Goal: Task Accomplishment & Management: Manage account settings

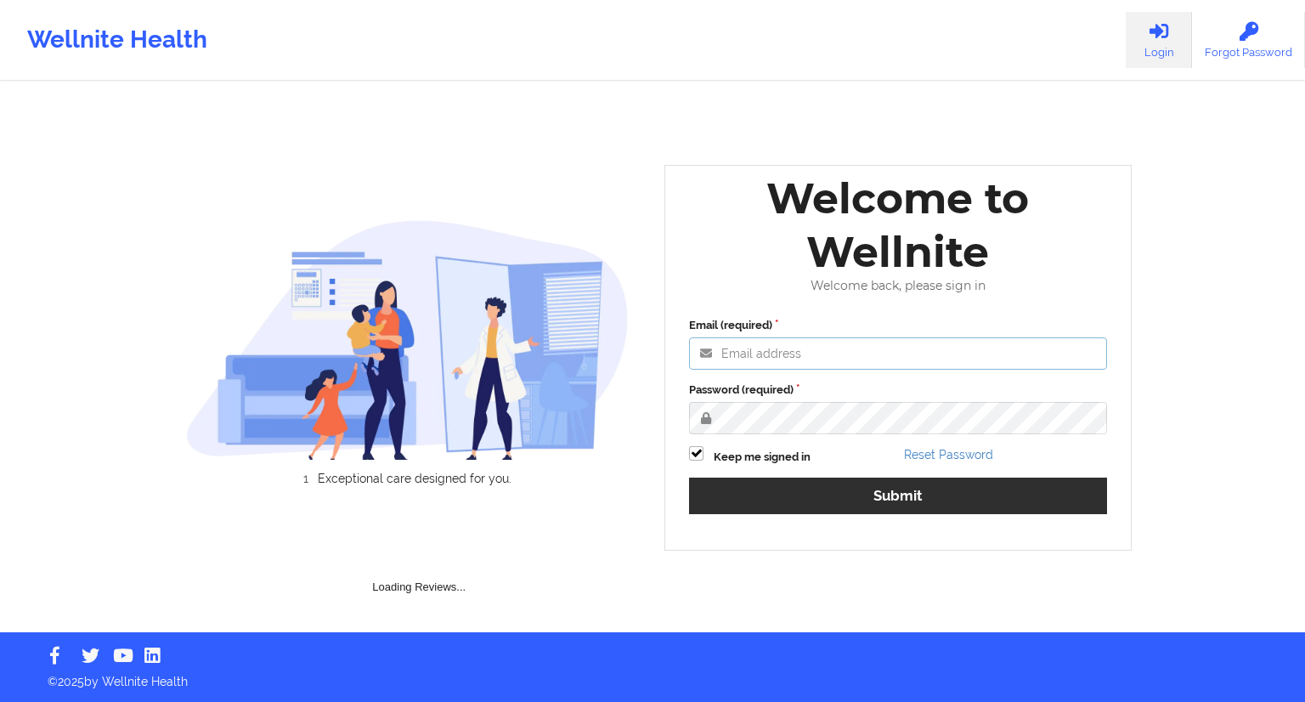
type input "[EMAIL_ADDRESS][DOMAIN_NAME]"
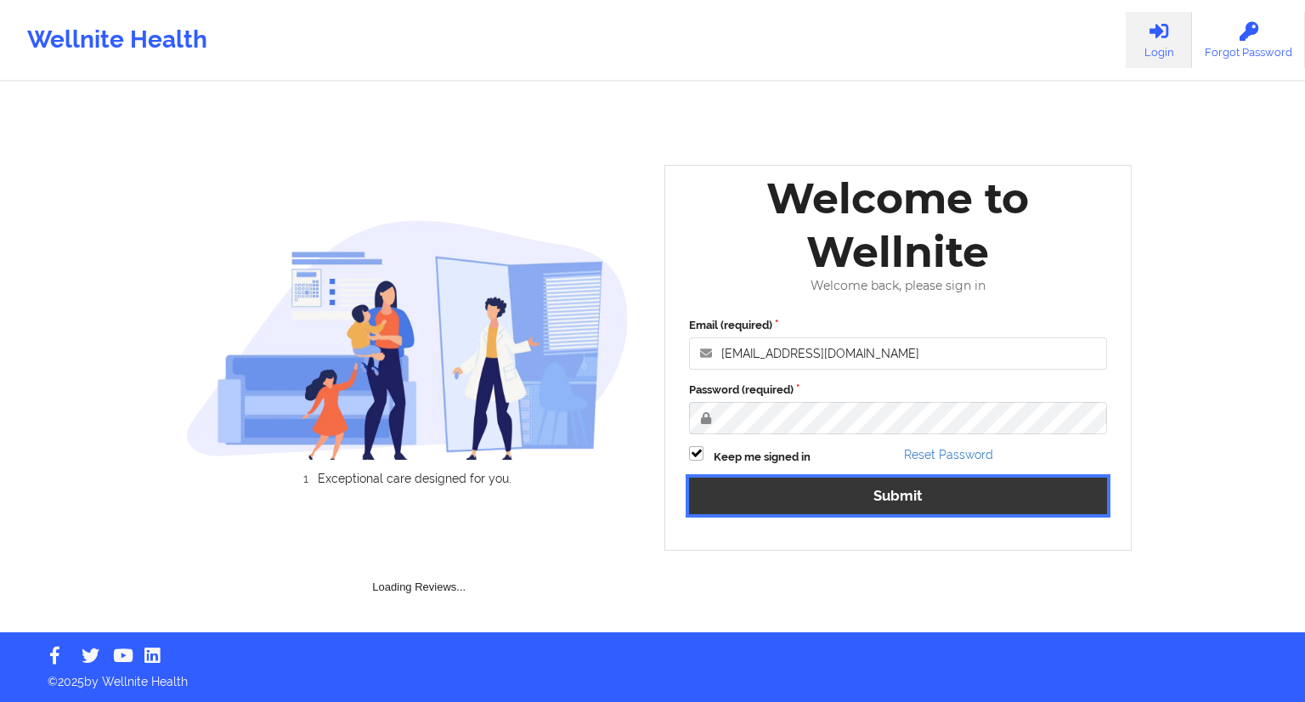
click at [908, 505] on button "Submit" at bounding box center [898, 495] width 418 height 37
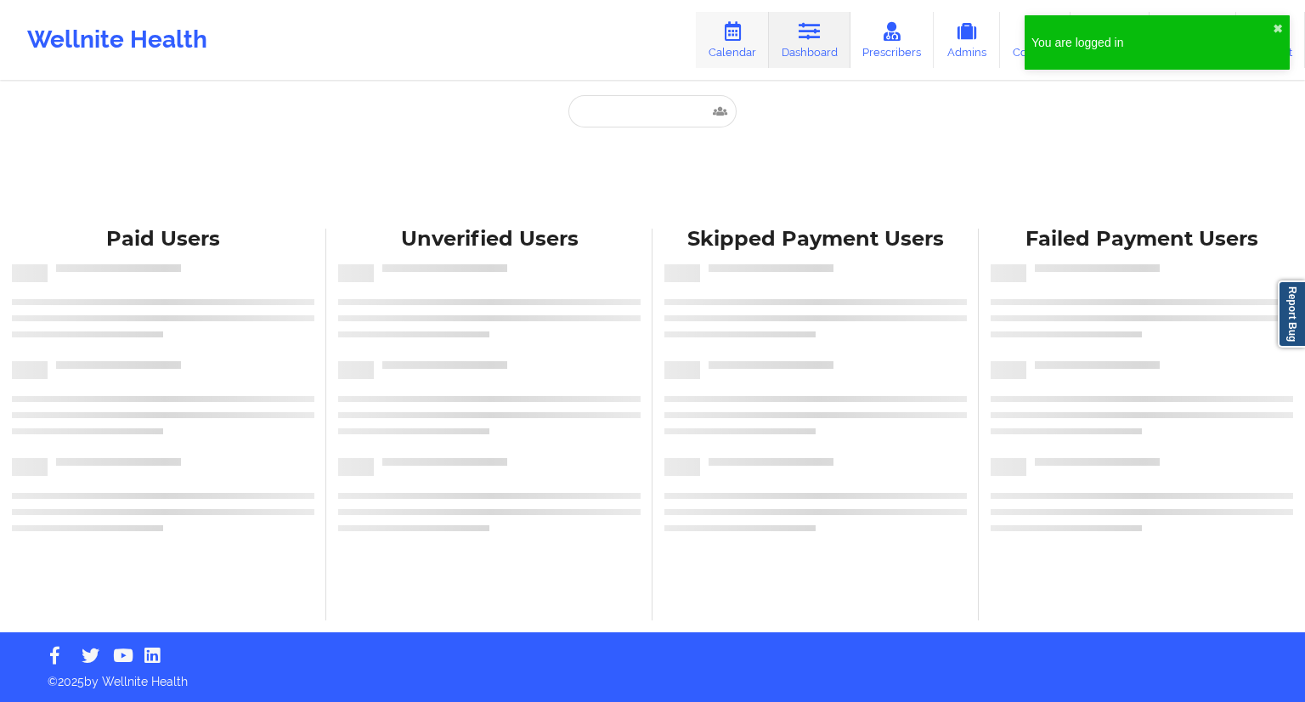
click at [734, 38] on icon at bounding box center [732, 31] width 22 height 19
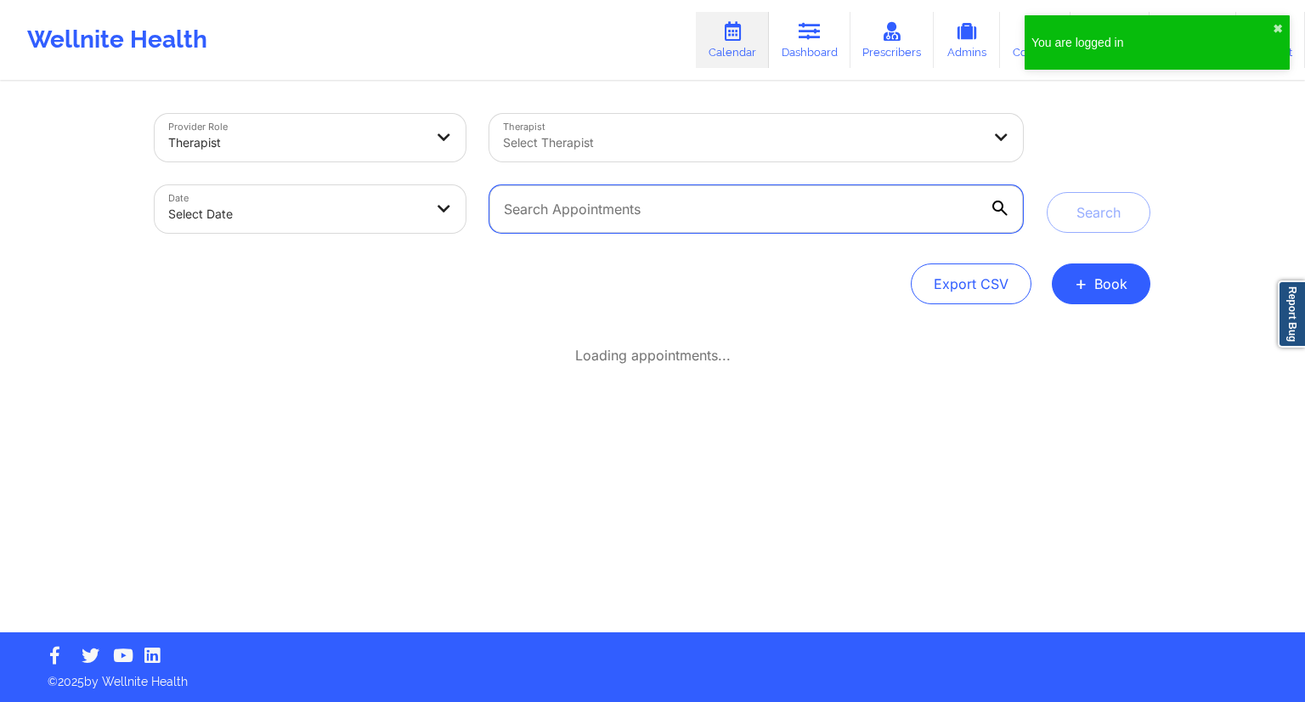
click at [730, 200] on input "text" at bounding box center [755, 209] width 533 height 48
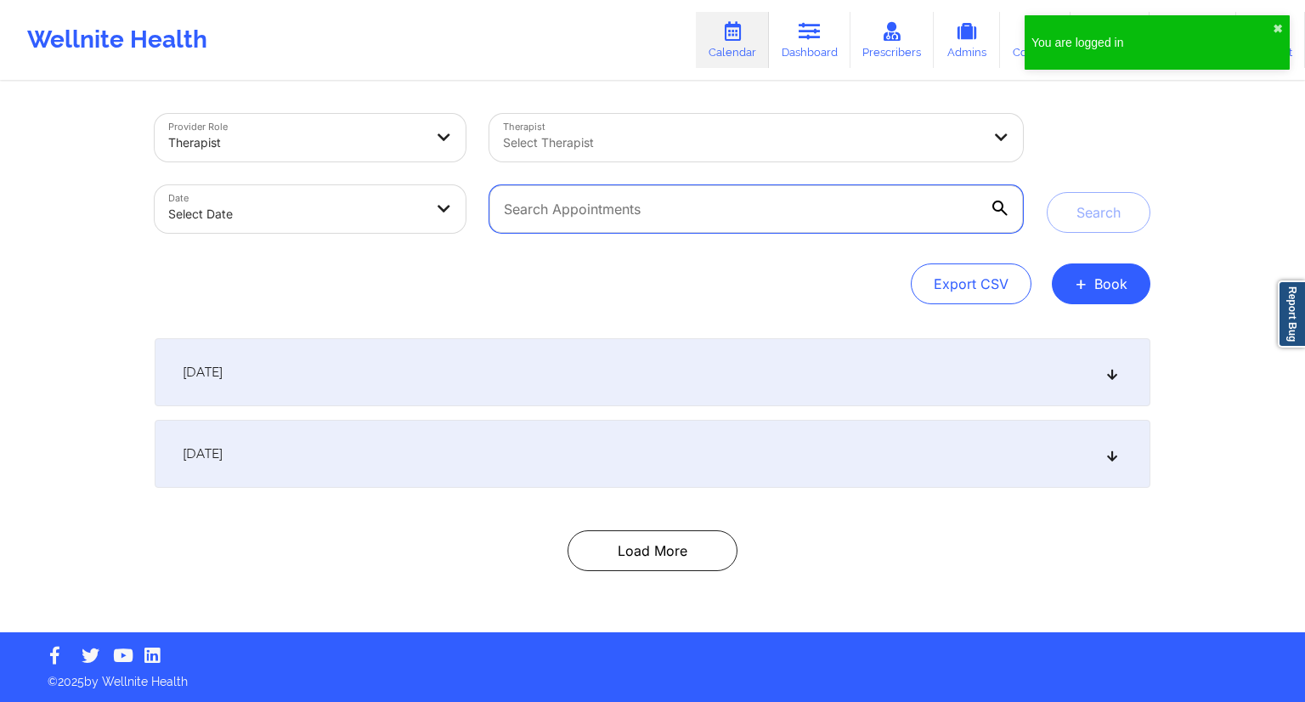
paste input "[EMAIL_ADDRESS][DOMAIN_NAME]"
type input "[EMAIL_ADDRESS][DOMAIN_NAME]"
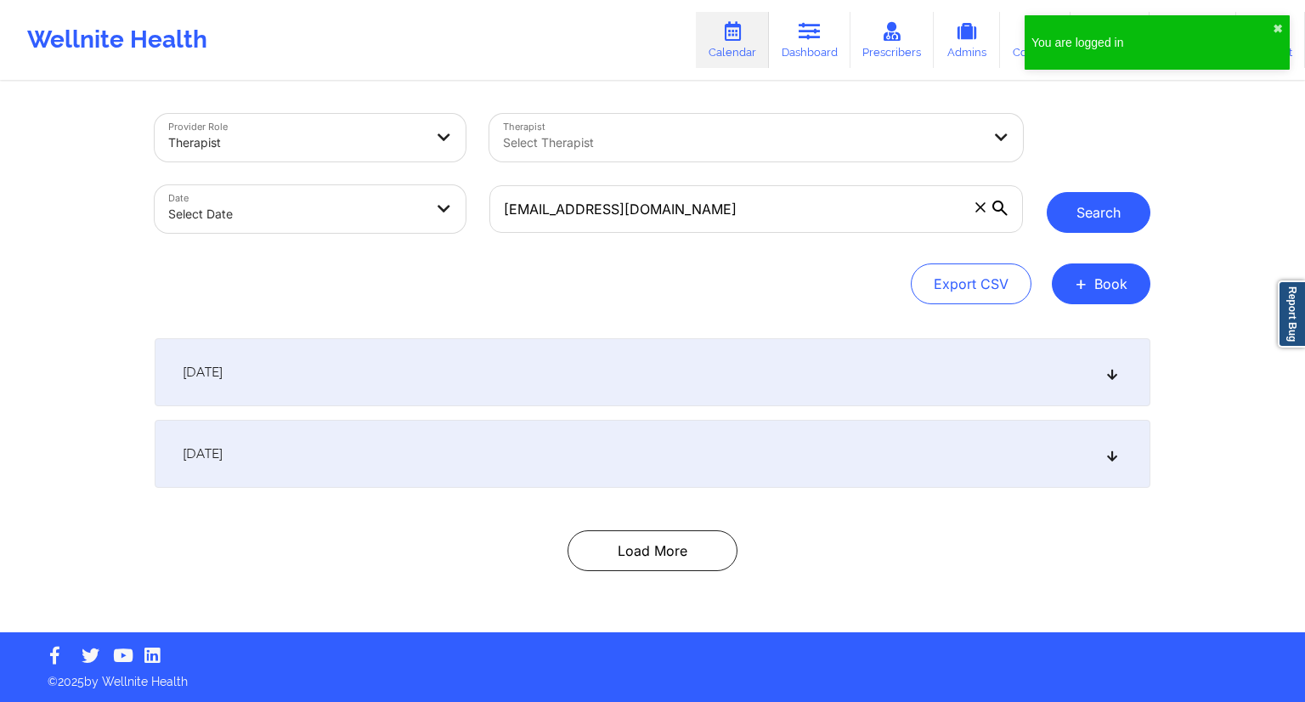
click at [1086, 214] on button "Search" at bounding box center [1098, 212] width 104 height 41
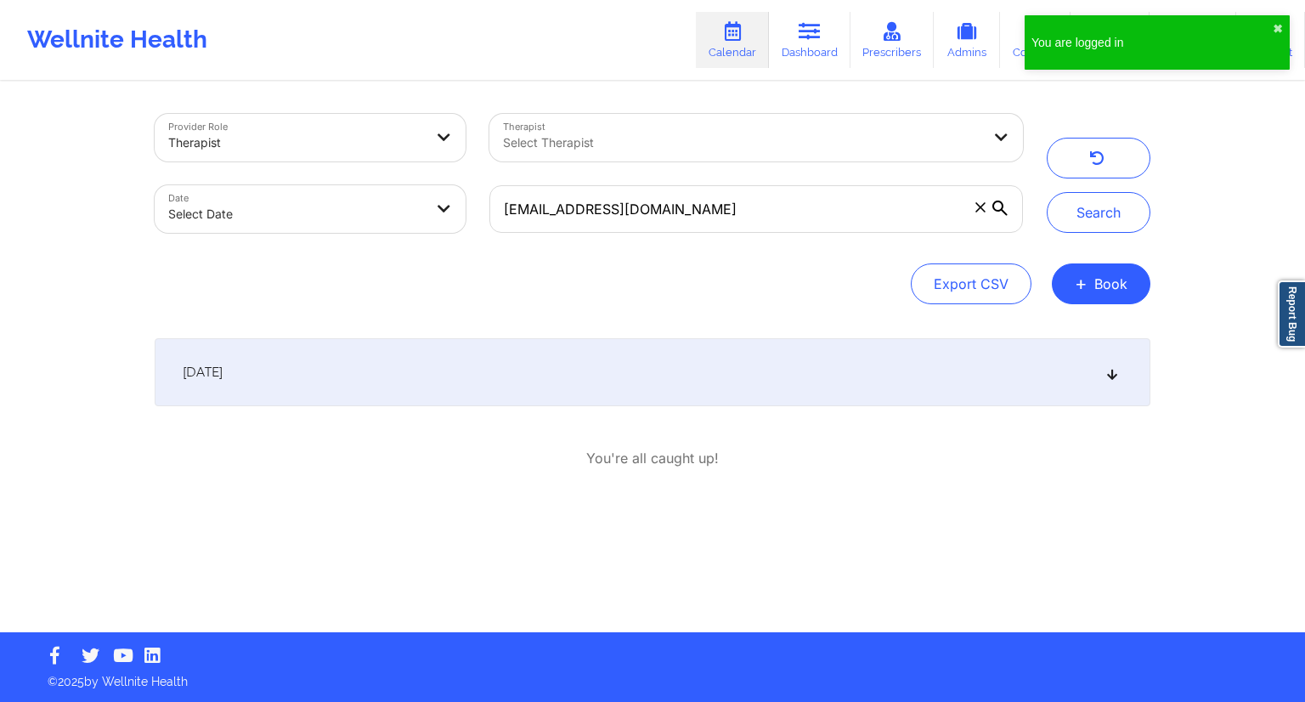
click at [546, 352] on div "[DATE]" at bounding box center [652, 372] width 995 height 68
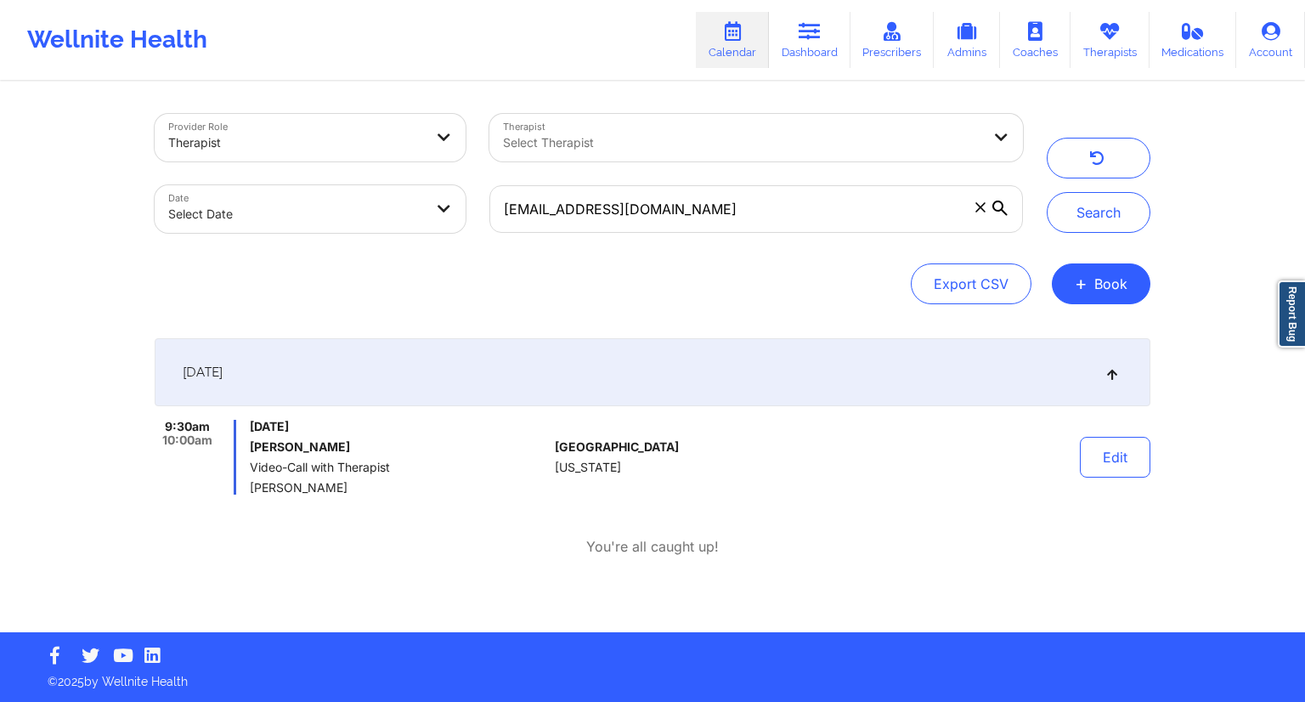
drag, startPoint x: 444, startPoint y: 426, endPoint x: 248, endPoint y: 422, distance: 196.3
click at [248, 422] on div "9:30am 10:00am [DATE] [PERSON_NAME] Video-Call with Therapist [PERSON_NAME]" at bounding box center [351, 457] width 393 height 75
copy span "[DATE]"
drag, startPoint x: 364, startPoint y: 490, endPoint x: 250, endPoint y: 488, distance: 113.8
click at [250, 488] on span "[PERSON_NAME]" at bounding box center [399, 488] width 298 height 14
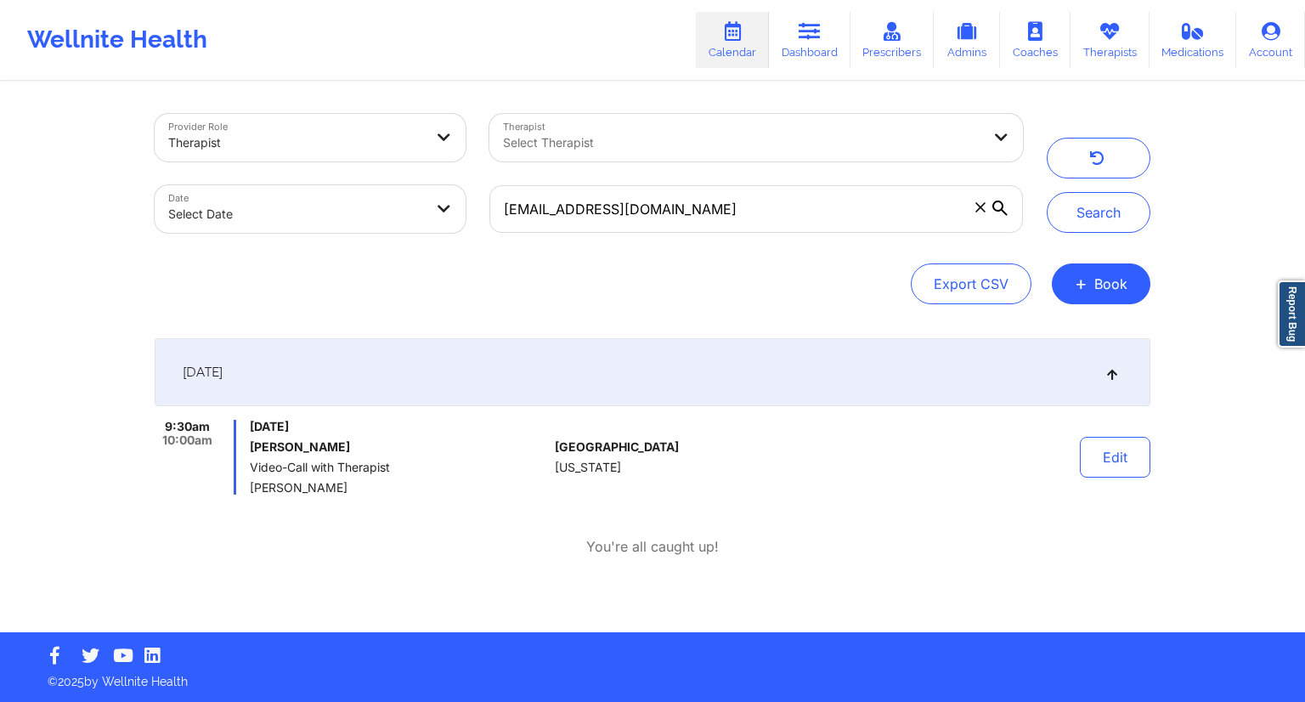
copy span "[PERSON_NAME]"
click at [741, 39] on icon at bounding box center [732, 31] width 22 height 19
click at [817, 46] on link "Dashboard" at bounding box center [810, 40] width 82 height 56
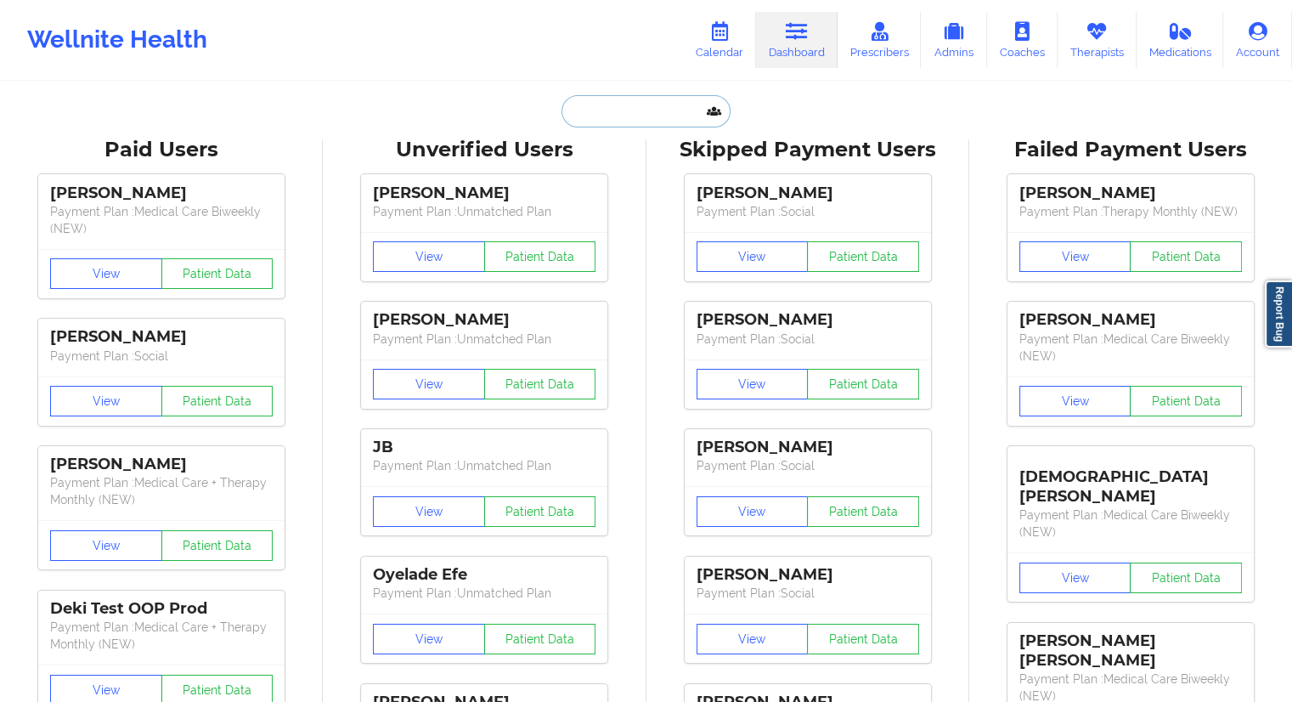
click at [634, 113] on input "text" at bounding box center [645, 111] width 168 height 32
paste input "[EMAIL_ADDRESS][DOMAIN_NAME]"
type input "[EMAIL_ADDRESS][DOMAIN_NAME]"
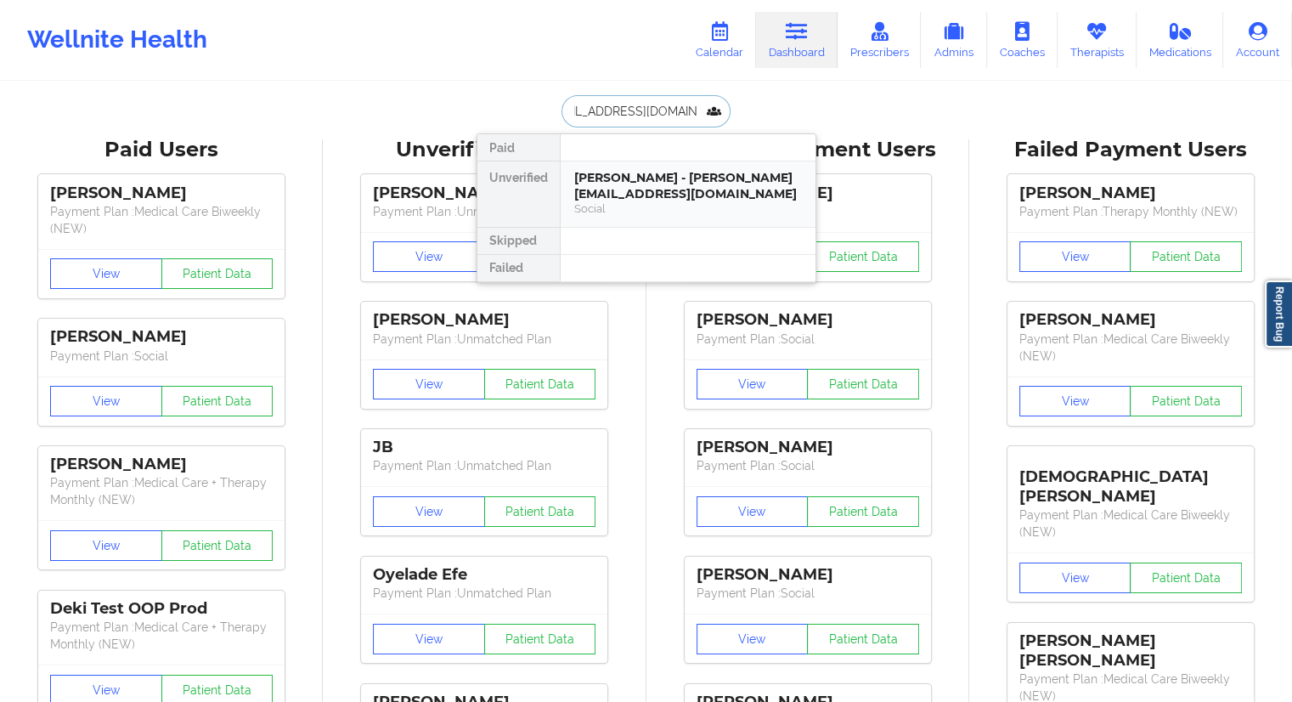
click at [632, 172] on div "[PERSON_NAME] - [PERSON_NAME][EMAIL_ADDRESS][DOMAIN_NAME]" at bounding box center [688, 185] width 228 height 31
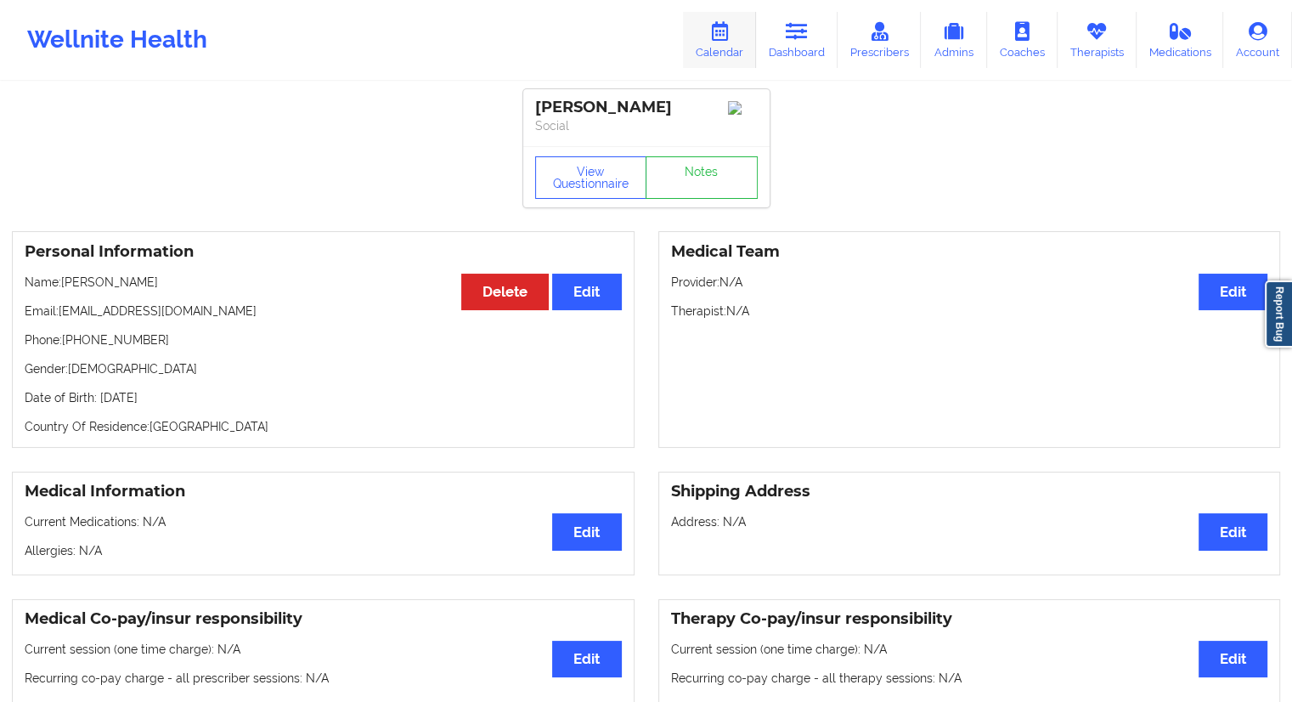
click at [724, 41] on link "Calendar" at bounding box center [719, 40] width 73 height 56
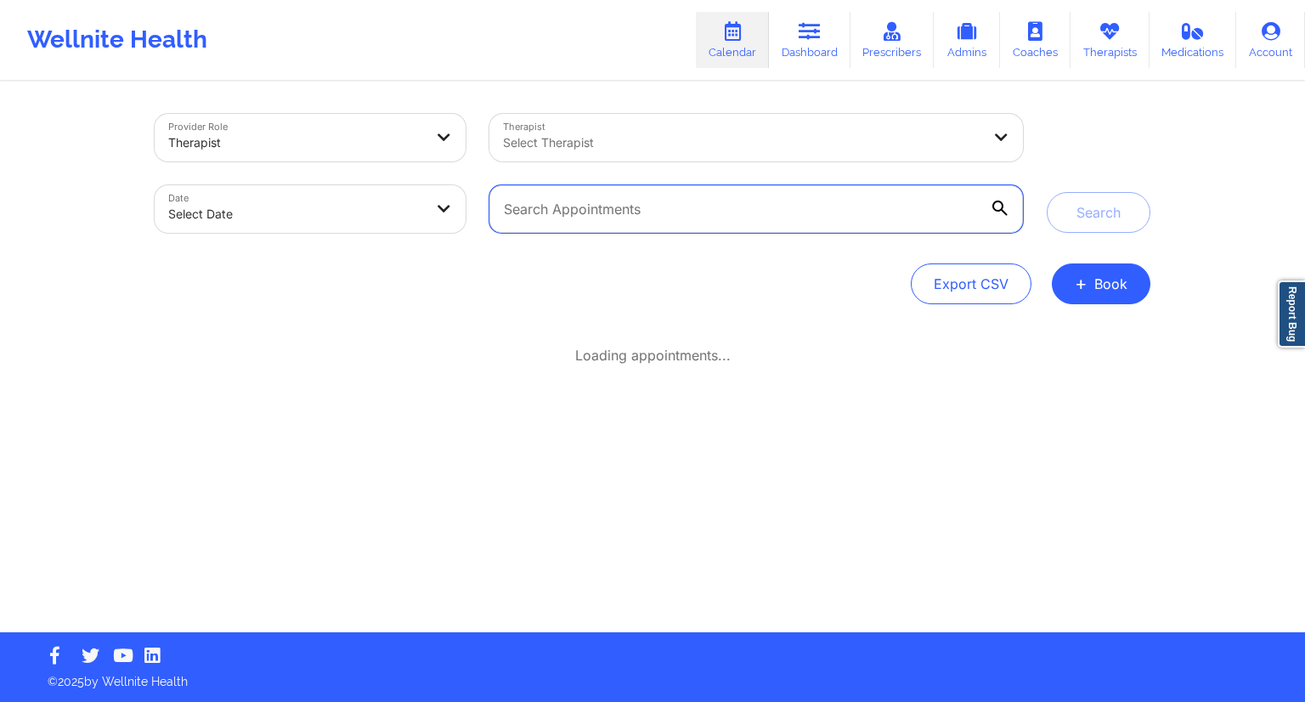
click at [612, 208] on input "text" at bounding box center [755, 209] width 533 height 48
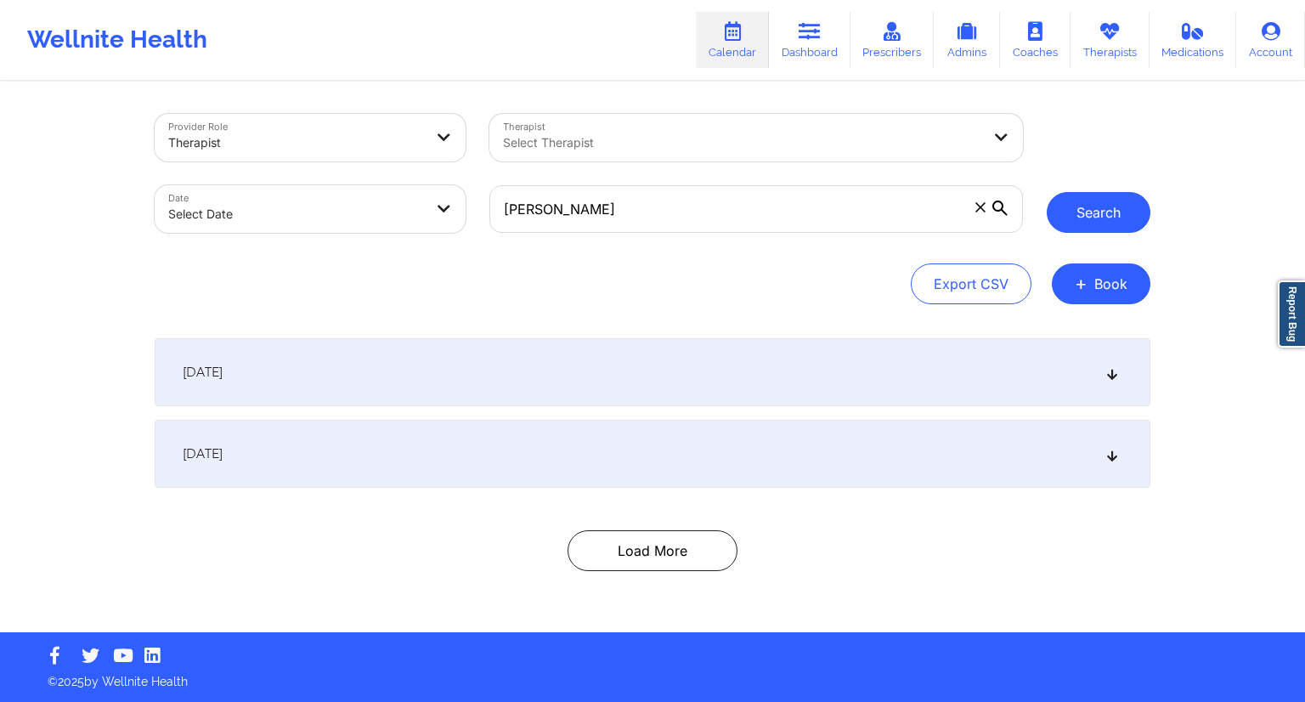
click at [1080, 222] on button "Search" at bounding box center [1098, 212] width 104 height 41
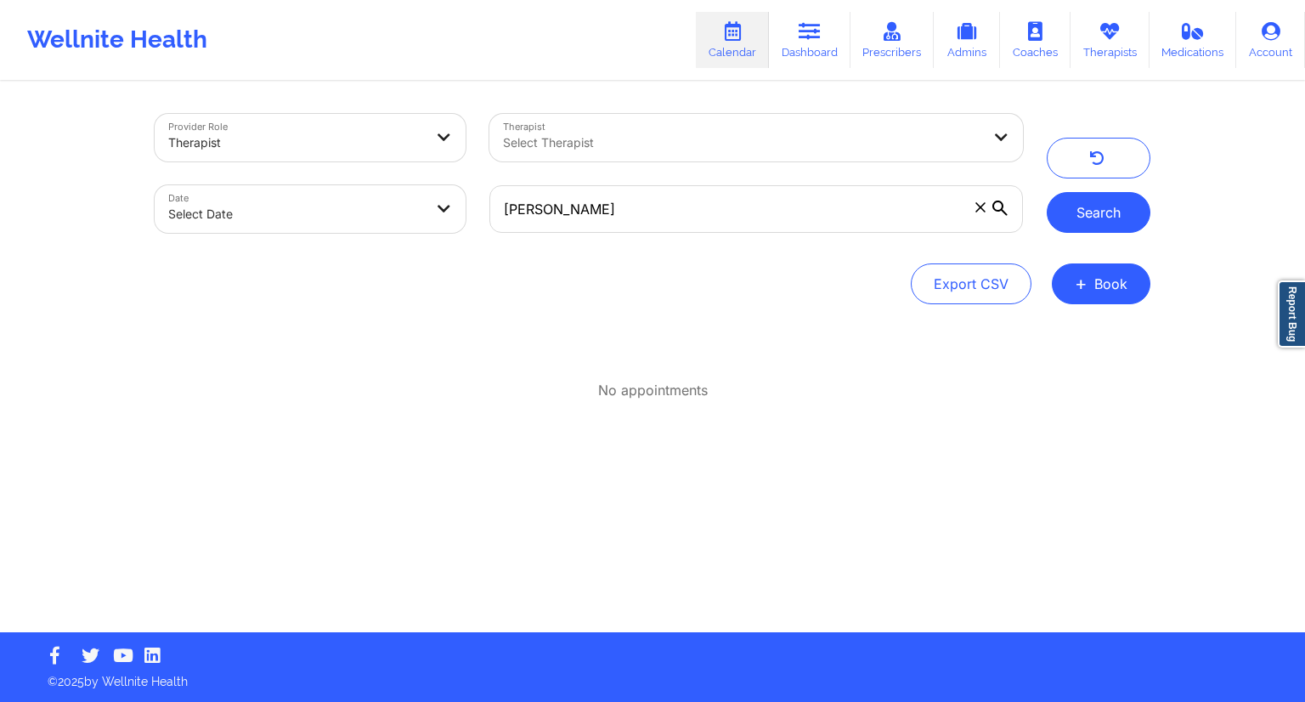
click at [1097, 204] on button "Search" at bounding box center [1098, 212] width 104 height 41
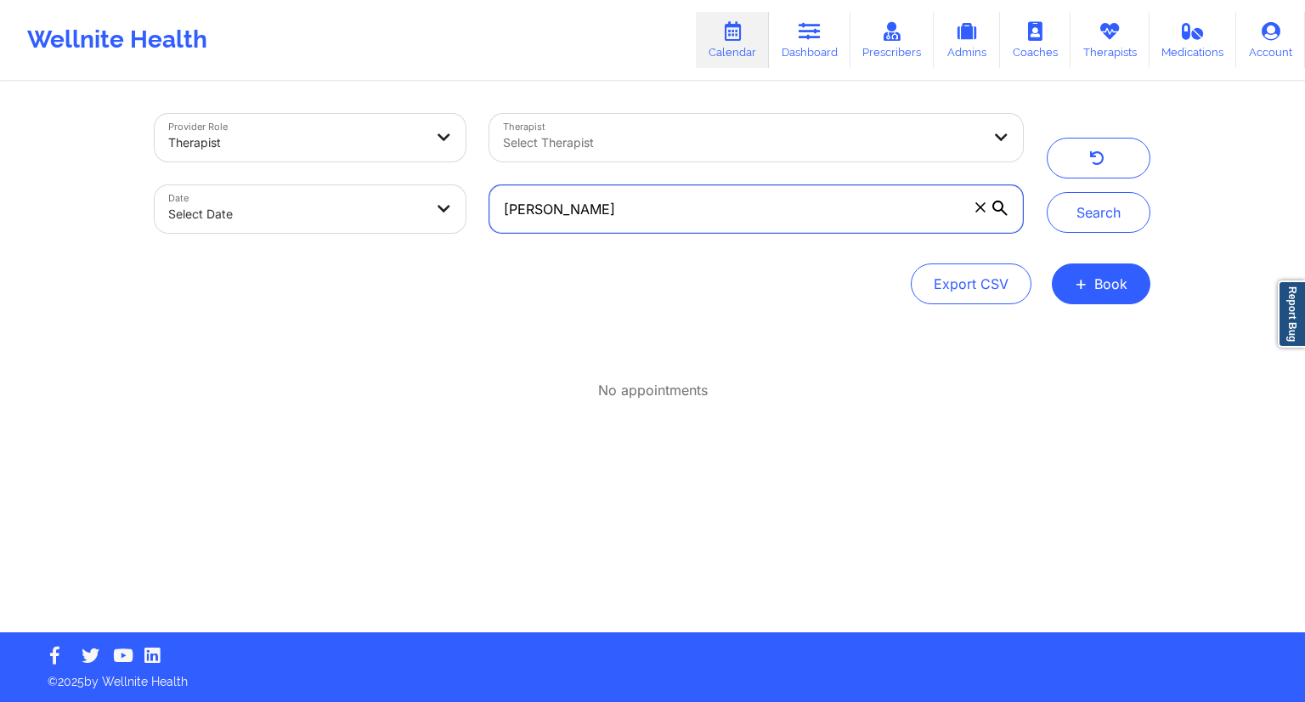
drag, startPoint x: 565, startPoint y: 211, endPoint x: 479, endPoint y: 207, distance: 85.9
click at [479, 207] on div "[PERSON_NAME]" at bounding box center [755, 208] width 557 height 71
type input "Sung"
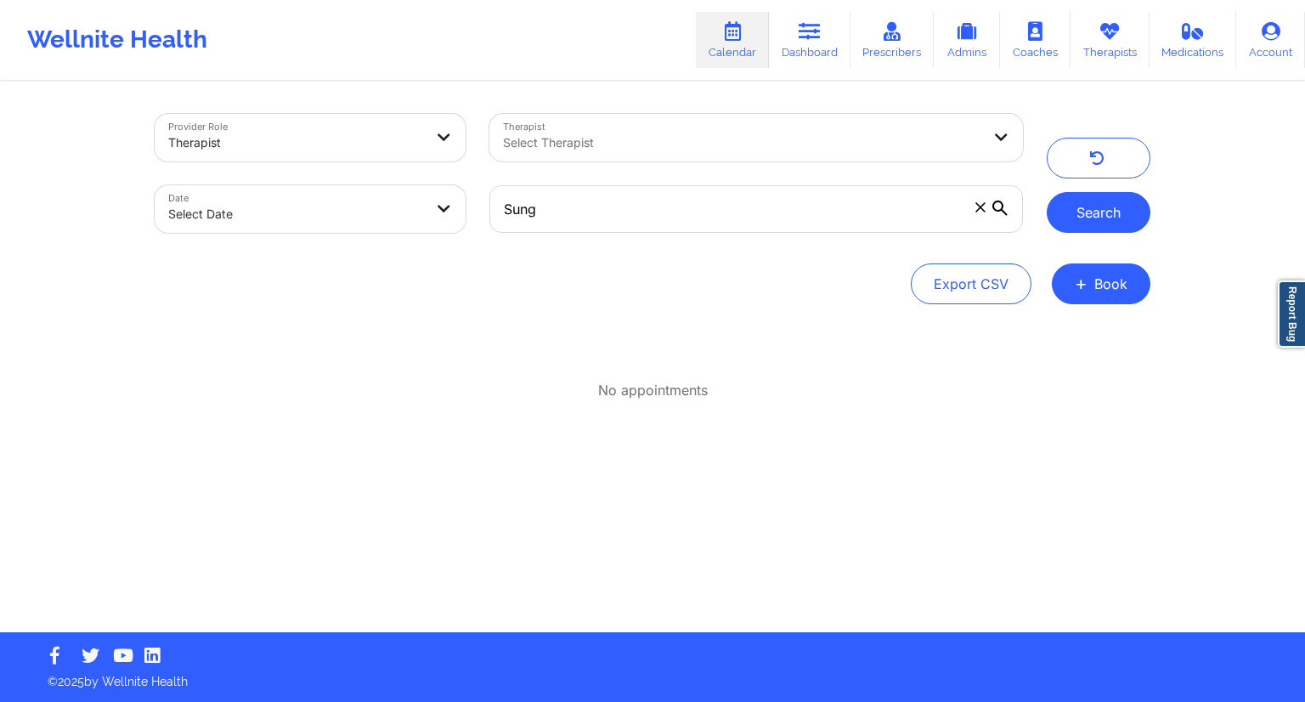
click at [1108, 217] on button "Search" at bounding box center [1098, 212] width 104 height 41
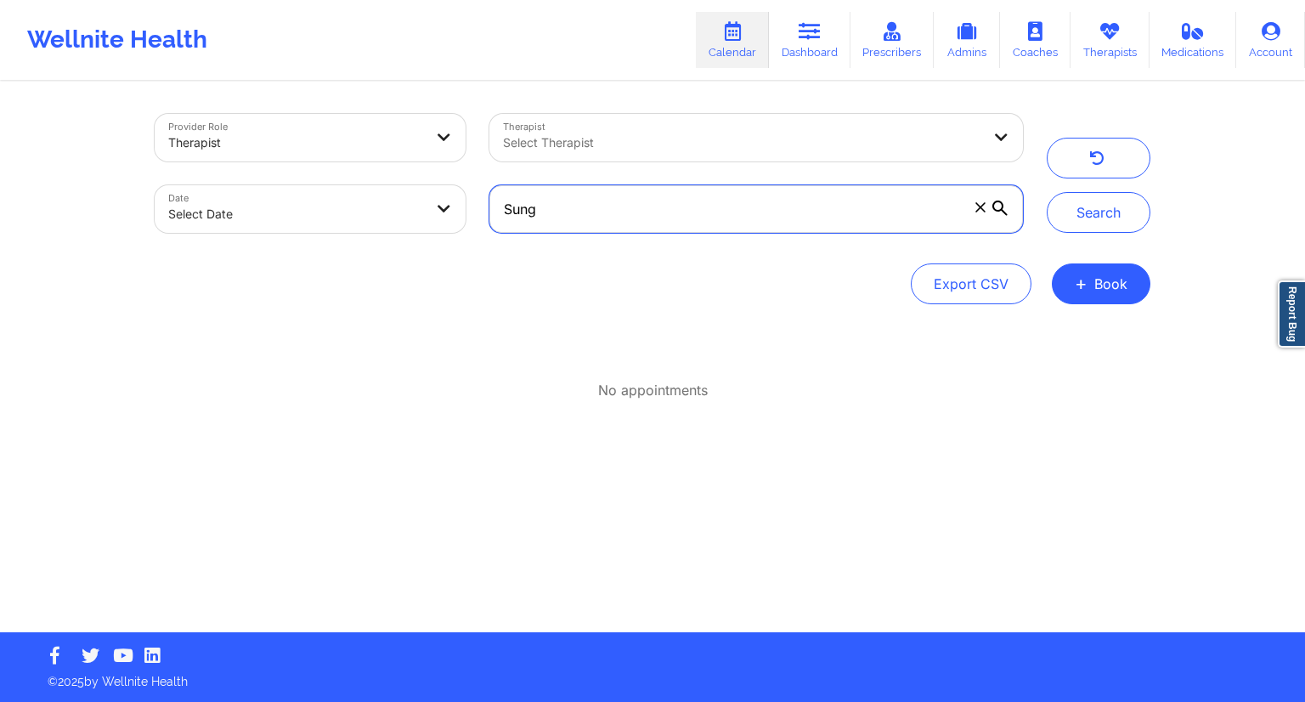
click at [664, 206] on input "Sung" at bounding box center [755, 209] width 533 height 48
click at [754, 22] on link "Calendar" at bounding box center [732, 40] width 73 height 56
click at [798, 45] on link "Dashboard" at bounding box center [810, 40] width 82 height 56
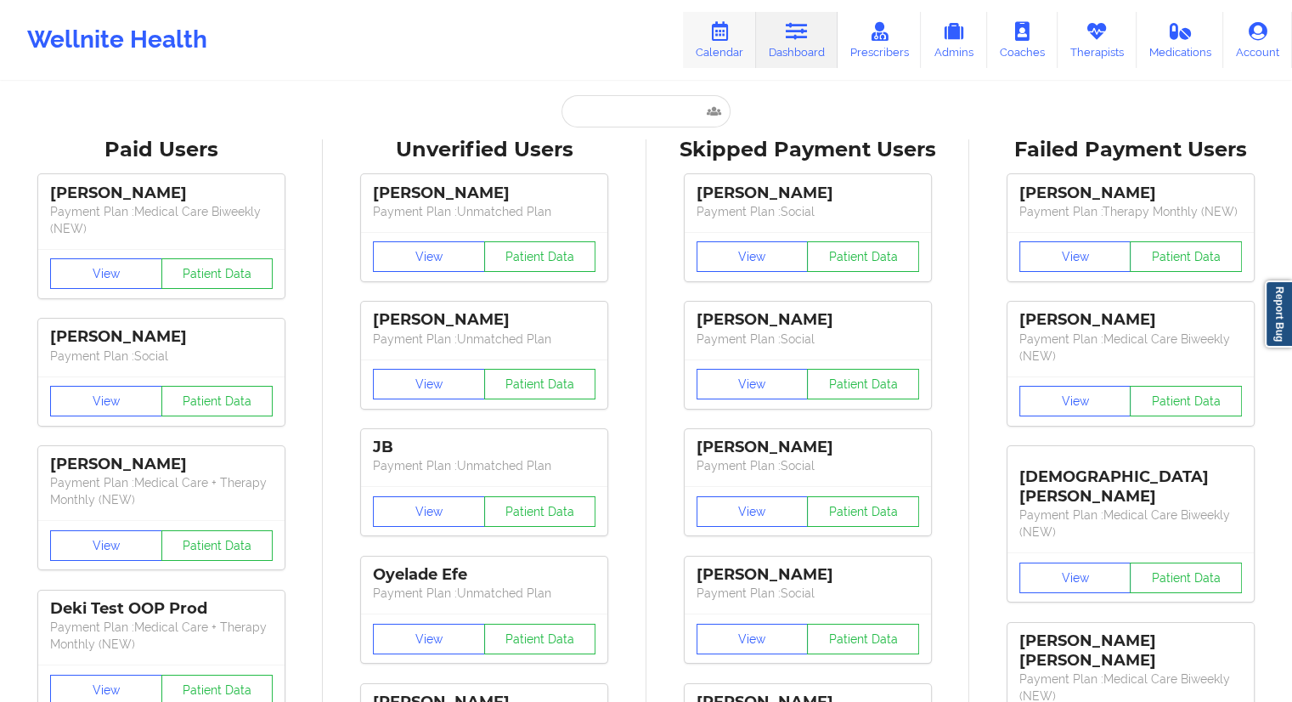
click at [729, 42] on link "Calendar" at bounding box center [719, 40] width 73 height 56
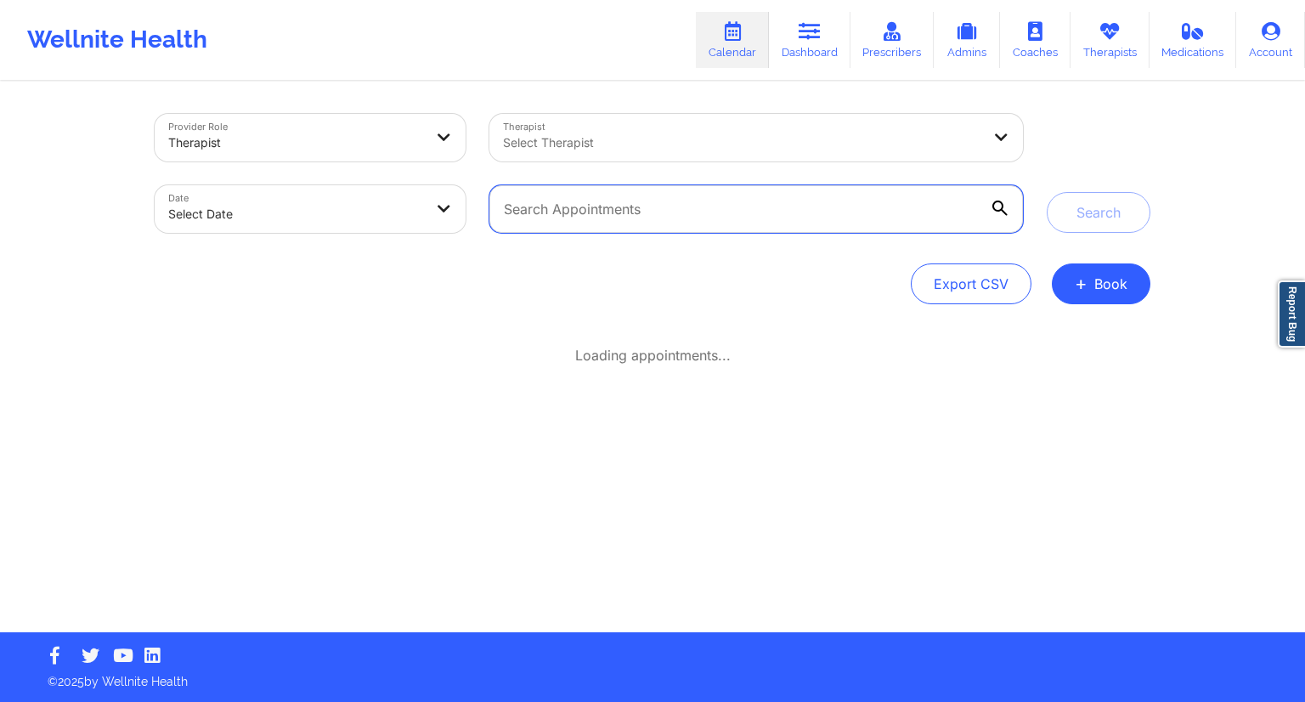
click at [629, 203] on input "text" at bounding box center [755, 209] width 533 height 48
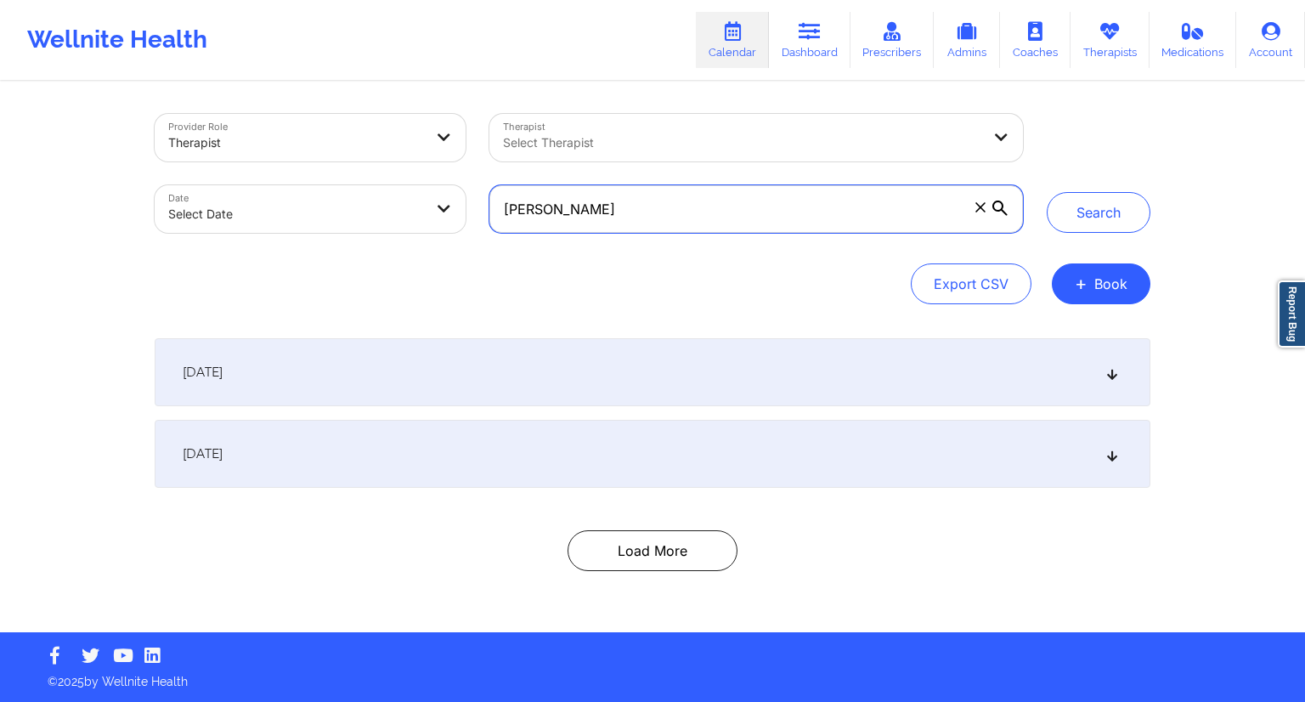
type input "[PERSON_NAME]"
click at [503, 245] on div "Provider Role Therapist Therapist Select Therapist Date Select Date [PERSON_NAM…" at bounding box center [652, 209] width 995 height 190
click at [550, 366] on div "[DATE]" at bounding box center [652, 372] width 995 height 68
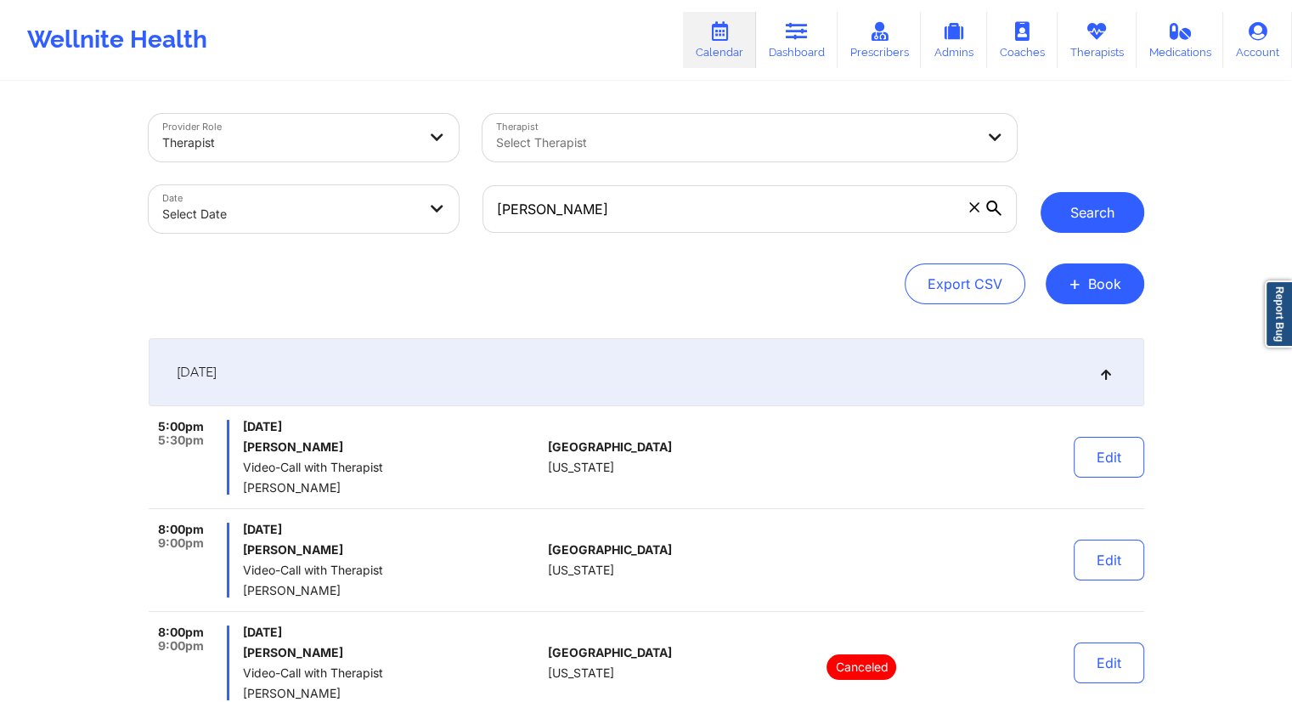
click at [1077, 210] on button "Search" at bounding box center [1093, 212] width 104 height 41
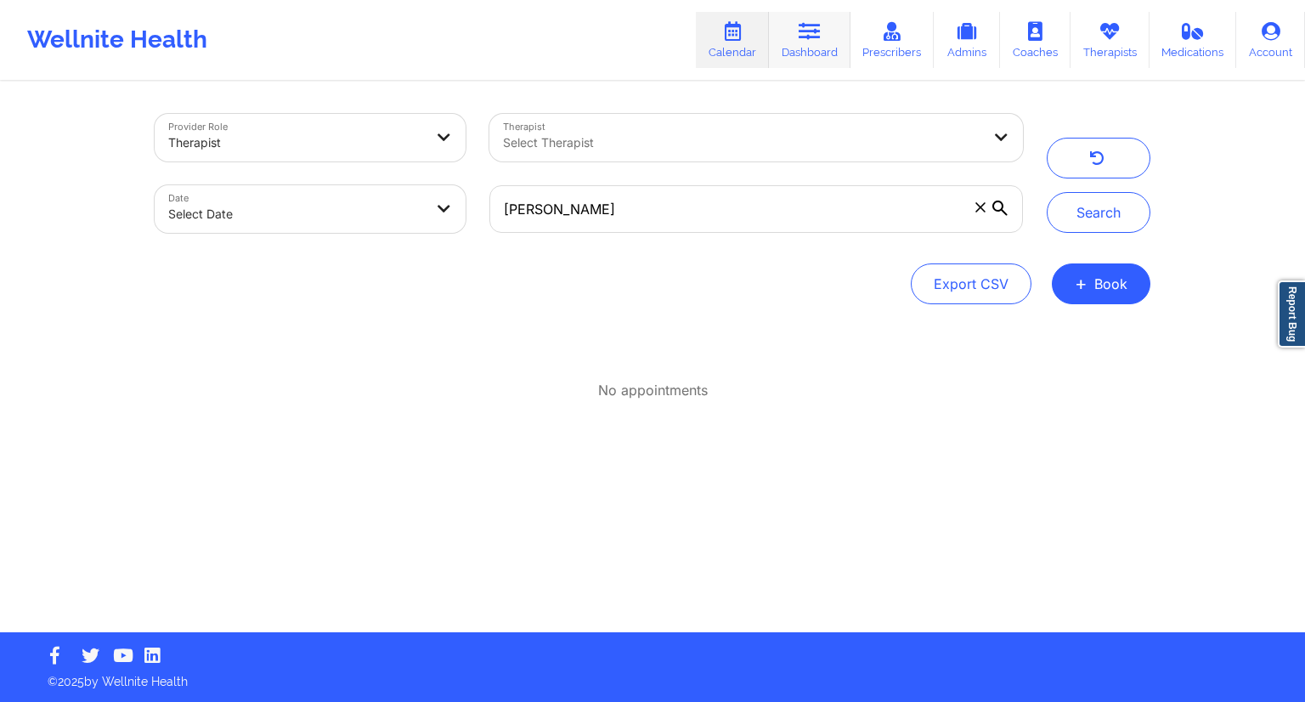
click at [815, 50] on link "Dashboard" at bounding box center [810, 40] width 82 height 56
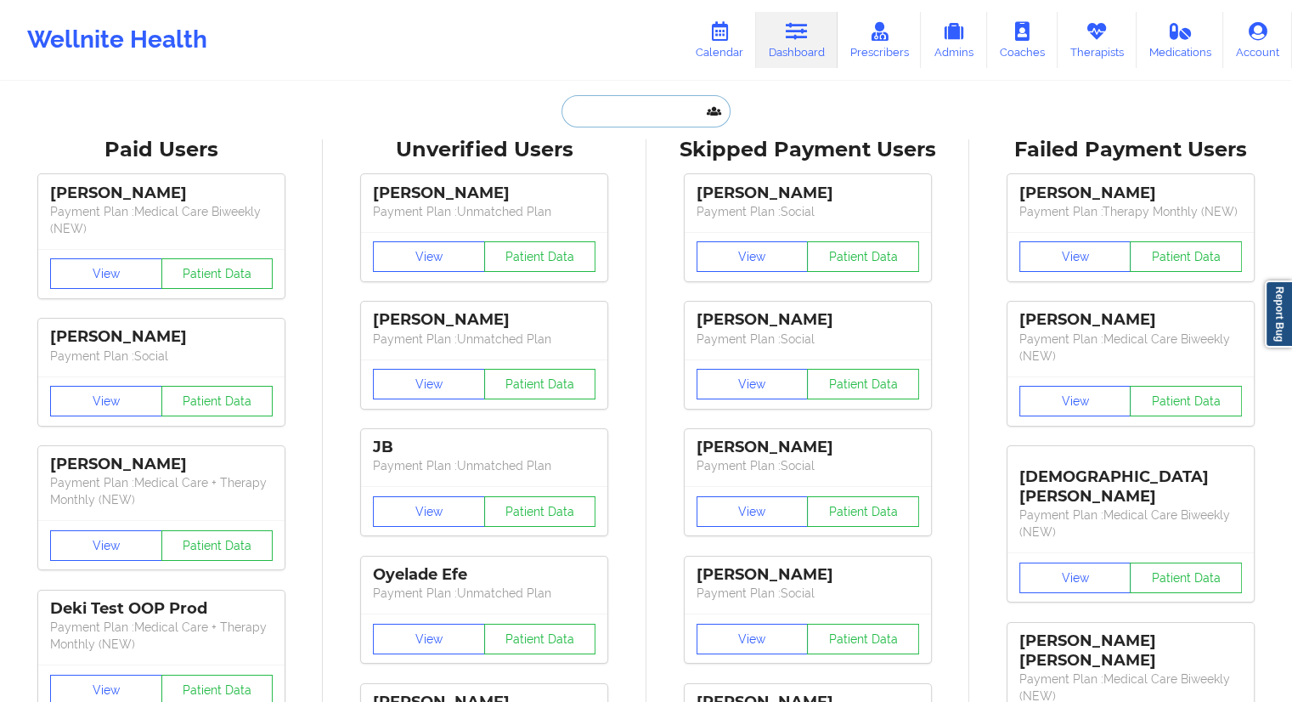
click at [601, 107] on input "text" at bounding box center [645, 111] width 168 height 32
paste input "[EMAIL_ADDRESS][DOMAIN_NAME]"
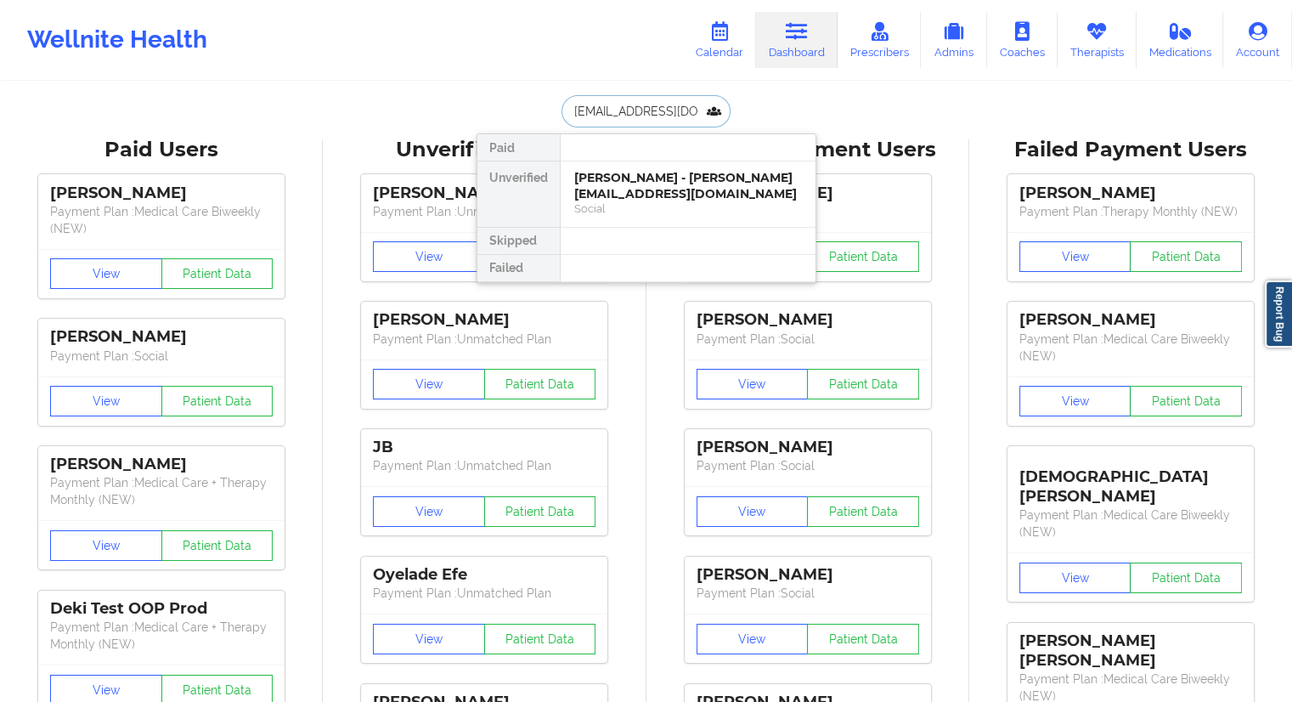
scroll to position [0, 31]
type input "[EMAIL_ADDRESS][DOMAIN_NAME]"
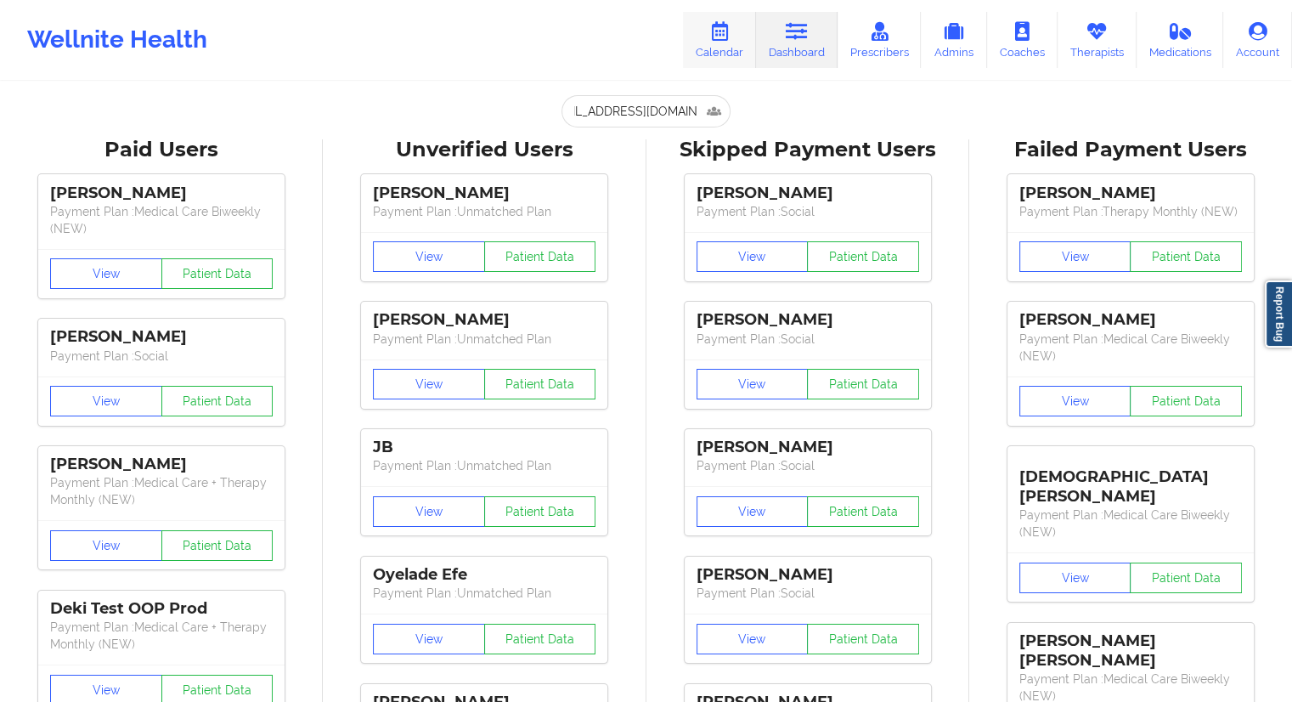
scroll to position [0, 0]
click at [706, 52] on link "Calendar" at bounding box center [719, 40] width 73 height 56
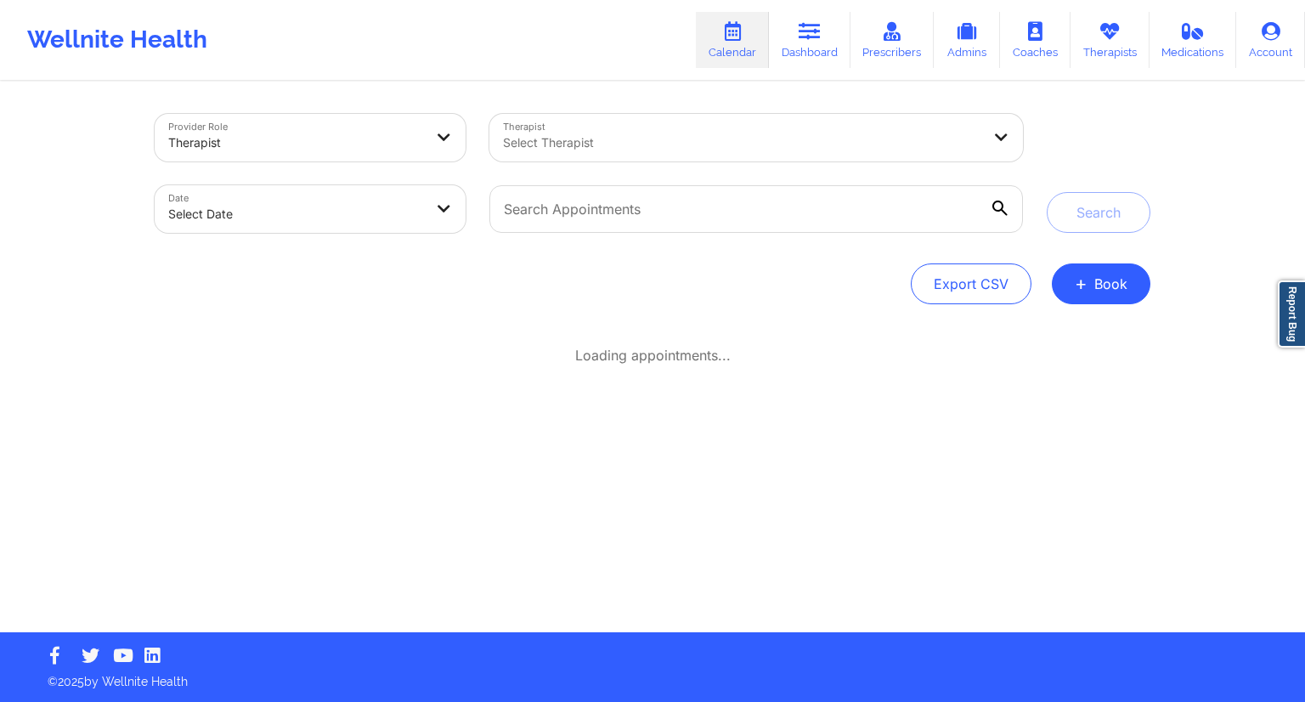
click at [598, 141] on div at bounding box center [742, 143] width 478 height 20
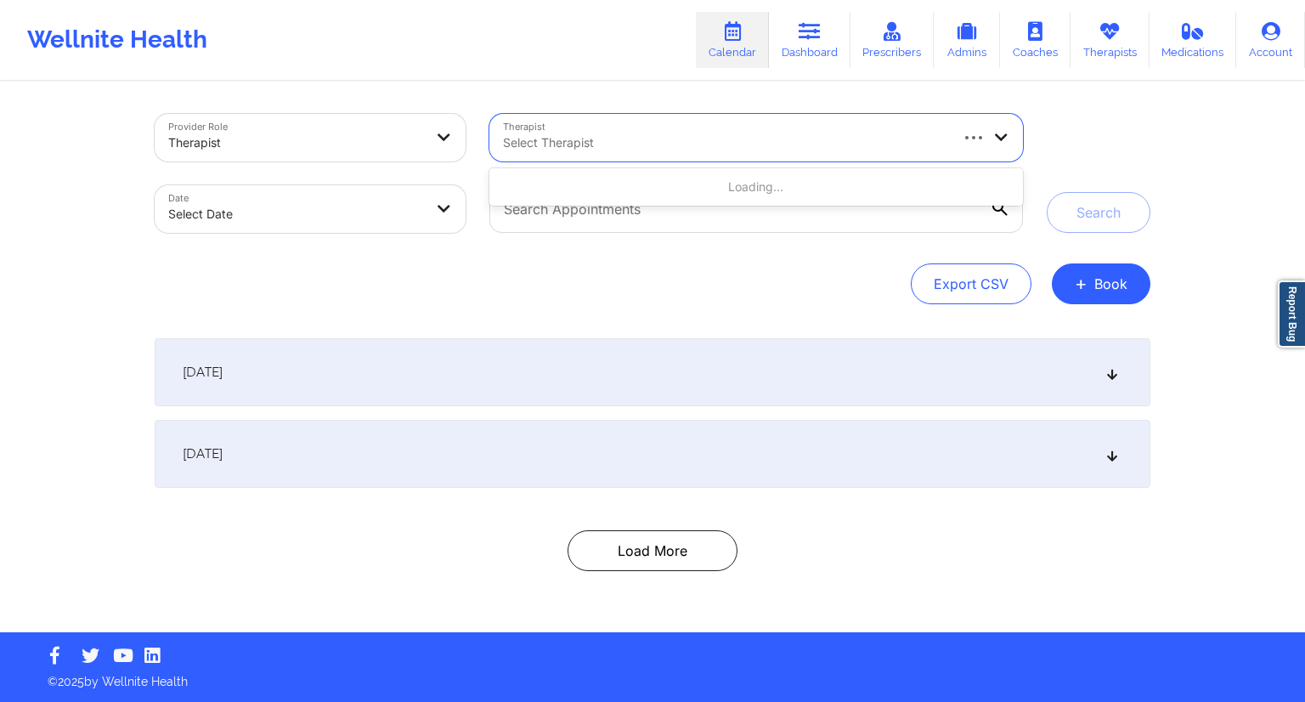
click at [1111, 147] on div "Search" at bounding box center [1098, 173] width 104 height 119
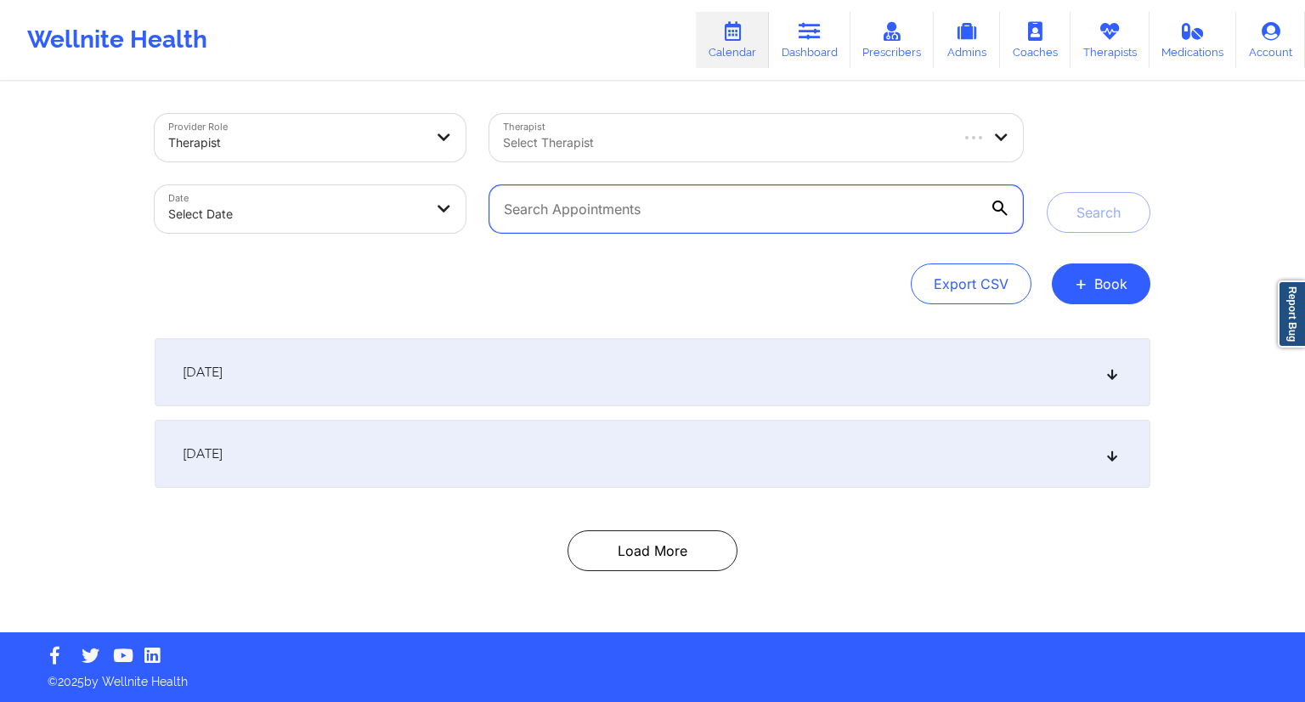
click at [675, 225] on input "text" at bounding box center [755, 209] width 533 height 48
paste input "[EMAIL_ADDRESS][DOMAIN_NAME]"
type input "[EMAIL_ADDRESS][DOMAIN_NAME]"
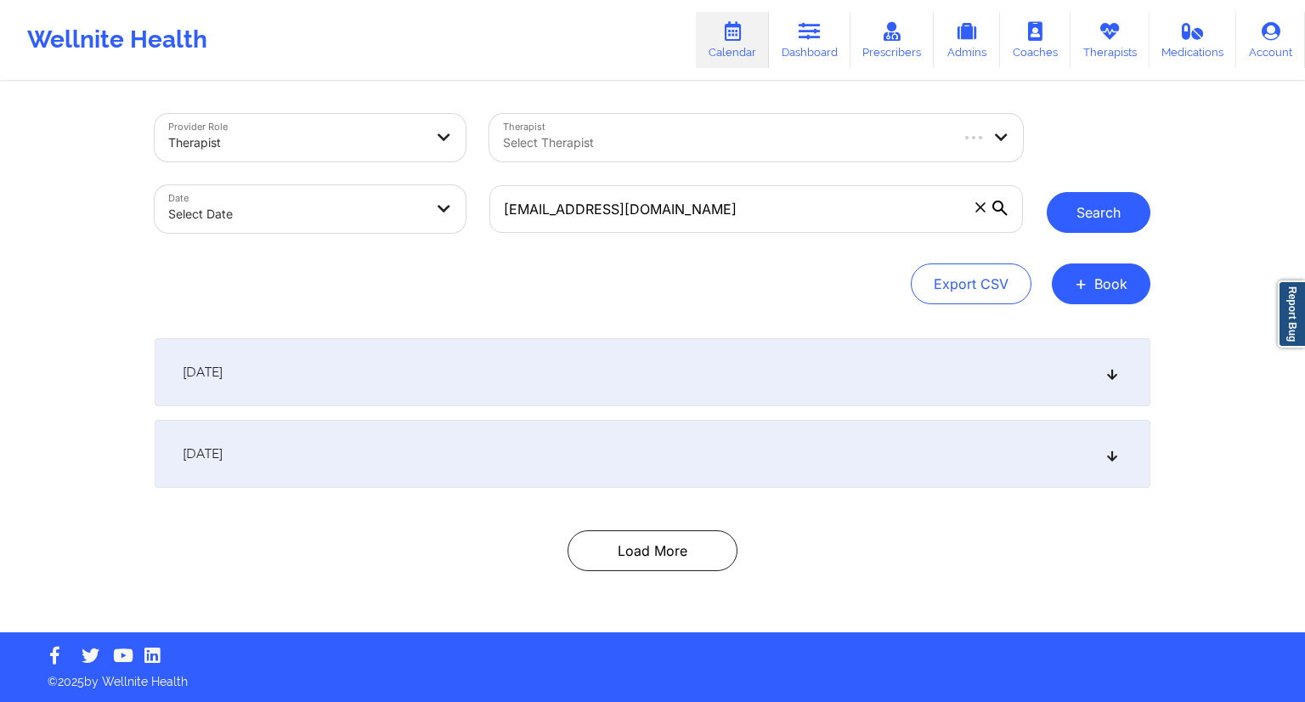
click at [1097, 209] on button "Search" at bounding box center [1098, 212] width 104 height 41
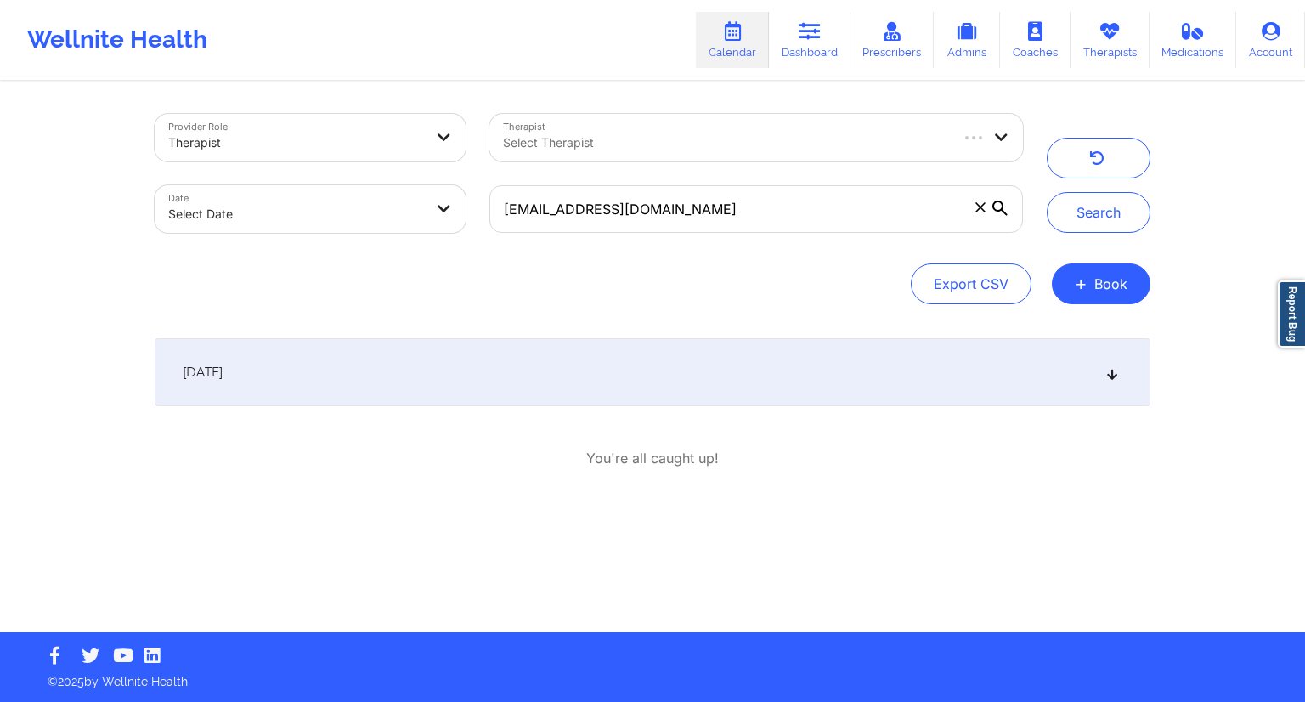
click at [640, 433] on div "[DATE] 4:20pm 4:50pm [DATE] [PERSON_NAME] Video-Call with Therapist [PERSON_NAM…" at bounding box center [652, 403] width 995 height 130
click at [646, 400] on div "[DATE]" at bounding box center [652, 372] width 995 height 68
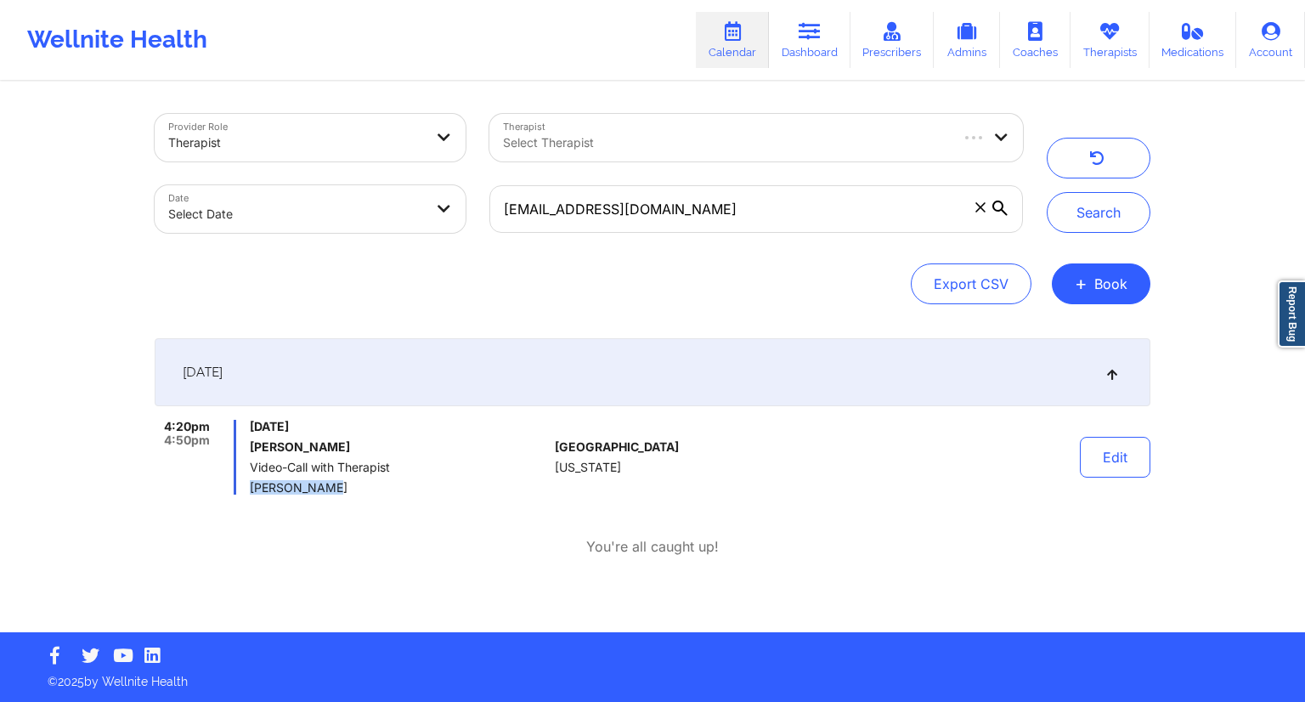
drag, startPoint x: 341, startPoint y: 491, endPoint x: 248, endPoint y: 482, distance: 93.0
click at [248, 482] on div "4:20pm 4:50pm [DATE] [PERSON_NAME] Video-Call with Therapist [PERSON_NAME]" at bounding box center [351, 457] width 393 height 75
copy span "[PERSON_NAME]"
drag, startPoint x: 374, startPoint y: 451, endPoint x: 247, endPoint y: 448, distance: 126.6
click at [247, 448] on div "4:20pm 4:50pm [DATE] [PERSON_NAME] Video-Call with Therapist [PERSON_NAME]" at bounding box center [351, 457] width 393 height 75
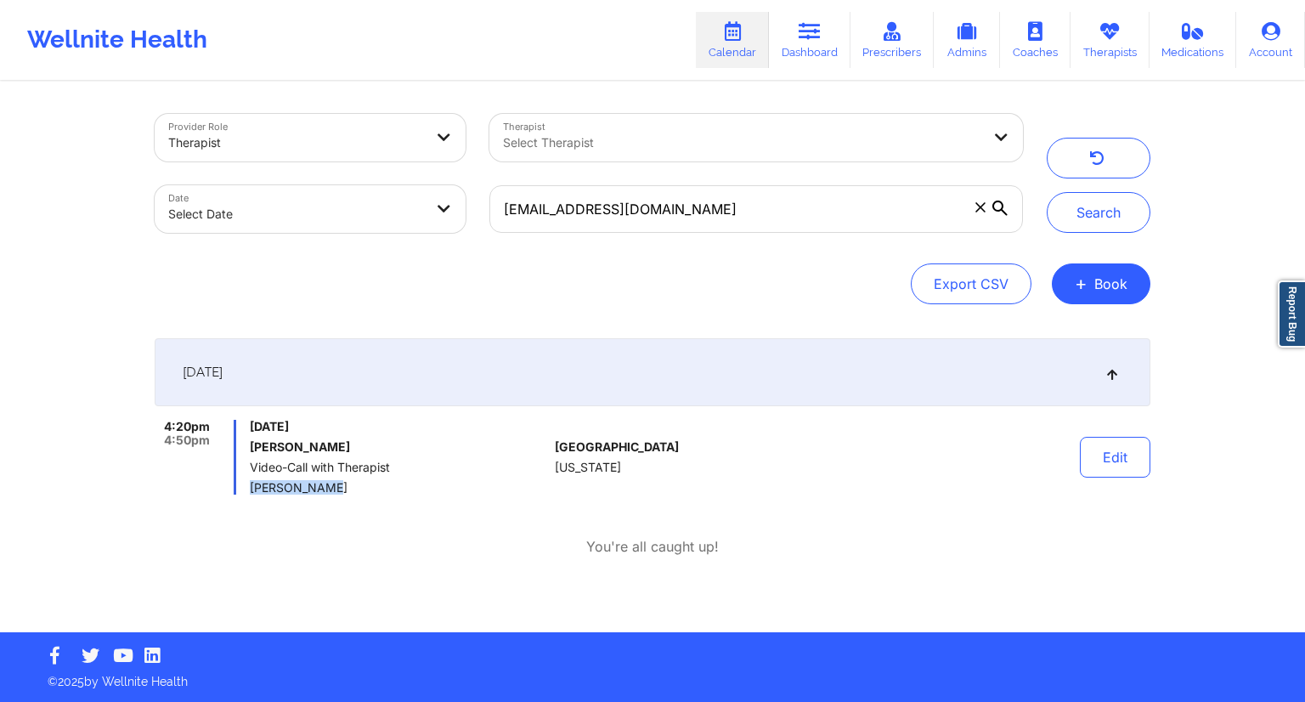
copy h6 "[PERSON_NAME]"
drag, startPoint x: 340, startPoint y: 488, endPoint x: 249, endPoint y: 490, distance: 90.9
click at [250, 490] on span "[PERSON_NAME]" at bounding box center [399, 488] width 298 height 14
copy span "[PERSON_NAME]"
drag, startPoint x: 361, startPoint y: 450, endPoint x: 241, endPoint y: 446, distance: 119.8
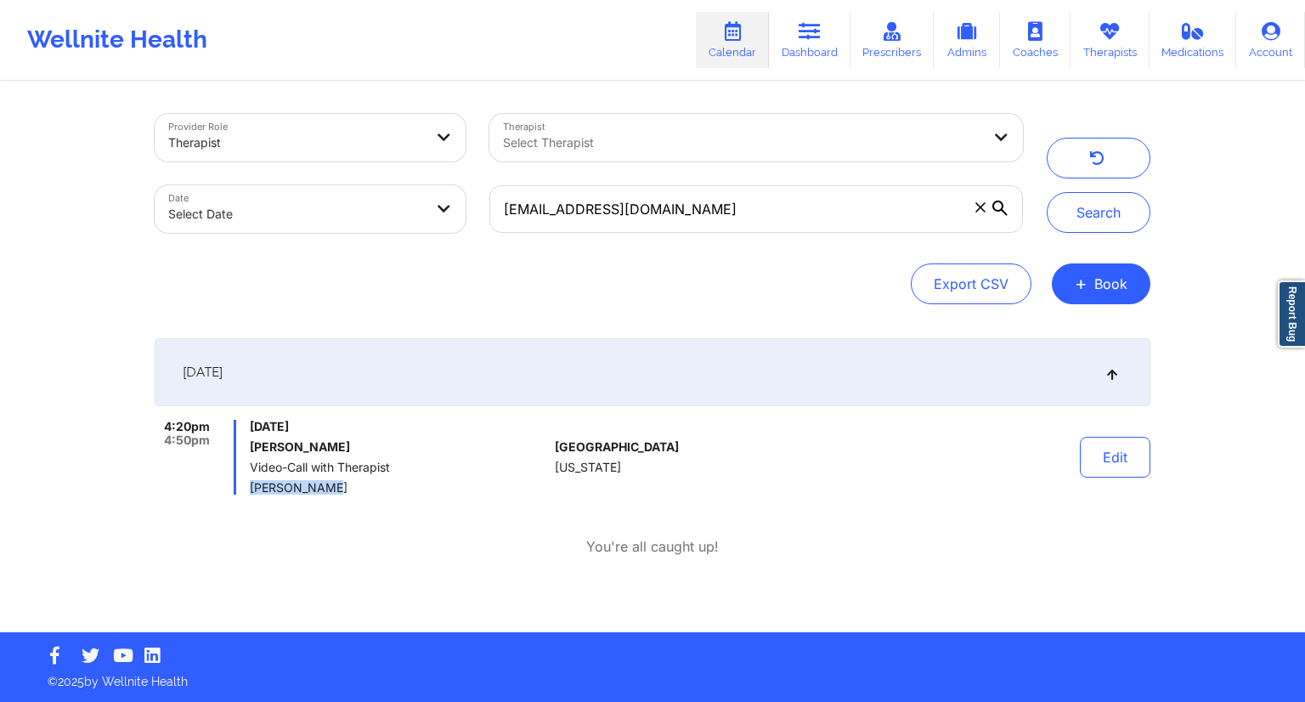
click at [241, 446] on div "4:20pm 4:50pm [DATE] [PERSON_NAME] Video-Call with Therapist [PERSON_NAME]" at bounding box center [351, 457] width 393 height 75
click at [303, 458] on div "[DATE] [PERSON_NAME] Video-Call with Therapist [PERSON_NAME]" at bounding box center [399, 457] width 298 height 75
drag, startPoint x: 370, startPoint y: 439, endPoint x: 251, endPoint y: 449, distance: 120.2
click at [251, 449] on h6 "[PERSON_NAME]" at bounding box center [399, 447] width 298 height 14
copy h6 "[PERSON_NAME]"
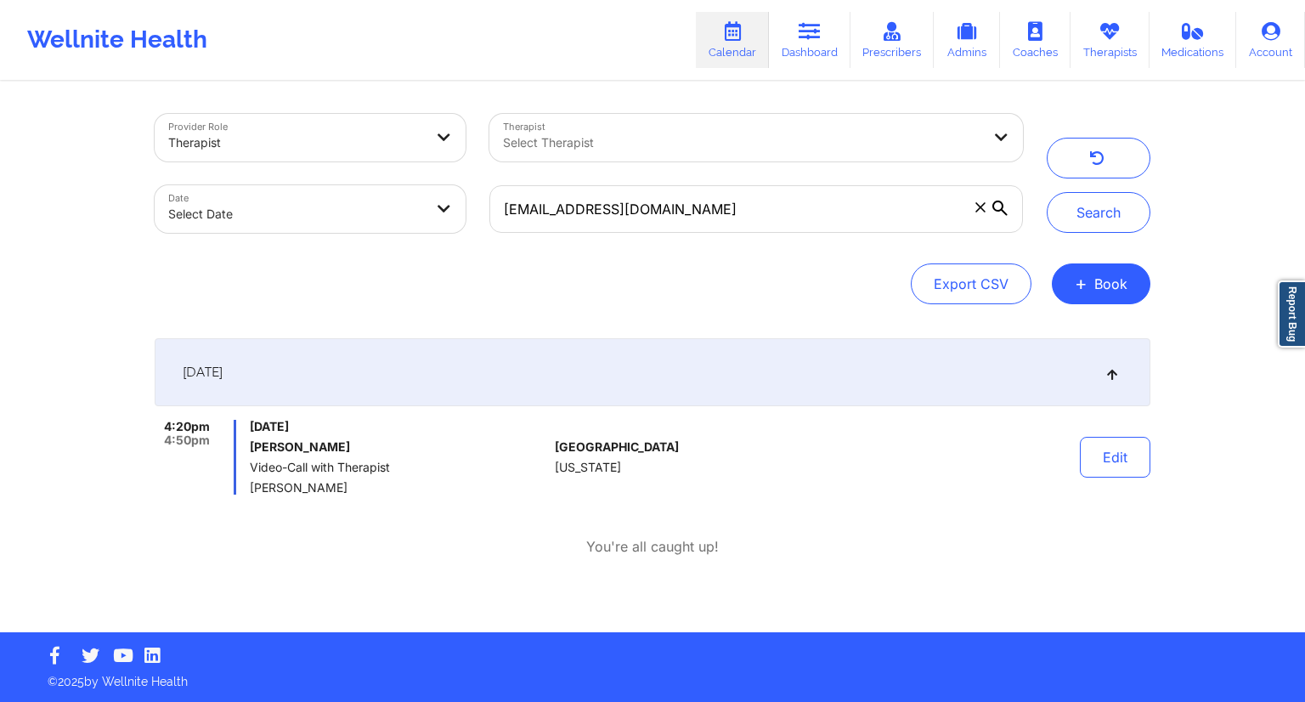
copy h6 "[PERSON_NAME]"
drag, startPoint x: 820, startPoint y: 215, endPoint x: 469, endPoint y: 235, distance: 351.4
click at [469, 235] on div "Provider Role Therapist Therapist Select Therapist Date Select Date [EMAIL_ADDR…" at bounding box center [589, 173] width 892 height 143
click at [818, 36] on icon at bounding box center [809, 31] width 22 height 19
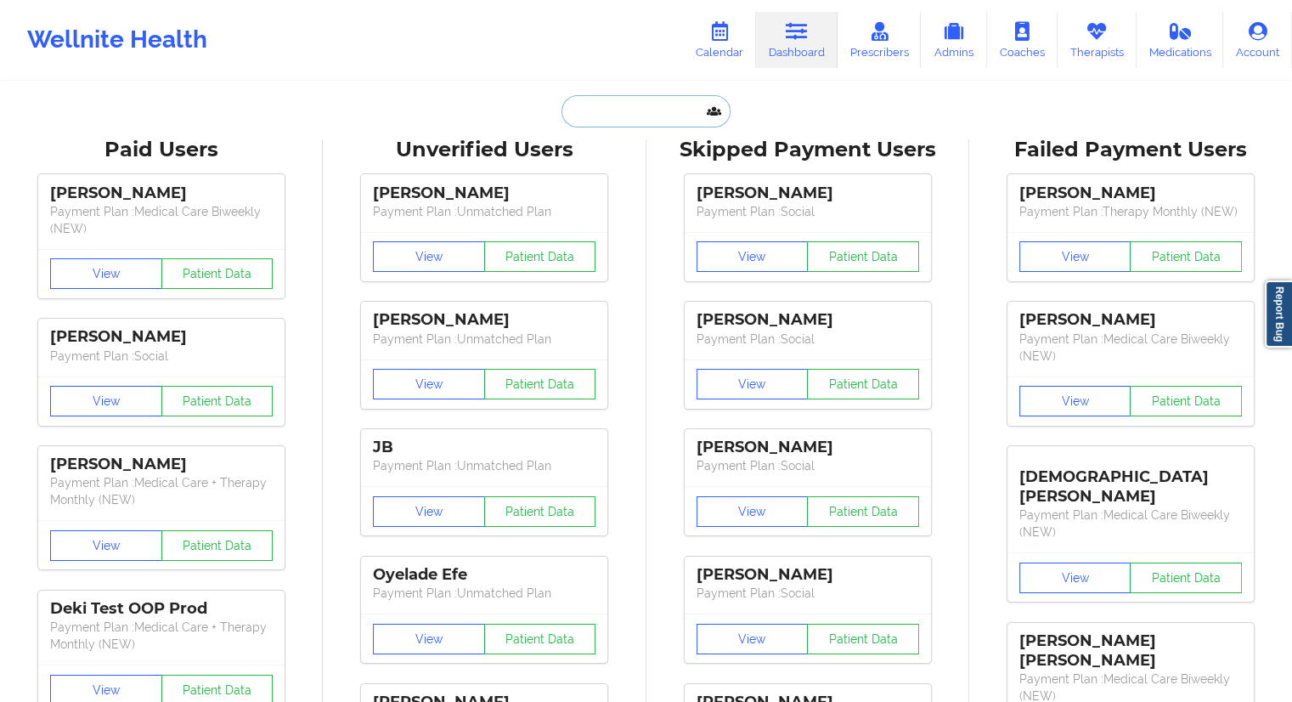
click at [612, 120] on input "text" at bounding box center [645, 111] width 168 height 32
paste input "[EMAIL_ADDRESS][DOMAIN_NAME]"
type input "[EMAIL_ADDRESS][DOMAIN_NAME]"
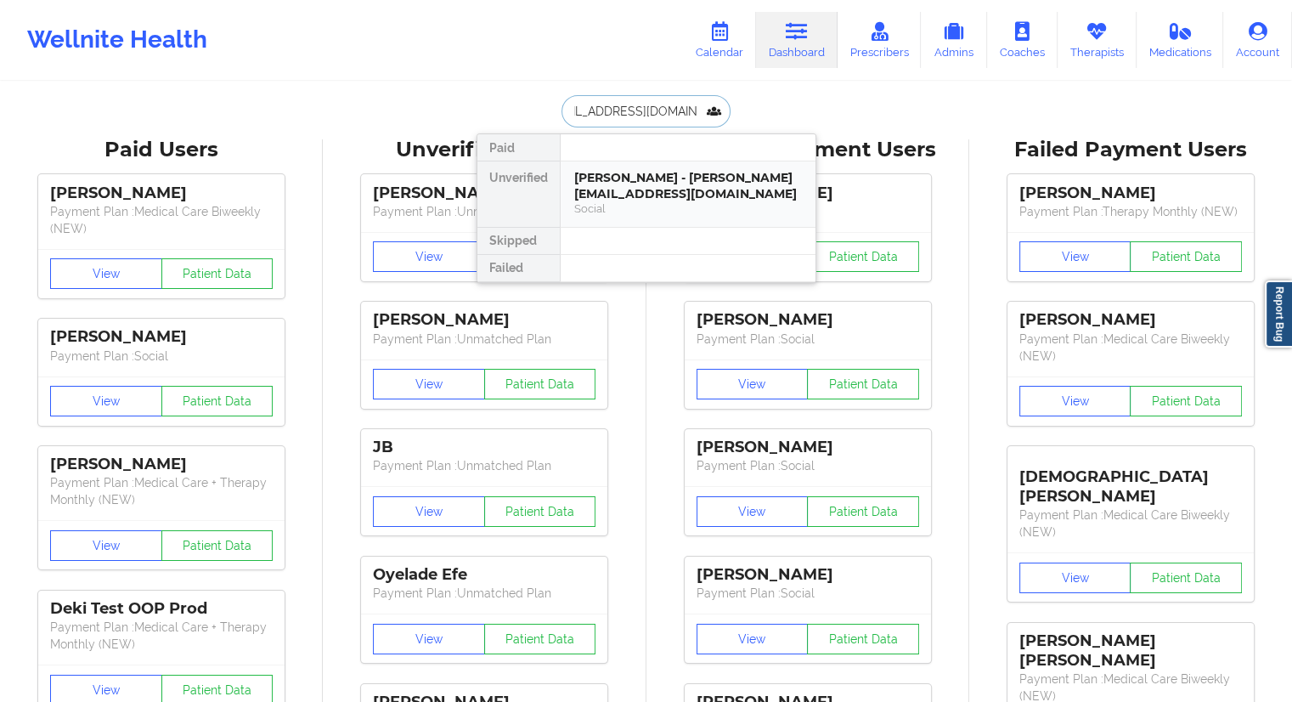
click at [615, 189] on div "[PERSON_NAME] - [PERSON_NAME][EMAIL_ADDRESS][DOMAIN_NAME]" at bounding box center [688, 185] width 228 height 31
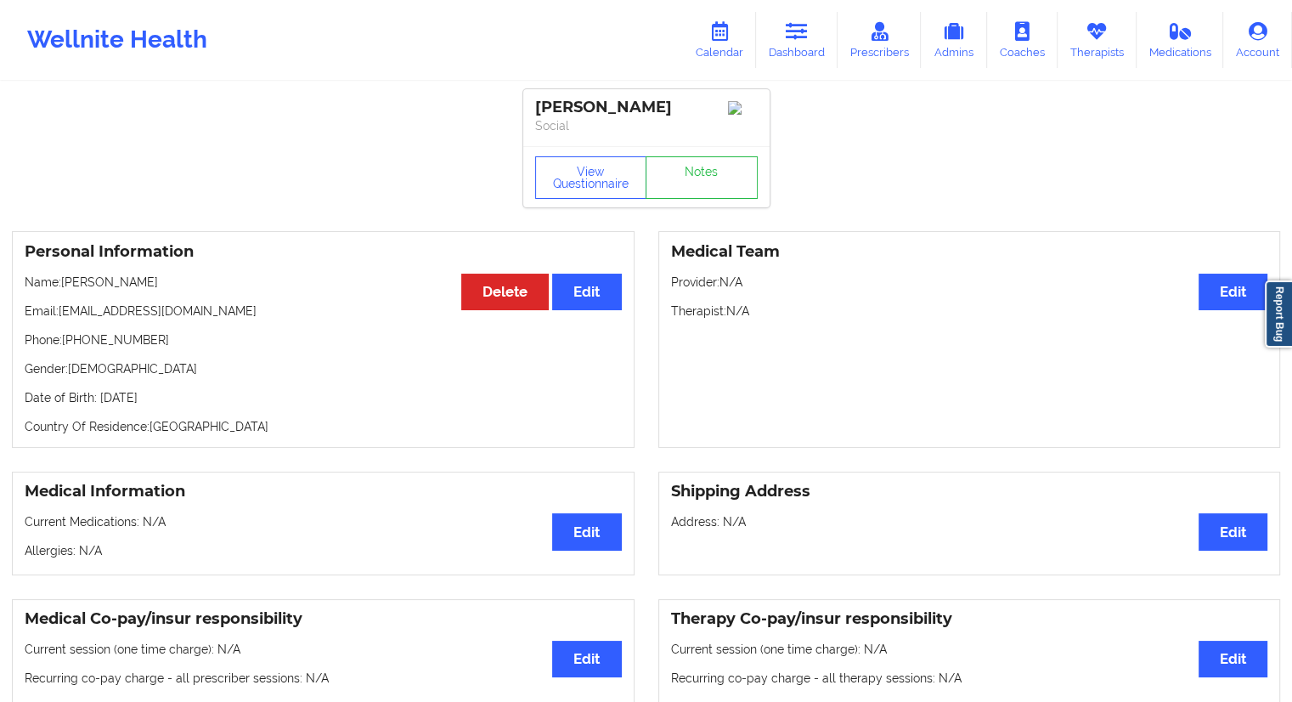
drag, startPoint x: 183, startPoint y: 283, endPoint x: 65, endPoint y: 286, distance: 118.1
click at [65, 286] on p "Name: [PERSON_NAME]" at bounding box center [323, 282] width 597 height 17
copy p "[PERSON_NAME]"
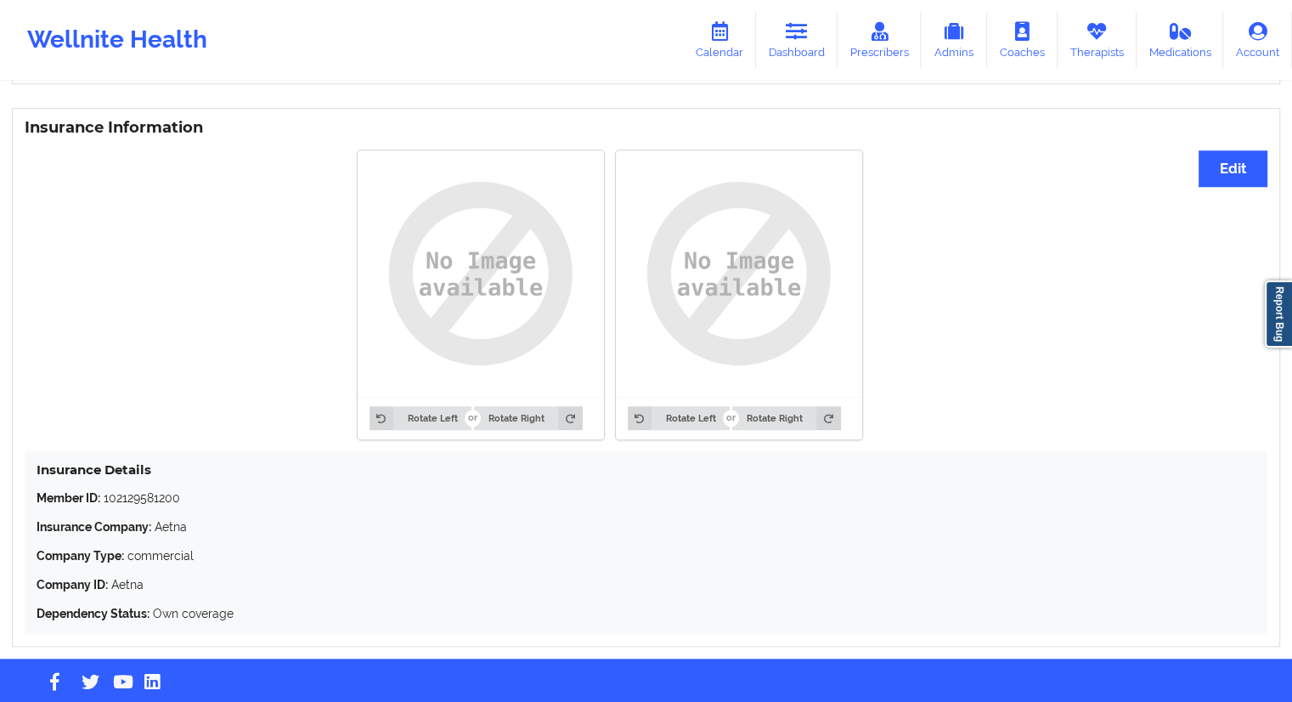
scroll to position [1269, 0]
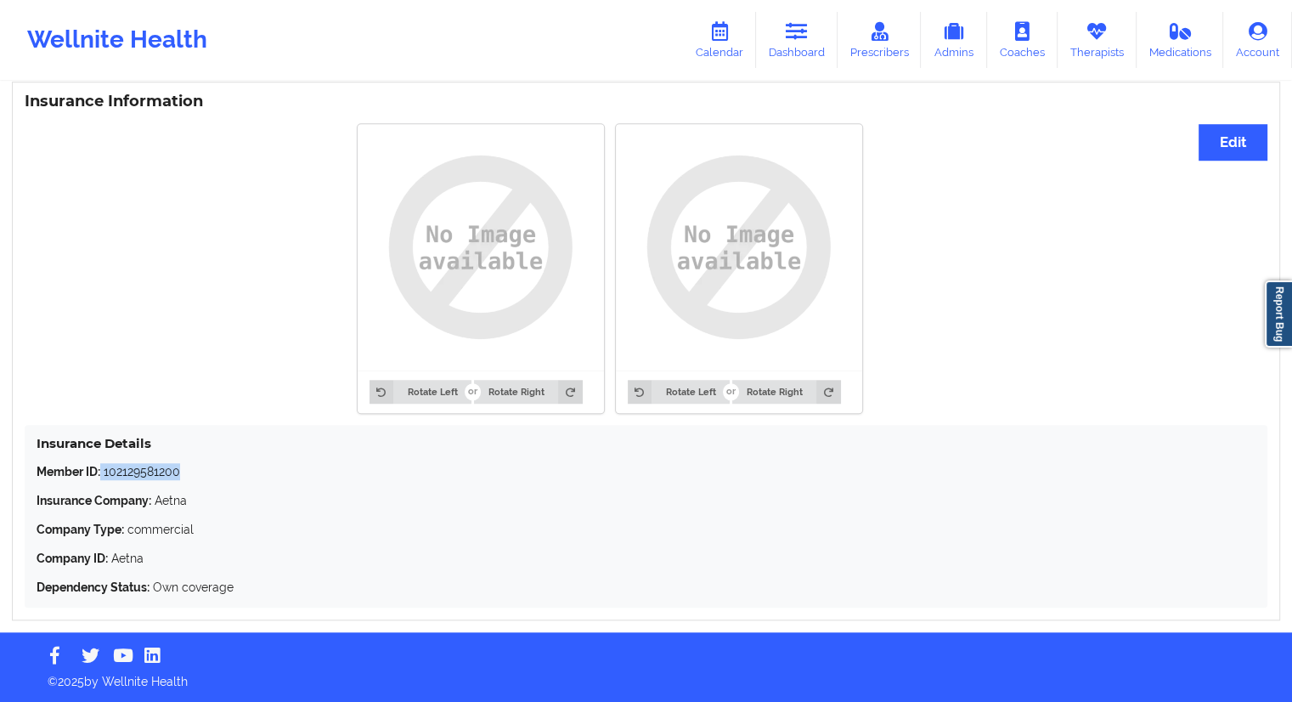
drag, startPoint x: 203, startPoint y: 473, endPoint x: 102, endPoint y: 470, distance: 101.1
click at [102, 470] on p "Member ID: 102129581200" at bounding box center [646, 471] width 1219 height 17
copy p "102129581200"
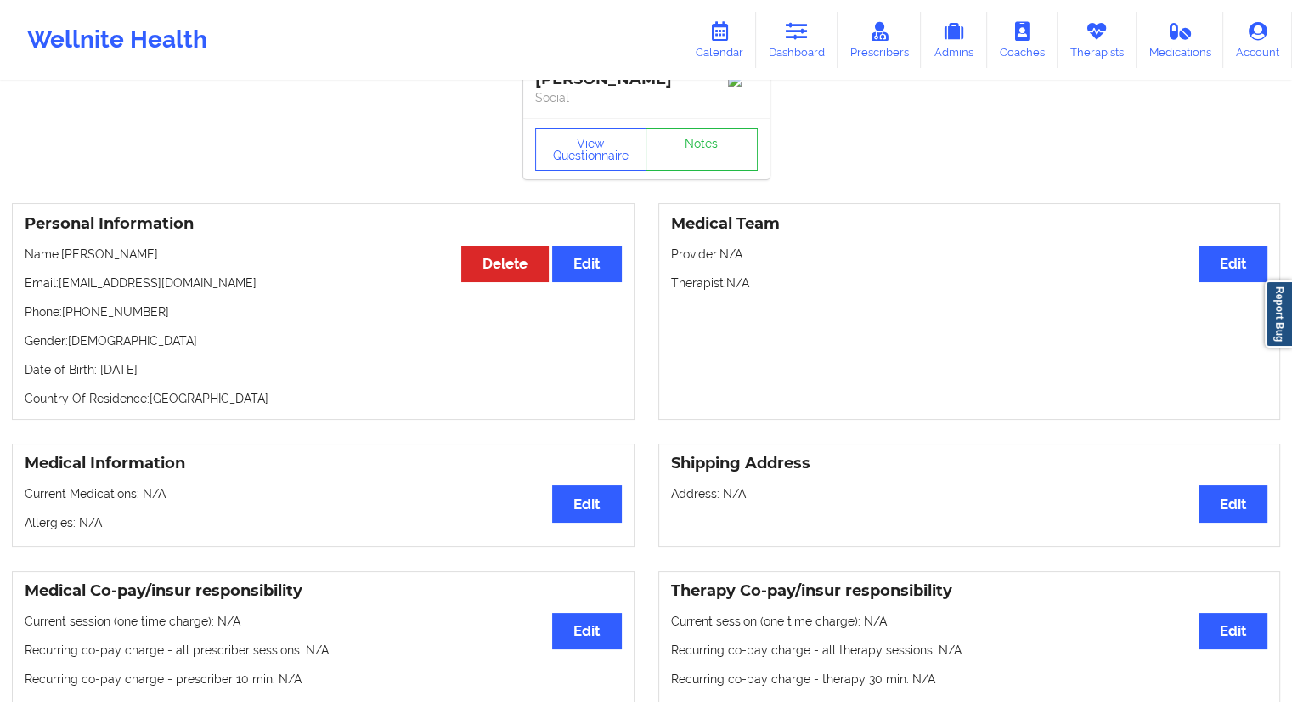
scroll to position [0, 0]
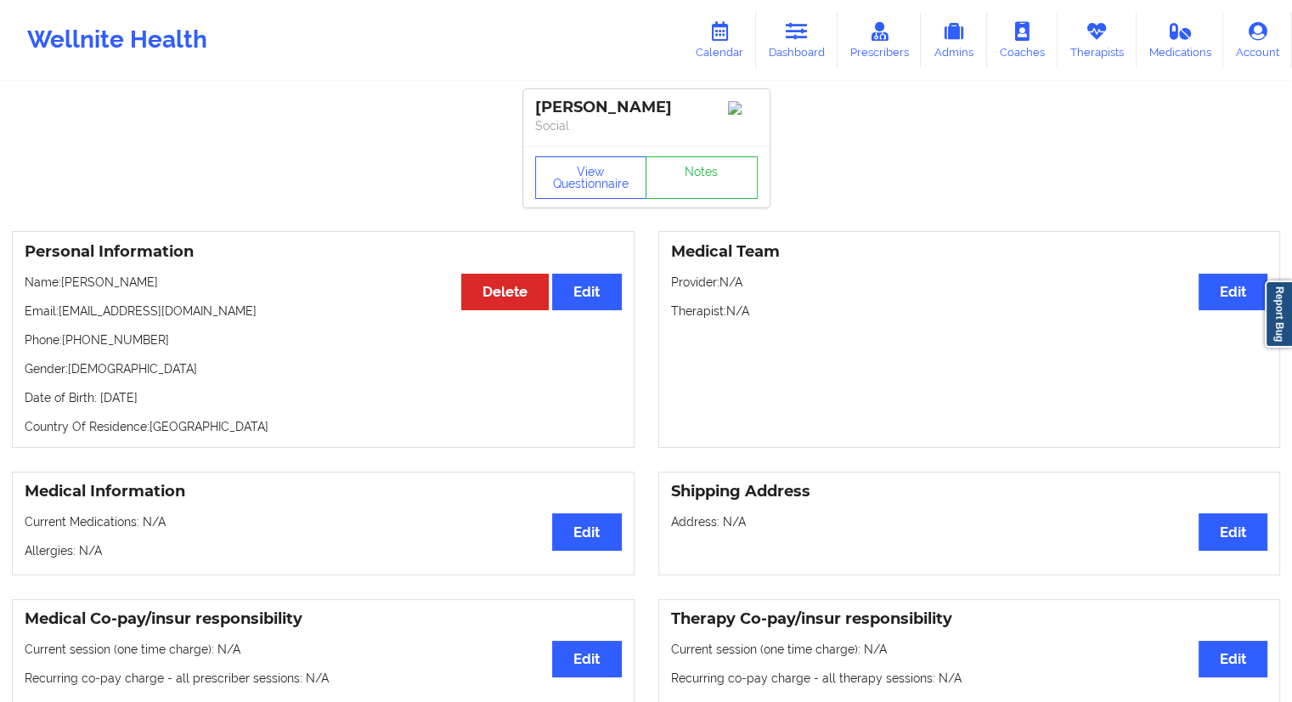
drag, startPoint x: 199, startPoint y: 403, endPoint x: 170, endPoint y: 404, distance: 28.9
click at [170, 404] on p "Date of Birth: [DEMOGRAPHIC_DATA]" at bounding box center [323, 397] width 597 height 17
copy p "2002"
drag, startPoint x: 238, startPoint y: 310, endPoint x: 61, endPoint y: 296, distance: 177.2
click at [61, 296] on div "Personal Information Edit Delete Name: [PERSON_NAME] Email: [PERSON_NAME][EMAIL…" at bounding box center [323, 339] width 623 height 217
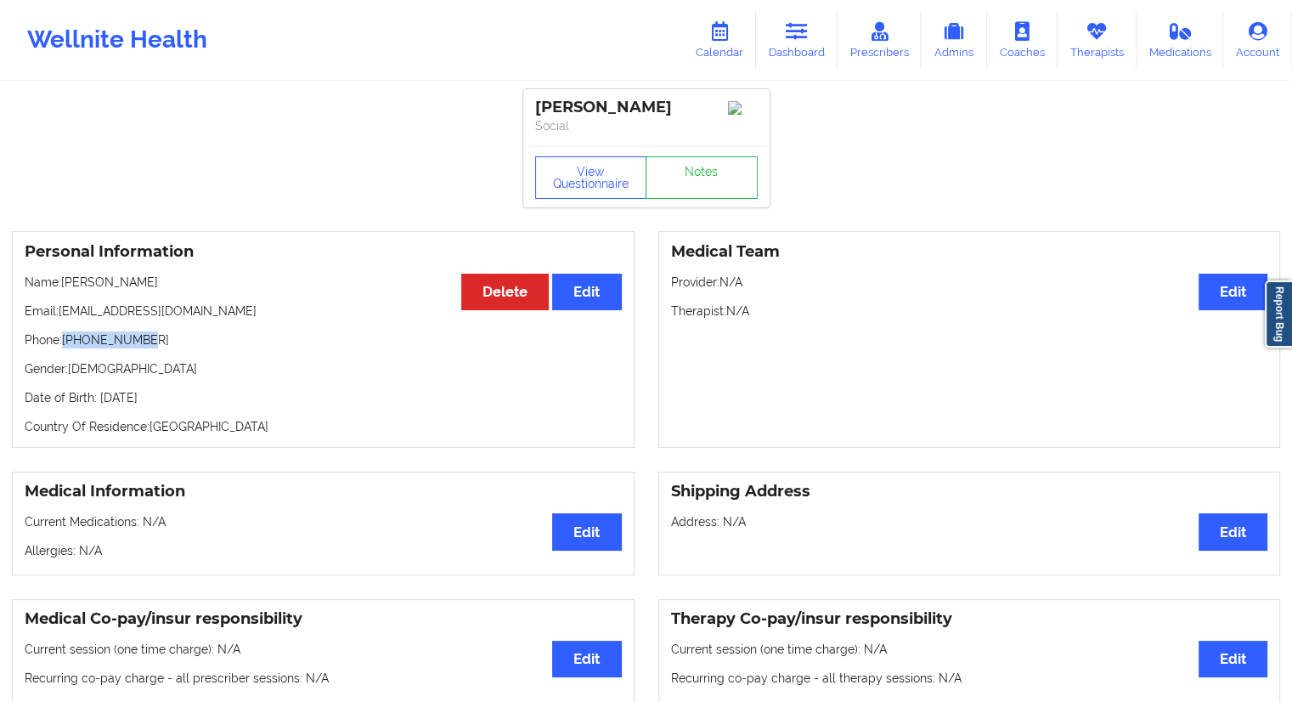
drag, startPoint x: 170, startPoint y: 344, endPoint x: 66, endPoint y: 344, distance: 103.6
click at [66, 344] on p "Phone: [PHONE_NUMBER]" at bounding box center [323, 339] width 597 height 17
drag, startPoint x: 171, startPoint y: 287, endPoint x: 65, endPoint y: 286, distance: 106.2
click at [65, 286] on p "Name: [PERSON_NAME]" at bounding box center [323, 282] width 597 height 17
click at [1104, 62] on link "Therapists" at bounding box center [1096, 40] width 79 height 56
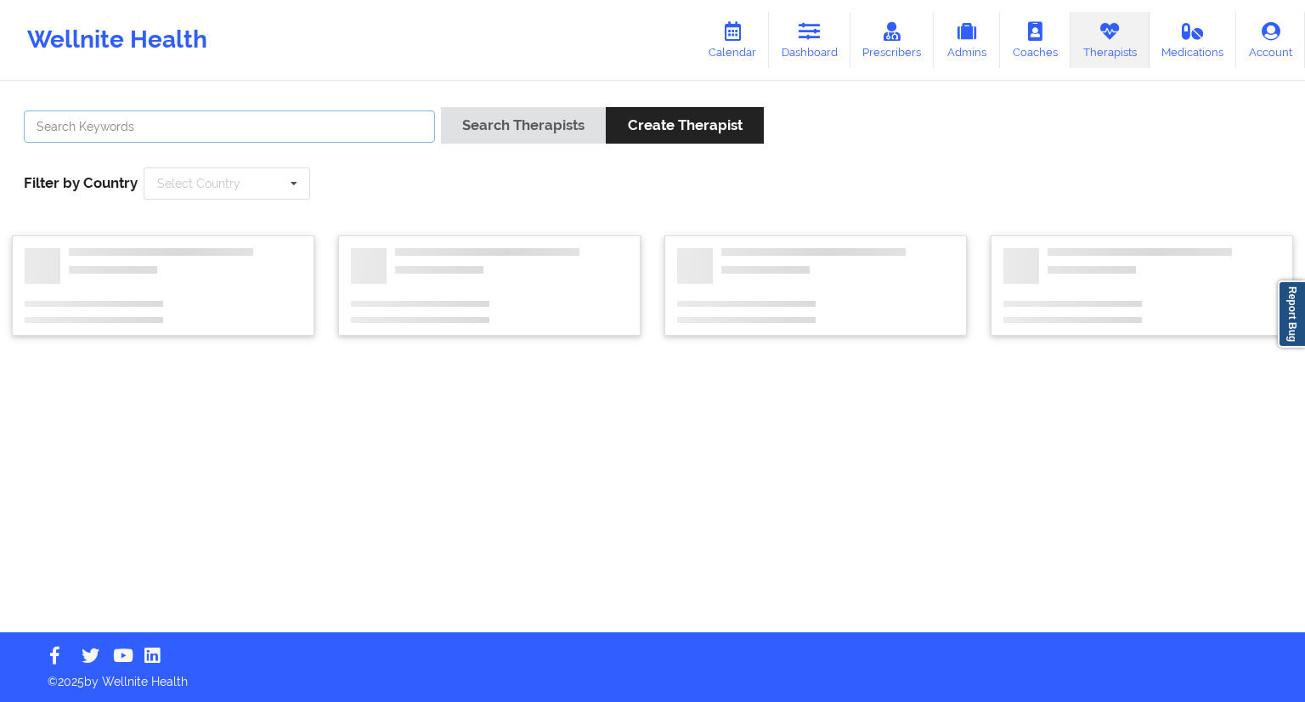
click at [112, 127] on input "text" at bounding box center [229, 126] width 411 height 32
paste input "[PERSON_NAME]"
type input "[PERSON_NAME]"
click at [533, 135] on button "Search Therapists" at bounding box center [523, 125] width 165 height 37
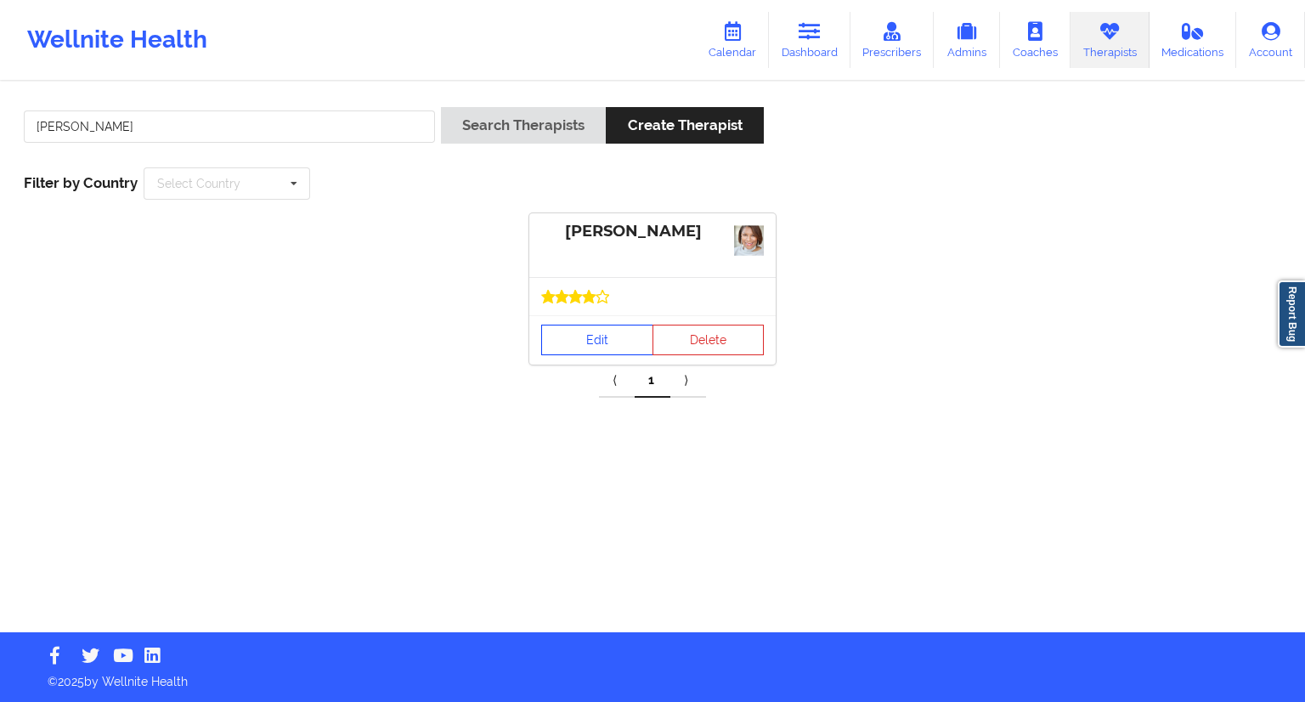
click at [581, 339] on link "Edit" at bounding box center [597, 339] width 112 height 31
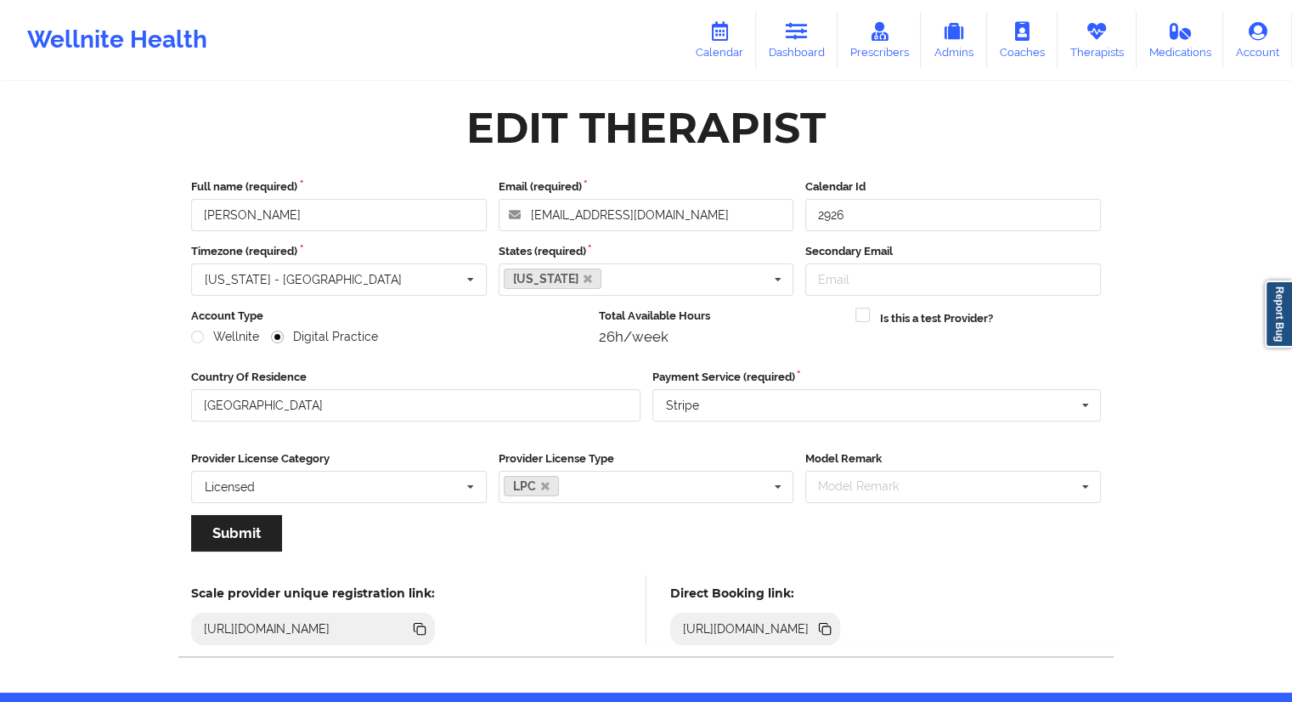
click at [828, 629] on icon at bounding box center [824, 627] width 8 height 8
click at [796, 42] on link "Dashboard" at bounding box center [797, 40] width 82 height 56
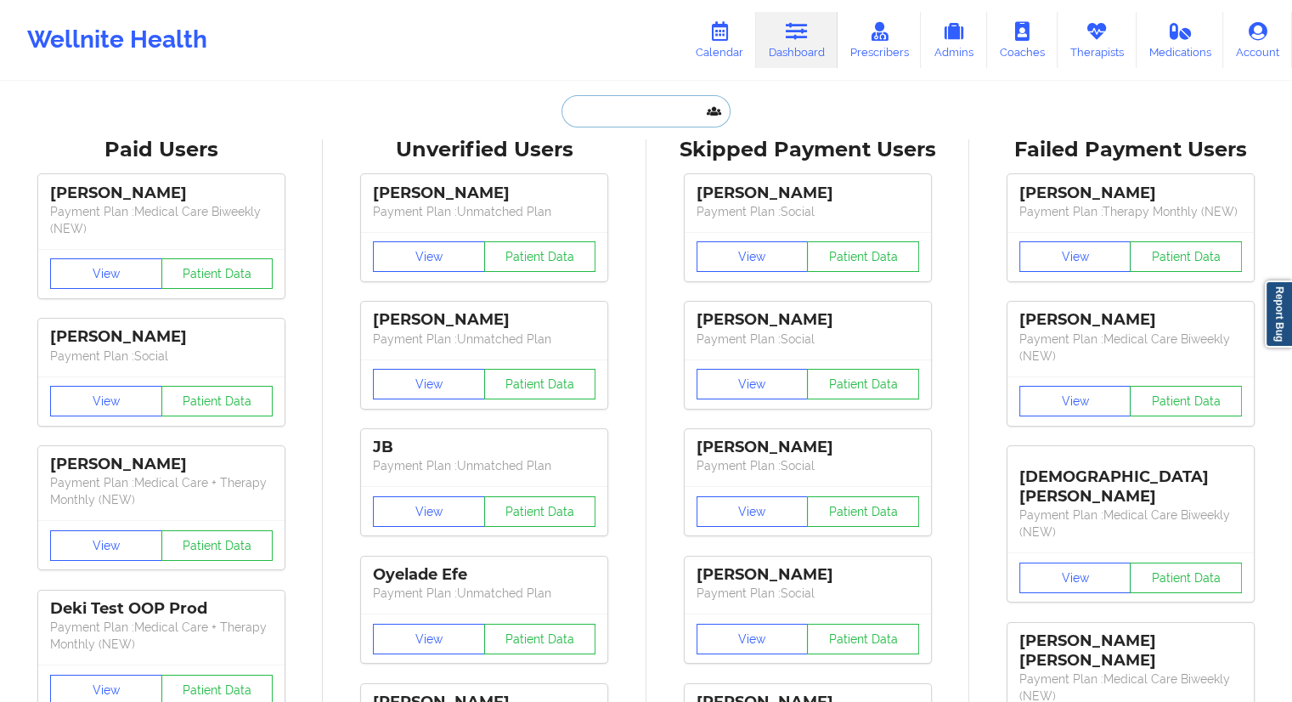
click at [595, 120] on input "text" at bounding box center [645, 111] width 168 height 32
paste input "[PHONE_NUMBER]"
type input "[PHONE_NUMBER]"
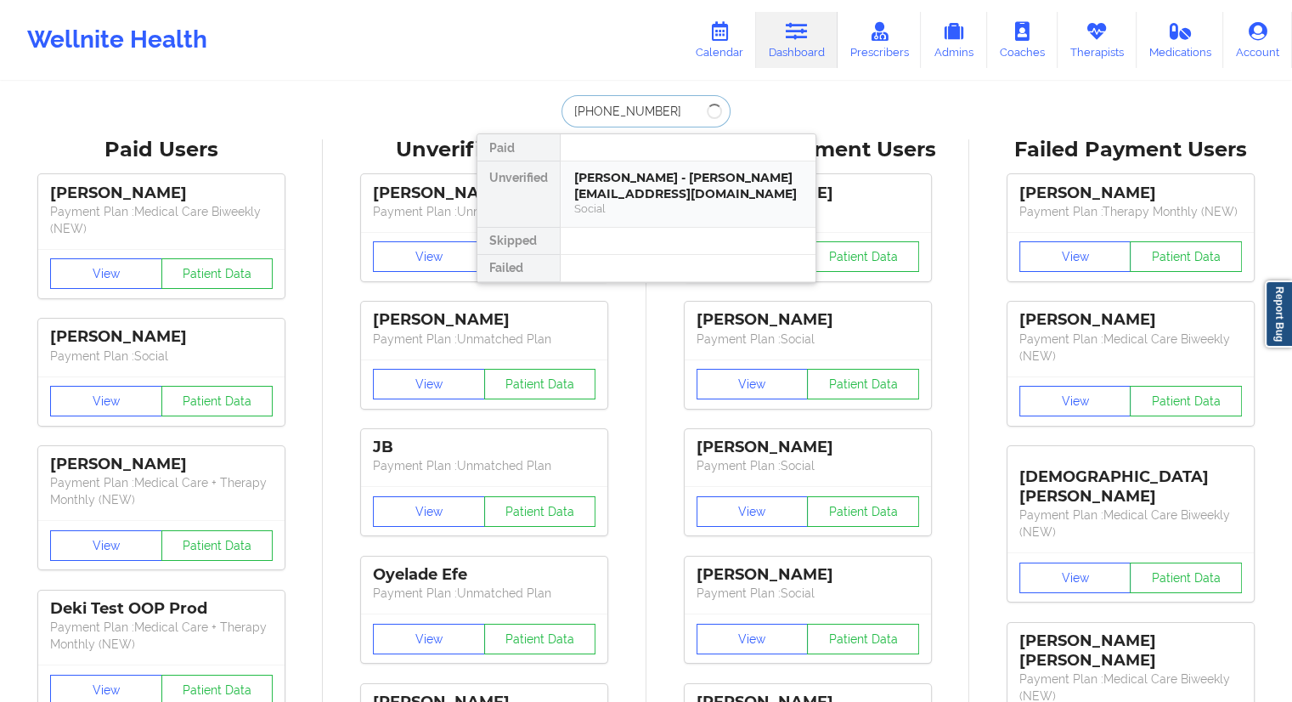
click at [625, 164] on div "[PERSON_NAME] - [PERSON_NAME][EMAIL_ADDRESS][DOMAIN_NAME] Social" at bounding box center [688, 193] width 255 height 65
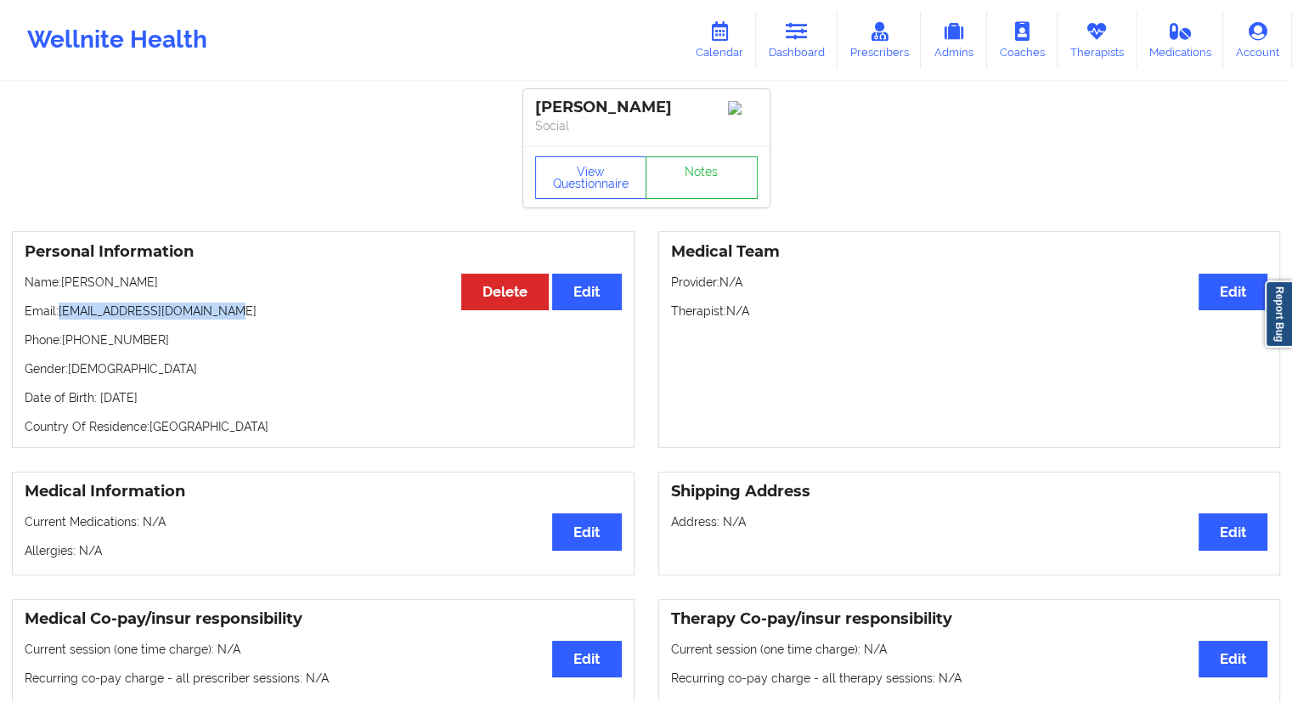
drag, startPoint x: 247, startPoint y: 319, endPoint x: 59, endPoint y: 307, distance: 188.0
click at [59, 307] on p "Email: [PERSON_NAME][EMAIL_ADDRESS][DOMAIN_NAME]" at bounding box center [323, 310] width 597 height 17
click at [788, 59] on link "Dashboard" at bounding box center [797, 40] width 82 height 56
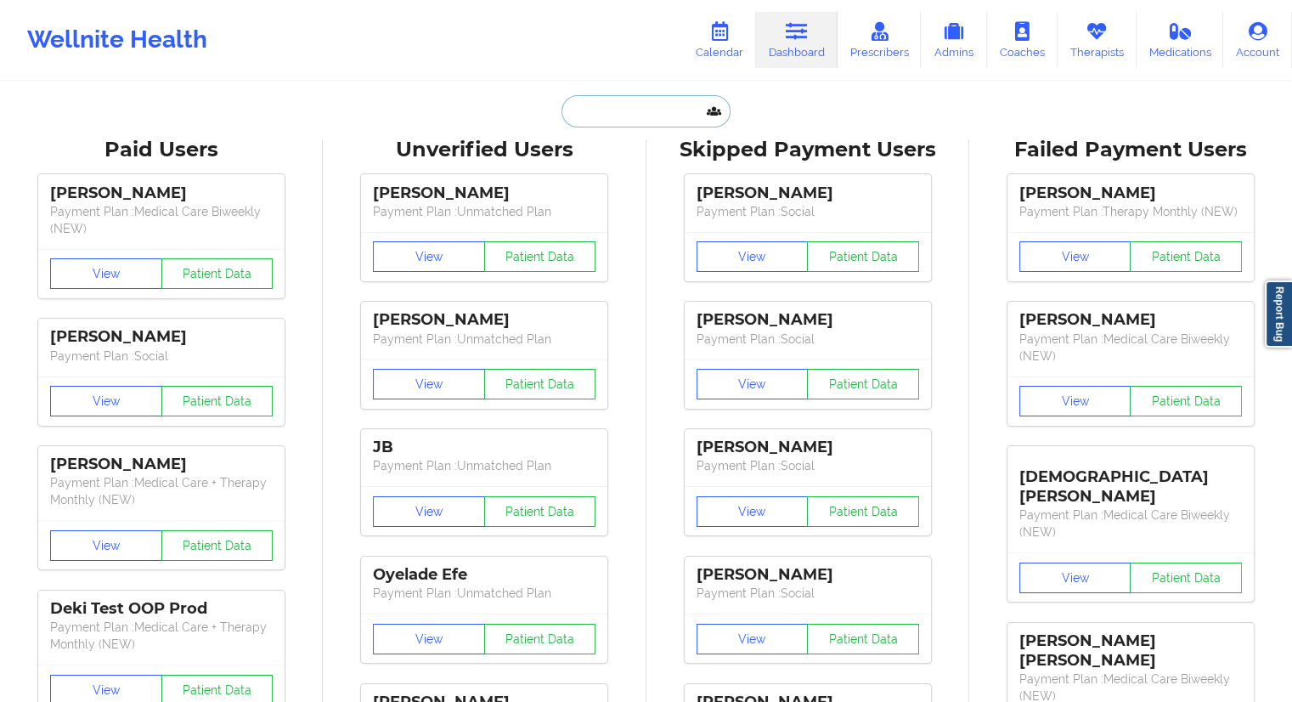
click at [576, 126] on input "text" at bounding box center [645, 111] width 168 height 32
paste input "[EMAIL_ADDRESS][DOMAIN_NAME]"
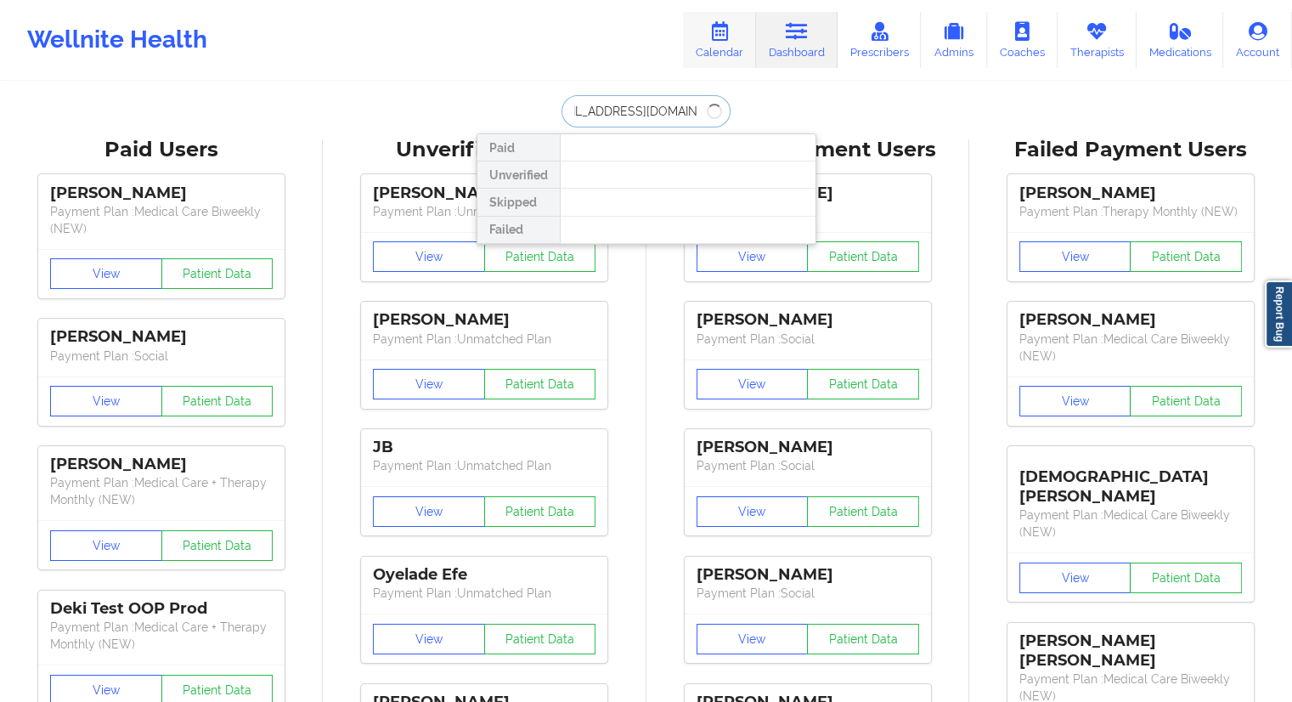
type input "[EMAIL_ADDRESS][DOMAIN_NAME]"
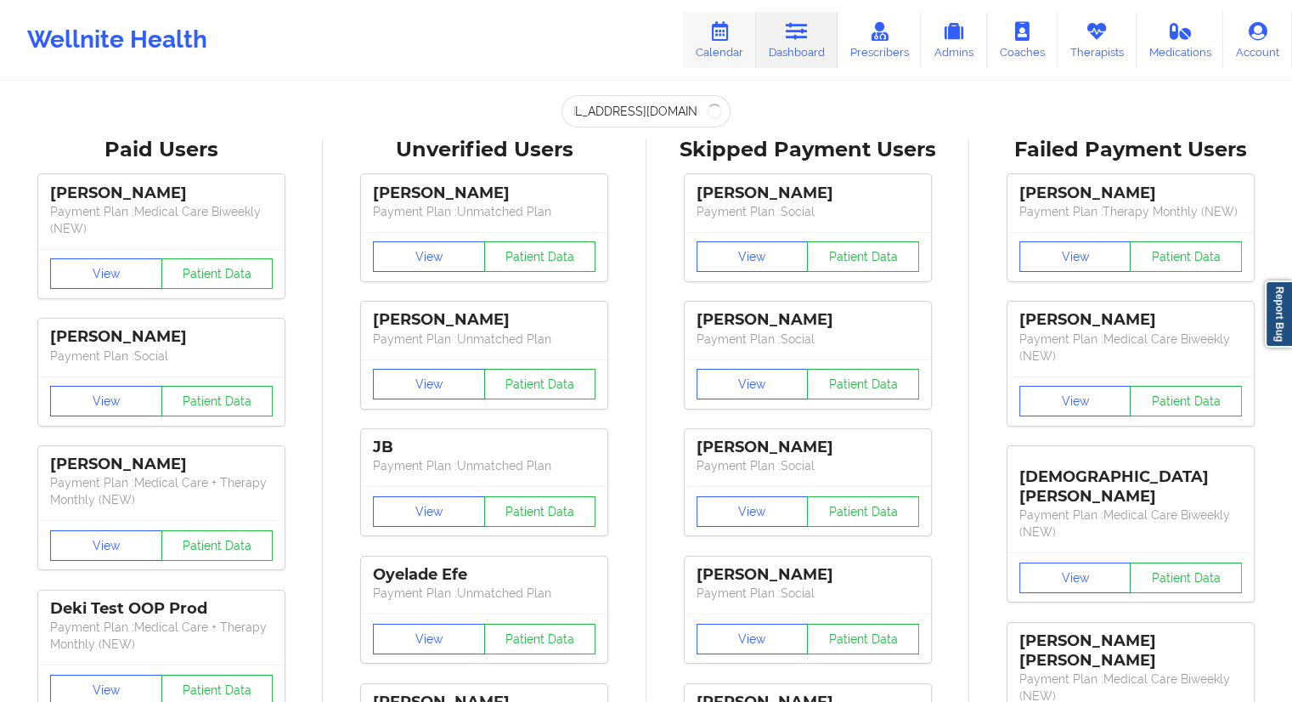
click at [745, 31] on link "Calendar" at bounding box center [719, 40] width 73 height 56
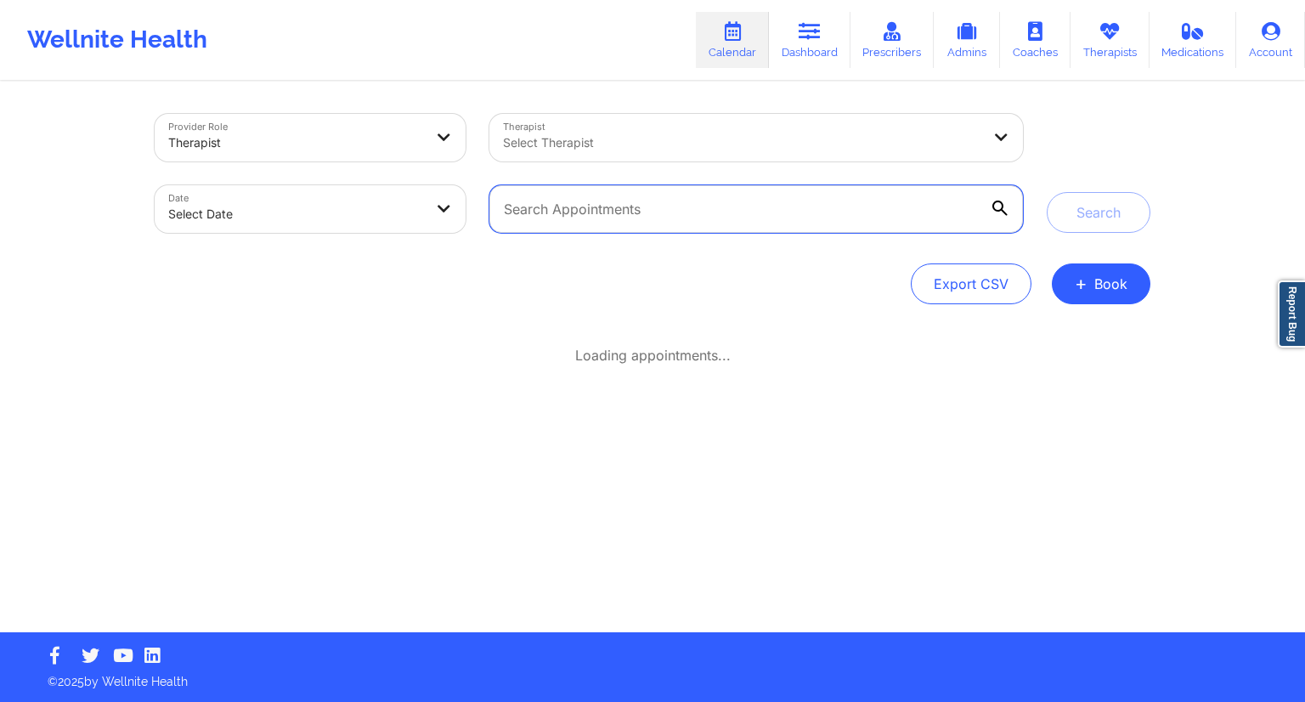
click at [578, 200] on input "text" at bounding box center [755, 209] width 533 height 48
paste input "[EMAIL_ADDRESS][DOMAIN_NAME]"
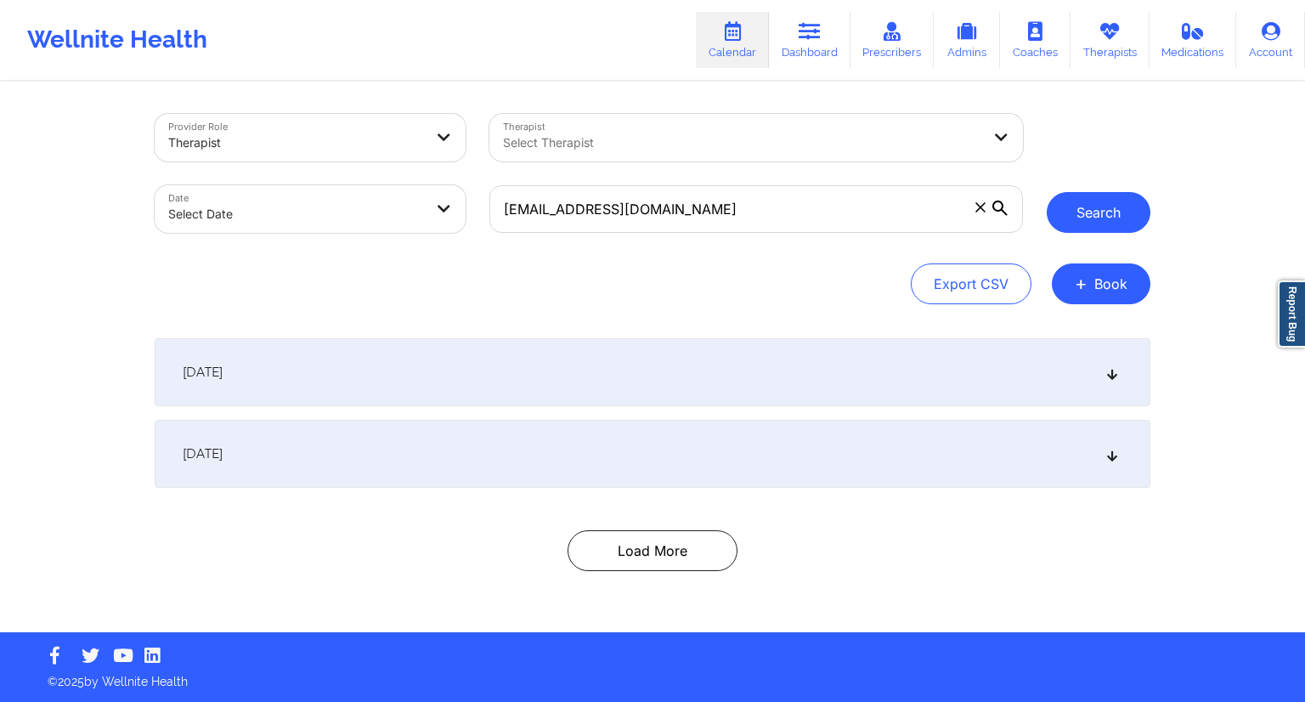
click at [1075, 215] on button "Search" at bounding box center [1098, 212] width 104 height 41
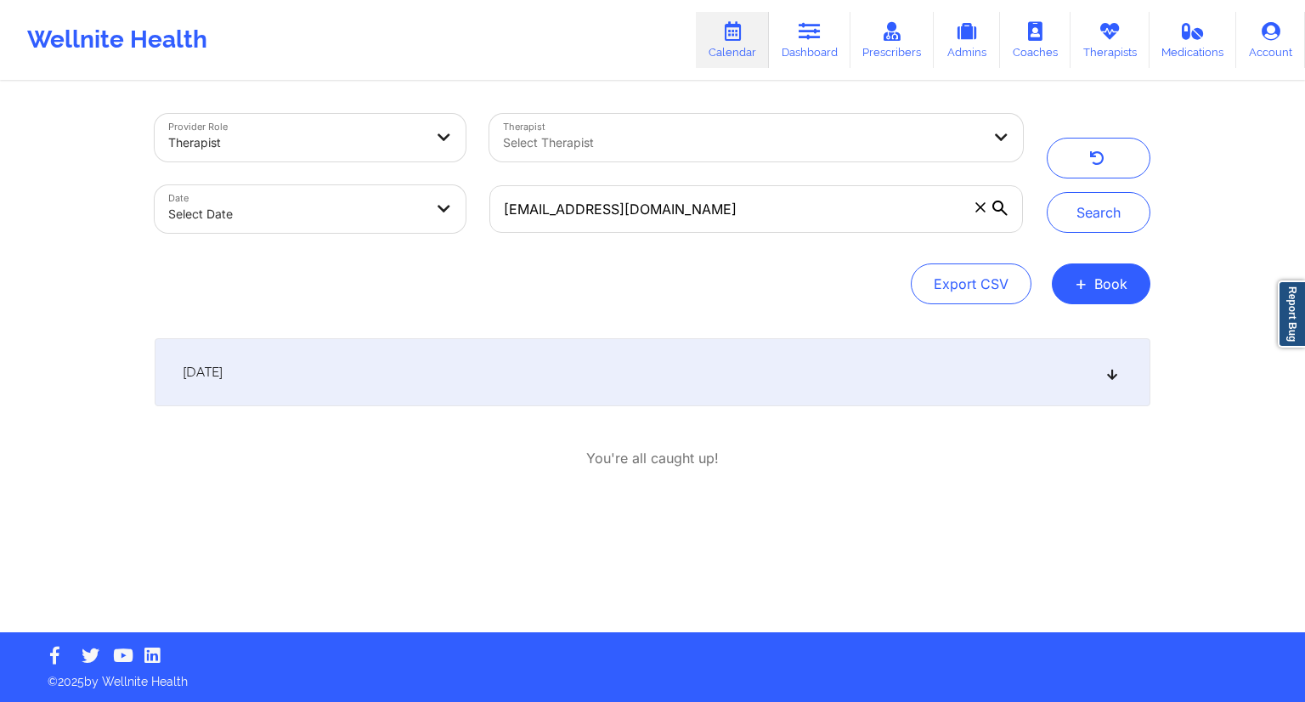
click at [371, 392] on div "[DATE]" at bounding box center [652, 372] width 995 height 68
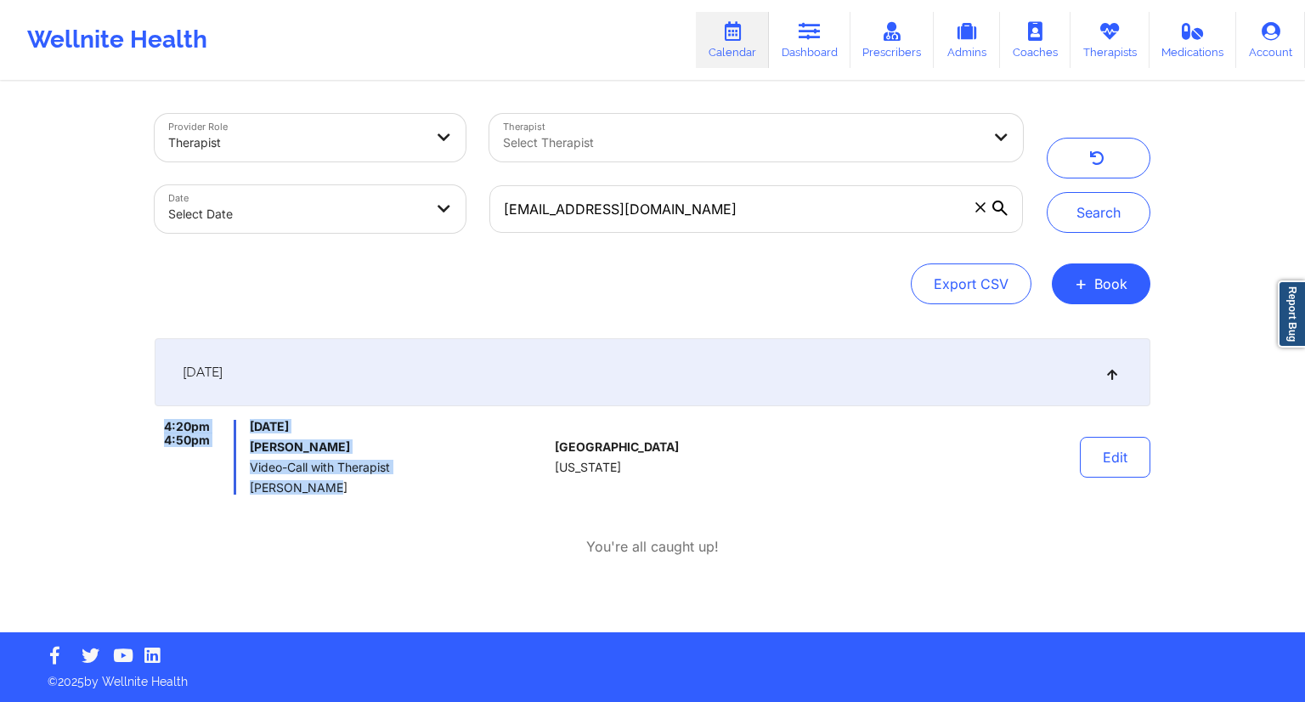
drag, startPoint x: 350, startPoint y: 493, endPoint x: 160, endPoint y: 420, distance: 204.1
click at [160, 420] on div "4:20pm 4:50pm [DATE] [PERSON_NAME] Video-Call with Therapist [PERSON_NAME]" at bounding box center [351, 457] width 393 height 75
click at [293, 522] on div "[DATE] 4:20pm 4:50pm [DATE] [PERSON_NAME] Video-Call with Therapist [PERSON_NAM…" at bounding box center [652, 447] width 995 height 218
drag, startPoint x: 340, startPoint y: 488, endPoint x: 248, endPoint y: 493, distance: 91.9
click at [248, 493] on div "4:20pm 4:50pm [DATE] [PERSON_NAME] Video-Call with Therapist [PERSON_NAME]" at bounding box center [351, 457] width 393 height 75
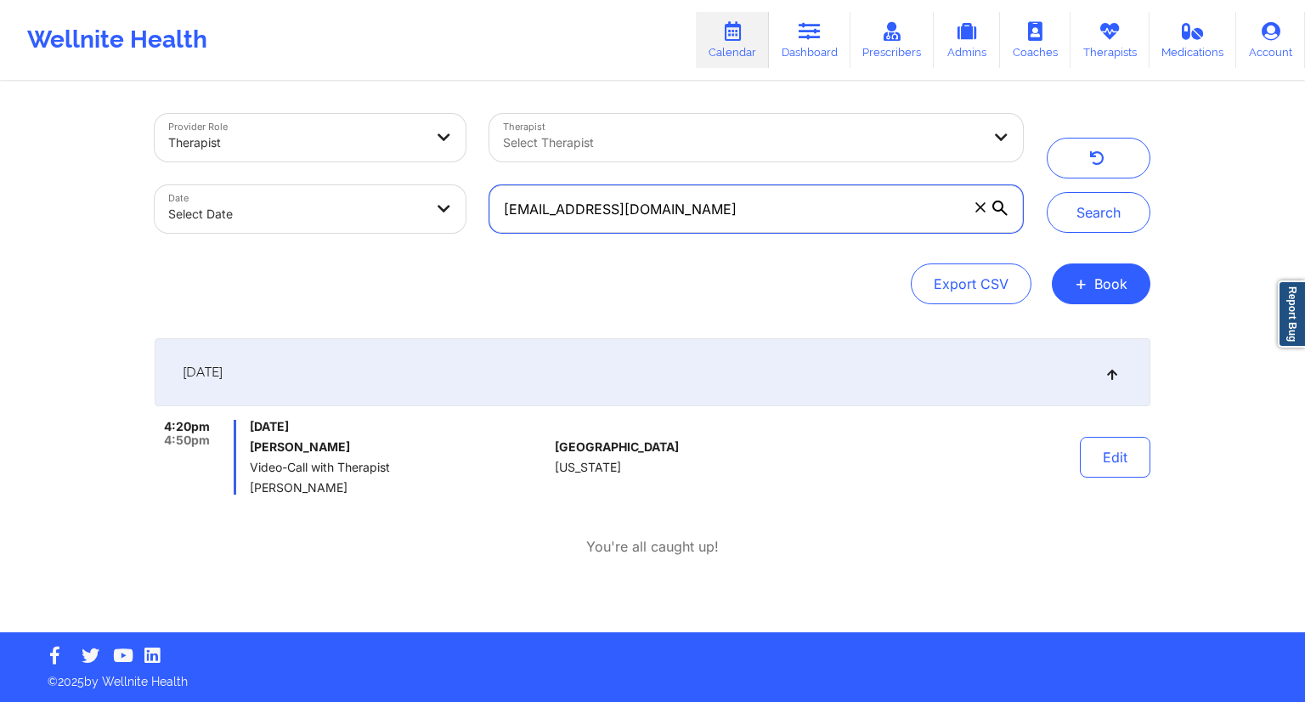
click at [652, 188] on input "[EMAIL_ADDRESS][DOMAIN_NAME]" at bounding box center [755, 209] width 533 height 48
paste input "[EMAIL_ADDRESS]"
type input "[EMAIL_ADDRESS][DOMAIN_NAME]"
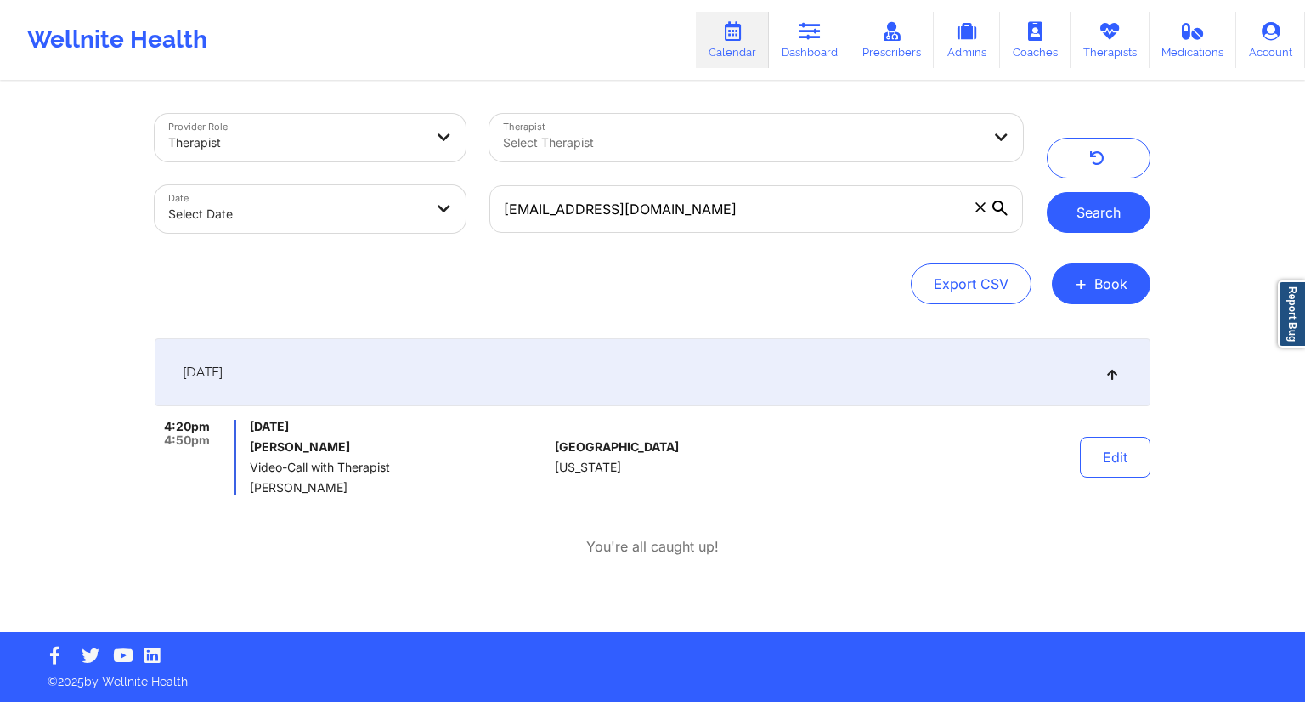
click at [1086, 228] on button "Search" at bounding box center [1098, 212] width 104 height 41
drag, startPoint x: 381, startPoint y: 487, endPoint x: 248, endPoint y: 487, distance: 132.5
click at [248, 487] on div "12:30pm 1:00pm [DATE] [PERSON_NAME] Video-Call with Therapist [PERSON_NAME]" at bounding box center [351, 457] width 393 height 75
drag, startPoint x: 393, startPoint y: 425, endPoint x: 153, endPoint y: 420, distance: 240.4
click at [153, 420] on div "Provider Role Therapist Therapist Select Therapist Date Select Date [EMAIL_ADDR…" at bounding box center [652, 357] width 1019 height 549
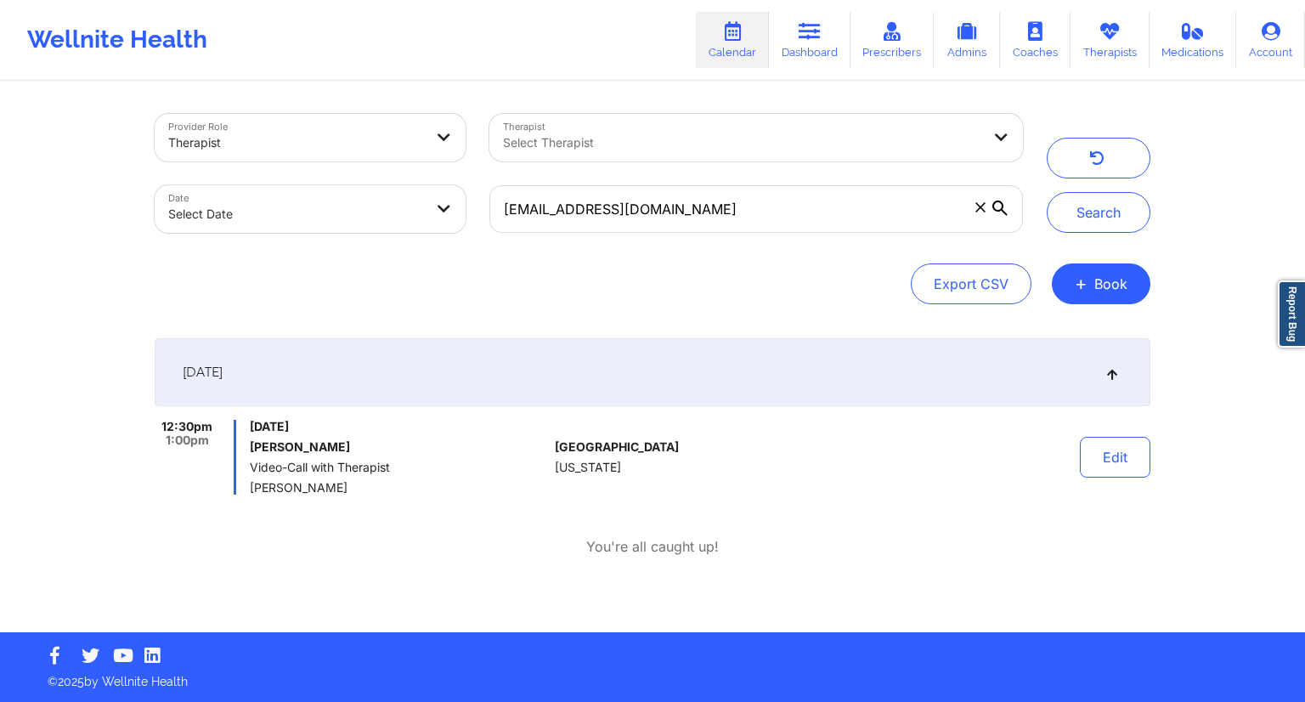
drag, startPoint x: 304, startPoint y: 480, endPoint x: 139, endPoint y: 412, distance: 178.2
click at [139, 412] on div "Provider Role Therapist Therapist Select Therapist Date Select Date [EMAIL_ADDR…" at bounding box center [652, 316] width 1305 height 632
click at [427, 595] on div "Provider Role Therapist Therapist Select Therapist Date Select Date [EMAIL_ADDR…" at bounding box center [652, 357] width 1019 height 549
drag, startPoint x: 615, startPoint y: 219, endPoint x: 476, endPoint y: 223, distance: 139.3
click at [476, 223] on div "Provider Role Therapist Therapist Select Therapist Date Select Date [EMAIL_ADDR…" at bounding box center [589, 173] width 892 height 143
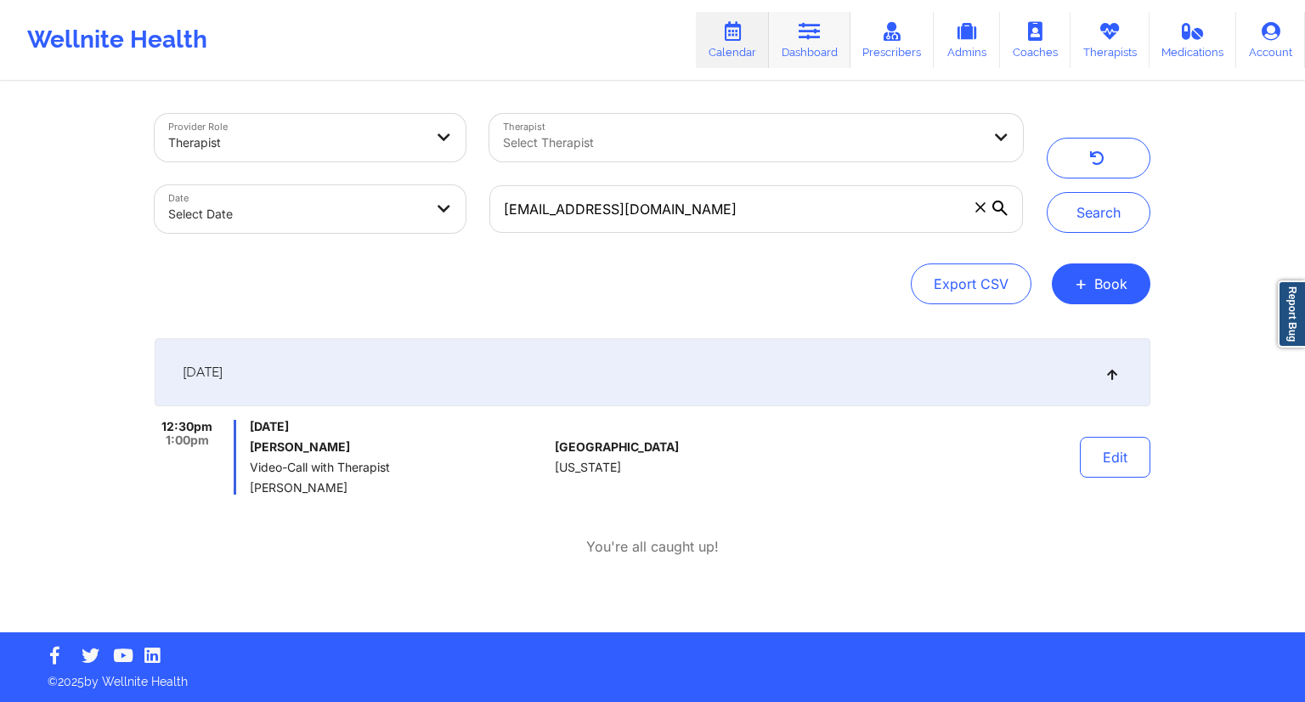
click at [781, 45] on link "Dashboard" at bounding box center [810, 40] width 82 height 56
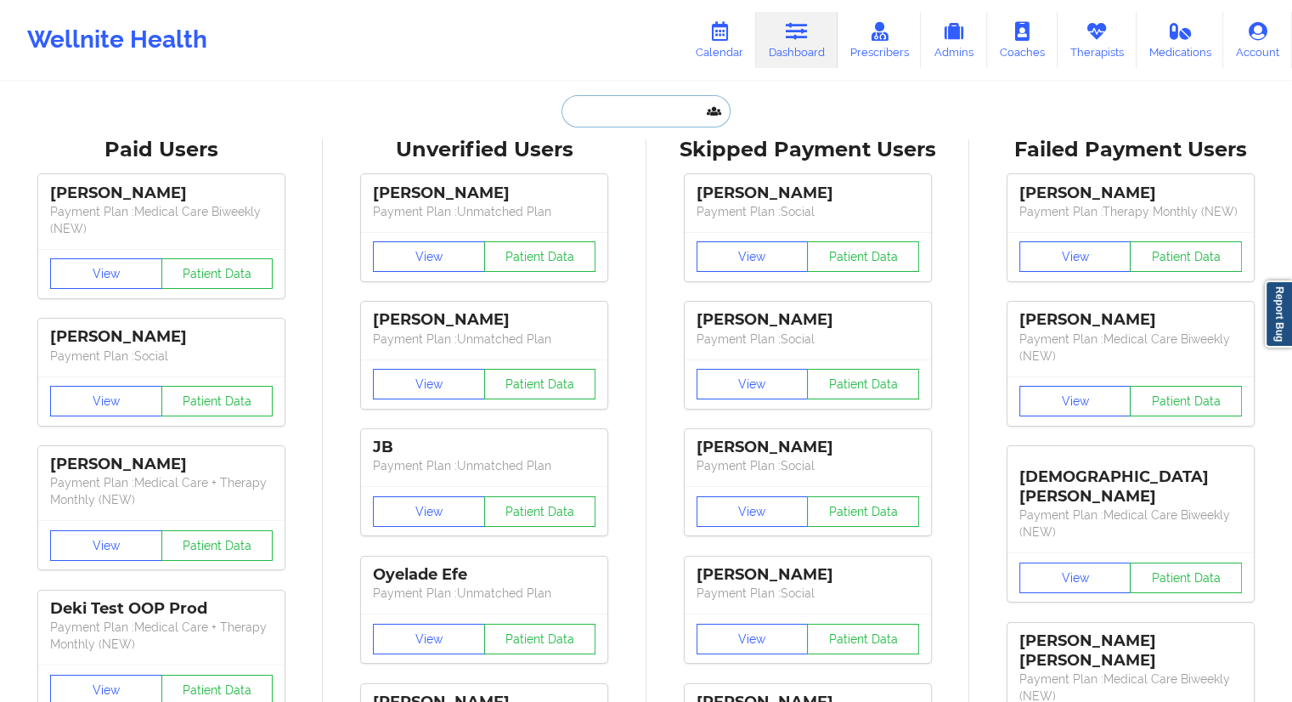
click at [618, 99] on input "text" at bounding box center [645, 111] width 168 height 32
paste input "[EMAIL_ADDRESS][DOMAIN_NAME]"
type input "[EMAIL_ADDRESS][DOMAIN_NAME]"
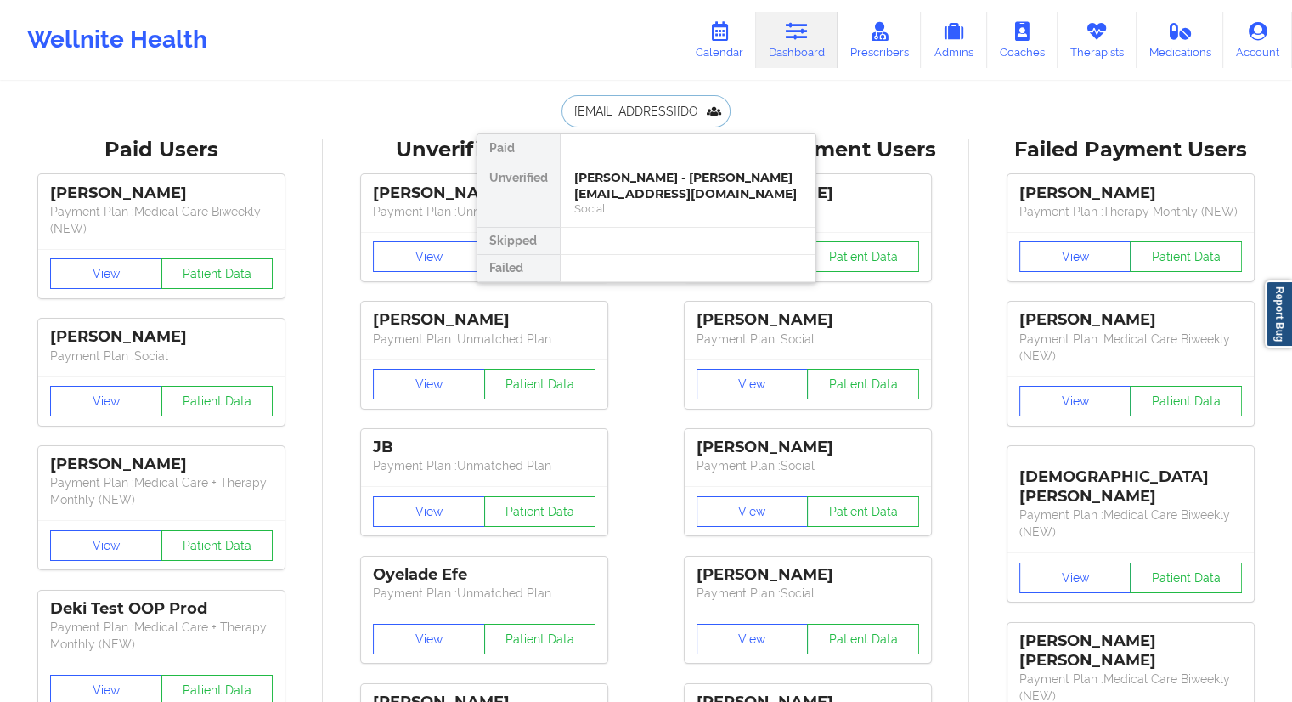
scroll to position [0, 3]
click at [650, 189] on div "[PERSON_NAME] - [EMAIL_ADDRESS][DOMAIN_NAME]" at bounding box center [688, 185] width 228 height 31
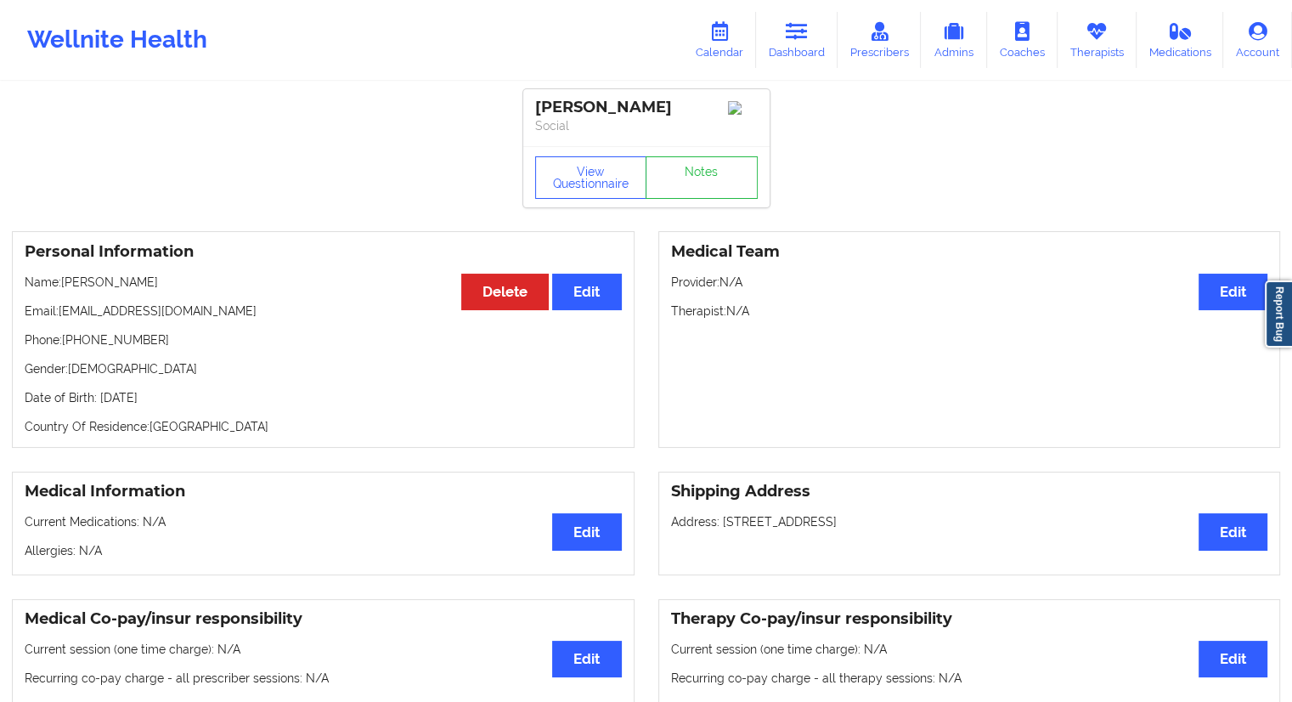
drag, startPoint x: 155, startPoint y: 290, endPoint x: 102, endPoint y: 279, distance: 54.6
click at [102, 279] on p "Name: [PERSON_NAME]" at bounding box center [323, 282] width 597 height 17
drag, startPoint x: 112, startPoint y: 347, endPoint x: 65, endPoint y: 344, distance: 46.8
click at [65, 344] on p "Phone: [PHONE_NUMBER]" at bounding box center [323, 339] width 597 height 17
click at [792, 53] on link "Dashboard" at bounding box center [797, 40] width 82 height 56
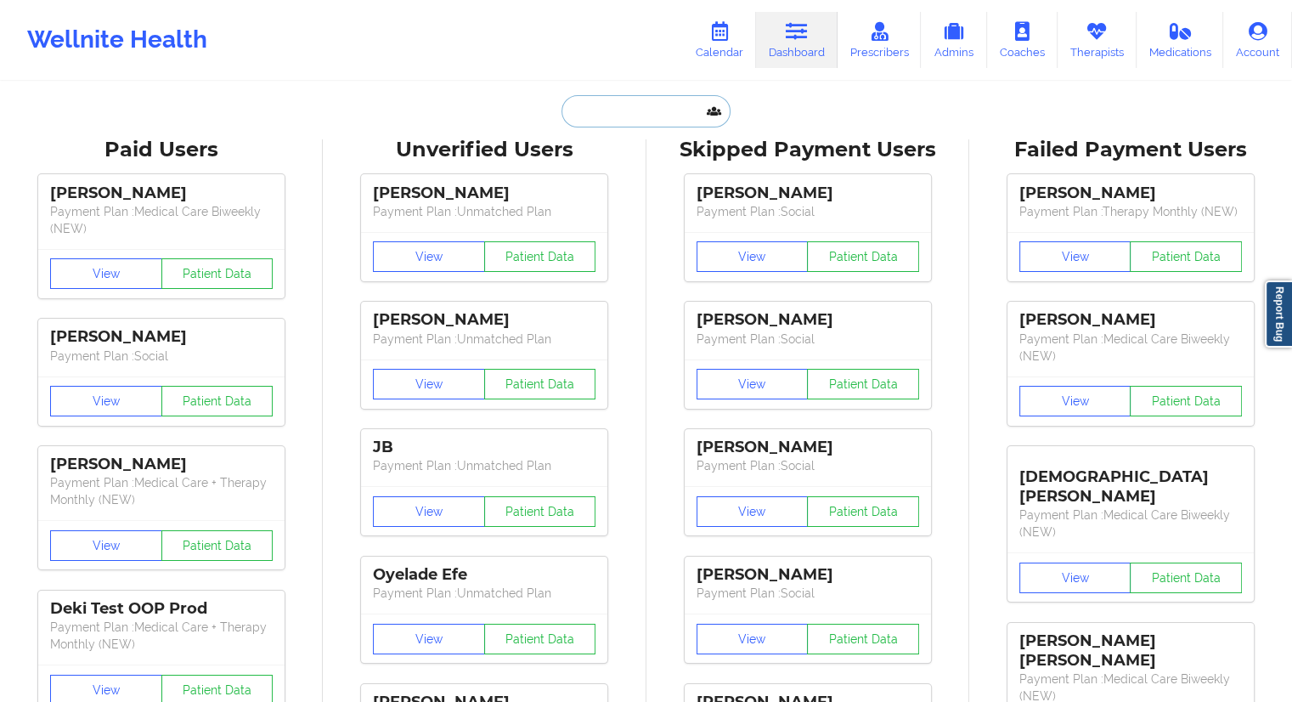
click at [635, 121] on input "text" at bounding box center [645, 111] width 168 height 32
click at [698, 41] on link "Calendar" at bounding box center [719, 40] width 73 height 56
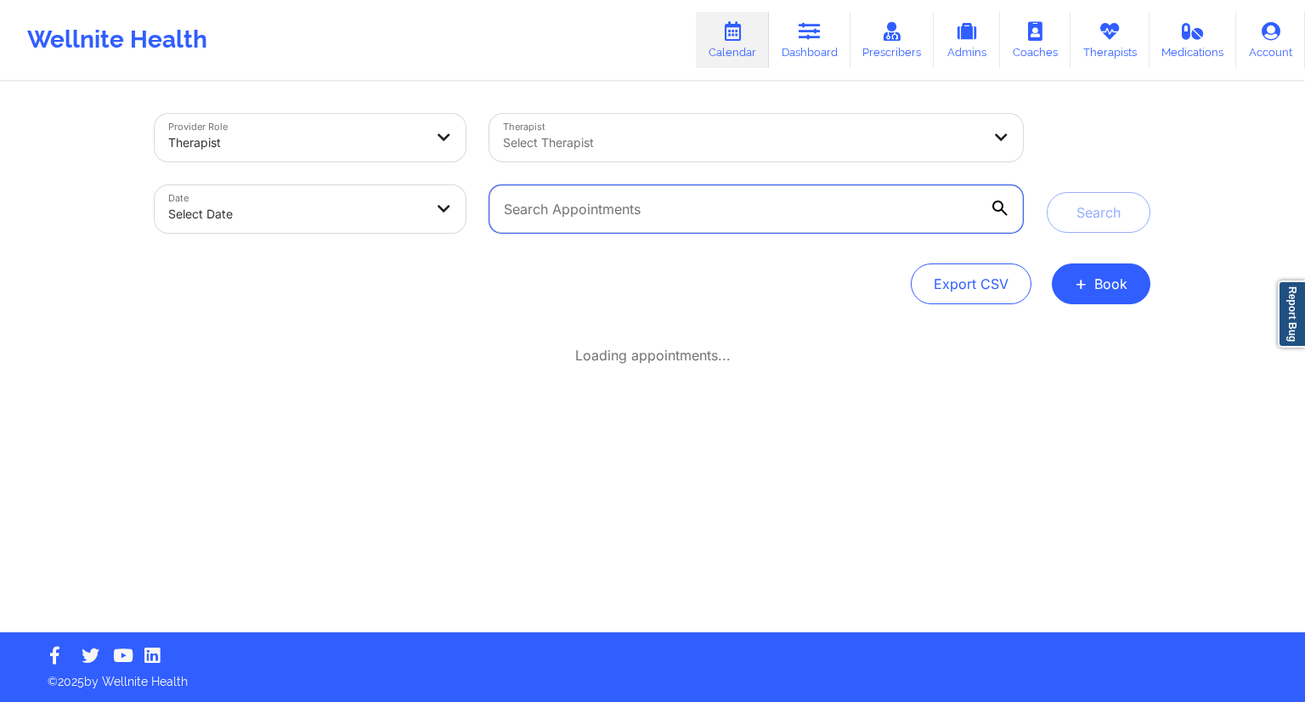
click at [669, 217] on input "text" at bounding box center [755, 209] width 533 height 48
paste input "[PERSON_NAME]"
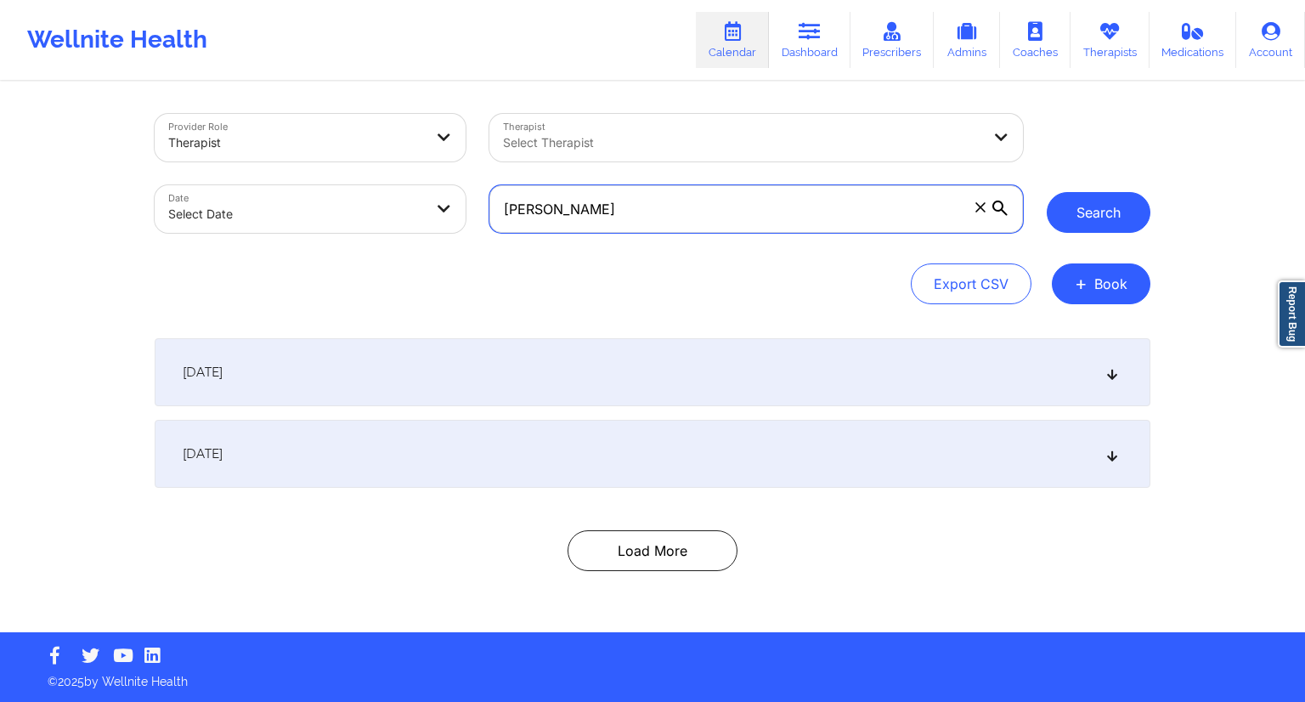
type input "[PERSON_NAME]"
click at [1088, 207] on button "Search" at bounding box center [1098, 212] width 104 height 41
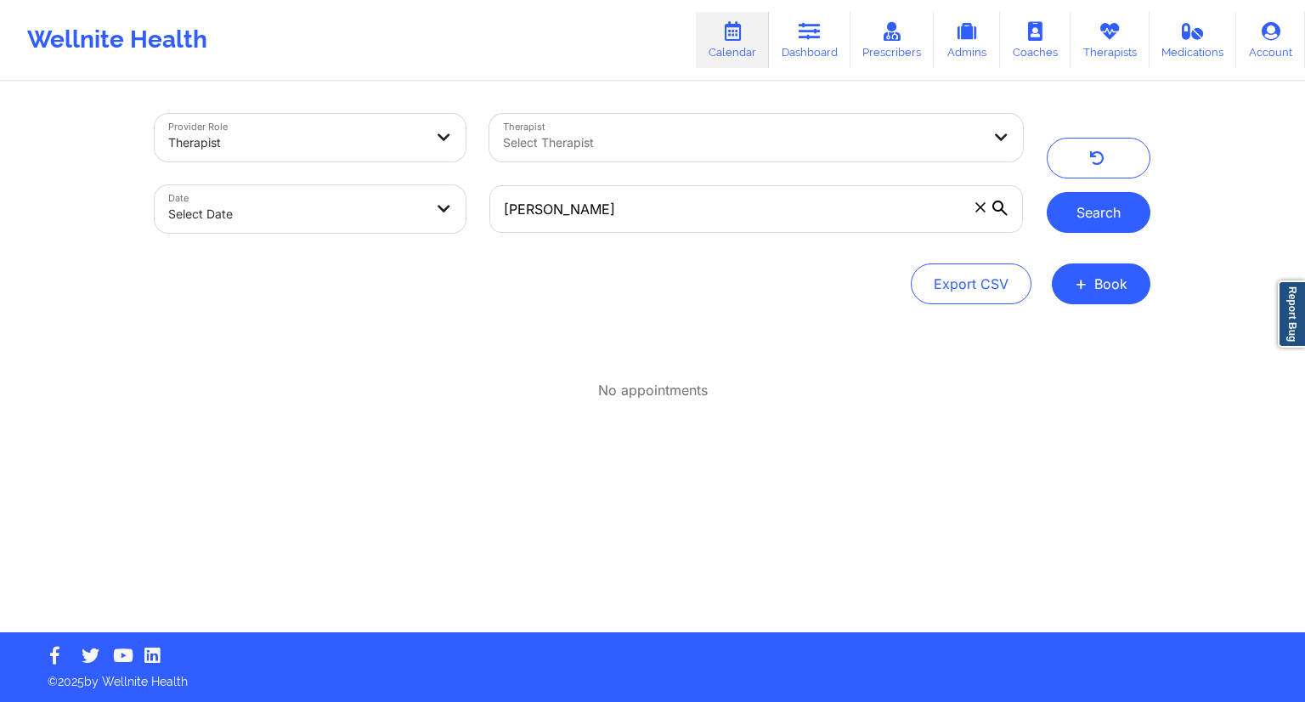
click at [1128, 216] on button "Search" at bounding box center [1098, 212] width 104 height 41
click at [789, 42] on link "Dashboard" at bounding box center [810, 40] width 82 height 56
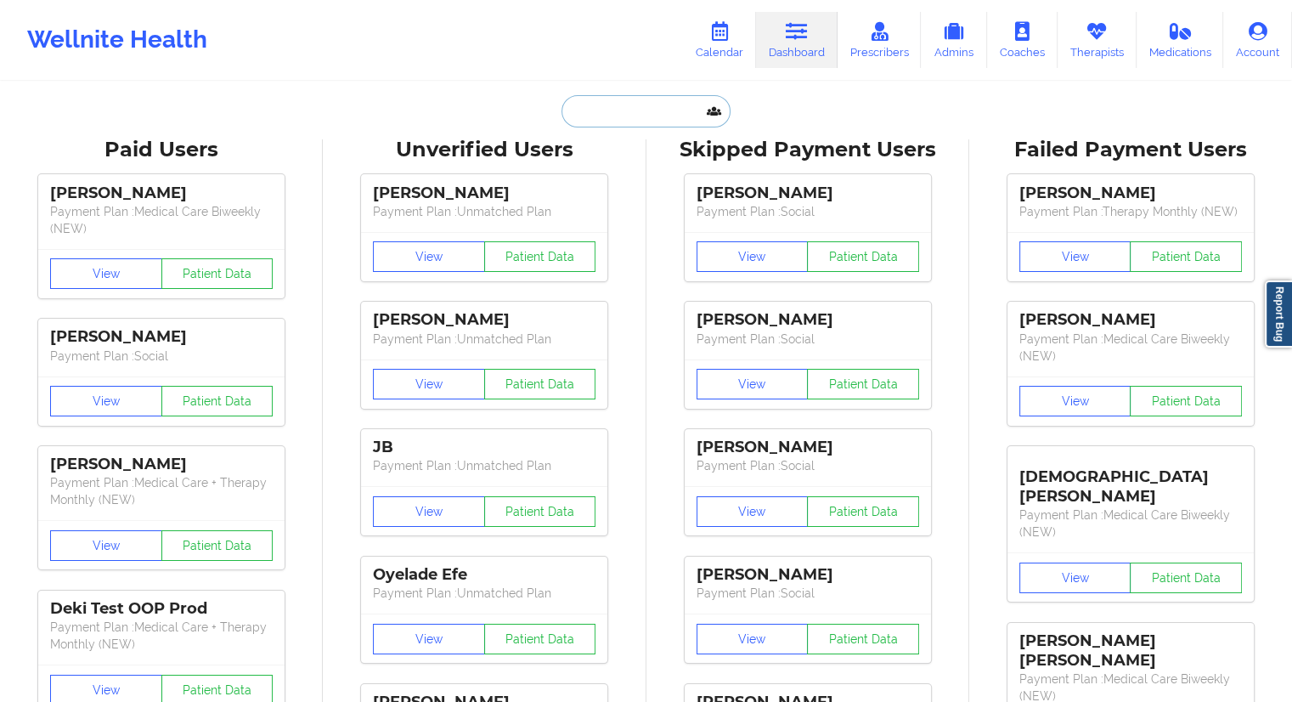
paste input "[PERSON_NAME]"
type input "[PERSON_NAME]"
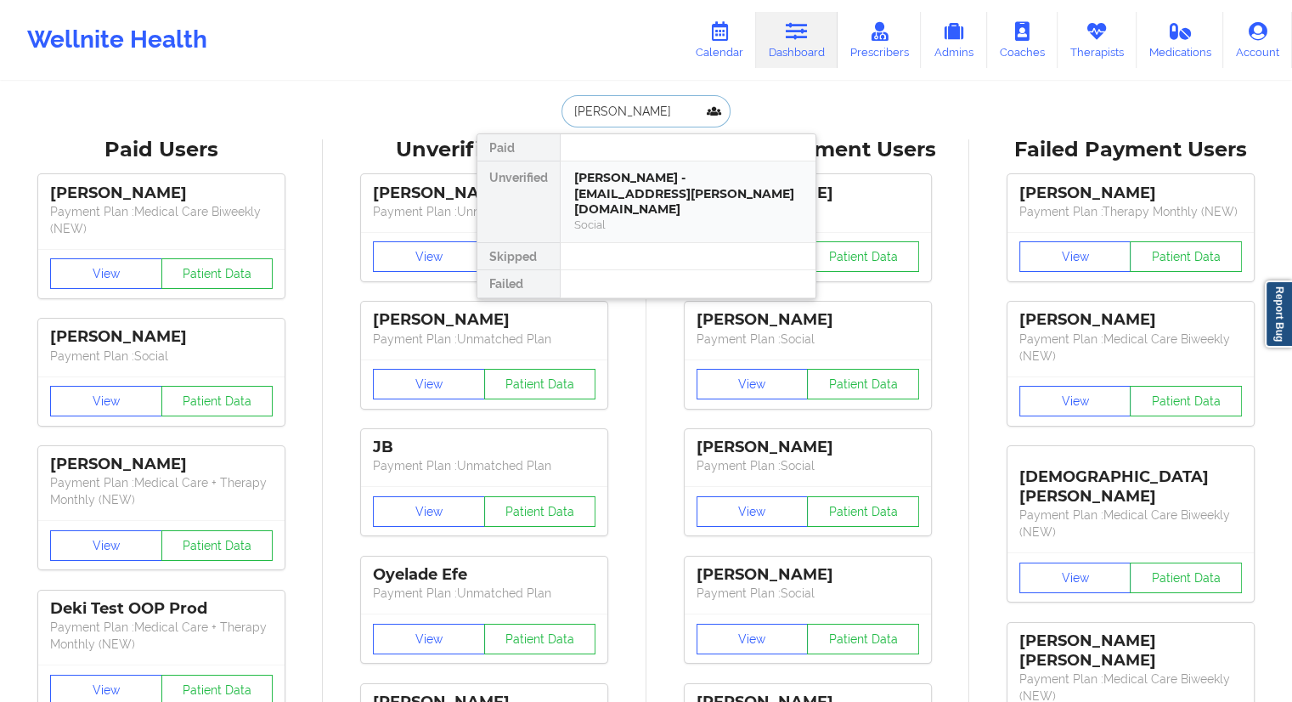
click at [631, 196] on div "[PERSON_NAME] - [EMAIL_ADDRESS][PERSON_NAME][DOMAIN_NAME]" at bounding box center [688, 194] width 228 height 48
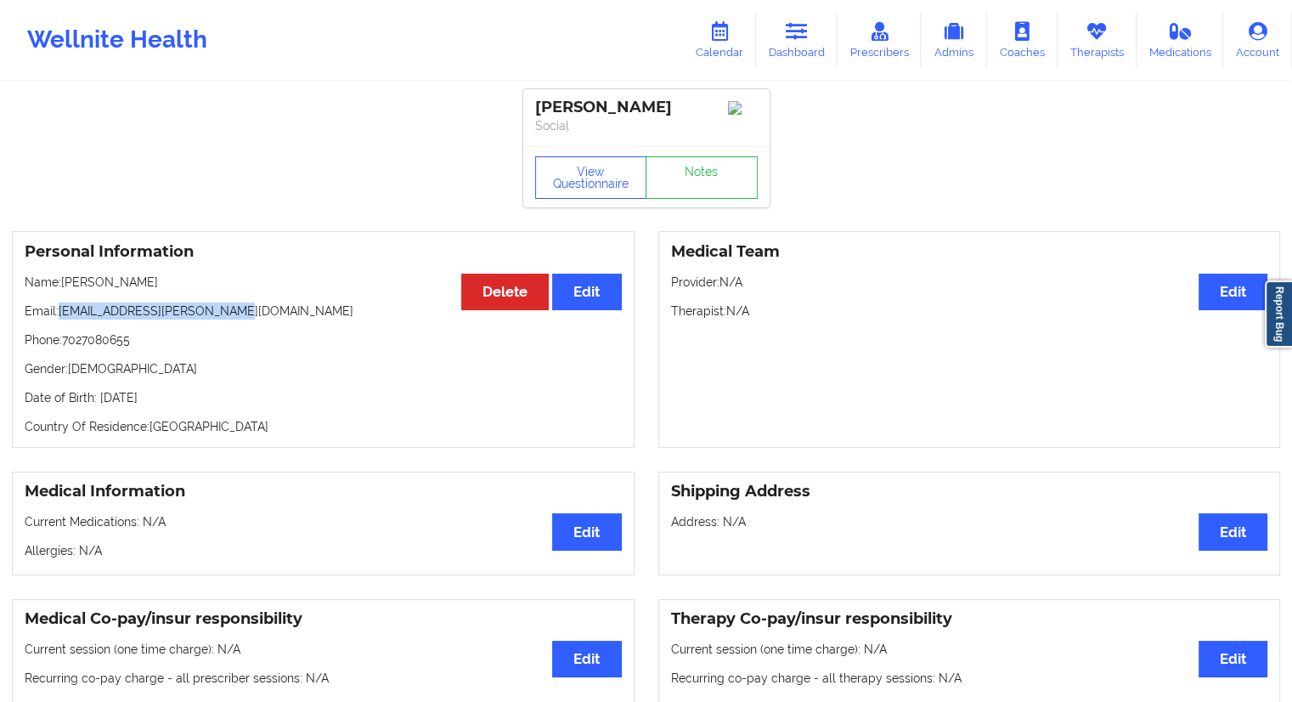
drag, startPoint x: 178, startPoint y: 319, endPoint x: 61, endPoint y: 317, distance: 117.2
click at [61, 317] on p "Email: [EMAIL_ADDRESS][PERSON_NAME][DOMAIN_NAME]" at bounding box center [323, 310] width 597 height 17
click at [743, 37] on link "Calendar" at bounding box center [719, 40] width 73 height 56
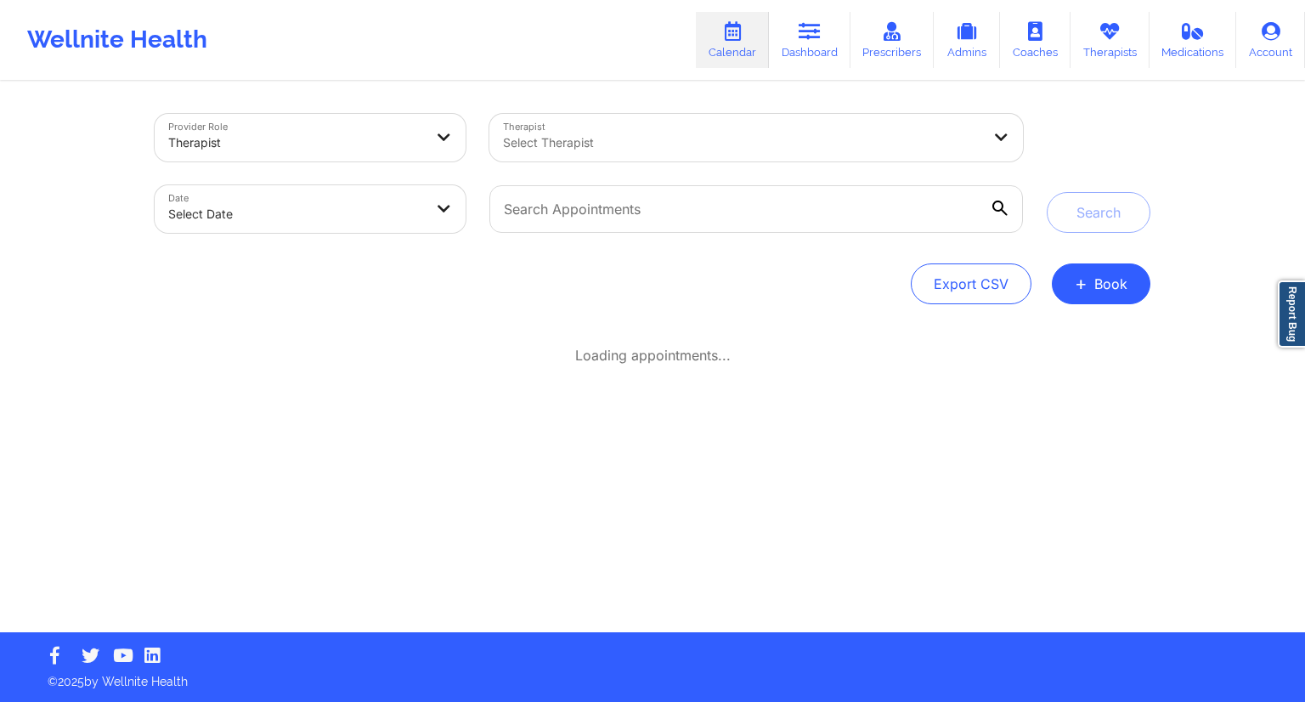
click at [588, 149] on div at bounding box center [742, 143] width 478 height 20
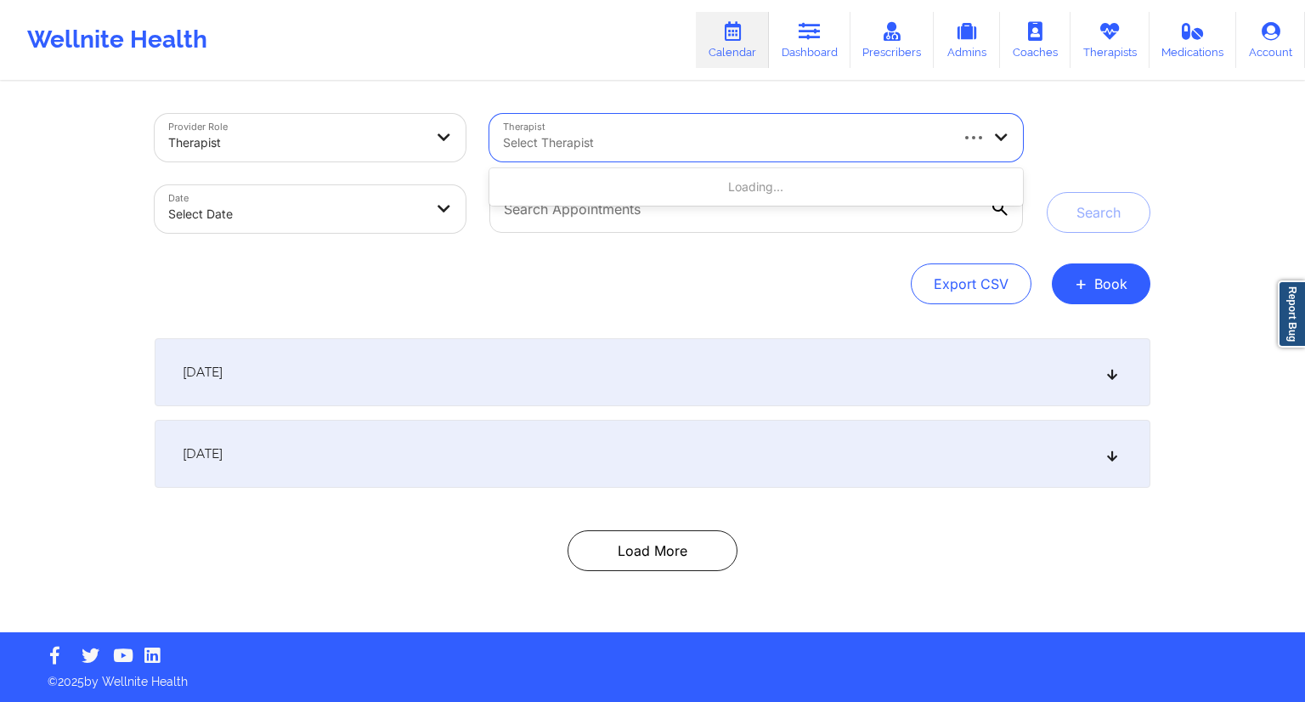
click at [542, 303] on div "Export CSV + Book" at bounding box center [652, 283] width 995 height 41
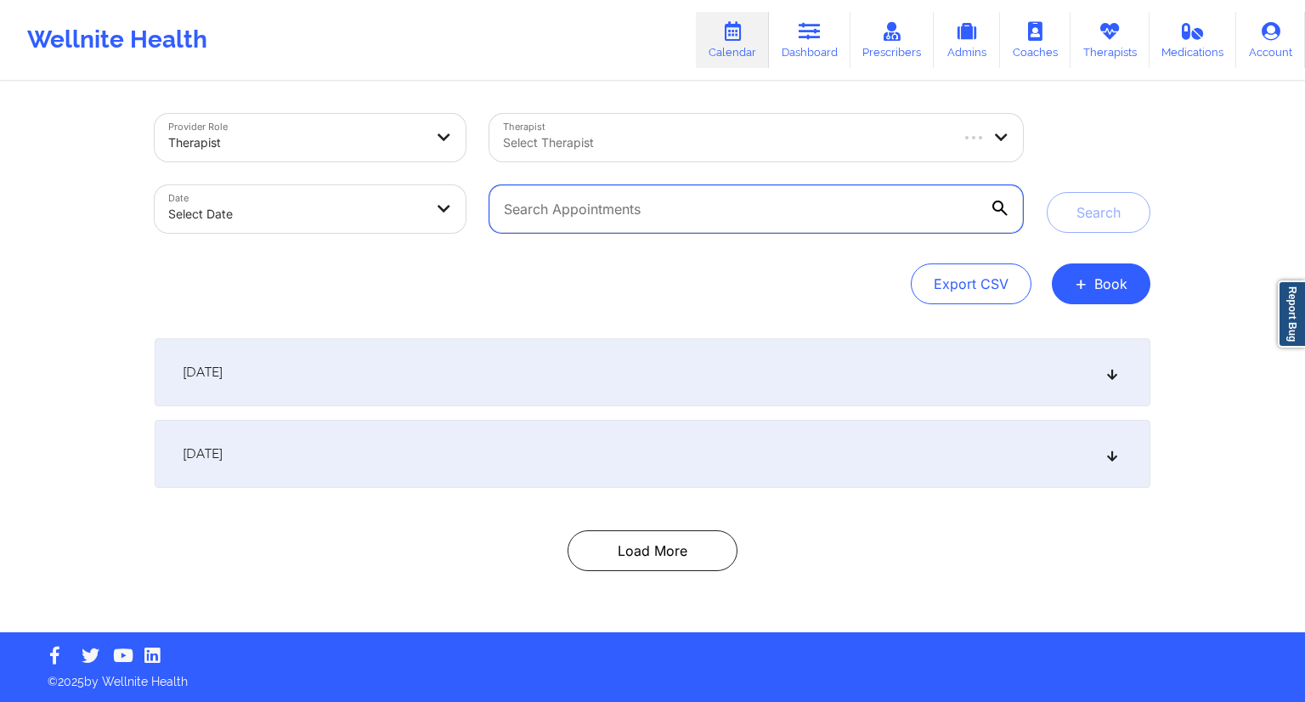
click at [576, 212] on input "text" at bounding box center [755, 209] width 533 height 48
paste input "[EMAIL_ADDRESS][PERSON_NAME][DOMAIN_NAME]"
type input "[EMAIL_ADDRESS][PERSON_NAME][DOMAIN_NAME]"
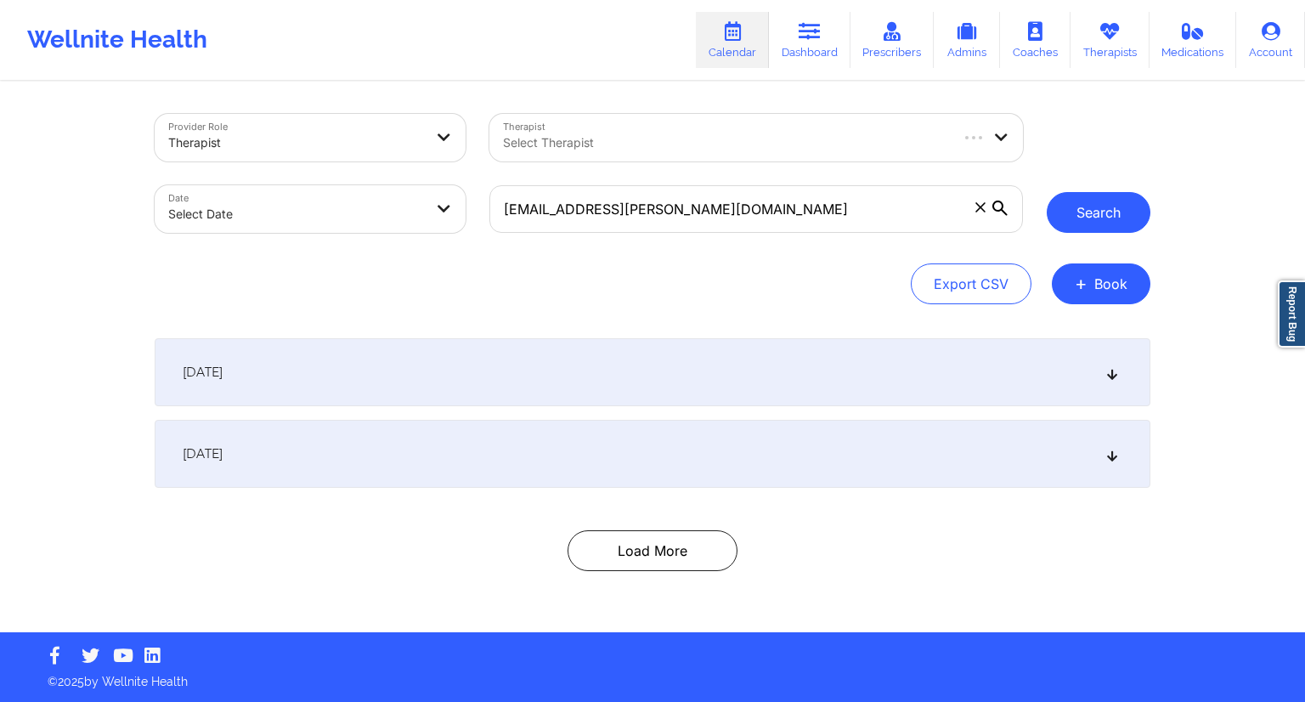
click at [1085, 231] on button "Search" at bounding box center [1098, 212] width 104 height 41
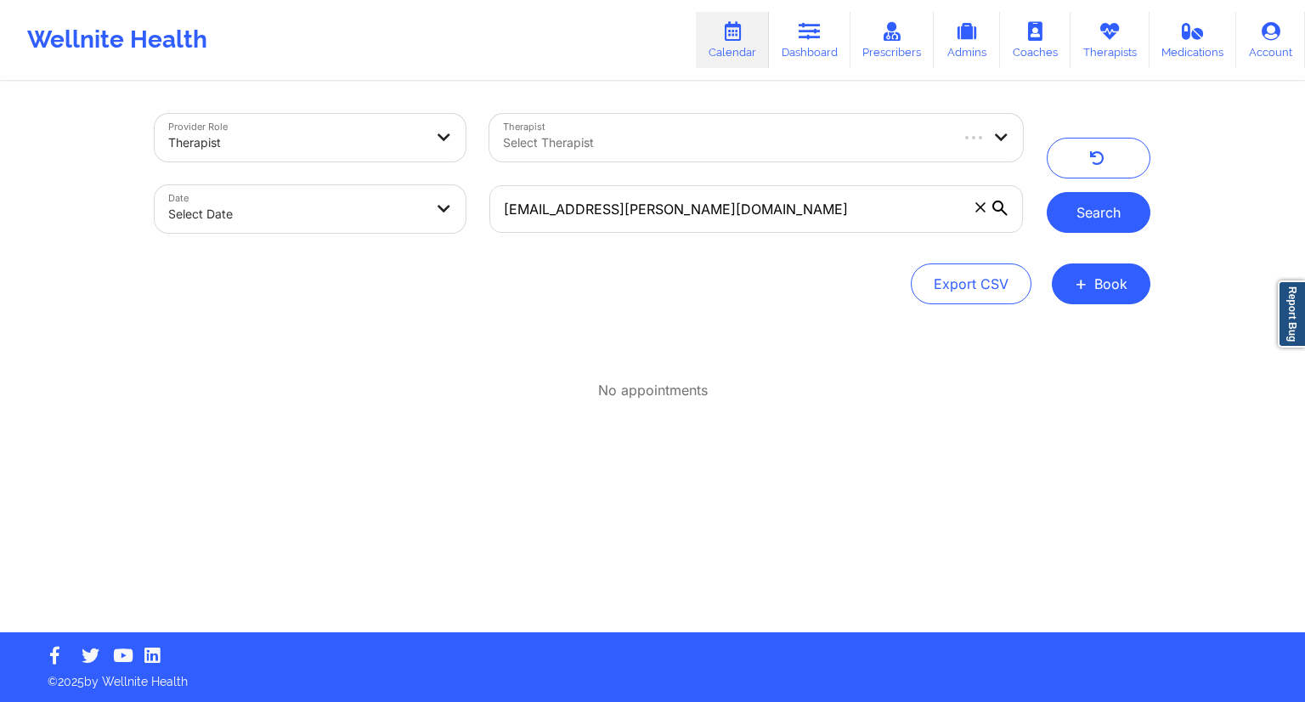
click at [1111, 224] on button "Search" at bounding box center [1098, 212] width 104 height 41
click at [1067, 216] on button "Search" at bounding box center [1098, 212] width 104 height 41
click at [1095, 218] on button "Search" at bounding box center [1098, 212] width 104 height 41
click at [814, 38] on icon at bounding box center [809, 31] width 22 height 19
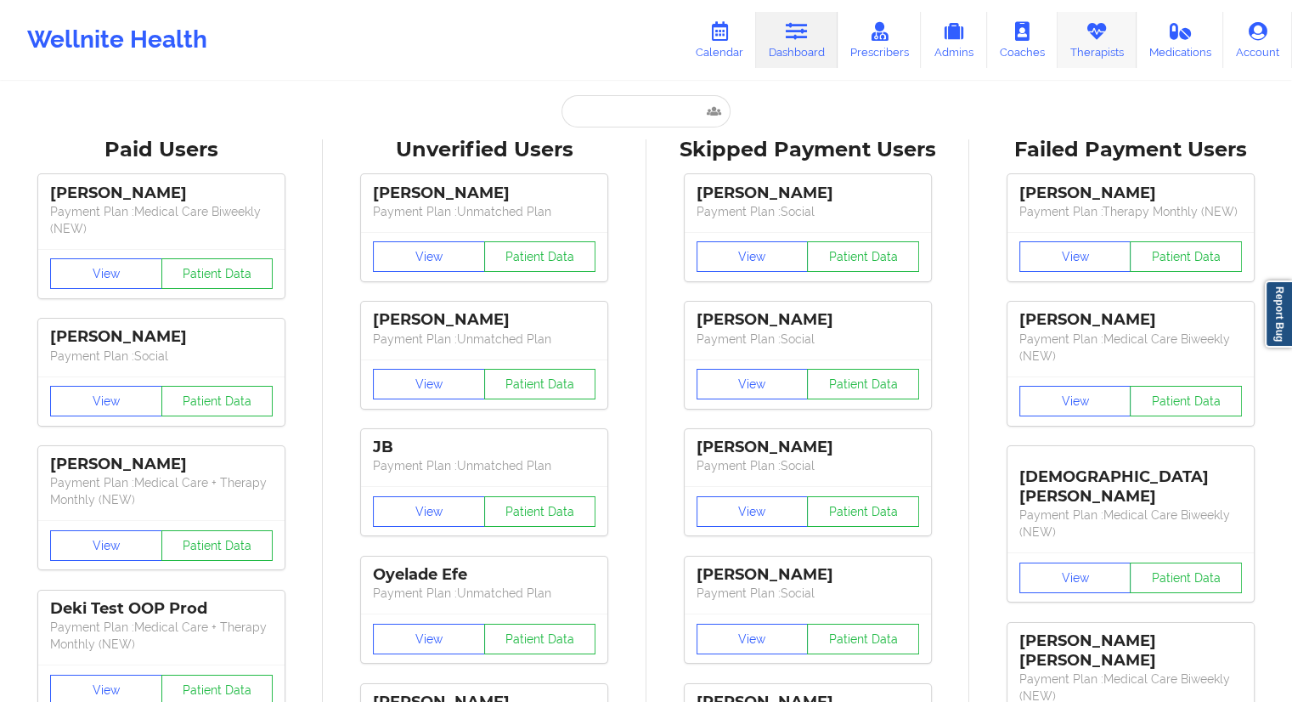
click at [1087, 46] on link "Therapists" at bounding box center [1096, 40] width 79 height 56
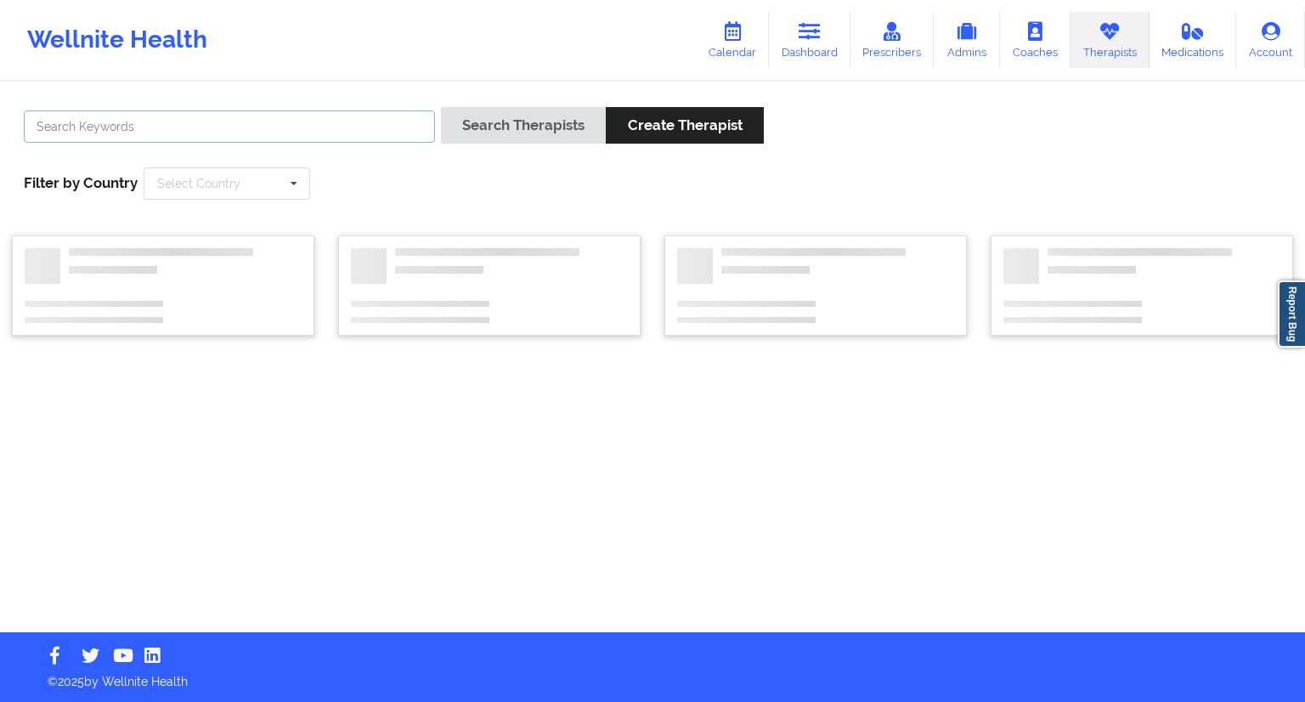
click at [192, 133] on input "text" at bounding box center [229, 126] width 411 height 32
paste input "[PERSON_NAME]"
click at [479, 129] on button "Search Therapists" at bounding box center [523, 125] width 165 height 37
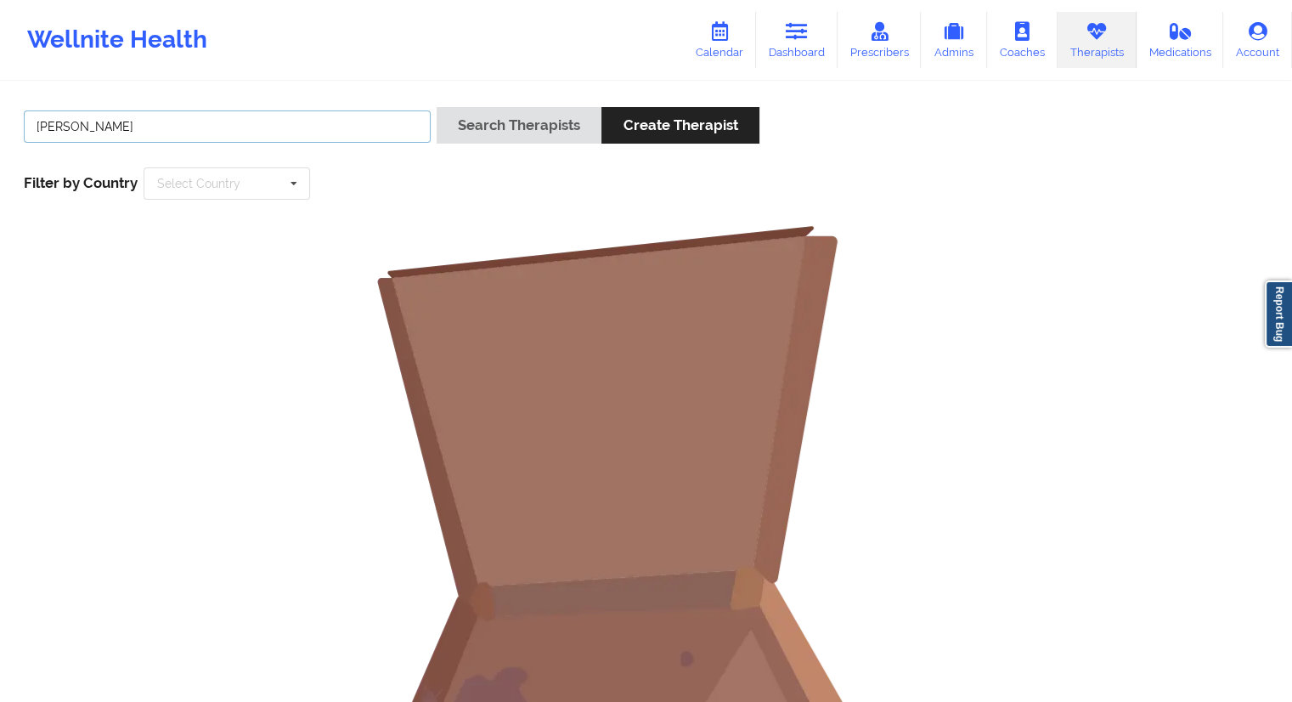
click at [99, 130] on input "[PERSON_NAME]" at bounding box center [227, 126] width 407 height 32
click at [524, 140] on button "Search Therapists" at bounding box center [519, 125] width 165 height 37
click at [173, 127] on input "[PERSON_NAME]" at bounding box center [227, 126] width 407 height 32
type input "Chermora"
click at [501, 141] on button "Search Therapists" at bounding box center [519, 125] width 165 height 37
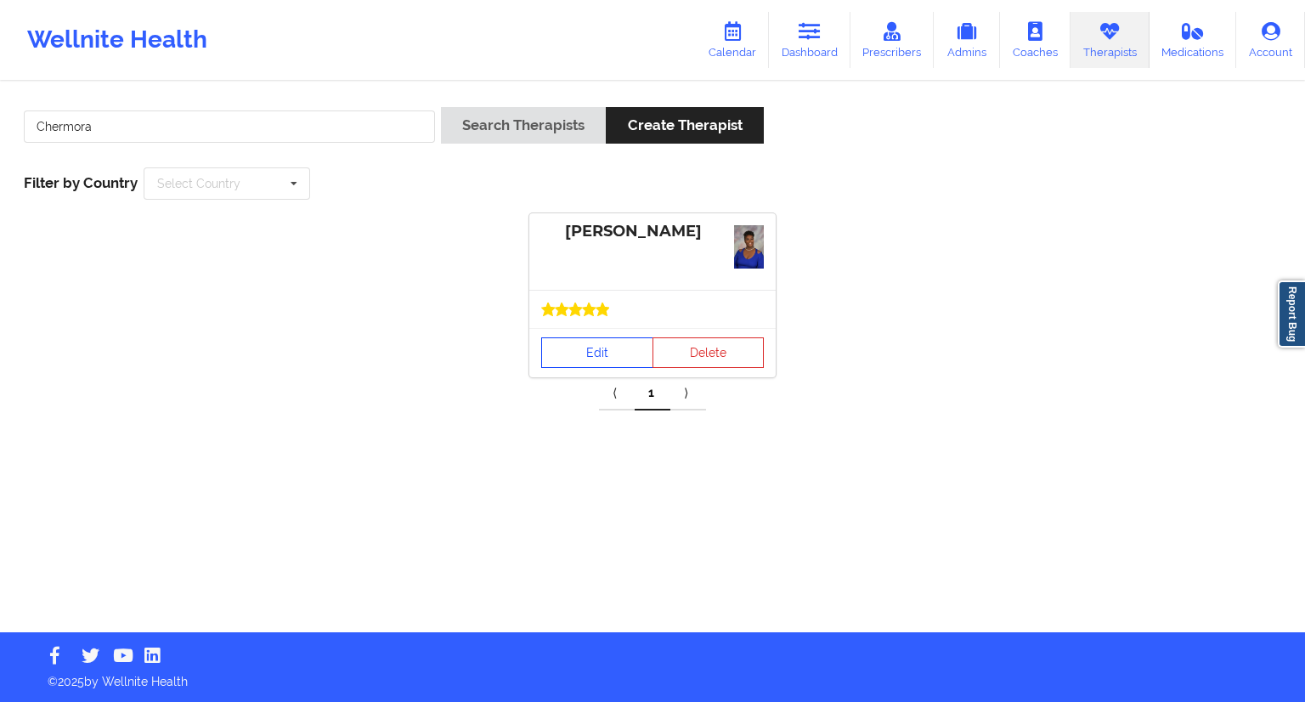
click at [591, 344] on link "Edit" at bounding box center [597, 352] width 112 height 31
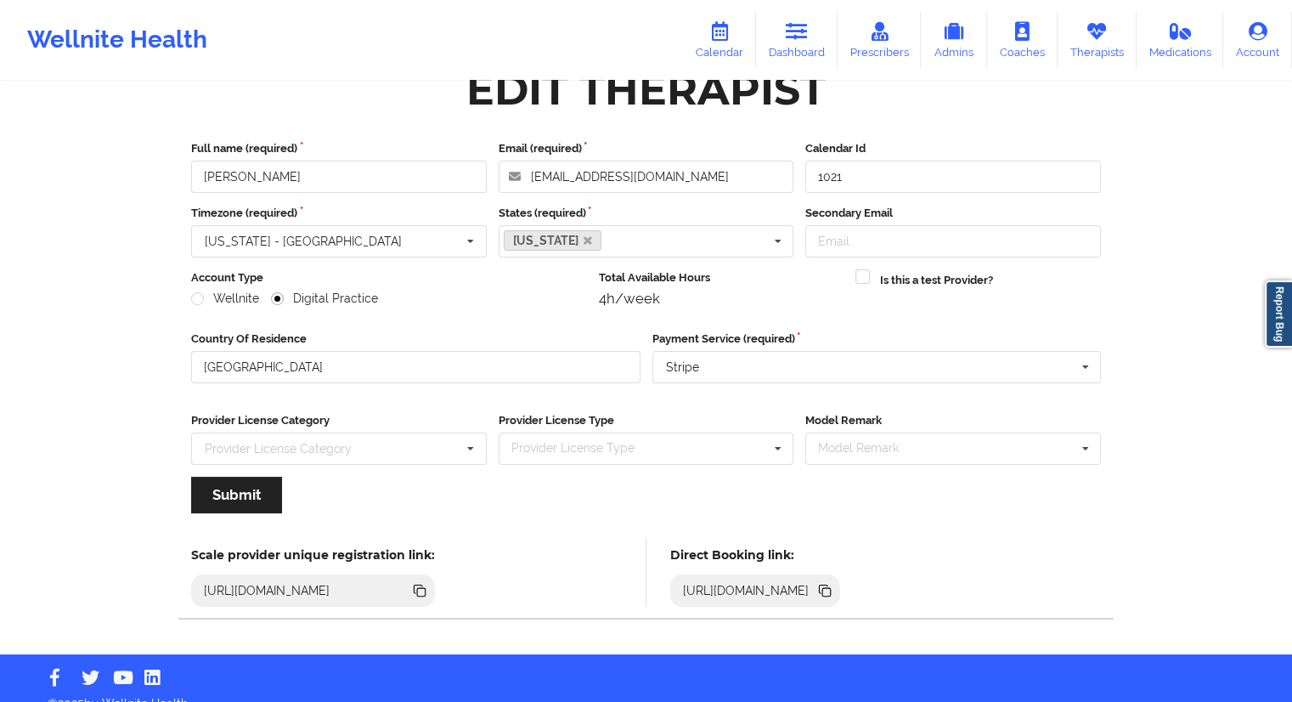
scroll to position [59, 0]
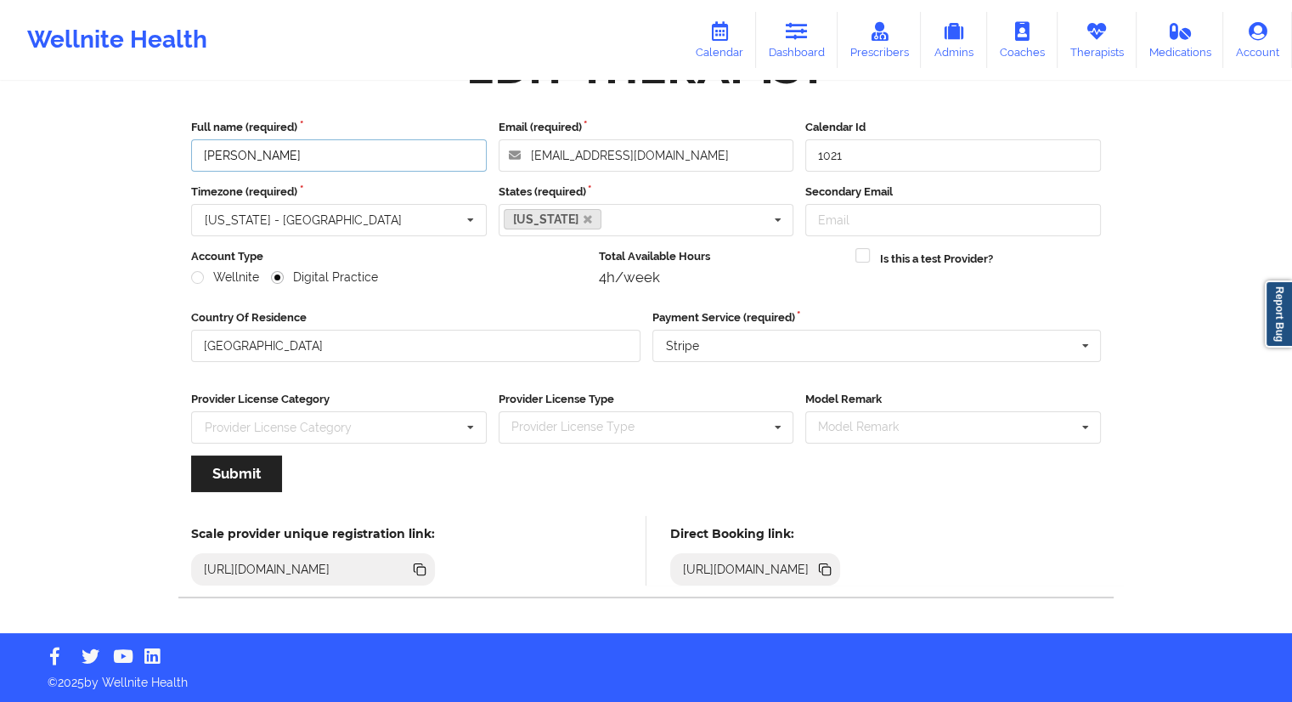
drag, startPoint x: 328, startPoint y: 151, endPoint x: 196, endPoint y: 140, distance: 132.1
click at [196, 140] on input "[PERSON_NAME]" at bounding box center [339, 155] width 296 height 32
click at [831, 571] on icon at bounding box center [826, 571] width 8 height 8
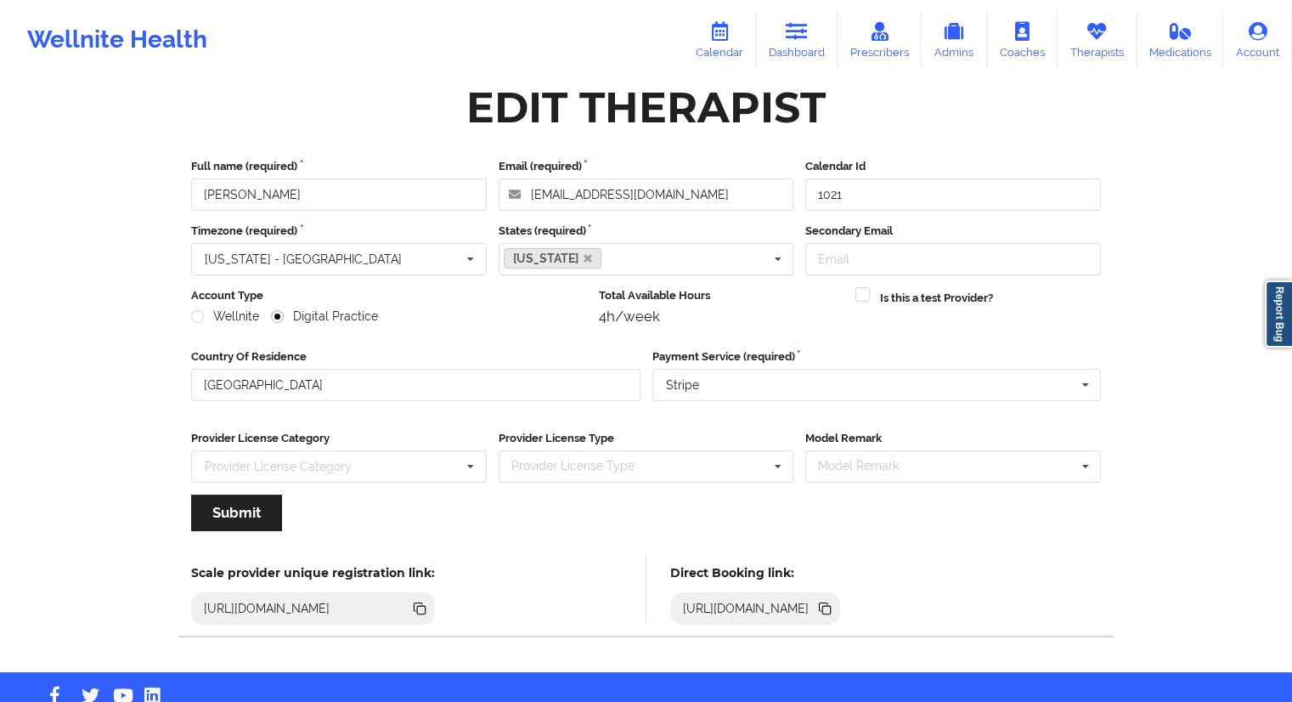
scroll to position [0, 0]
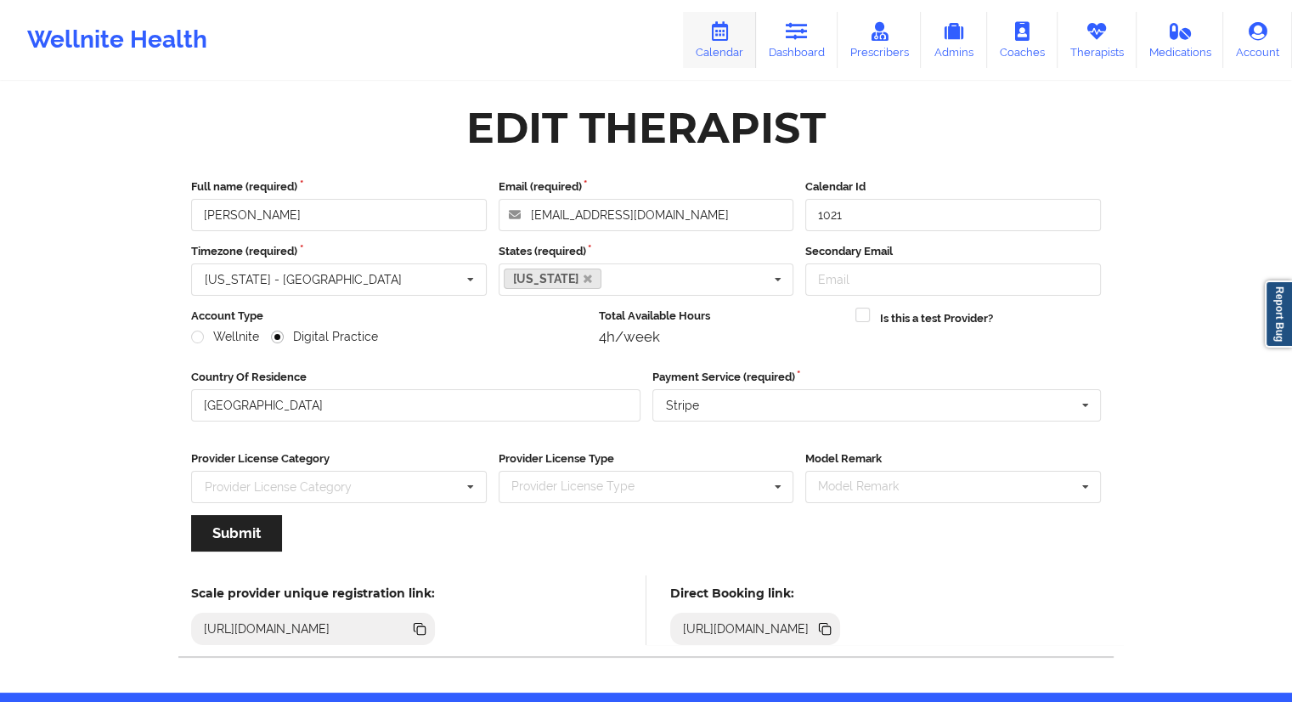
click at [703, 27] on link "Calendar" at bounding box center [719, 40] width 73 height 56
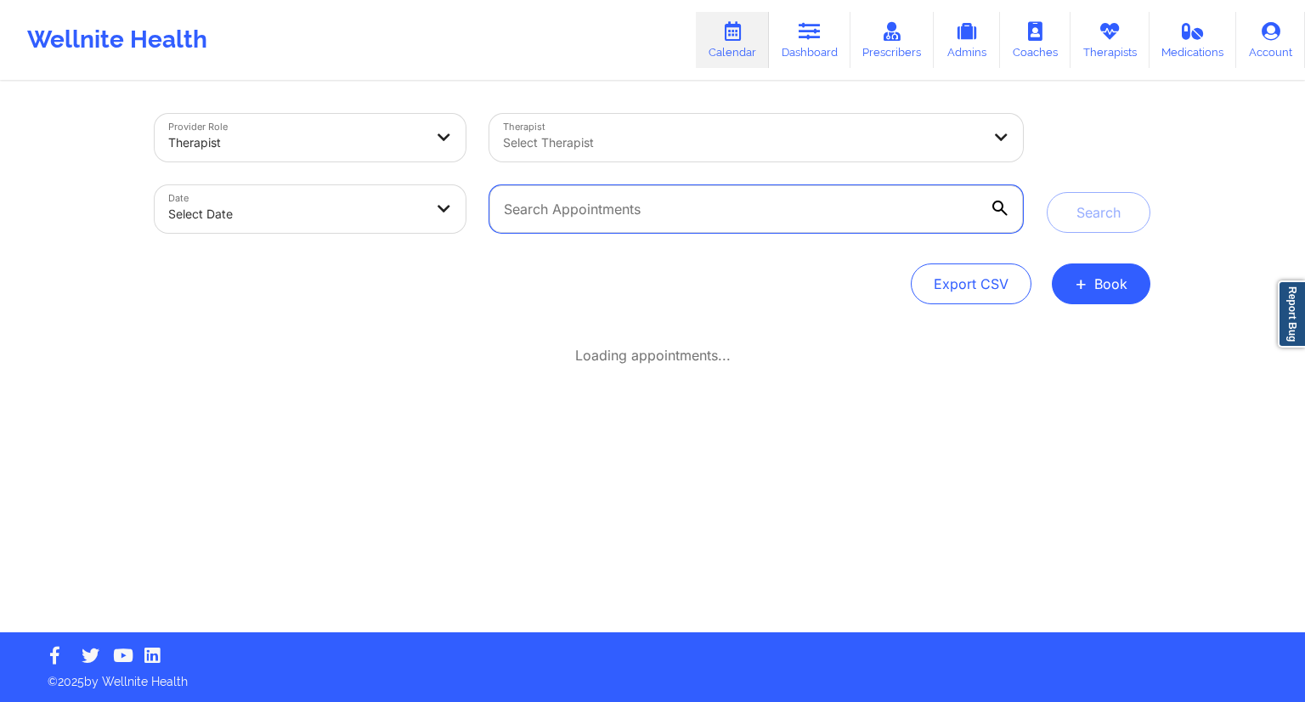
click at [571, 205] on input "text" at bounding box center [755, 209] width 533 height 48
paste input "[EMAIL_ADDRESS][DOMAIN_NAME]"
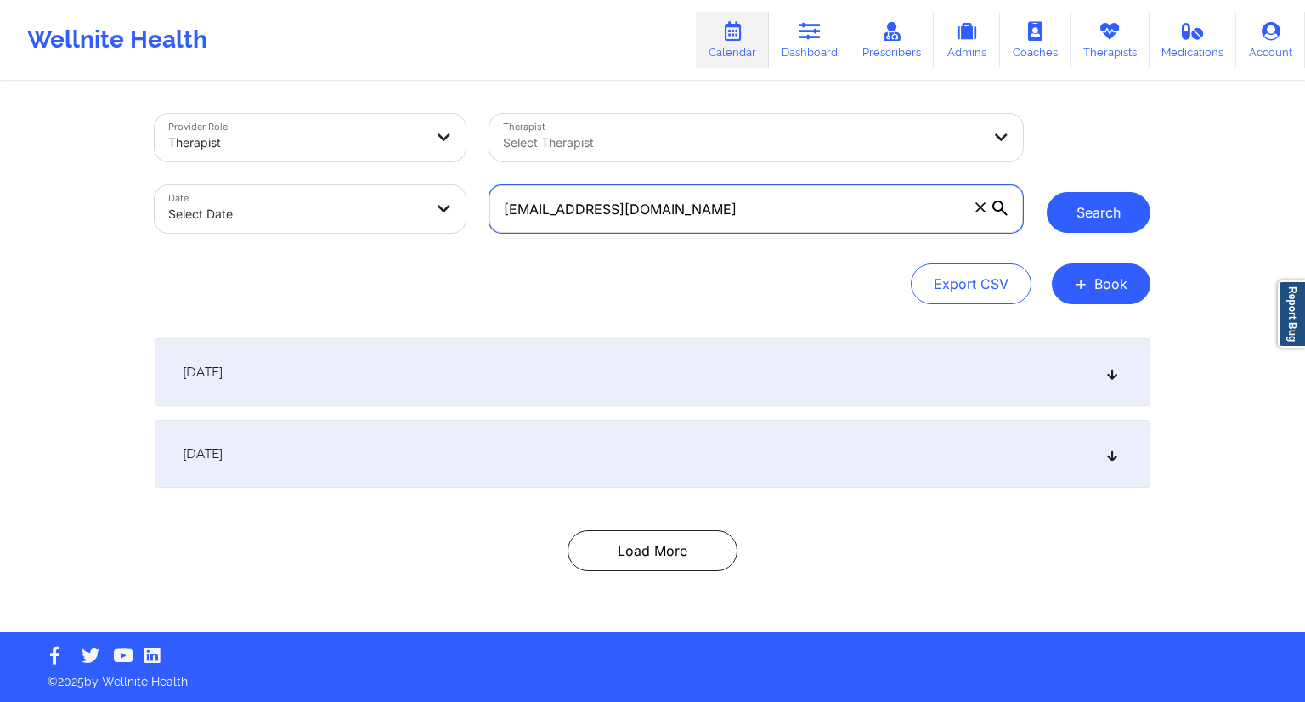
type input "[EMAIL_ADDRESS][DOMAIN_NAME]"
click at [1070, 210] on button "Search" at bounding box center [1098, 212] width 104 height 41
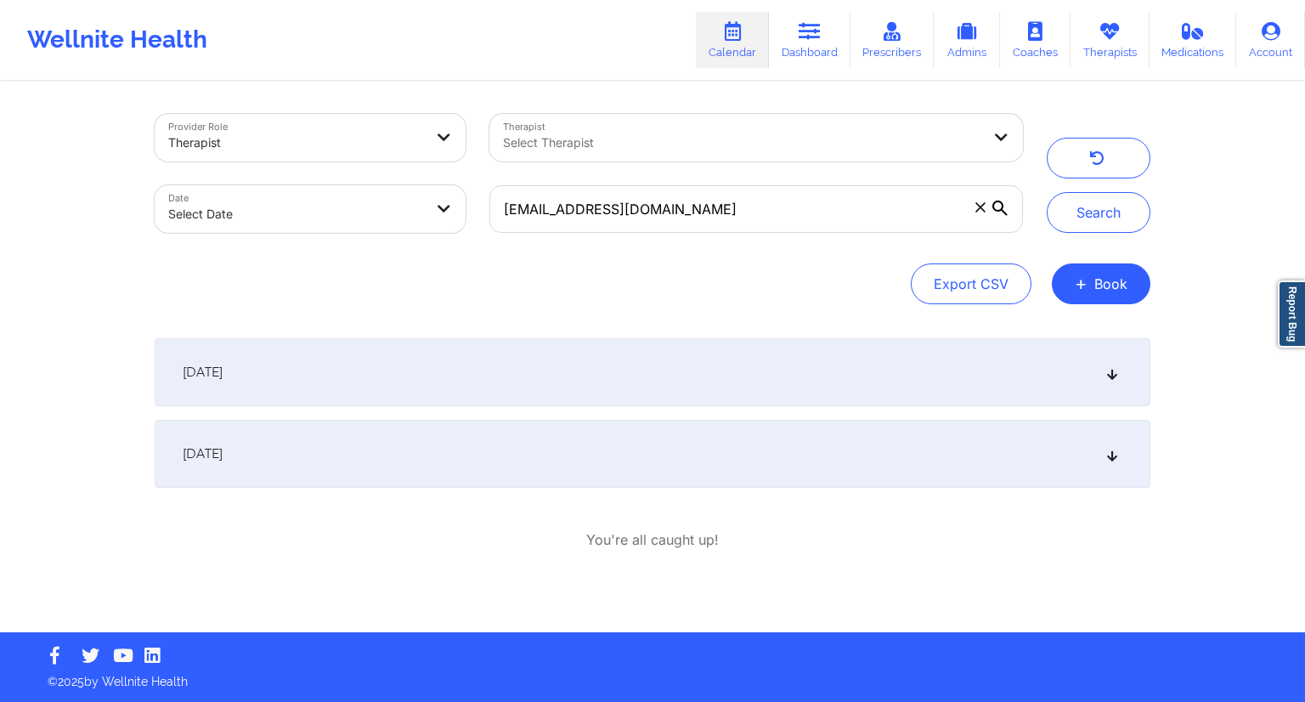
click at [465, 350] on div "[DATE]" at bounding box center [652, 372] width 995 height 68
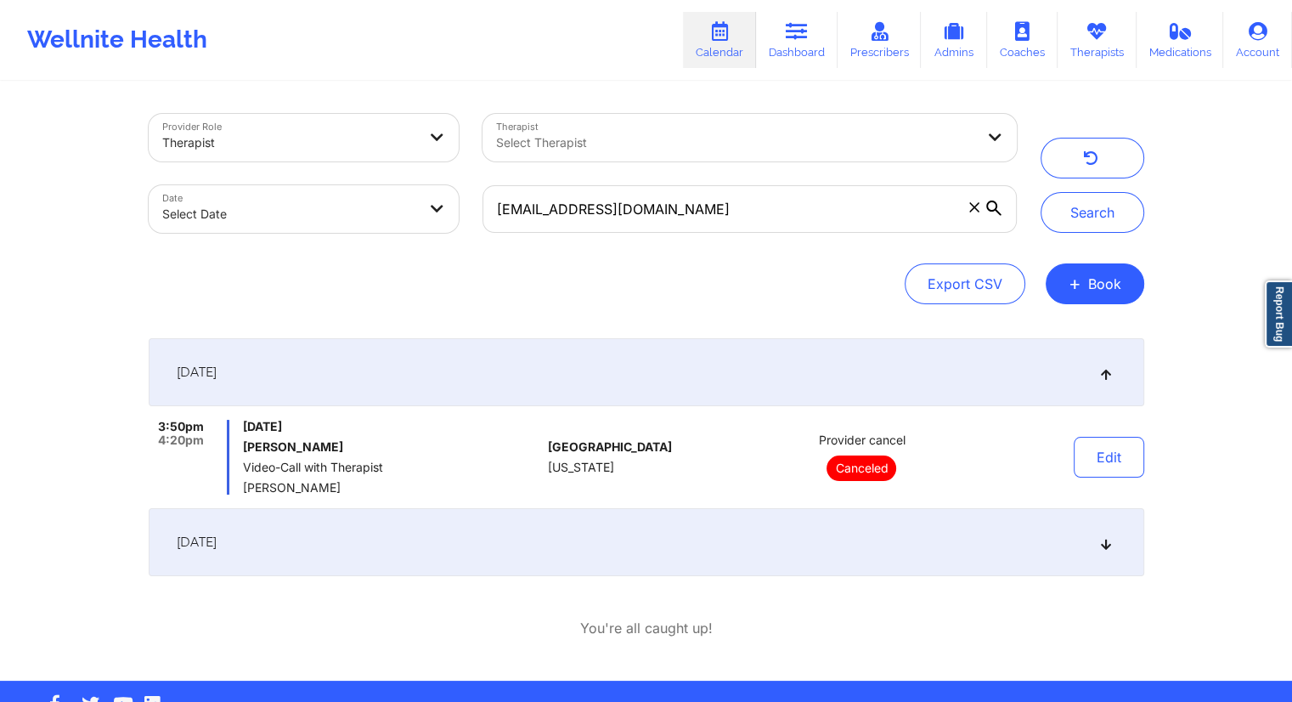
click at [447, 536] on div "[DATE]" at bounding box center [646, 542] width 995 height 68
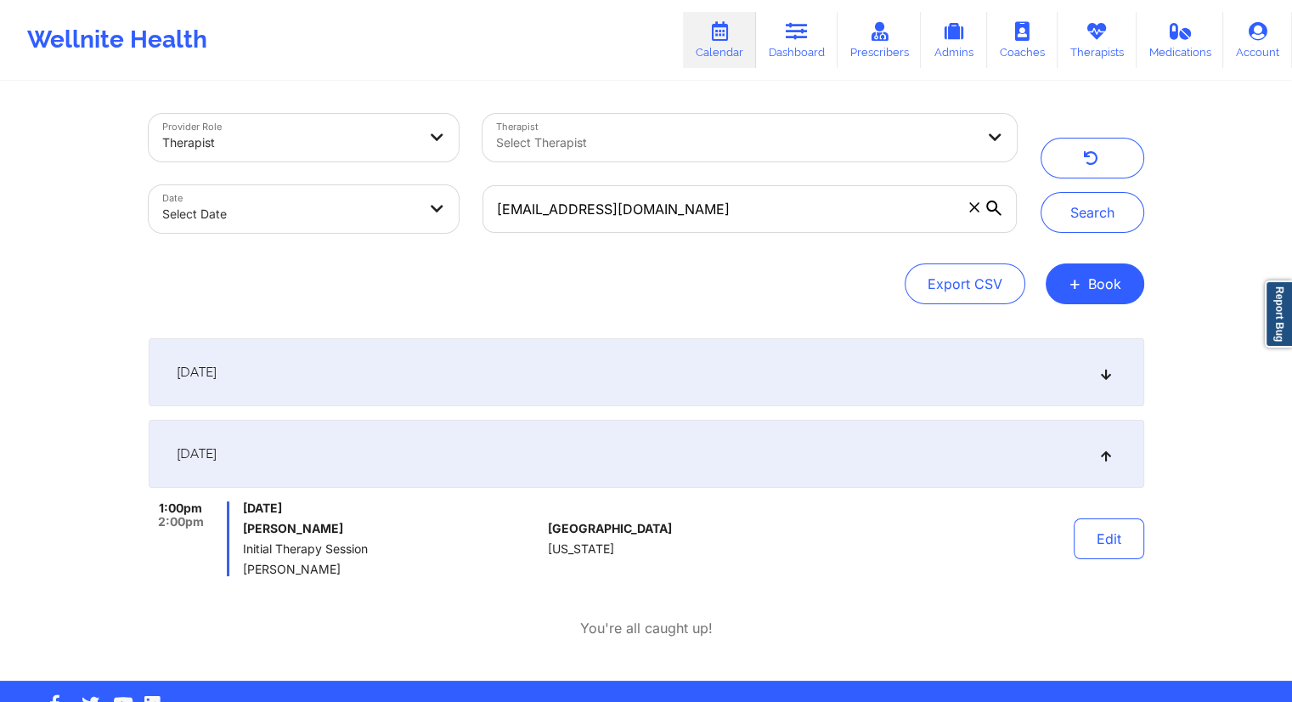
click at [567, 372] on div "[DATE]" at bounding box center [646, 372] width 995 height 68
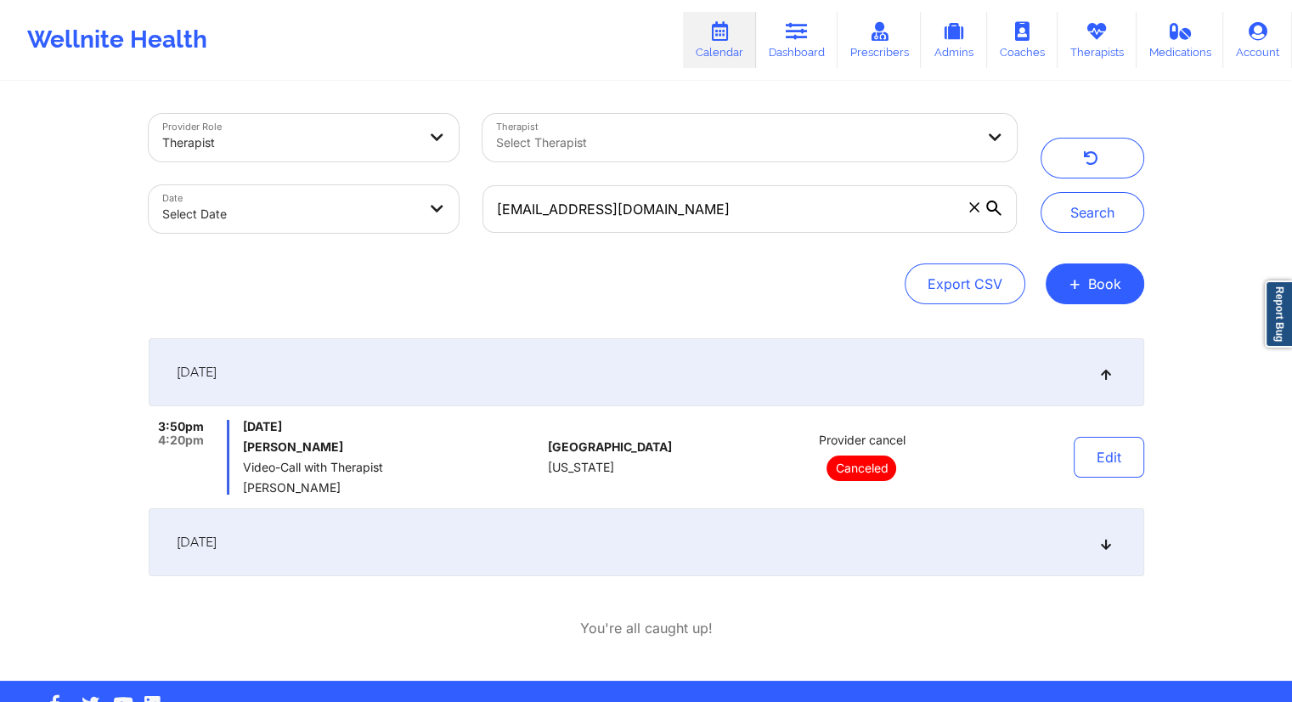
click at [460, 548] on div "[DATE]" at bounding box center [646, 542] width 995 height 68
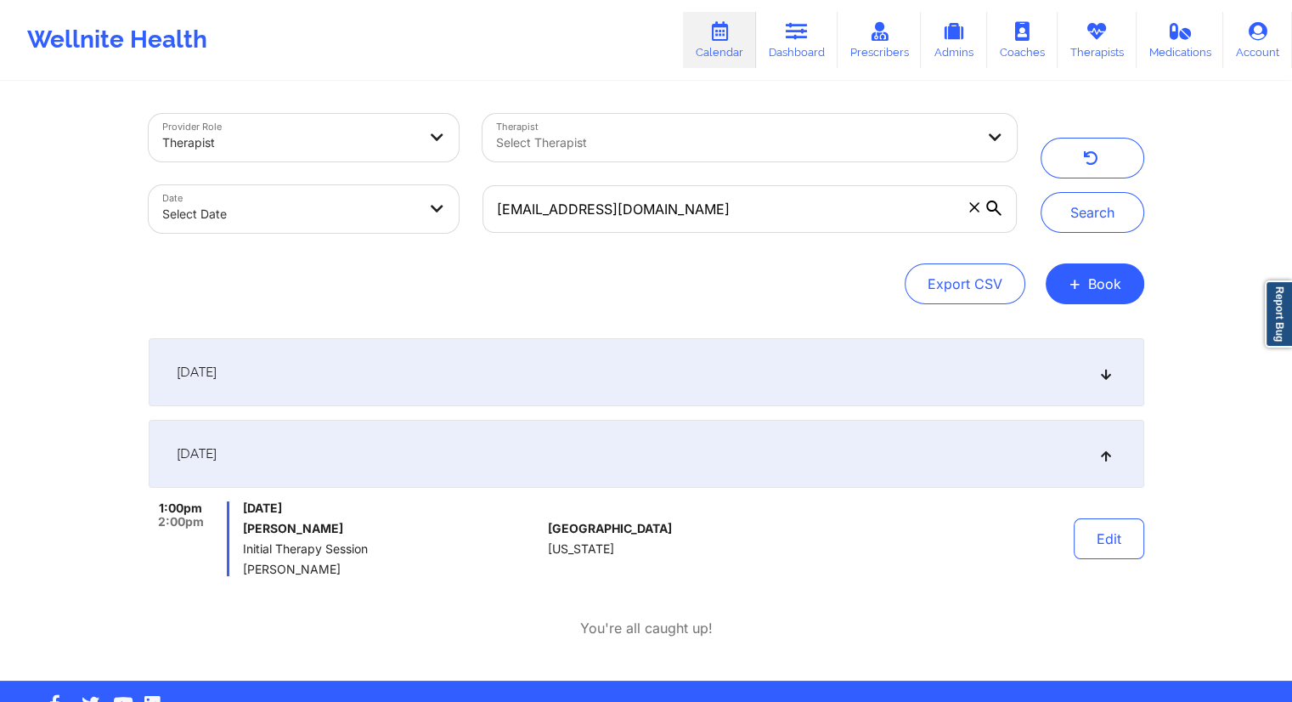
drag, startPoint x: 353, startPoint y: 569, endPoint x: 236, endPoint y: 570, distance: 117.2
click at [236, 570] on div "1:00pm 2:00pm [DATE] [PERSON_NAME] Initial Therapy Session [PERSON_NAME]" at bounding box center [345, 538] width 393 height 75
drag, startPoint x: 342, startPoint y: 530, endPoint x: 241, endPoint y: 530, distance: 101.1
click at [241, 530] on div "1:00pm 2:00pm [DATE] [PERSON_NAME] Initial Therapy Session [PERSON_NAME]" at bounding box center [345, 538] width 393 height 75
drag, startPoint x: 672, startPoint y: 202, endPoint x: 439, endPoint y: 204, distance: 232.7
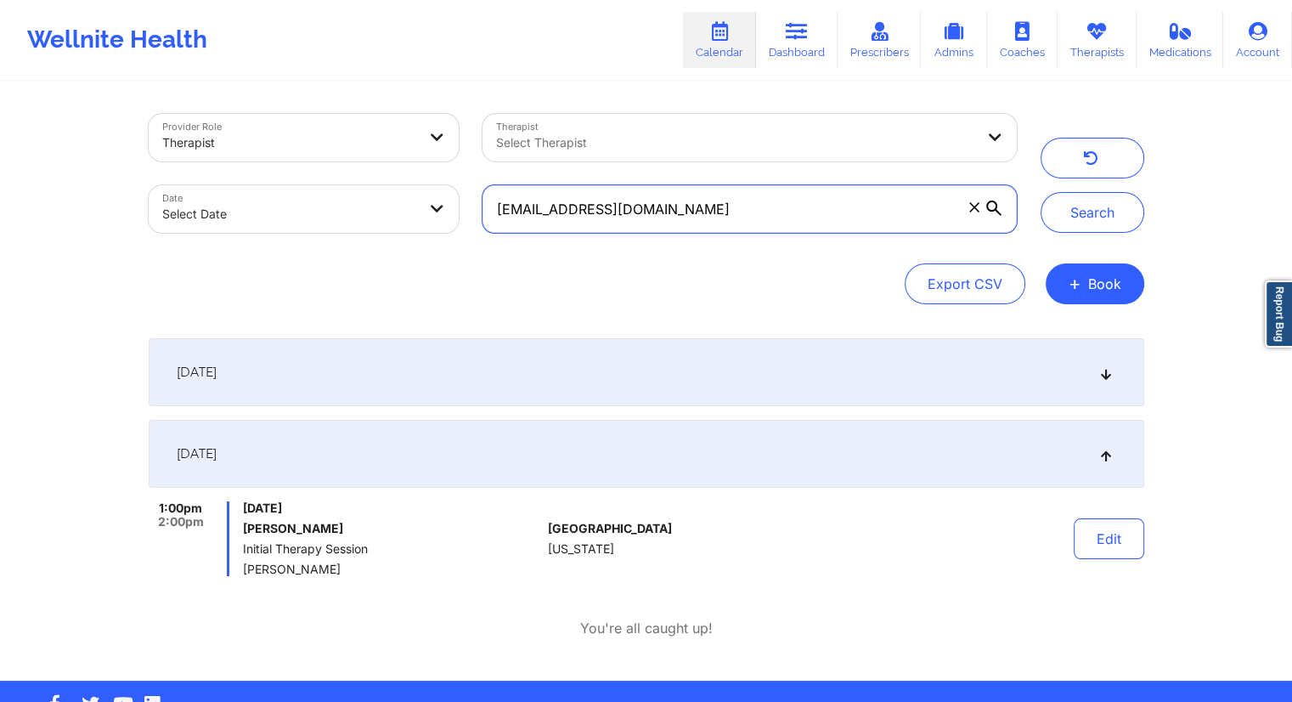
click at [439, 204] on div "Provider Role Therapist Therapist Select Therapist Date Select Date [EMAIL_ADDR…" at bounding box center [583, 173] width 892 height 143
click at [797, 40] on icon at bounding box center [797, 31] width 22 height 19
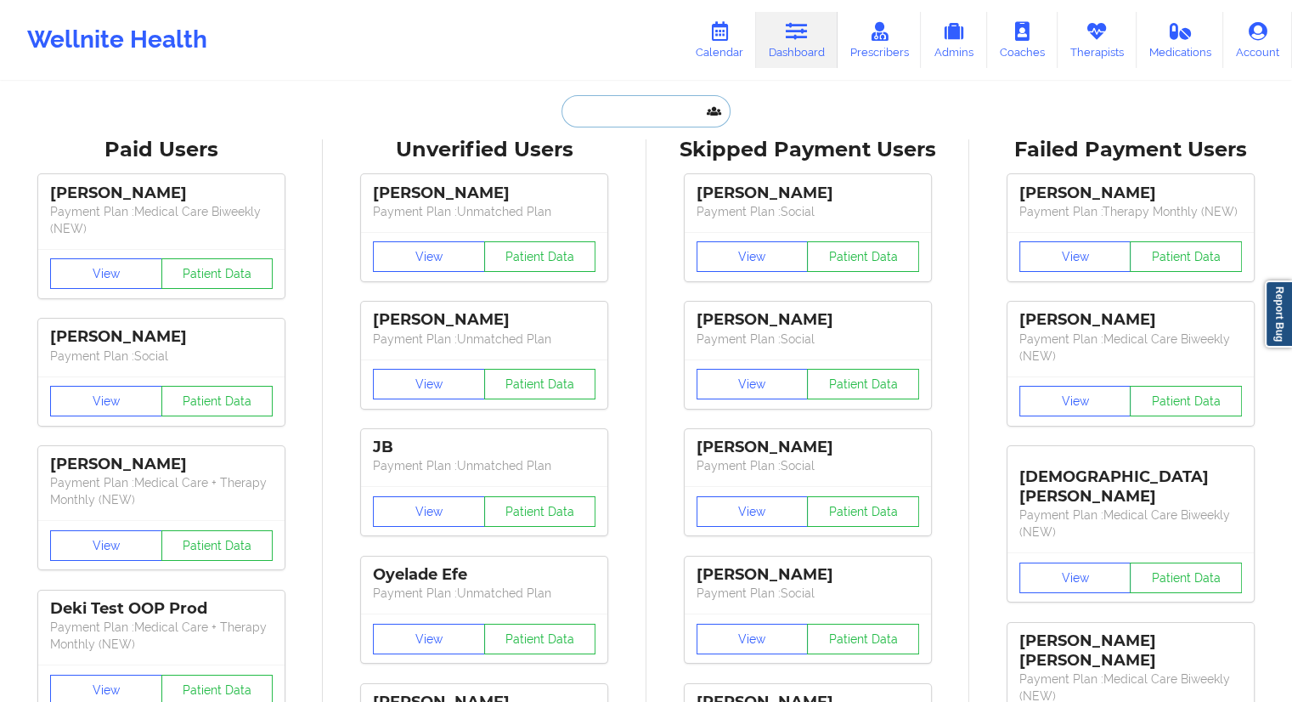
click at [591, 110] on input "text" at bounding box center [645, 111] width 168 height 32
paste input "[EMAIL_ADDRESS][DOMAIN_NAME]"
type input "[EMAIL_ADDRESS][DOMAIN_NAME]"
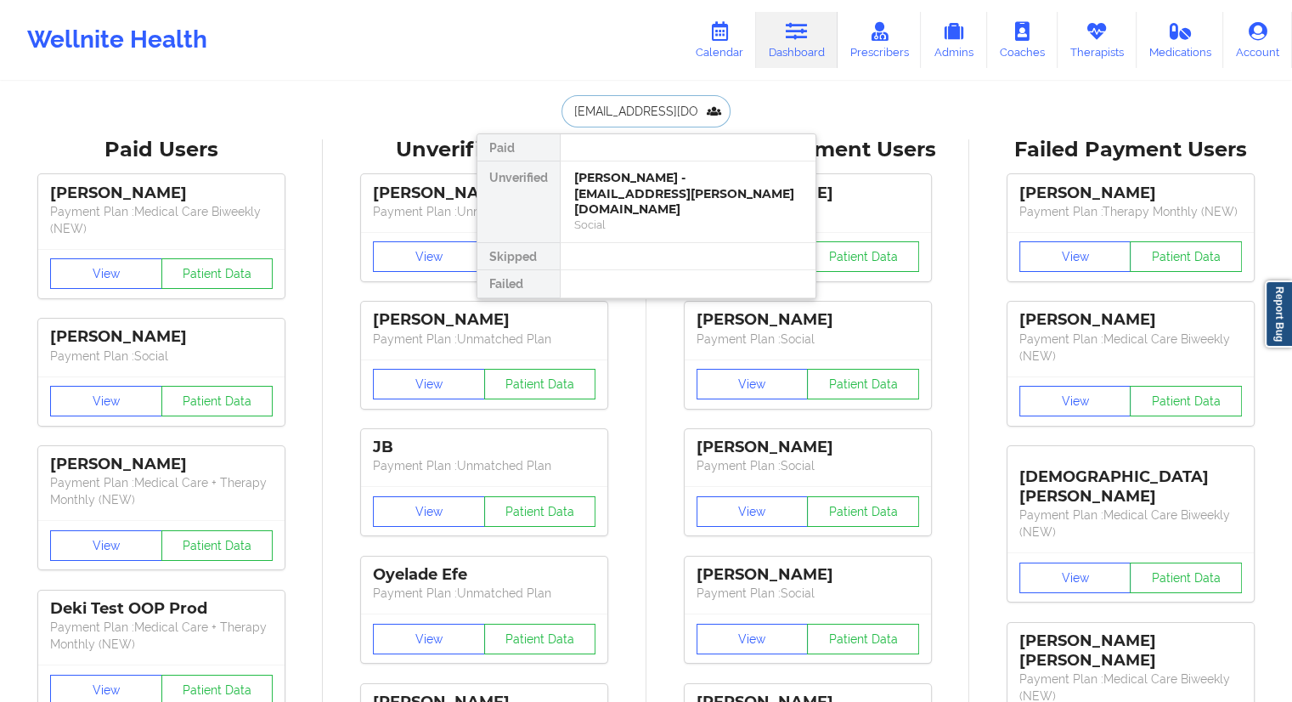
scroll to position [0, 2]
click at [618, 186] on div "[PERSON_NAME] - [EMAIL_ADDRESS][DOMAIN_NAME]" at bounding box center [688, 185] width 228 height 31
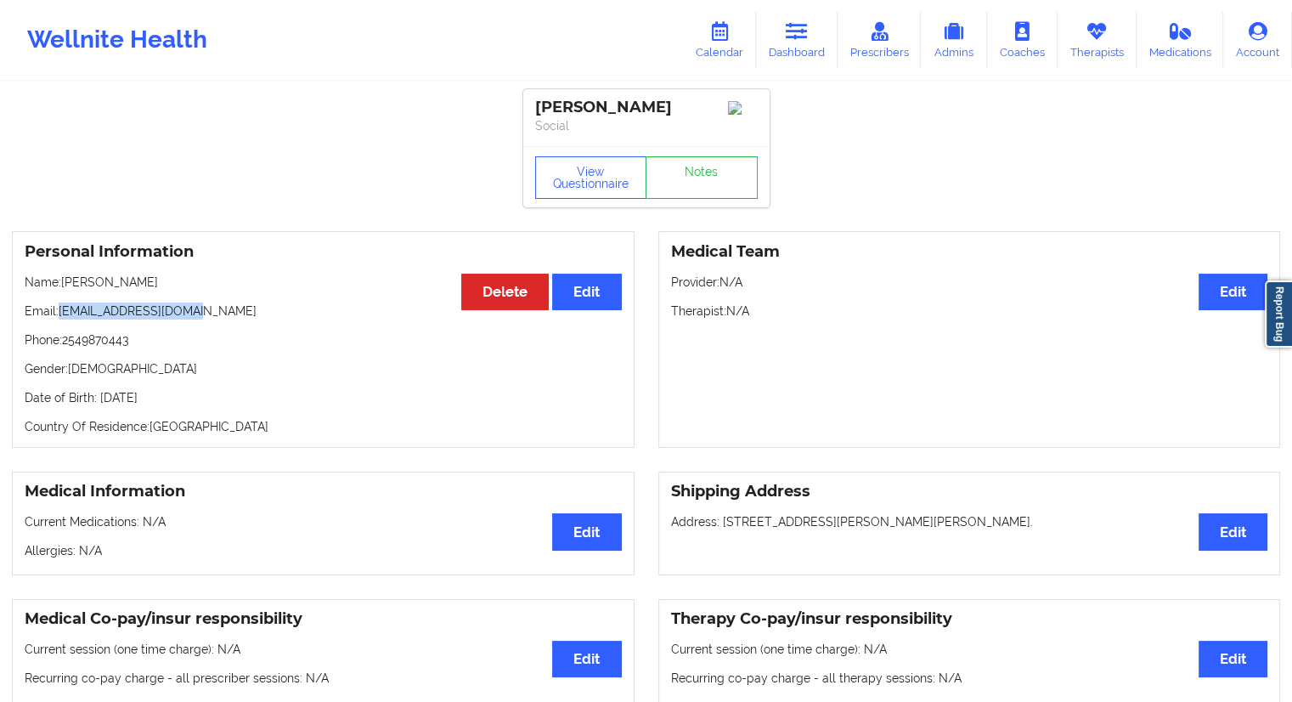
drag, startPoint x: 213, startPoint y: 319, endPoint x: 62, endPoint y: 306, distance: 151.8
click at [62, 306] on div "Personal Information Edit Delete Name: [PERSON_NAME] Email: [EMAIL_ADDRESS][DOM…" at bounding box center [323, 339] width 623 height 217
click at [86, 333] on div "Personal Information Edit Delete Name: [PERSON_NAME] Email: [EMAIL_ADDRESS][DOM…" at bounding box center [323, 339] width 623 height 217
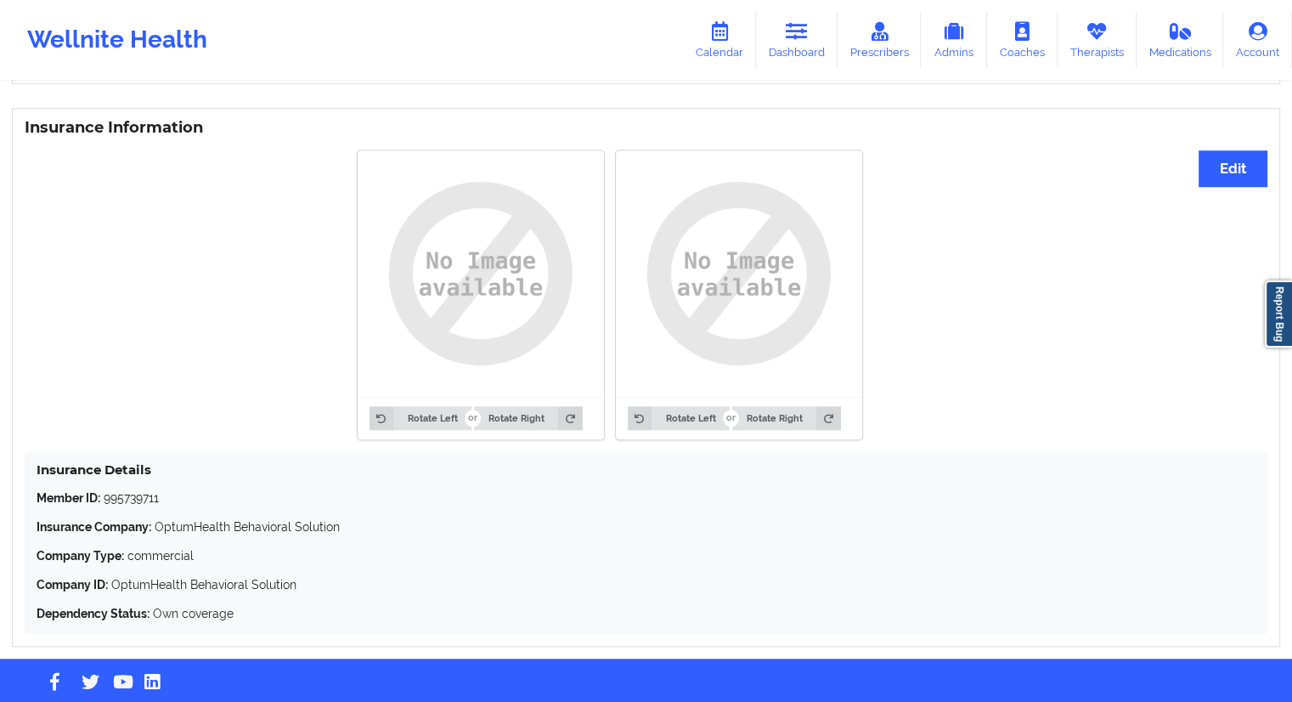
scroll to position [1269, 0]
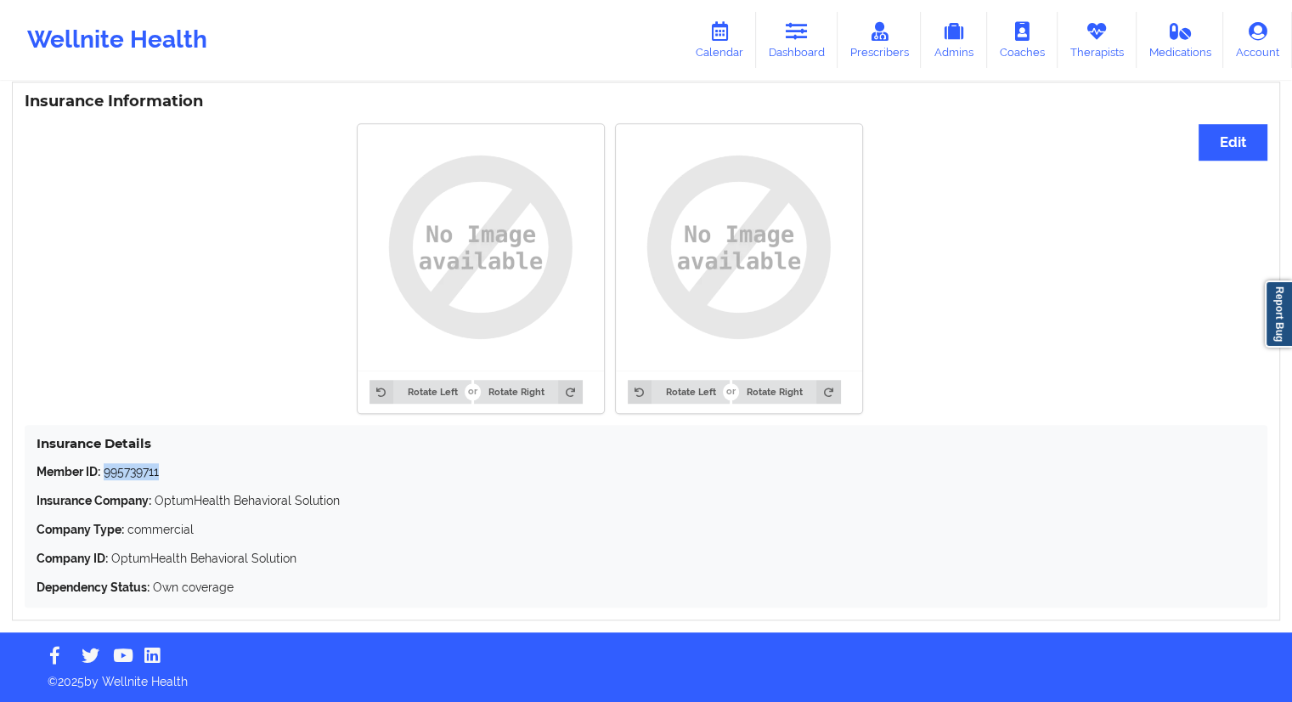
drag, startPoint x: 181, startPoint y: 470, endPoint x: 104, endPoint y: 470, distance: 76.4
click at [104, 470] on p "Member ID: 995739711" at bounding box center [646, 471] width 1219 height 17
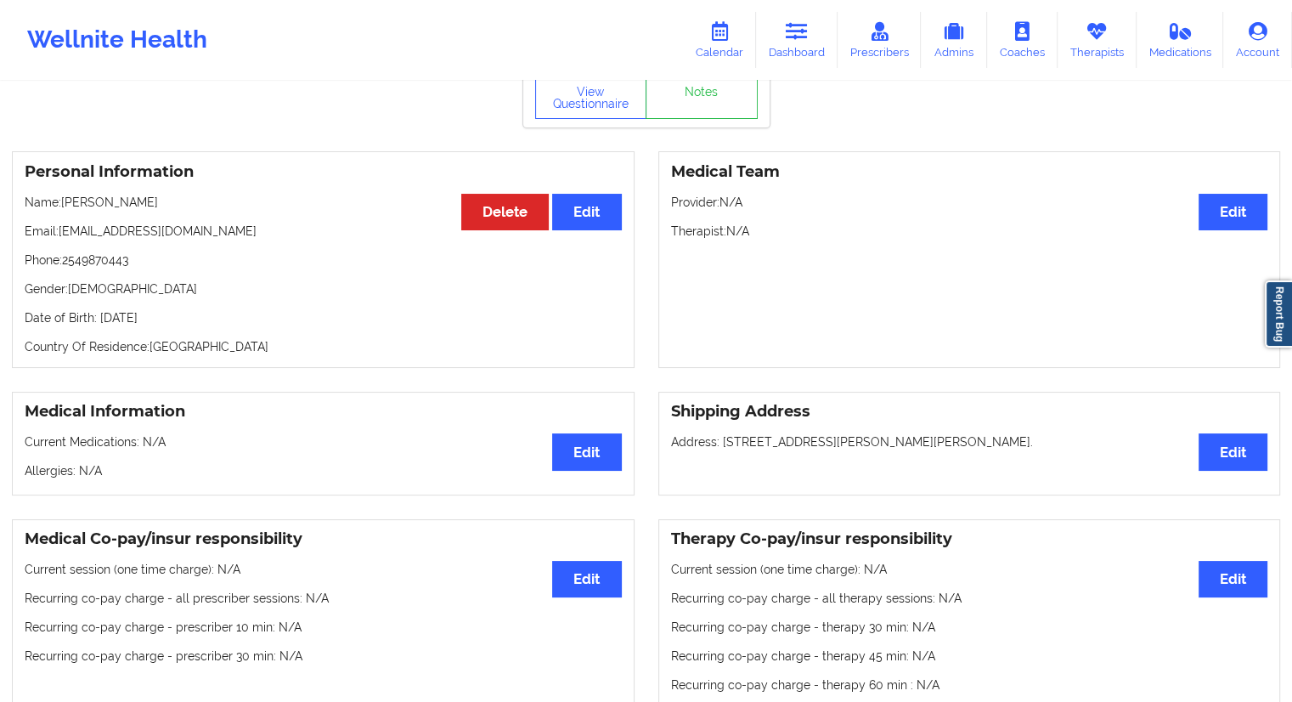
scroll to position [0, 0]
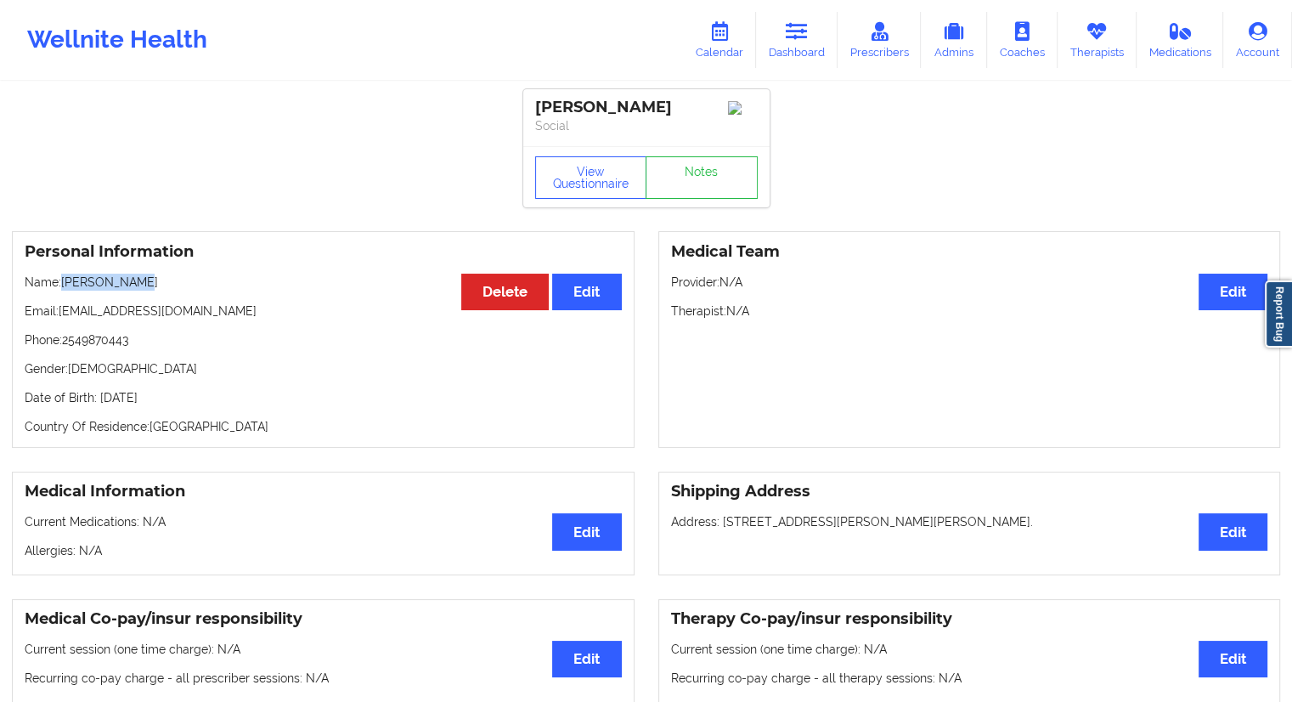
drag, startPoint x: 144, startPoint y: 281, endPoint x: 64, endPoint y: 277, distance: 80.8
click at [64, 277] on div "Personal Information Edit Delete Name: [PERSON_NAME] Email: [EMAIL_ADDRESS][DOM…" at bounding box center [323, 339] width 623 height 217
drag, startPoint x: 170, startPoint y: 320, endPoint x: 61, endPoint y: 319, distance: 108.7
click at [61, 319] on p "Email: [EMAIL_ADDRESS][DOMAIN_NAME]" at bounding box center [323, 310] width 597 height 17
click at [726, 48] on link "Calendar" at bounding box center [719, 40] width 73 height 56
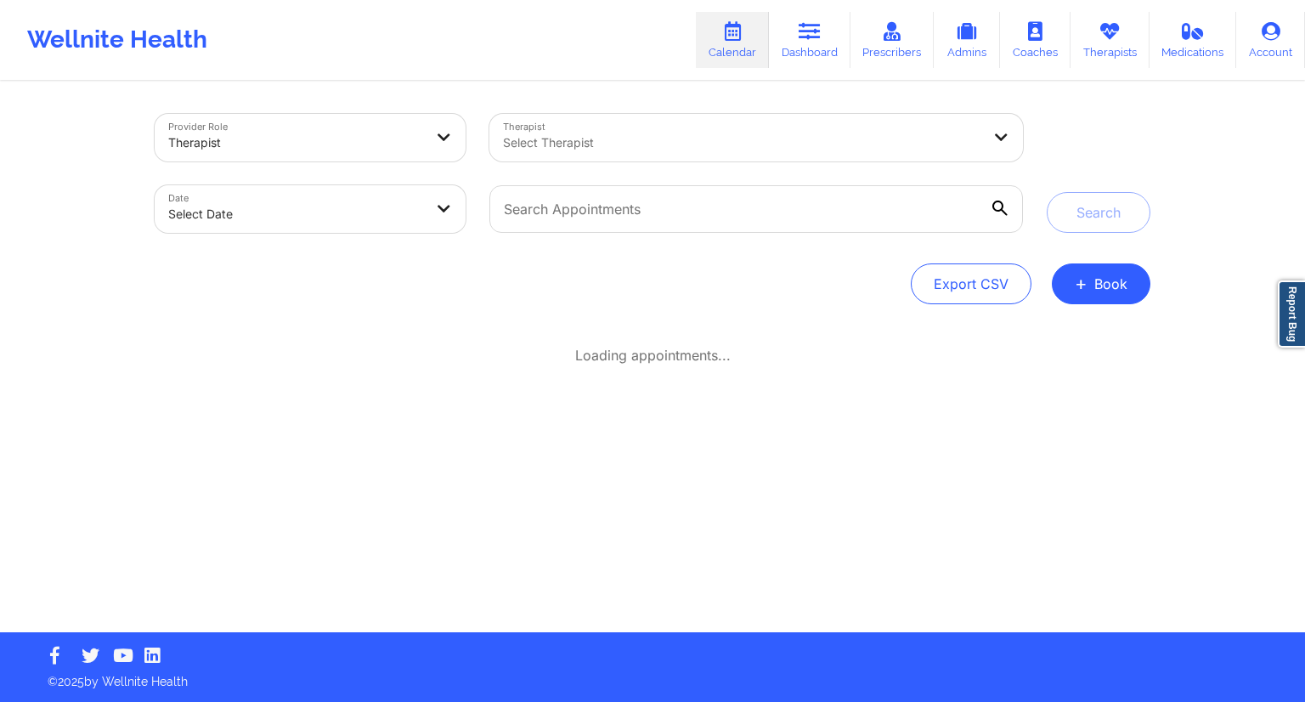
click at [600, 127] on div "Select Therapist" at bounding box center [735, 138] width 493 height 48
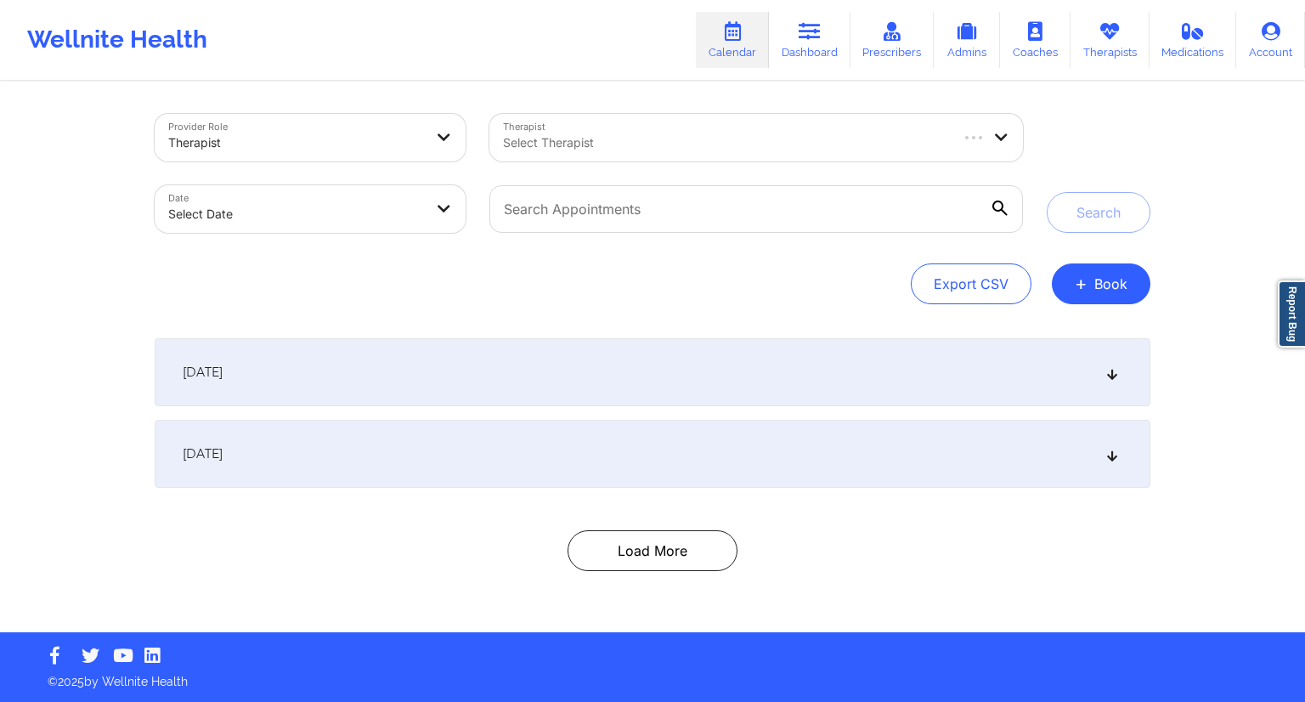
drag, startPoint x: 510, startPoint y: 307, endPoint x: 523, endPoint y: 242, distance: 66.8
click at [510, 307] on div "Provider Role Therapist Therapist Select Therapist Date Select Date Search Expo…" at bounding box center [652, 357] width 1019 height 549
click at [530, 219] on input "text" at bounding box center [755, 209] width 533 height 48
paste input "[EMAIL_ADDRESS][DOMAIN_NAME]"
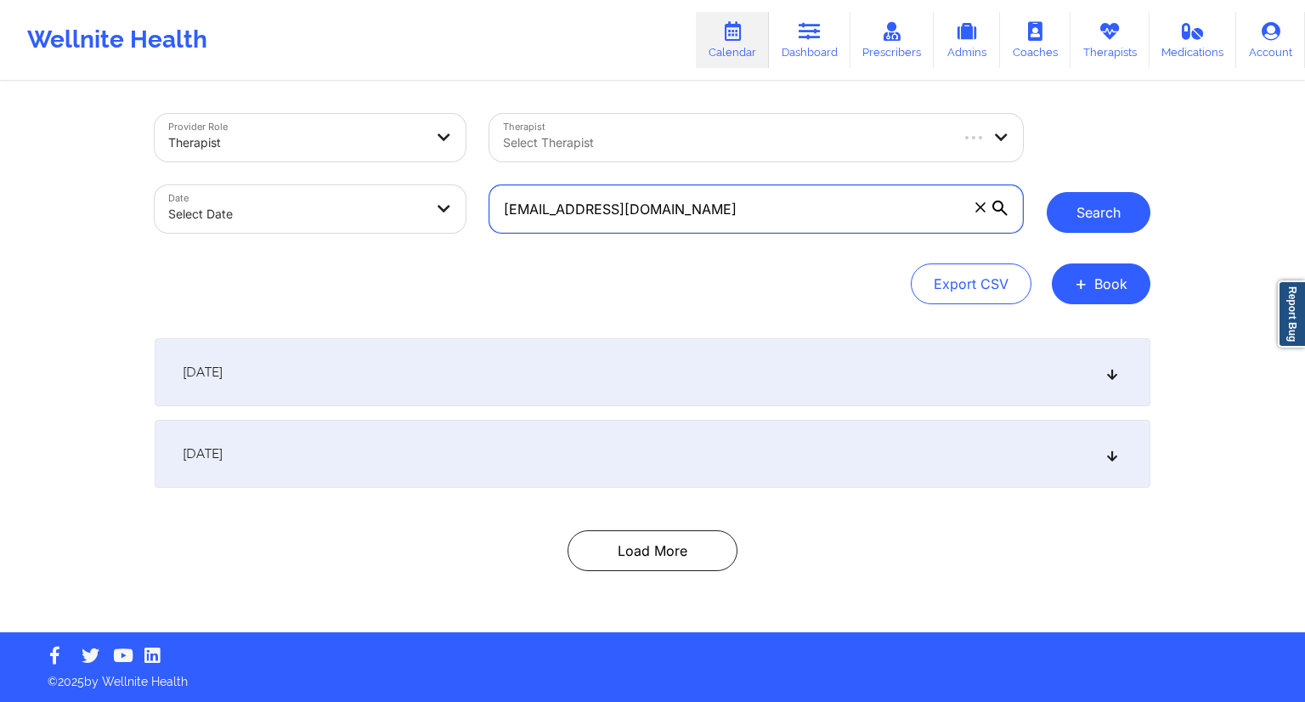
type input "[EMAIL_ADDRESS][DOMAIN_NAME]"
click at [1091, 211] on button "Search" at bounding box center [1098, 212] width 104 height 41
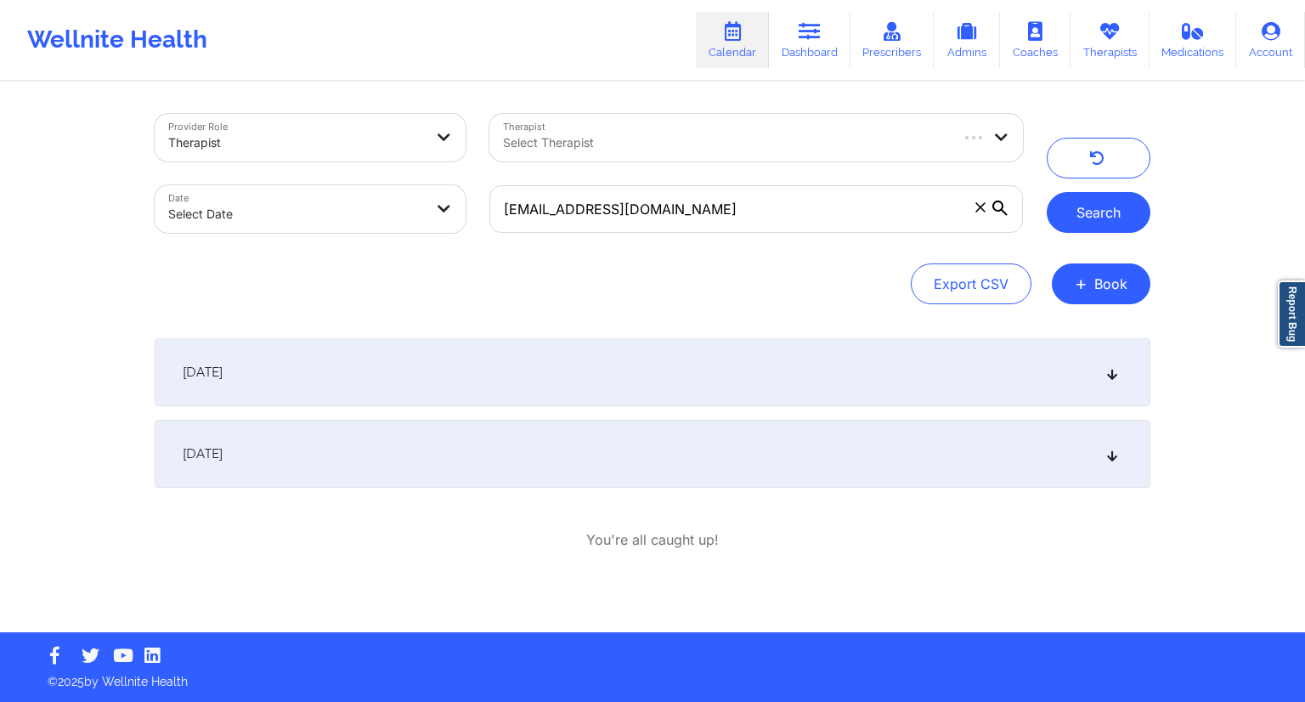
click at [1080, 217] on button "Search" at bounding box center [1098, 212] width 104 height 41
click at [561, 374] on div "[DATE]" at bounding box center [652, 372] width 995 height 68
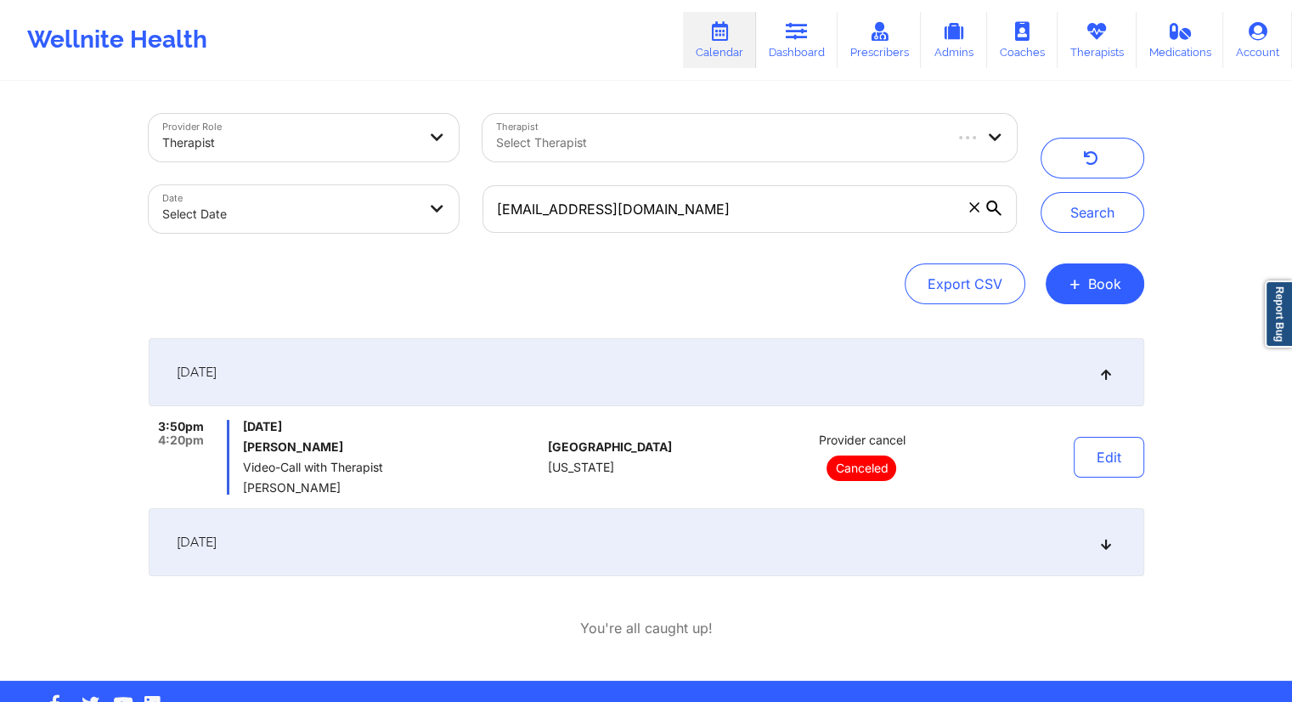
click at [442, 549] on div "[DATE]" at bounding box center [646, 542] width 995 height 68
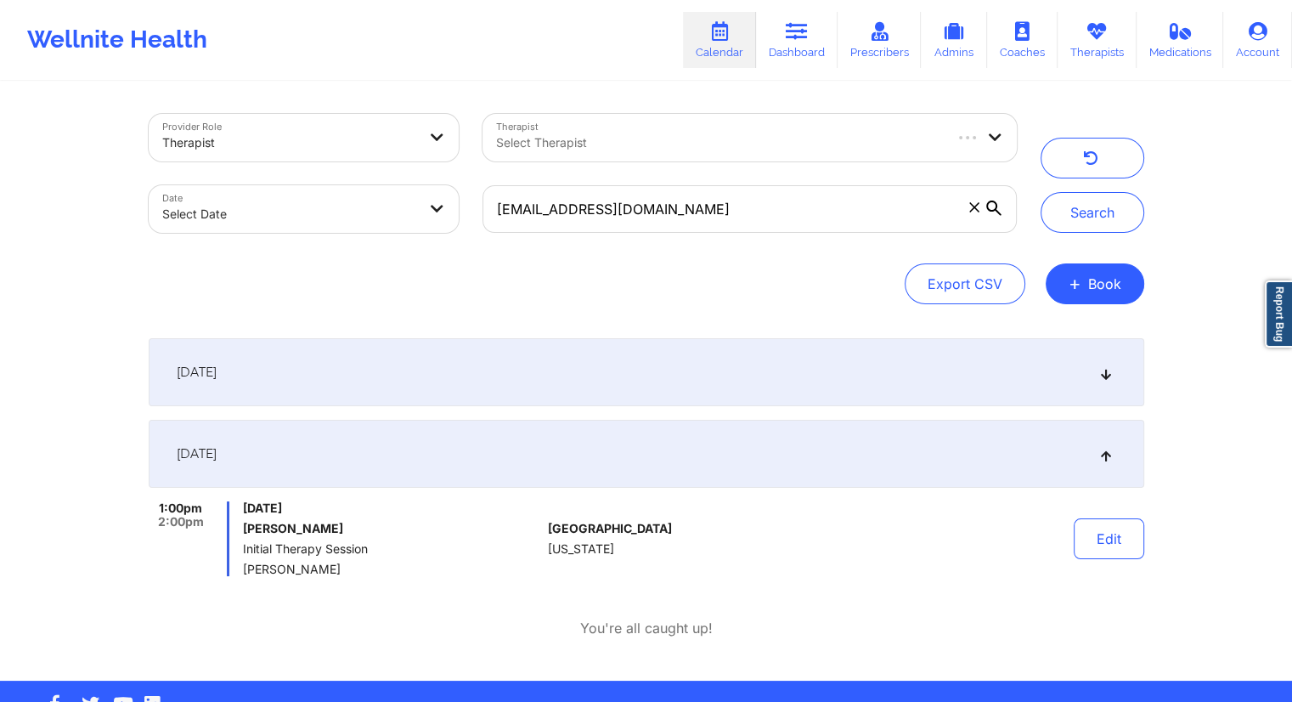
click at [437, 385] on div "[DATE]" at bounding box center [646, 372] width 995 height 68
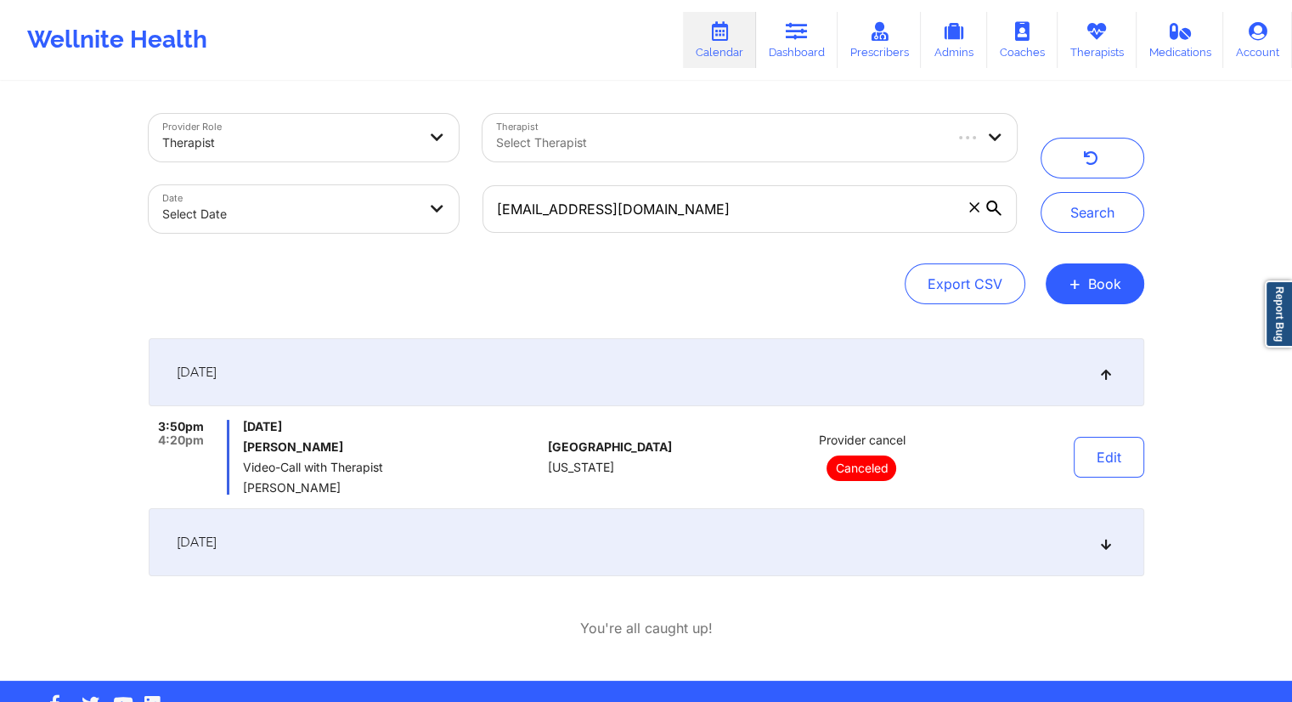
click at [415, 544] on div "[DATE]" at bounding box center [646, 542] width 995 height 68
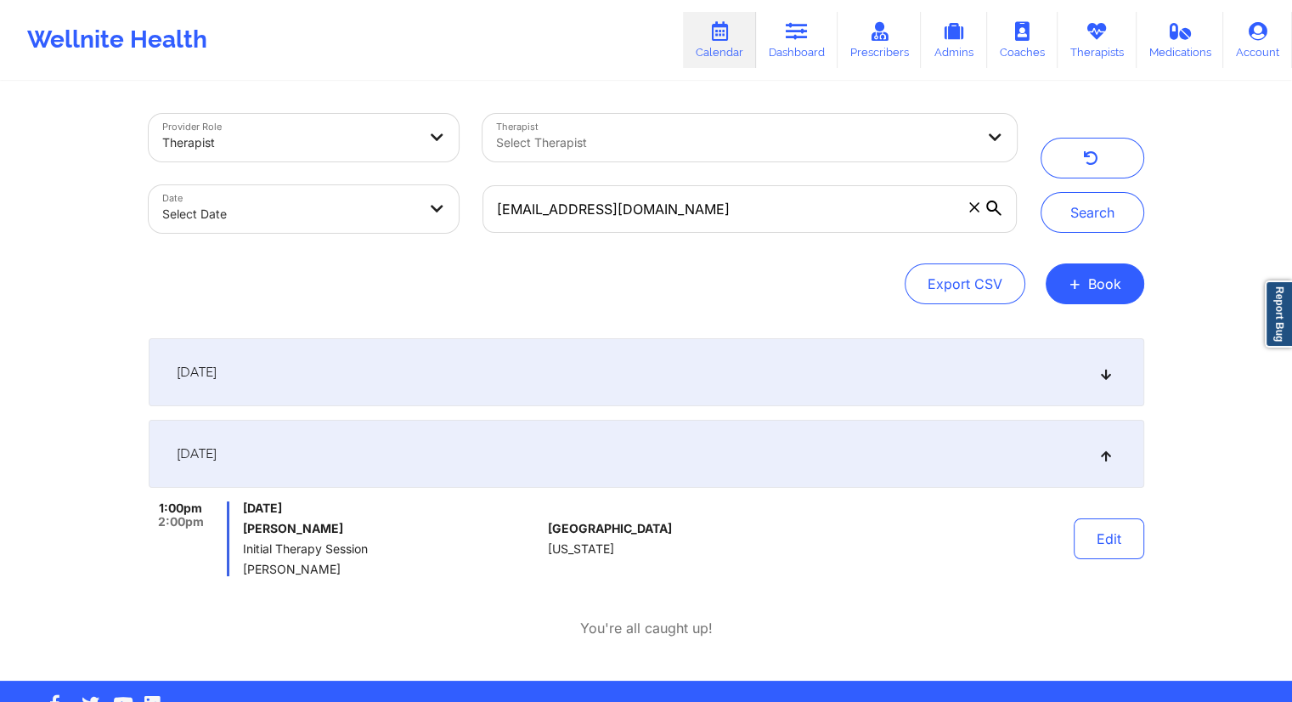
drag, startPoint x: 146, startPoint y: 520, endPoint x: 209, endPoint y: 510, distance: 63.7
click at [209, 510] on div "Provider Role Therapist Therapist Select Therapist Date Select Date [EMAIL_ADDR…" at bounding box center [646, 381] width 1019 height 597
drag, startPoint x: 336, startPoint y: 527, endPoint x: 245, endPoint y: 522, distance: 91.1
click at [245, 522] on h6 "[PERSON_NAME]" at bounding box center [392, 529] width 298 height 14
drag, startPoint x: 363, startPoint y: 568, endPoint x: 246, endPoint y: 576, distance: 116.6
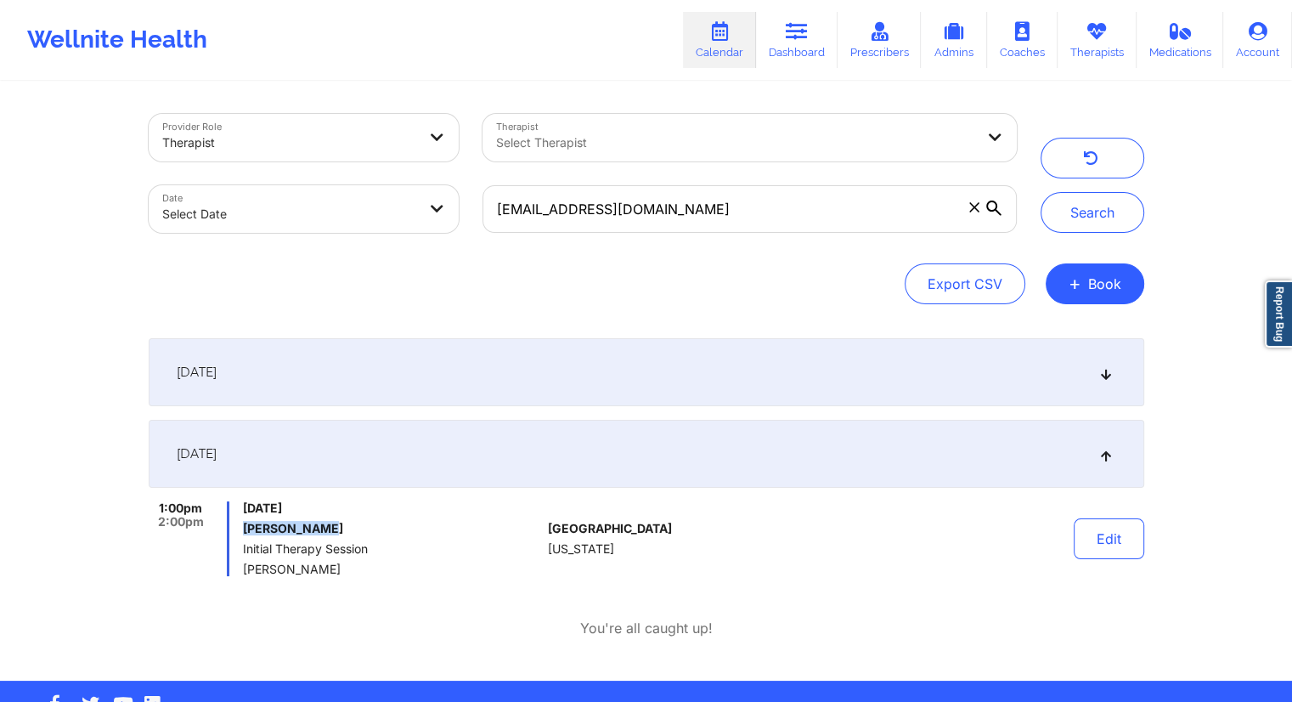
click at [246, 576] on div "[DATE] 3:50pm 4:20pm [DATE] [PERSON_NAME] Video-Call with Therapist [PERSON_NAM…" at bounding box center [646, 488] width 995 height 300
click at [299, 583] on div "[DATE] 3:50pm 4:20pm [DATE] [PERSON_NAME] Video-Call with Therapist [PERSON_NAM…" at bounding box center [646, 488] width 995 height 300
drag, startPoint x: 245, startPoint y: 571, endPoint x: 336, endPoint y: 570, distance: 91.7
click at [336, 570] on span "[PERSON_NAME]" at bounding box center [392, 569] width 298 height 14
drag, startPoint x: 341, startPoint y: 570, endPoint x: 240, endPoint y: 569, distance: 101.1
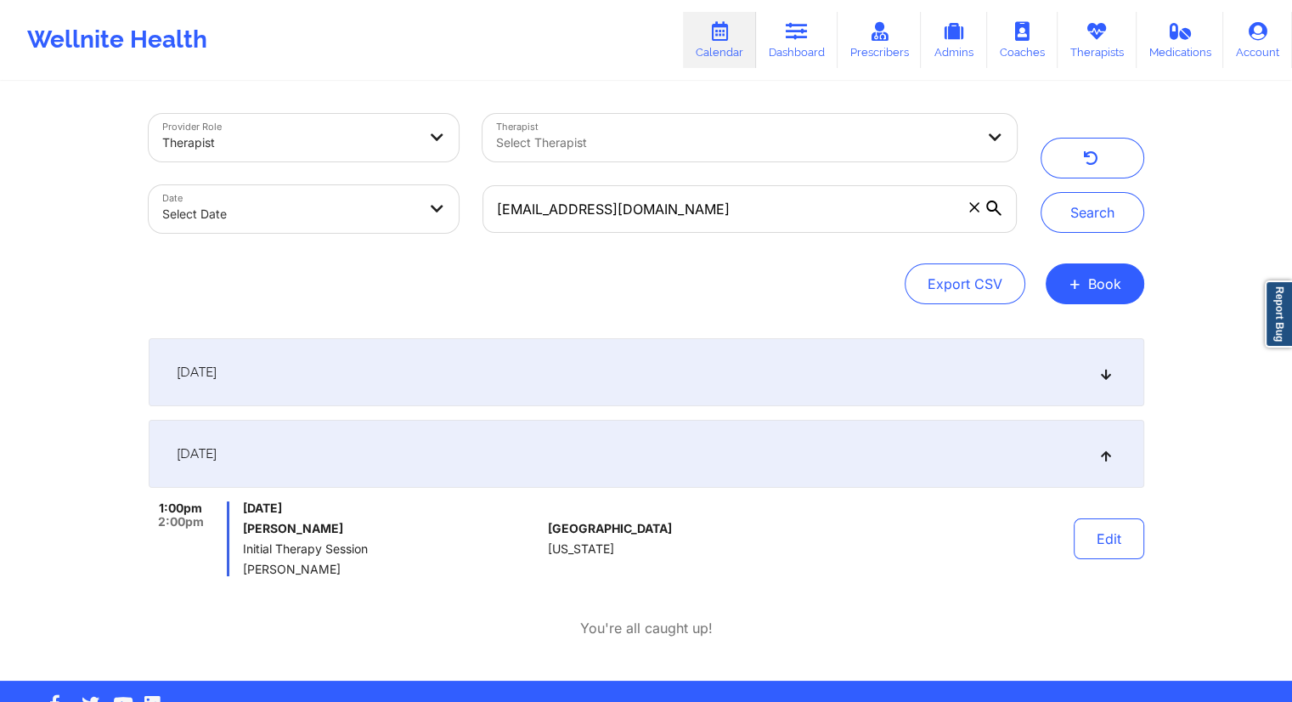
click at [239, 569] on div "1:00pm 2:00pm [DATE] [PERSON_NAME] Initial Therapy Session [PERSON_NAME]" at bounding box center [345, 538] width 393 height 75
drag, startPoint x: 698, startPoint y: 210, endPoint x: 482, endPoint y: 195, distance: 216.3
click at [482, 195] on input "[EMAIL_ADDRESS][DOMAIN_NAME]" at bounding box center [748, 209] width 533 height 48
click at [790, 62] on link "Dashboard" at bounding box center [797, 40] width 82 height 56
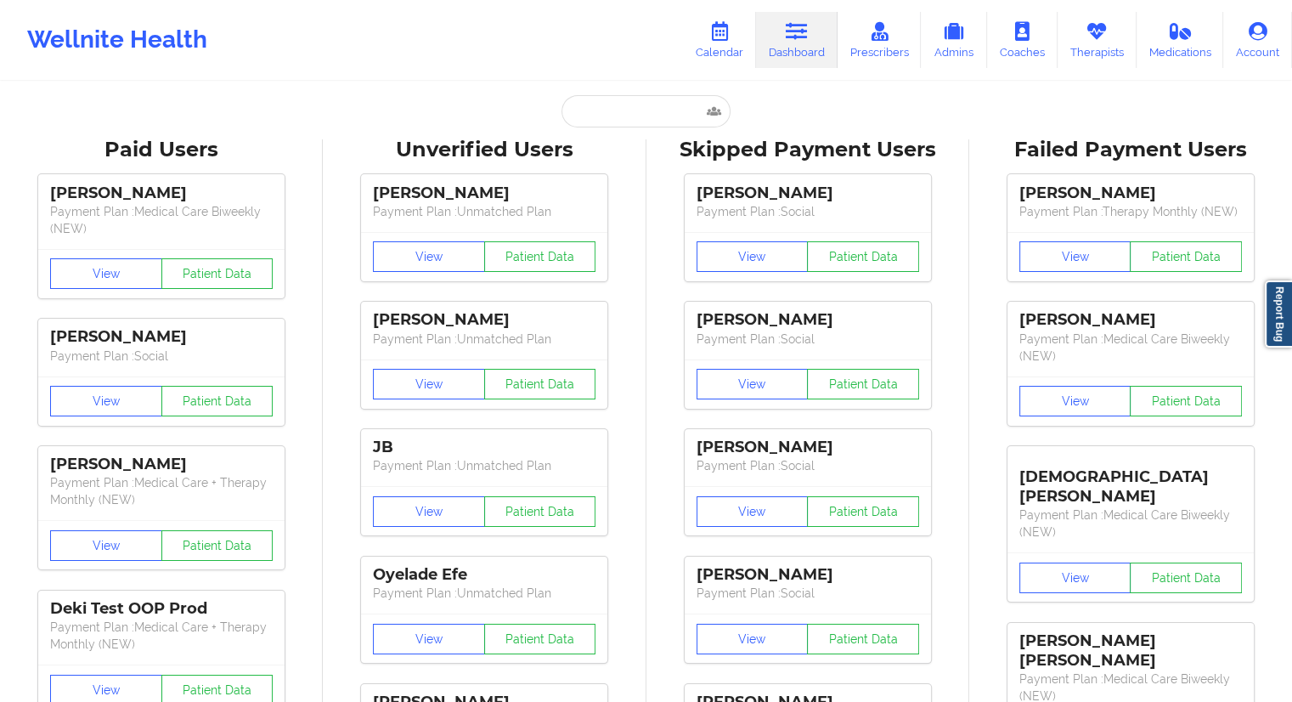
click at [594, 140] on div "Unverified Users" at bounding box center [484, 150] width 299 height 26
click at [618, 103] on input "text" at bounding box center [645, 111] width 168 height 32
paste input "[EMAIL_ADDRESS][DOMAIN_NAME]"
type input "[EMAIL_ADDRESS][DOMAIN_NAME]"
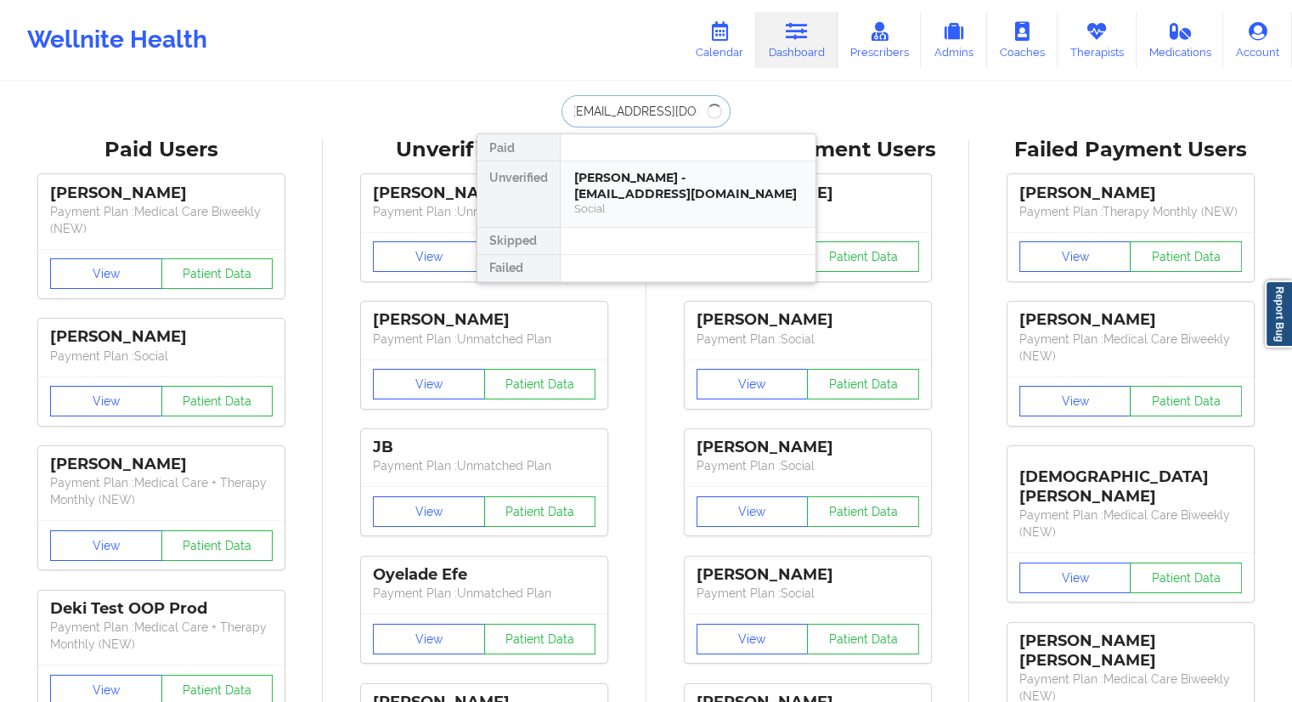
click at [618, 180] on div "[PERSON_NAME] - [EMAIL_ADDRESS][DOMAIN_NAME]" at bounding box center [688, 185] width 228 height 31
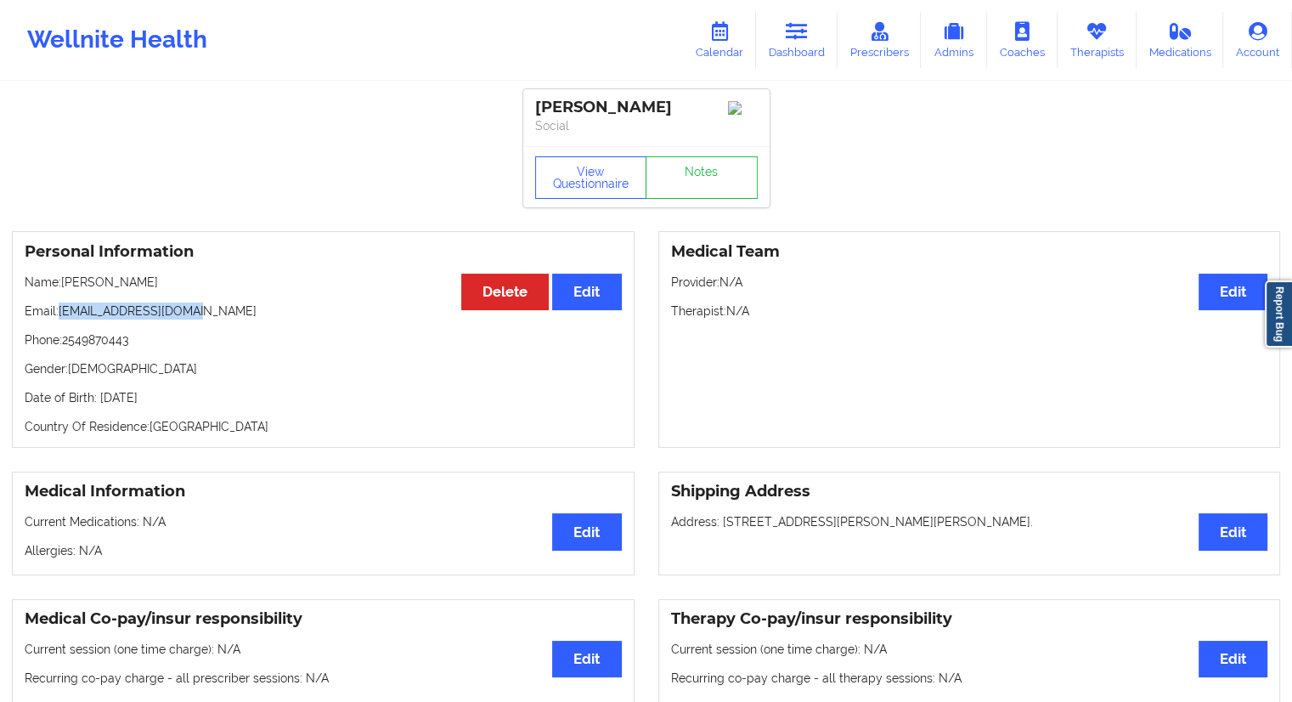
drag, startPoint x: 207, startPoint y: 313, endPoint x: 63, endPoint y: 317, distance: 144.4
click at [63, 317] on p "Email: [EMAIL_ADDRESS][DOMAIN_NAME]" at bounding box center [323, 310] width 597 height 17
click at [707, 42] on link "Calendar" at bounding box center [719, 40] width 73 height 56
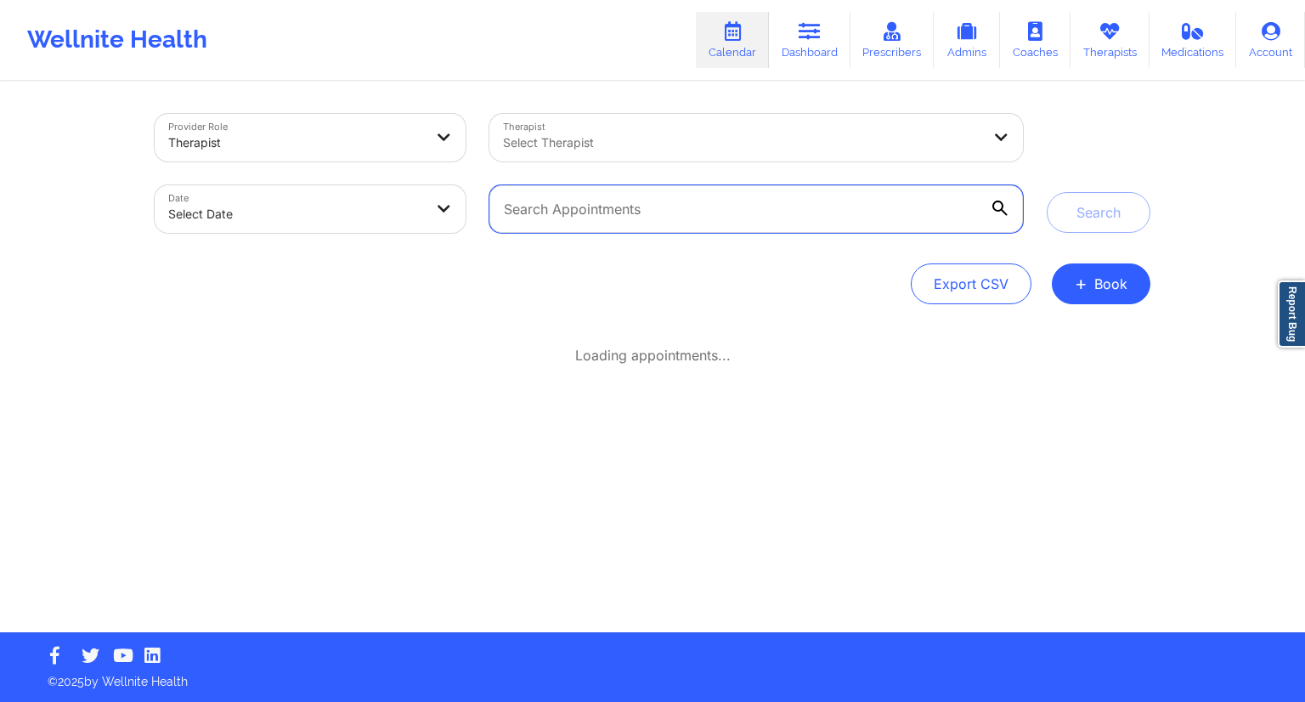
drag, startPoint x: 607, startPoint y: 208, endPoint x: 618, endPoint y: 215, distance: 13.0
click at [607, 208] on input "text" at bounding box center [755, 209] width 533 height 48
paste input "[EMAIL_ADDRESS][DOMAIN_NAME]"
type input "[EMAIL_ADDRESS][DOMAIN_NAME]"
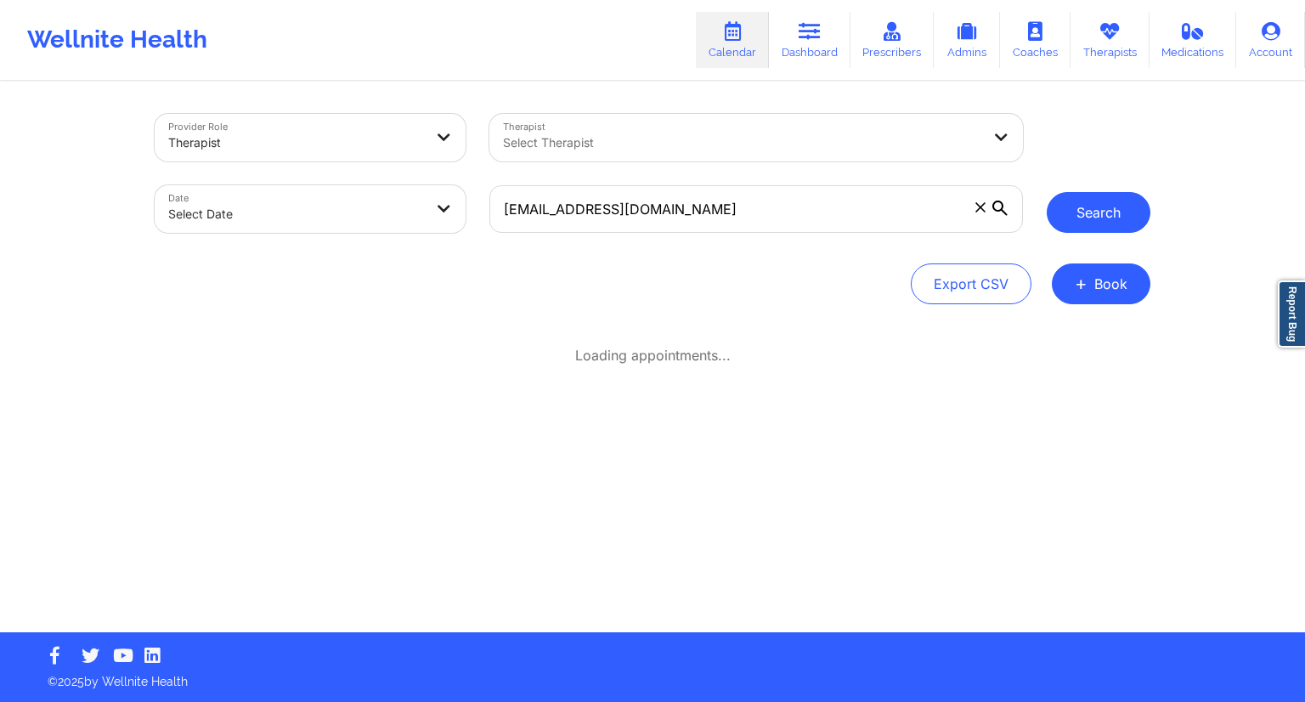
click at [1084, 225] on button "Search" at bounding box center [1098, 212] width 104 height 41
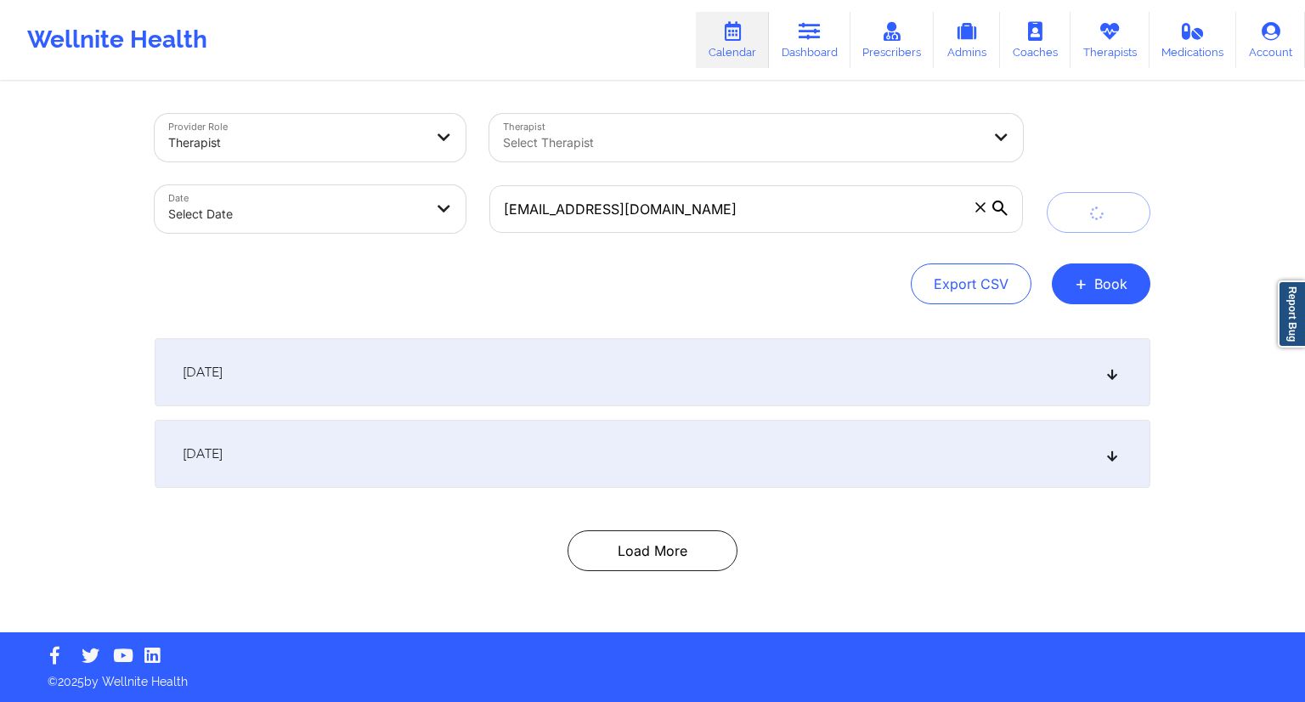
click at [431, 368] on div "[DATE]" at bounding box center [652, 372] width 995 height 68
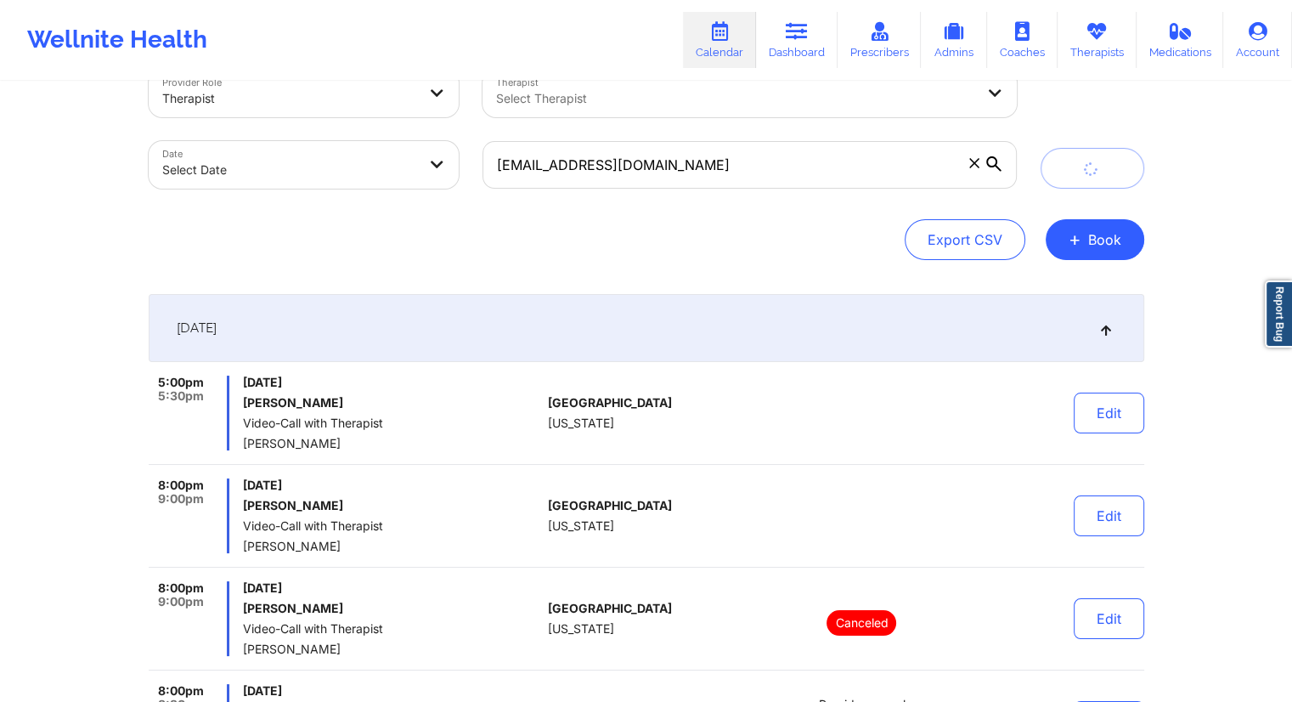
scroll to position [48, 0]
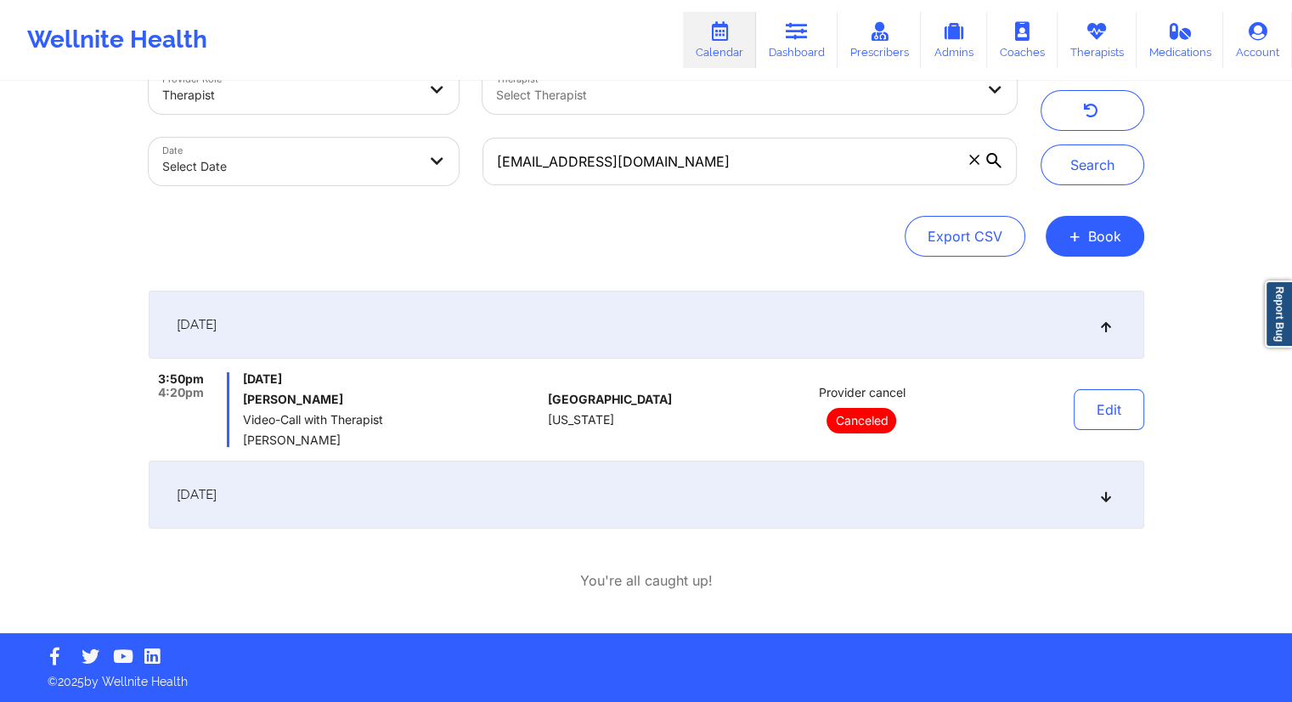
click at [364, 493] on div "[DATE]" at bounding box center [646, 494] width 995 height 68
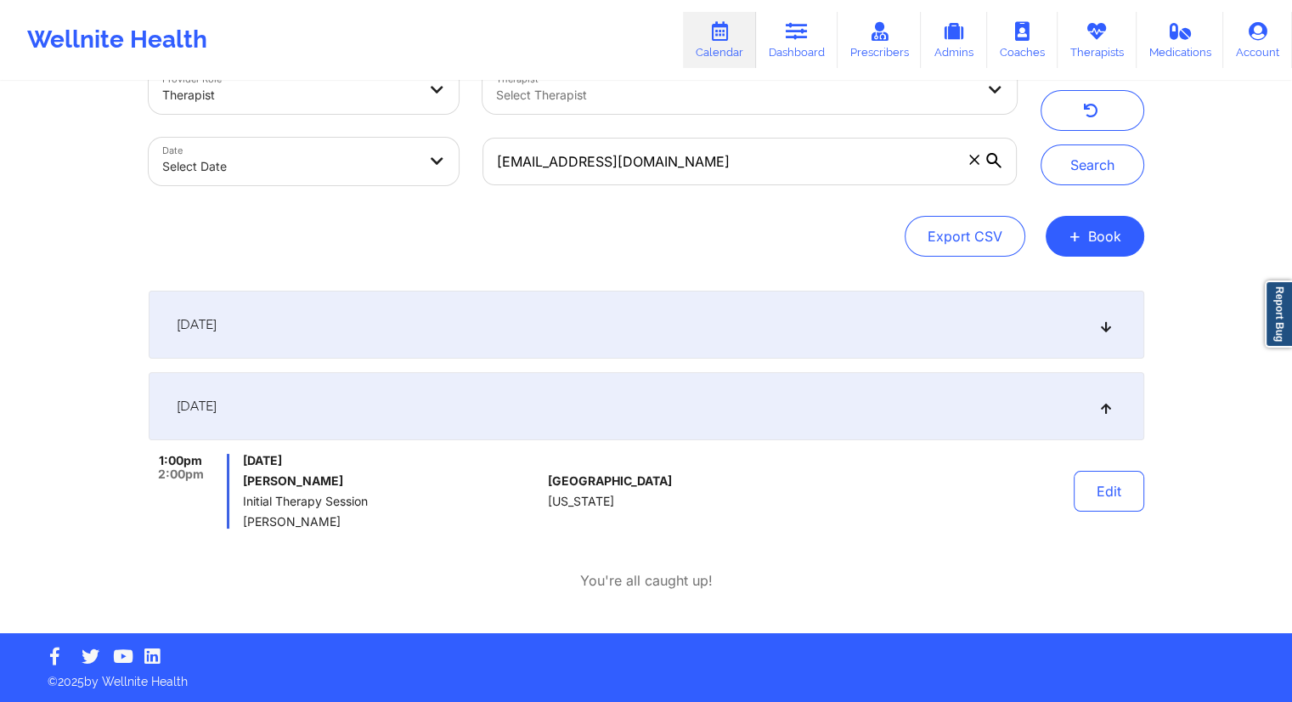
click at [426, 314] on div "[DATE]" at bounding box center [646, 324] width 995 height 68
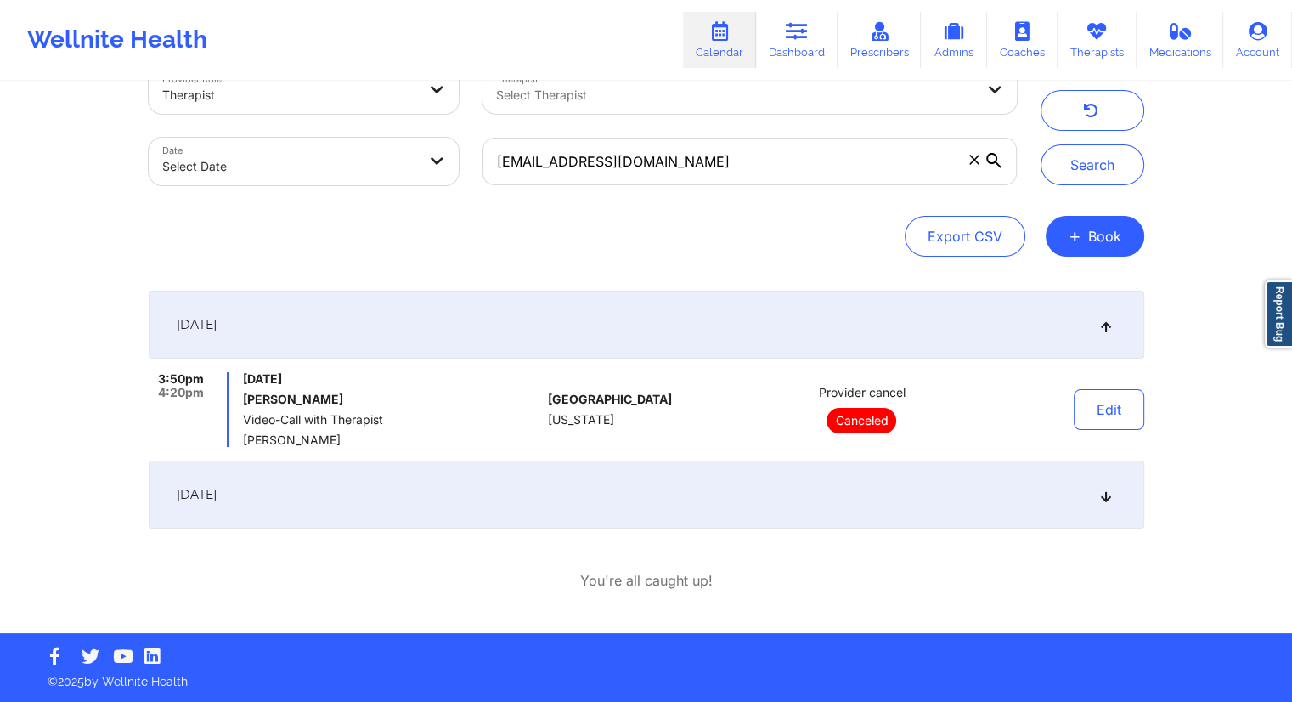
click at [374, 501] on div "[DATE]" at bounding box center [646, 494] width 995 height 68
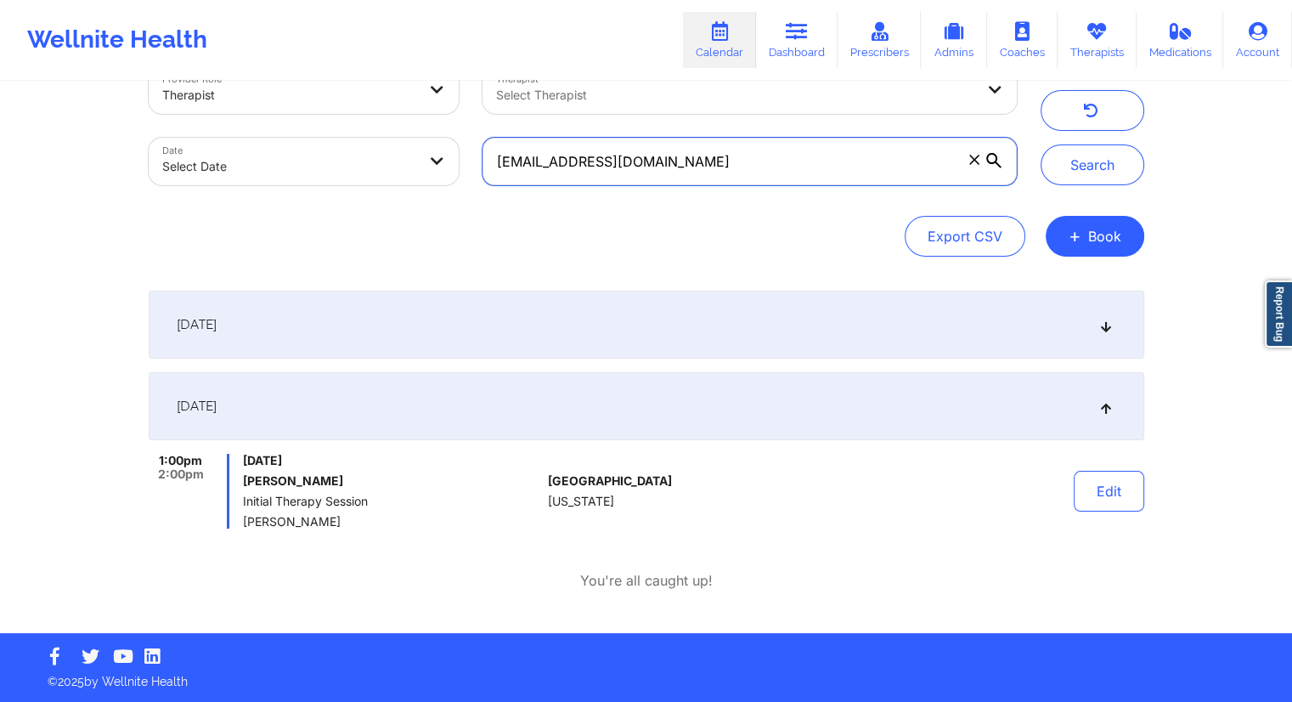
click at [933, 171] on input "[EMAIL_ADDRESS][DOMAIN_NAME]" at bounding box center [748, 162] width 533 height 48
click at [768, 48] on link "Dashboard" at bounding box center [797, 40] width 82 height 56
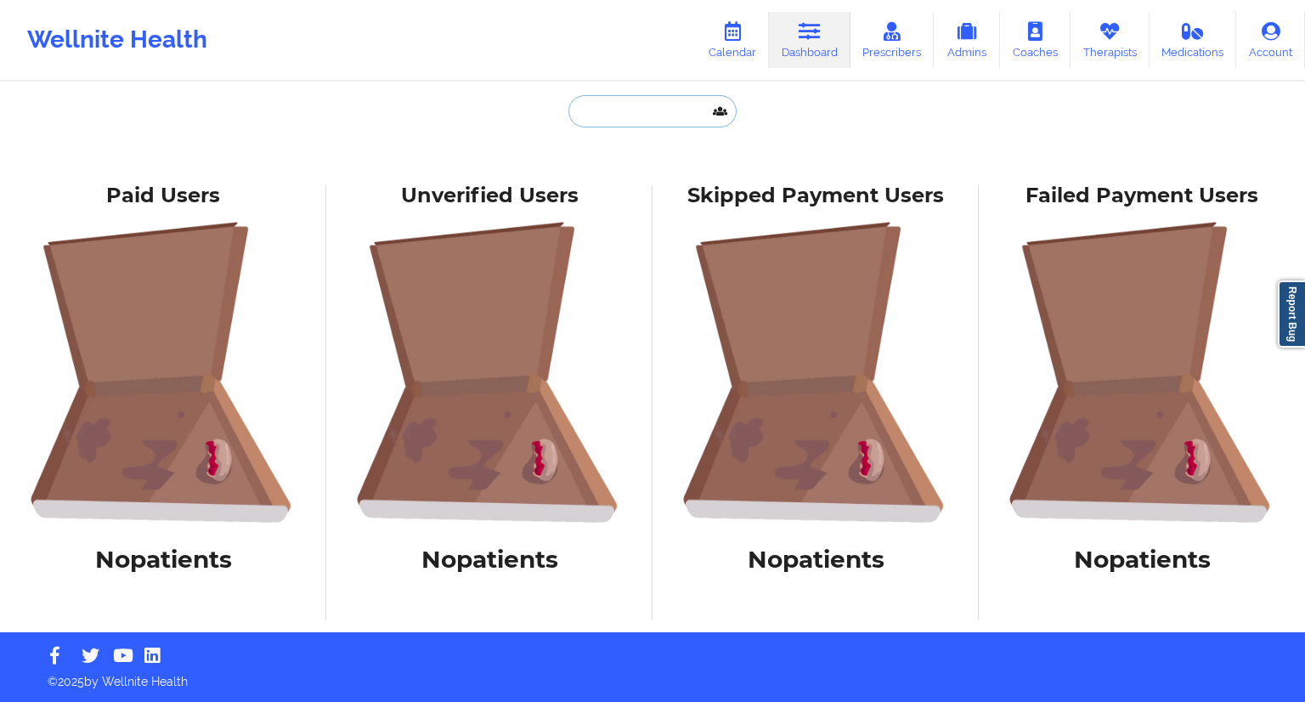
click at [571, 121] on input "text" at bounding box center [652, 111] width 168 height 32
paste input "[PERSON_NAME] [PERSON_NAME]"
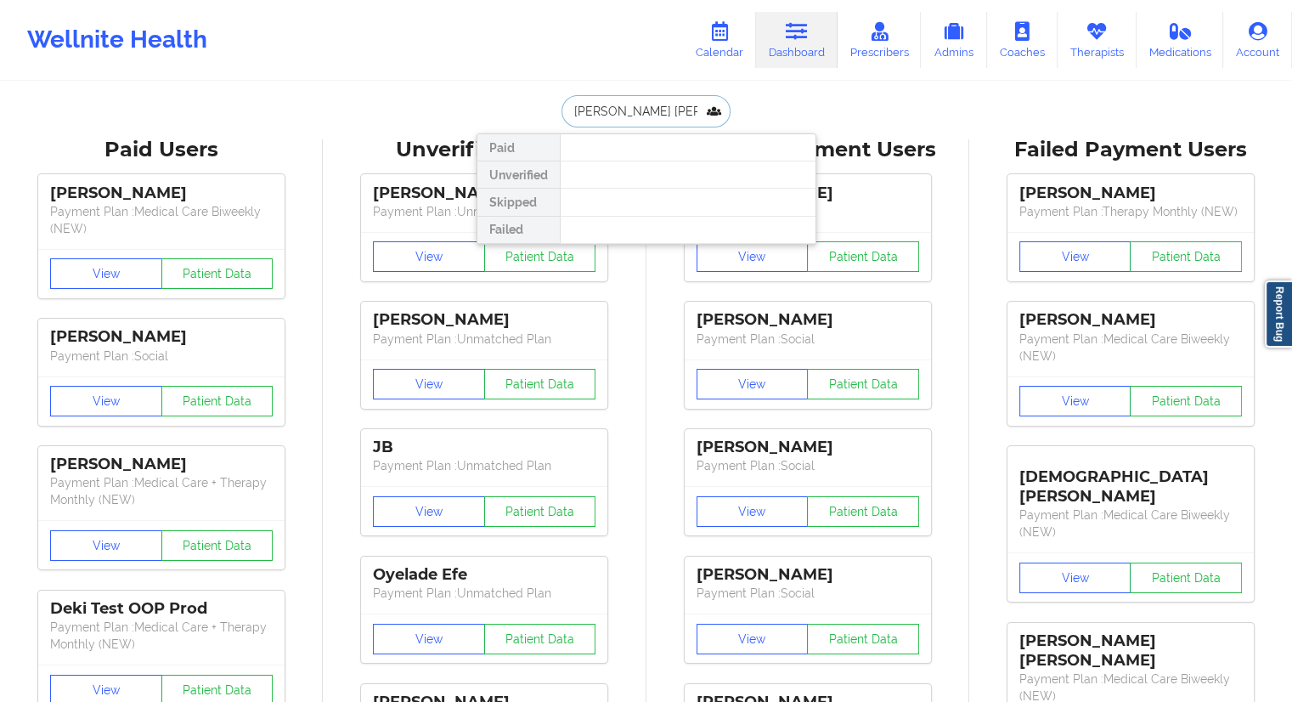
click at [623, 99] on input "[PERSON_NAME] [PERSON_NAME]" at bounding box center [645, 111] width 168 height 32
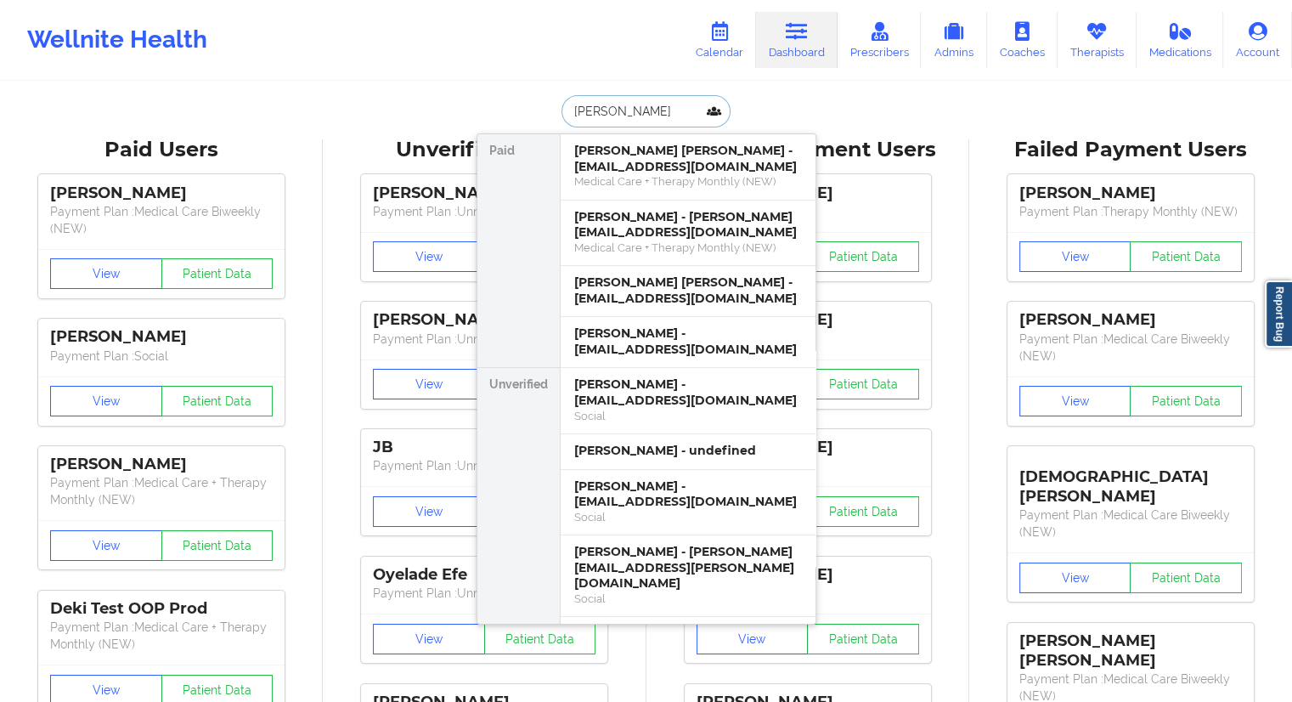
type input "[PERSON_NAME]"
click at [717, 30] on icon at bounding box center [719, 31] width 22 height 19
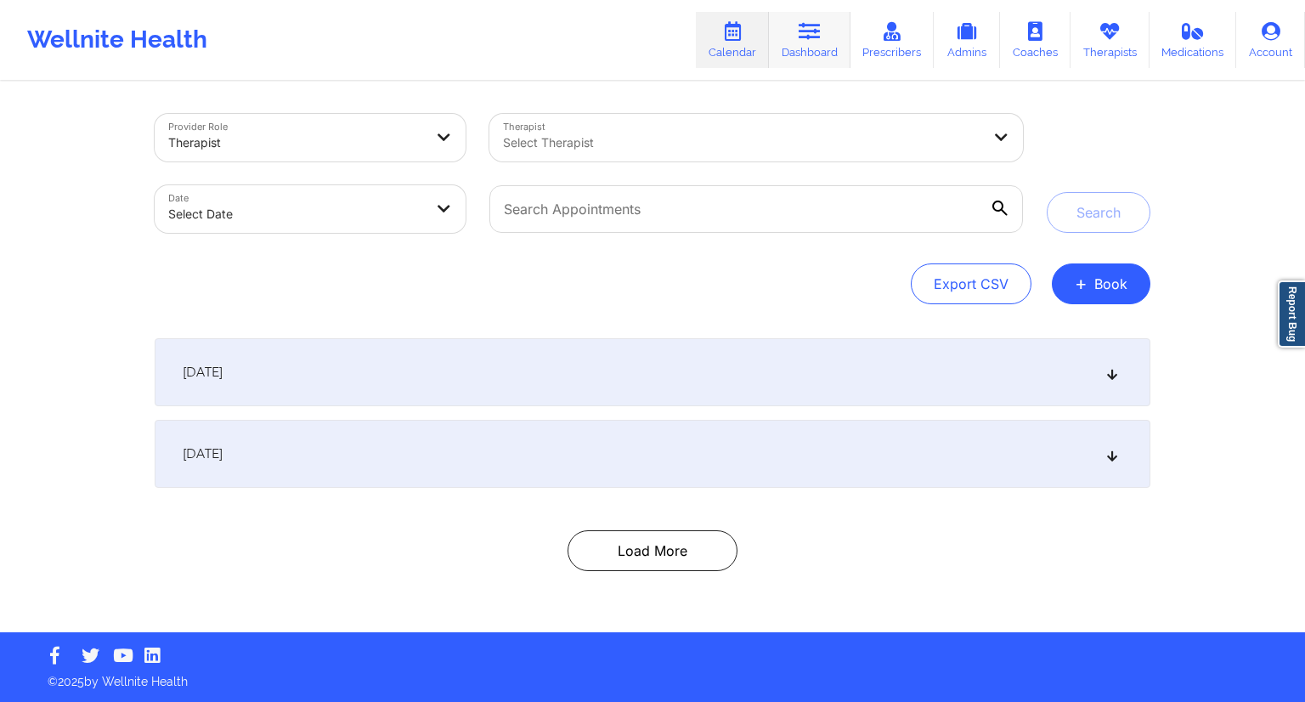
click at [792, 45] on link "Dashboard" at bounding box center [810, 40] width 82 height 56
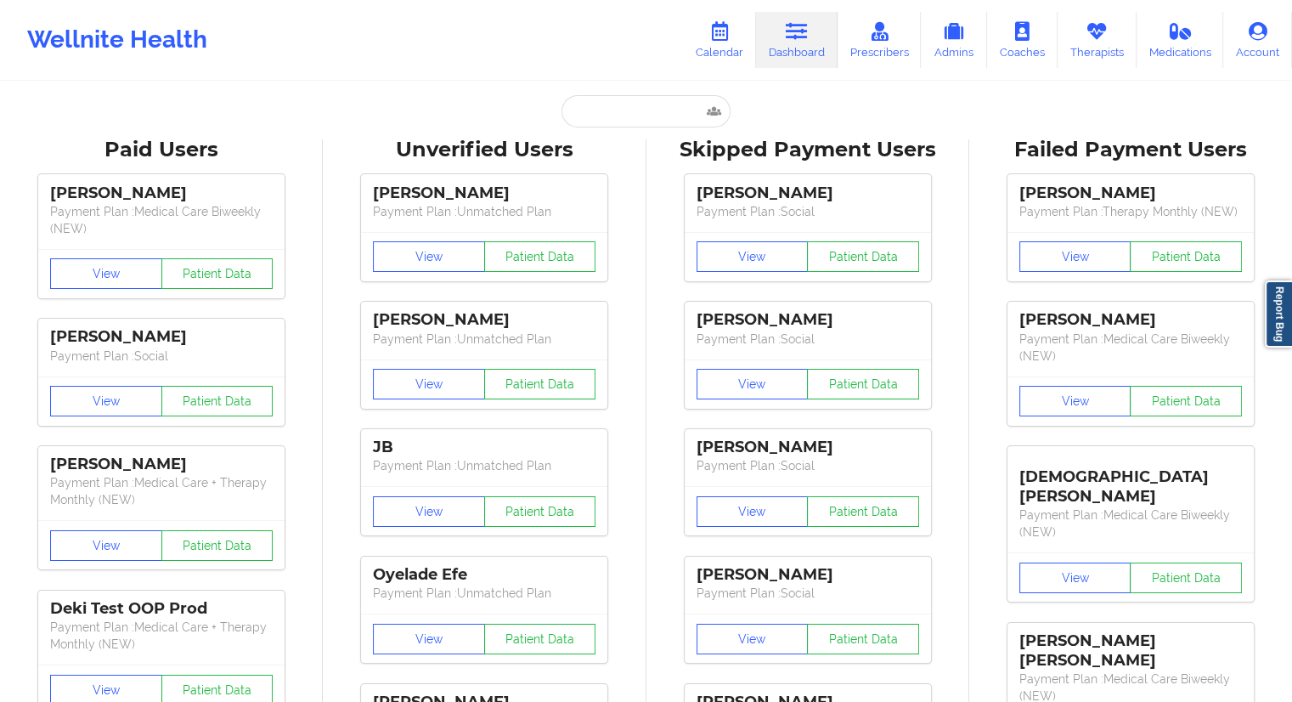
click at [598, 150] on div "Unverified Users" at bounding box center [484, 150] width 299 height 26
click at [608, 123] on input "text" at bounding box center [645, 111] width 168 height 32
paste input "[EMAIL_ADDRESS][DOMAIN_NAME]"
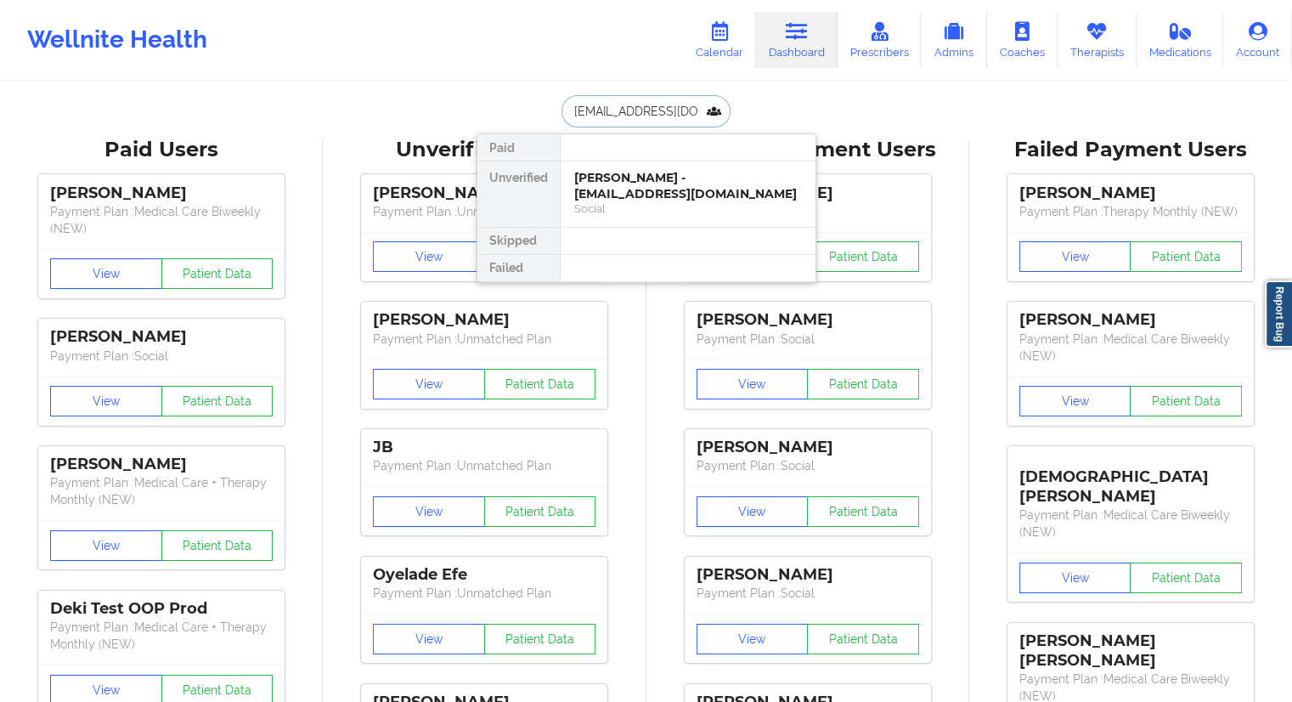
type input "[EMAIL_ADDRESS][DOMAIN_NAME]"
click at [618, 160] on div at bounding box center [688, 147] width 256 height 27
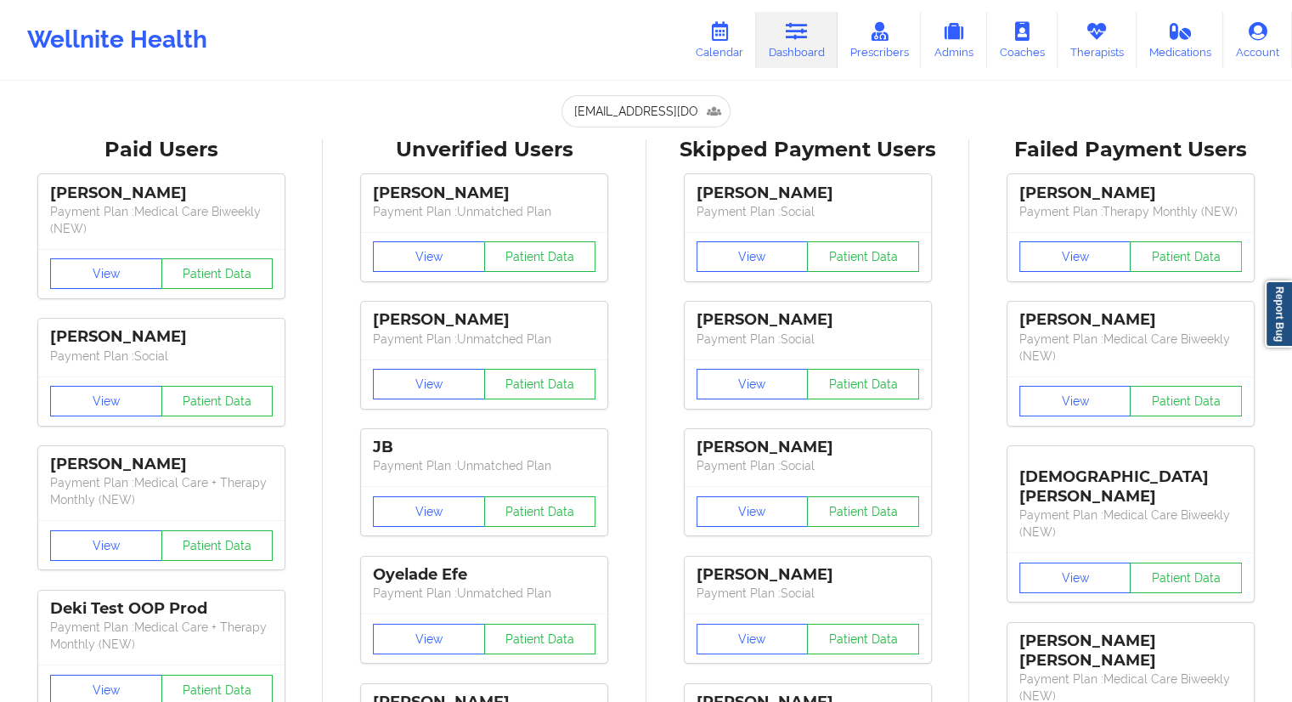
click at [605, 139] on div "Unverified Users" at bounding box center [484, 150] width 299 height 26
click at [608, 107] on input "[EMAIL_ADDRESS][DOMAIN_NAME]" at bounding box center [645, 111] width 168 height 32
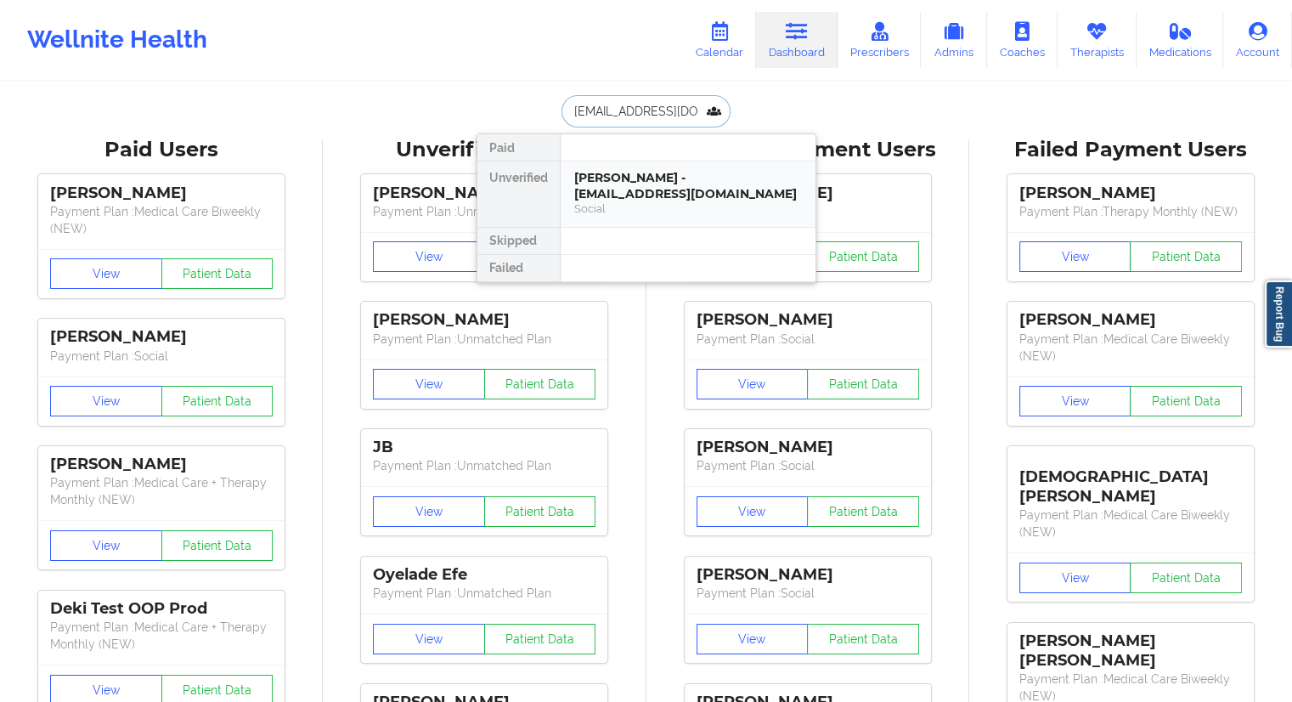
click at [607, 200] on div "[PERSON_NAME] - [EMAIL_ADDRESS][DOMAIN_NAME]" at bounding box center [688, 185] width 228 height 31
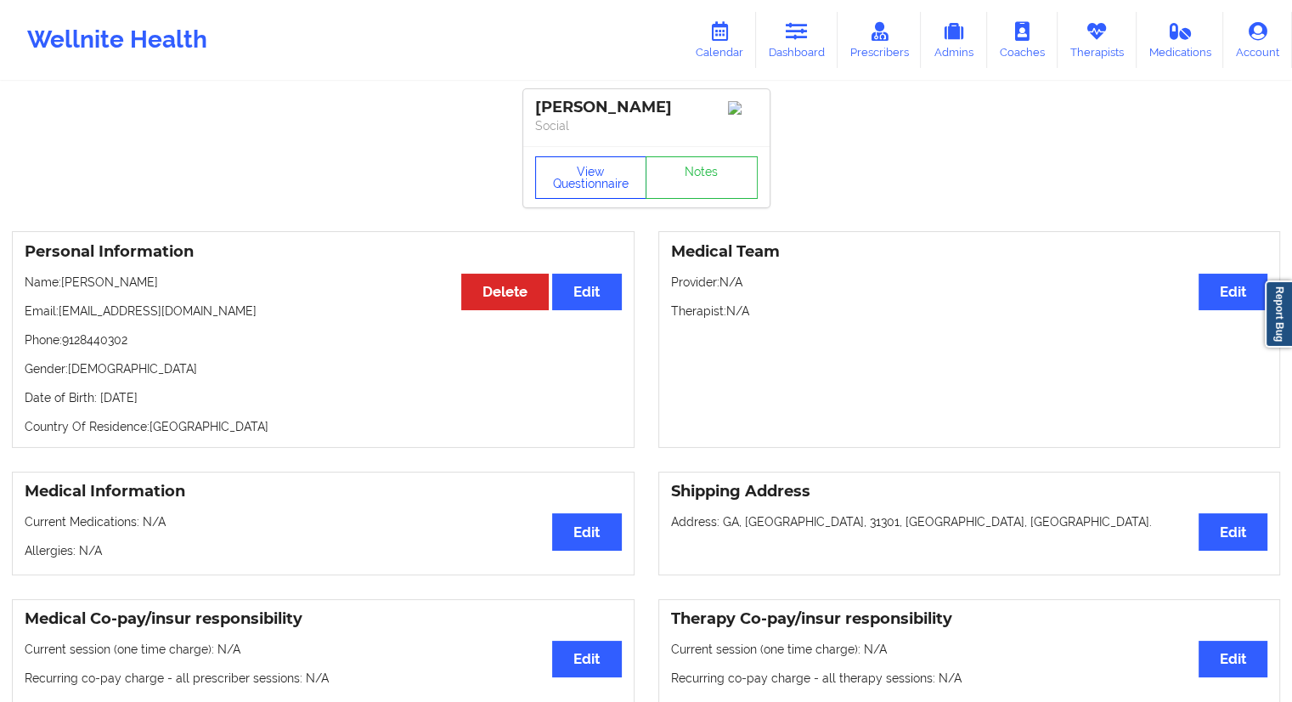
click at [599, 179] on button "View Questionnaire" at bounding box center [591, 177] width 112 height 42
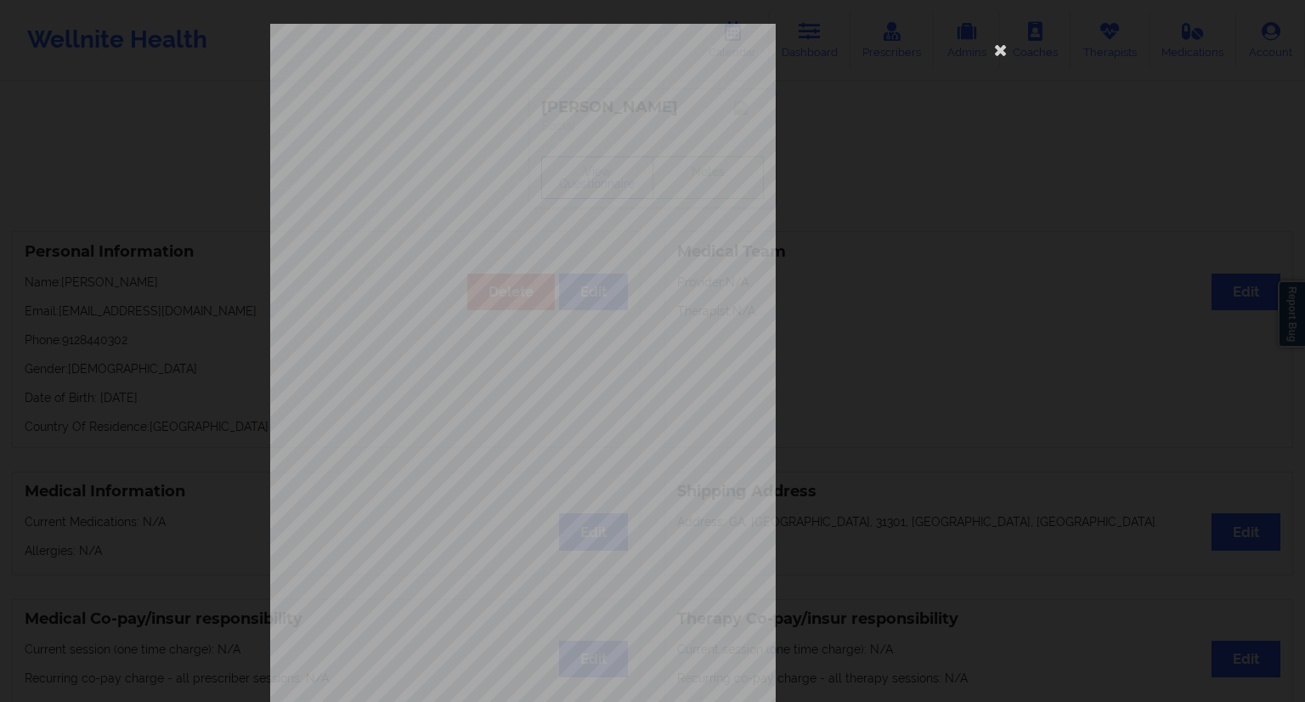
scroll to position [109, 0]
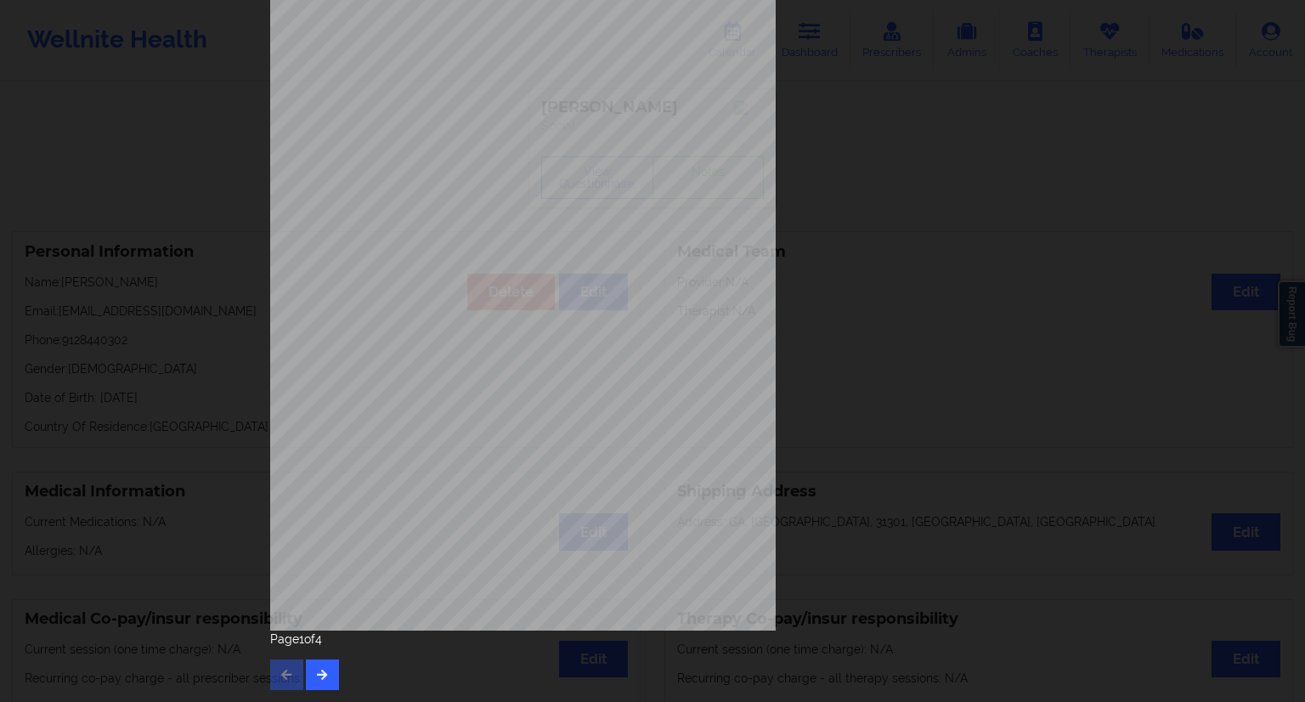
click at [329, 655] on div "Page 1 of 4" at bounding box center [652, 659] width 764 height 59
click at [322, 671] on icon "button" at bounding box center [322, 673] width 14 height 10
click at [321, 680] on button "button" at bounding box center [322, 674] width 33 height 31
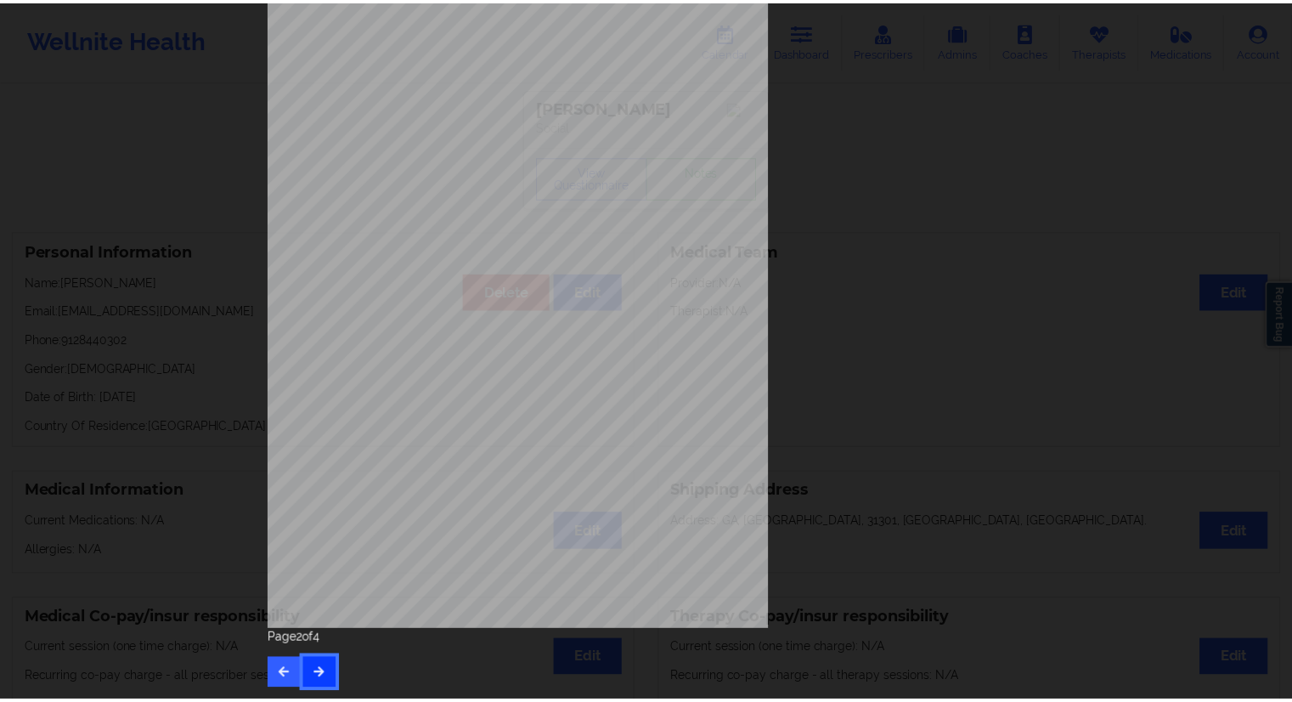
scroll to position [0, 0]
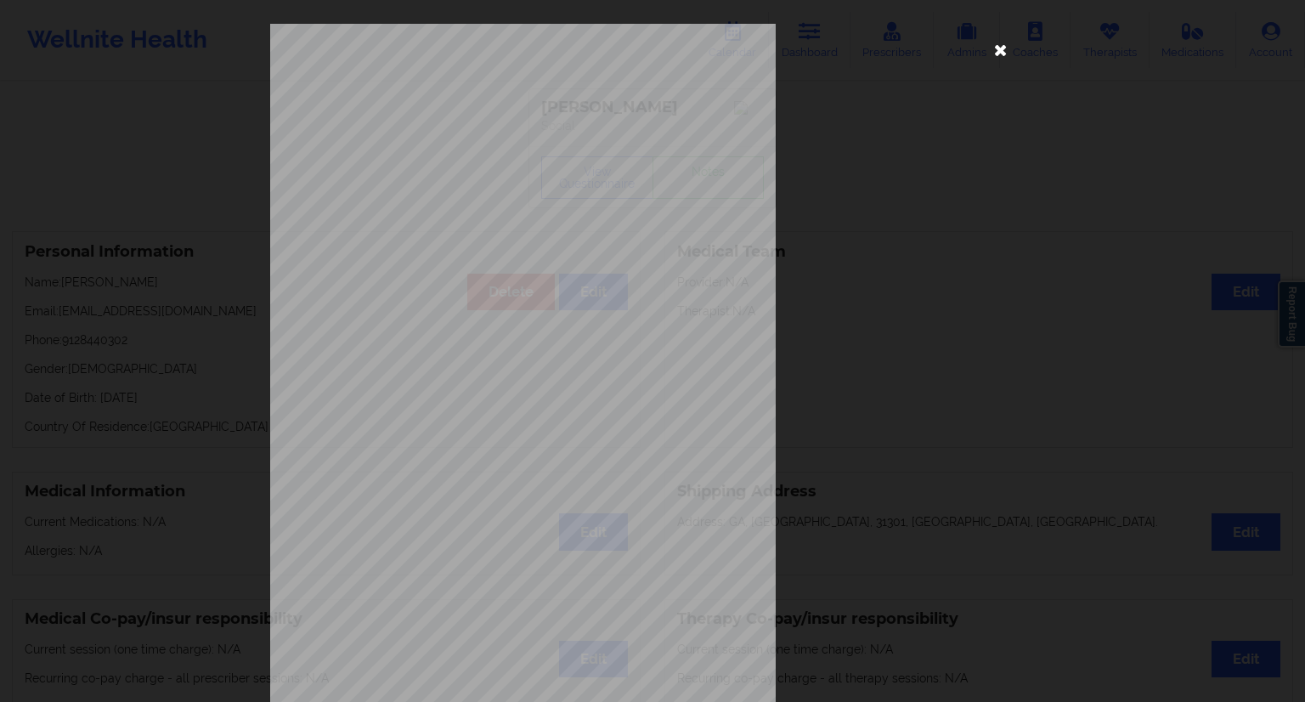
click at [994, 54] on icon at bounding box center [1000, 49] width 27 height 27
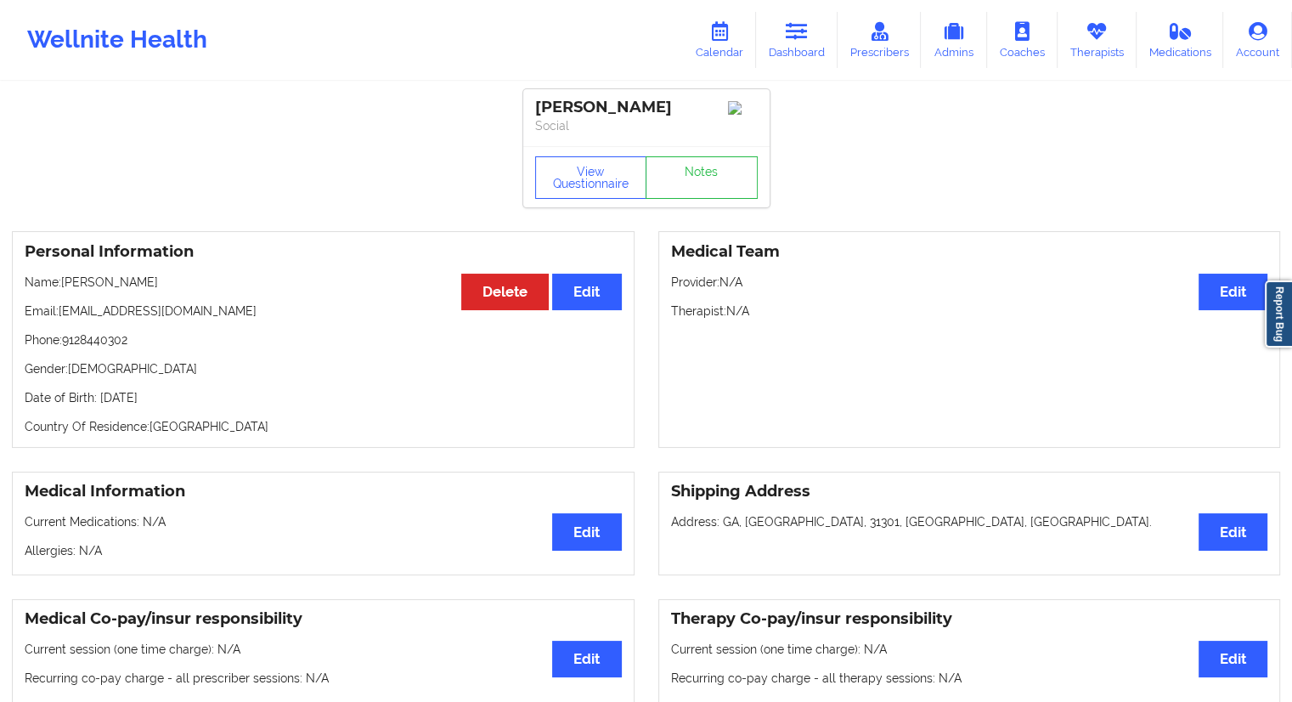
drag, startPoint x: 160, startPoint y: 280, endPoint x: 107, endPoint y: 290, distance: 53.5
click at [107, 290] on p "Name: [PERSON_NAME]" at bounding box center [323, 282] width 597 height 17
click at [181, 301] on div "Personal Information Edit Delete Name: [PERSON_NAME] Email: [EMAIL_ADDRESS][DOM…" at bounding box center [323, 339] width 623 height 217
click at [791, 38] on icon at bounding box center [797, 31] width 22 height 19
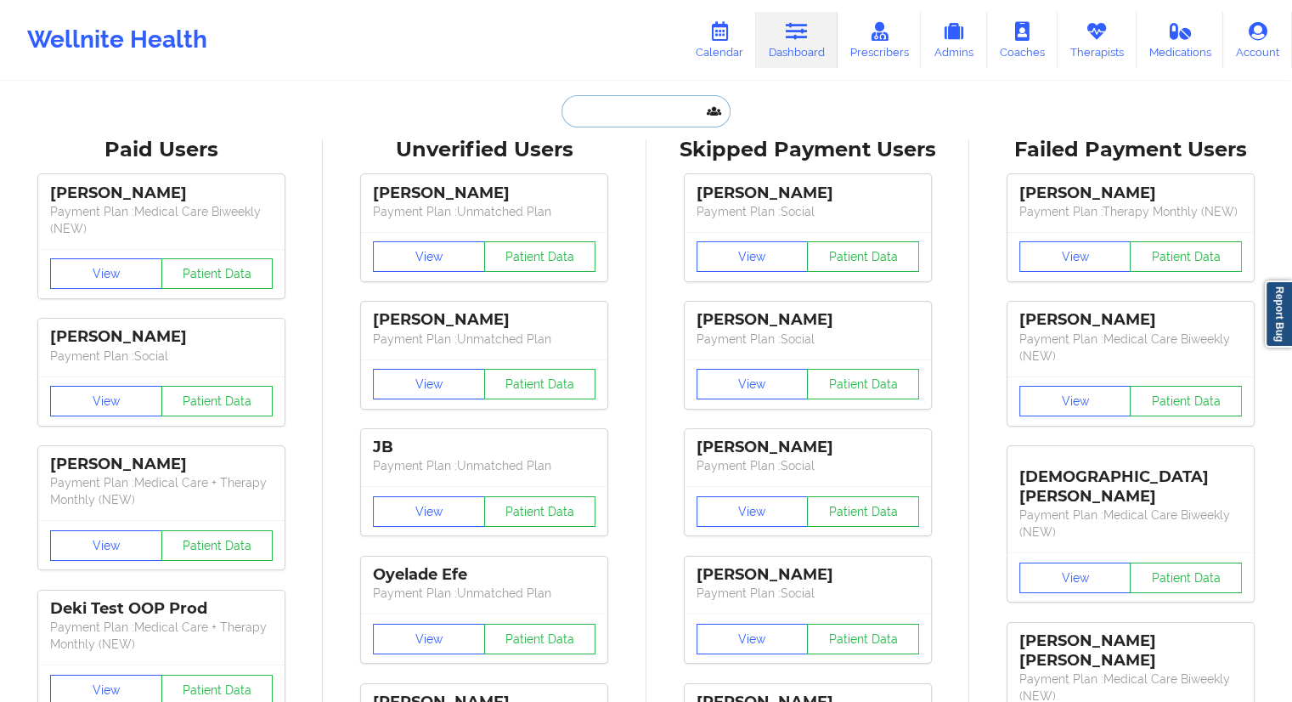
click at [614, 110] on input "text" at bounding box center [645, 111] width 168 height 32
paste input "[EMAIL_ADDRESS][DOMAIN_NAME]"
type input "[EMAIL_ADDRESS][DOMAIN_NAME]"
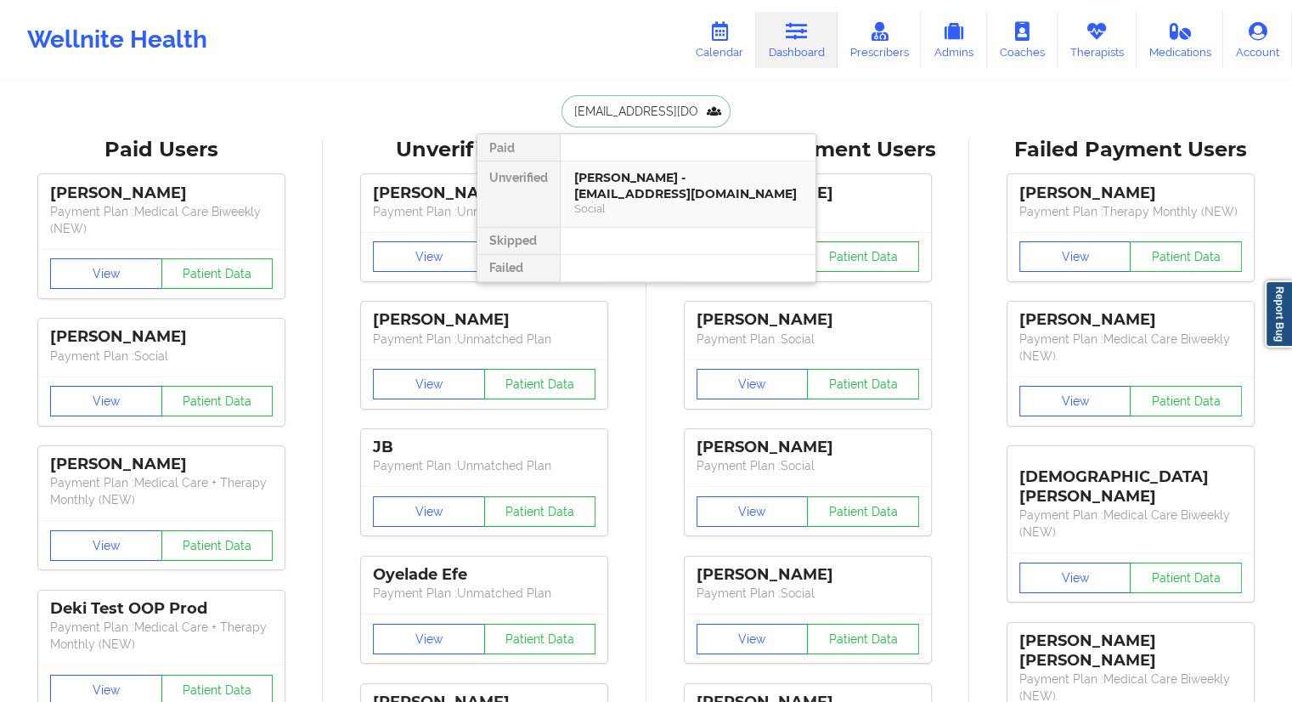
click at [634, 180] on div "[PERSON_NAME] - [EMAIL_ADDRESS][DOMAIN_NAME]" at bounding box center [688, 185] width 228 height 31
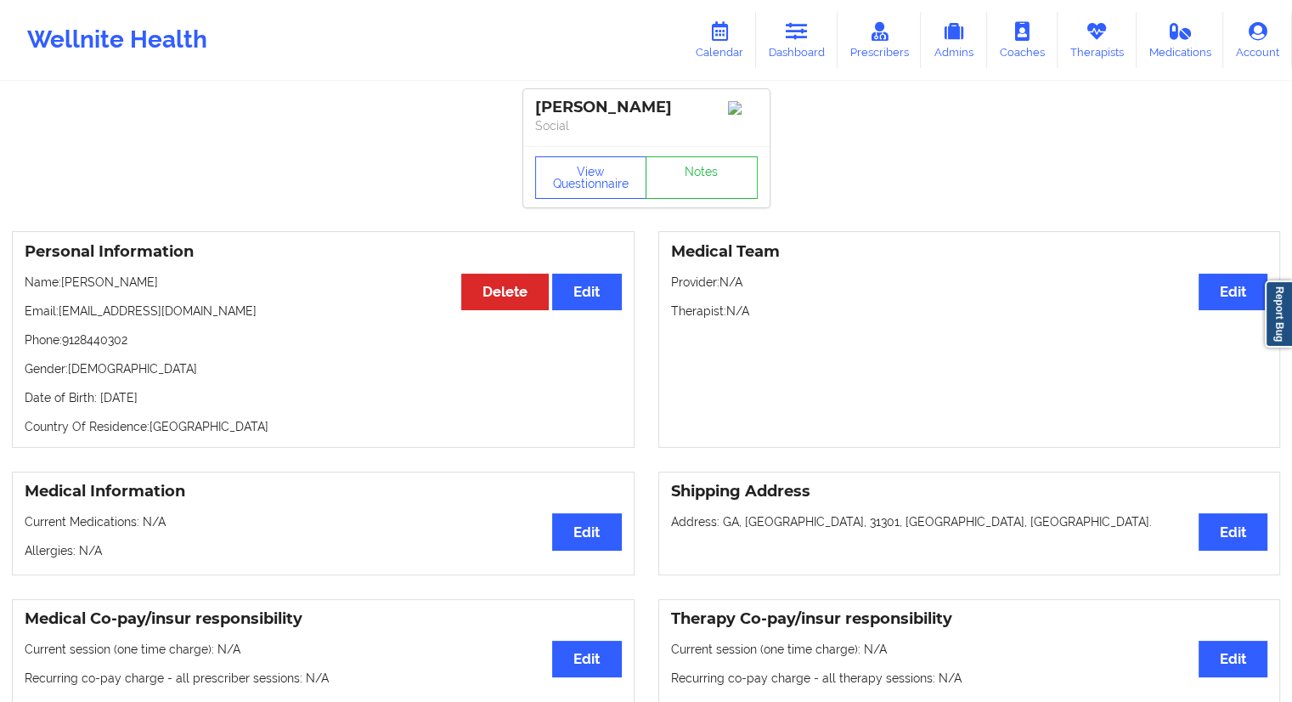
drag, startPoint x: 161, startPoint y: 274, endPoint x: 65, endPoint y: 286, distance: 97.6
click at [65, 286] on div "Personal Information Edit Delete Name: [PERSON_NAME] Email: [EMAIL_ADDRESS][DOM…" at bounding box center [323, 339] width 623 height 217
click at [791, 38] on icon at bounding box center [797, 31] width 22 height 19
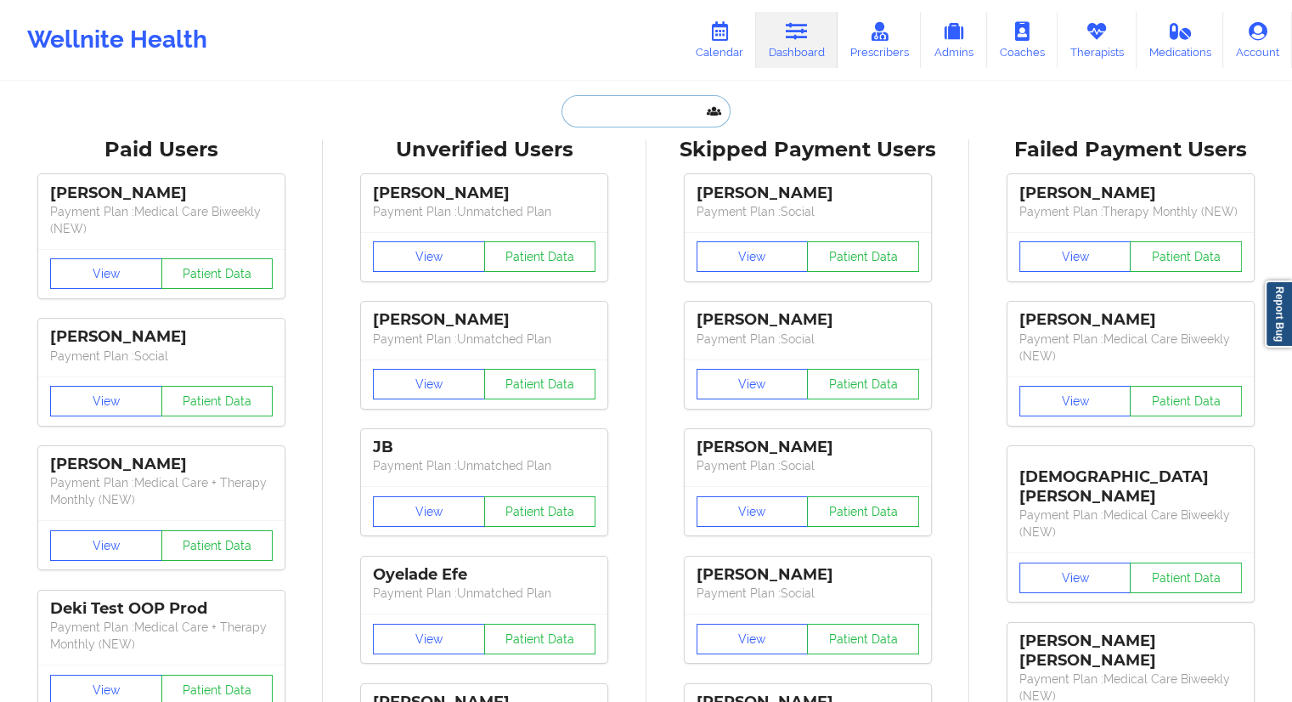
click at [657, 108] on input "text" at bounding box center [645, 111] width 168 height 32
paste input "[PERSON_NAME]"
type input "[PERSON_NAME]"
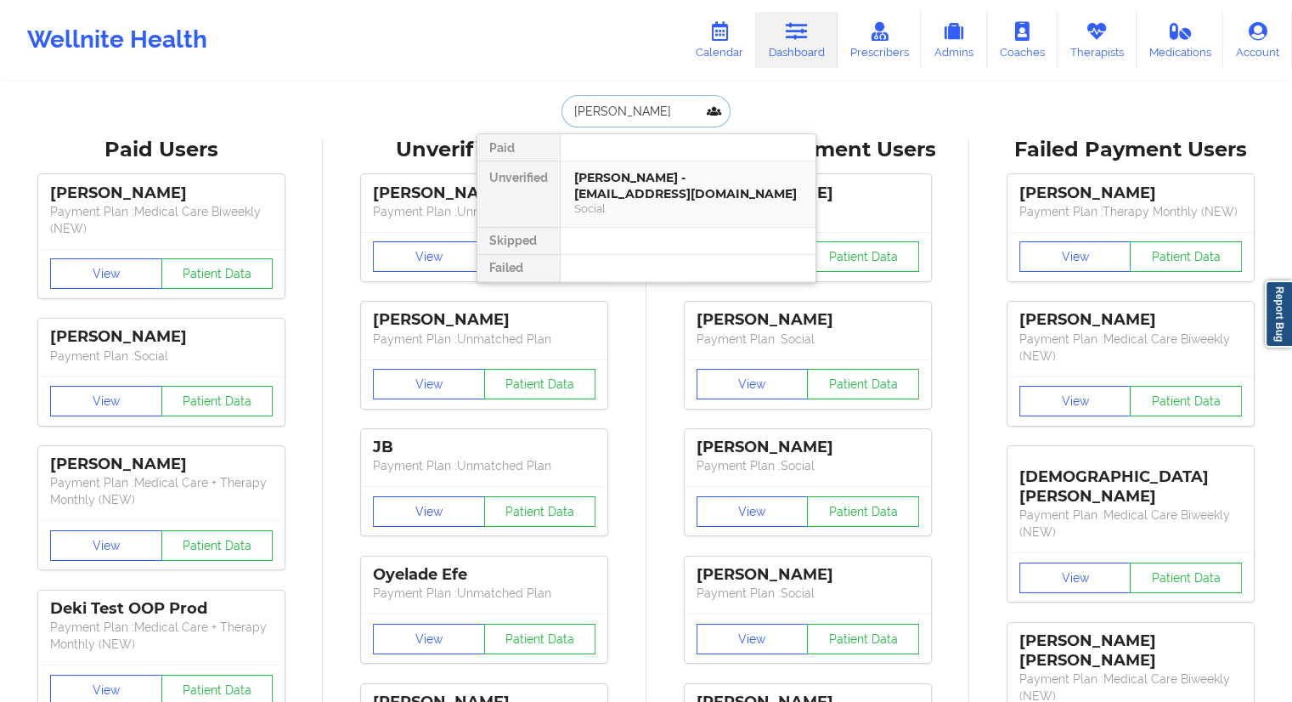
click at [625, 167] on div "[PERSON_NAME] - [EMAIL_ADDRESS][DOMAIN_NAME] Social" at bounding box center [688, 193] width 255 height 65
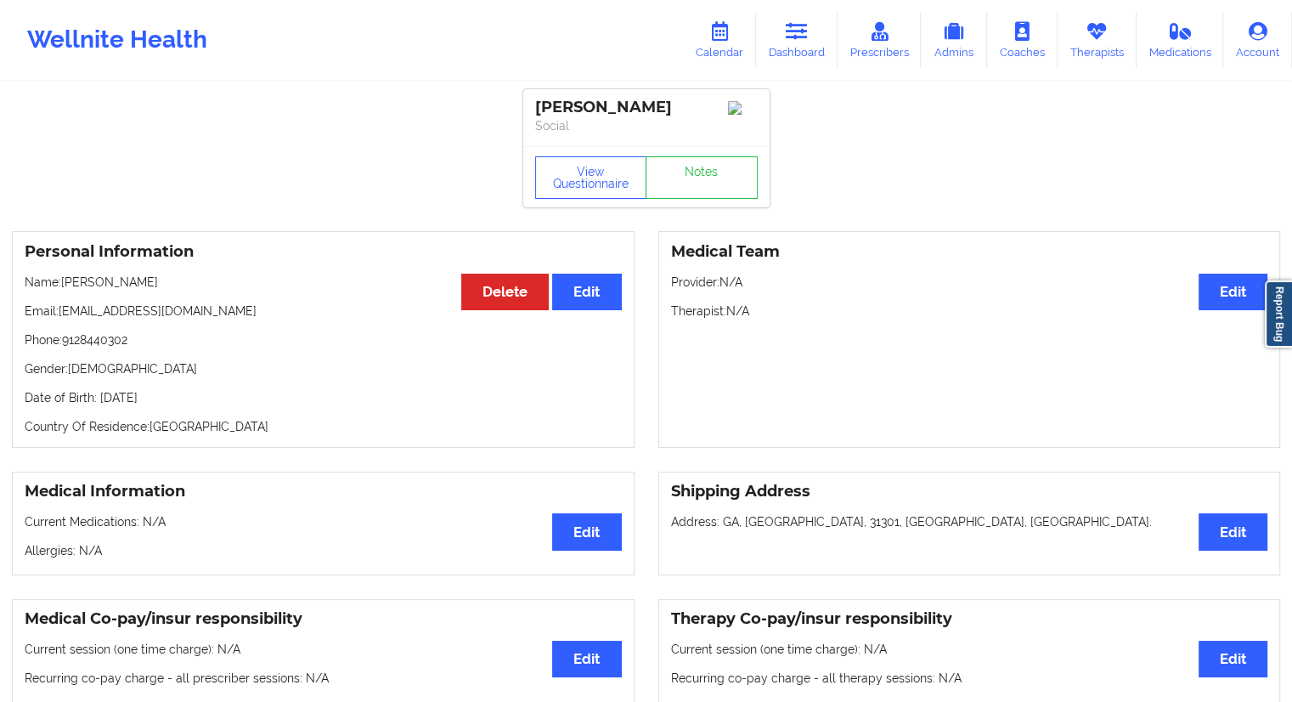
drag, startPoint x: 169, startPoint y: 285, endPoint x: 106, endPoint y: 292, distance: 63.2
click at [106, 290] on p "Name: [PERSON_NAME]" at bounding box center [323, 282] width 597 height 17
drag, startPoint x: 217, startPoint y: 309, endPoint x: 61, endPoint y: 320, distance: 156.7
click at [61, 319] on p "Email: [EMAIL_ADDRESS][DOMAIN_NAME]" at bounding box center [323, 310] width 597 height 17
click at [746, 48] on link "Calendar" at bounding box center [719, 40] width 73 height 56
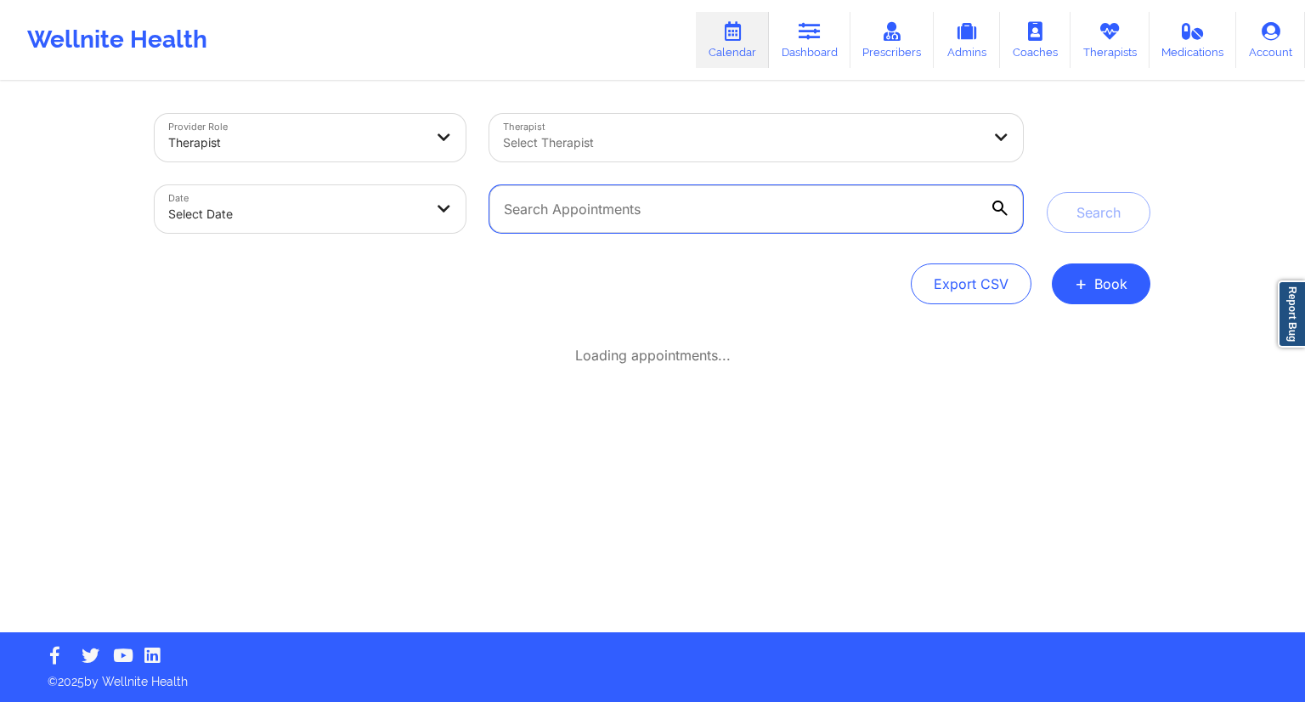
click at [612, 203] on input "text" at bounding box center [755, 209] width 533 height 48
paste input "[EMAIL_ADDRESS][DOMAIN_NAME]"
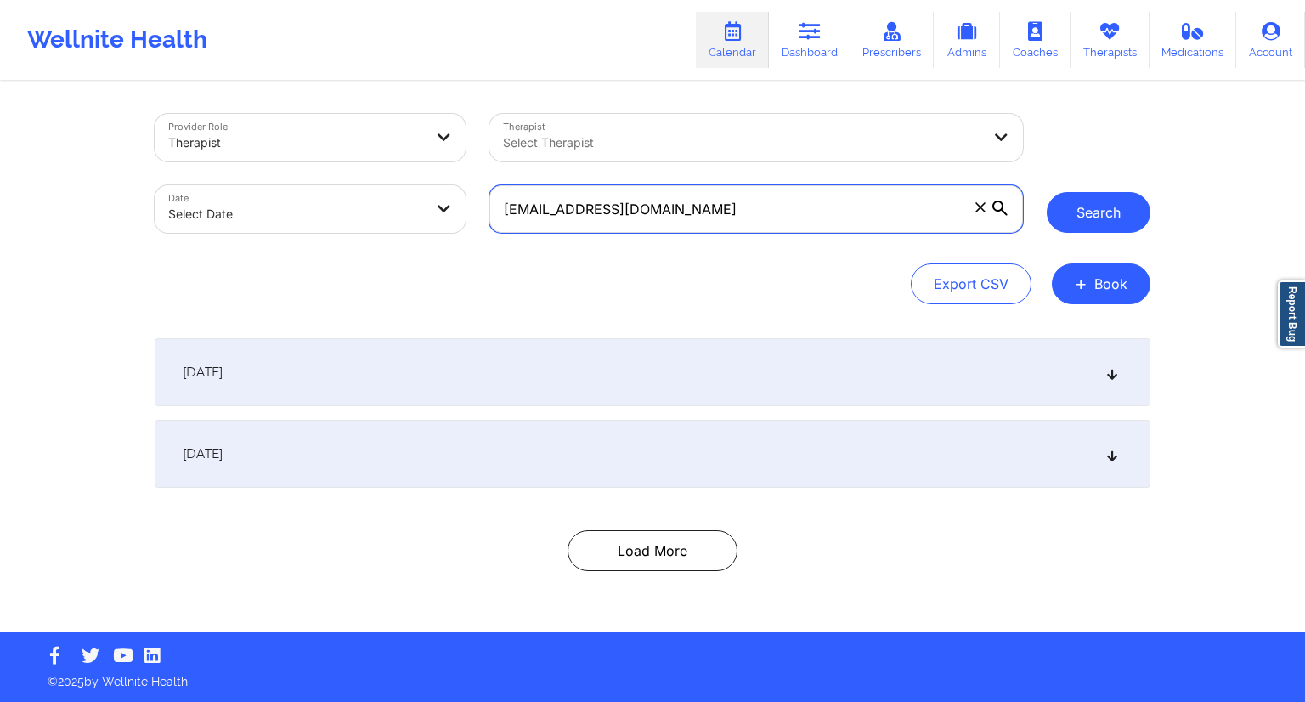
type input "[EMAIL_ADDRESS][DOMAIN_NAME]"
click at [1114, 207] on button "Search" at bounding box center [1098, 212] width 104 height 41
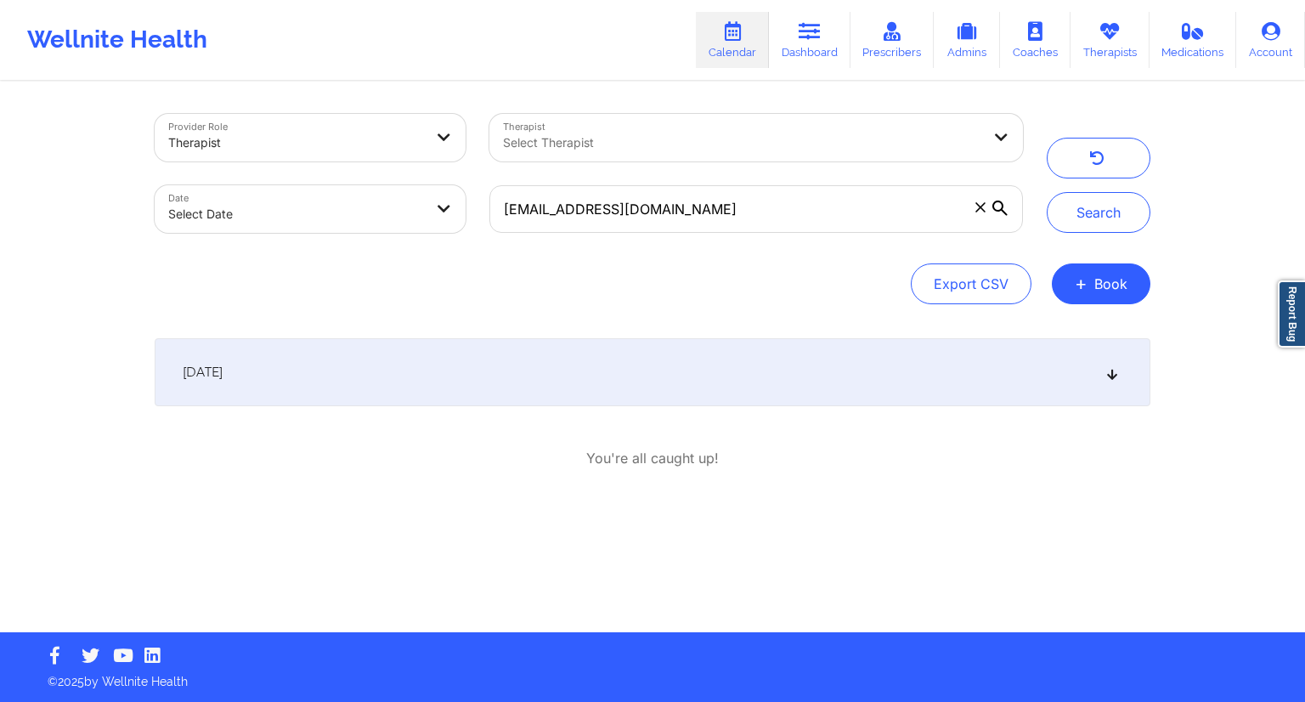
click at [485, 364] on div "[DATE]" at bounding box center [652, 372] width 995 height 68
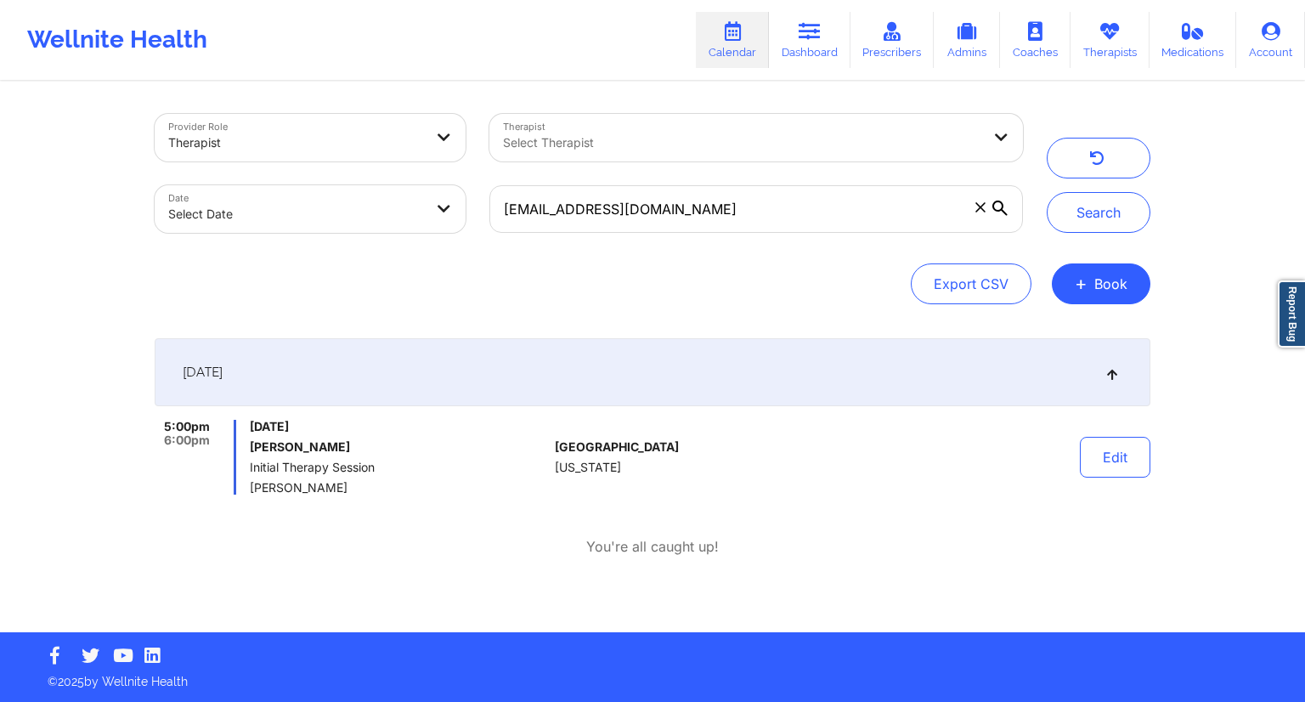
drag, startPoint x: 364, startPoint y: 443, endPoint x: 253, endPoint y: 446, distance: 110.5
click at [253, 446] on h6 "[PERSON_NAME]" at bounding box center [399, 447] width 298 height 14
click at [311, 471] on span "Initial Therapy Session" at bounding box center [399, 467] width 298 height 14
drag, startPoint x: 358, startPoint y: 446, endPoint x: 246, endPoint y: 446, distance: 112.1
click at [246, 446] on div "5:00pm 6:00pm [DATE] [PERSON_NAME] Initial Therapy Session [PERSON_NAME]" at bounding box center [351, 457] width 393 height 75
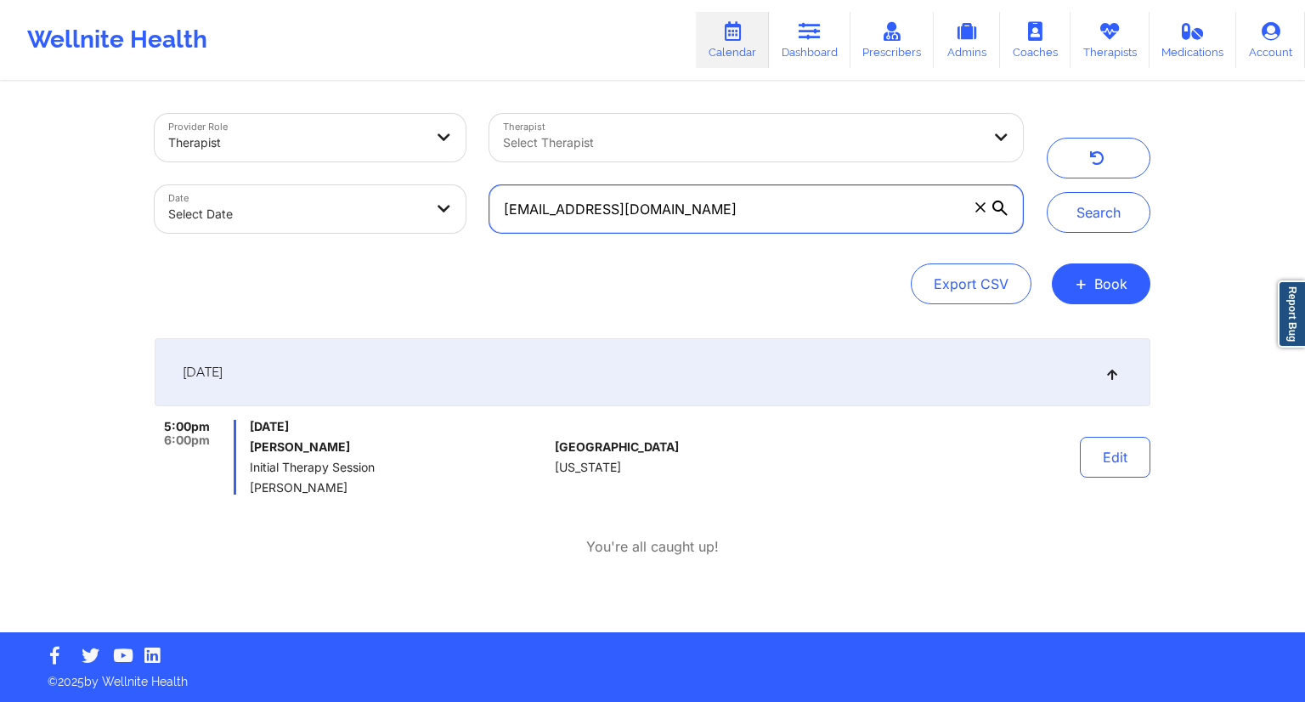
drag, startPoint x: 686, startPoint y: 210, endPoint x: 494, endPoint y: 228, distance: 192.9
click at [494, 228] on input "[EMAIL_ADDRESS][DOMAIN_NAME]" at bounding box center [755, 209] width 533 height 48
click at [807, 50] on link "Dashboard" at bounding box center [810, 40] width 82 height 56
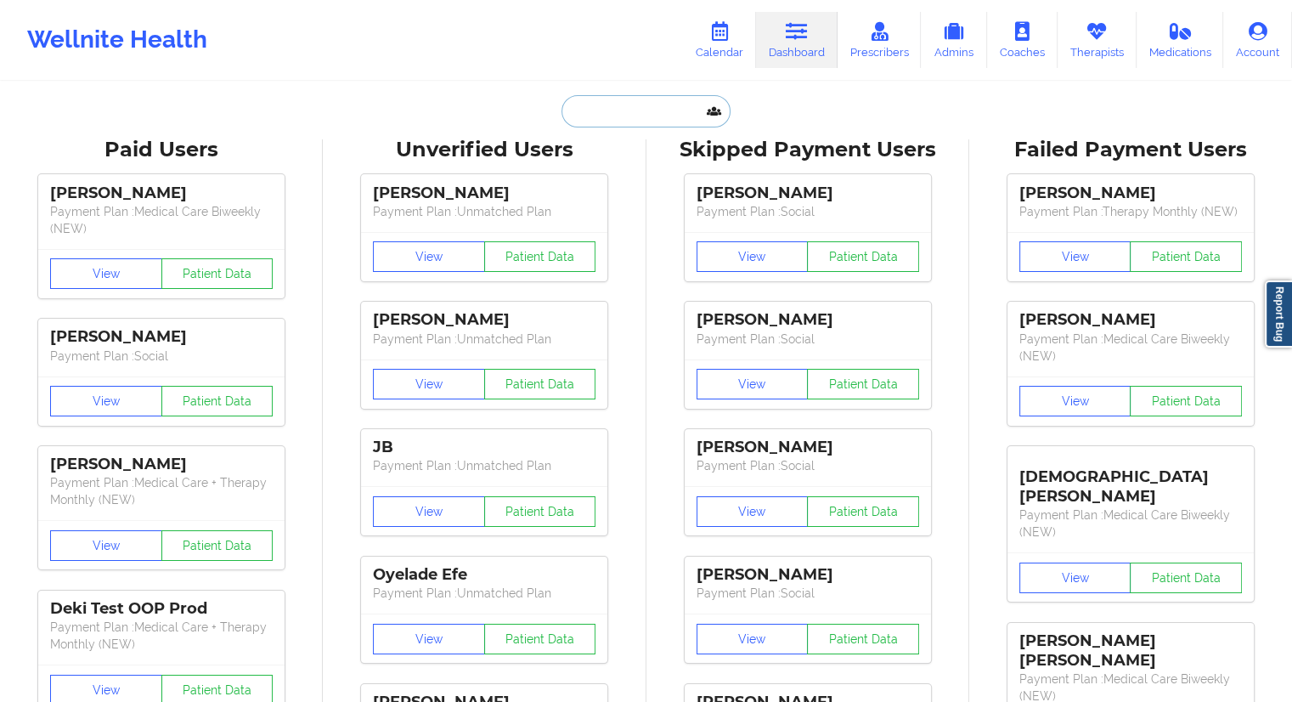
click at [587, 111] on input "text" at bounding box center [645, 111] width 168 height 32
paste input "[EMAIL_ADDRESS][DOMAIN_NAME]"
type input "[EMAIL_ADDRESS][DOMAIN_NAME]"
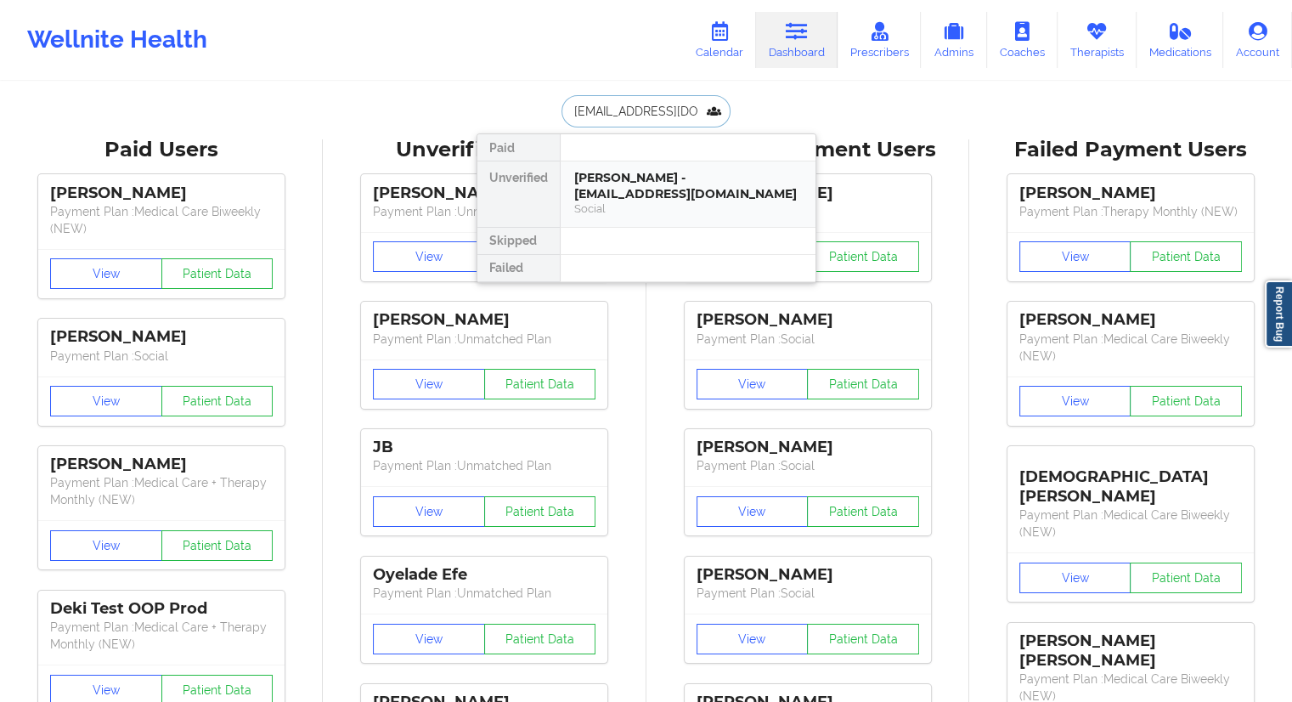
click at [622, 191] on div "[PERSON_NAME] - [EMAIL_ADDRESS][DOMAIN_NAME]" at bounding box center [688, 185] width 228 height 31
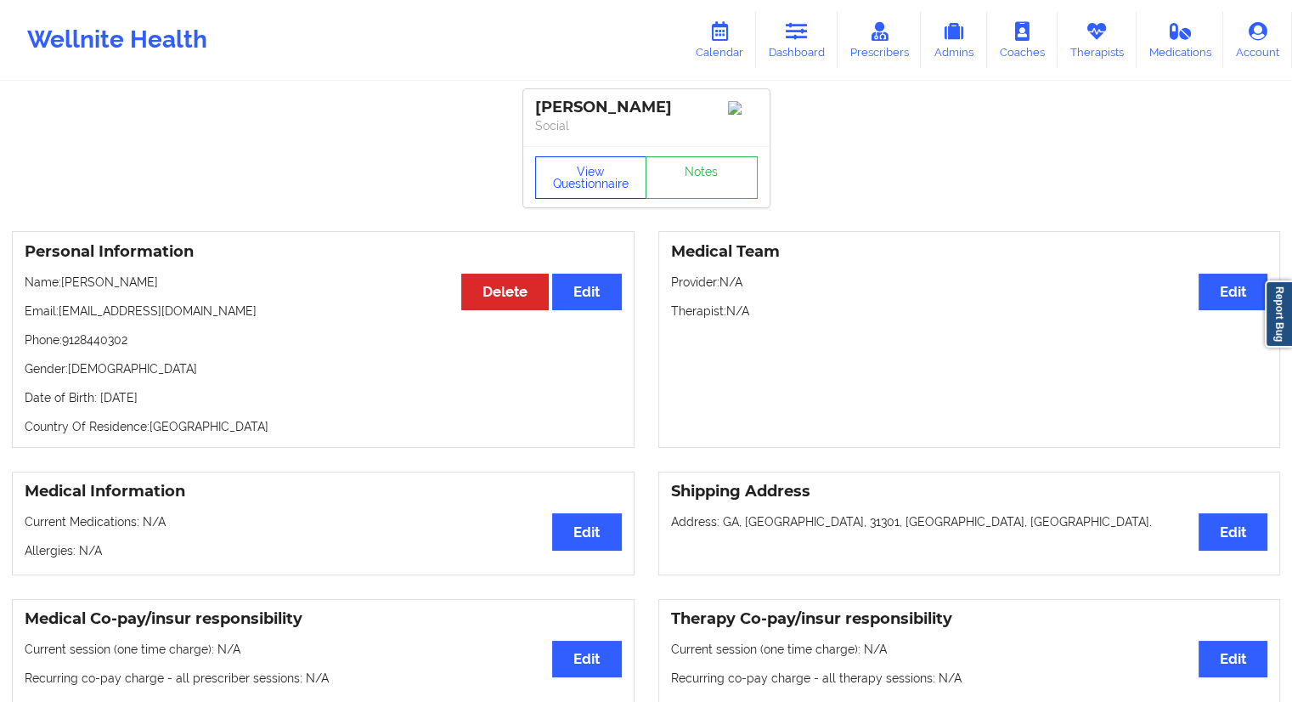
click at [594, 179] on button "View Questionnaire" at bounding box center [591, 177] width 112 height 42
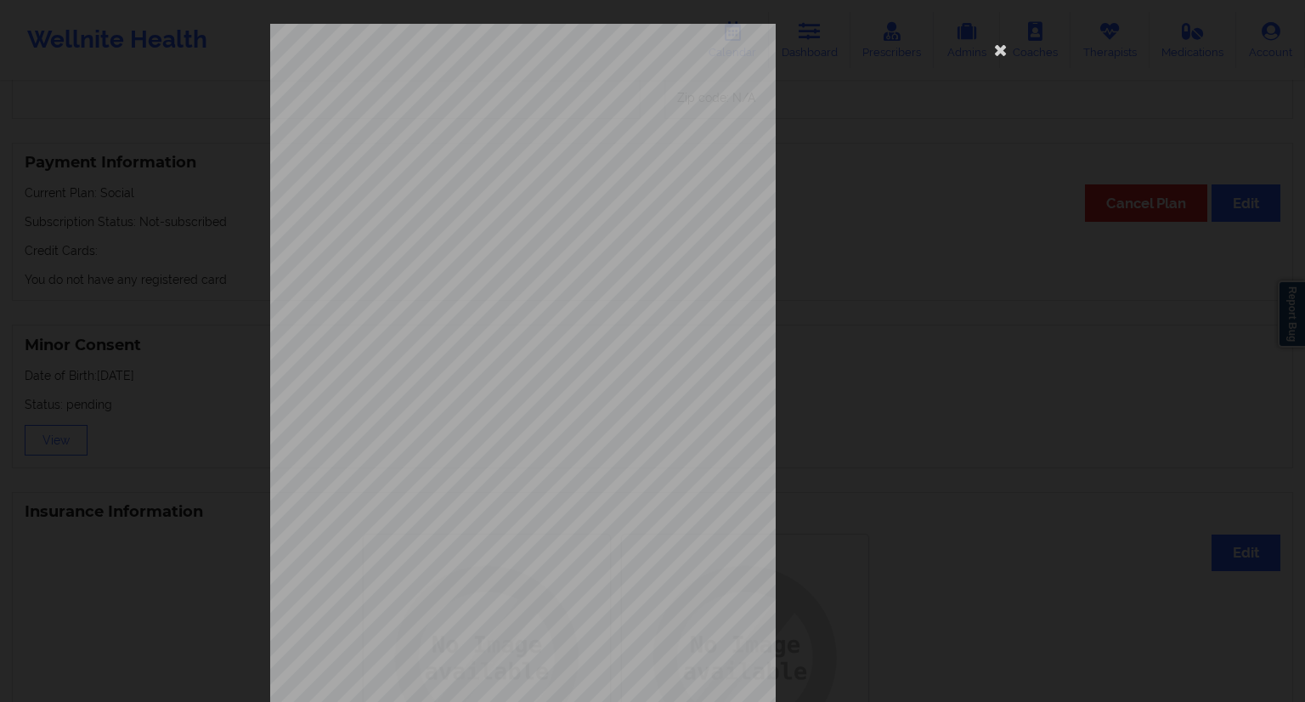
scroll to position [109, 0]
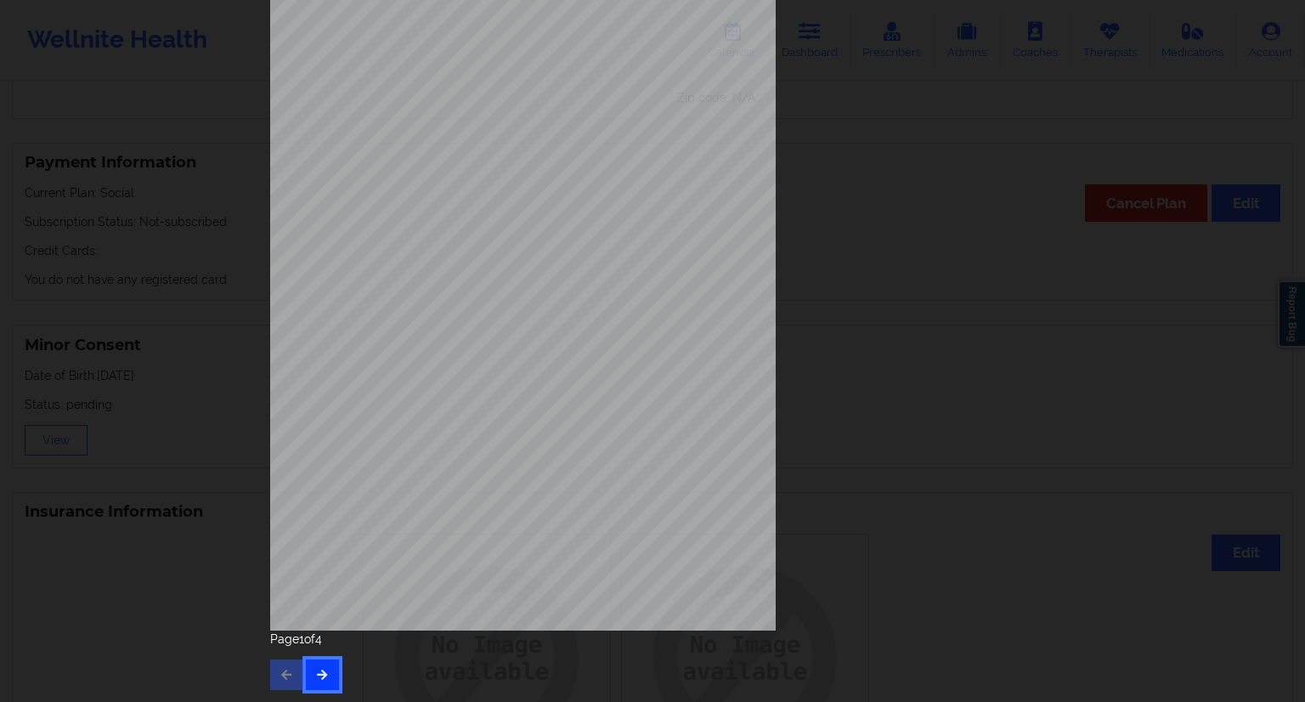
click at [316, 668] on icon "button" at bounding box center [322, 673] width 14 height 10
click at [318, 680] on button "button" at bounding box center [322, 674] width 33 height 31
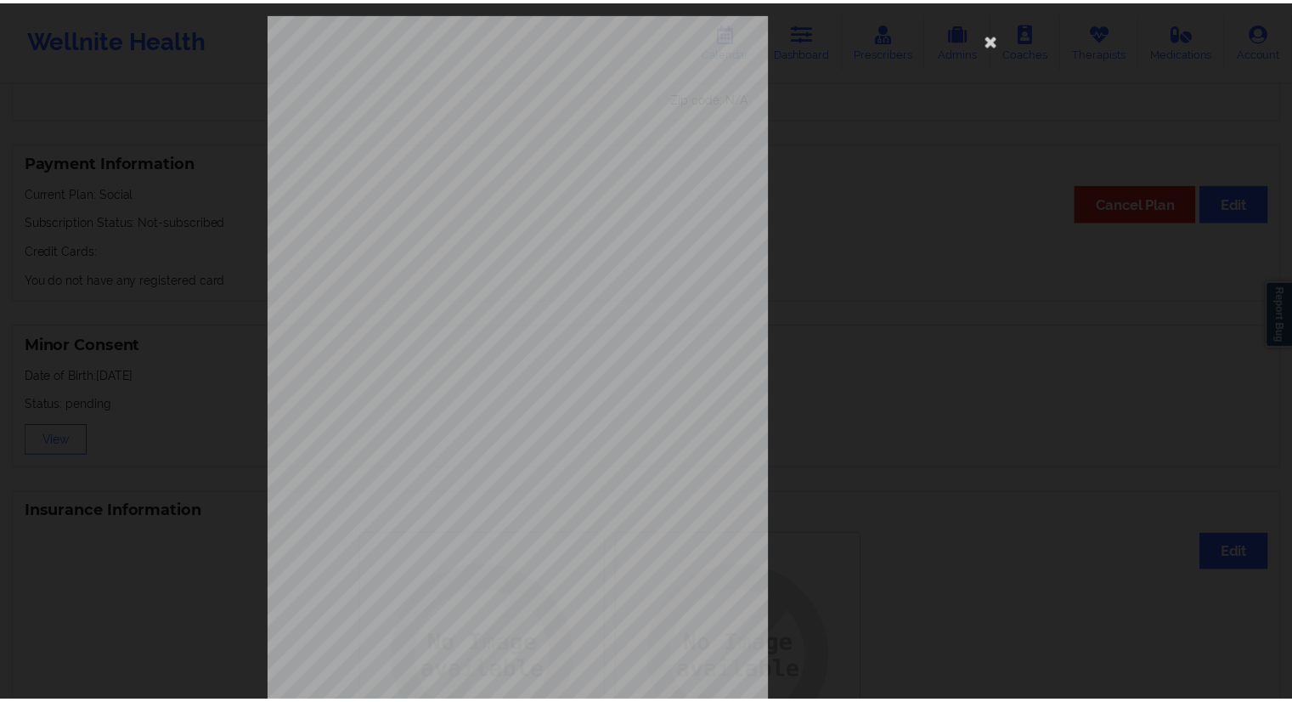
scroll to position [0, 0]
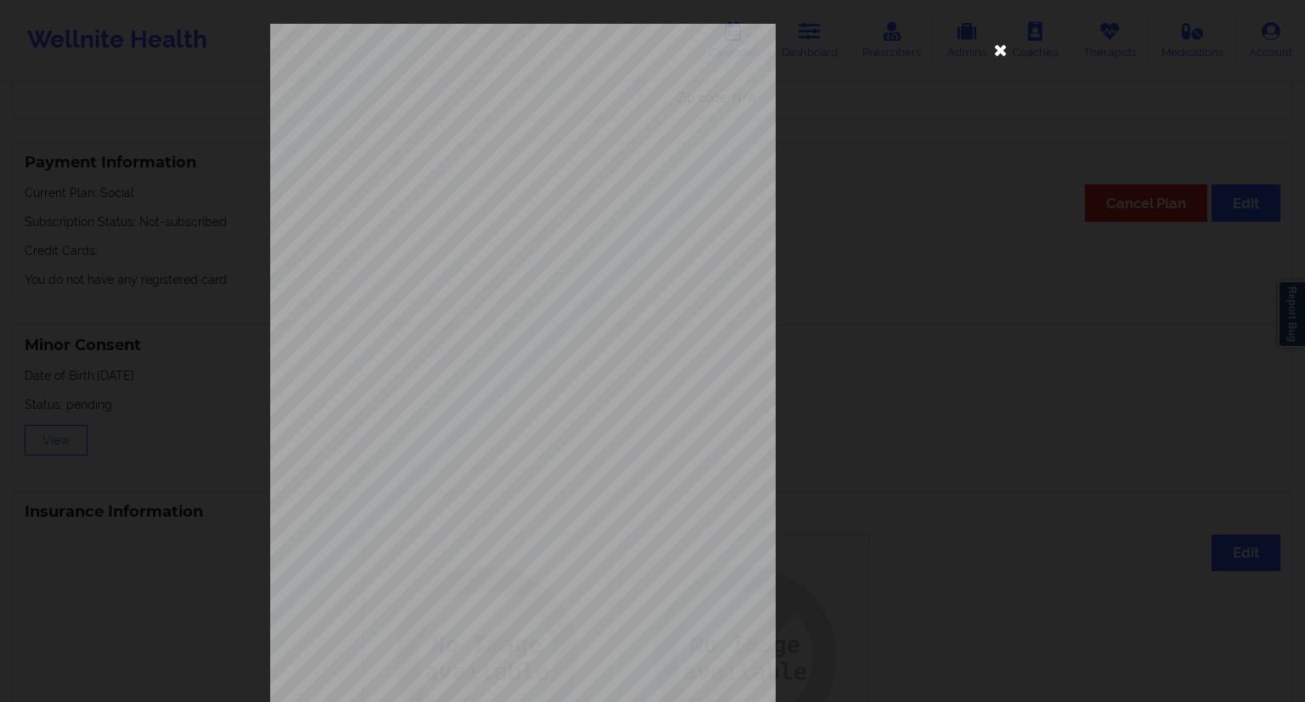
click at [993, 56] on icon at bounding box center [1000, 49] width 27 height 27
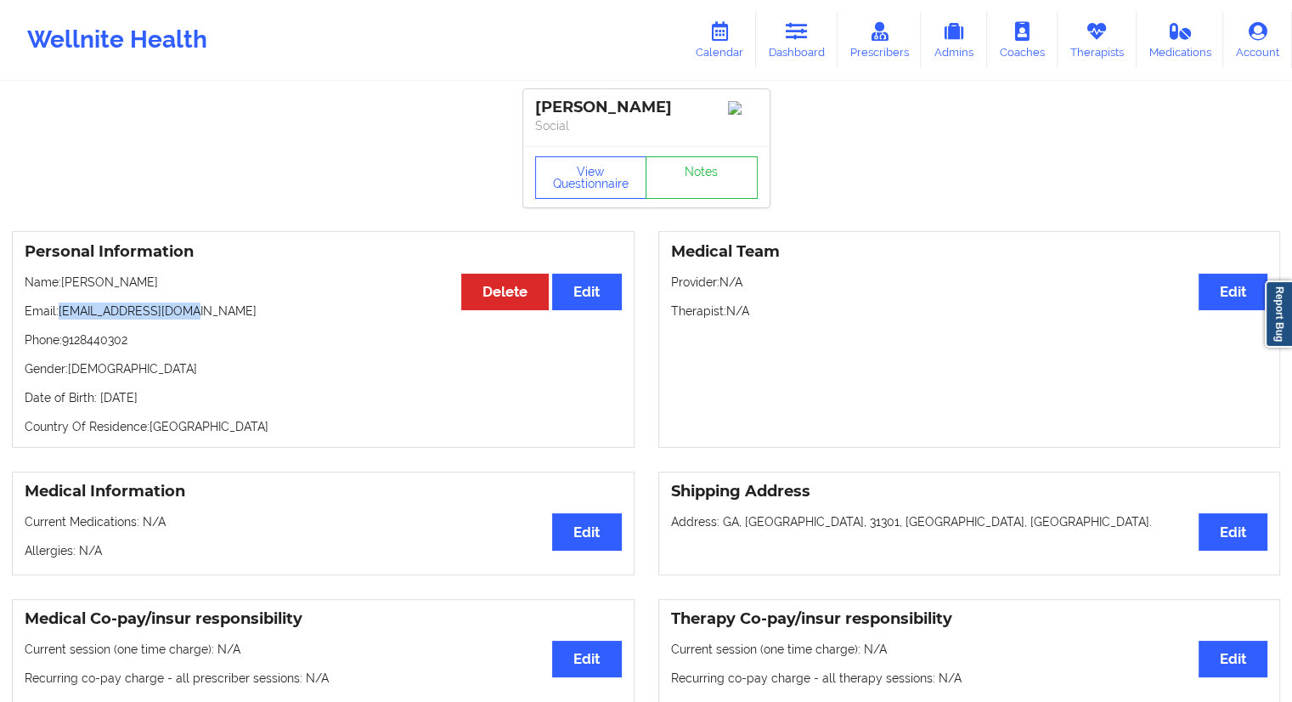
drag, startPoint x: 207, startPoint y: 318, endPoint x: 62, endPoint y: 311, distance: 145.4
click at [62, 311] on p "Email: [EMAIL_ADDRESS][DOMAIN_NAME]" at bounding box center [323, 310] width 597 height 17
drag, startPoint x: 108, startPoint y: 262, endPoint x: 112, endPoint y: 271, distance: 9.5
click at [108, 262] on h3 "Personal Information" at bounding box center [323, 252] width 597 height 20
drag, startPoint x: 200, startPoint y: 290, endPoint x: 65, endPoint y: 290, distance: 135.1
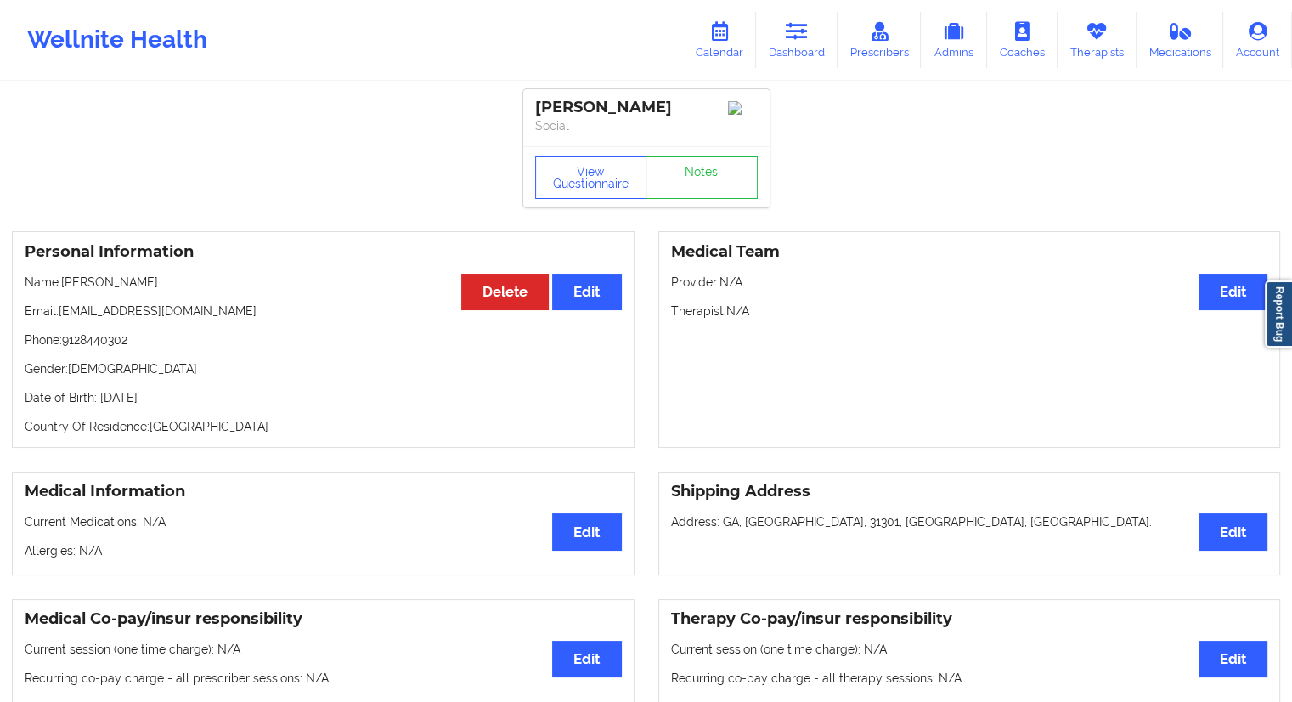
click at [65, 290] on p "Name: [PERSON_NAME]" at bounding box center [323, 282] width 597 height 17
click at [713, 54] on link "Calendar" at bounding box center [719, 40] width 73 height 56
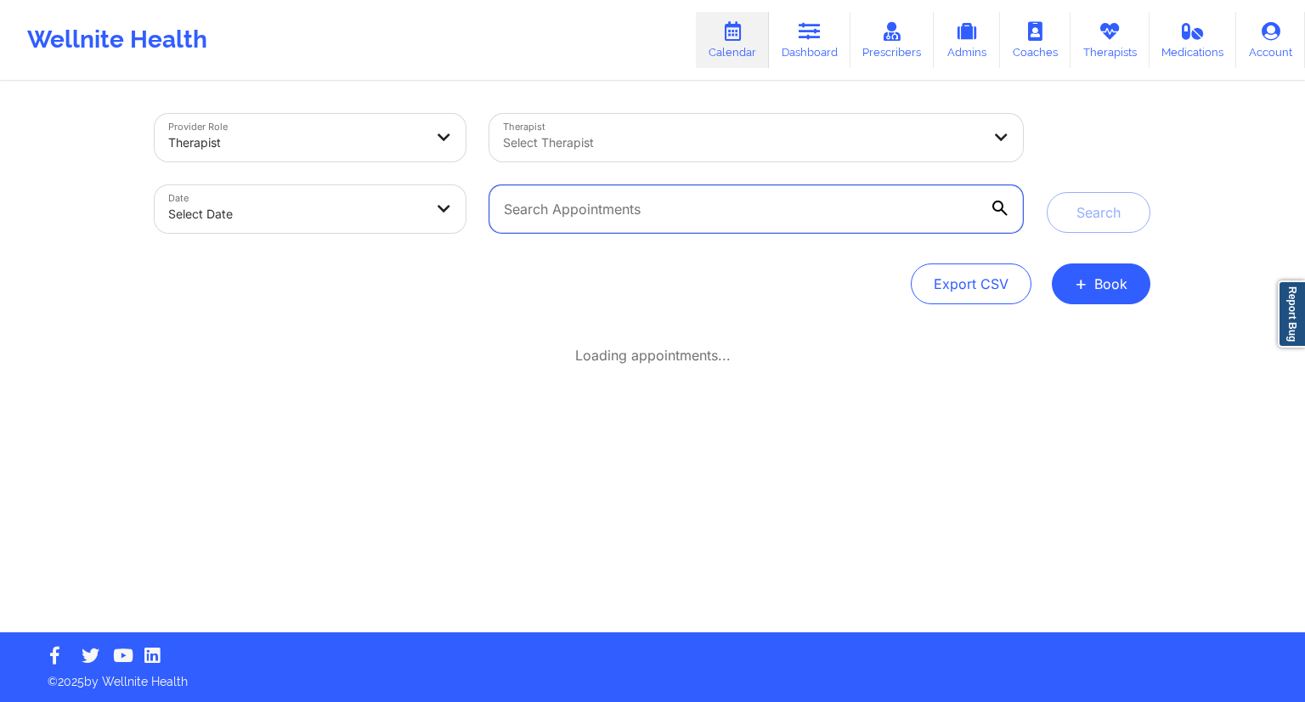
click at [543, 214] on input "text" at bounding box center [755, 209] width 533 height 48
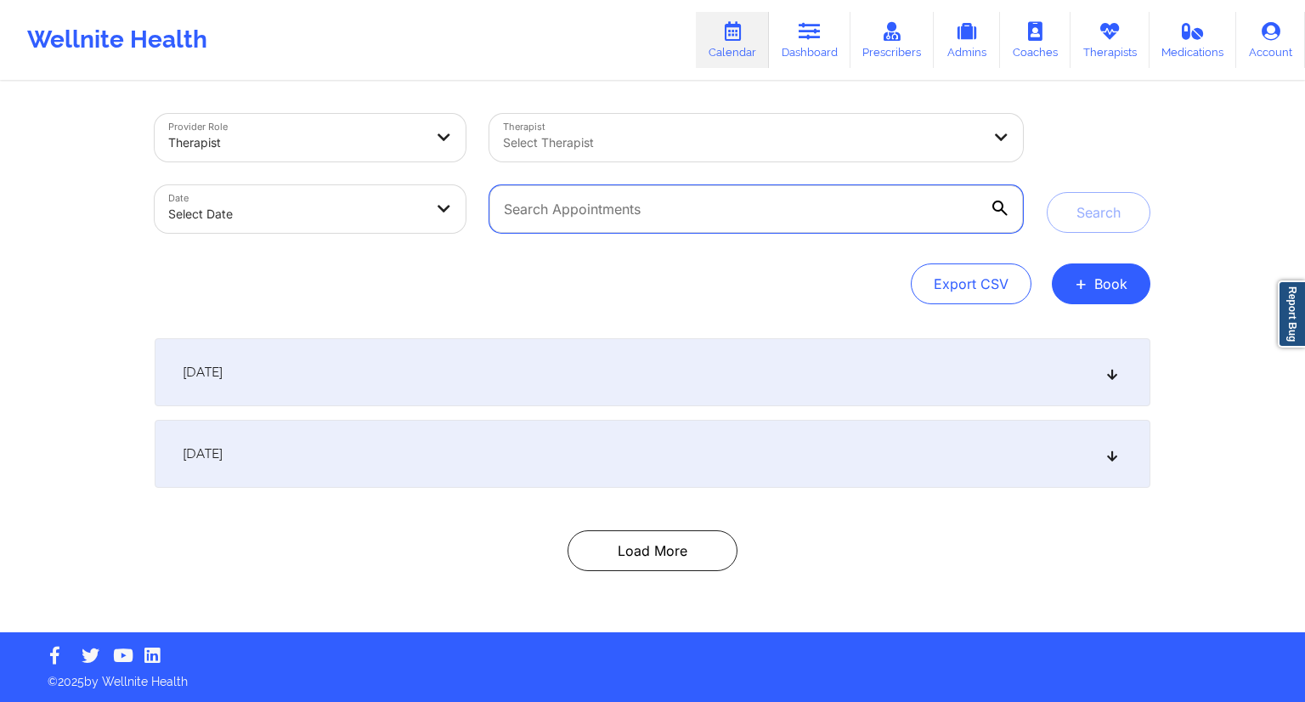
paste input "[PERSON_NAME]"
type input "[PERSON_NAME]"
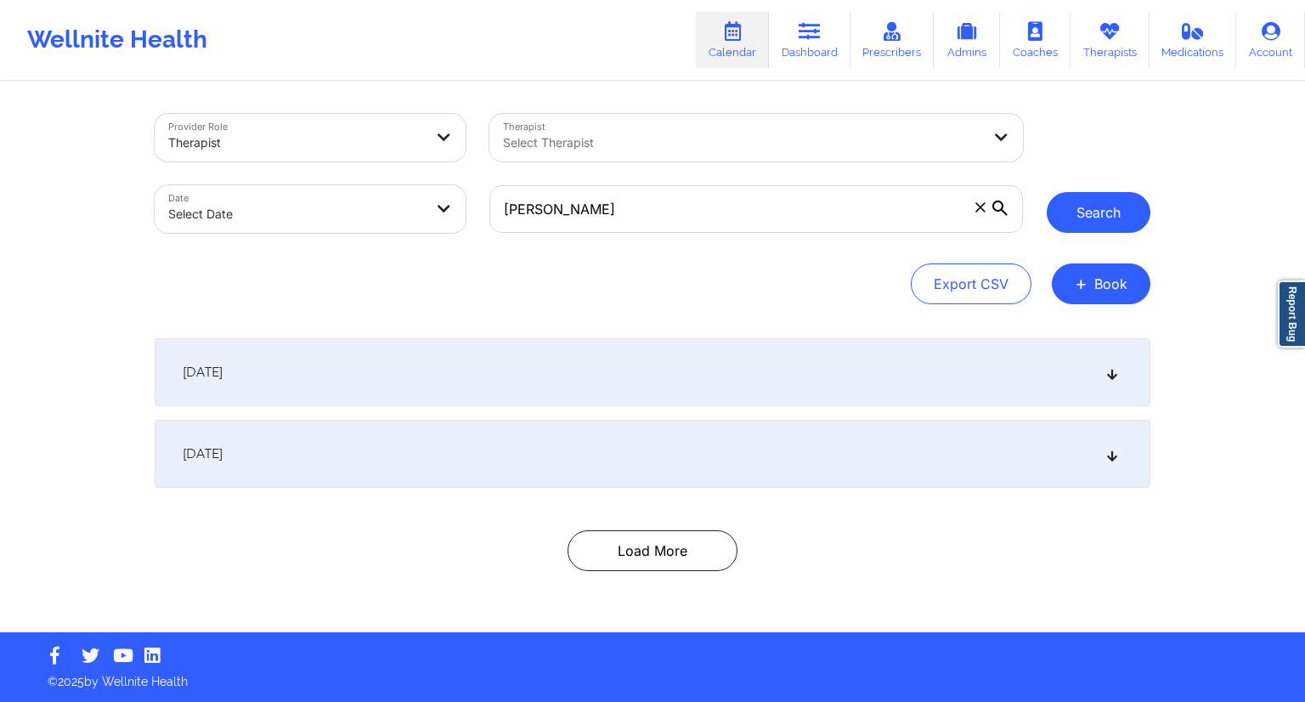
click at [1070, 214] on button "Search" at bounding box center [1098, 212] width 104 height 41
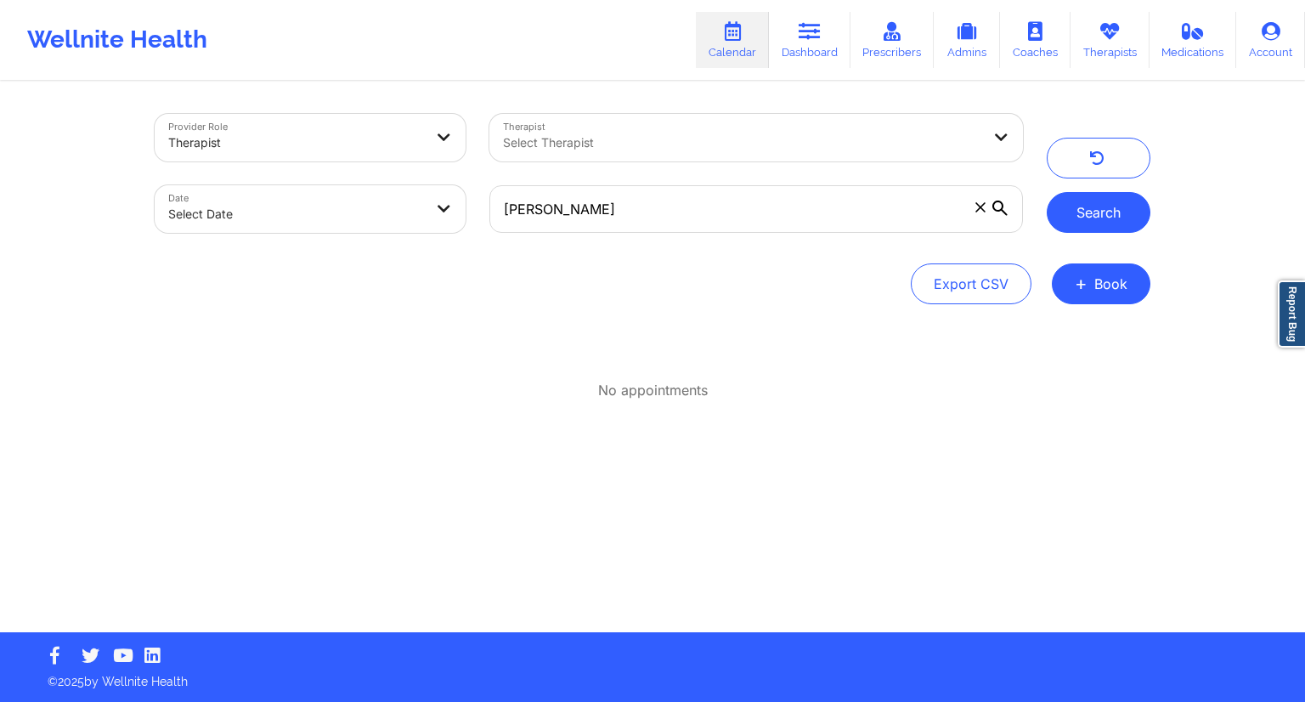
click at [1087, 215] on button "Search" at bounding box center [1098, 212] width 104 height 41
click at [801, 52] on link "Dashboard" at bounding box center [810, 40] width 82 height 56
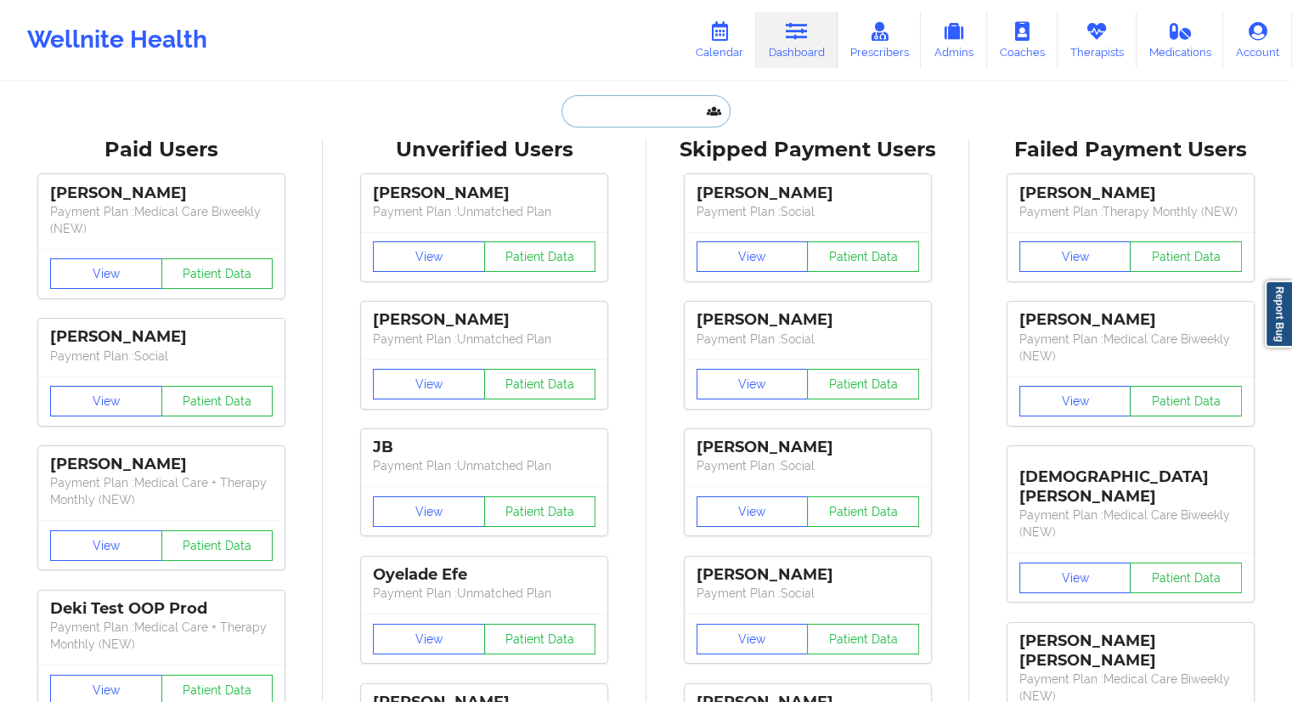
click at [622, 107] on input "text" at bounding box center [645, 111] width 168 height 32
paste input "[PERSON_NAME]"
type input "[PERSON_NAME]"
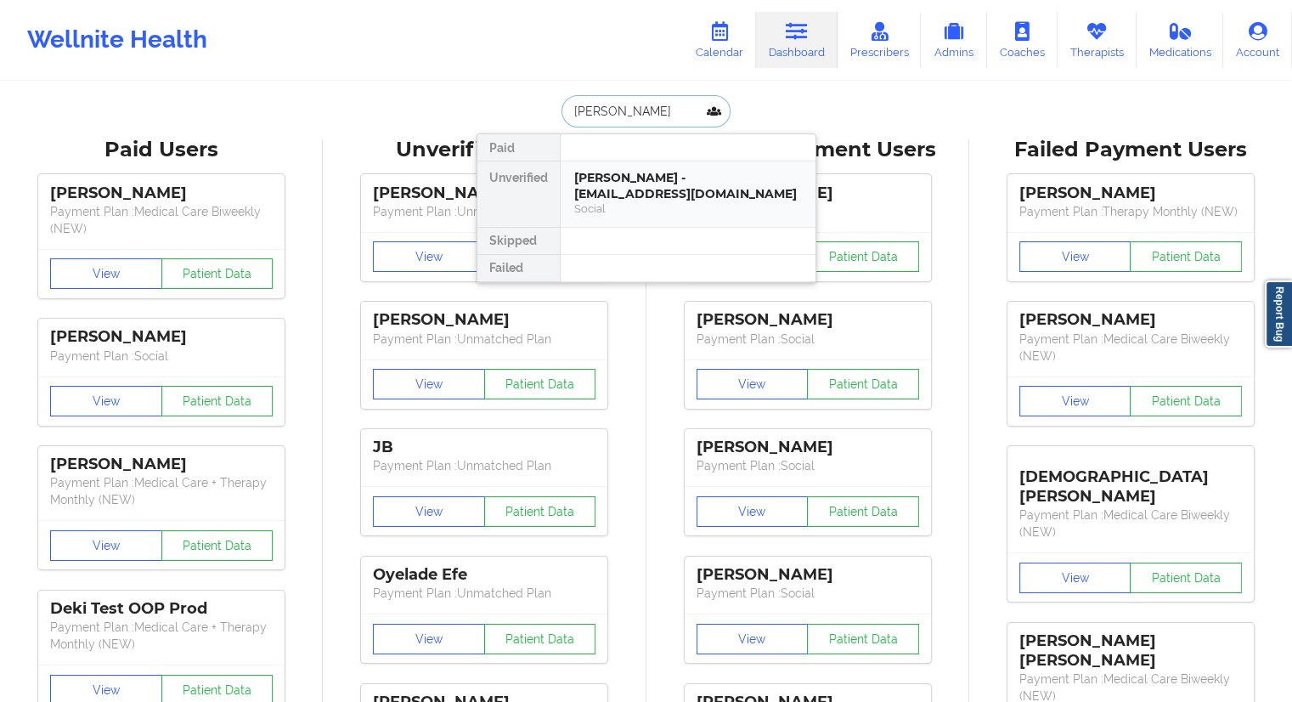
click at [652, 194] on div "[PERSON_NAME] - [EMAIL_ADDRESS][DOMAIN_NAME]" at bounding box center [688, 185] width 228 height 31
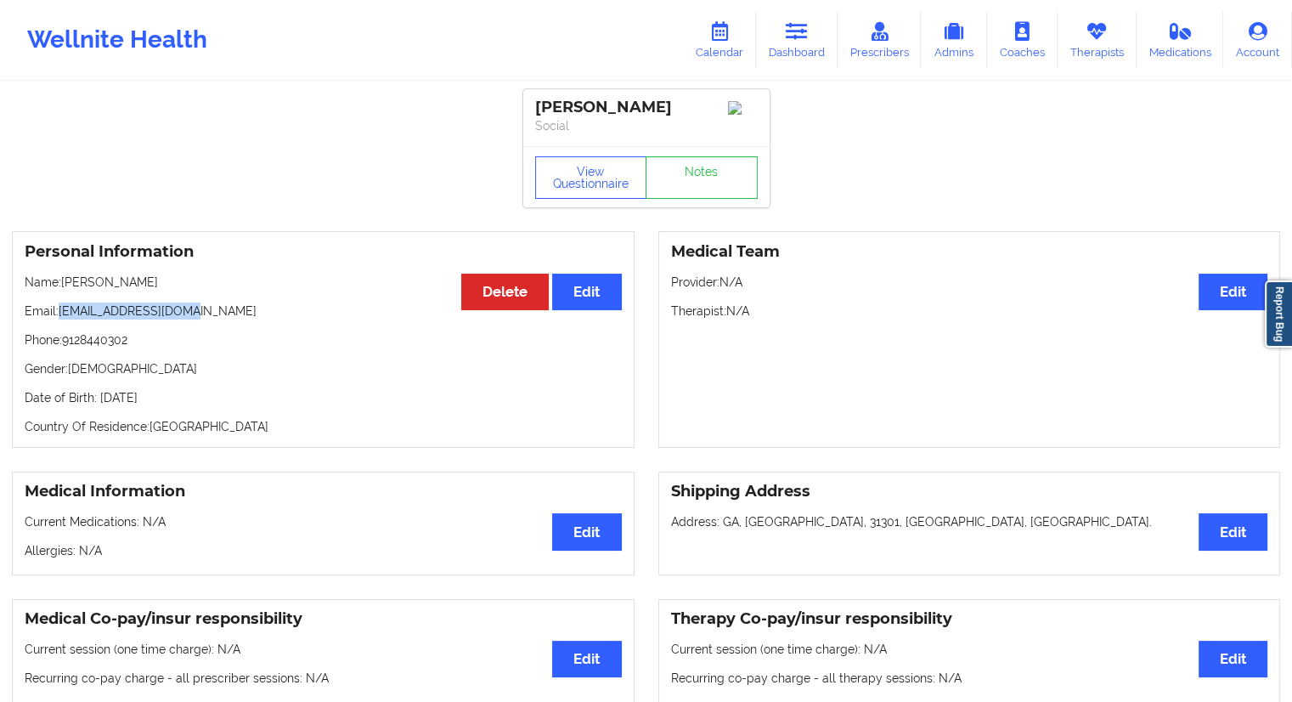
drag, startPoint x: 237, startPoint y: 313, endPoint x: 60, endPoint y: 312, distance: 176.7
click at [60, 312] on p "Email: [EMAIL_ADDRESS][DOMAIN_NAME]" at bounding box center [323, 310] width 597 height 17
click at [718, 38] on icon at bounding box center [719, 31] width 22 height 19
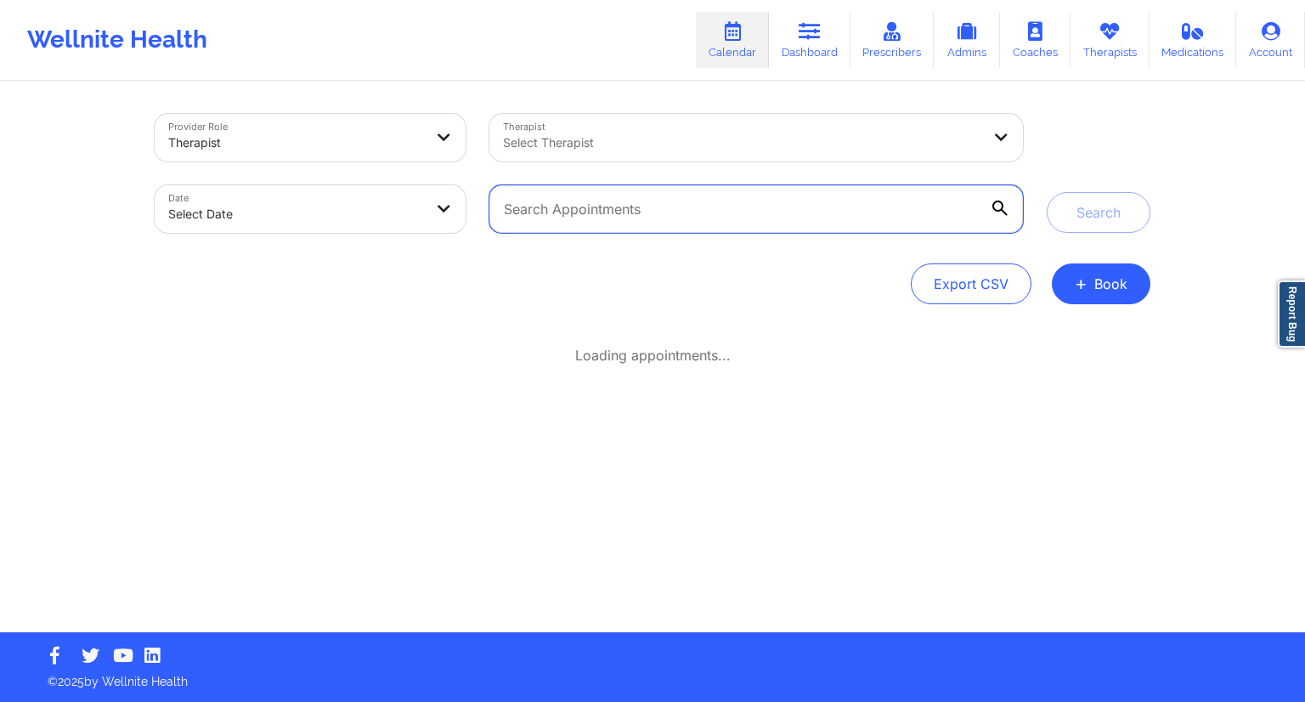
click at [561, 216] on input "text" at bounding box center [755, 209] width 533 height 48
paste input "[EMAIL_ADDRESS][DOMAIN_NAME]"
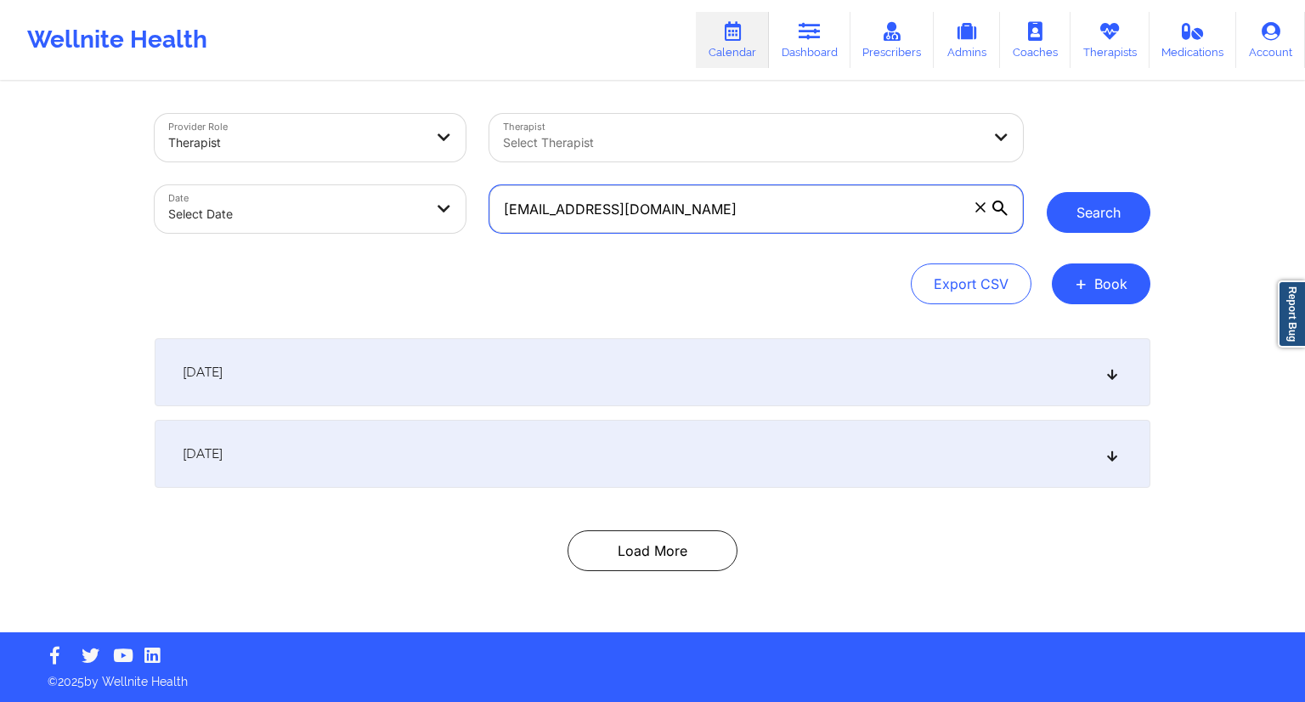
type input "[EMAIL_ADDRESS][DOMAIN_NAME]"
click at [1074, 218] on button "Search" at bounding box center [1098, 212] width 104 height 41
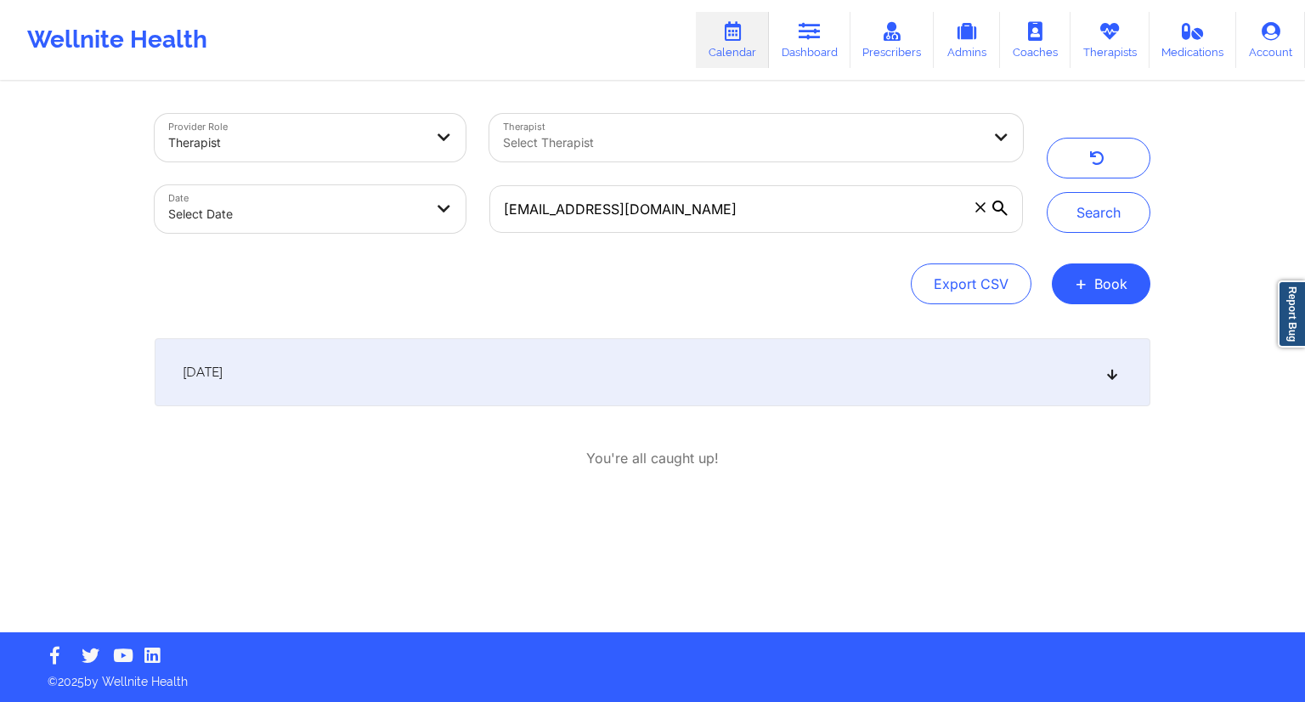
click at [993, 359] on div "[DATE]" at bounding box center [652, 372] width 995 height 68
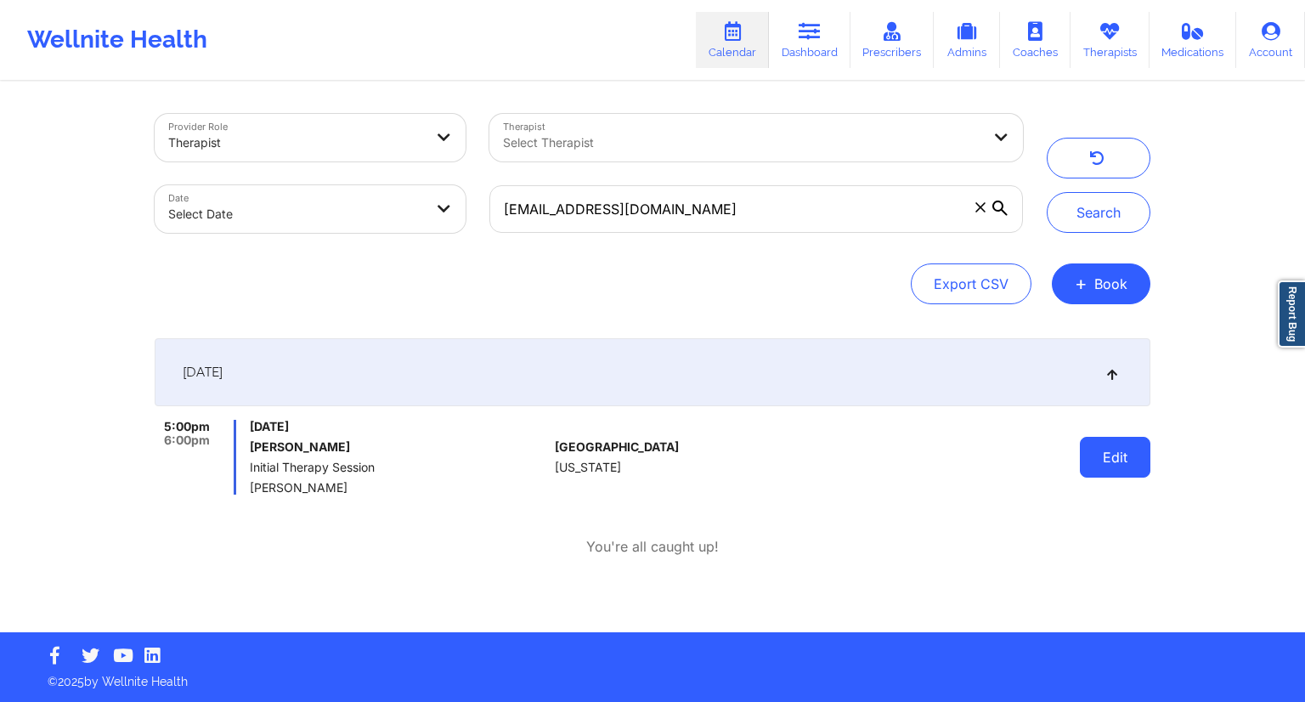
click at [1118, 461] on button "Edit" at bounding box center [1115, 457] width 70 height 41
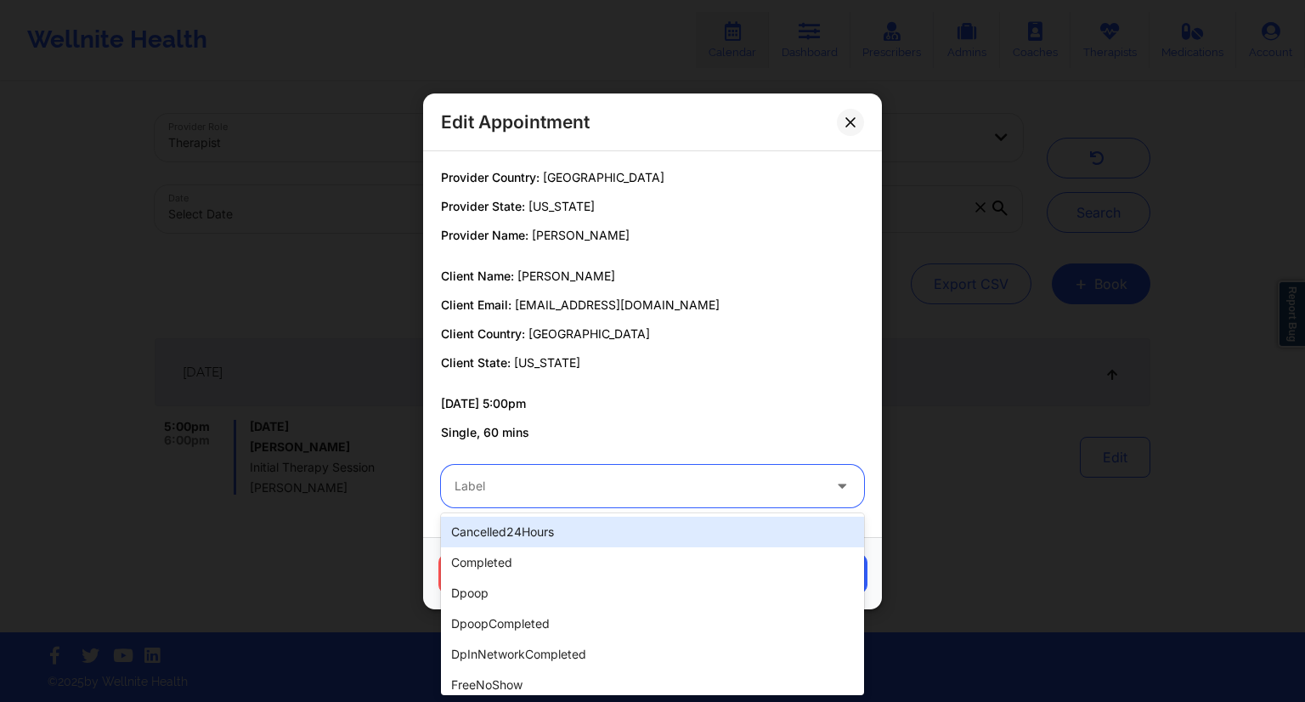
click at [526, 476] on div at bounding box center [637, 486] width 367 height 20
click at [515, 527] on div "cancelled24Hours" at bounding box center [652, 531] width 423 height 31
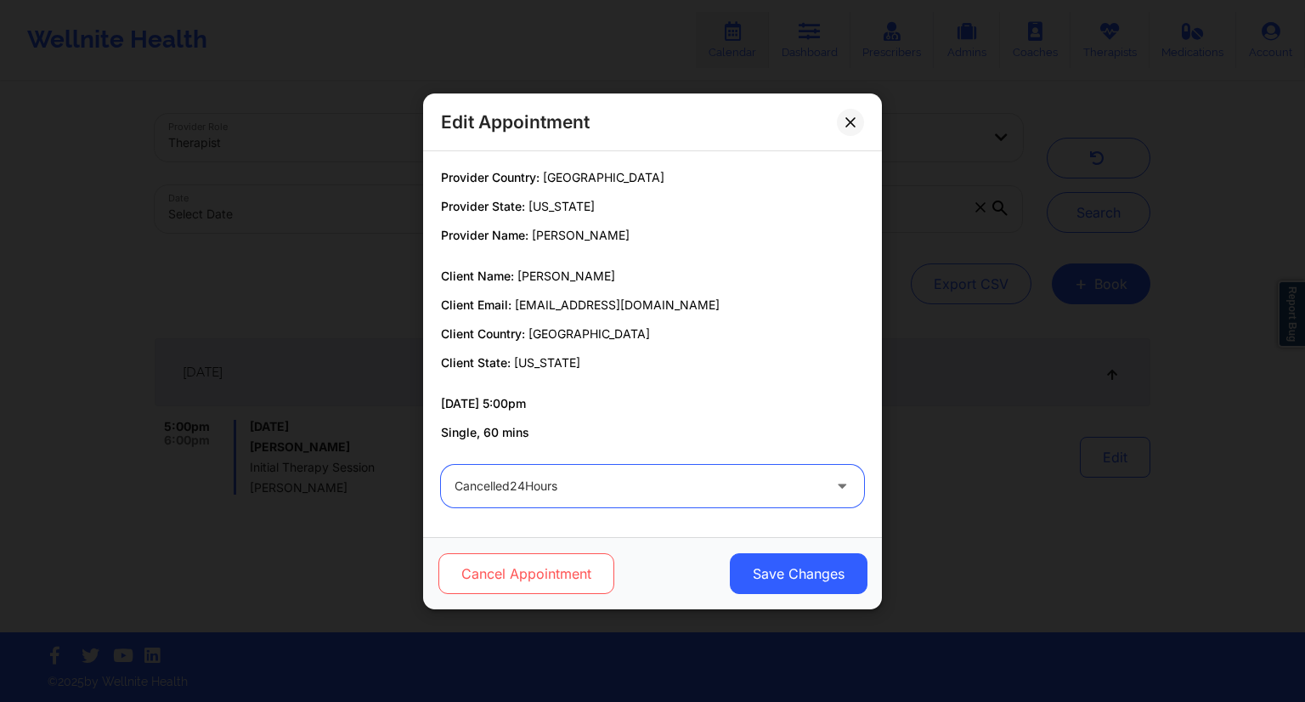
click at [505, 570] on button "Cancel Appointment" at bounding box center [526, 573] width 176 height 41
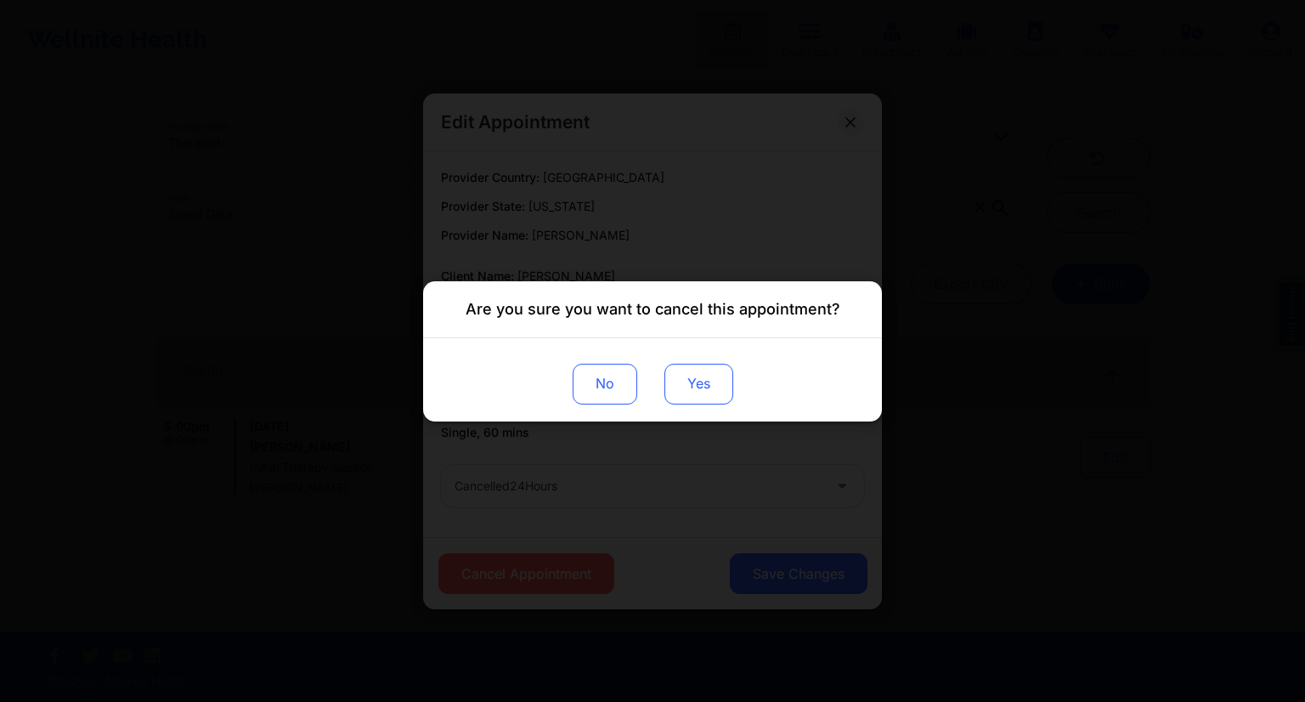
click at [707, 394] on button "Yes" at bounding box center [698, 383] width 69 height 41
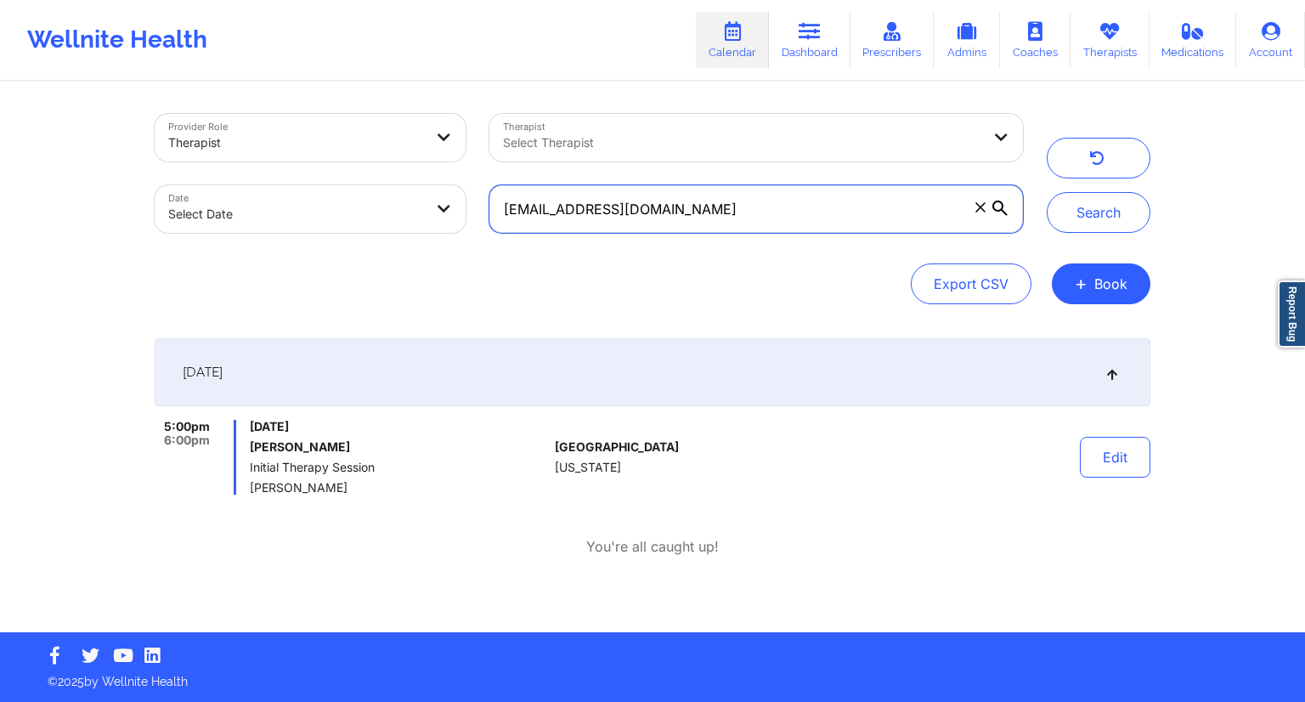
drag, startPoint x: 677, startPoint y: 212, endPoint x: 482, endPoint y: 228, distance: 196.0
click at [482, 228] on div "[EMAIL_ADDRESS][DOMAIN_NAME]" at bounding box center [755, 208] width 557 height 71
click at [804, 22] on icon at bounding box center [809, 31] width 22 height 19
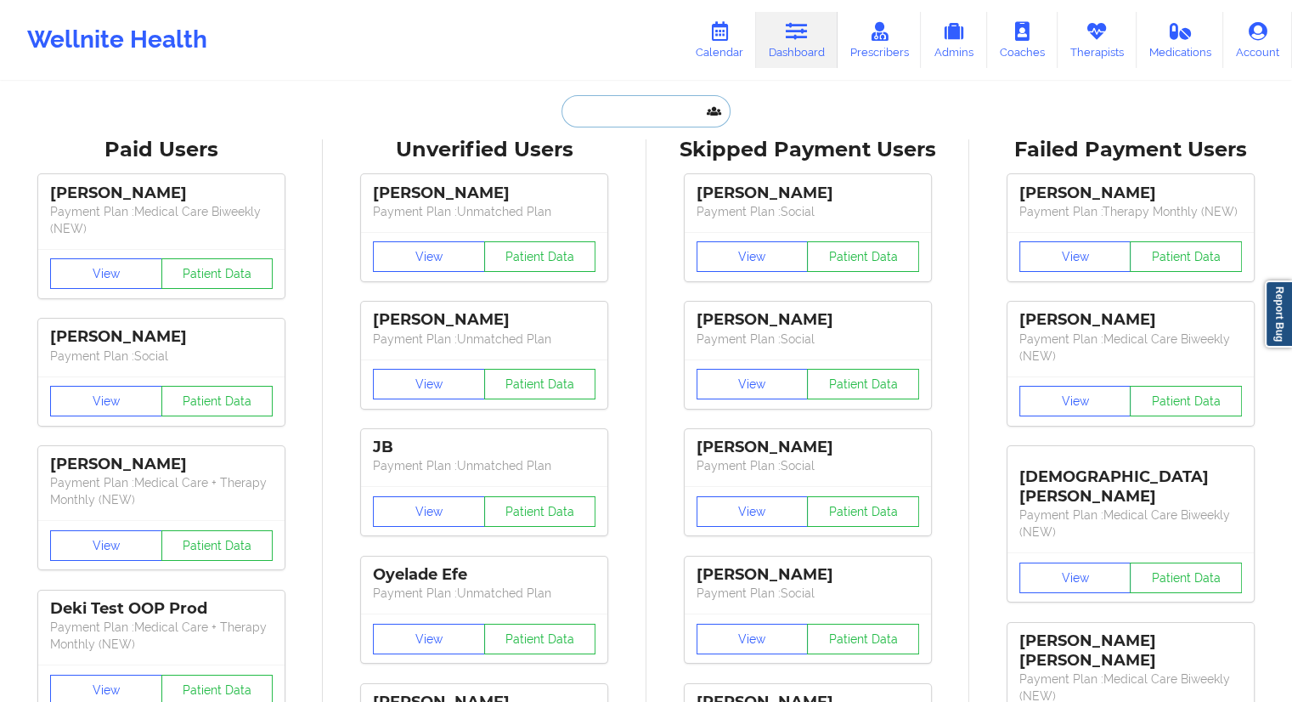
click at [635, 110] on input "text" at bounding box center [645, 111] width 168 height 32
paste input "[EMAIL_ADDRESS][DOMAIN_NAME]"
type input "[EMAIL_ADDRESS][DOMAIN_NAME]"
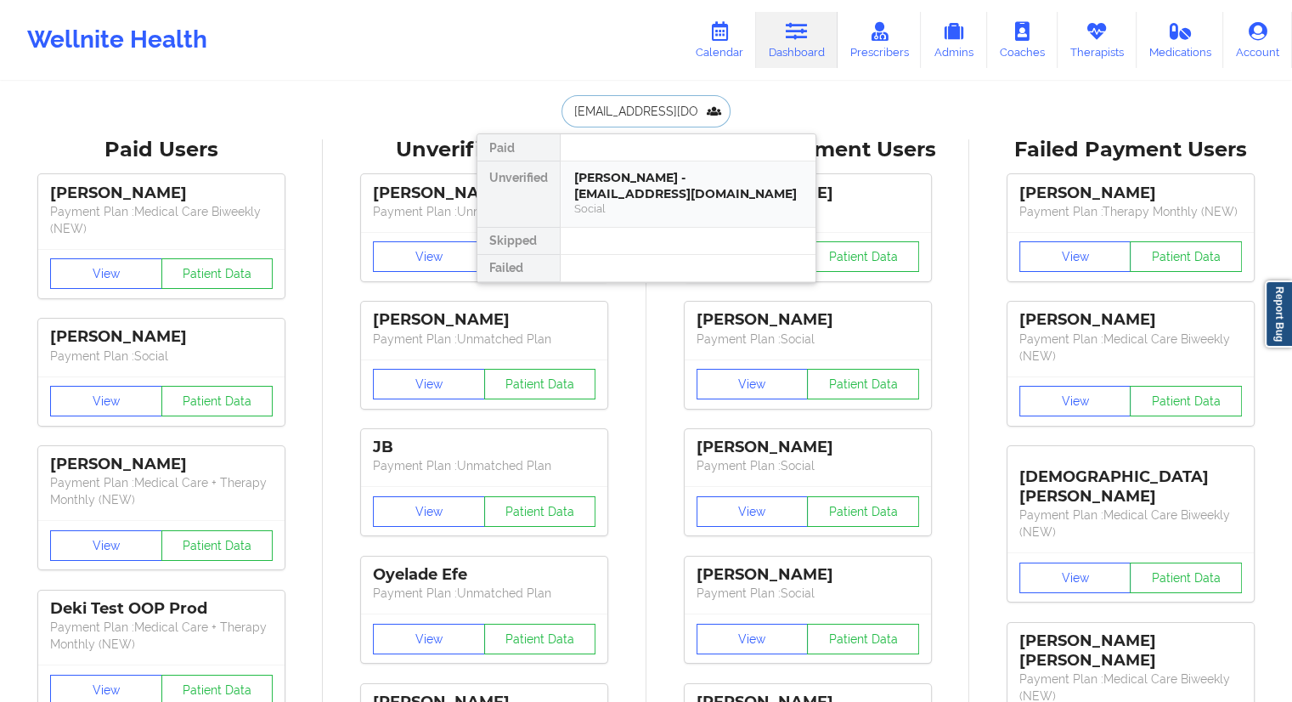
click at [640, 183] on div "[PERSON_NAME] - [EMAIL_ADDRESS][DOMAIN_NAME]" at bounding box center [688, 185] width 228 height 31
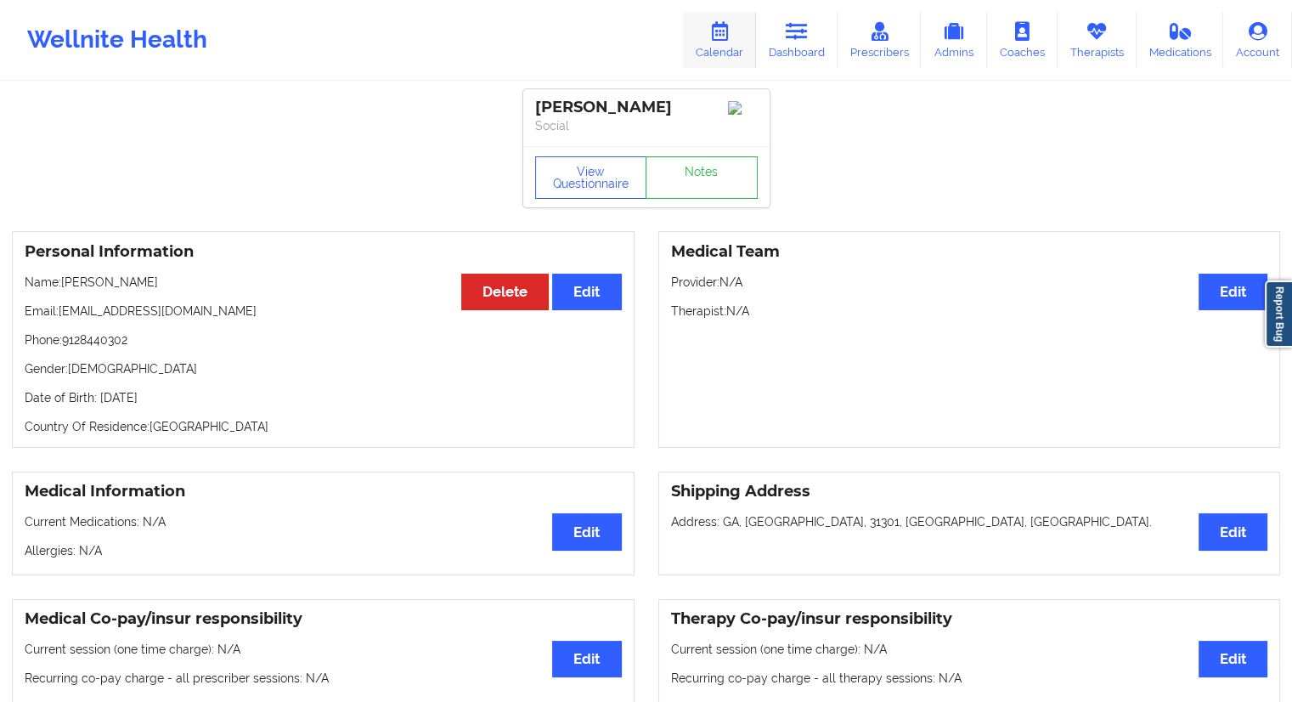
click at [717, 38] on icon at bounding box center [719, 31] width 22 height 19
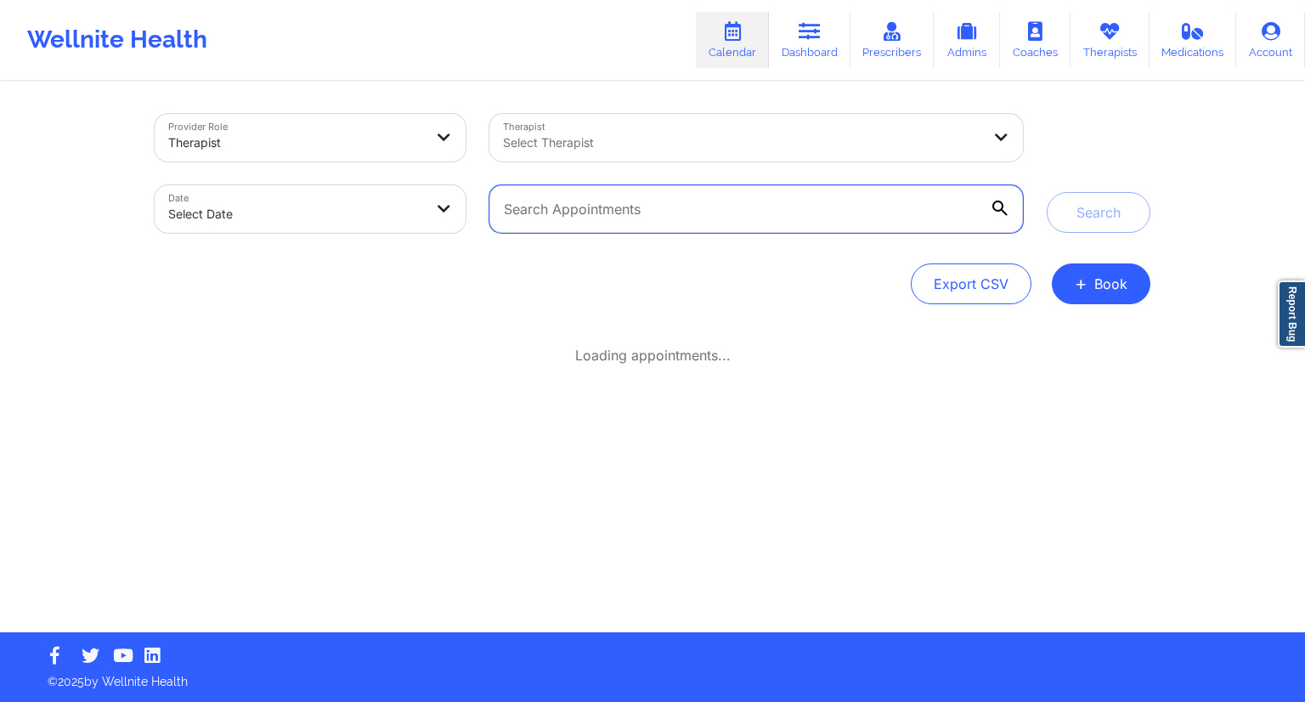
click at [615, 202] on input "text" at bounding box center [755, 209] width 533 height 48
paste input "[EMAIL_ADDRESS][DOMAIN_NAME]"
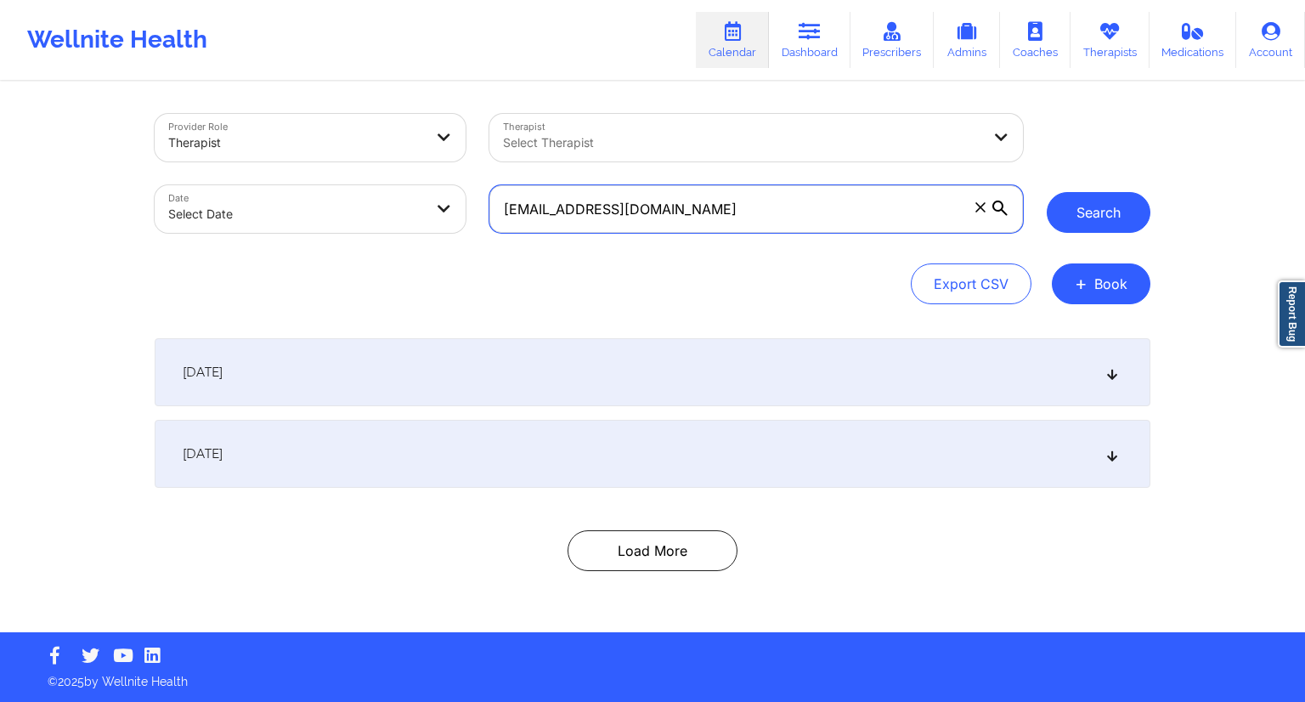
type input "[EMAIL_ADDRESS][DOMAIN_NAME]"
click at [1111, 211] on button "Search" at bounding box center [1098, 212] width 104 height 41
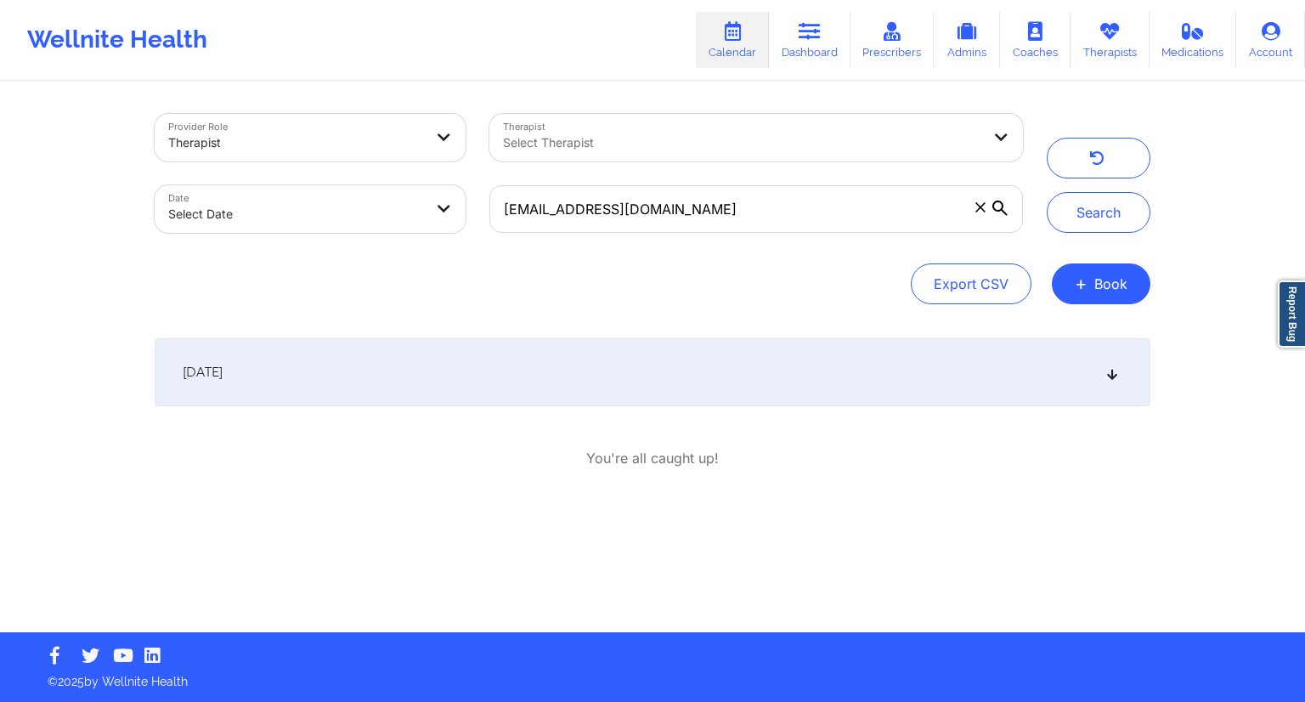
click at [466, 384] on div "[DATE]" at bounding box center [652, 372] width 995 height 68
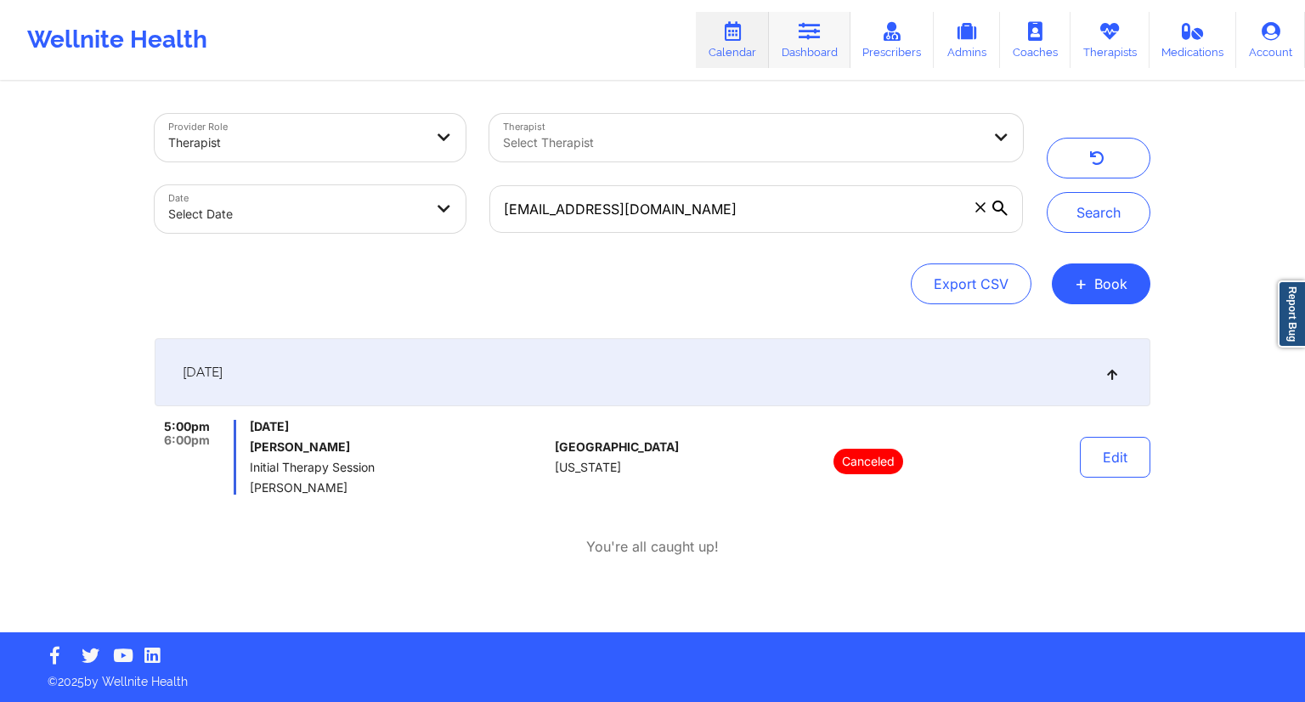
click at [797, 54] on link "Dashboard" at bounding box center [810, 40] width 82 height 56
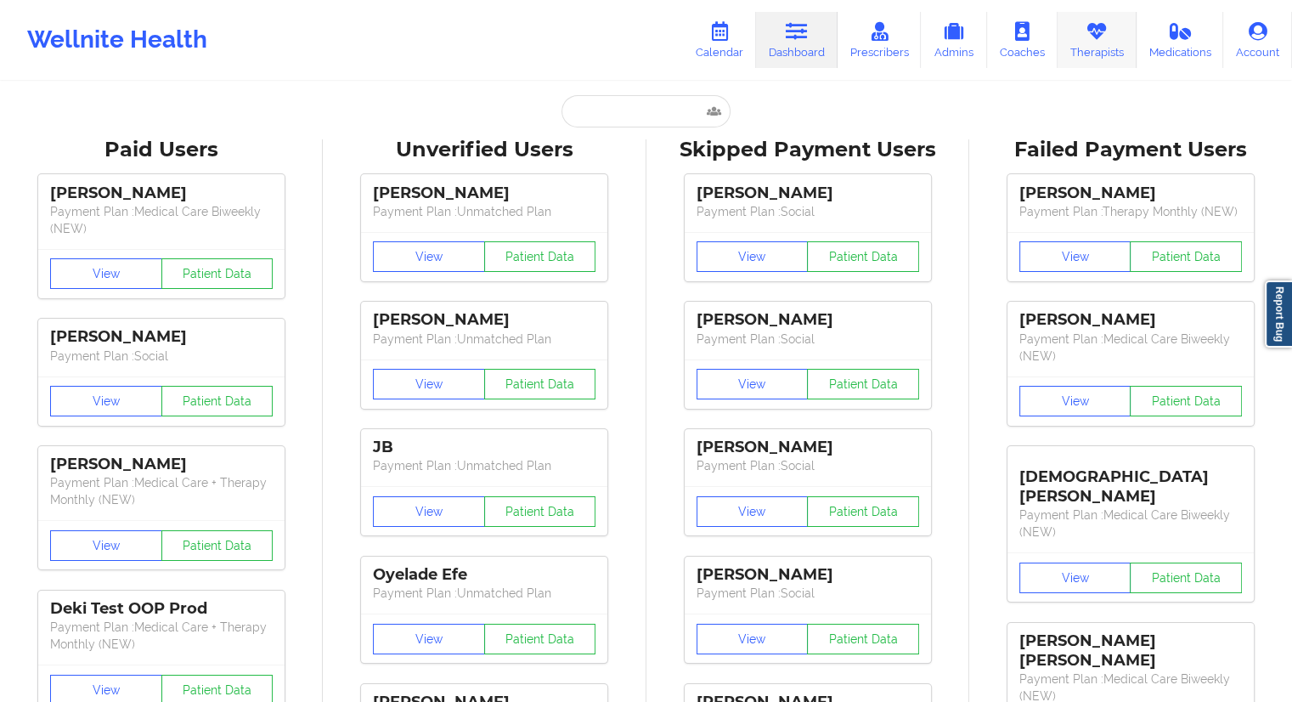
click at [1089, 49] on link "Therapists" at bounding box center [1096, 40] width 79 height 56
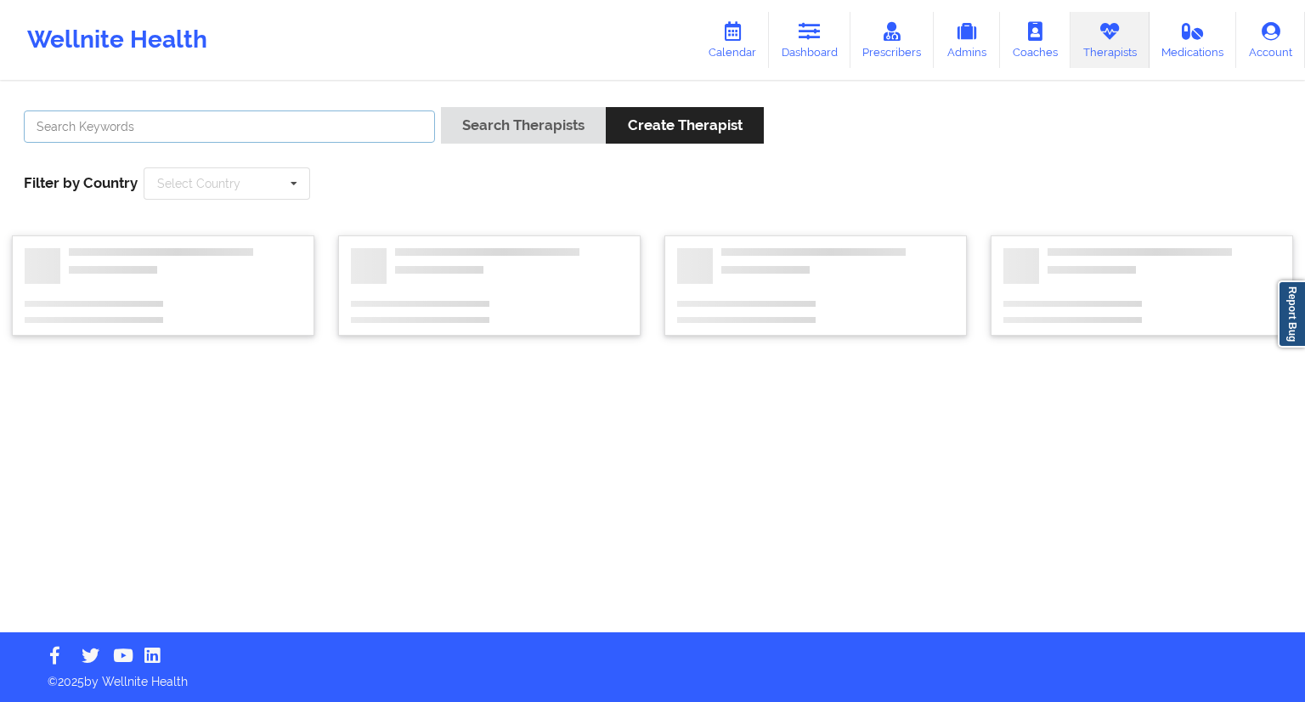
click at [254, 121] on input "text" at bounding box center [229, 126] width 411 height 32
paste input "[PERSON_NAME]"
type input "[PERSON_NAME]"
click at [523, 119] on button "Search Therapists" at bounding box center [523, 125] width 165 height 37
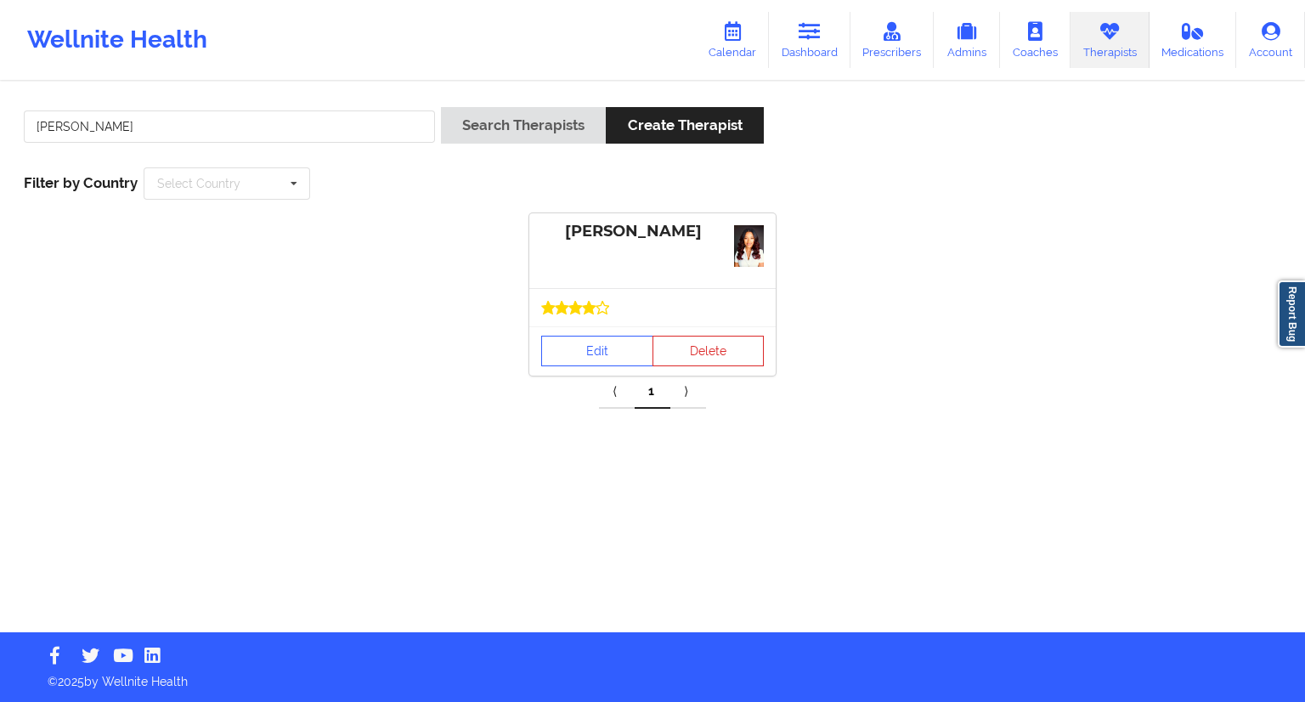
click at [584, 324] on div at bounding box center [652, 307] width 246 height 38
click at [578, 361] on link "Edit" at bounding box center [597, 351] width 112 height 31
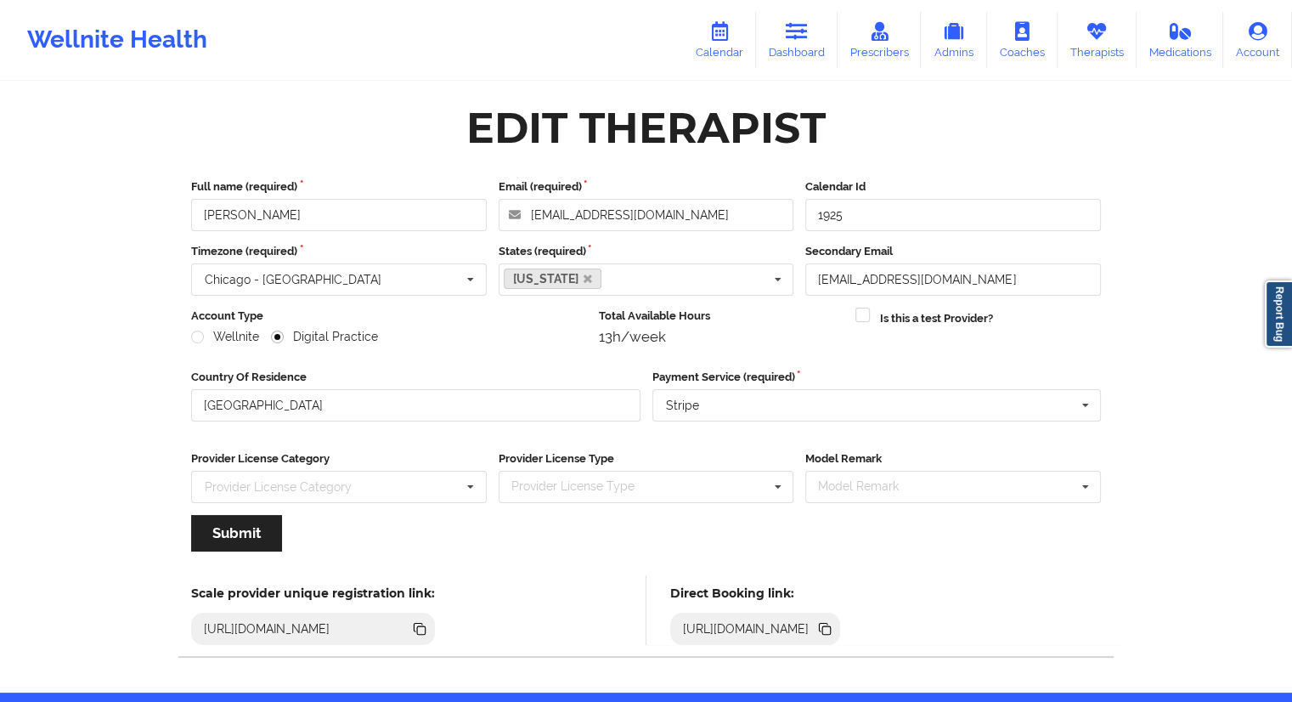
click at [831, 629] on icon at bounding box center [826, 630] width 8 height 8
click at [1114, 629] on div "Direct Booking link: [URL][DOMAIN_NAME]" at bounding box center [885, 610] width 479 height 70
click at [834, 629] on icon at bounding box center [824, 628] width 19 height 19
click at [725, 31] on icon at bounding box center [719, 31] width 22 height 19
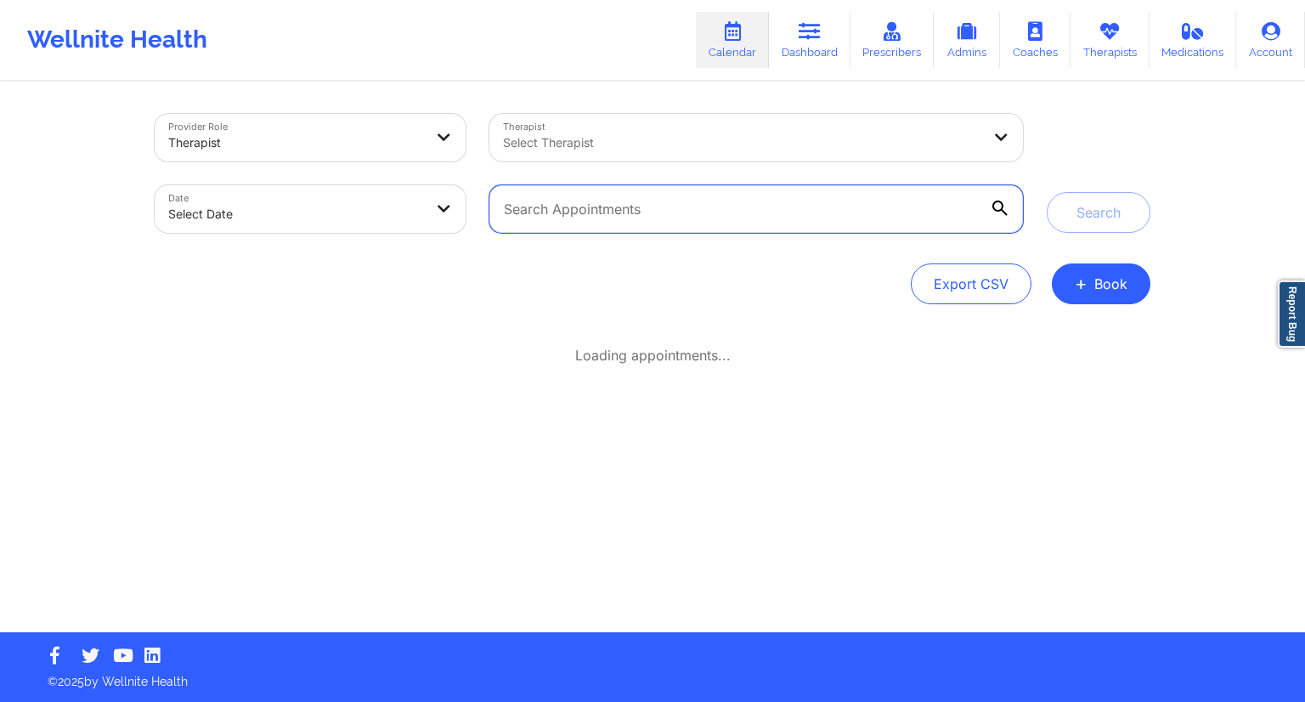
click at [604, 217] on input "text" at bounding box center [755, 209] width 533 height 48
paste input "[EMAIL_ADDRESS][DOMAIN_NAME]"
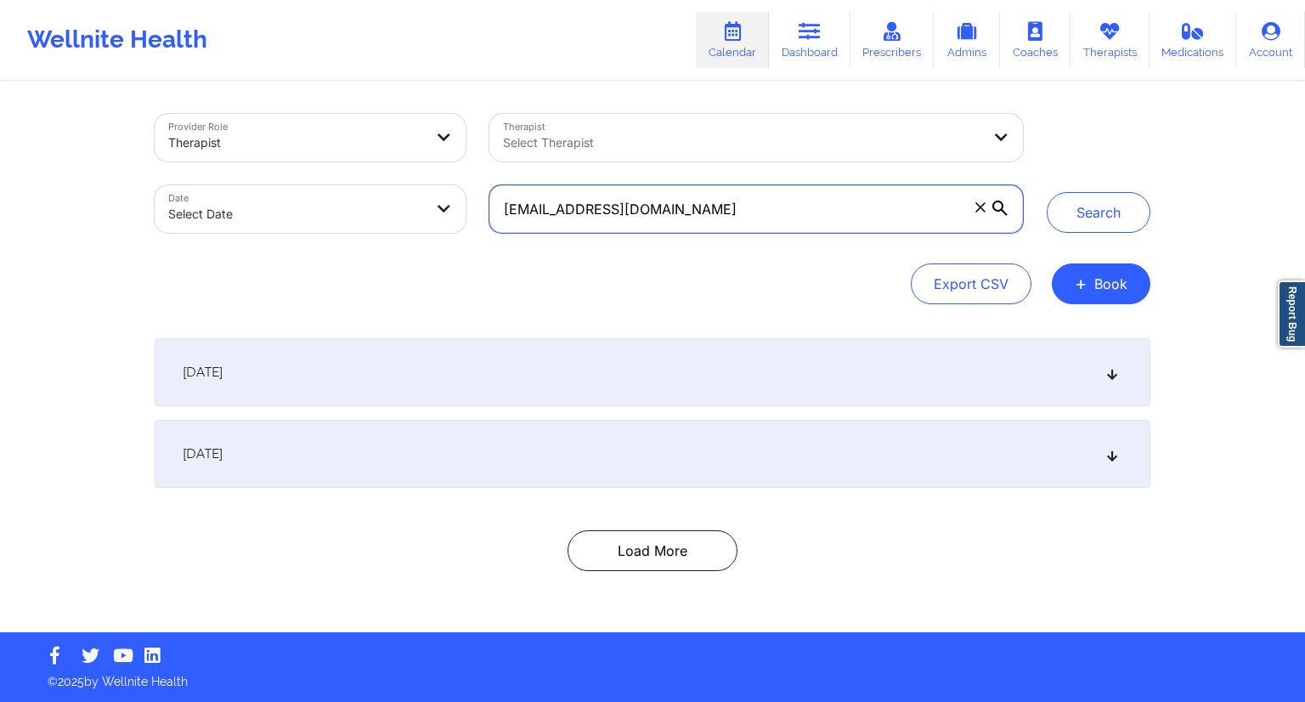
type input "[EMAIL_ADDRESS][DOMAIN_NAME]"
click at [1169, 219] on div "Provider Role Therapist Therapist Select Therapist Date Select Date [EMAIL_ADDR…" at bounding box center [652, 316] width 1305 height 632
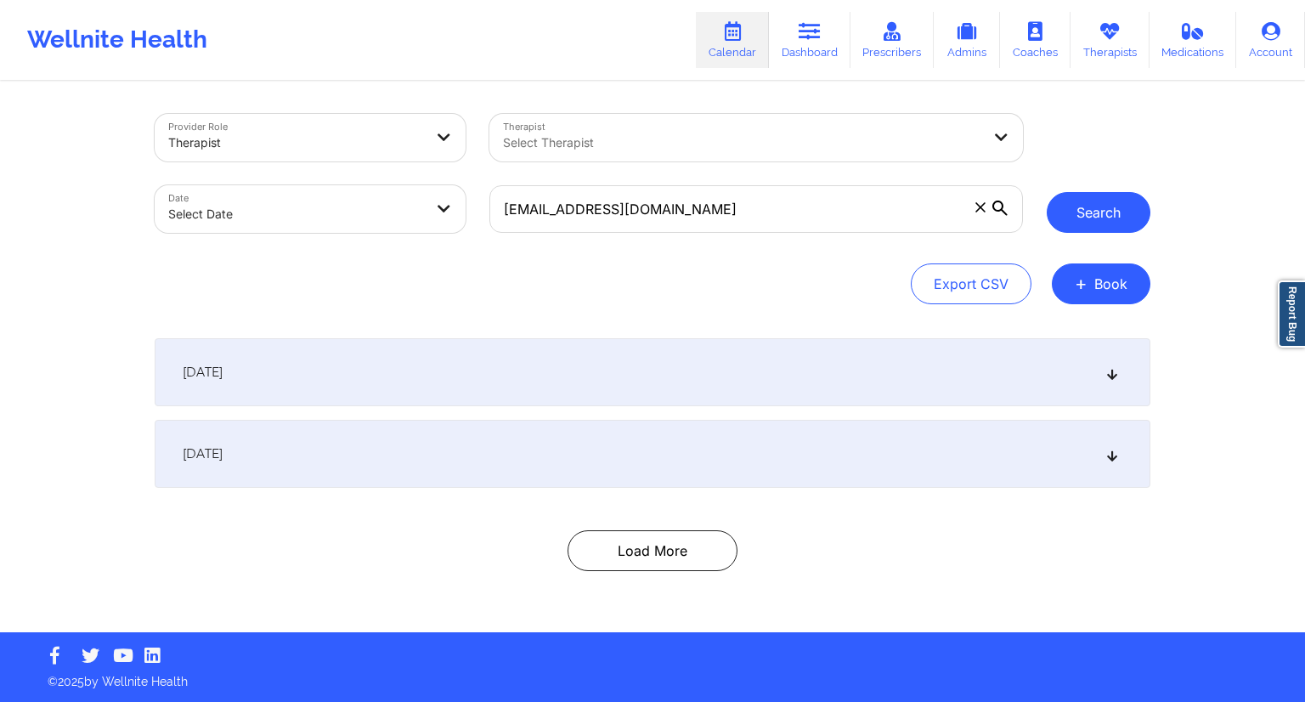
click at [1120, 213] on button "Search" at bounding box center [1098, 212] width 104 height 41
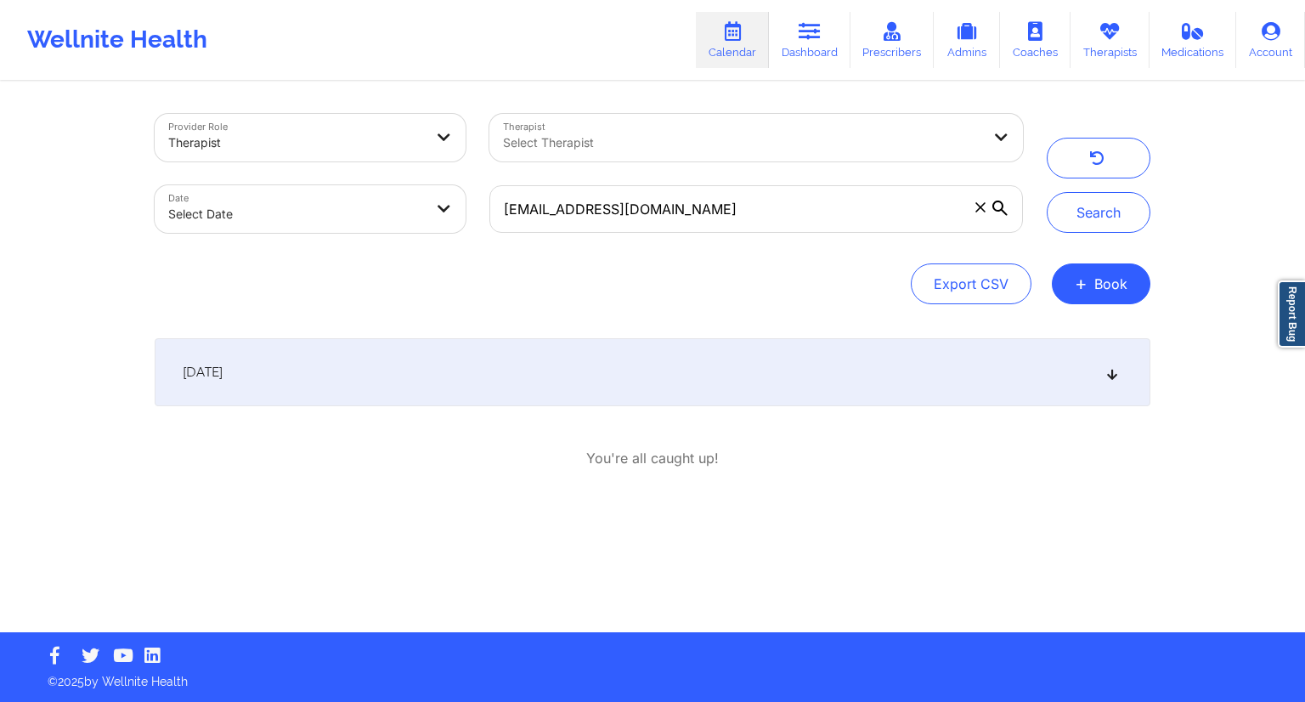
click at [404, 362] on div "[DATE]" at bounding box center [652, 372] width 995 height 68
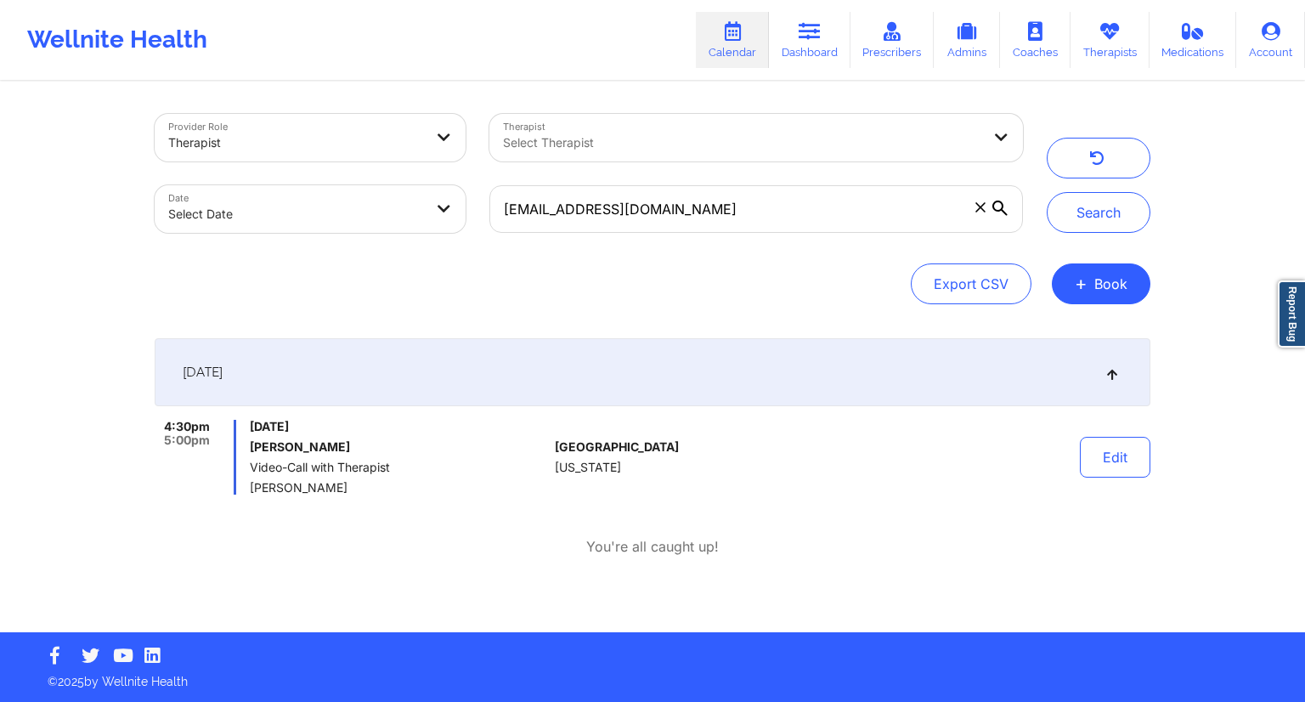
drag, startPoint x: 383, startPoint y: 488, endPoint x: 246, endPoint y: 486, distance: 136.8
click at [246, 486] on div "4:30pm 5:00pm [DATE] [PERSON_NAME] Video-Call with Therapist [PERSON_NAME]" at bounding box center [351, 457] width 393 height 75
drag, startPoint x: 359, startPoint y: 448, endPoint x: 244, endPoint y: 452, distance: 115.6
click at [244, 452] on div "4:30pm 5:00pm [DATE] [PERSON_NAME] Video-Call with Therapist [PERSON_NAME]" at bounding box center [351, 457] width 393 height 75
click at [800, 52] on link "Dashboard" at bounding box center [810, 40] width 82 height 56
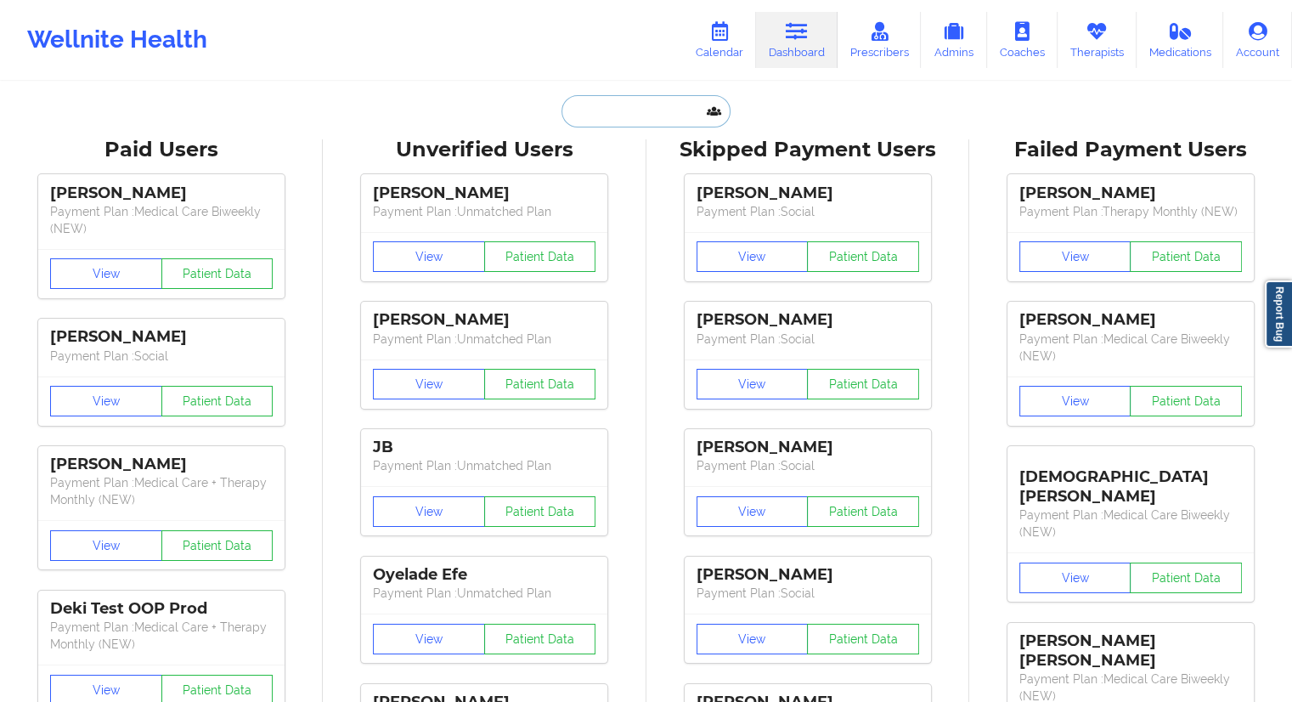
click at [664, 96] on input "text" at bounding box center [645, 111] width 168 height 32
paste input "[PERSON_NAME]"
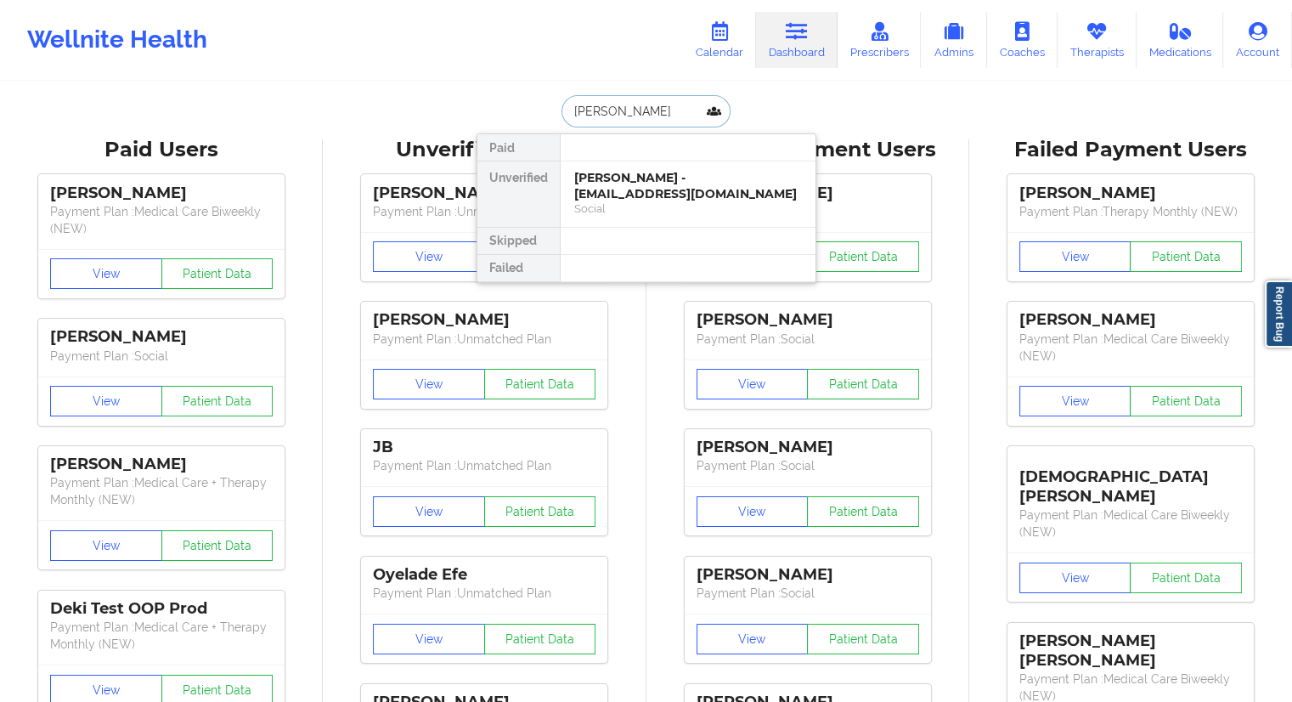
type input "[PERSON_NAME]"
click at [628, 191] on div "[PERSON_NAME] - [EMAIL_ADDRESS][DOMAIN_NAME]" at bounding box center [688, 185] width 228 height 31
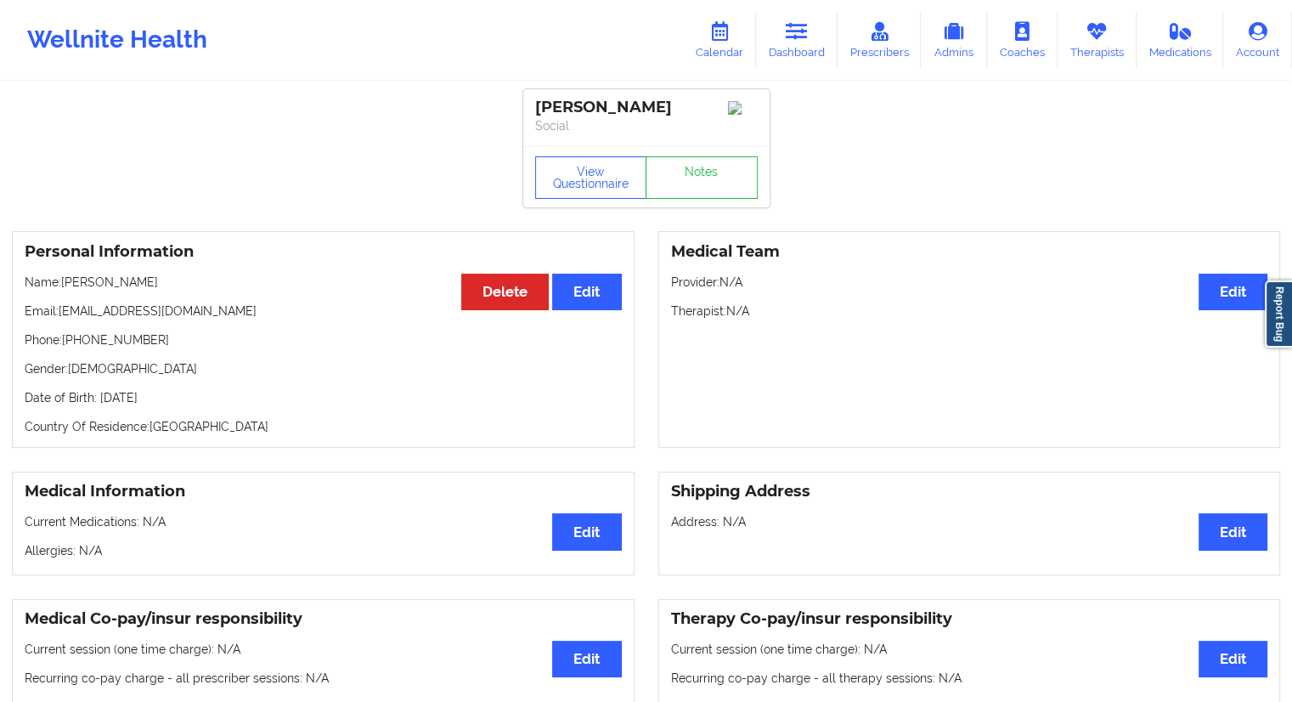
drag, startPoint x: 155, startPoint y: 290, endPoint x: 111, endPoint y: 282, distance: 44.8
click at [111, 282] on p "Name: [PERSON_NAME]" at bounding box center [323, 282] width 597 height 17
click at [160, 305] on div "Personal Information Edit Delete Name: [PERSON_NAME] Email: [EMAIL_ADDRESS][DOM…" at bounding box center [323, 339] width 623 height 217
drag, startPoint x: 159, startPoint y: 287, endPoint x: 115, endPoint y: 283, distance: 44.4
click at [115, 283] on p "Name: [PERSON_NAME]" at bounding box center [323, 282] width 597 height 17
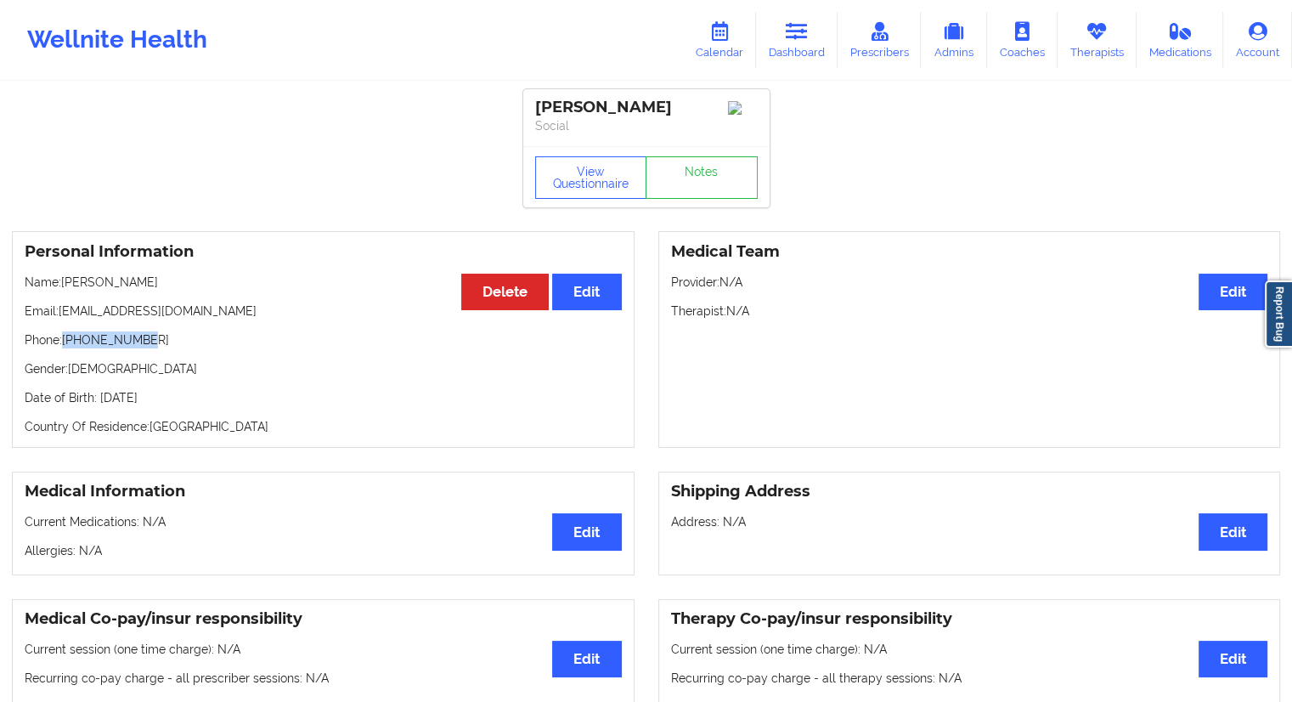
drag, startPoint x: 156, startPoint y: 341, endPoint x: 65, endPoint y: 330, distance: 92.3
click at [65, 330] on div "Personal Information Edit Delete Name: [PERSON_NAME] Email: [EMAIL_ADDRESS][DOM…" at bounding box center [323, 339] width 623 height 217
click at [796, 48] on link "Dashboard" at bounding box center [797, 40] width 82 height 56
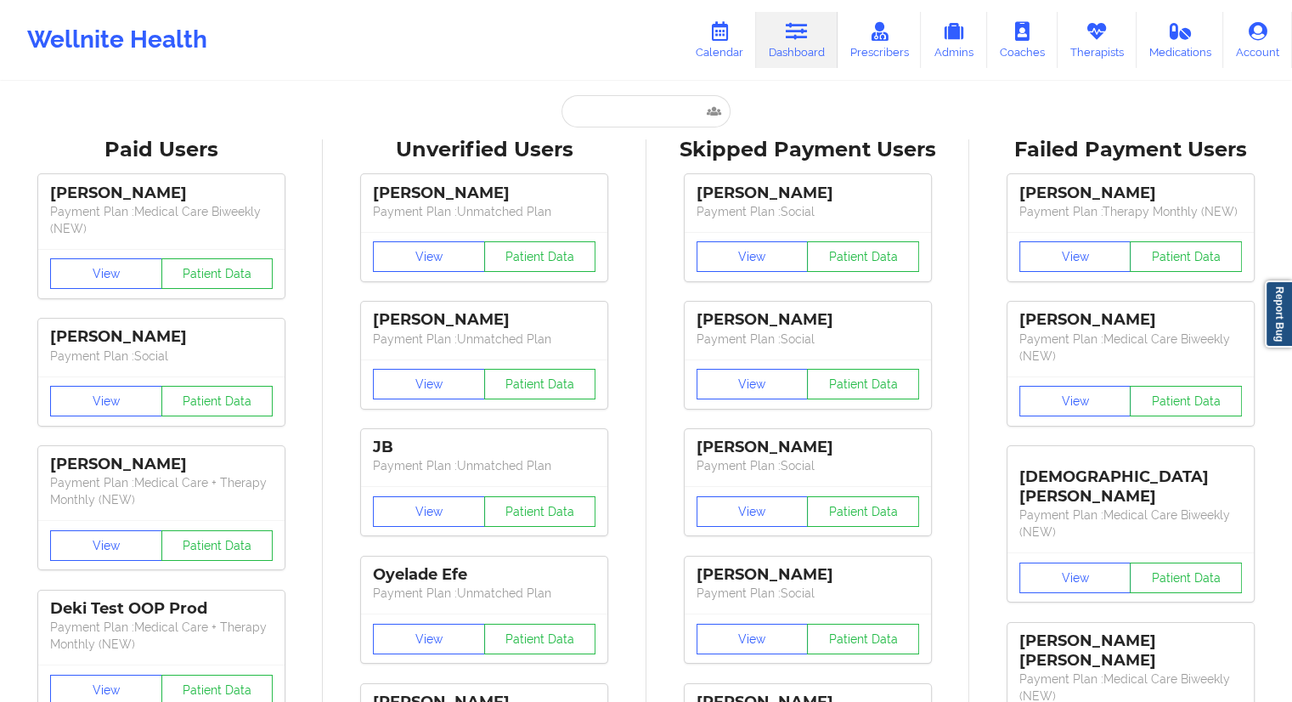
click at [594, 110] on input "text" at bounding box center [645, 111] width 168 height 32
paste input "[PHONE_NUMBER]"
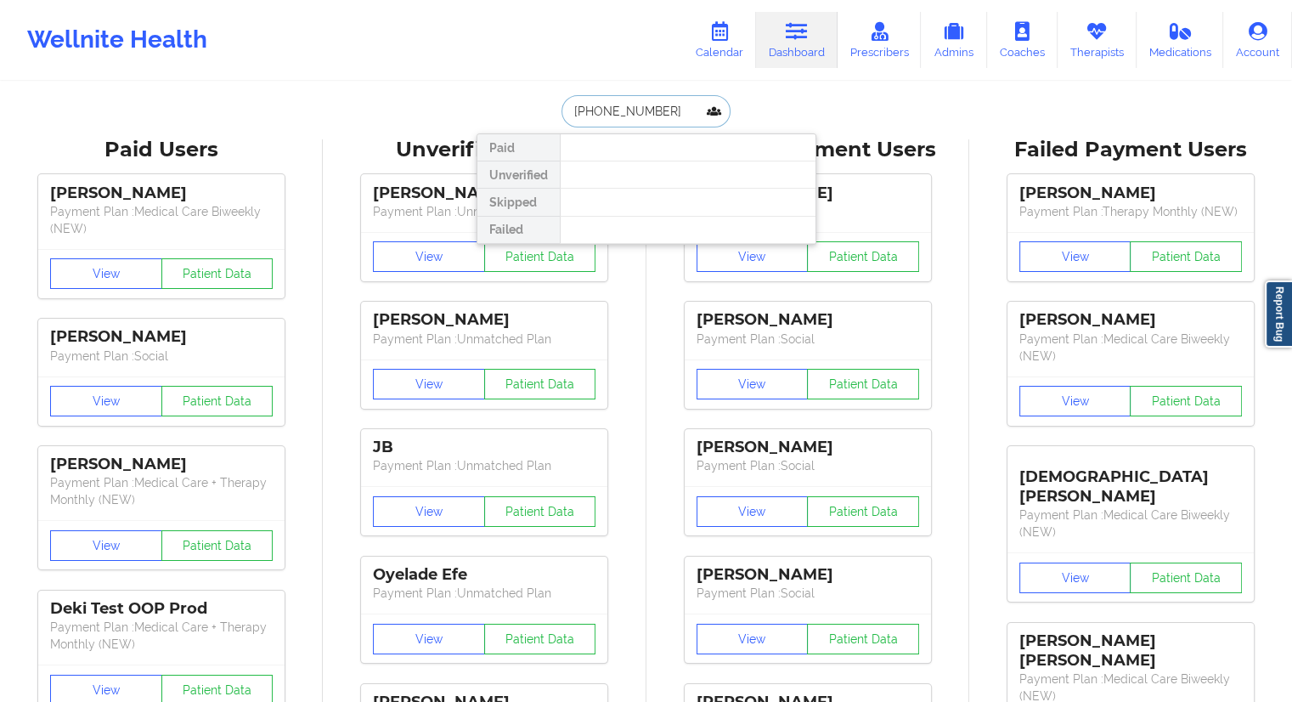
paste input "[EMAIL_ADDRESS][DOMAIN_NAME]"
type input "[EMAIL_ADDRESS][DOMAIN_NAME]"
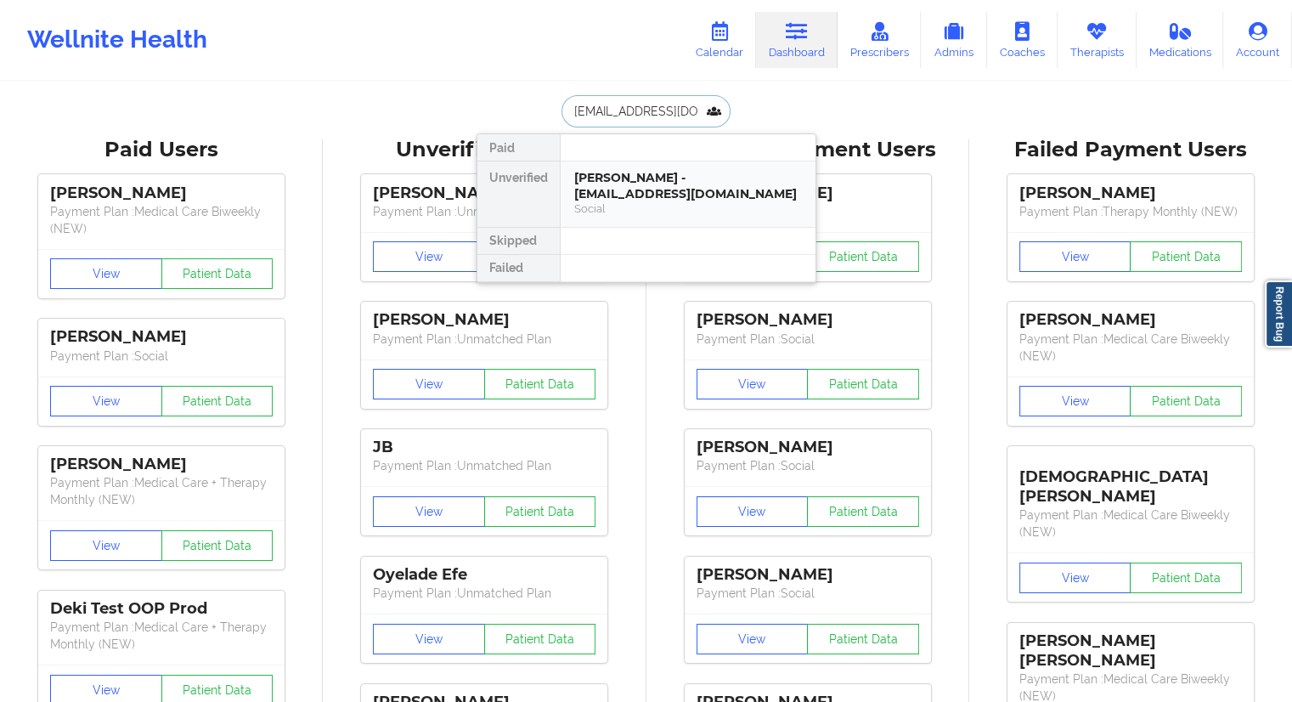
click at [602, 205] on div "Social" at bounding box center [688, 208] width 228 height 14
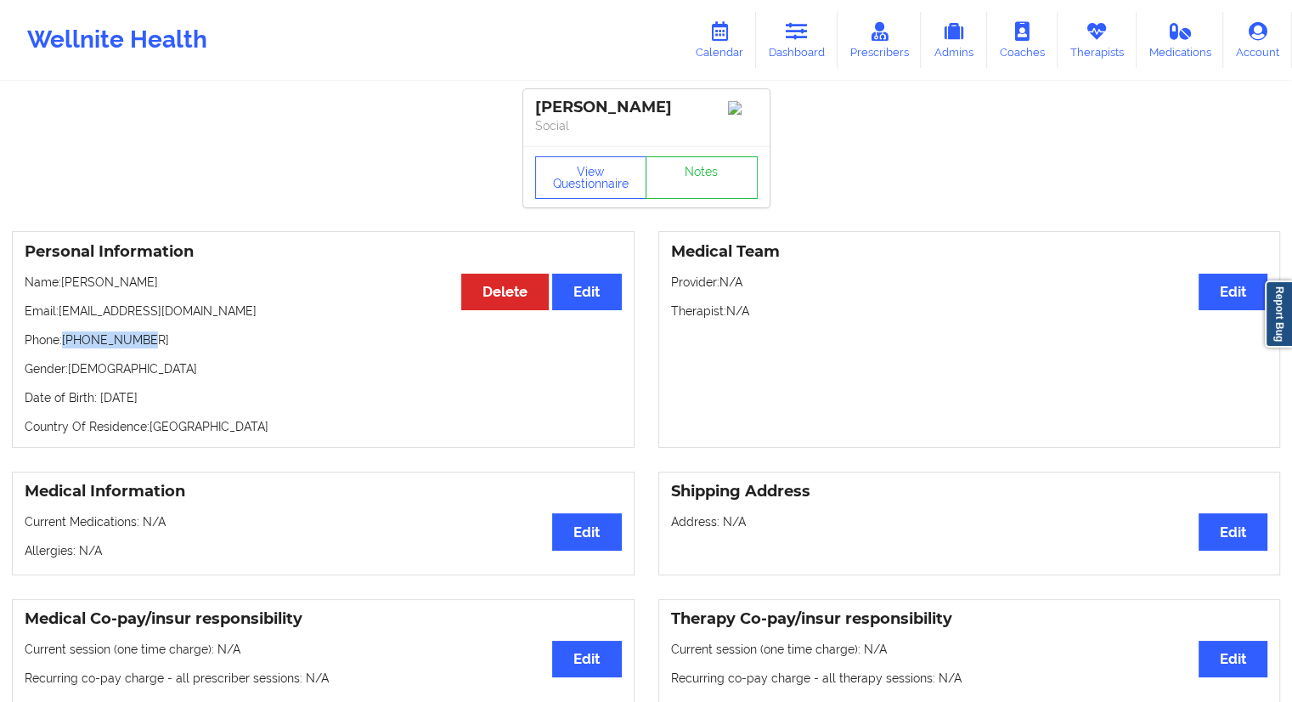
drag, startPoint x: 169, startPoint y: 338, endPoint x: 67, endPoint y: 337, distance: 101.9
click at [67, 337] on p "Phone: [PHONE_NUMBER]" at bounding box center [323, 339] width 597 height 17
click at [1096, 59] on link "Therapists" at bounding box center [1096, 40] width 79 height 56
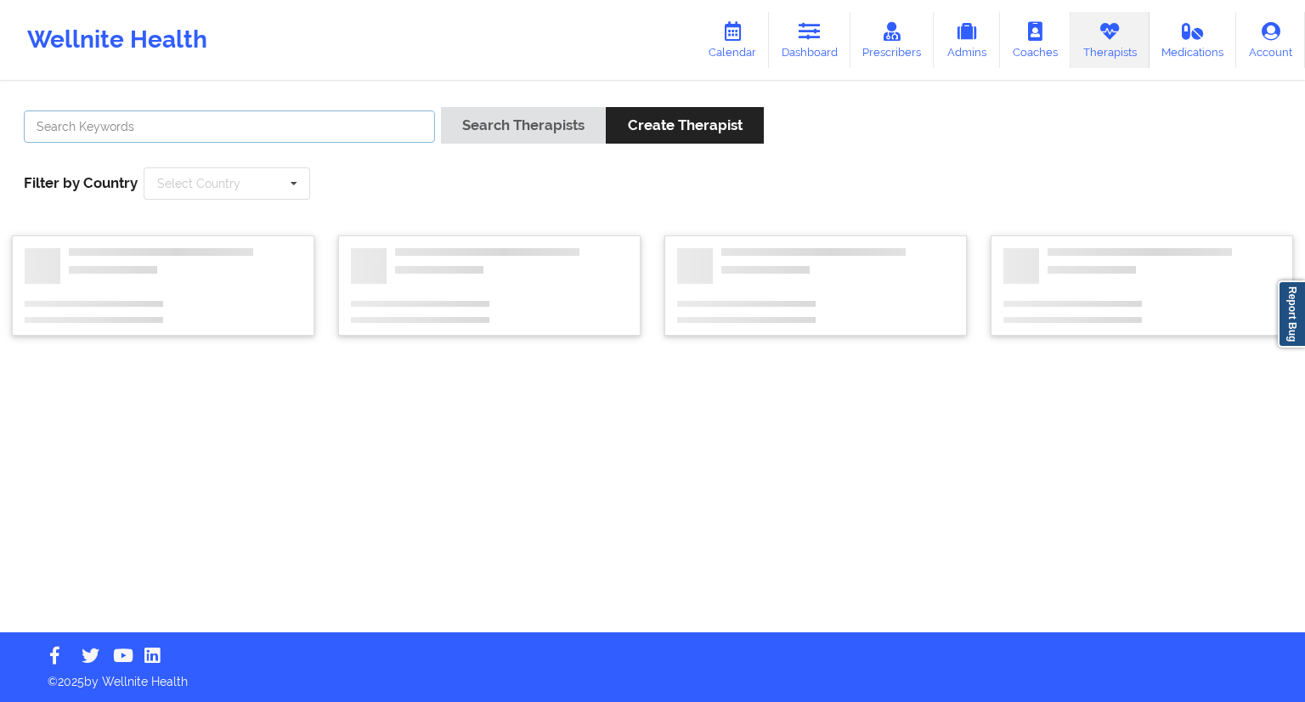
click at [302, 116] on input "text" at bounding box center [229, 126] width 411 height 32
paste input "[PERSON_NAME]"
type input "[PERSON_NAME]"
click at [484, 137] on button "Search Therapists" at bounding box center [523, 125] width 165 height 37
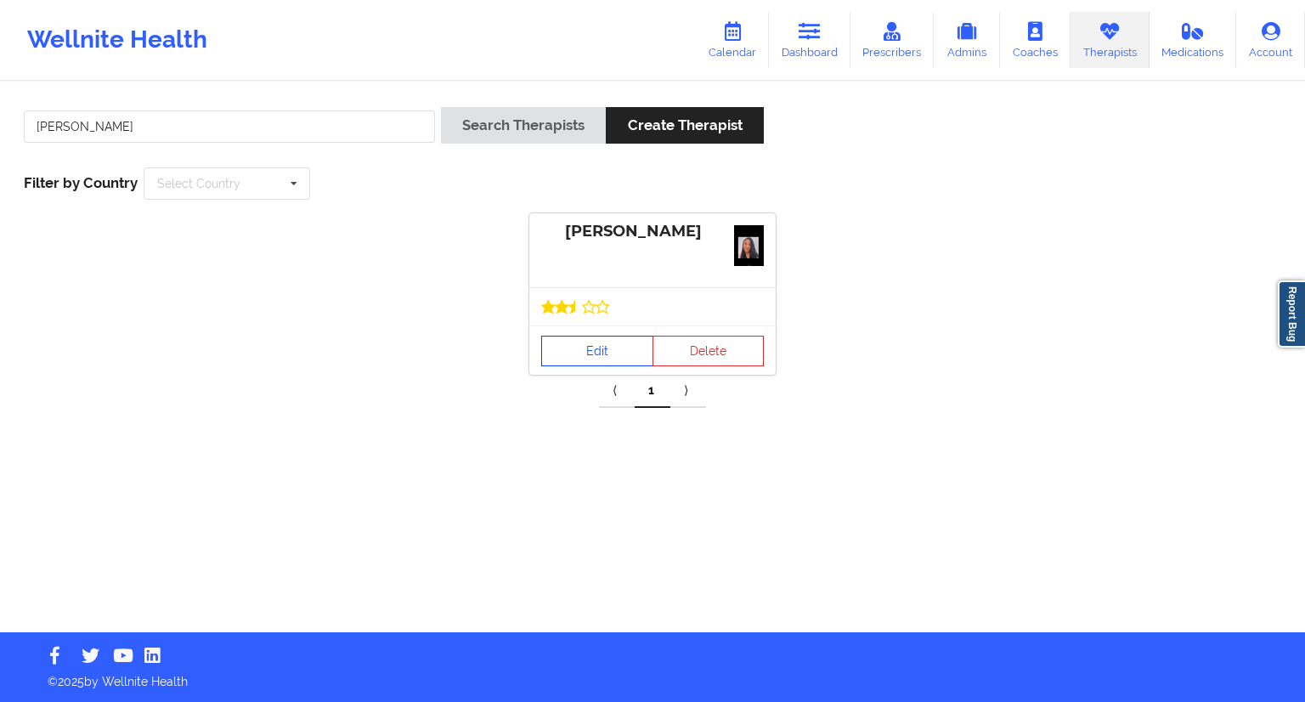
click at [598, 358] on link "Edit" at bounding box center [597, 351] width 112 height 31
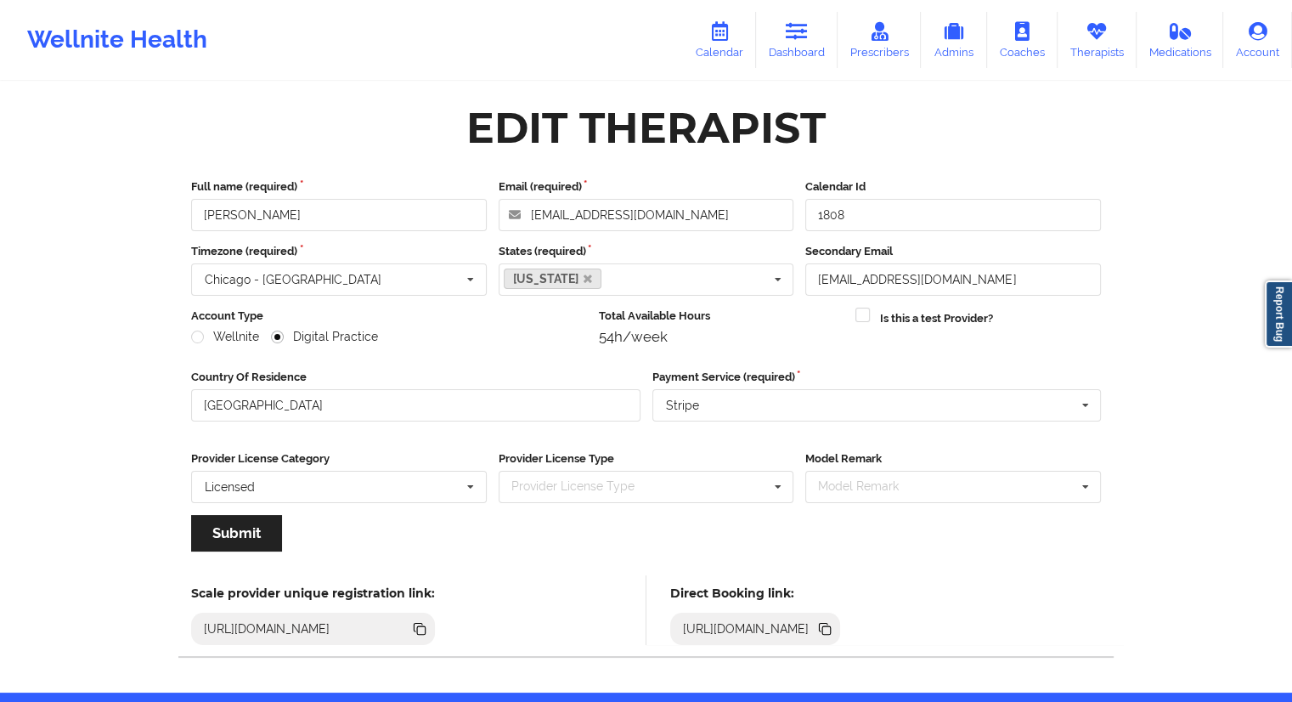
click at [834, 634] on icon at bounding box center [824, 628] width 19 height 19
drag, startPoint x: 190, startPoint y: 215, endPoint x: 163, endPoint y: 210, distance: 27.7
click at [163, 210] on div "Edit Therapist Full name (required) [PERSON_NAME] Email (required) [EMAIL_ADDRE…" at bounding box center [645, 387] width 981 height 609
click at [725, 45] on link "Calendar" at bounding box center [719, 40] width 73 height 56
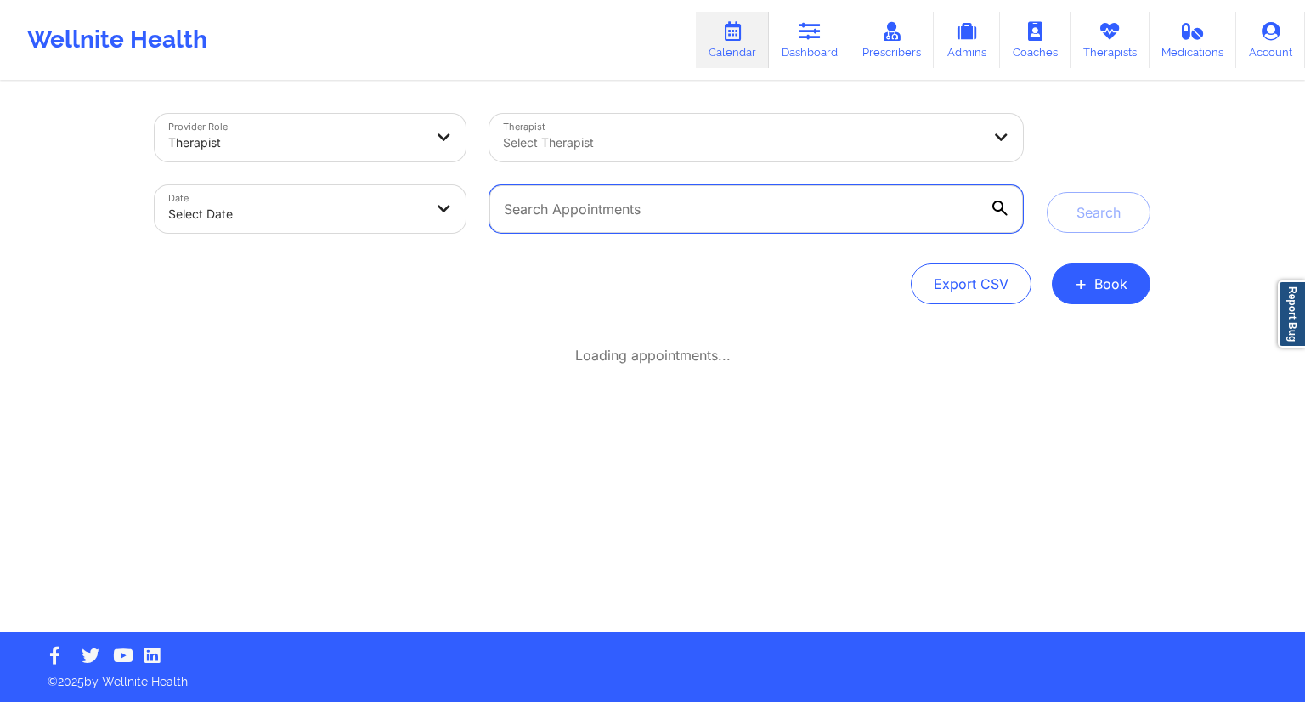
click at [625, 219] on input "text" at bounding box center [755, 209] width 533 height 48
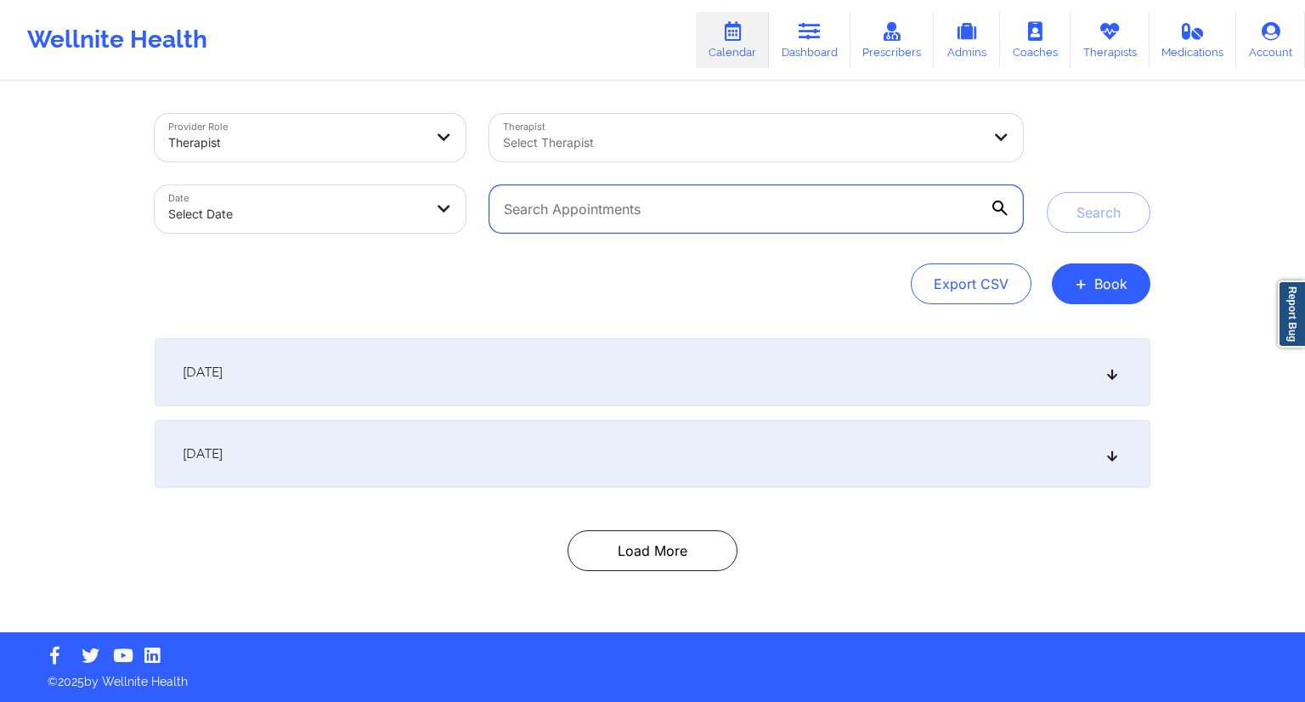
paste input "[EMAIL_ADDRESS][DOMAIN_NAME]"
type input "[EMAIL_ADDRESS][DOMAIN_NAME]"
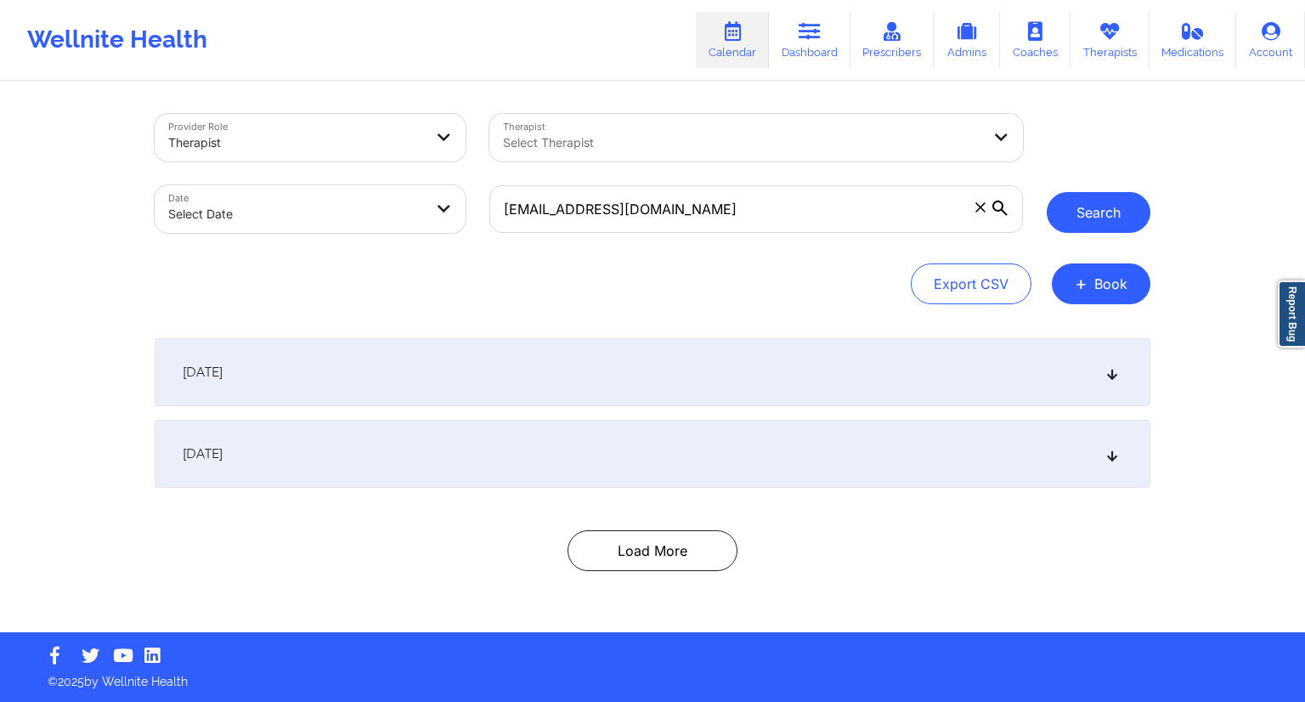
click at [1091, 211] on button "Search" at bounding box center [1098, 212] width 104 height 41
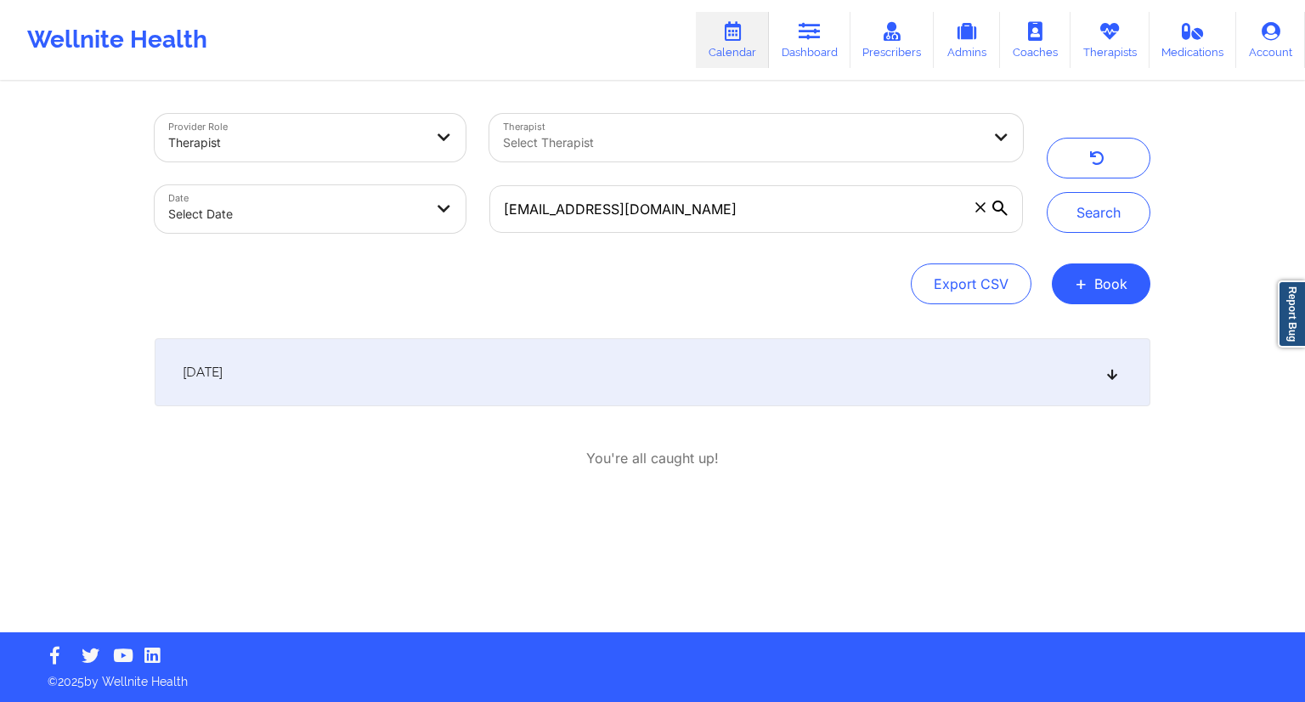
click at [523, 363] on div "[DATE]" at bounding box center [652, 372] width 995 height 68
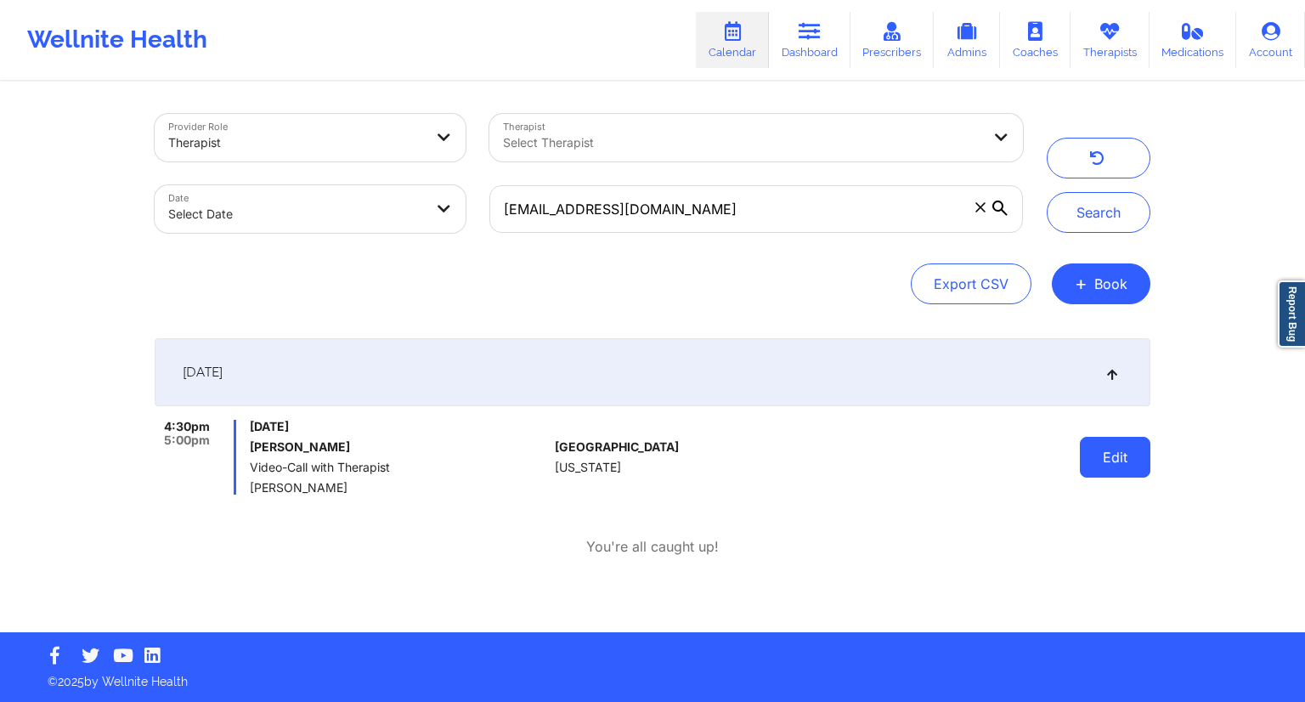
click at [1108, 456] on button "Edit" at bounding box center [1115, 457] width 70 height 41
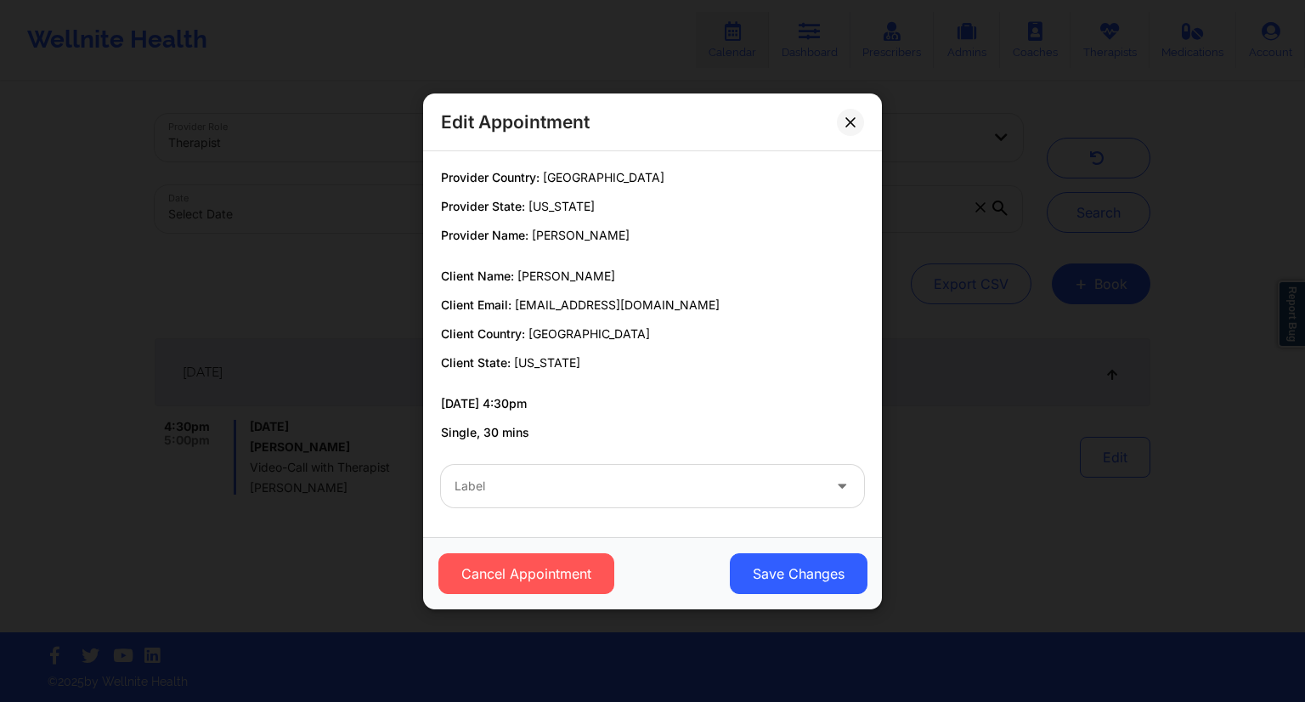
click at [528, 493] on div at bounding box center [637, 486] width 367 height 20
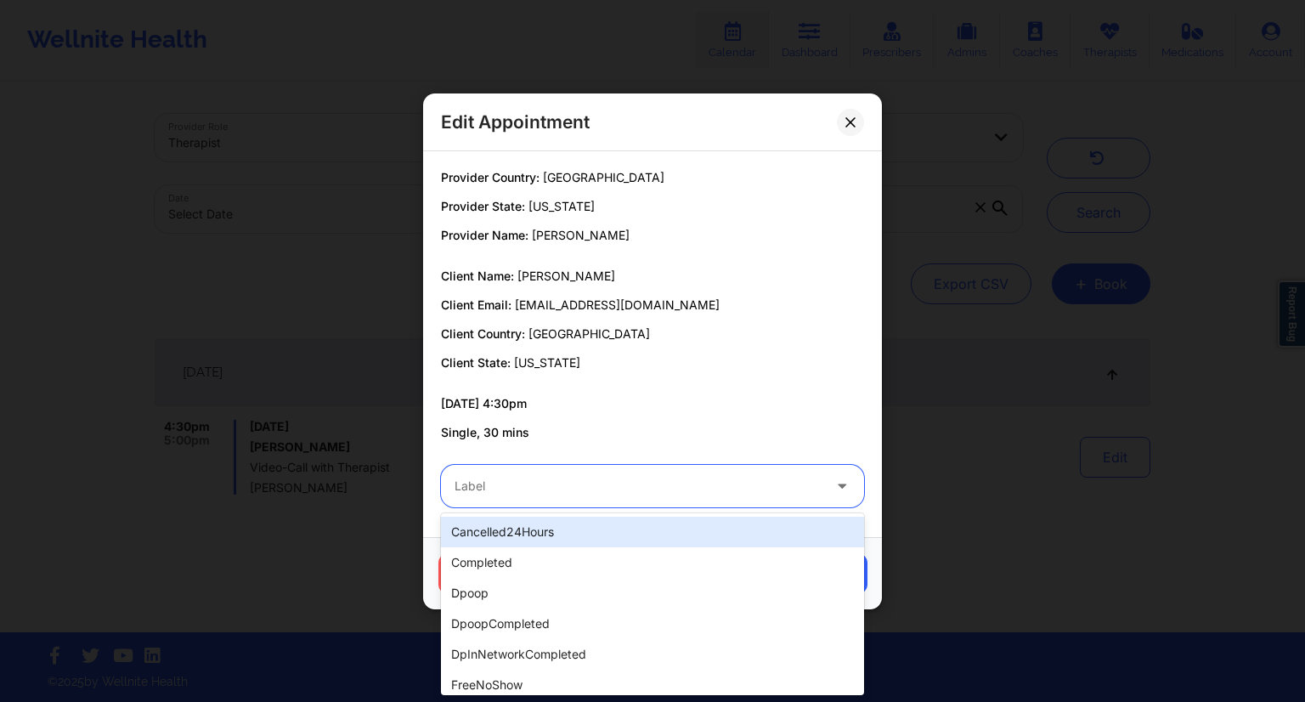
click at [516, 533] on div "cancelled24Hours" at bounding box center [652, 531] width 423 height 31
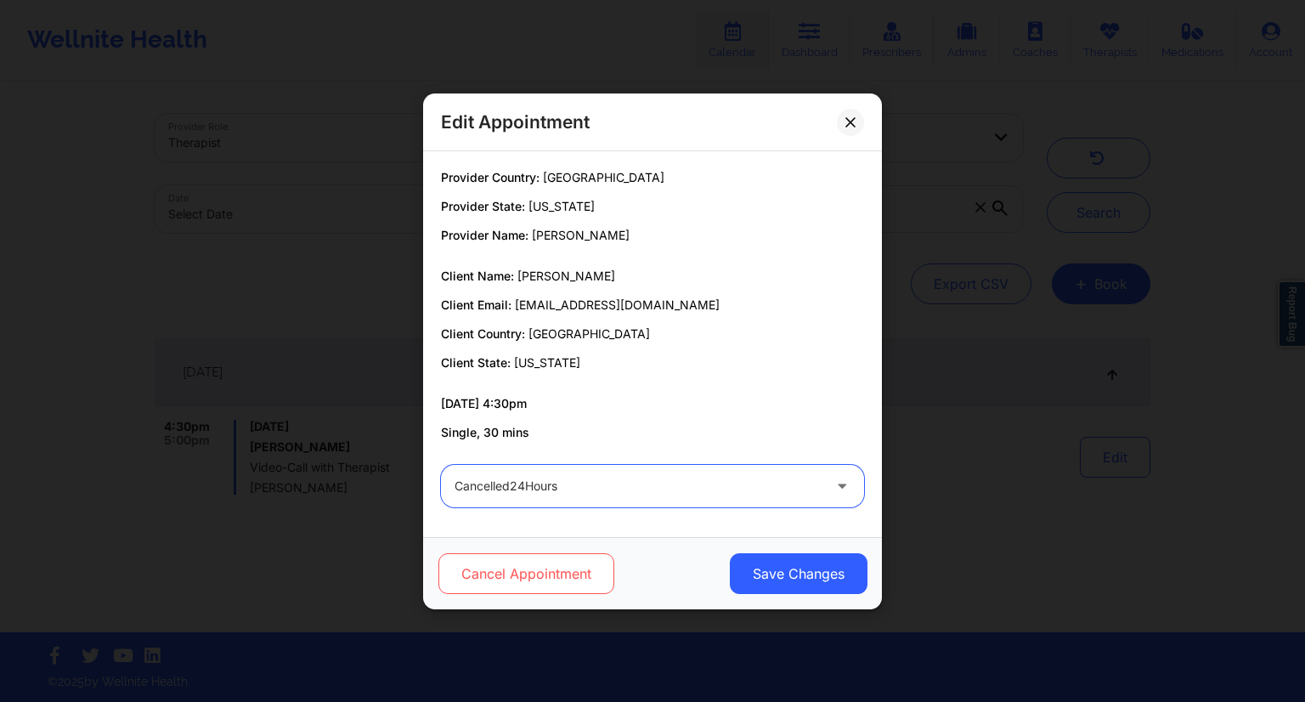
click at [523, 571] on button "Cancel Appointment" at bounding box center [526, 573] width 176 height 41
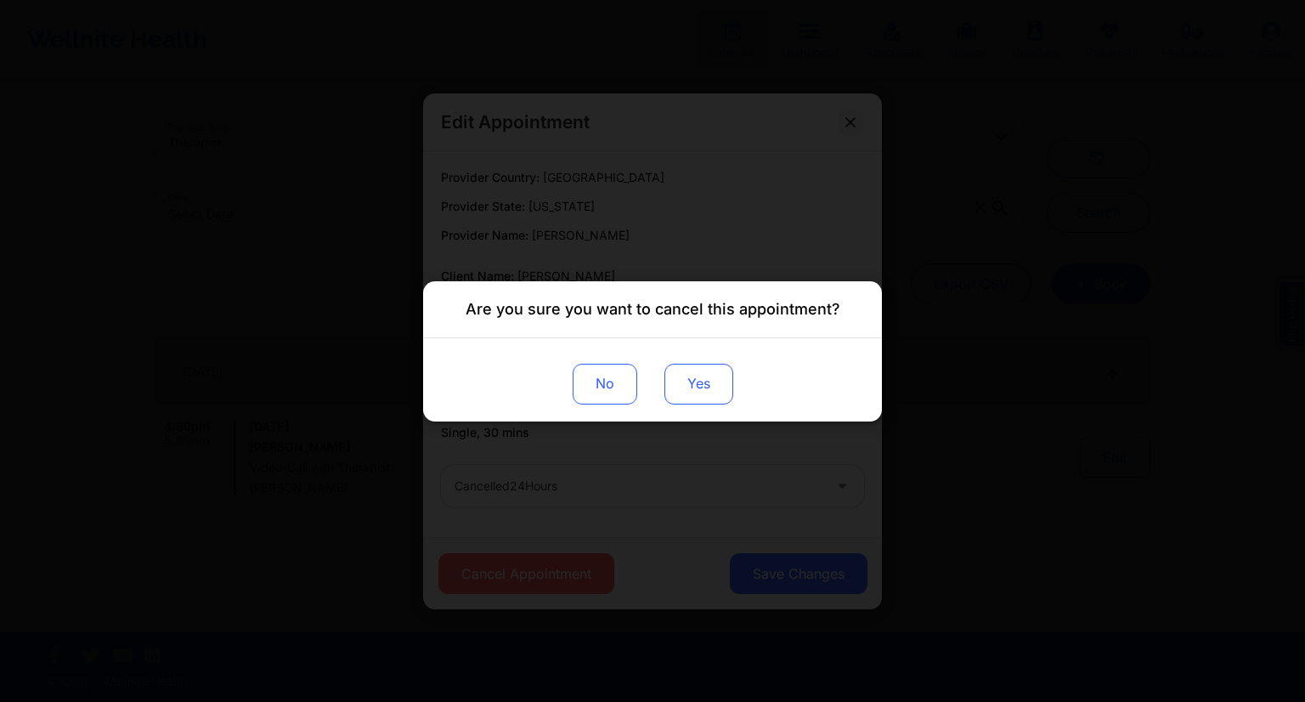
click at [703, 390] on button "Yes" at bounding box center [698, 383] width 69 height 41
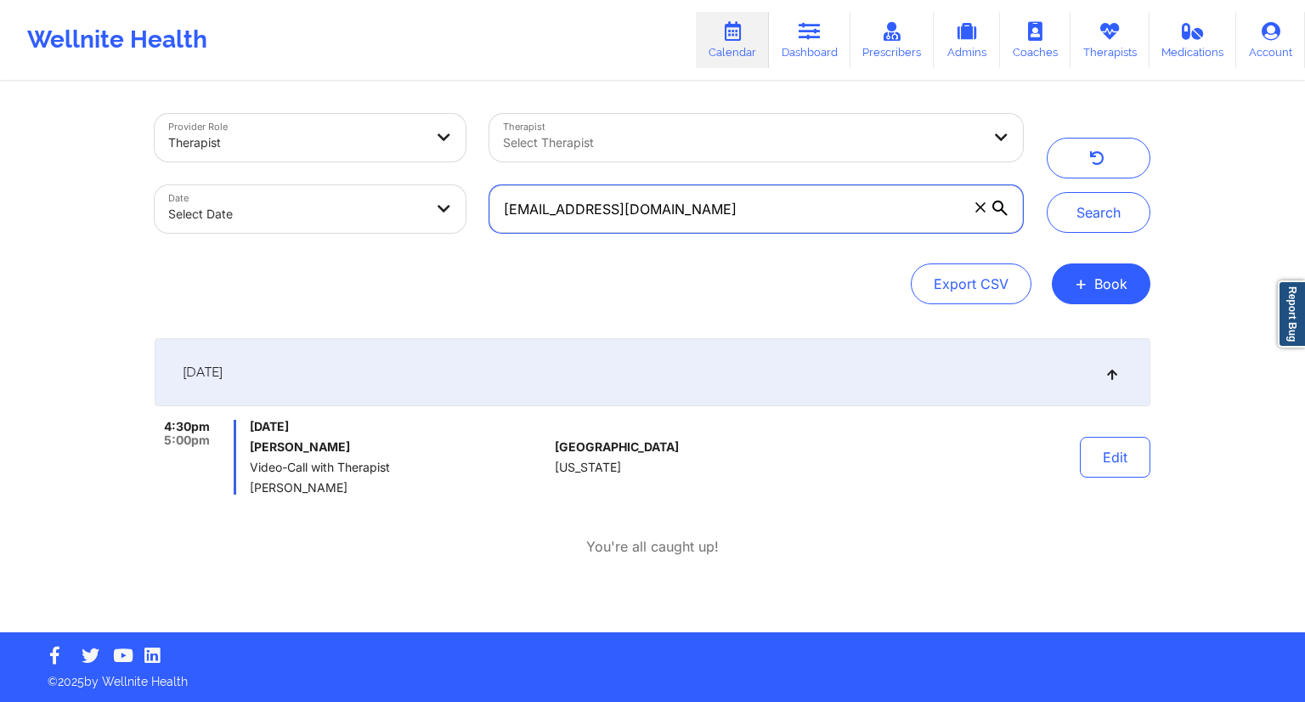
drag, startPoint x: 715, startPoint y: 208, endPoint x: 489, endPoint y: 218, distance: 226.2
click at [489, 218] on input "[EMAIL_ADDRESS][DOMAIN_NAME]" at bounding box center [755, 209] width 533 height 48
click at [787, 48] on link "Dashboard" at bounding box center [810, 40] width 82 height 56
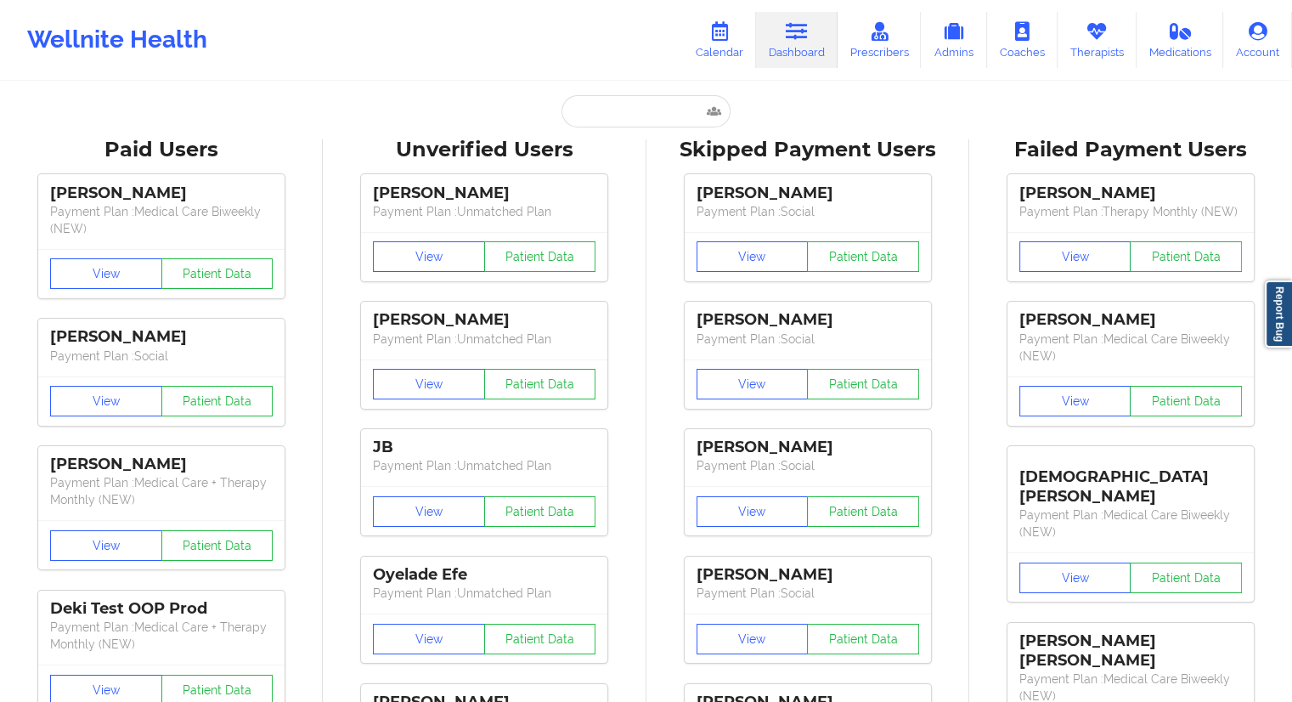
click at [583, 116] on input "text" at bounding box center [645, 111] width 168 height 32
paste input "[EMAIL_ADDRESS][DOMAIN_NAME]"
type input "[EMAIL_ADDRESS][DOMAIN_NAME]"
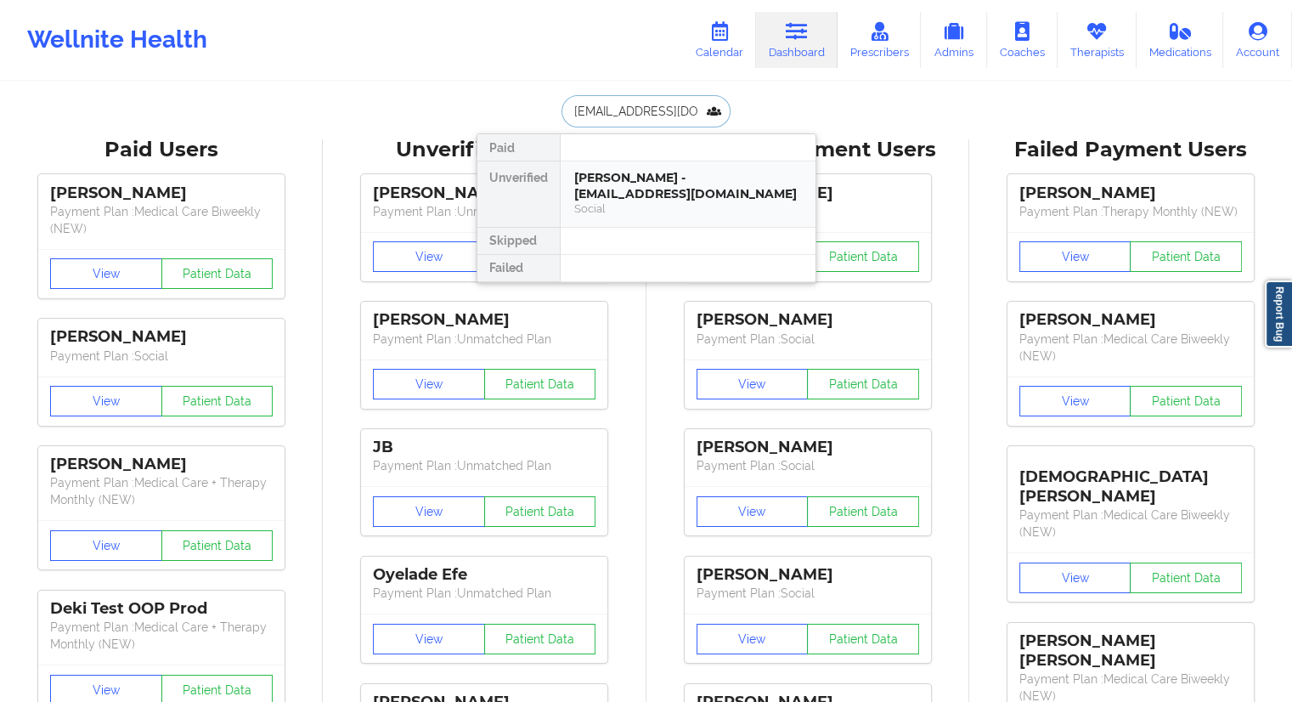
click at [598, 201] on div "Social" at bounding box center [688, 208] width 228 height 14
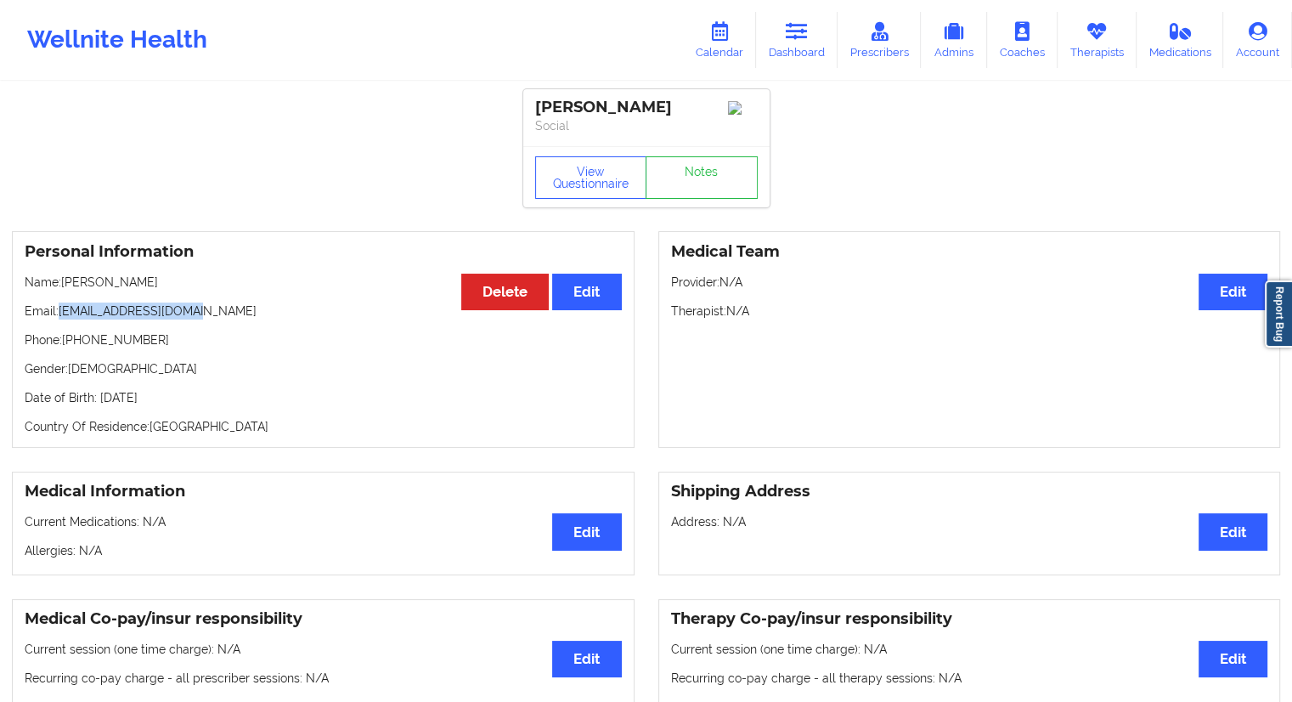
drag, startPoint x: 245, startPoint y: 323, endPoint x: 61, endPoint y: 320, distance: 183.5
click at [61, 319] on p "Email: [EMAIL_ADDRESS][DOMAIN_NAME]" at bounding box center [323, 310] width 597 height 17
click at [727, 38] on icon at bounding box center [719, 31] width 22 height 19
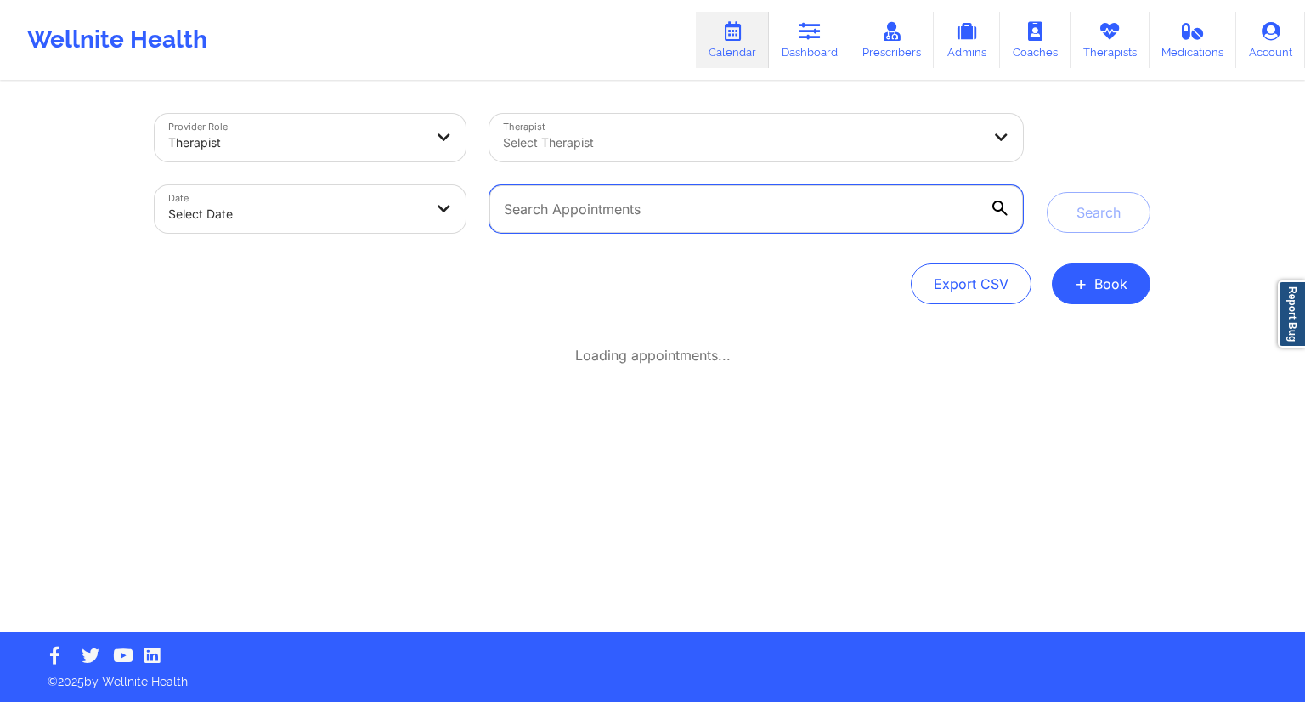
click at [650, 211] on input "text" at bounding box center [755, 209] width 533 height 48
paste input "[EMAIL_ADDRESS][DOMAIN_NAME]"
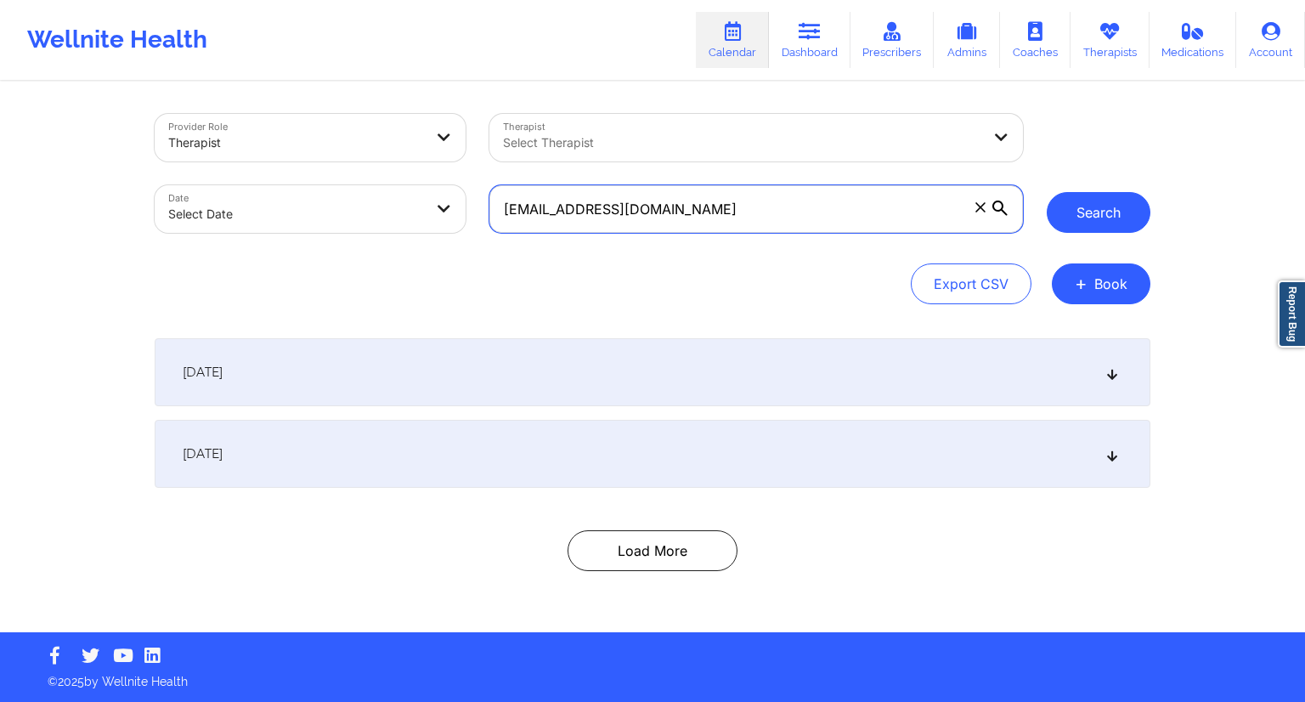
type input "[EMAIL_ADDRESS][DOMAIN_NAME]"
click at [1108, 212] on button "Search" at bounding box center [1098, 212] width 104 height 41
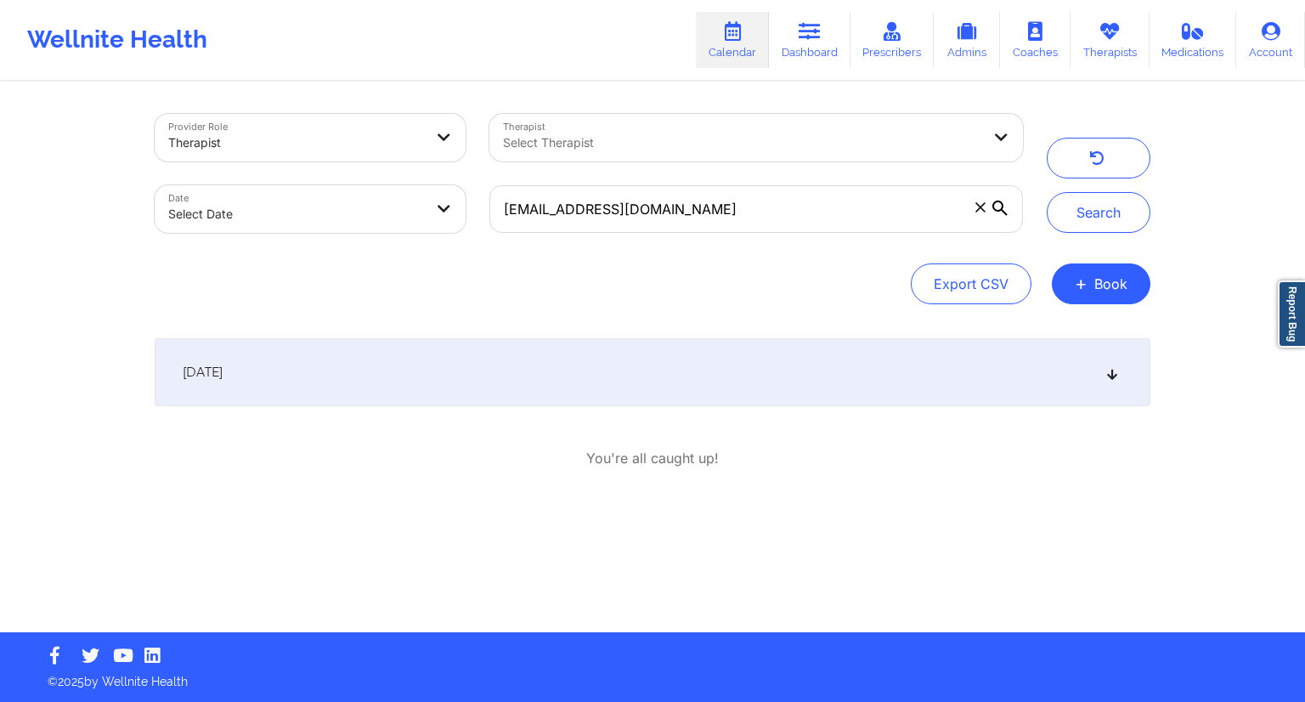
click at [432, 385] on div "[DATE]" at bounding box center [652, 372] width 995 height 68
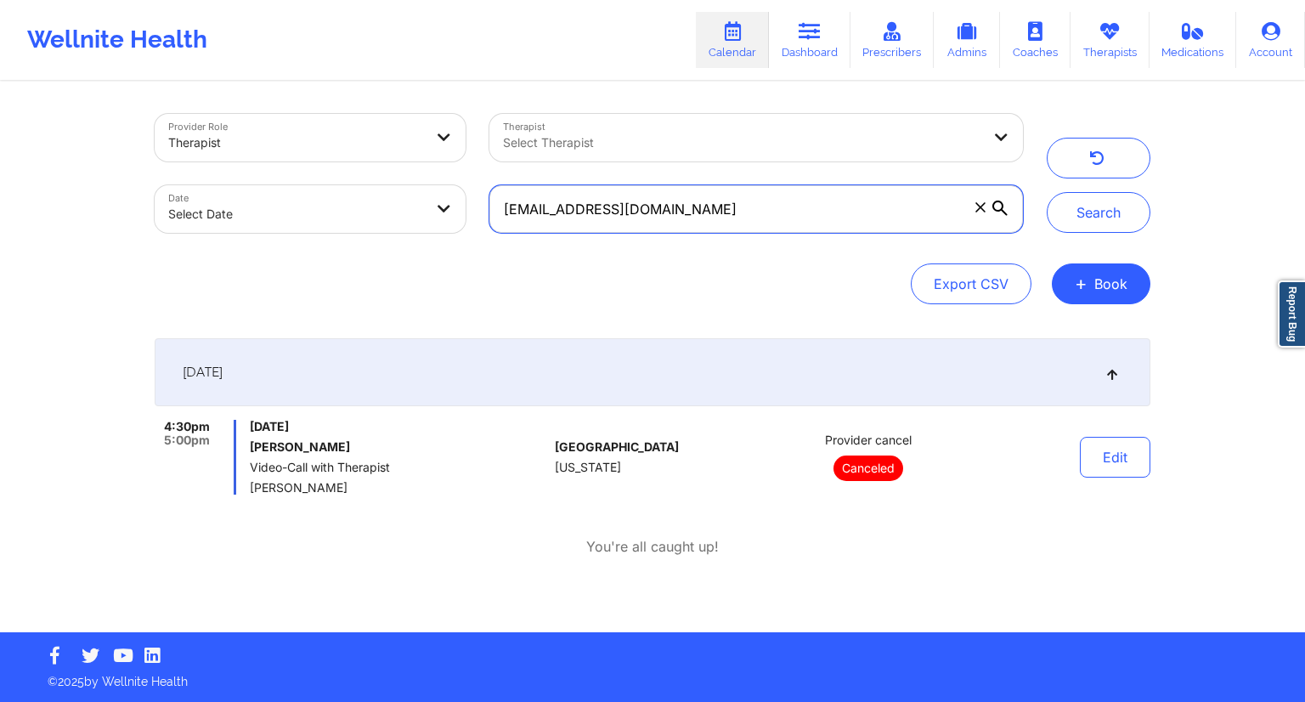
click at [890, 211] on input "[EMAIL_ADDRESS][DOMAIN_NAME]" at bounding box center [755, 209] width 533 height 48
click at [798, 48] on link "Dashboard" at bounding box center [810, 40] width 82 height 56
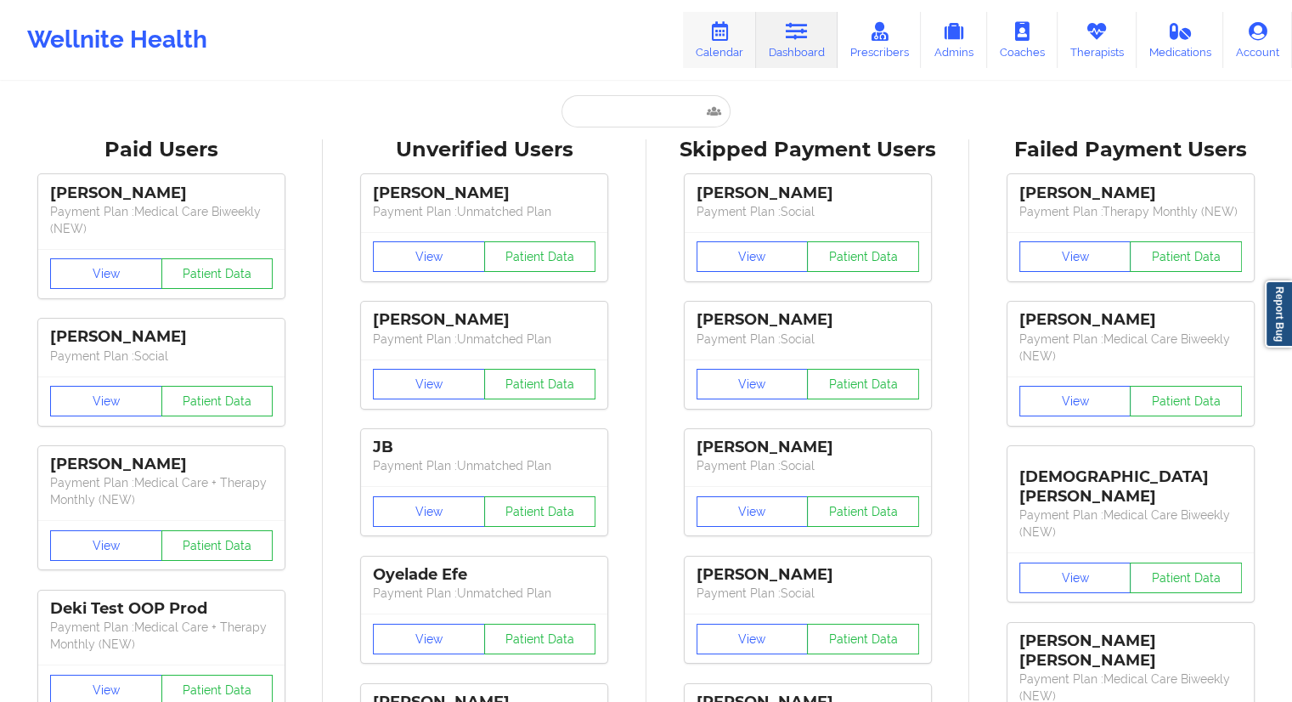
click at [720, 55] on link "Calendar" at bounding box center [719, 40] width 73 height 56
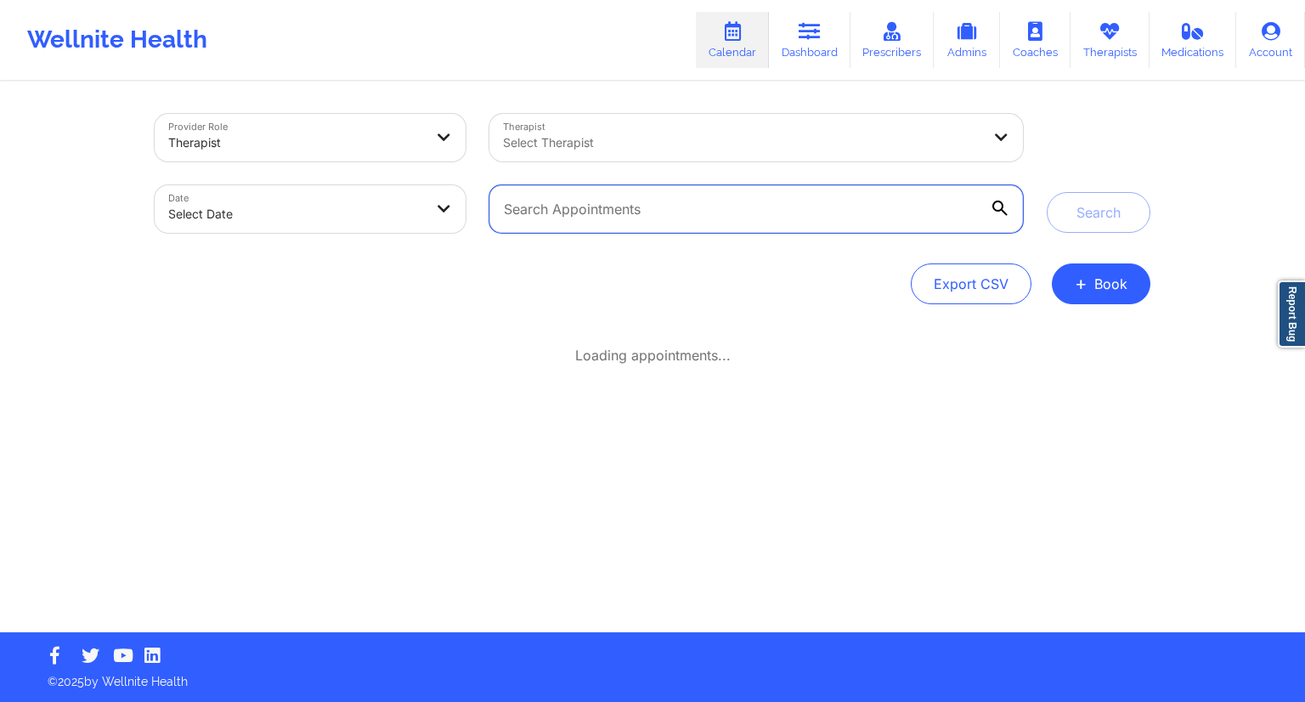
click at [662, 218] on input "text" at bounding box center [755, 209] width 533 height 48
paste input "[EMAIL_ADDRESS][DOMAIN_NAME]"
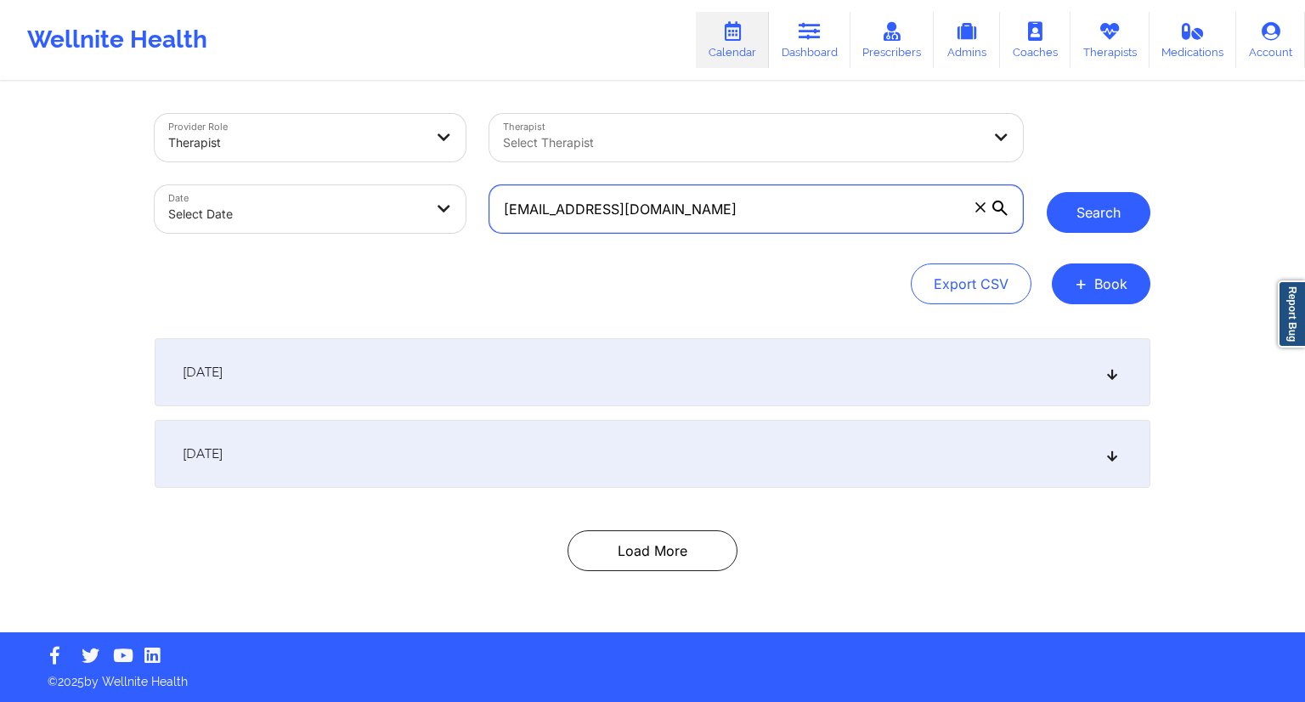
type input "[EMAIL_ADDRESS][DOMAIN_NAME]"
click at [1050, 220] on button "Search" at bounding box center [1098, 212] width 104 height 41
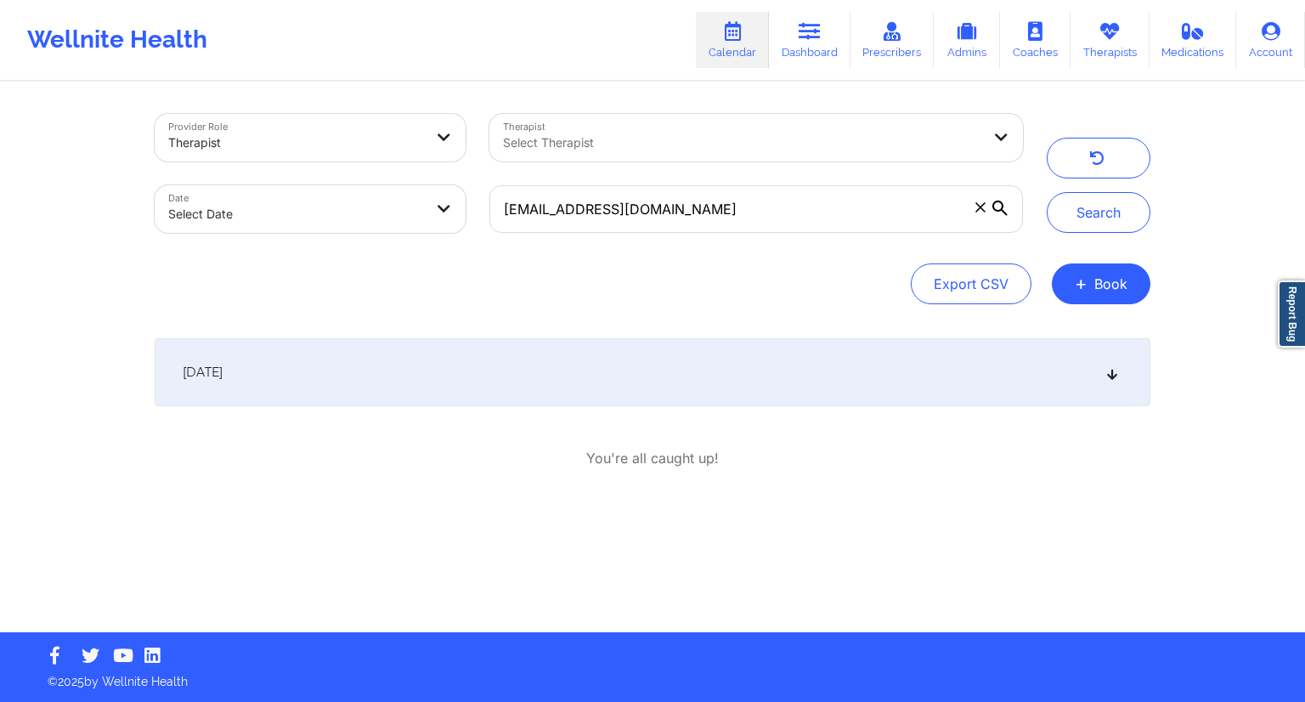
click at [446, 339] on div "[DATE]" at bounding box center [652, 372] width 995 height 68
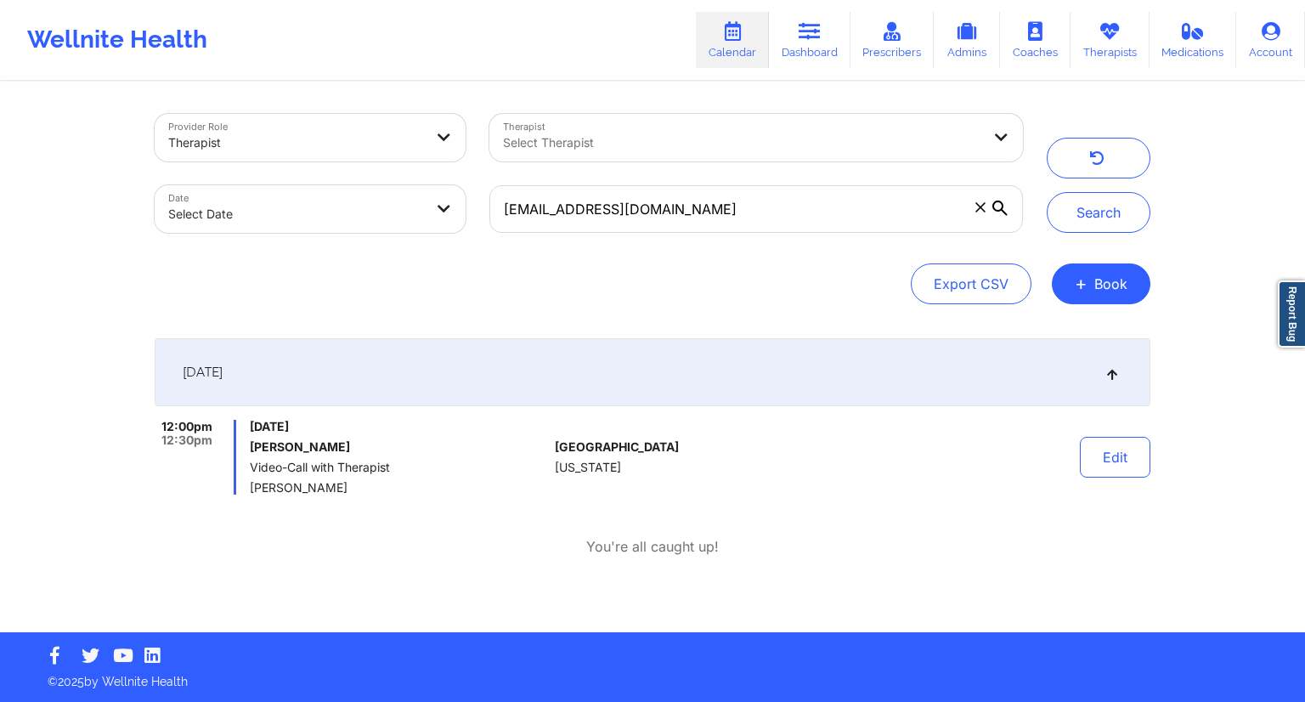
drag, startPoint x: 300, startPoint y: 486, endPoint x: 251, endPoint y: 485, distance: 48.4
click at [251, 485] on span "[PERSON_NAME]" at bounding box center [399, 488] width 298 height 14
click at [800, 46] on link "Dashboard" at bounding box center [810, 40] width 82 height 56
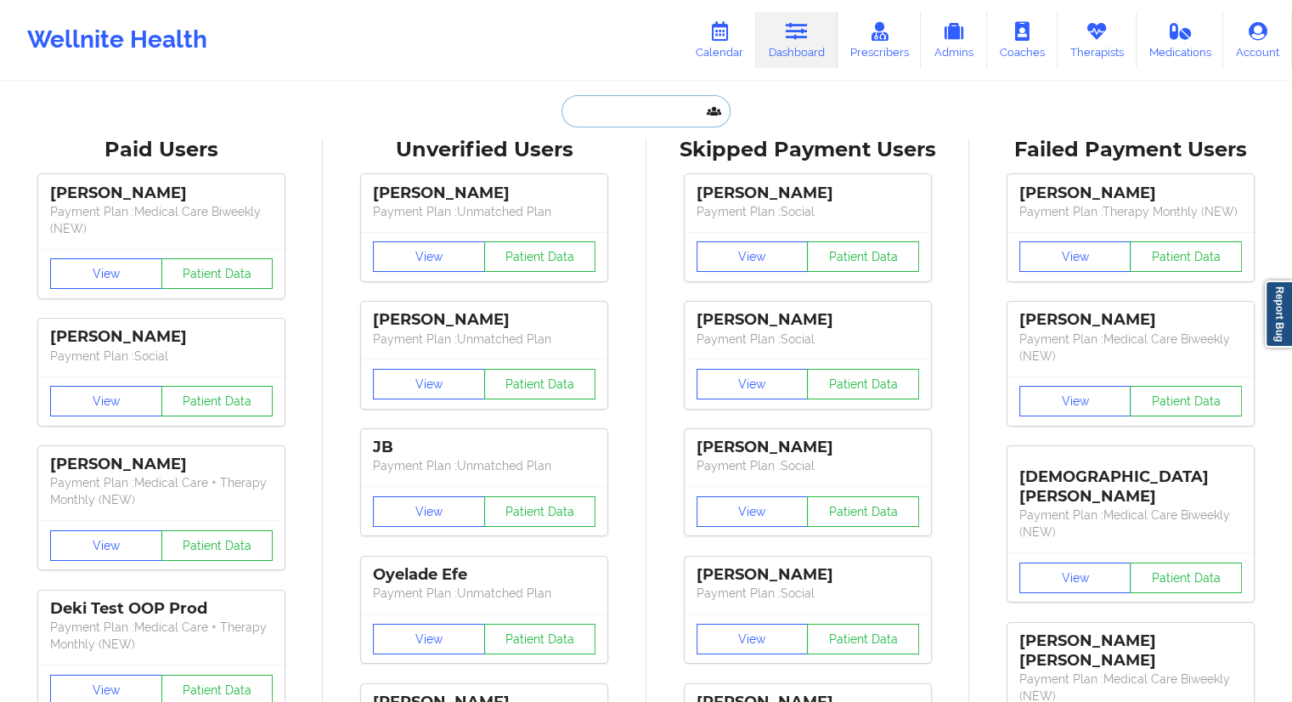
click at [567, 116] on input "text" at bounding box center [645, 111] width 168 height 32
paste input "[PERSON_NAME]"
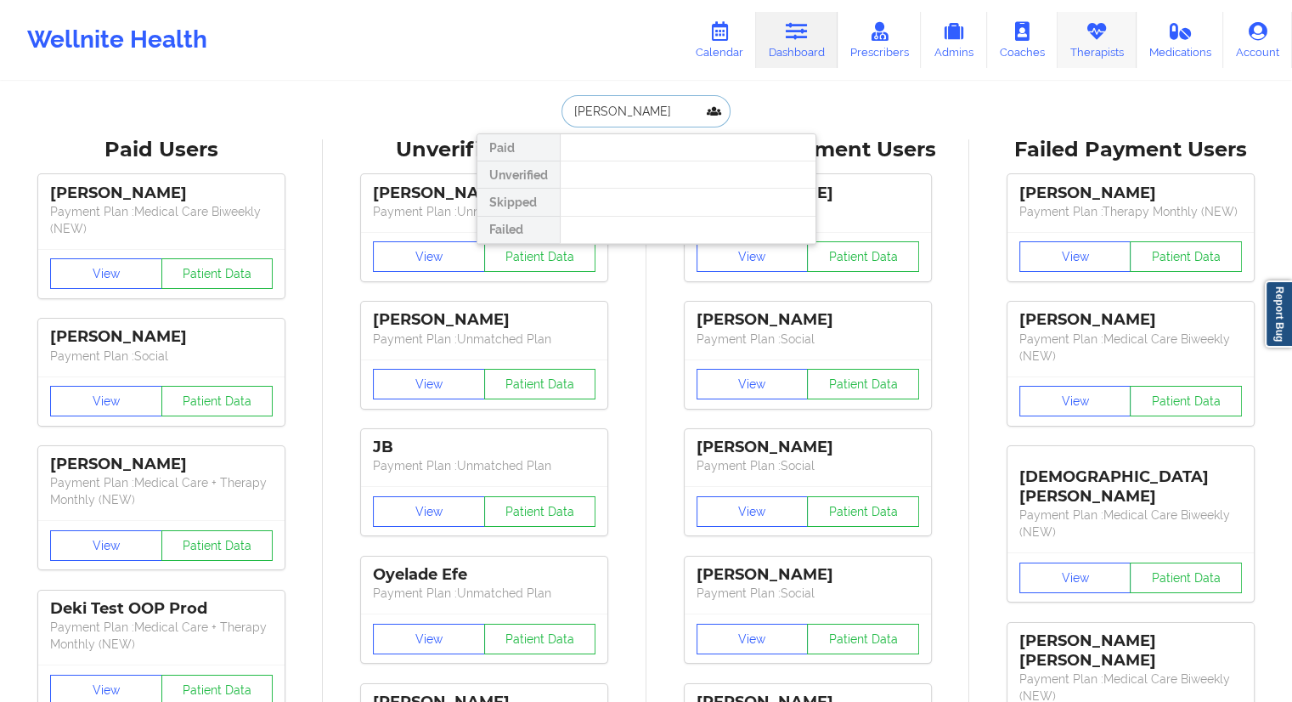
type input "[PERSON_NAME]"
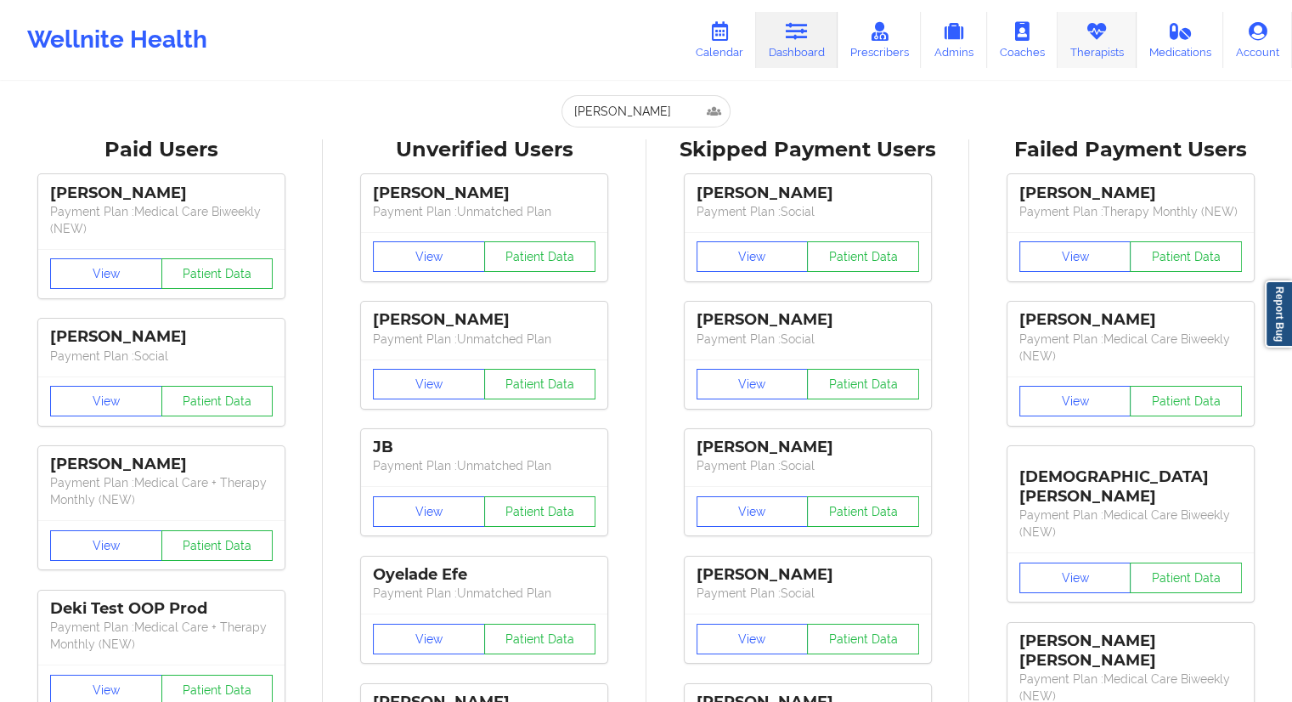
click at [1086, 55] on link "Therapists" at bounding box center [1096, 40] width 79 height 56
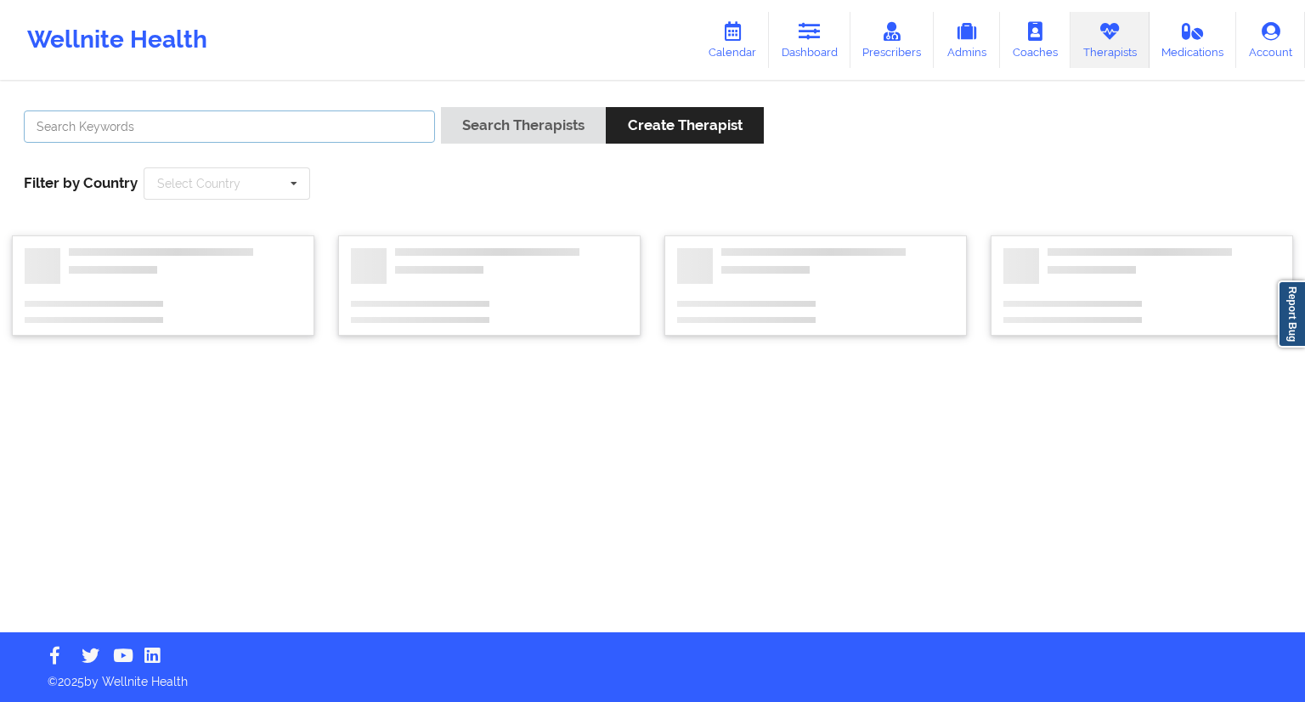
click at [341, 110] on input "text" at bounding box center [229, 126] width 411 height 32
paste input "[PERSON_NAME]"
type input "[PERSON_NAME]"
click at [503, 125] on button "Search Therapists" at bounding box center [523, 125] width 165 height 37
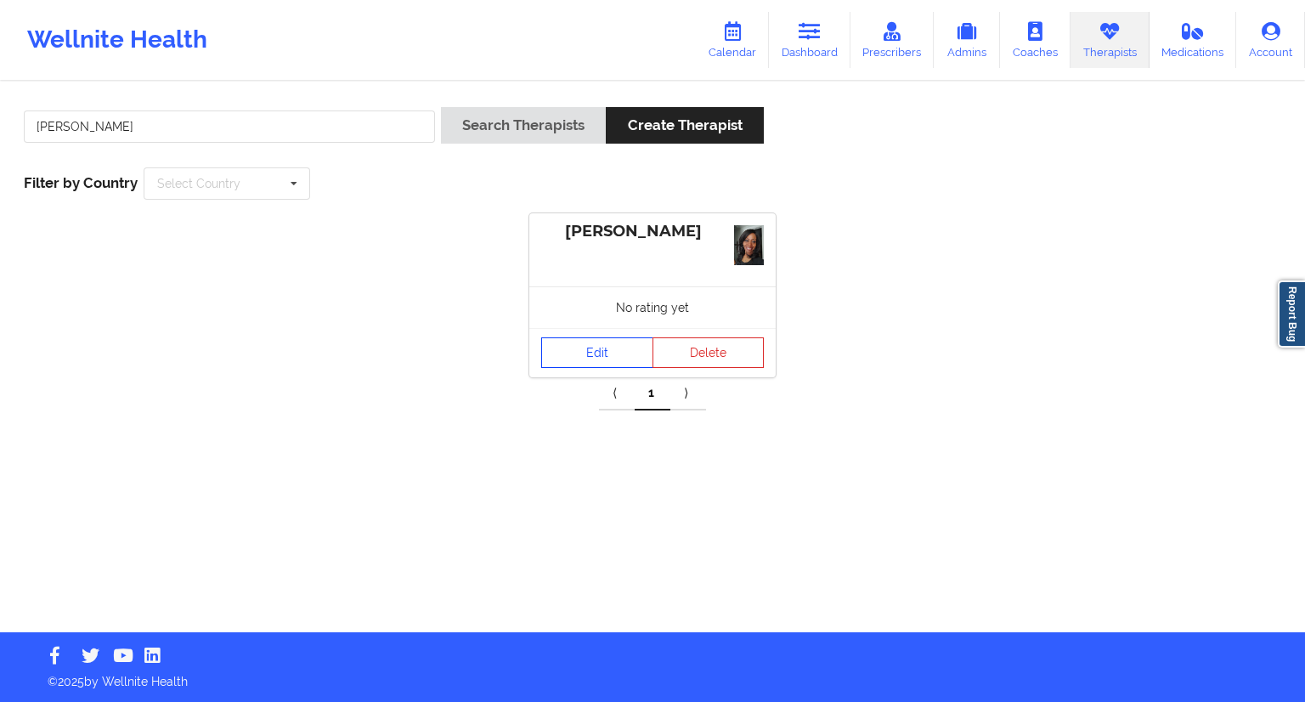
click at [581, 356] on link "Edit" at bounding box center [597, 352] width 112 height 31
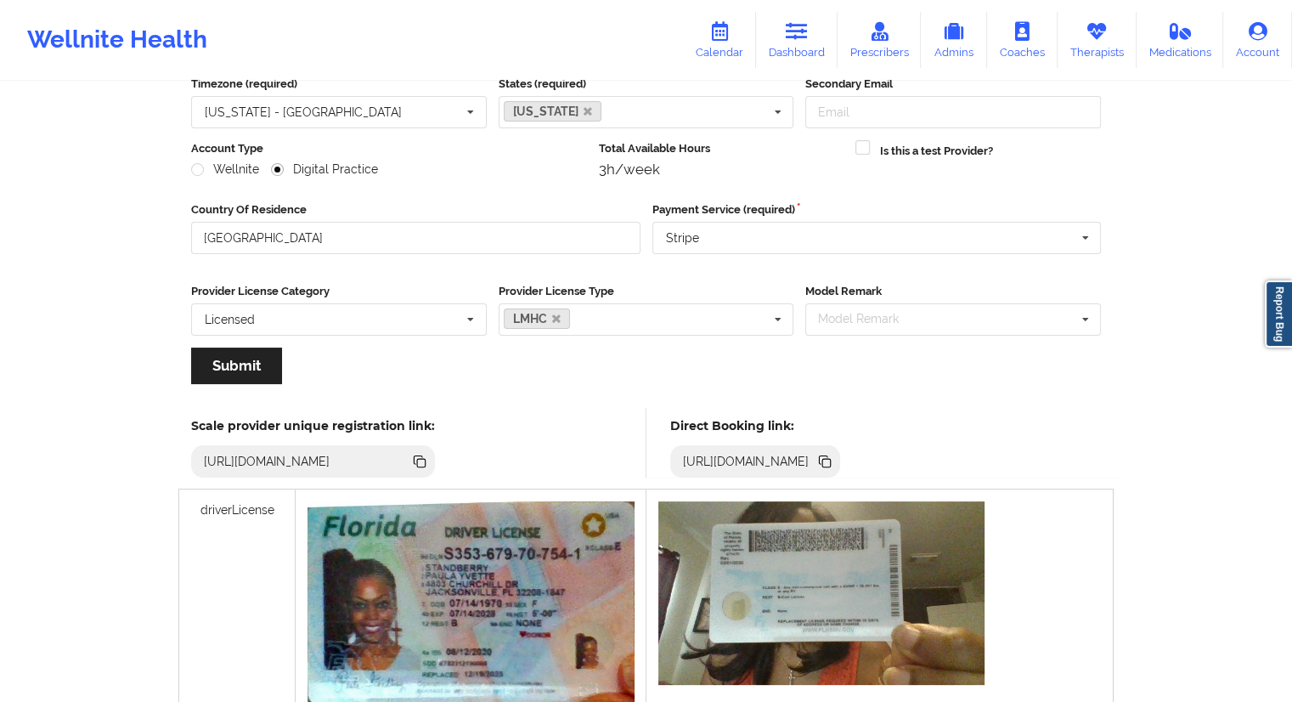
scroll to position [22, 0]
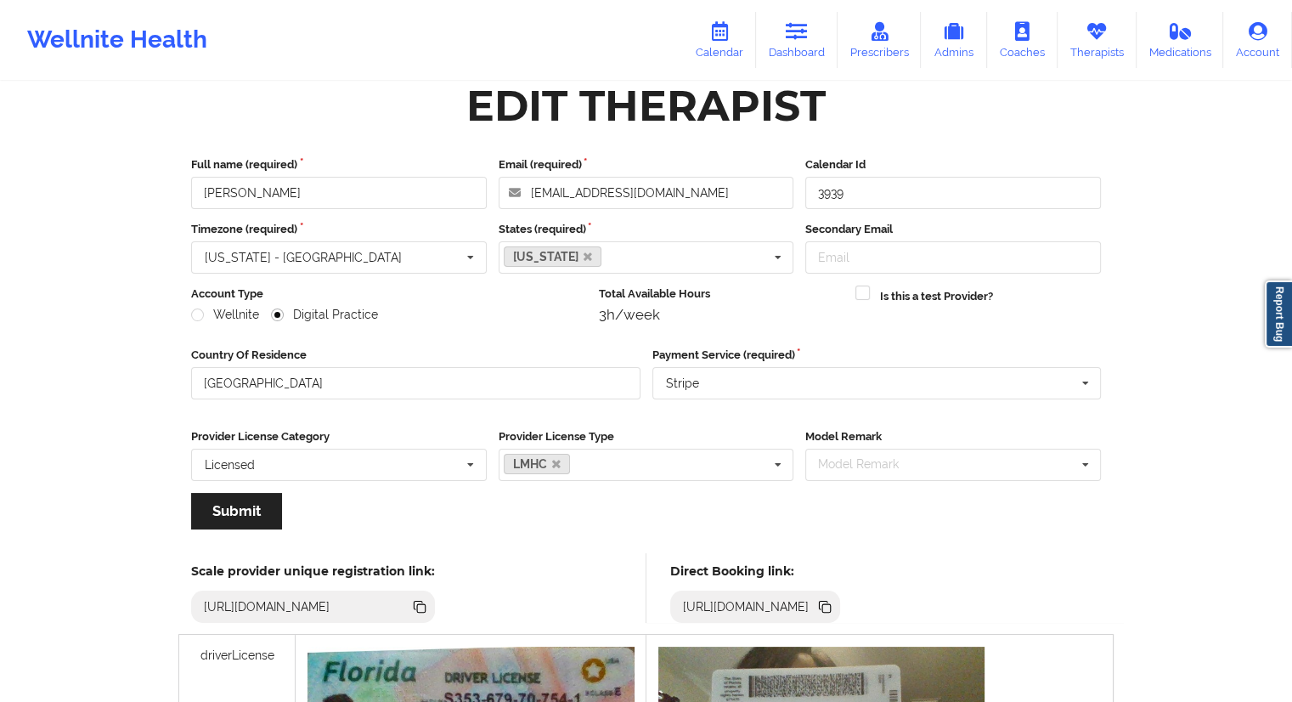
click at [834, 597] on icon at bounding box center [824, 606] width 19 height 19
drag, startPoint x: 328, startPoint y: 179, endPoint x: 187, endPoint y: 179, distance: 141.0
click at [187, 179] on div "Full name (required) [PERSON_NAME]" at bounding box center [338, 182] width 307 height 53
click at [736, 33] on link "Calendar" at bounding box center [719, 40] width 73 height 56
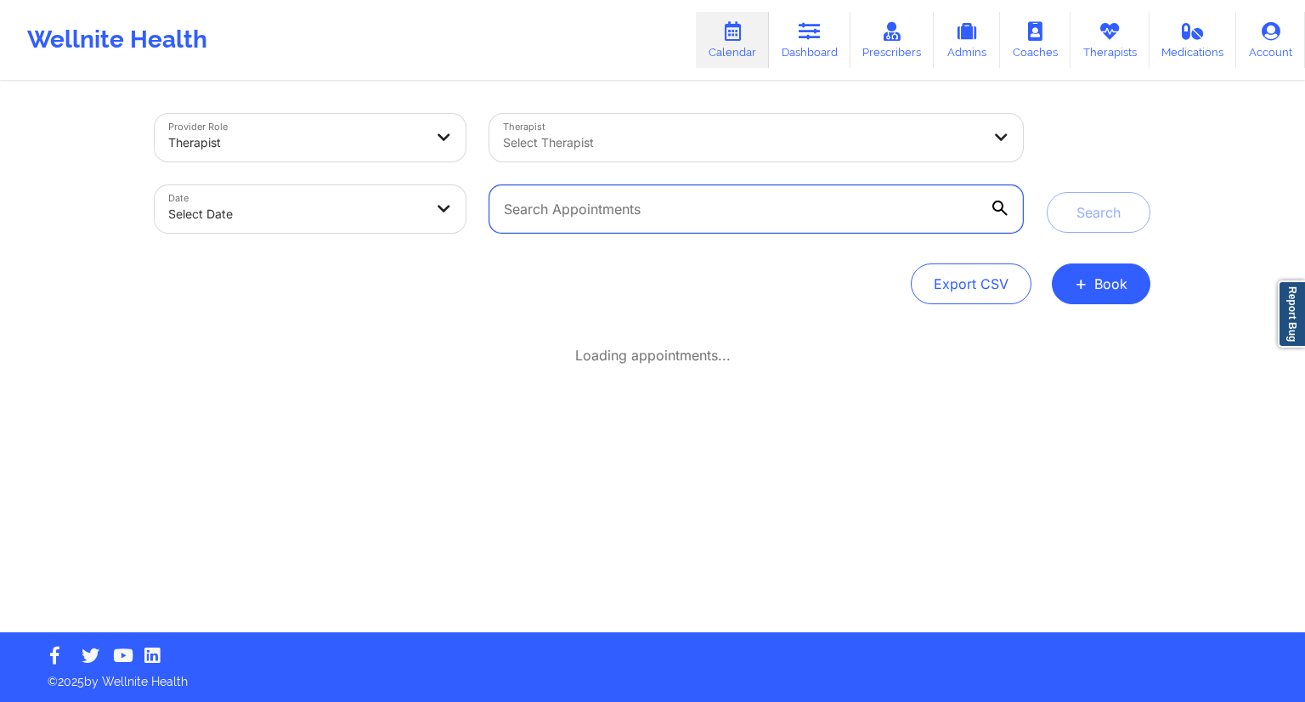
click at [612, 210] on input "text" at bounding box center [755, 209] width 533 height 48
paste input "[PERSON_NAME]"
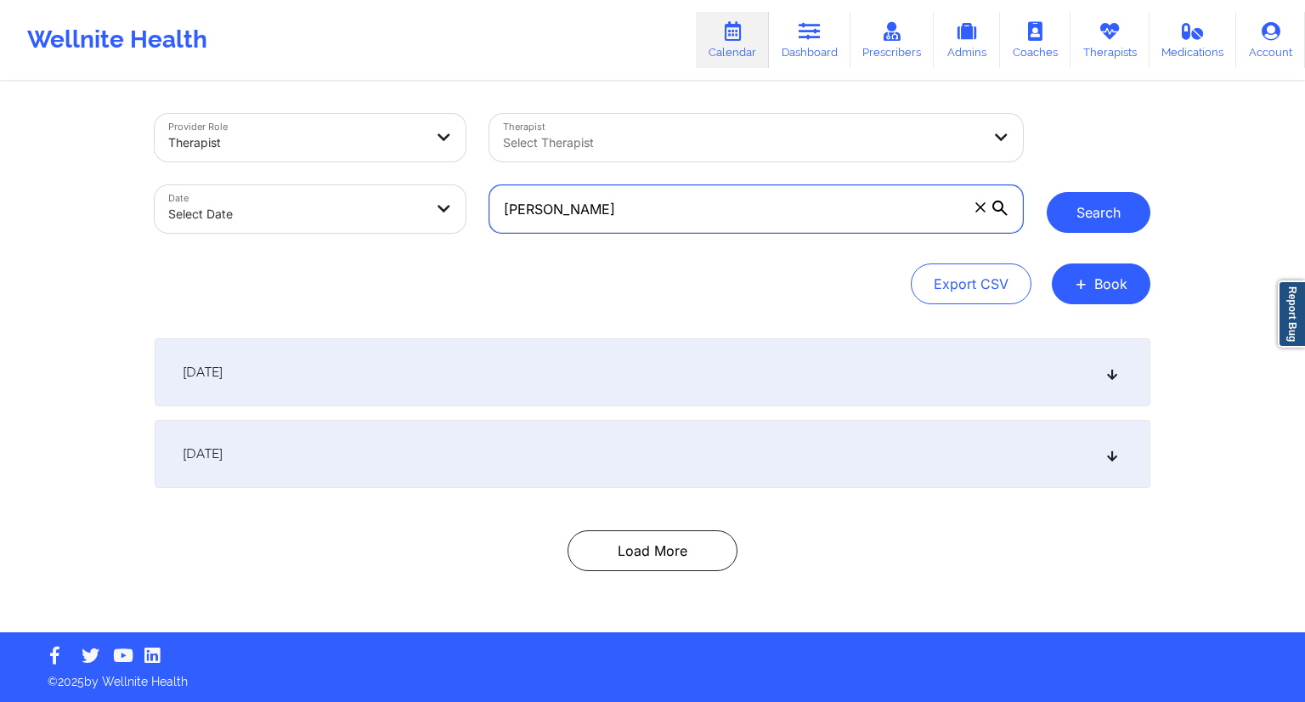
type input "[PERSON_NAME]"
click at [1103, 205] on button "Search" at bounding box center [1098, 212] width 104 height 41
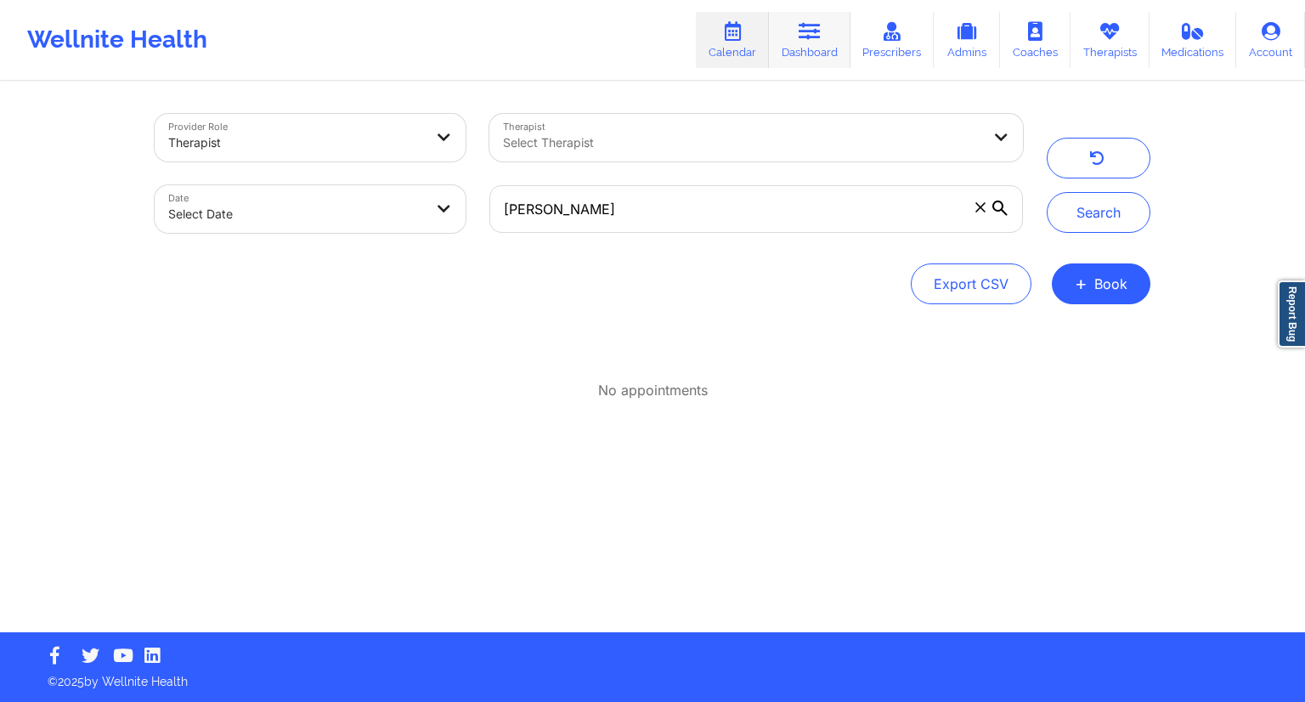
click at [800, 32] on link "Dashboard" at bounding box center [810, 40] width 82 height 56
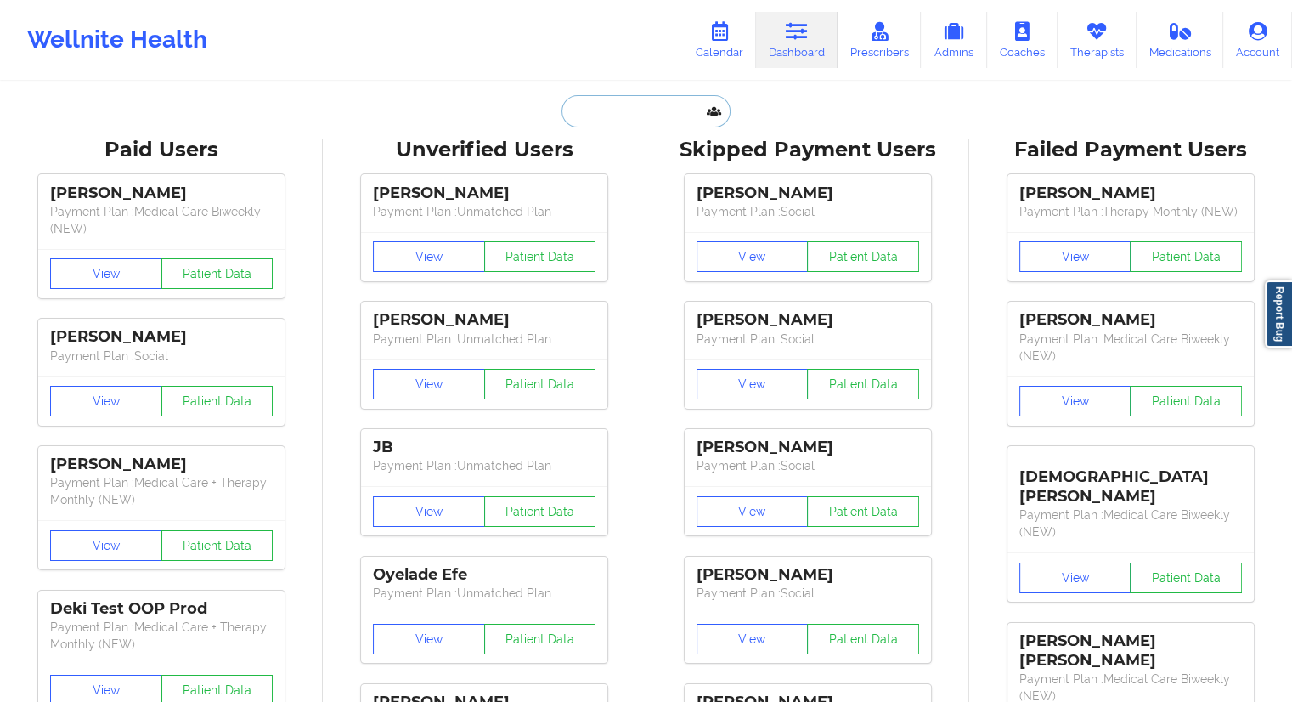
click at [571, 119] on input "text" at bounding box center [645, 111] width 168 height 32
paste input "[PERSON_NAME]"
type input "[PERSON_NAME]"
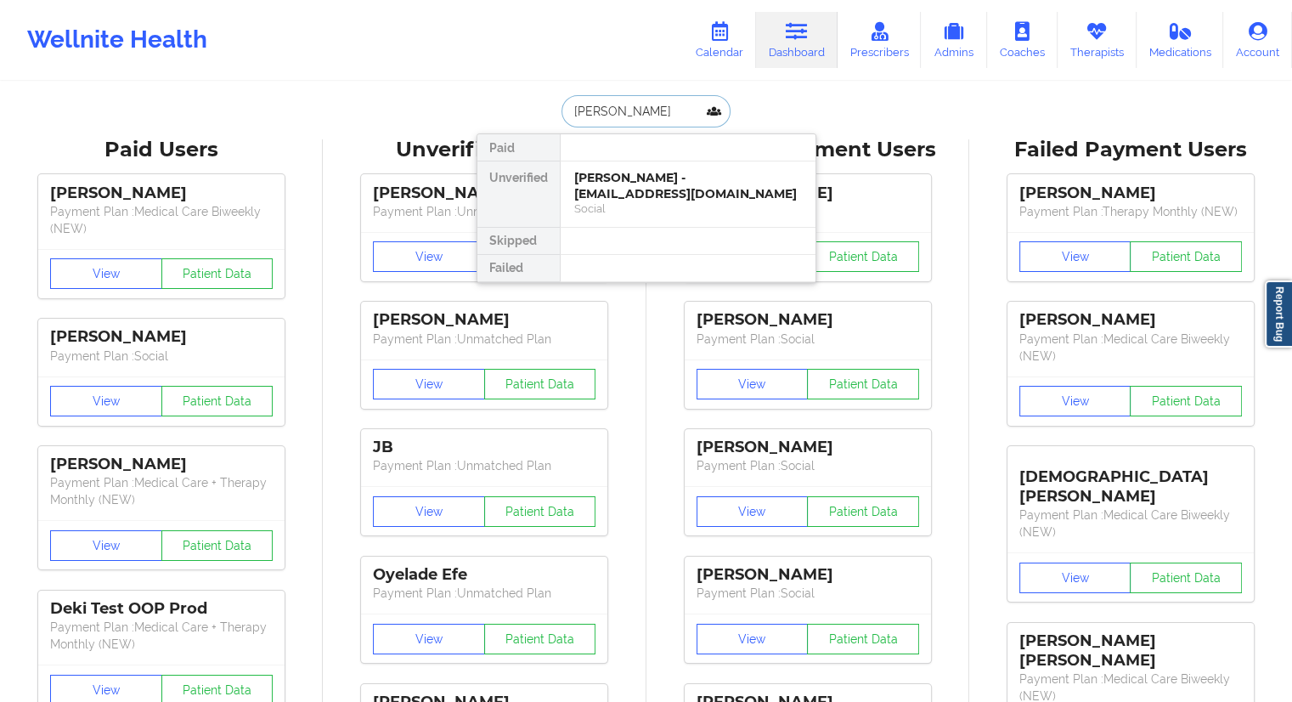
click at [615, 196] on div "[PERSON_NAME] - [EMAIL_ADDRESS][DOMAIN_NAME]" at bounding box center [688, 185] width 228 height 31
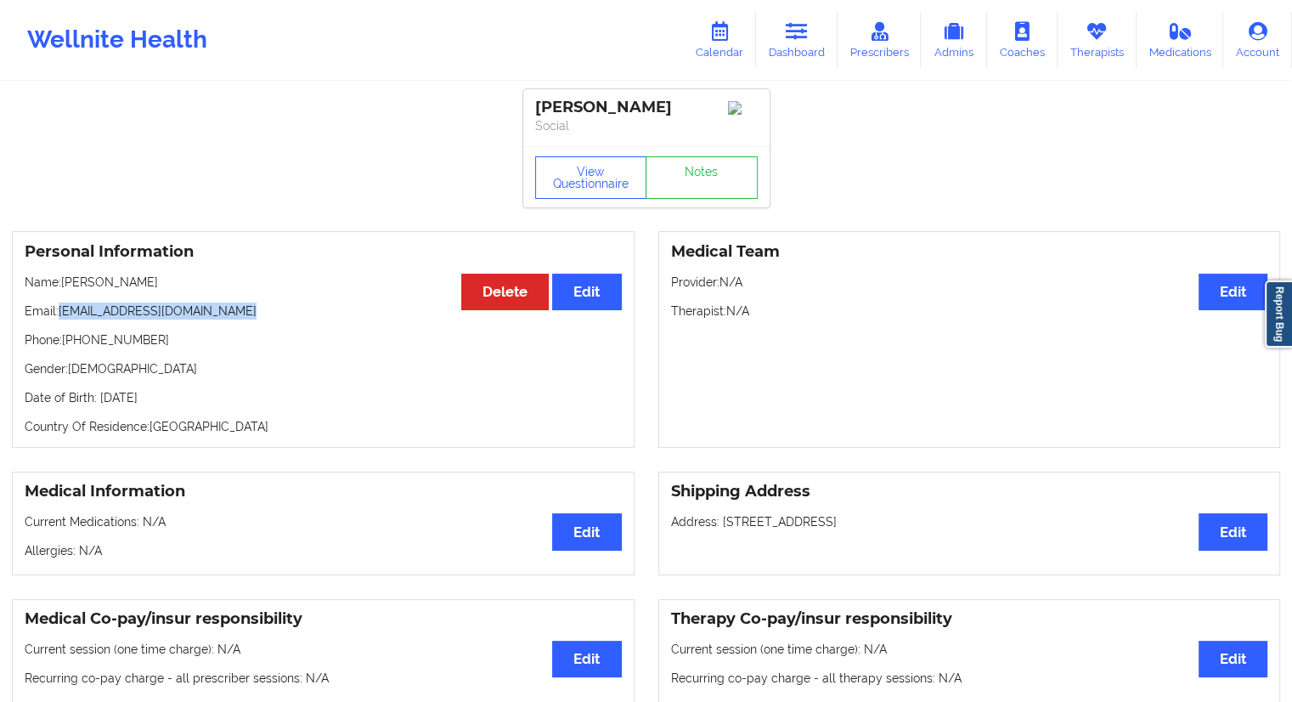
drag, startPoint x: 252, startPoint y: 313, endPoint x: 59, endPoint y: 319, distance: 193.7
click at [59, 319] on p "Email: [EMAIL_ADDRESS][DOMAIN_NAME]" at bounding box center [323, 310] width 597 height 17
click at [720, 25] on icon at bounding box center [719, 31] width 22 height 19
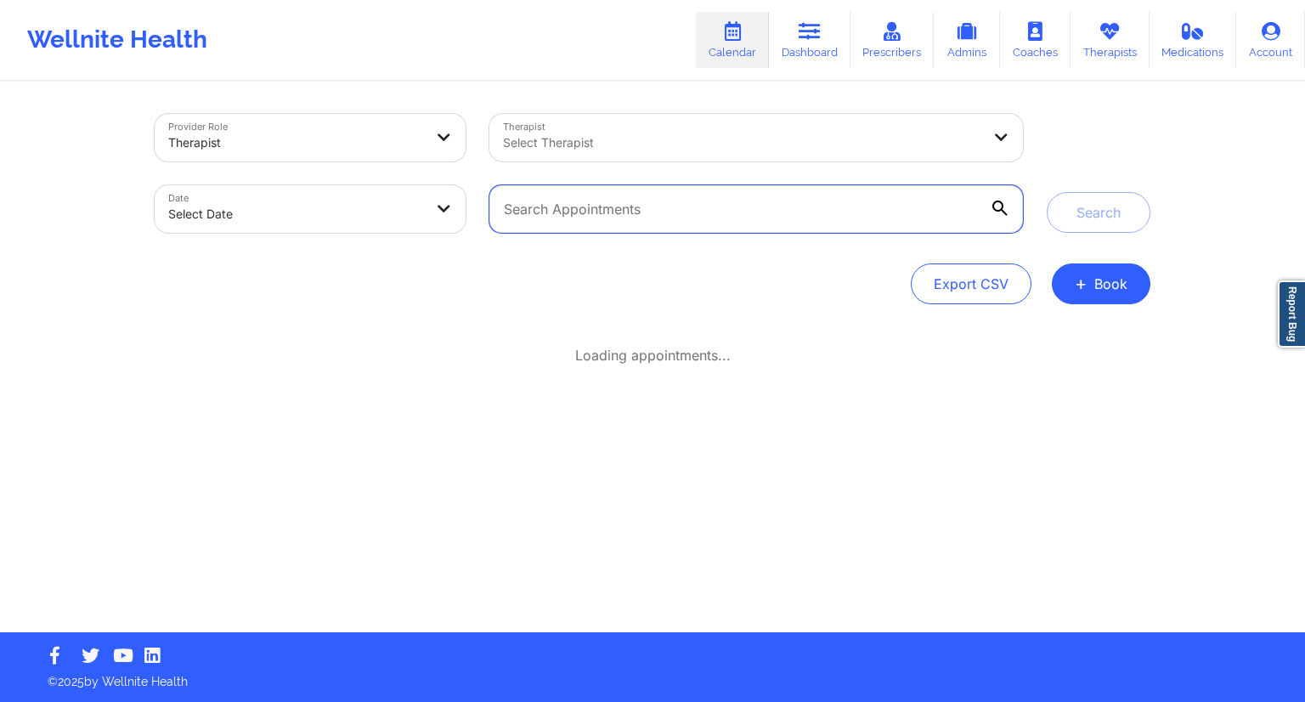
click at [580, 215] on input "text" at bounding box center [755, 209] width 533 height 48
paste input "[EMAIL_ADDRESS][DOMAIN_NAME]"
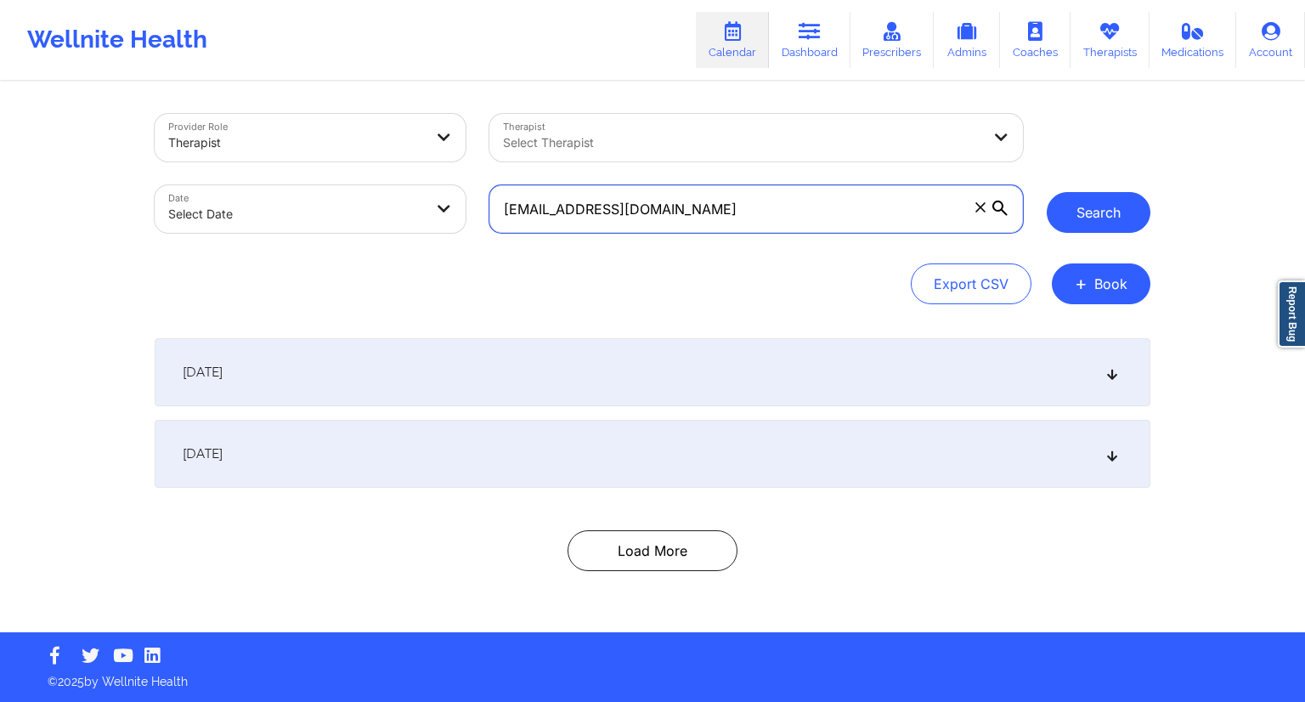
type input "[EMAIL_ADDRESS][DOMAIN_NAME]"
click at [1090, 206] on button "Search" at bounding box center [1098, 212] width 104 height 41
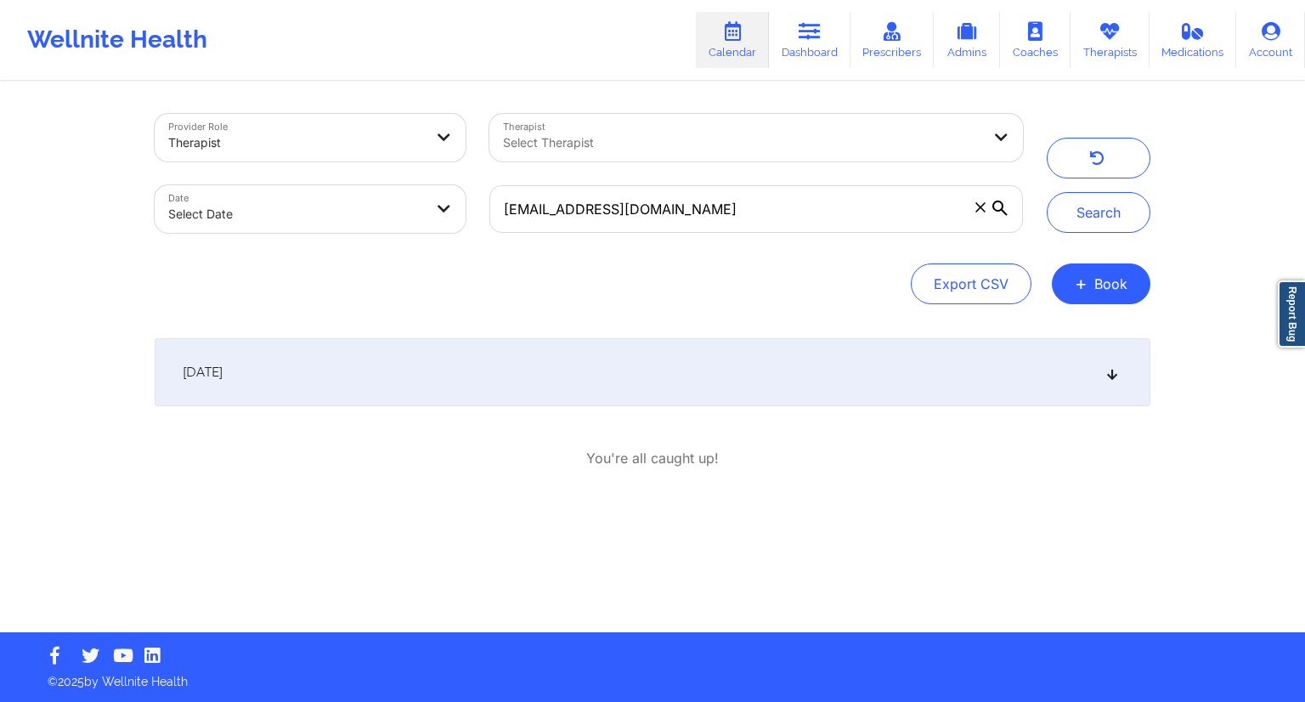
click at [555, 354] on div "[DATE]" at bounding box center [652, 372] width 995 height 68
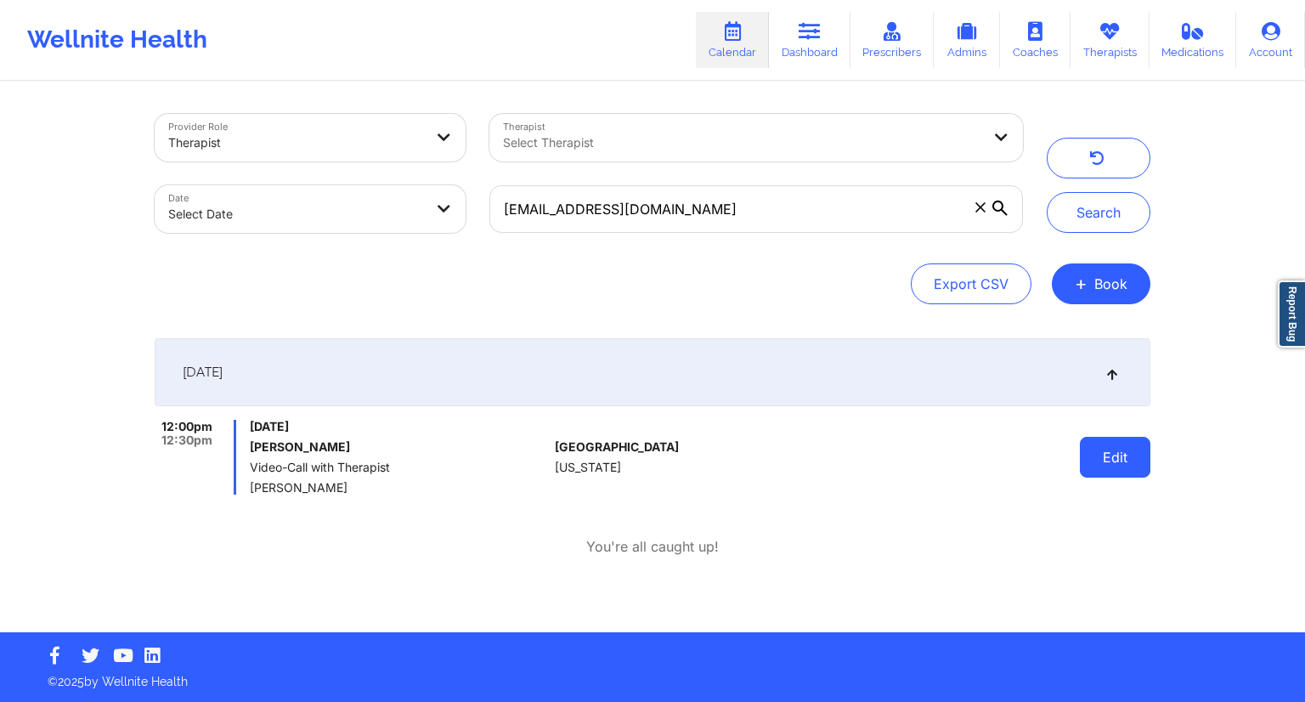
click at [1110, 464] on button "Edit" at bounding box center [1115, 457] width 70 height 41
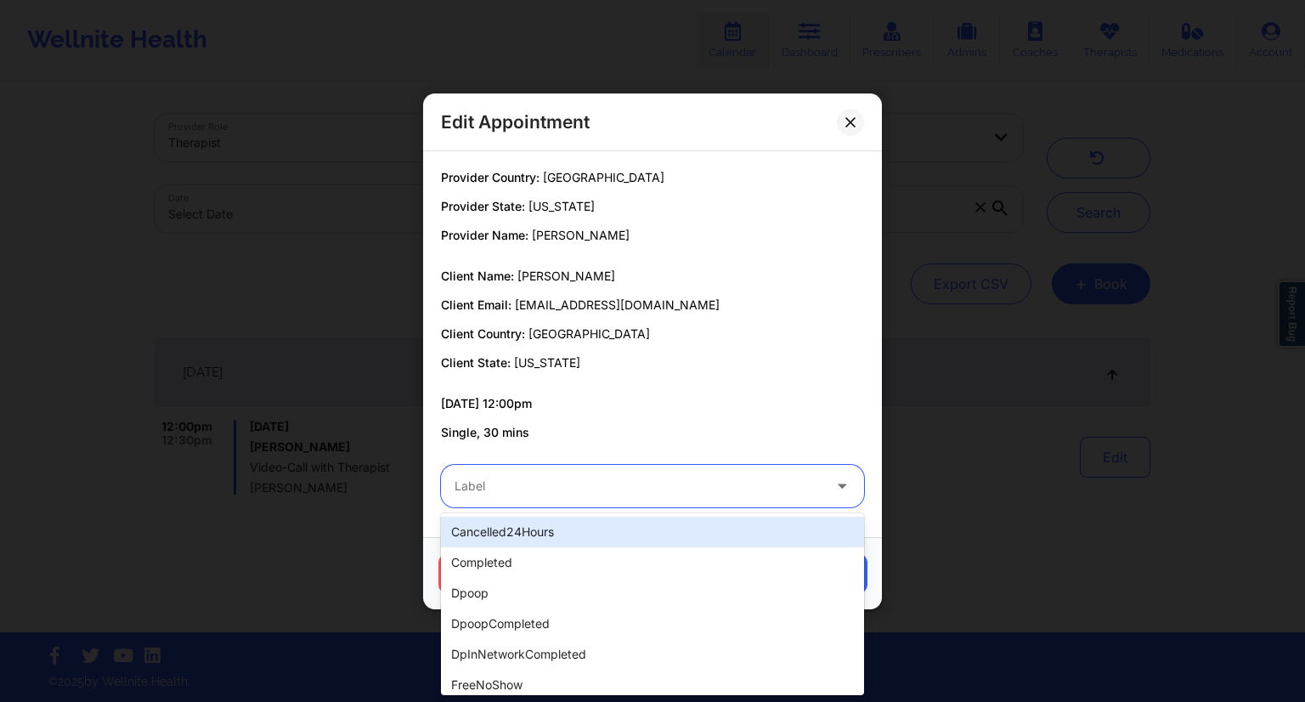
click at [558, 504] on div "Label" at bounding box center [632, 486] width 382 height 42
click at [519, 533] on div "cancelled24Hours" at bounding box center [652, 531] width 423 height 31
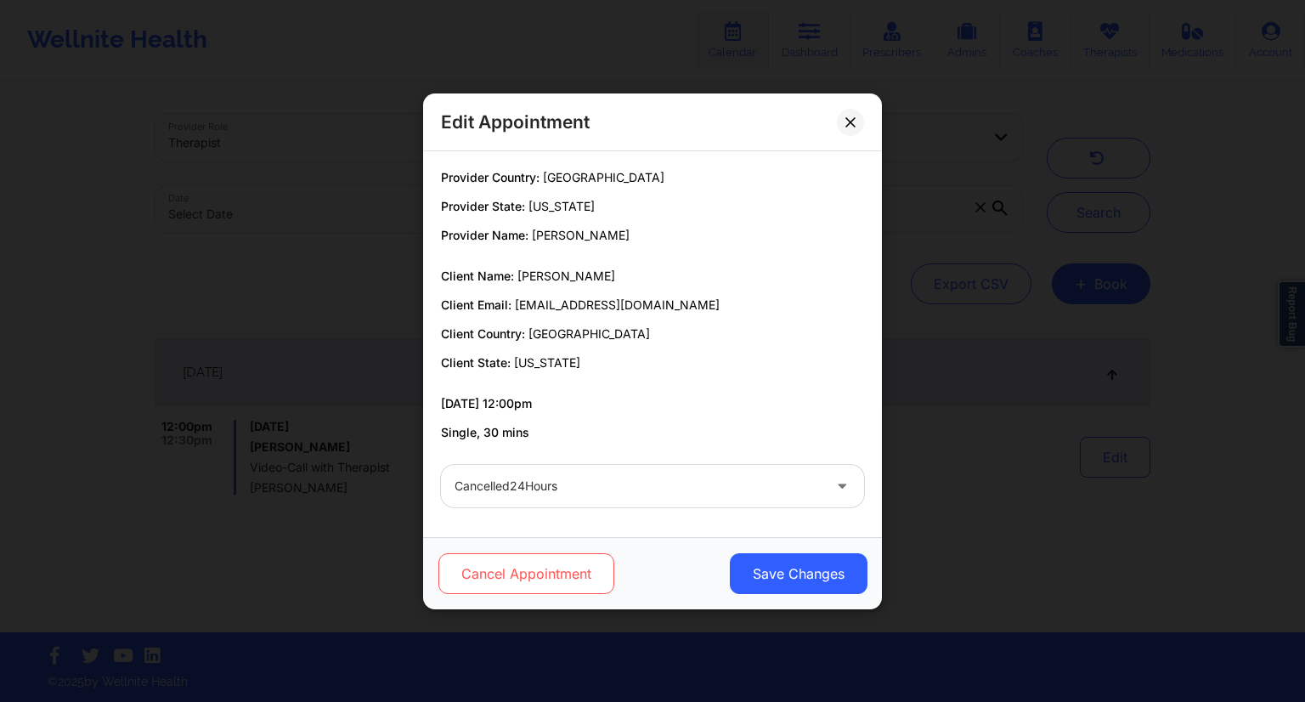
click at [528, 582] on button "Cancel Appointment" at bounding box center [526, 573] width 176 height 41
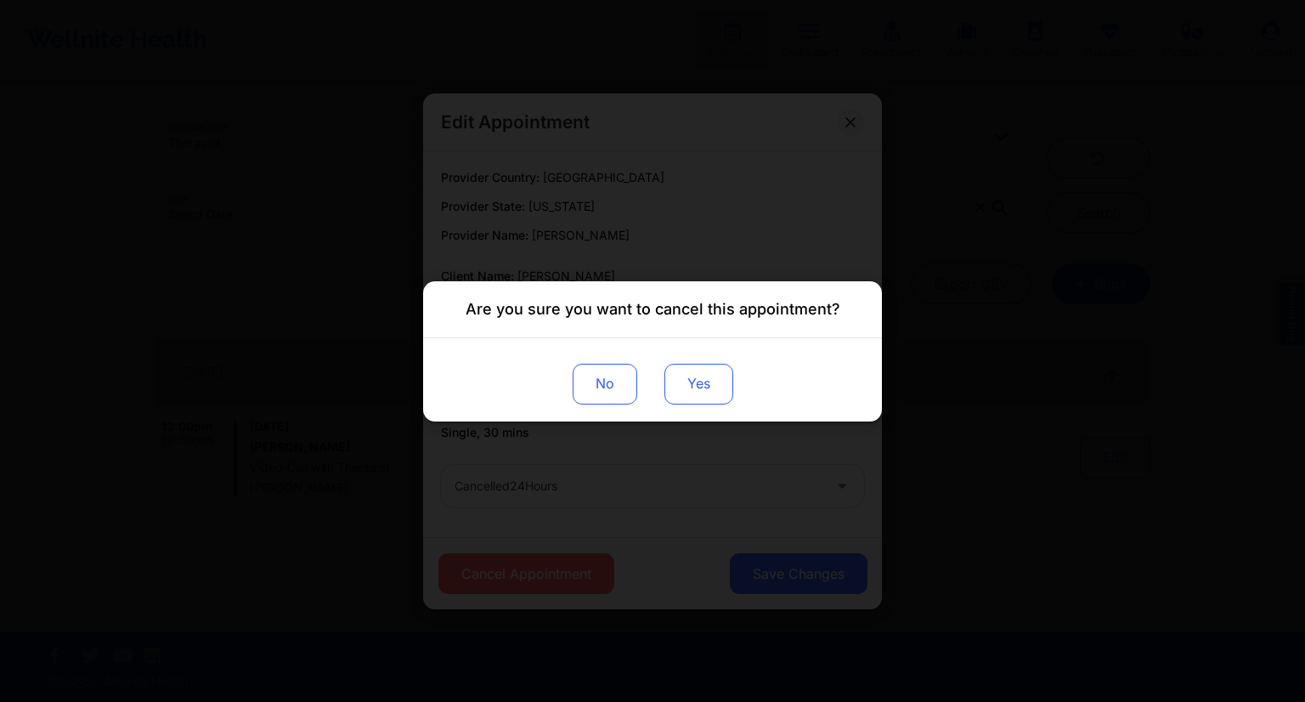
click at [699, 389] on button "Yes" at bounding box center [698, 383] width 69 height 41
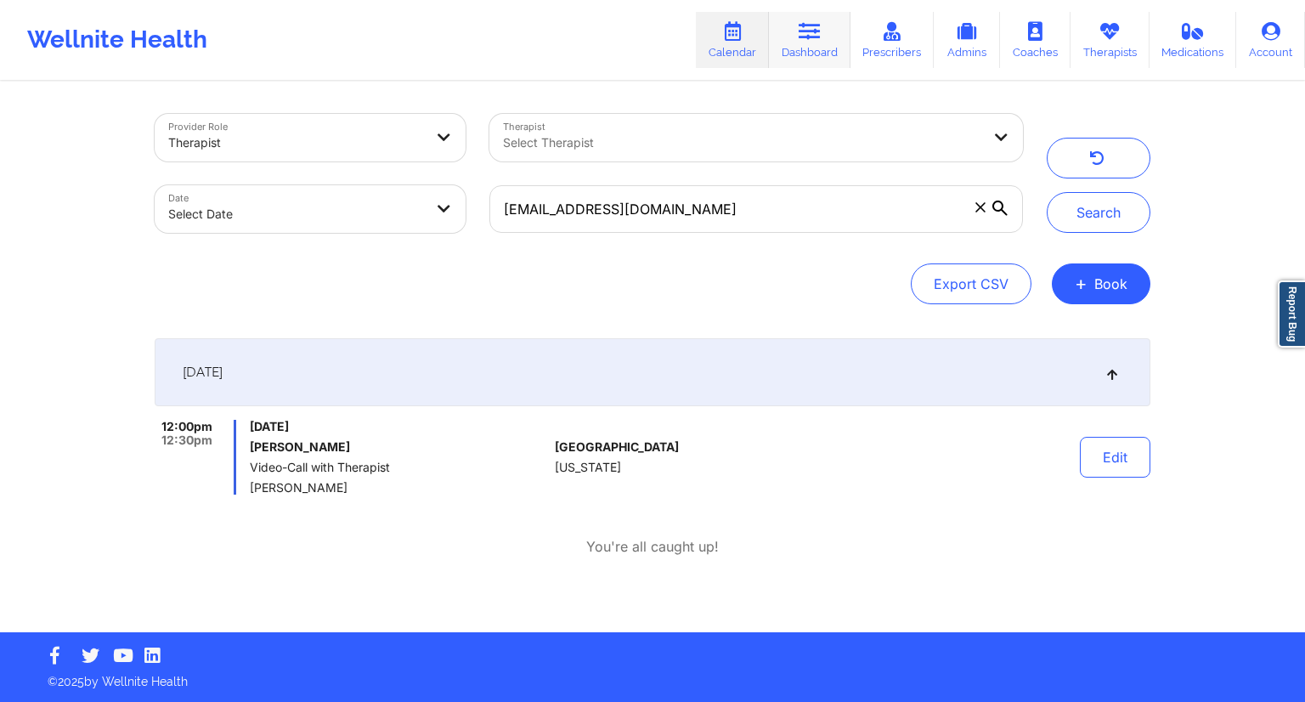
click at [801, 52] on link "Dashboard" at bounding box center [810, 40] width 82 height 56
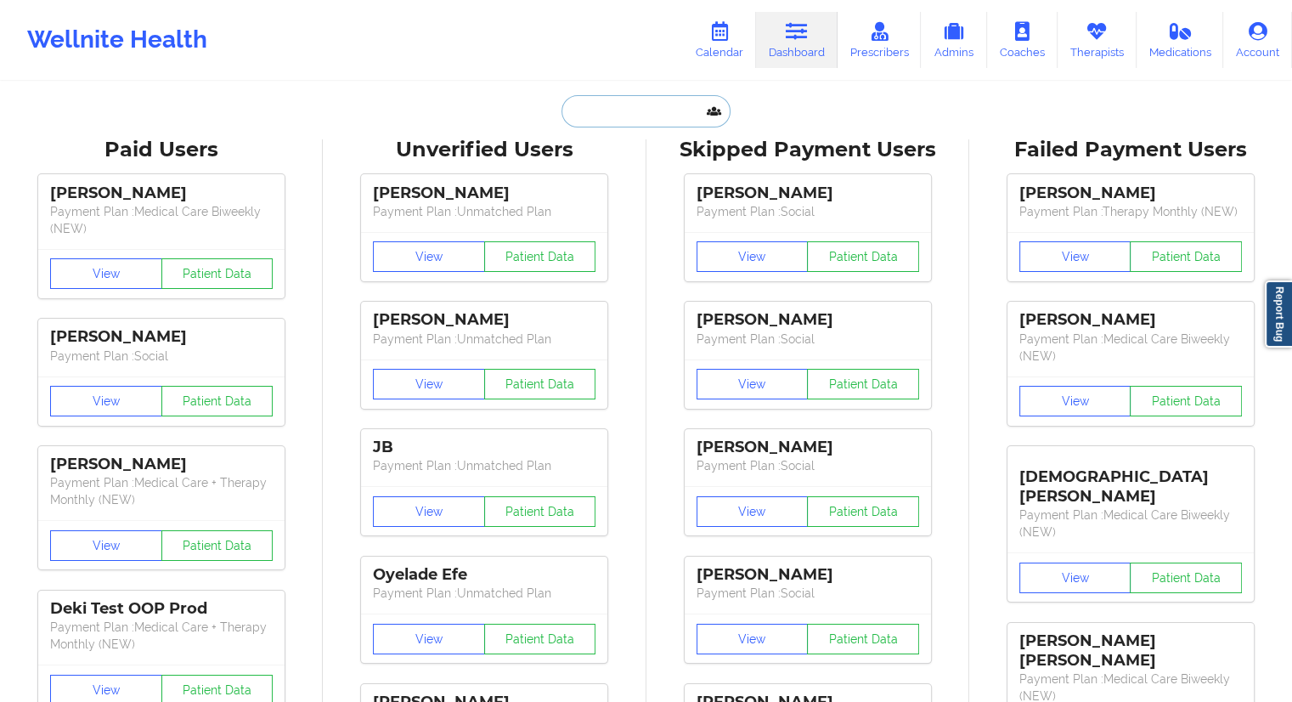
click at [629, 96] on input "text" at bounding box center [645, 111] width 168 height 32
paste input "[EMAIL_ADDRESS][DOMAIN_NAME]"
type input "[EMAIL_ADDRESS][DOMAIN_NAME]"
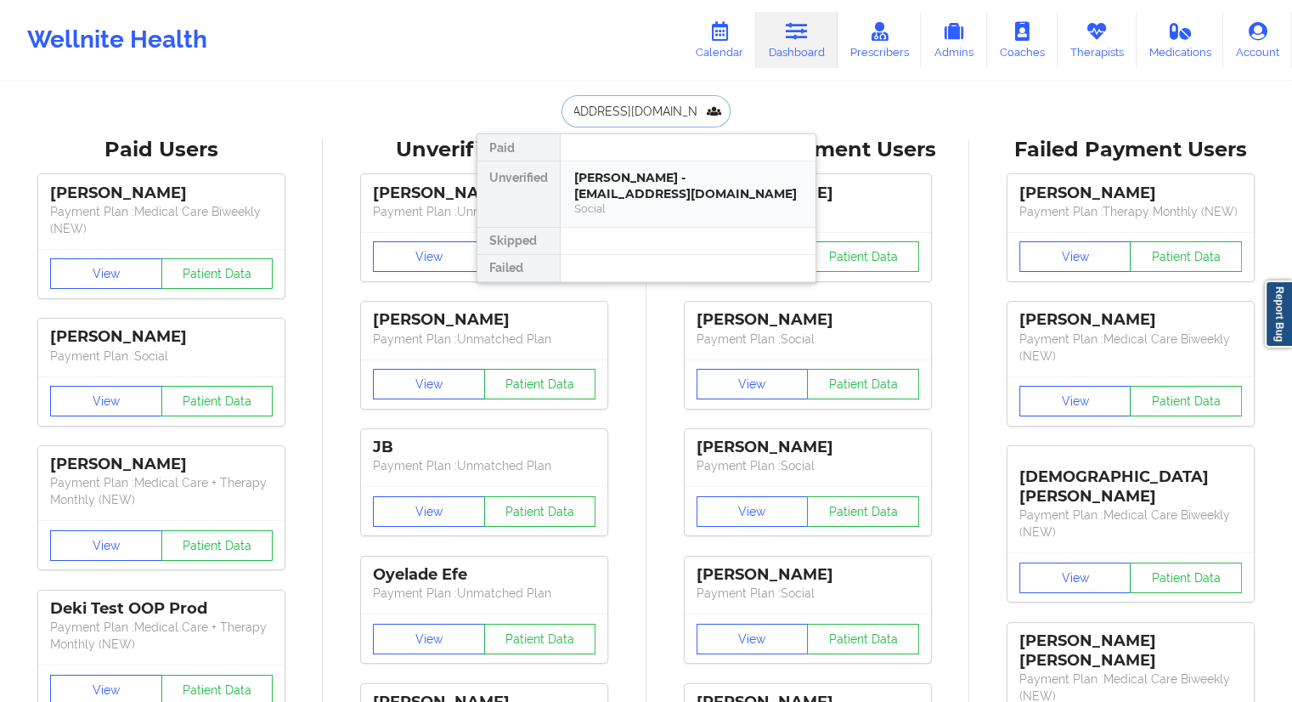
click at [612, 194] on div "[PERSON_NAME] - [EMAIL_ADDRESS][DOMAIN_NAME]" at bounding box center [688, 185] width 228 height 31
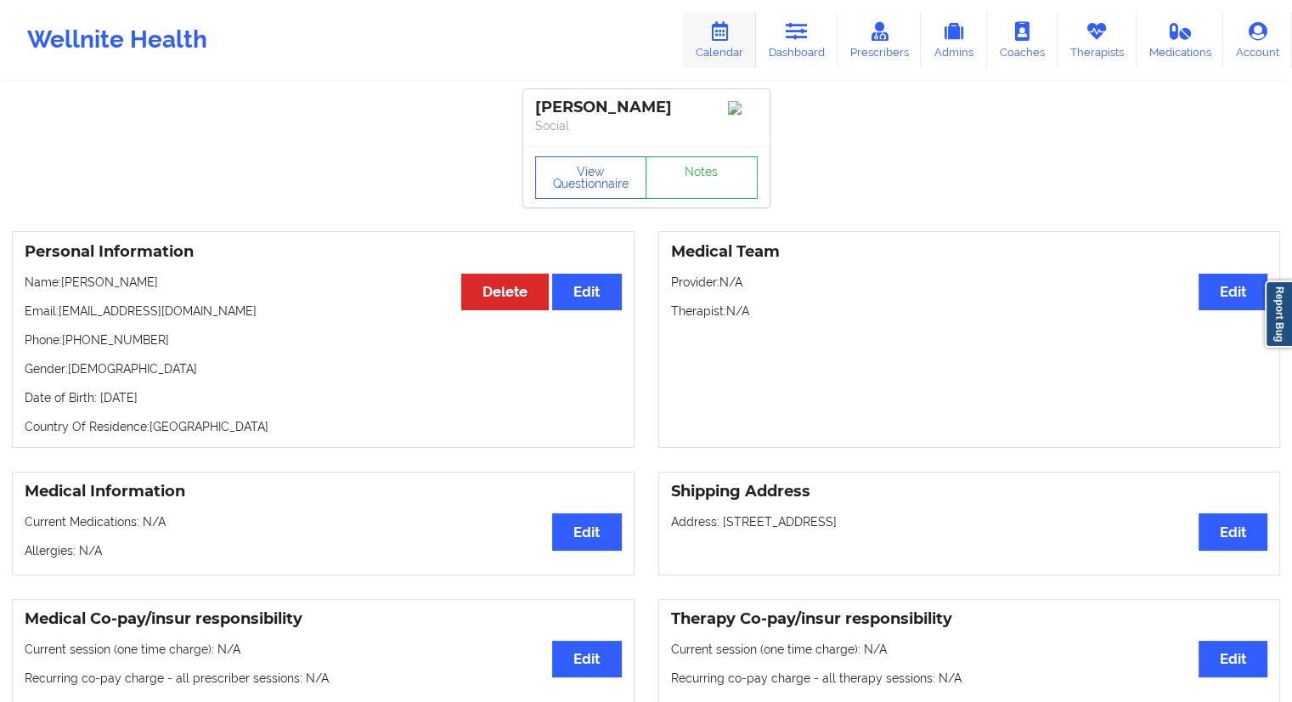
click at [727, 37] on icon at bounding box center [719, 31] width 22 height 19
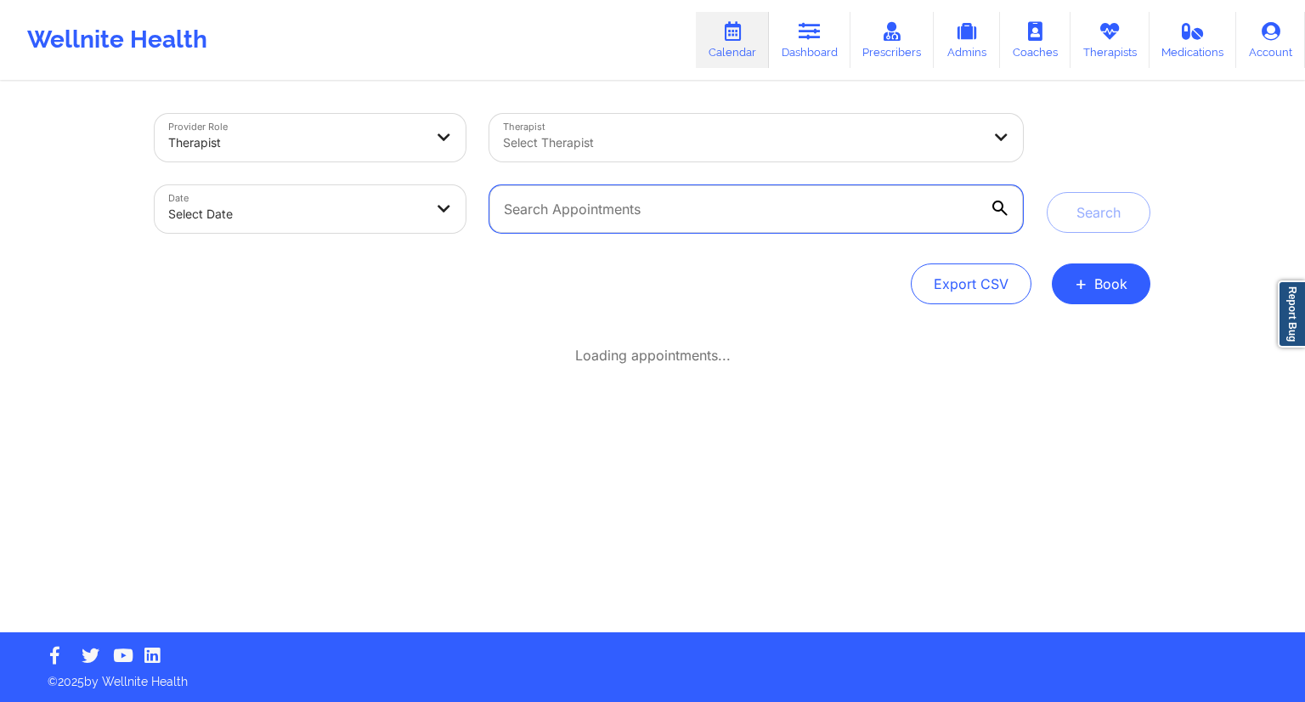
click at [559, 201] on input "text" at bounding box center [755, 209] width 533 height 48
paste input "[EMAIL_ADDRESS][DOMAIN_NAME]"
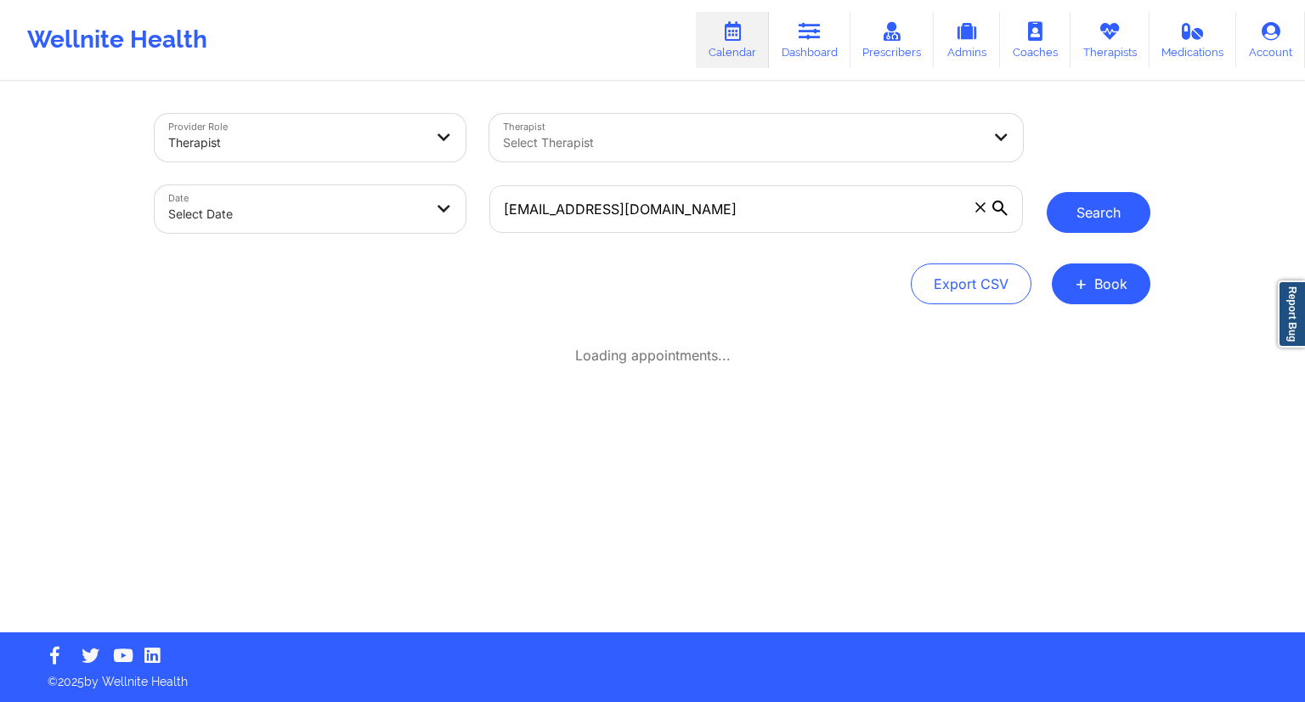
click at [1080, 206] on button "Search" at bounding box center [1098, 212] width 104 height 41
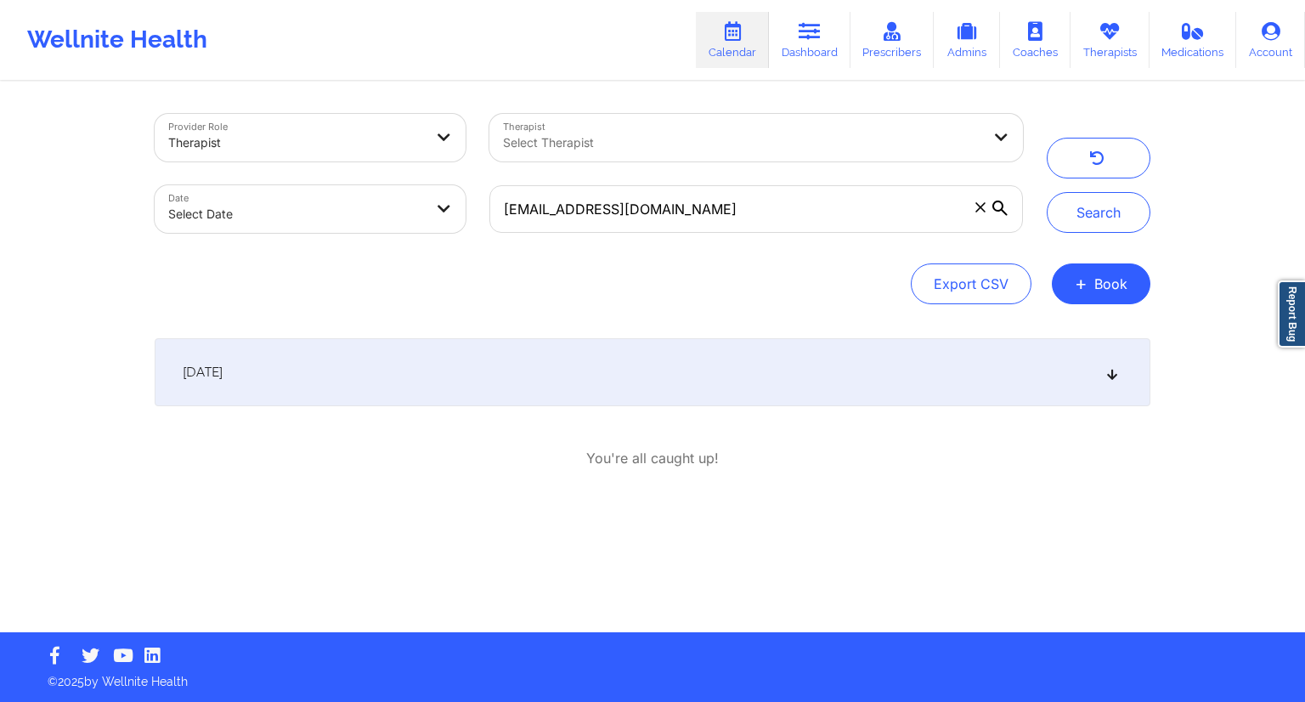
click at [469, 347] on div "[DATE]" at bounding box center [652, 372] width 995 height 68
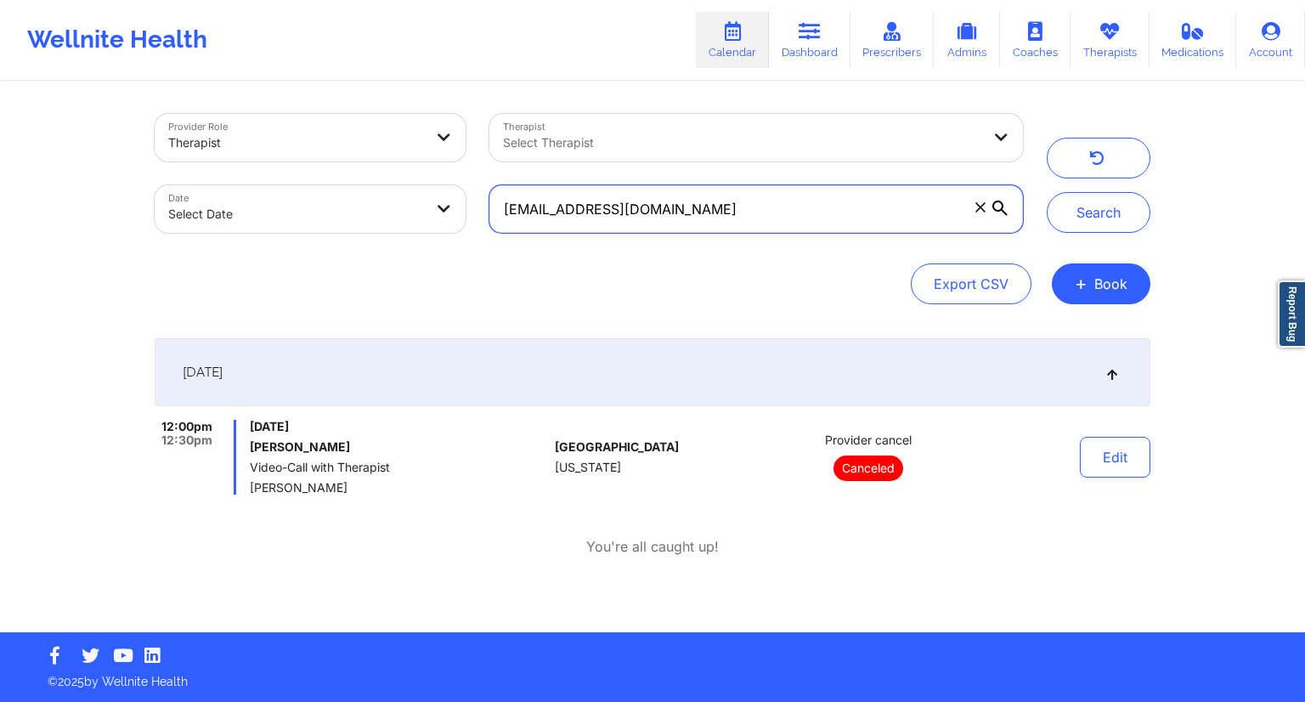
click at [736, 192] on input "[EMAIL_ADDRESS][DOMAIN_NAME]" at bounding box center [755, 209] width 533 height 48
paste input "[EMAIL_ADDRESS]"
type input "[EMAIL_ADDRESS][DOMAIN_NAME]"
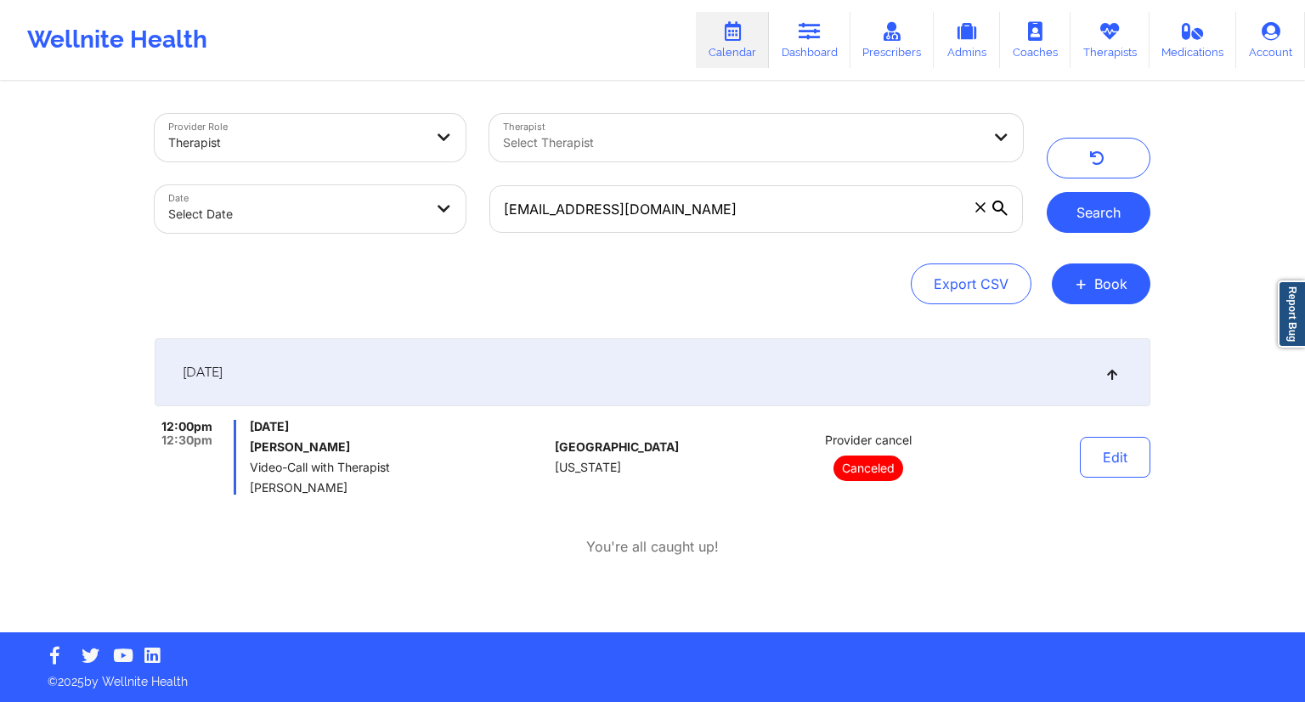
click at [1088, 225] on button "Search" at bounding box center [1098, 212] width 104 height 41
click at [519, 437] on div "[DATE] [PERSON_NAME] Initial Therapy Session [PERSON_NAME]" at bounding box center [399, 457] width 298 height 75
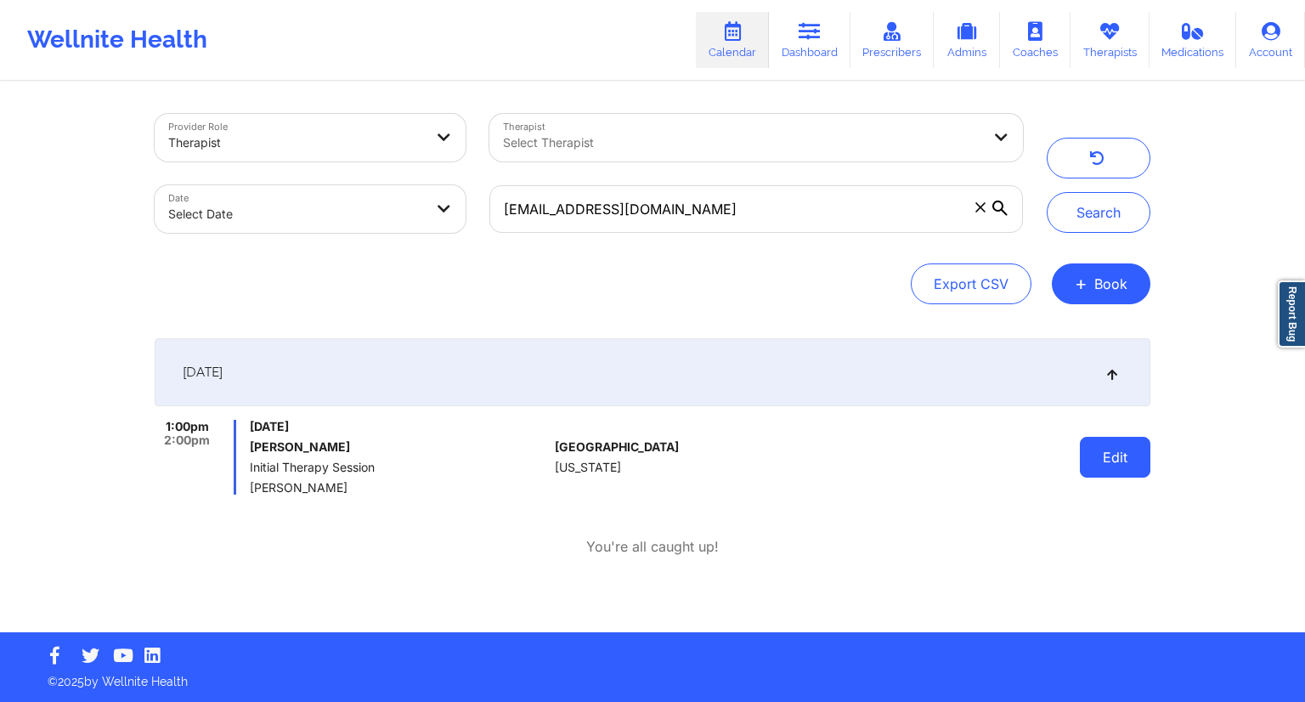
click at [1099, 463] on button "Edit" at bounding box center [1115, 457] width 70 height 41
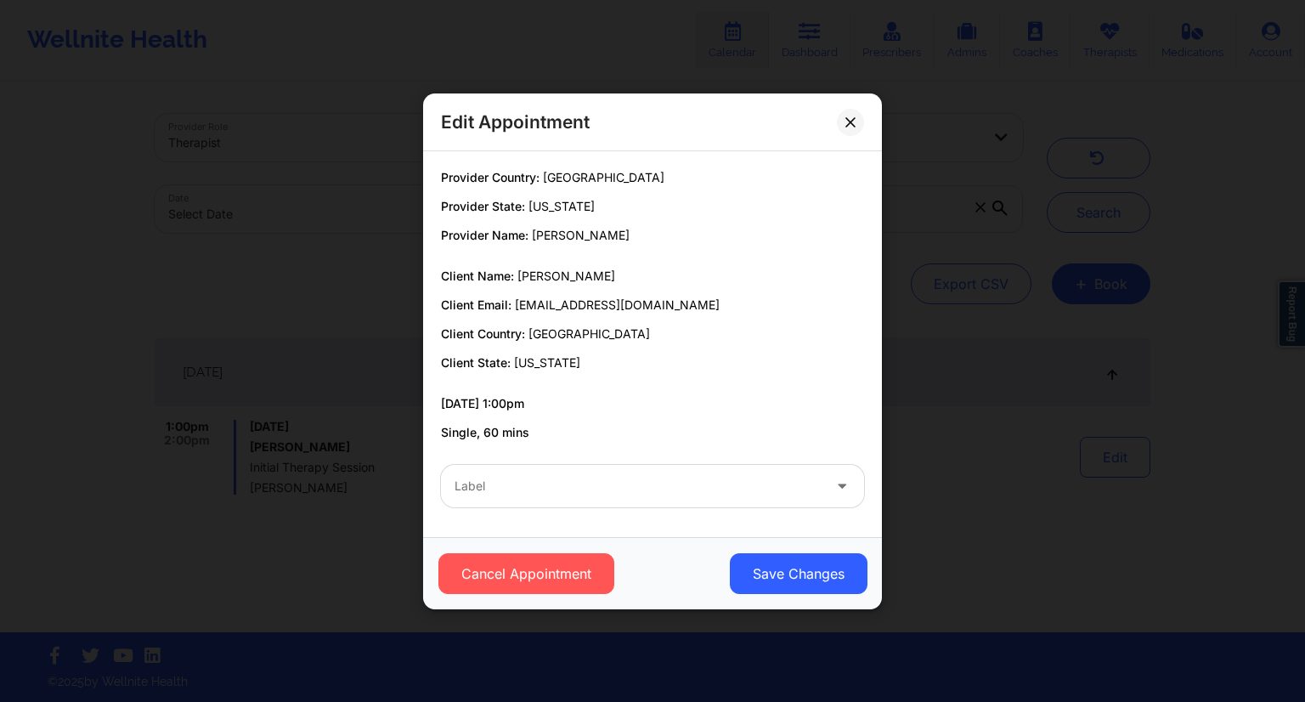
click at [565, 487] on div at bounding box center [637, 486] width 367 height 20
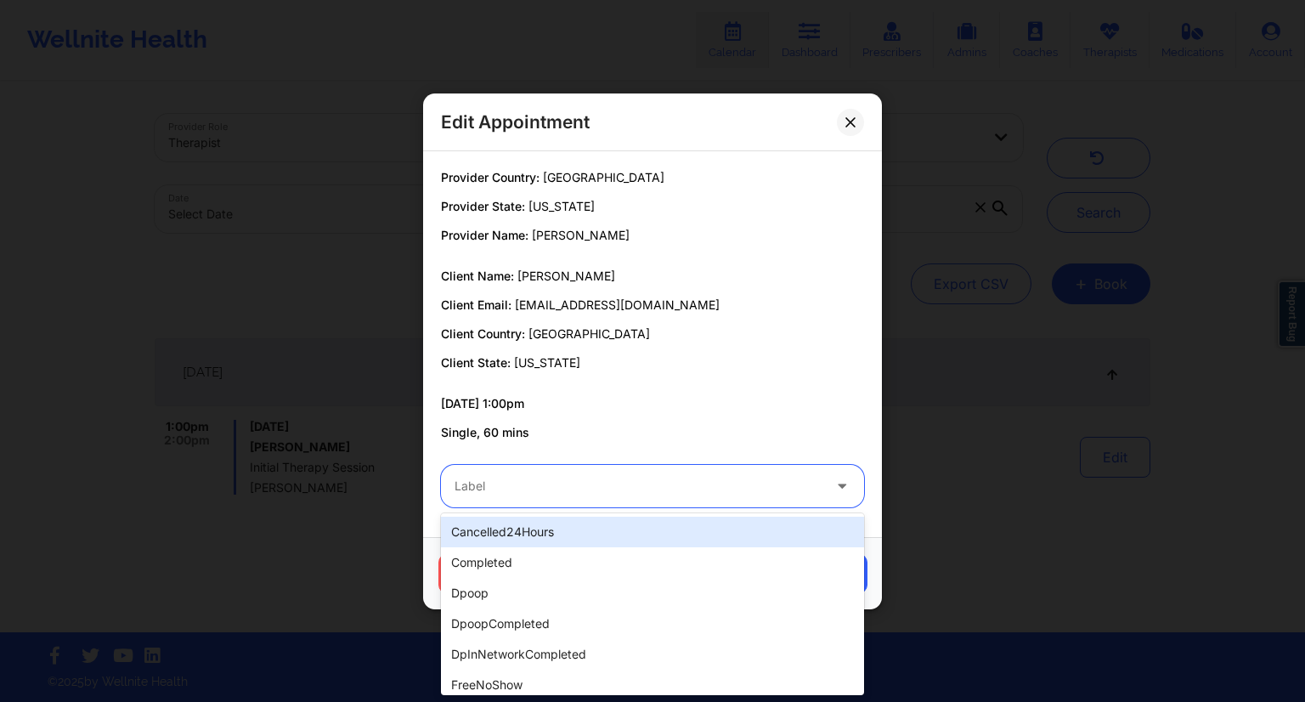
click at [533, 534] on div "cancelled24Hours" at bounding box center [652, 531] width 423 height 31
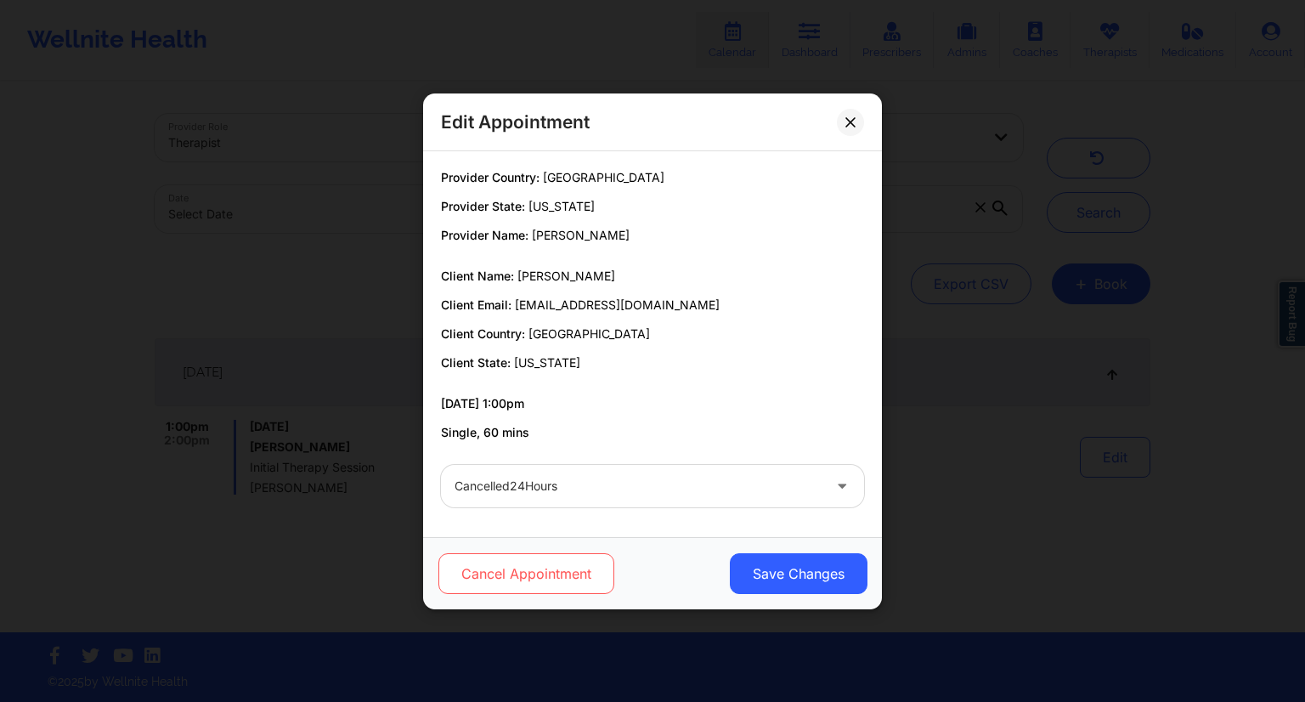
click at [515, 571] on button "Cancel Appointment" at bounding box center [526, 573] width 176 height 41
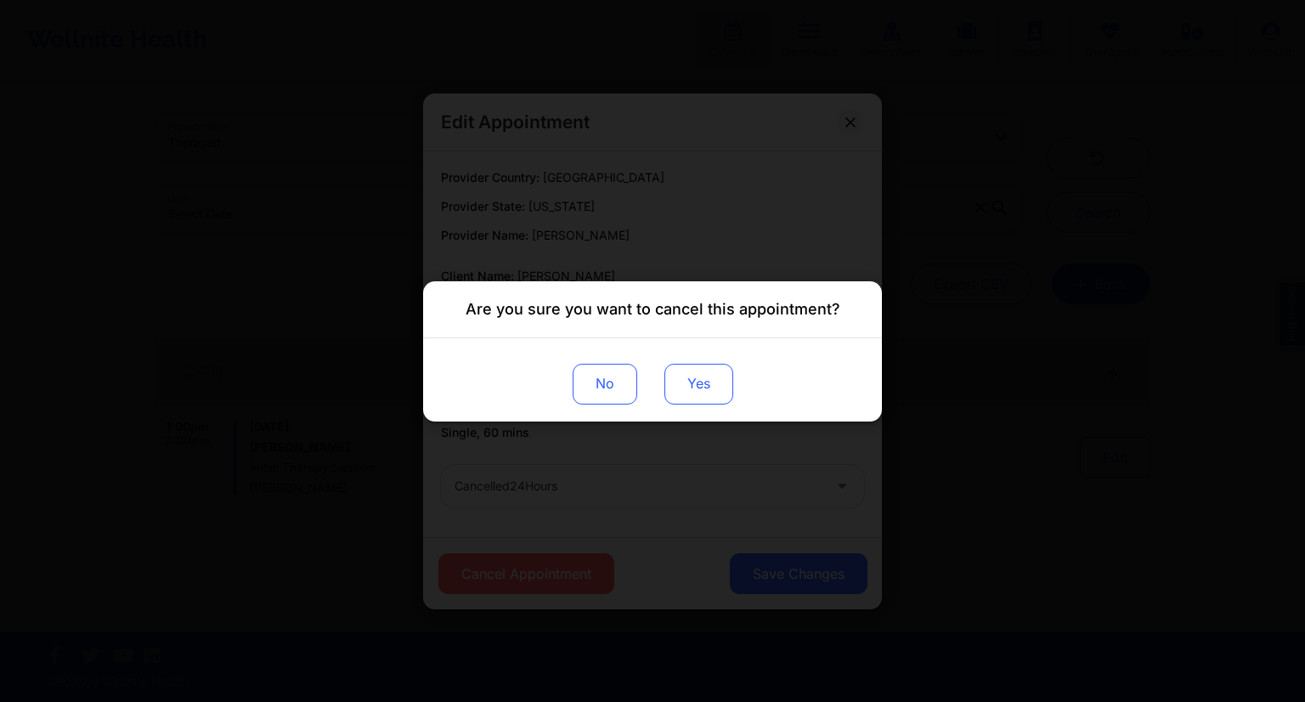
click at [730, 381] on button "Yes" at bounding box center [698, 383] width 69 height 41
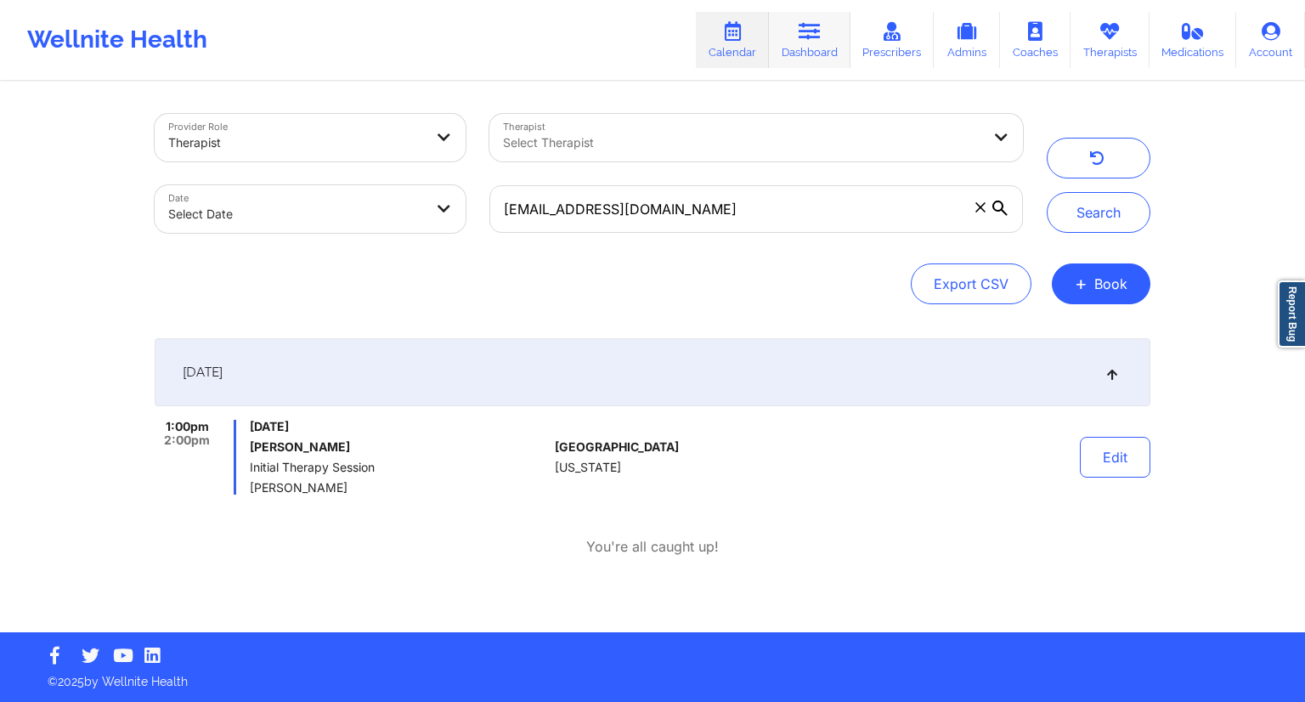
click at [781, 52] on link "Dashboard" at bounding box center [810, 40] width 82 height 56
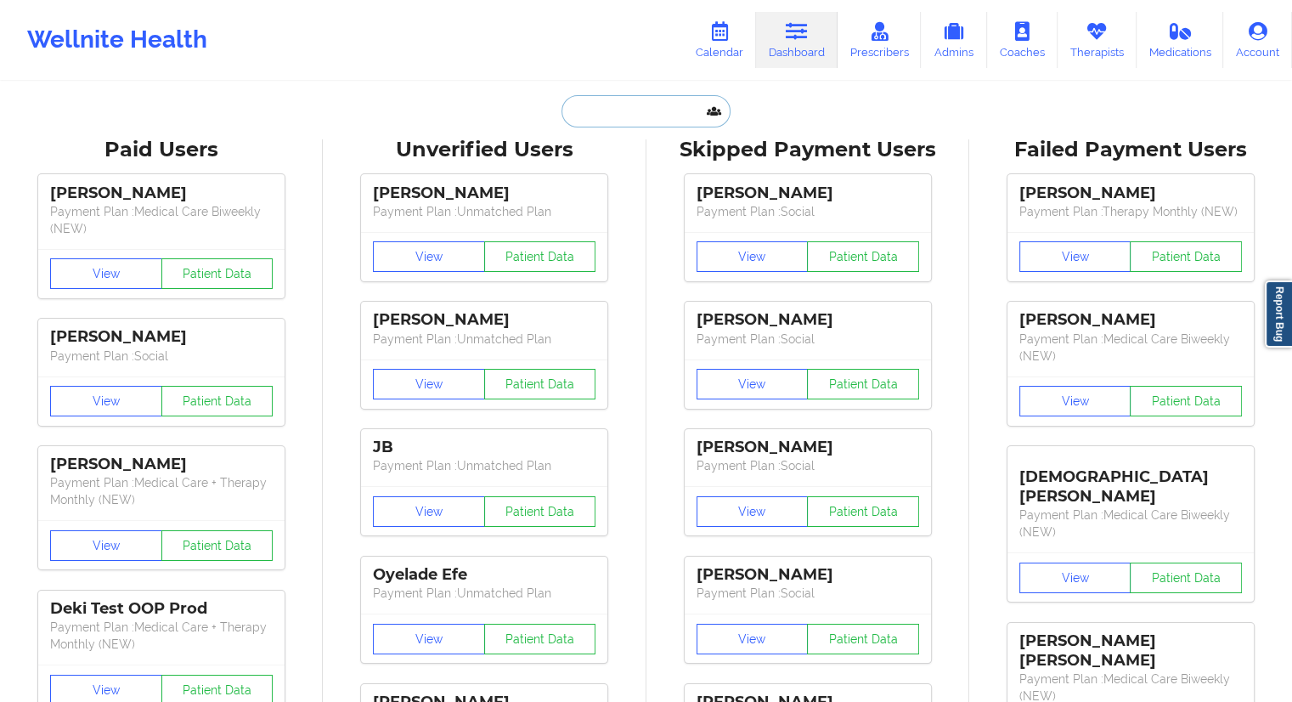
click at [615, 113] on input "text" at bounding box center [645, 111] width 168 height 32
paste input "[EMAIL_ADDRESS][DOMAIN_NAME]"
type input "[EMAIL_ADDRESS][DOMAIN_NAME]"
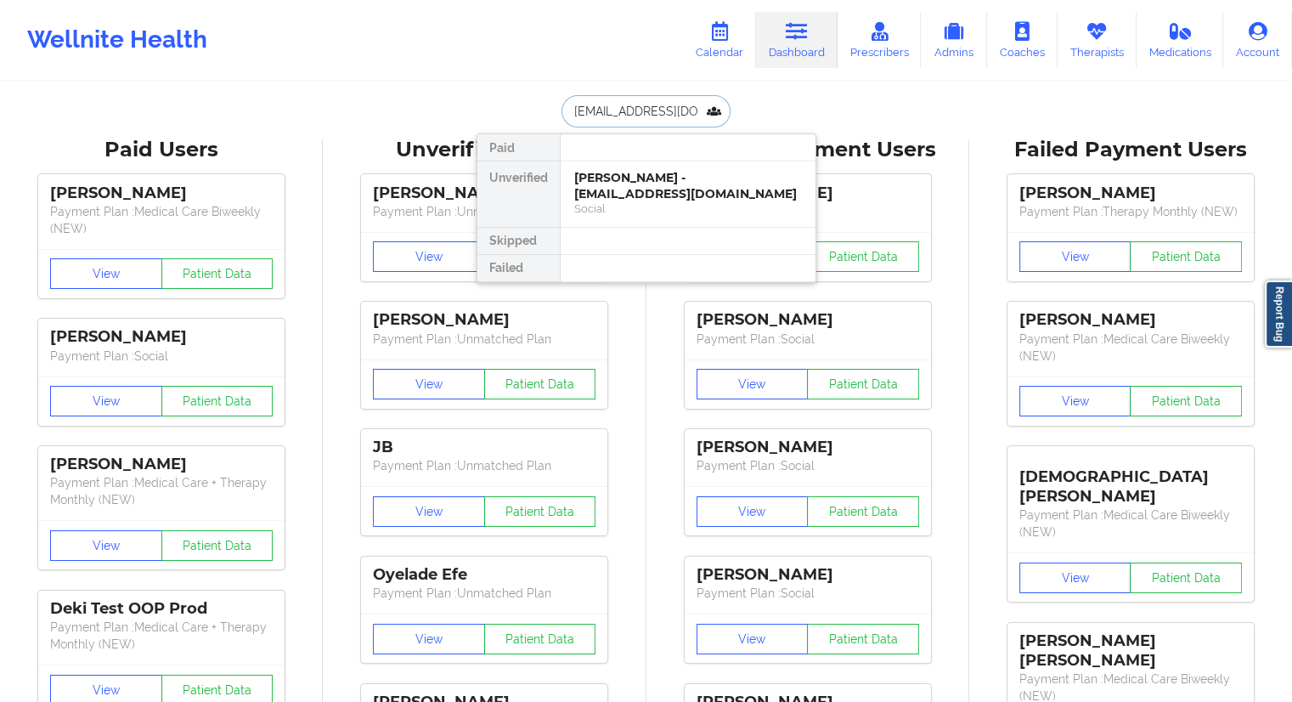
scroll to position [0, 2]
click at [605, 201] on div "Social" at bounding box center [688, 208] width 228 height 14
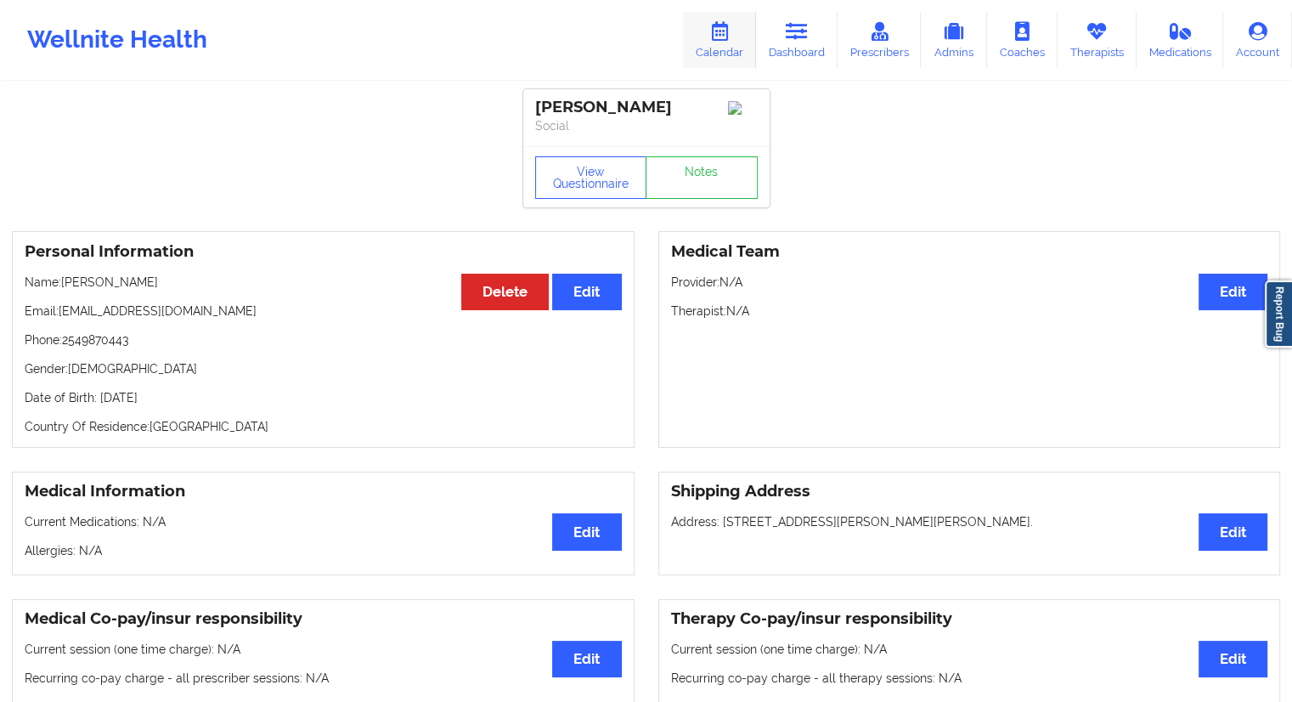
click at [736, 37] on link "Calendar" at bounding box center [719, 40] width 73 height 56
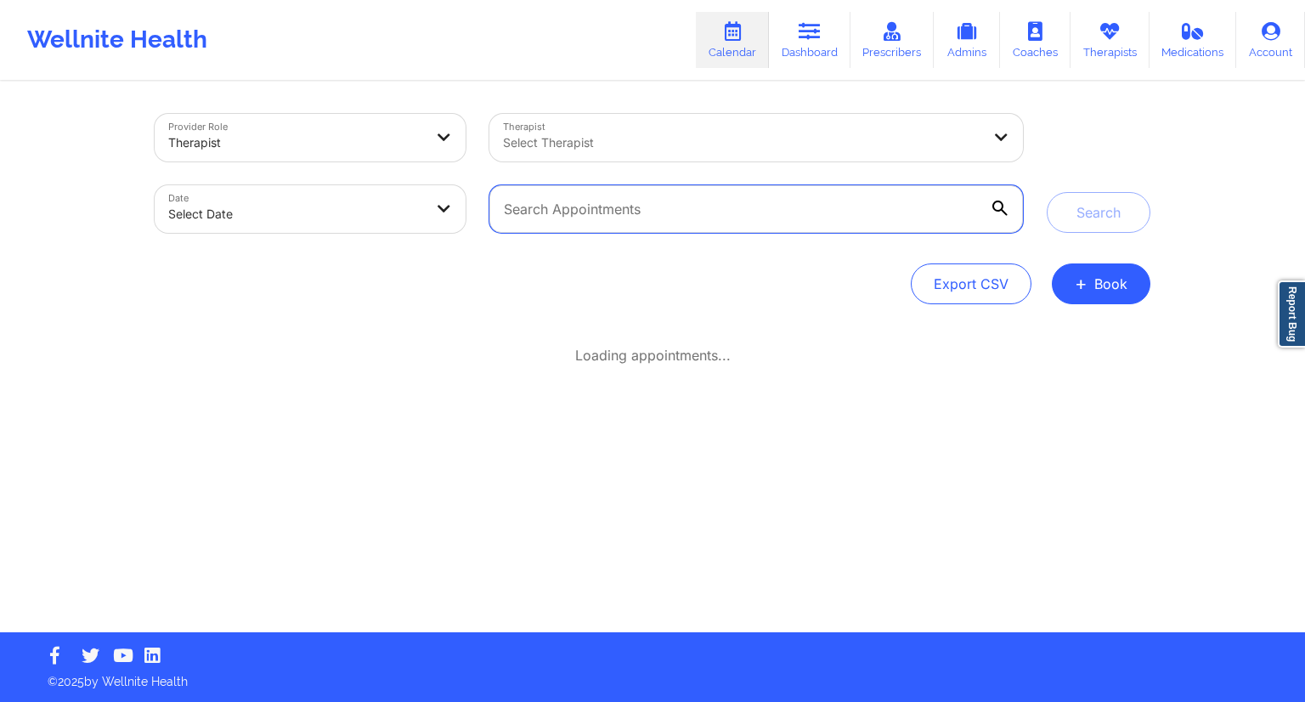
click at [601, 208] on input "text" at bounding box center [755, 209] width 533 height 48
paste input "[EMAIL_ADDRESS][DOMAIN_NAME]"
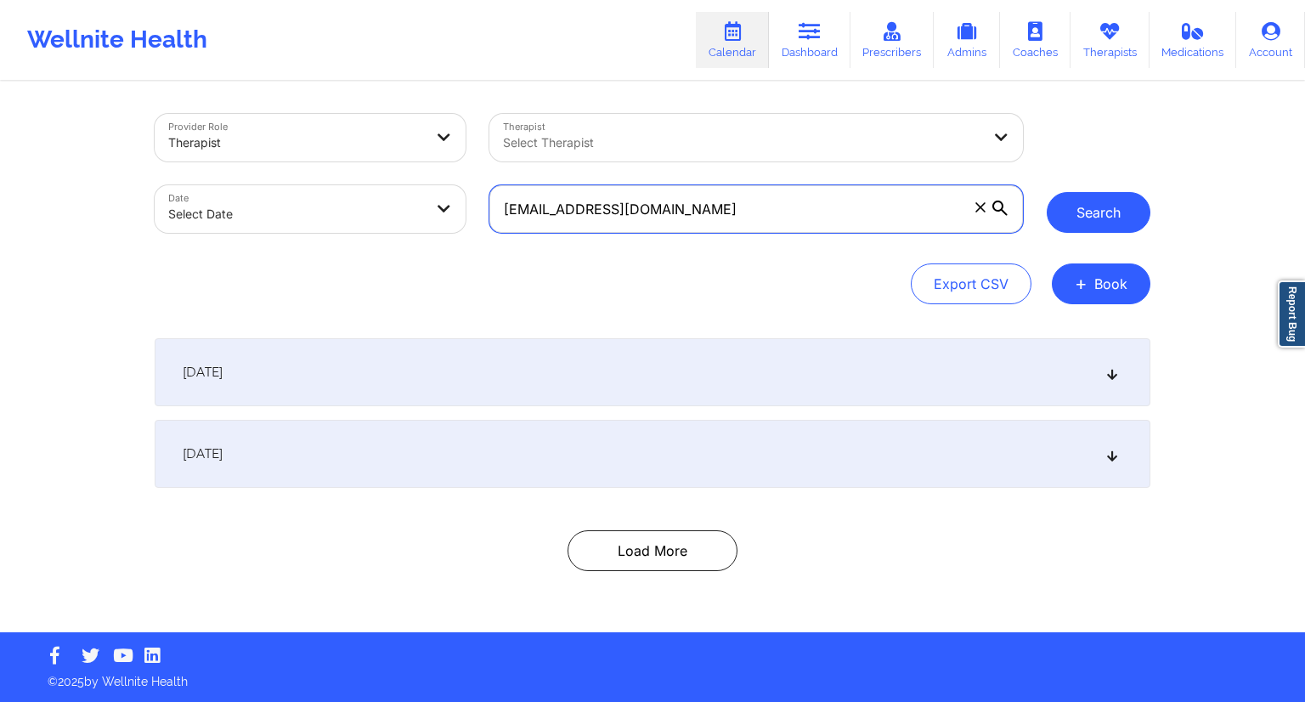
type input "[EMAIL_ADDRESS][DOMAIN_NAME]"
click at [1060, 211] on button "Search" at bounding box center [1098, 212] width 104 height 41
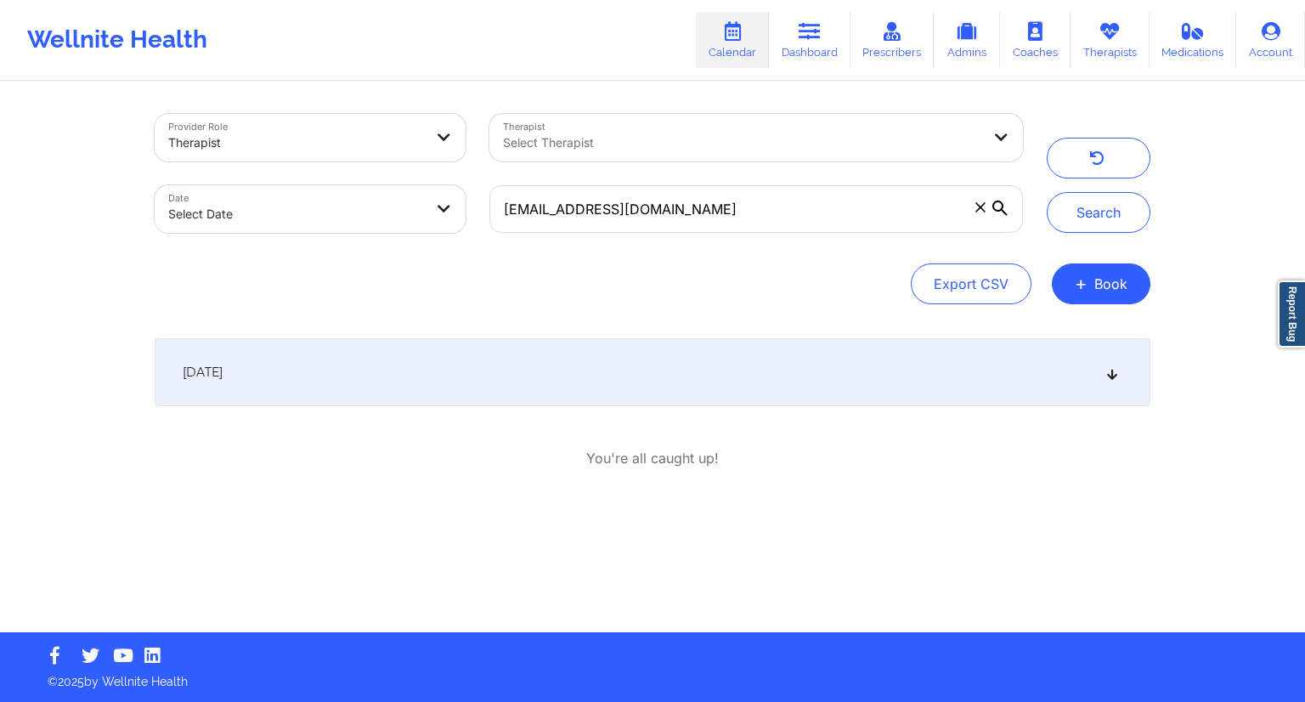
click at [493, 409] on div "[DATE] 1:00pm 2:00pm [DATE] [PERSON_NAME] Initial Therapy Session [PERSON_NAME]…" at bounding box center [652, 403] width 995 height 130
click at [499, 385] on div "[DATE]" at bounding box center [652, 372] width 995 height 68
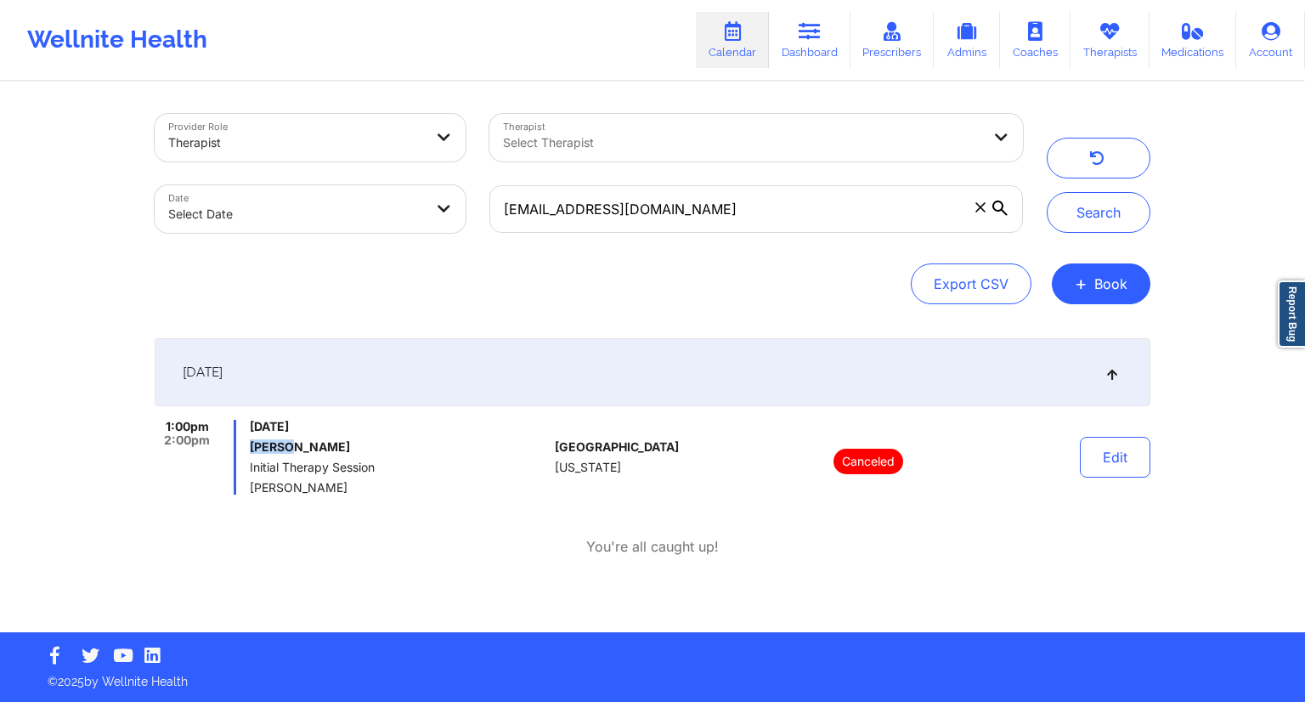
drag, startPoint x: 285, startPoint y: 450, endPoint x: 251, endPoint y: 448, distance: 33.2
click at [251, 448] on h6 "[PERSON_NAME]" at bounding box center [399, 447] width 298 height 14
drag, startPoint x: 839, startPoint y: 48, endPoint x: 826, endPoint y: 55, distance: 15.2
click at [839, 48] on link "Dashboard" at bounding box center [810, 40] width 82 height 56
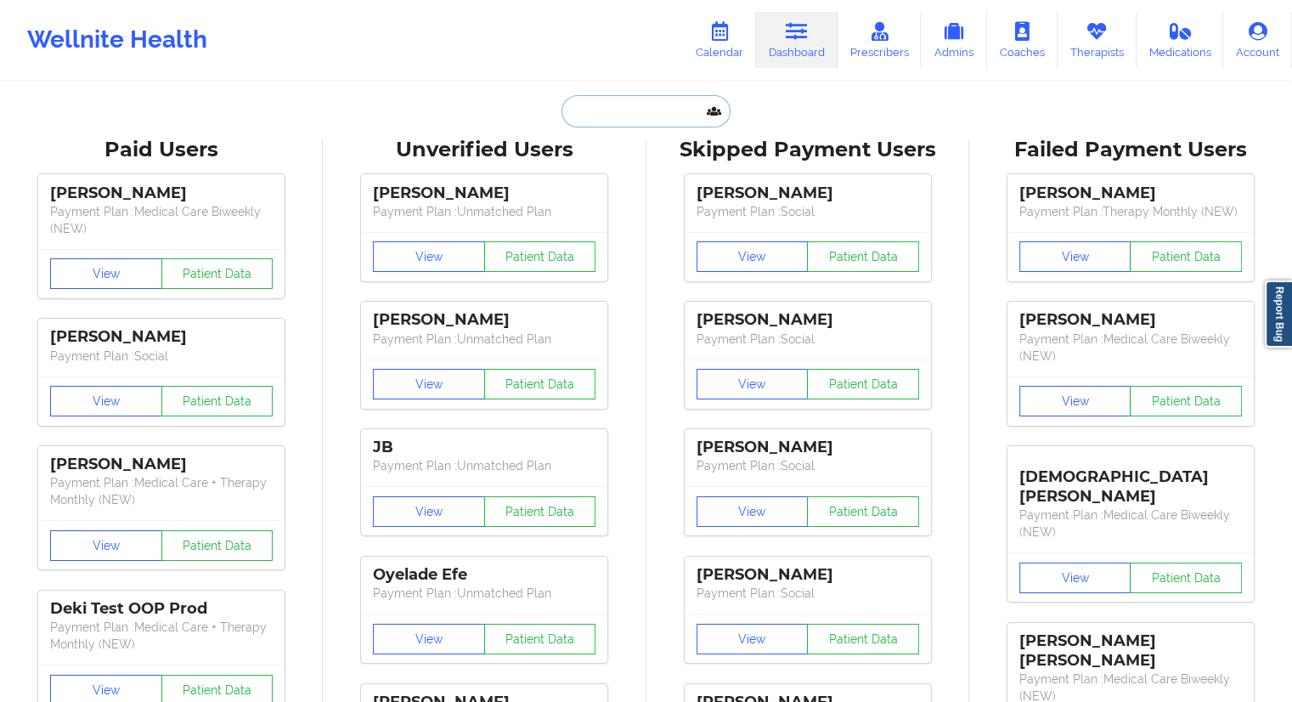
drag, startPoint x: 608, startPoint y: 120, endPoint x: 655, endPoint y: 91, distance: 54.9
click at [608, 120] on input "text" at bounding box center [645, 111] width 168 height 32
click at [725, 44] on link "Calendar" at bounding box center [719, 40] width 73 height 56
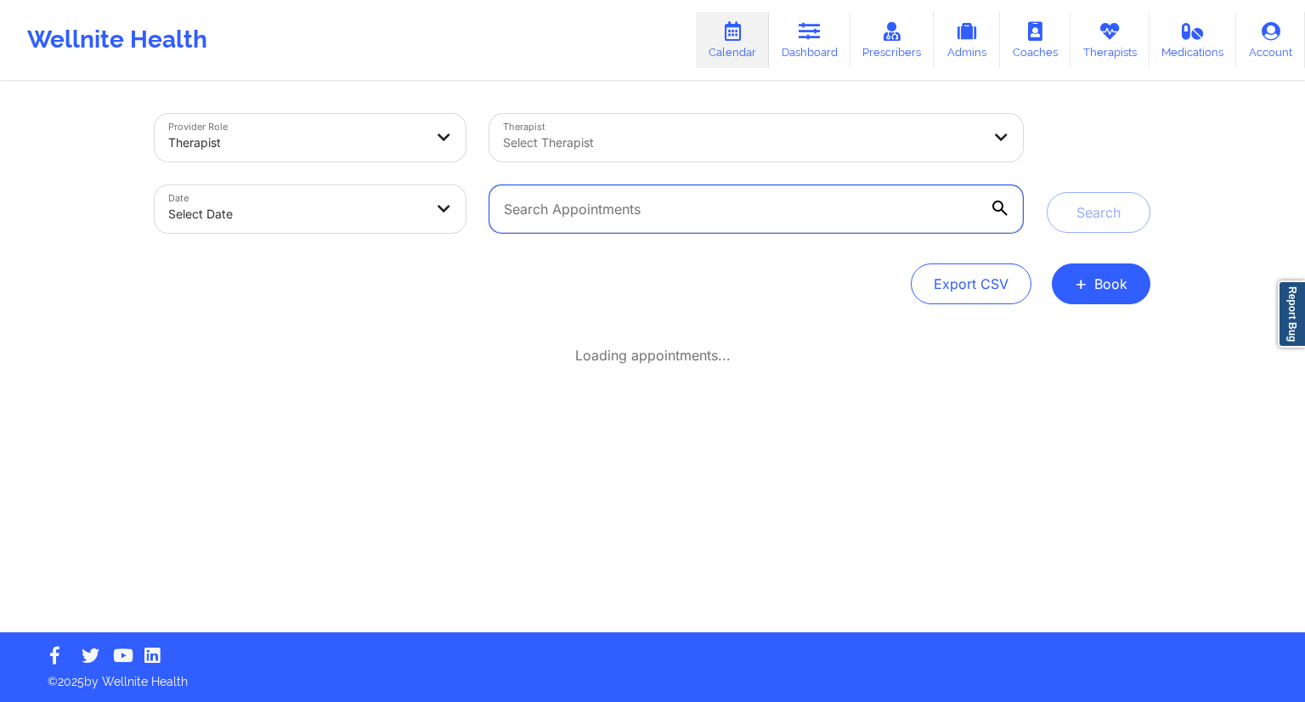
click at [606, 207] on input "text" at bounding box center [755, 209] width 533 height 48
paste input "[EMAIL_ADDRESS][DOMAIN_NAME]"
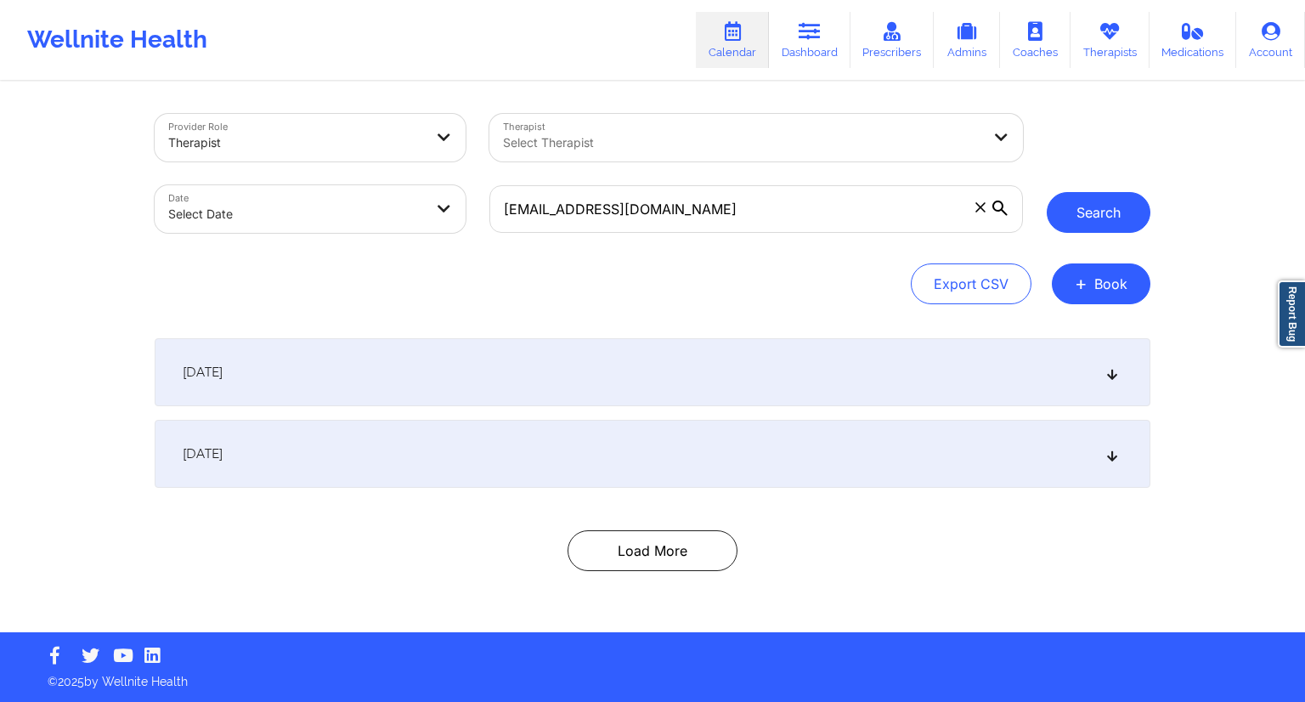
click at [1083, 211] on button "Search" at bounding box center [1098, 212] width 104 height 41
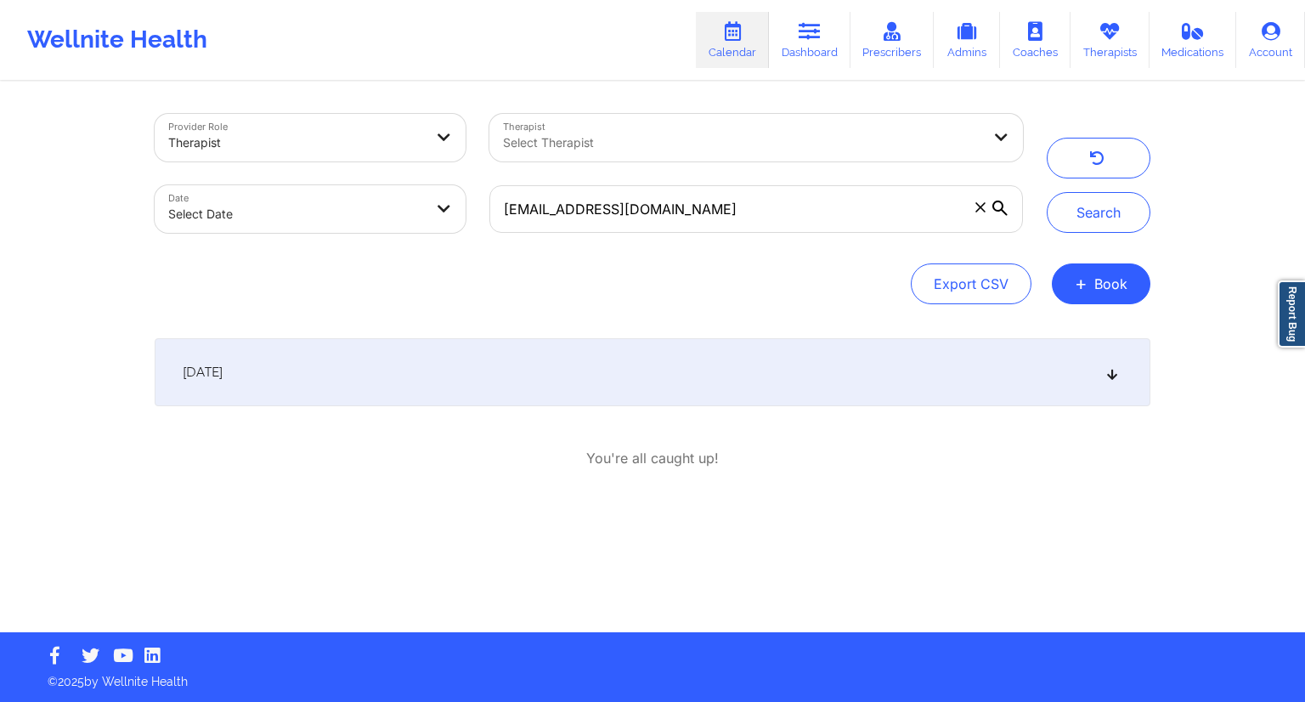
click at [1097, 369] on div "[DATE]" at bounding box center [652, 372] width 995 height 68
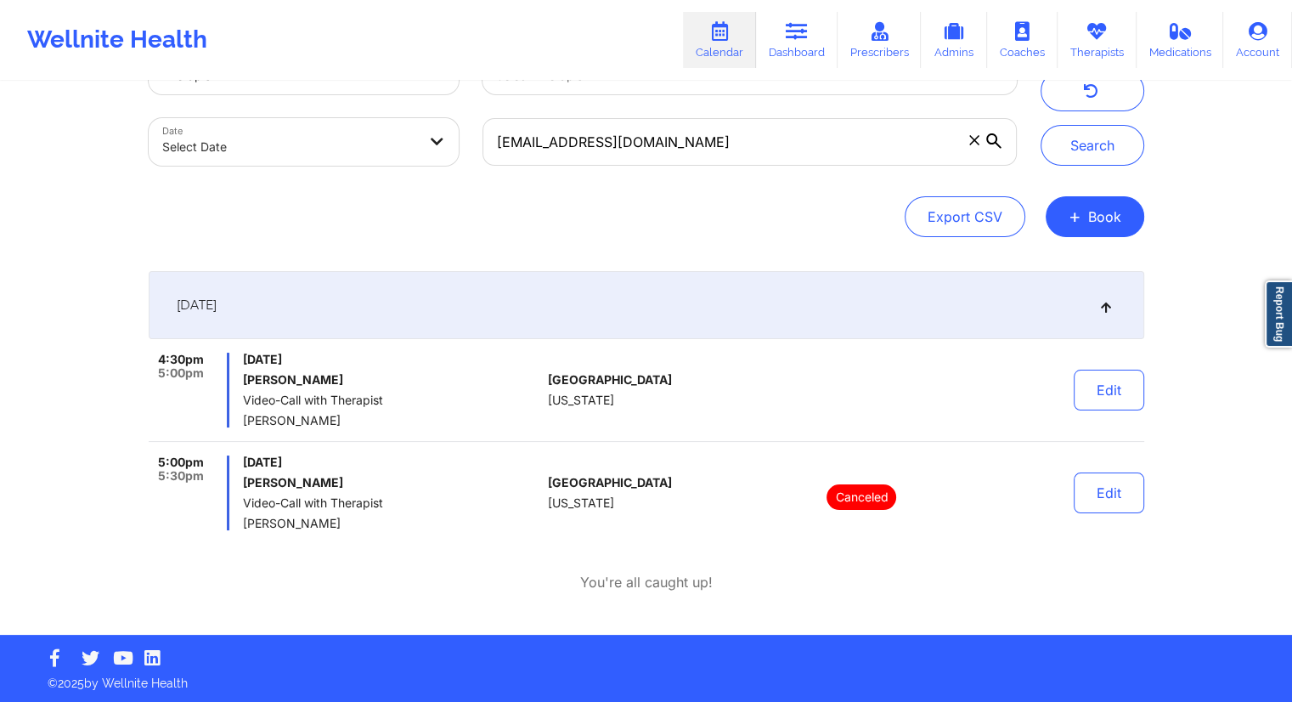
scroll to position [69, 0]
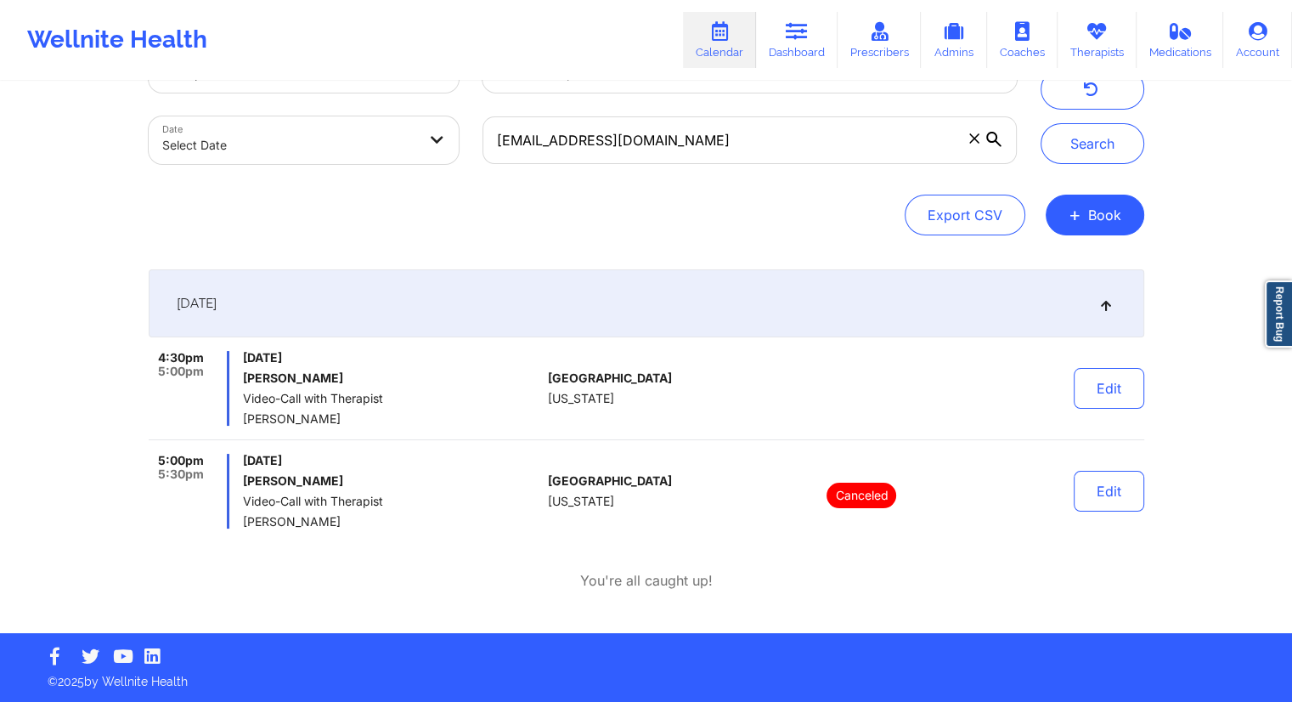
drag, startPoint x: 344, startPoint y: 381, endPoint x: 242, endPoint y: 375, distance: 102.2
click at [243, 375] on h6 "[PERSON_NAME]" at bounding box center [392, 378] width 298 height 14
click at [739, 138] on input "[EMAIL_ADDRESS][DOMAIN_NAME]" at bounding box center [748, 140] width 533 height 48
paste input "fullesttripod"
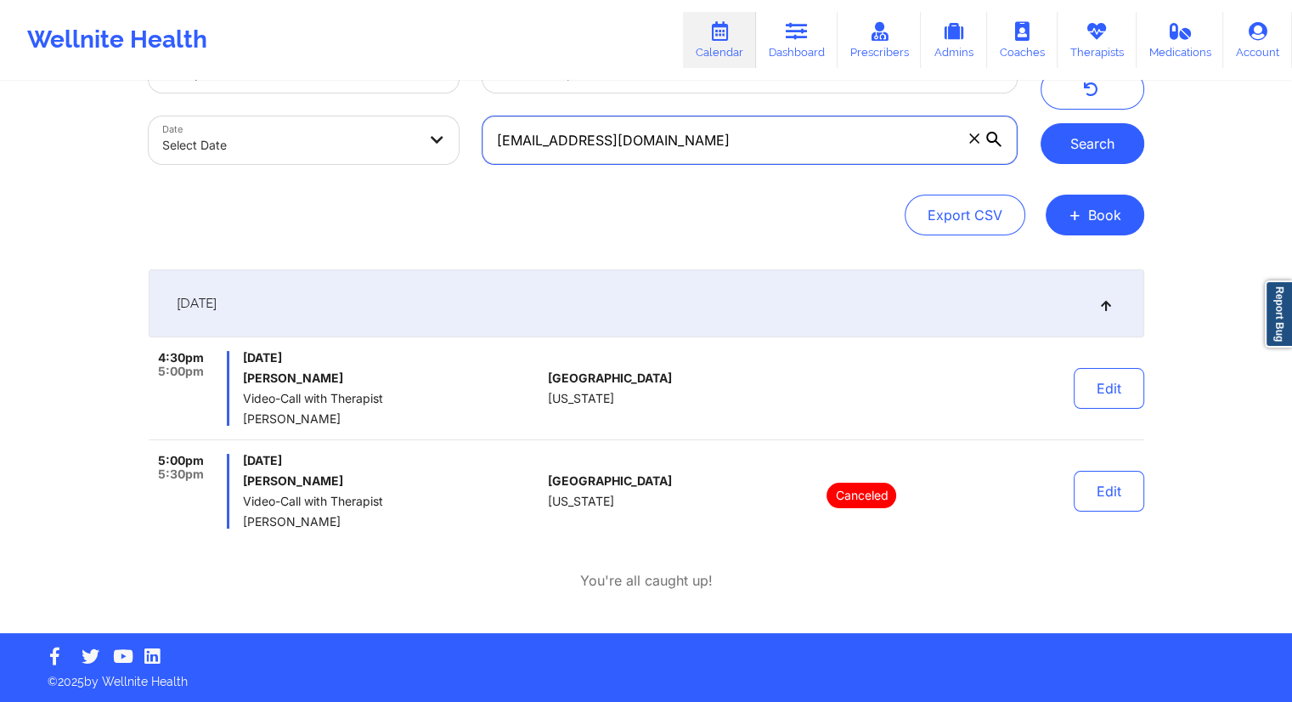
type input "[EMAIL_ADDRESS][DOMAIN_NAME]"
click at [1066, 155] on button "Search" at bounding box center [1093, 143] width 104 height 41
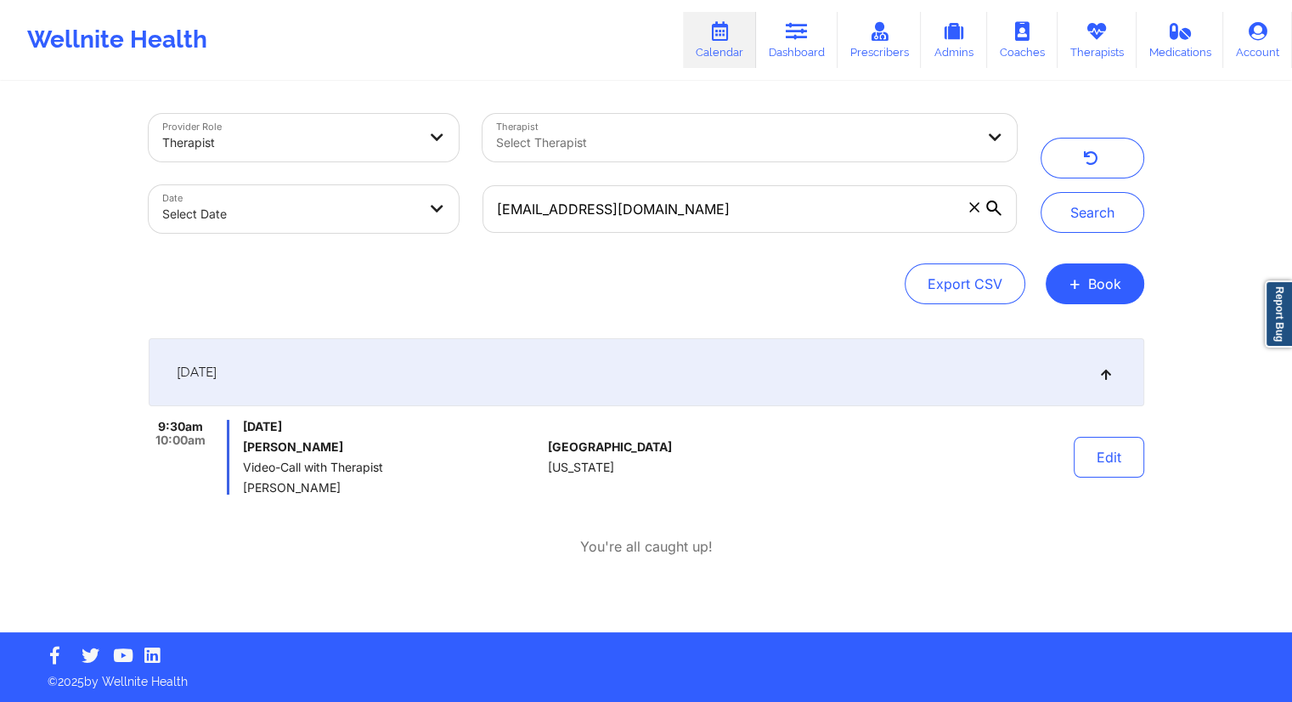
scroll to position [0, 0]
drag, startPoint x: 359, startPoint y: 491, endPoint x: 248, endPoint y: 488, distance: 111.3
click at [248, 488] on div "9:30am 10:00am [DATE] [PERSON_NAME] Video-Call with Therapist [PERSON_NAME]" at bounding box center [351, 457] width 393 height 75
drag, startPoint x: 1105, startPoint y: 45, endPoint x: 1091, endPoint y: 56, distance: 17.5
click at [1105, 45] on link "Therapists" at bounding box center [1109, 40] width 79 height 56
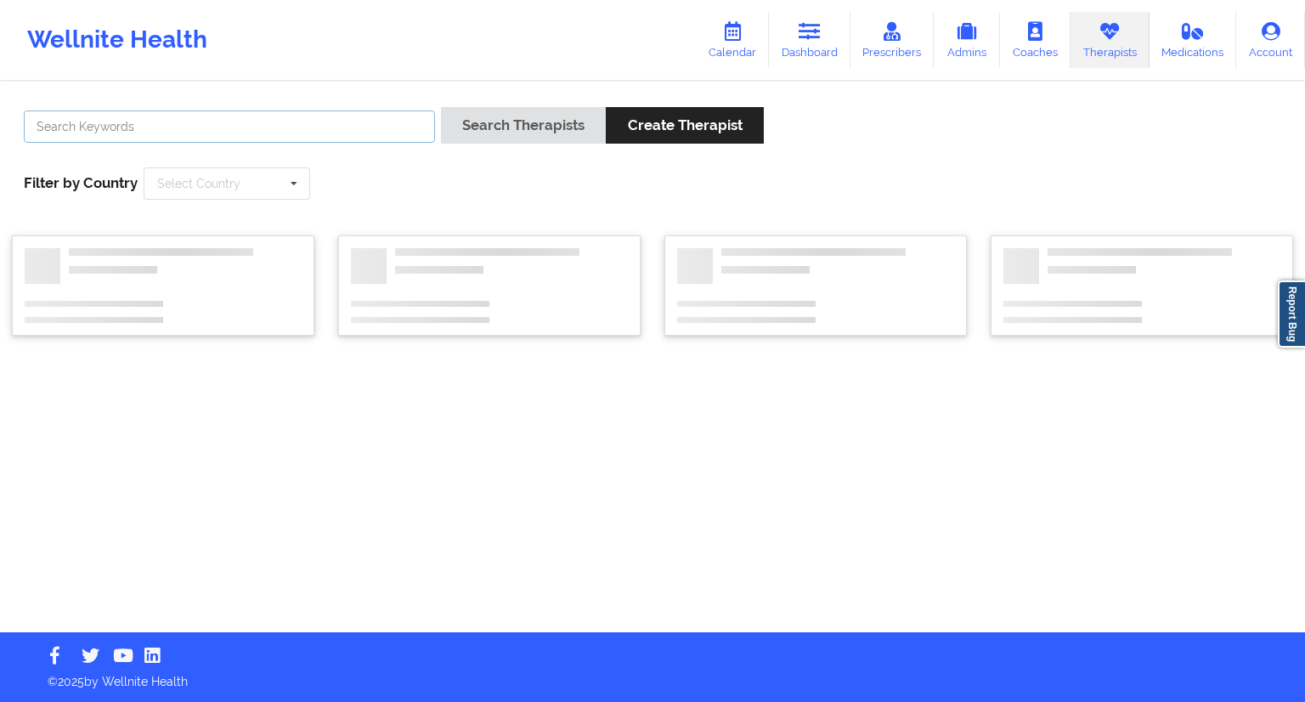
click at [206, 131] on input "text" at bounding box center [229, 126] width 411 height 32
paste input "[PERSON_NAME]"
click at [462, 118] on button "Search Therapists" at bounding box center [523, 125] width 165 height 37
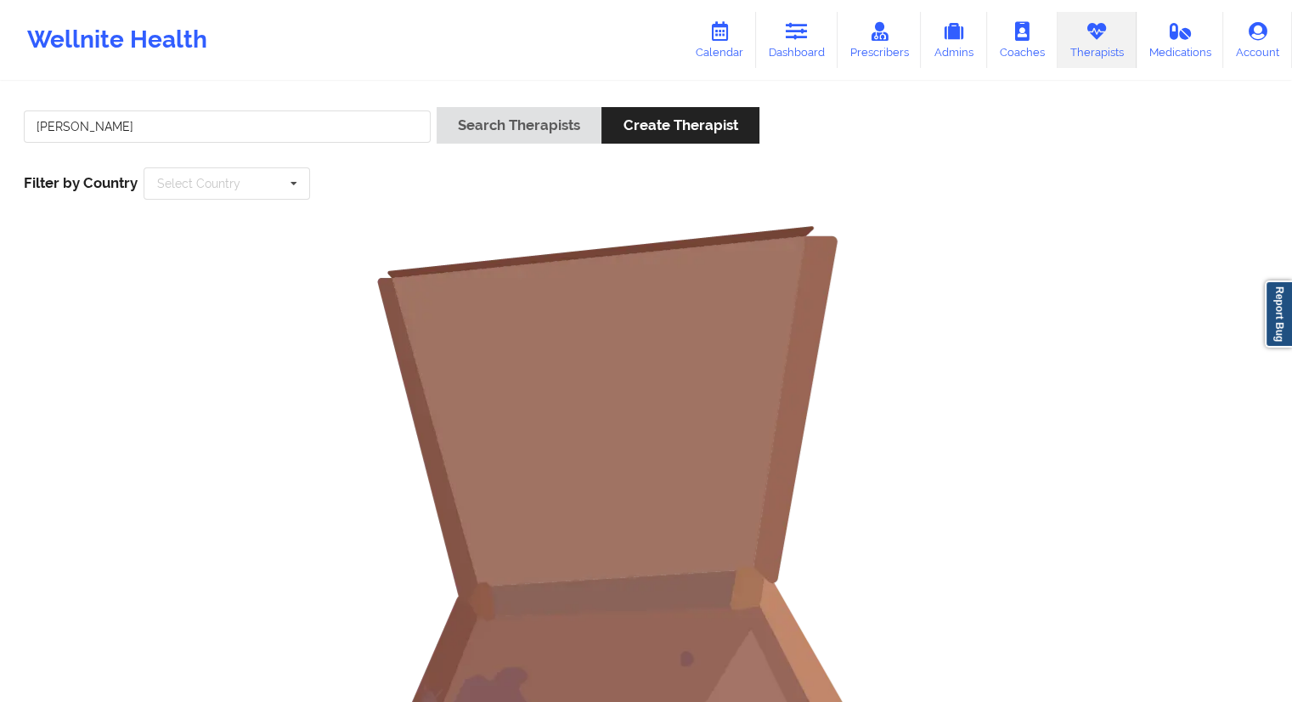
click at [151, 109] on div "[PERSON_NAME]" at bounding box center [227, 131] width 419 height 48
click at [92, 128] on input "[PERSON_NAME]" at bounding box center [227, 126] width 407 height 32
click at [87, 129] on input "[PERSON_NAME]" at bounding box center [227, 126] width 407 height 32
click at [85, 129] on input "[PERSON_NAME]" at bounding box center [227, 126] width 407 height 32
type input "[PERSON_NAME]"
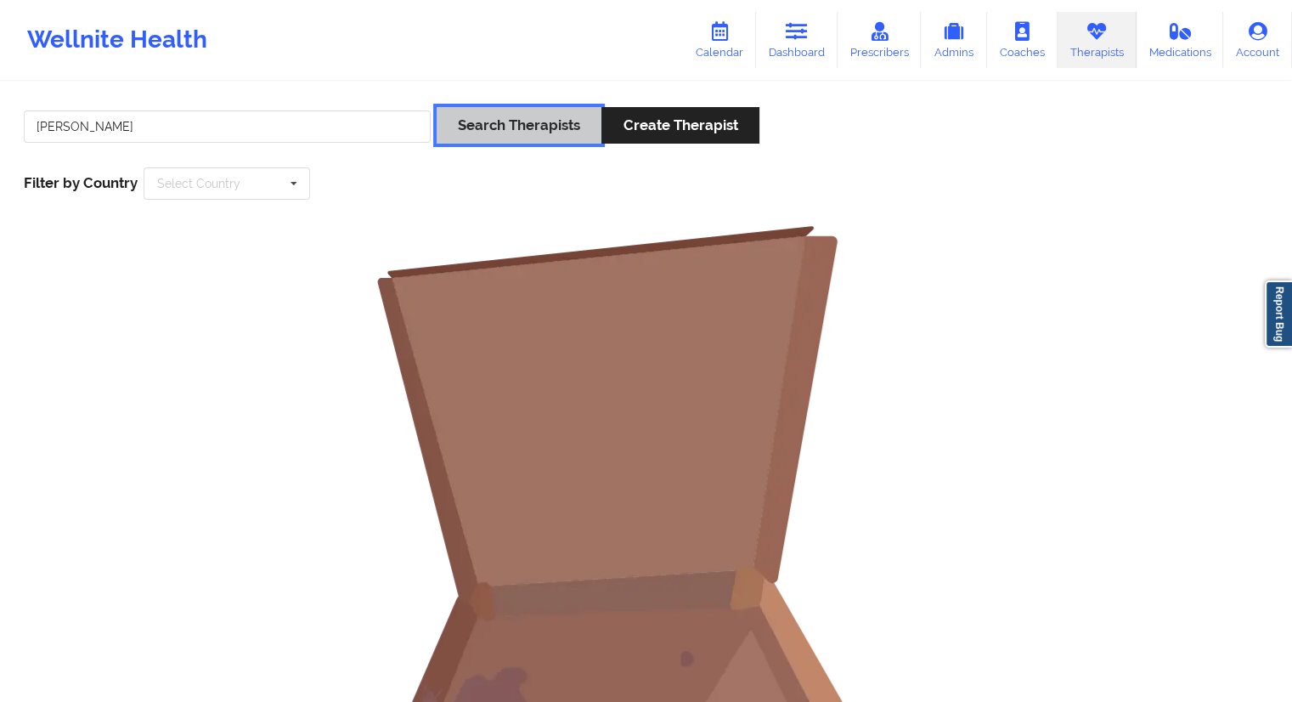
click at [483, 123] on button "Search Therapists" at bounding box center [519, 125] width 165 height 37
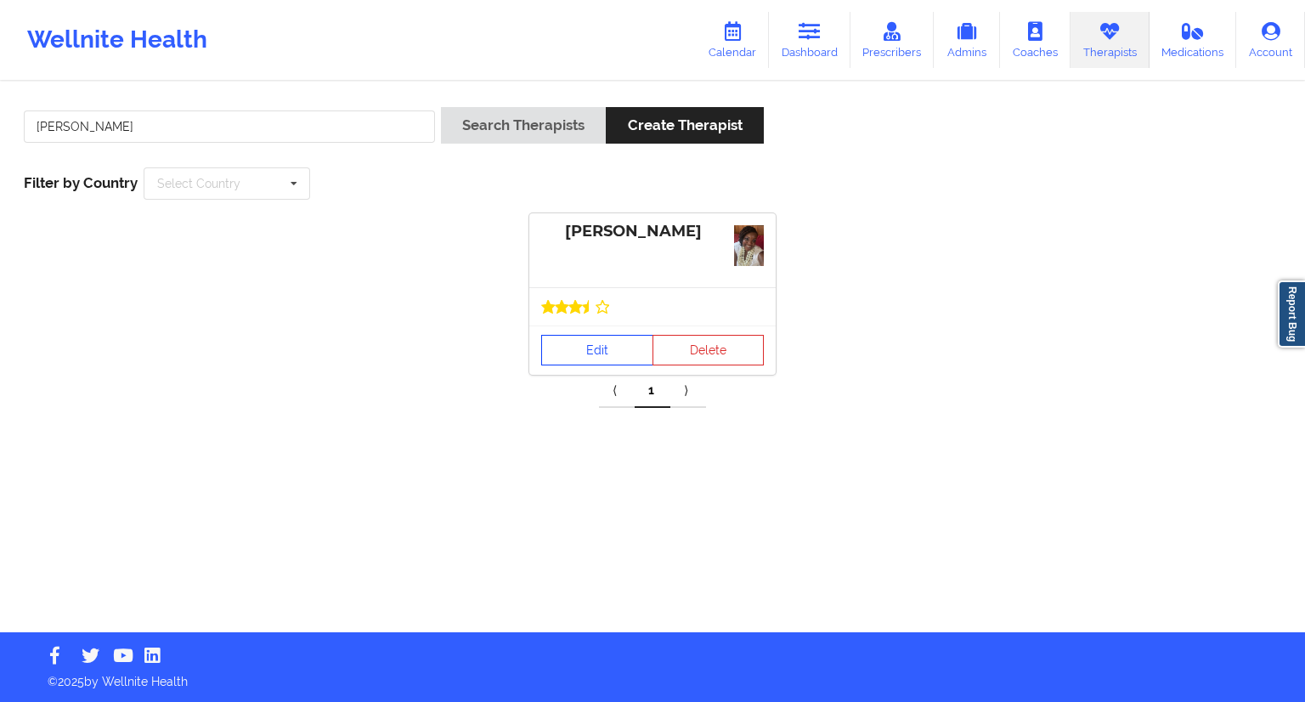
click at [595, 335] on link "Edit" at bounding box center [597, 350] width 112 height 31
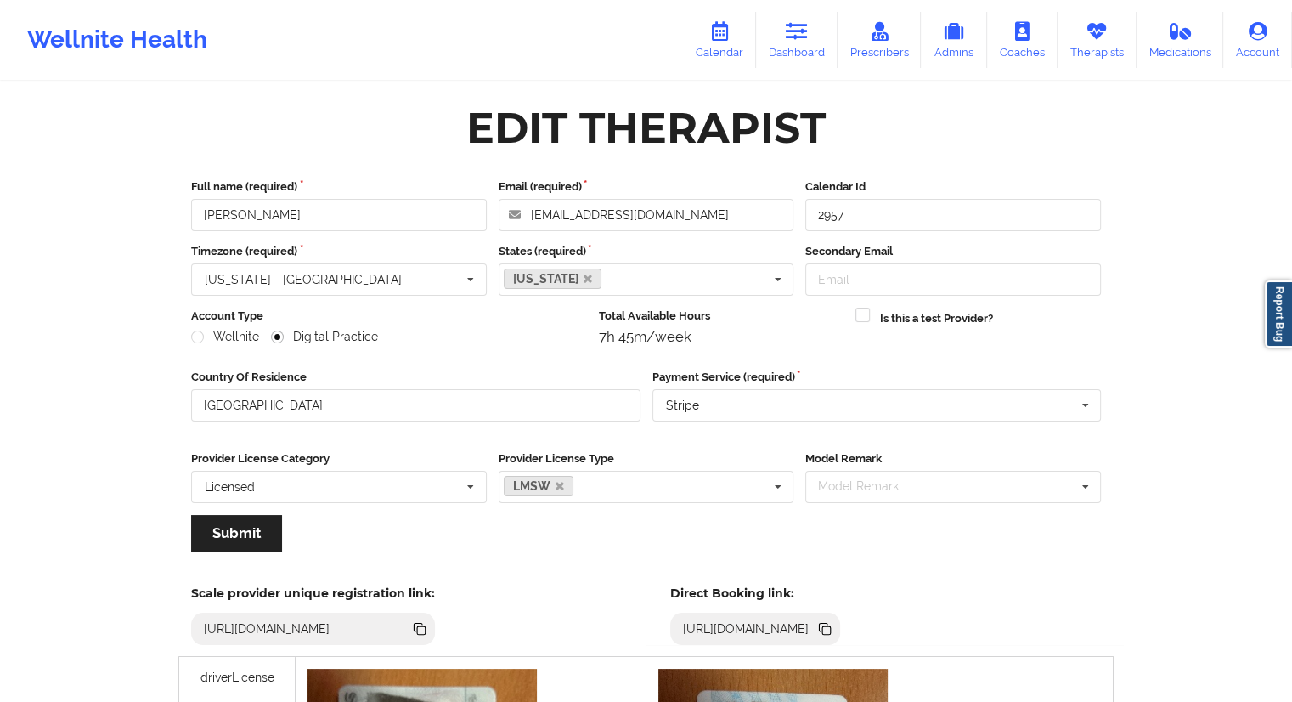
click at [831, 627] on icon at bounding box center [826, 630] width 8 height 8
click at [775, 41] on link "Dashboard" at bounding box center [797, 40] width 82 height 56
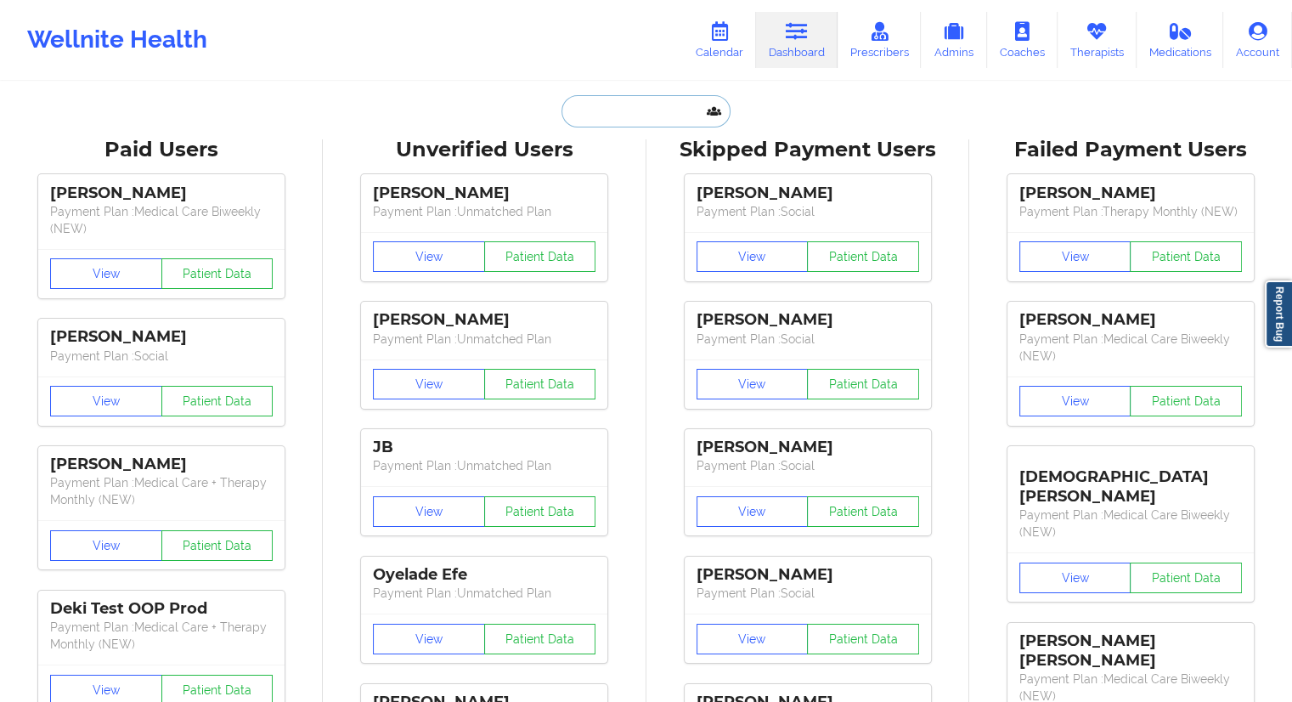
click at [601, 112] on input "text" at bounding box center [645, 111] width 168 height 32
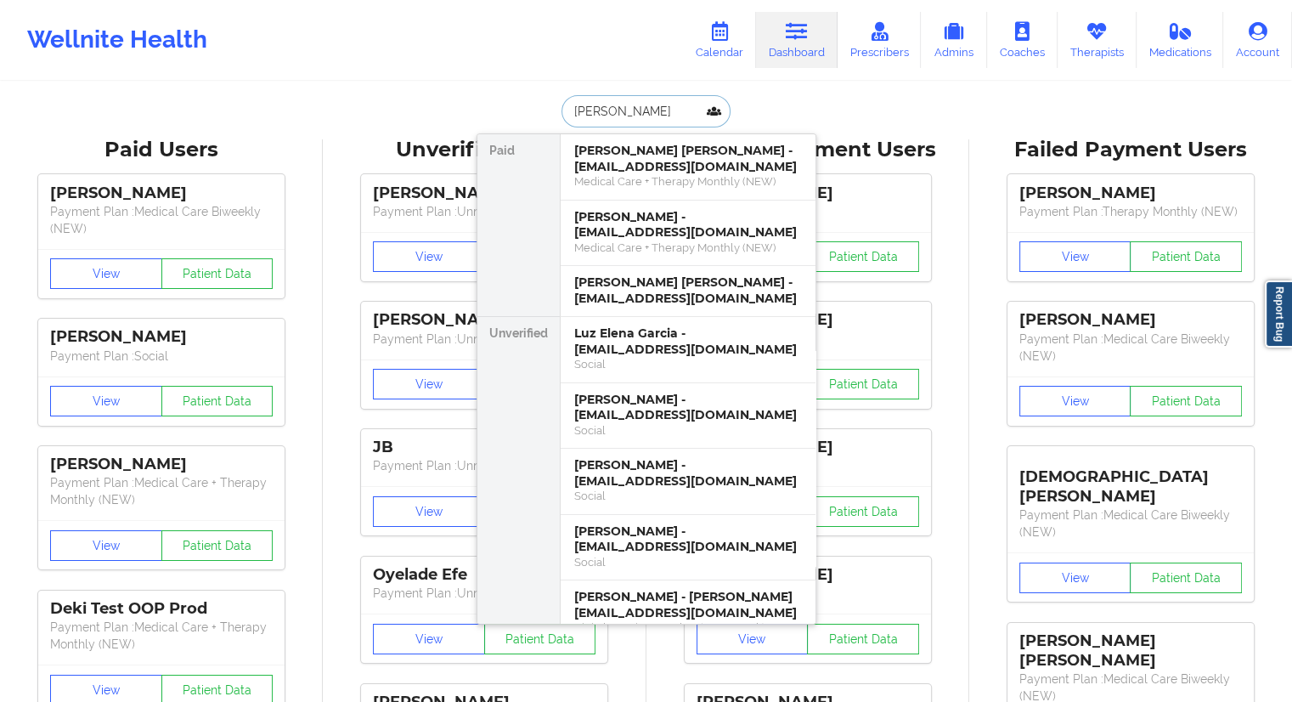
type input "Richar"
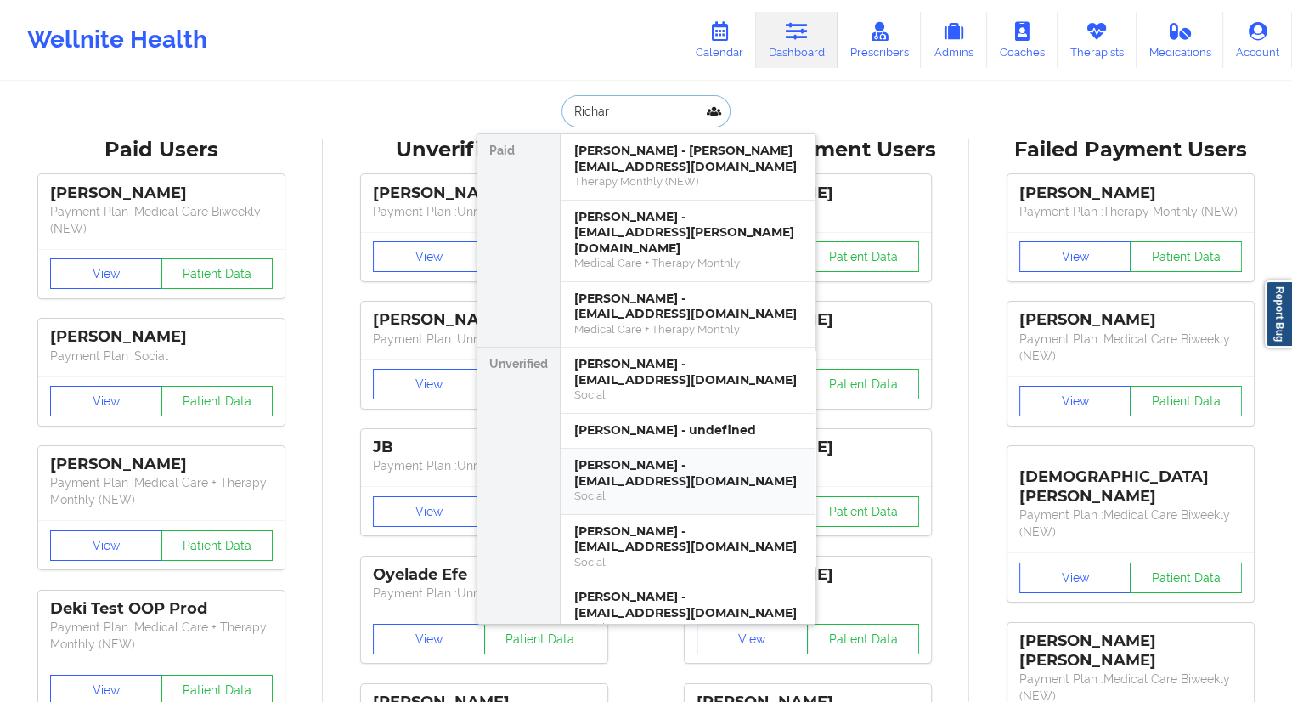
click at [629, 462] on div "[PERSON_NAME] - [EMAIL_ADDRESS][DOMAIN_NAME]" at bounding box center [688, 472] width 228 height 31
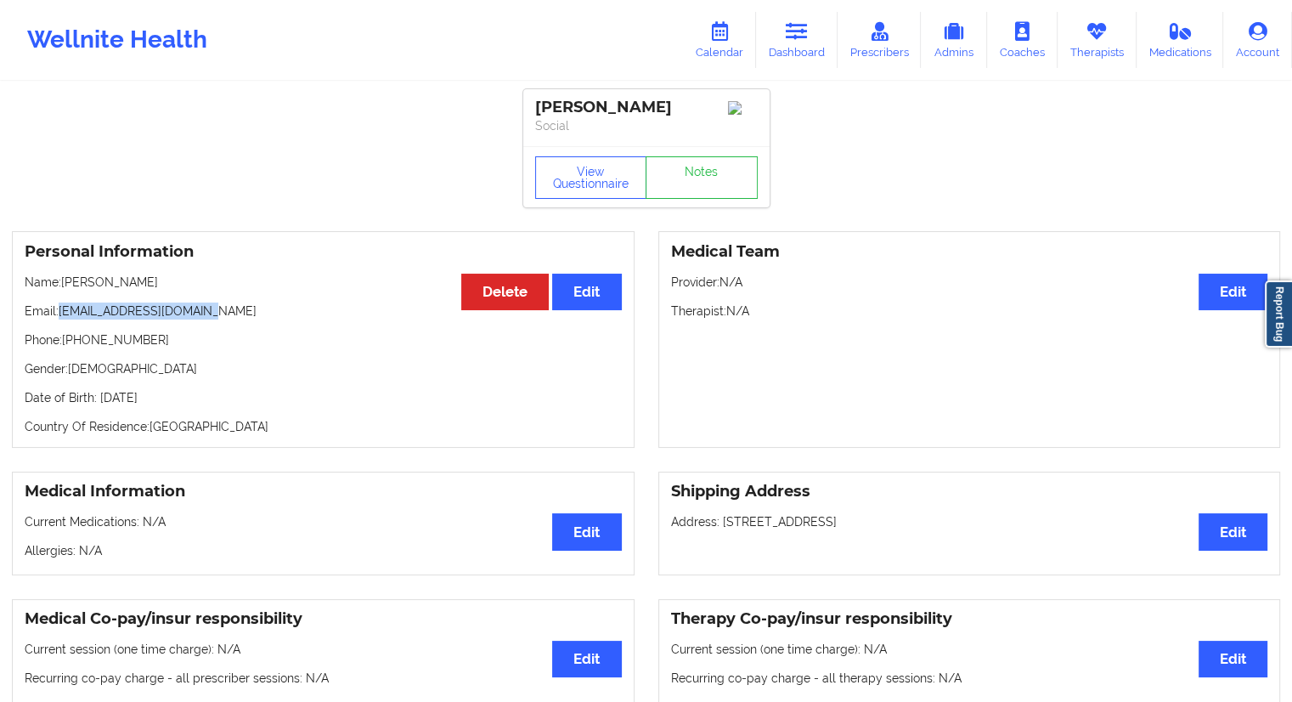
drag, startPoint x: 221, startPoint y: 307, endPoint x: 61, endPoint y: 307, distance: 159.7
click at [61, 307] on div "Personal Information Edit Delete Name: [PERSON_NAME] Email: [EMAIL_ADDRESS][DOM…" at bounding box center [323, 339] width 623 height 217
click at [730, 38] on icon at bounding box center [719, 31] width 22 height 19
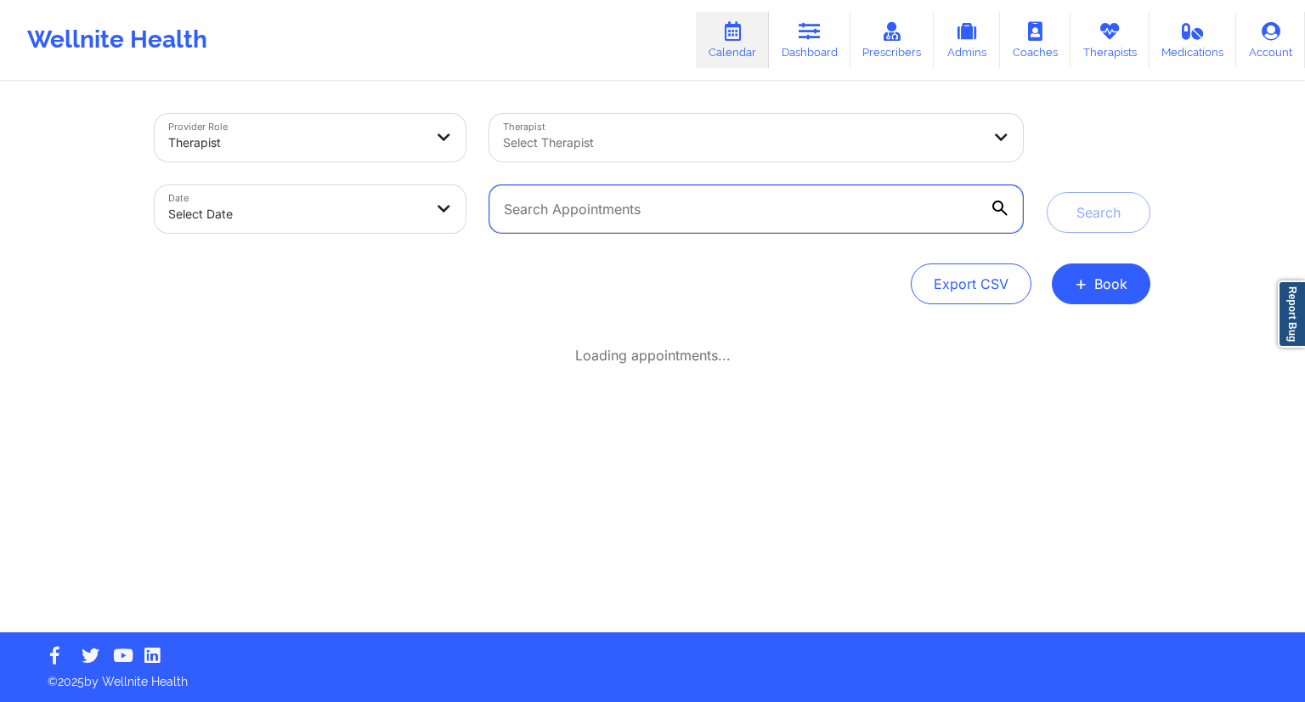
click at [570, 186] on input "text" at bounding box center [755, 209] width 533 height 48
paste input "[EMAIL_ADDRESS][DOMAIN_NAME]"
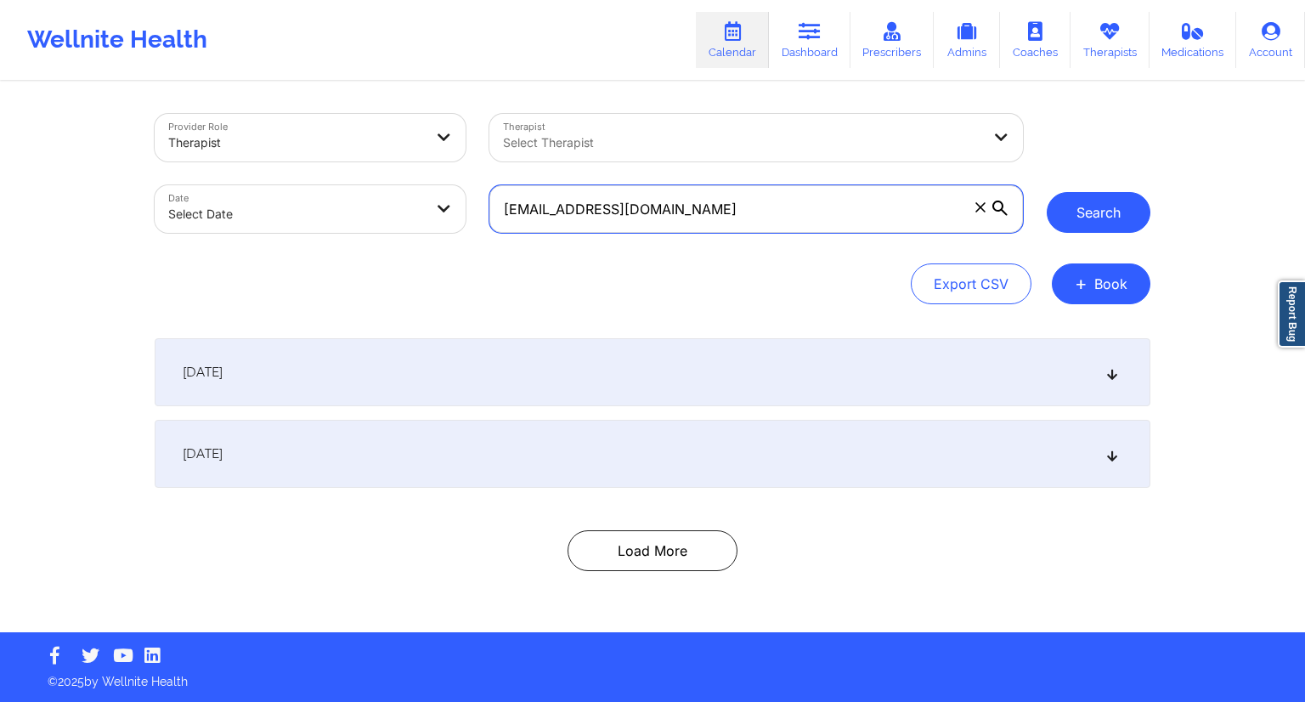
type input "[EMAIL_ADDRESS][DOMAIN_NAME]"
click at [1097, 215] on button "Search" at bounding box center [1098, 212] width 104 height 41
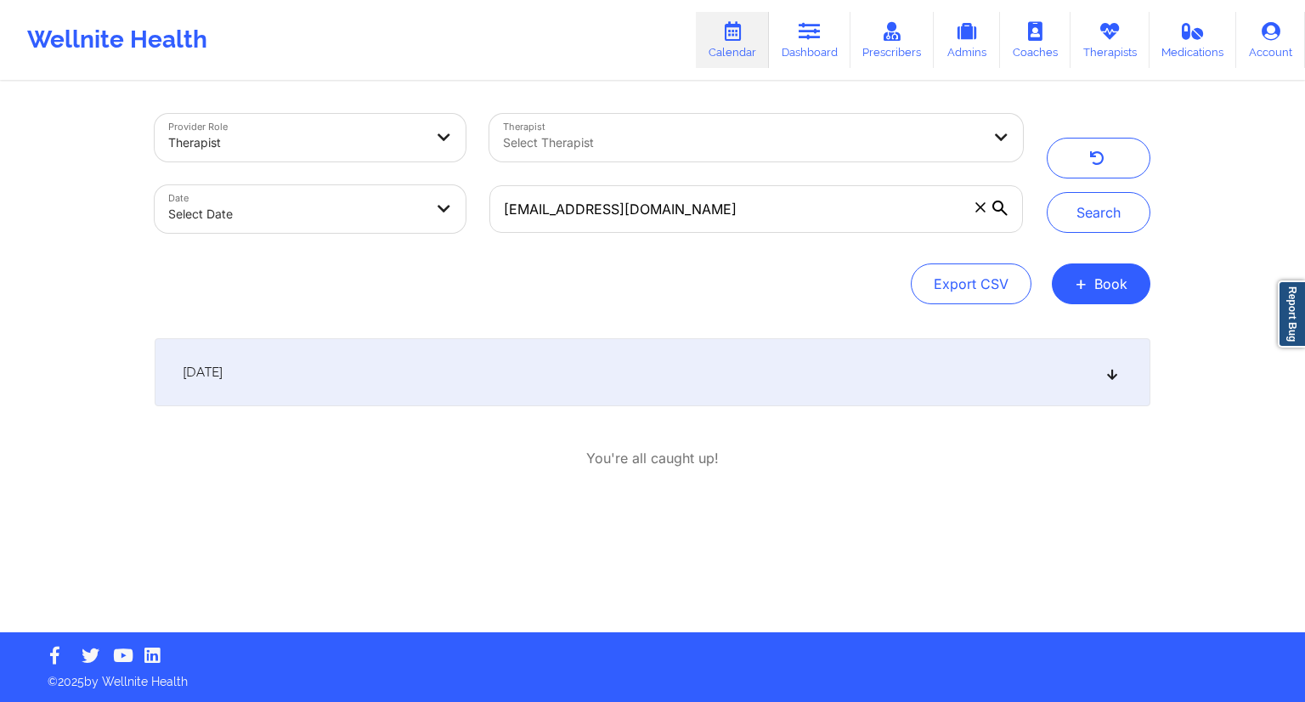
click at [501, 390] on div "[DATE]" at bounding box center [652, 372] width 995 height 68
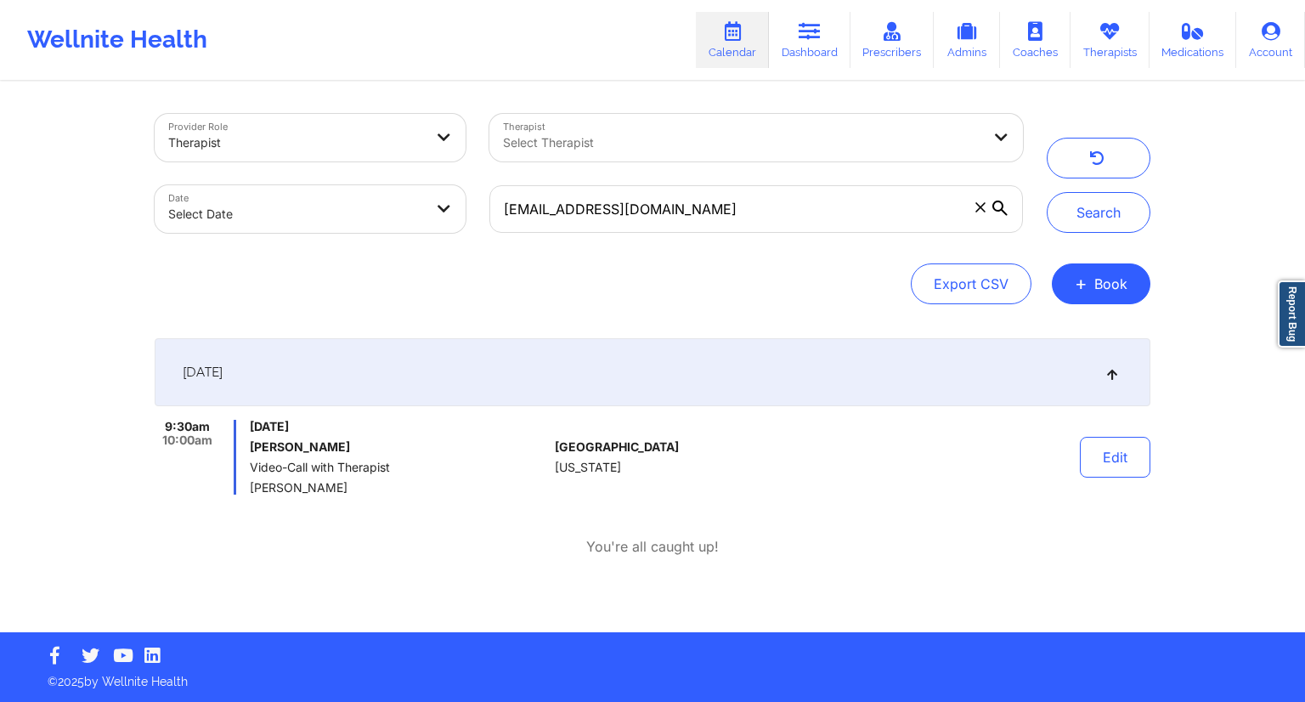
drag, startPoint x: 387, startPoint y: 448, endPoint x: 250, endPoint y: 442, distance: 137.8
click at [250, 442] on h6 "[PERSON_NAME]" at bounding box center [399, 447] width 298 height 14
drag, startPoint x: 793, startPoint y: 43, endPoint x: 758, endPoint y: 58, distance: 38.5
click at [793, 43] on link "Dashboard" at bounding box center [810, 40] width 82 height 56
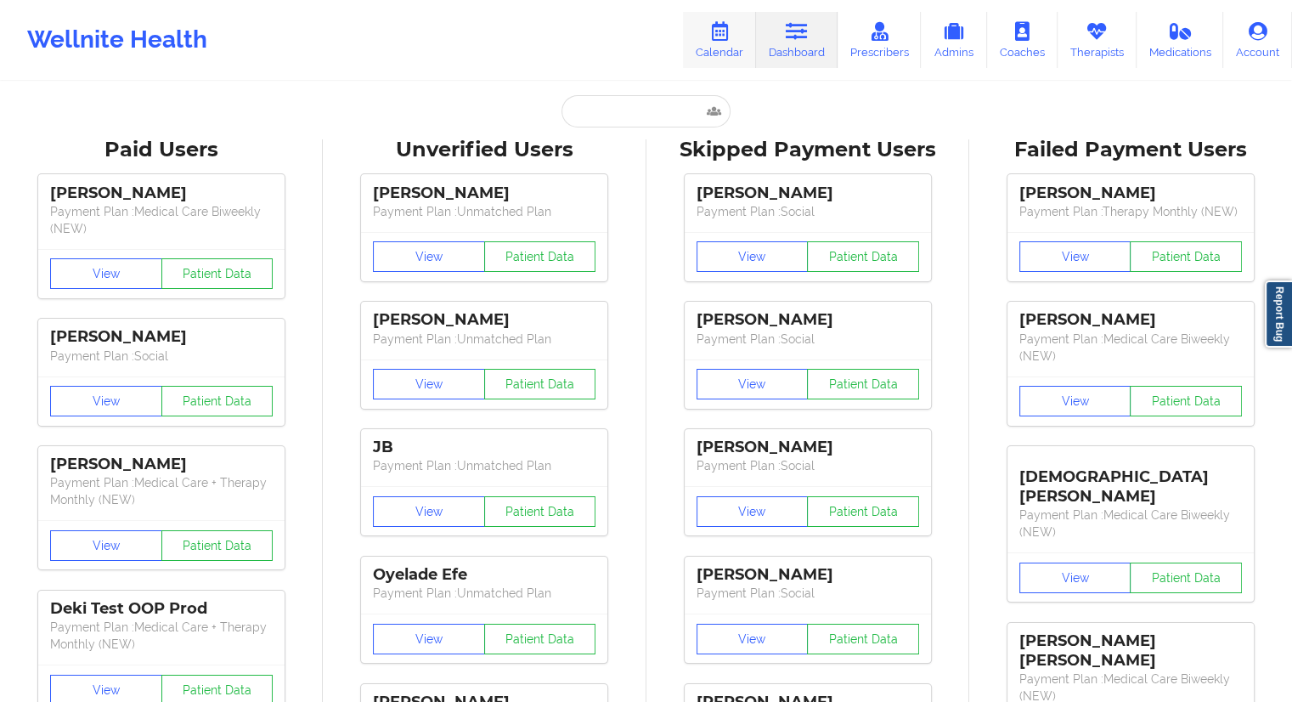
click at [703, 44] on link "Calendar" at bounding box center [719, 40] width 73 height 56
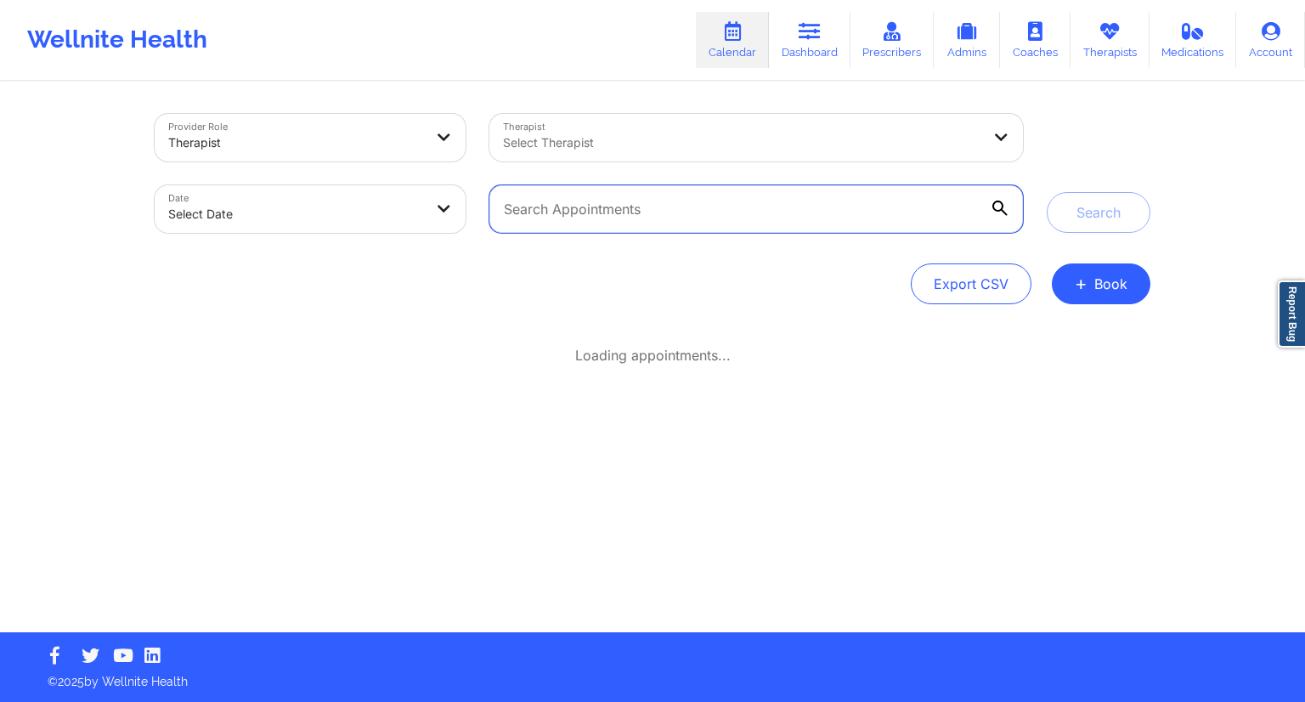
click at [618, 207] on input "text" at bounding box center [755, 209] width 533 height 48
paste input "[EMAIL_ADDRESS][DOMAIN_NAME]"
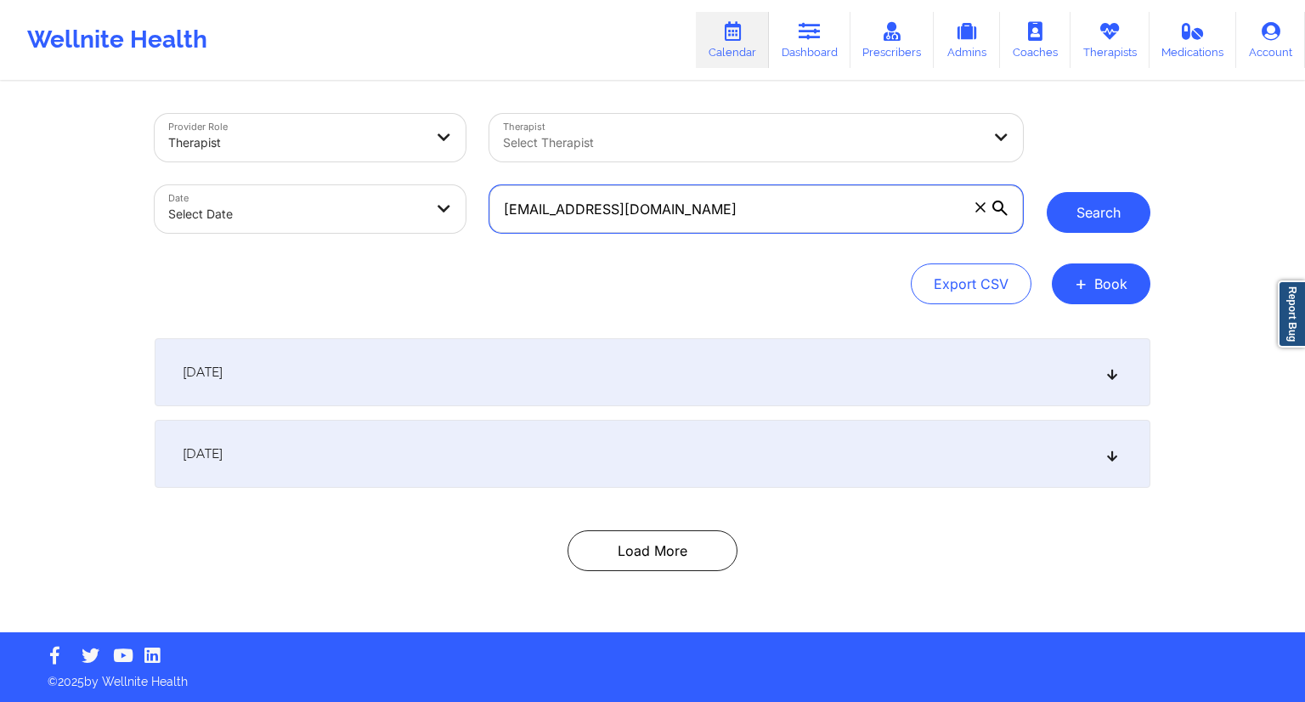
type input "[EMAIL_ADDRESS][DOMAIN_NAME]"
click at [1080, 212] on button "Search" at bounding box center [1098, 212] width 104 height 41
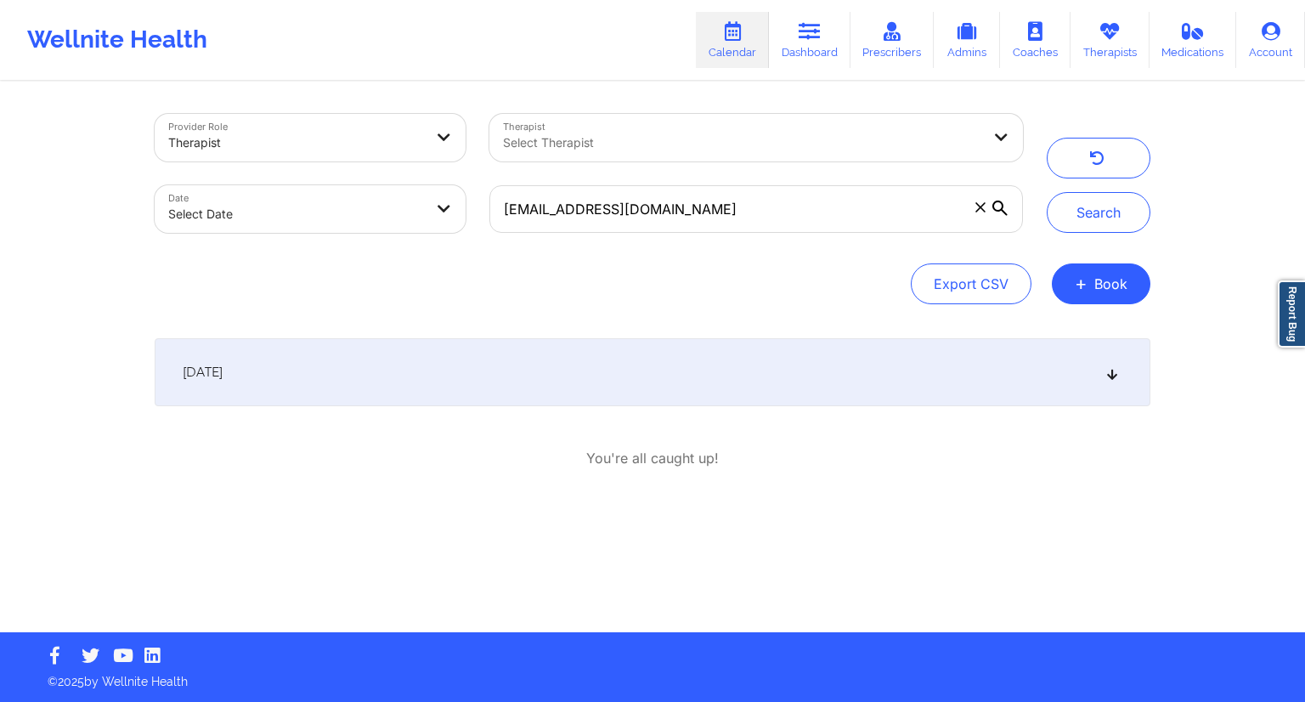
click at [564, 373] on div "[DATE]" at bounding box center [652, 372] width 995 height 68
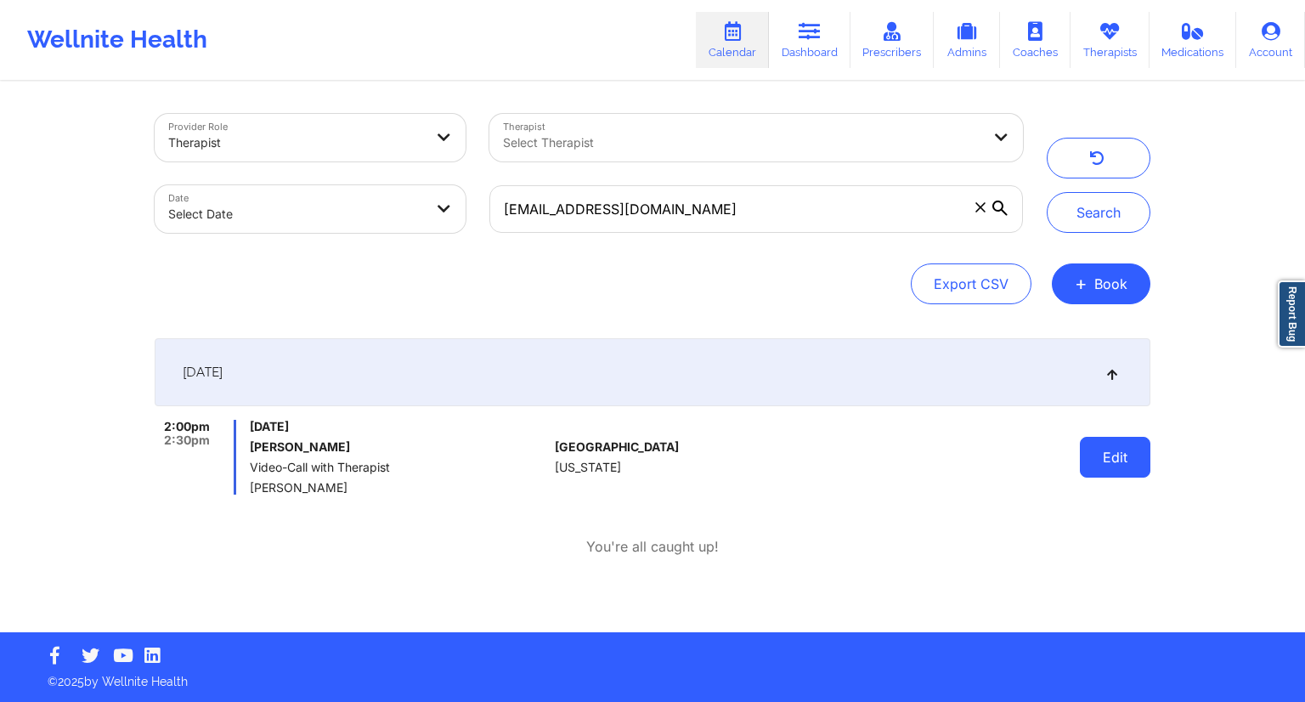
click at [1098, 467] on button "Edit" at bounding box center [1115, 457] width 70 height 41
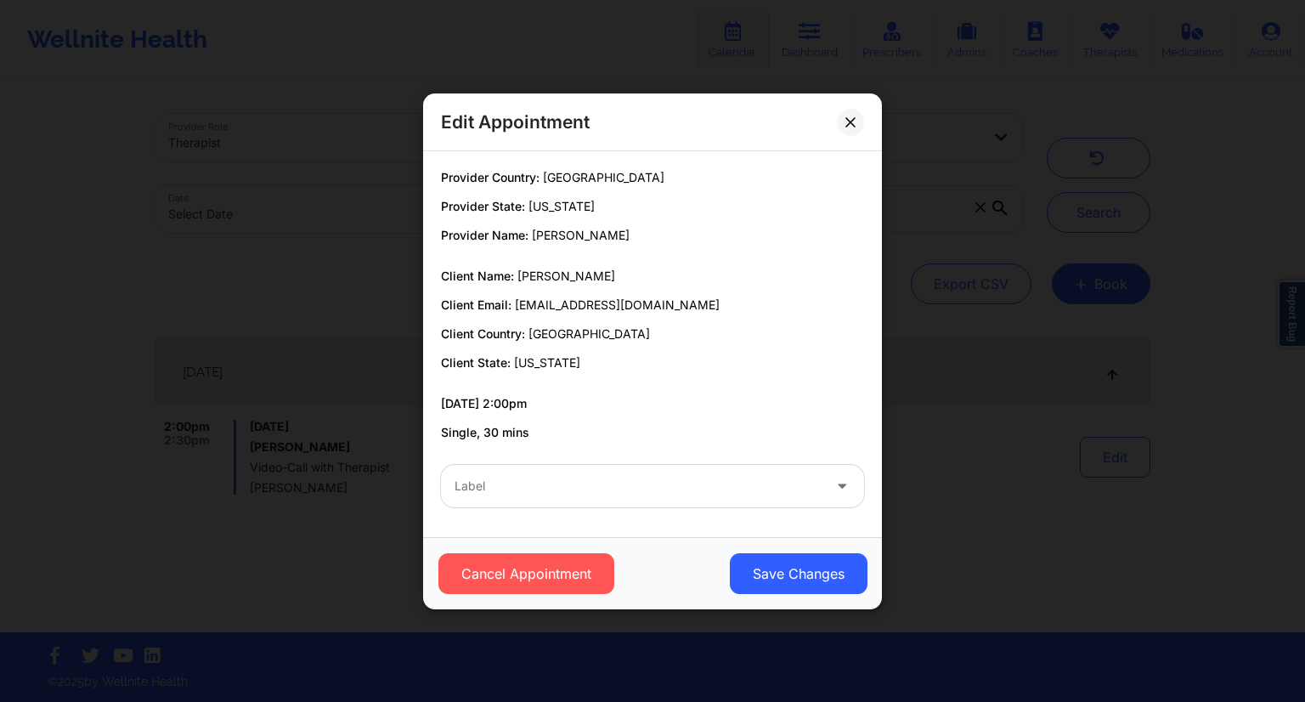
click at [544, 490] on div at bounding box center [637, 486] width 367 height 20
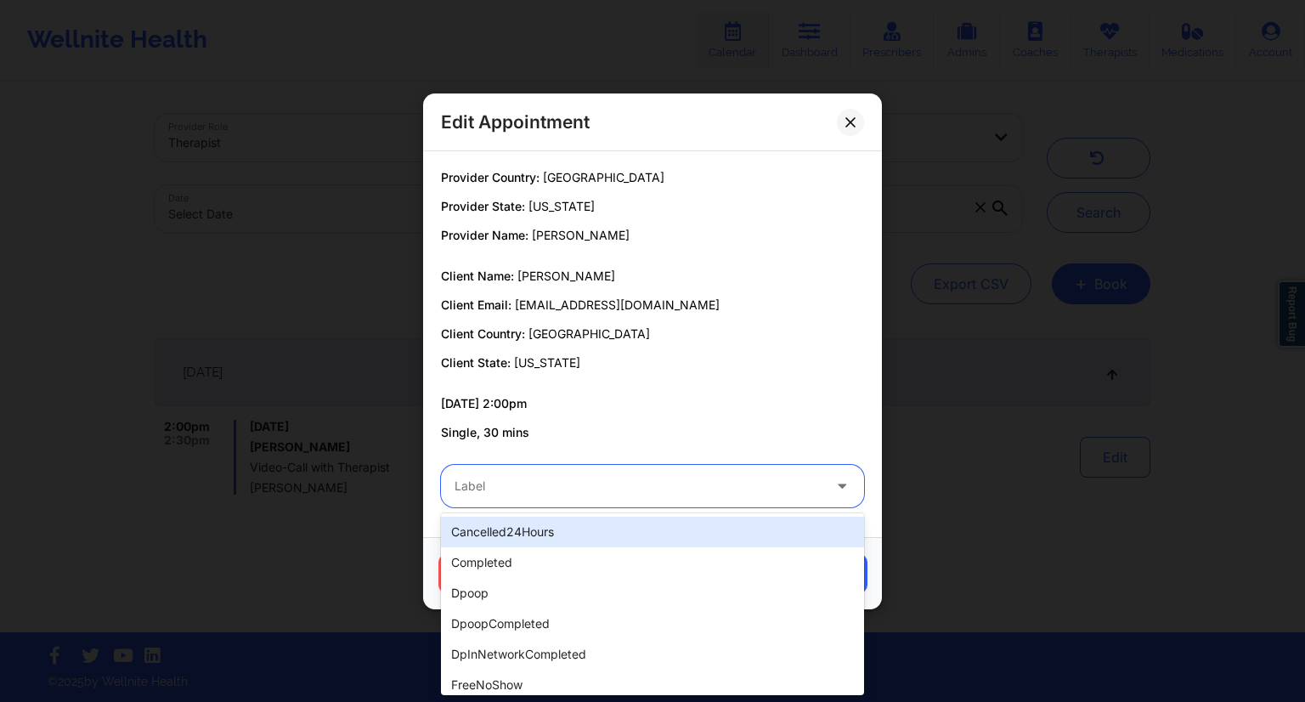
click at [509, 540] on div "cancelled24Hours" at bounding box center [652, 531] width 423 height 31
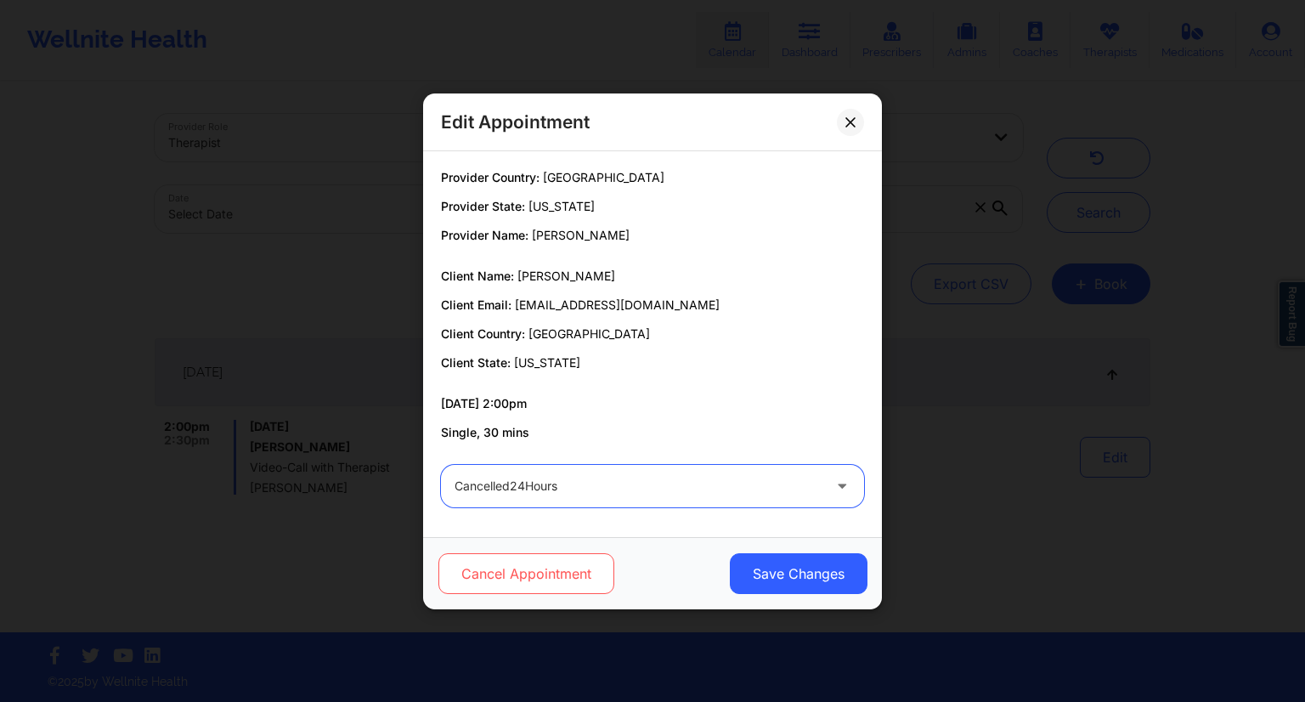
click at [523, 572] on button "Cancel Appointment" at bounding box center [526, 573] width 176 height 41
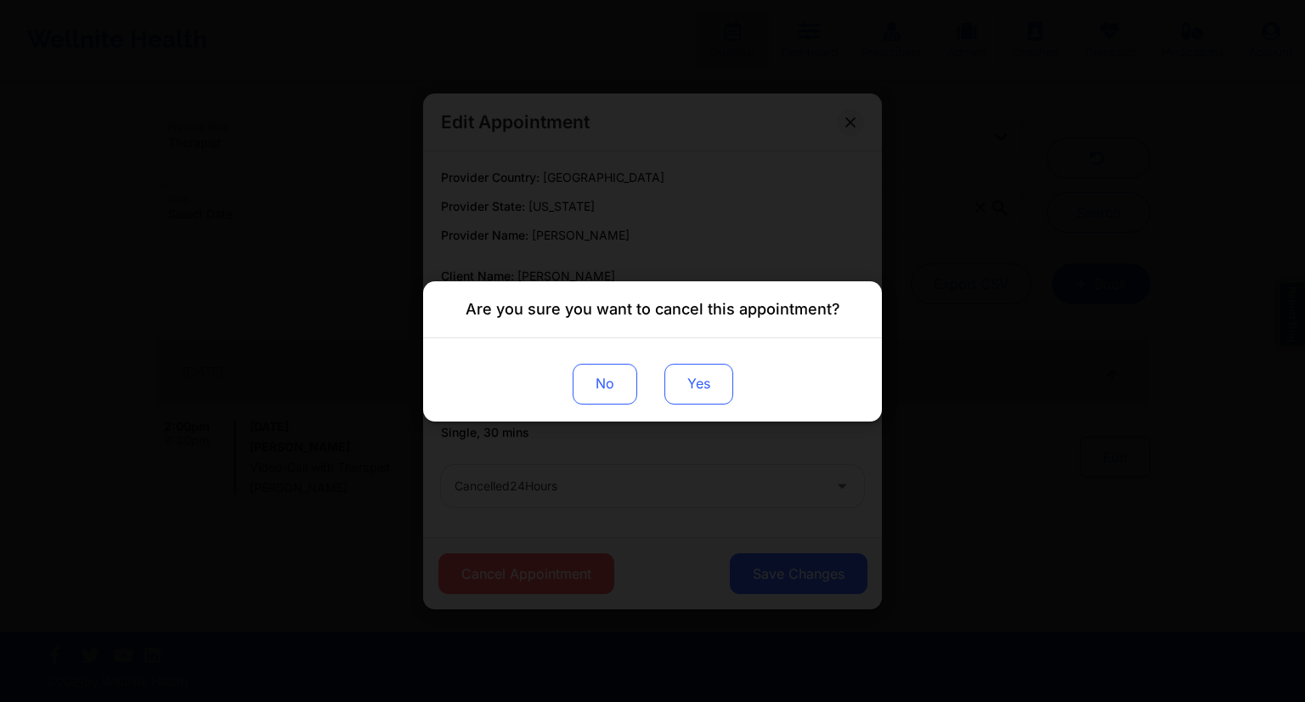
click at [703, 394] on button "Yes" at bounding box center [698, 383] width 69 height 41
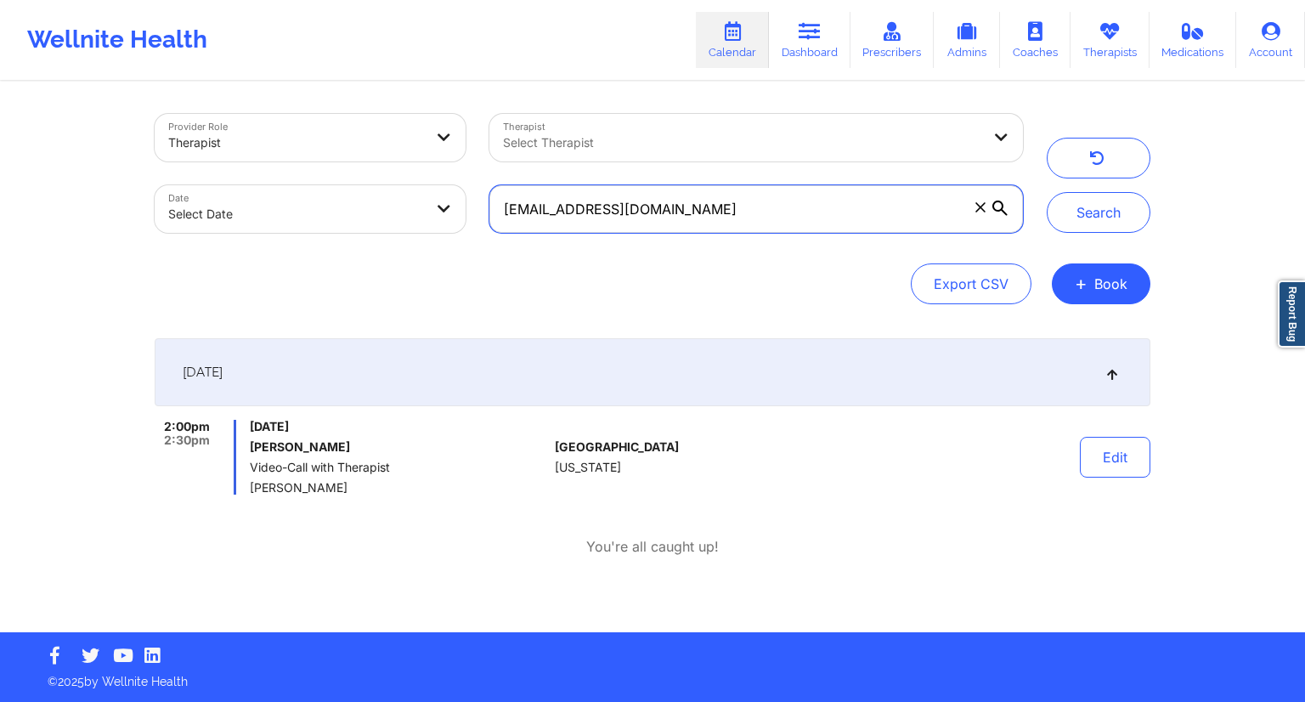
drag, startPoint x: 682, startPoint y: 211, endPoint x: 471, endPoint y: 211, distance: 210.7
click at [471, 211] on div "Provider Role Therapist Therapist Select Therapist Date Select Date [EMAIL_ADDR…" at bounding box center [589, 173] width 892 height 143
click at [802, 38] on icon at bounding box center [809, 31] width 22 height 19
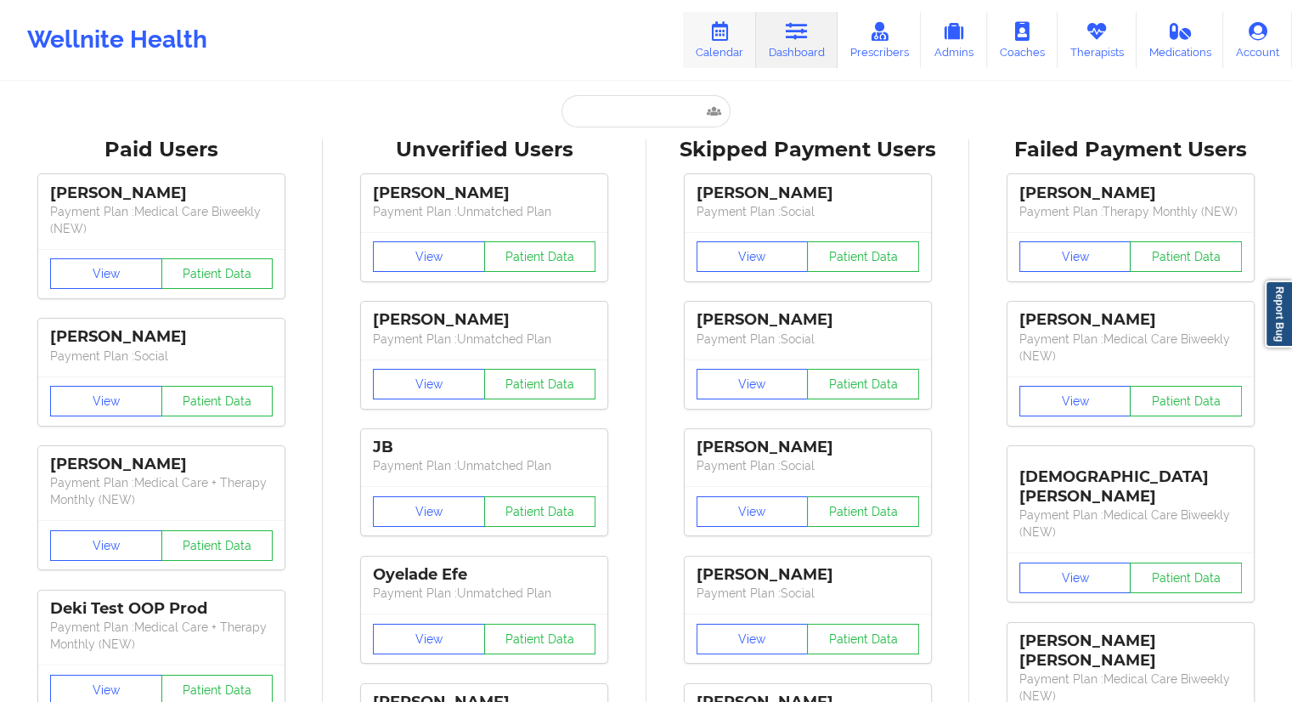
click at [710, 50] on link "Calendar" at bounding box center [719, 40] width 73 height 56
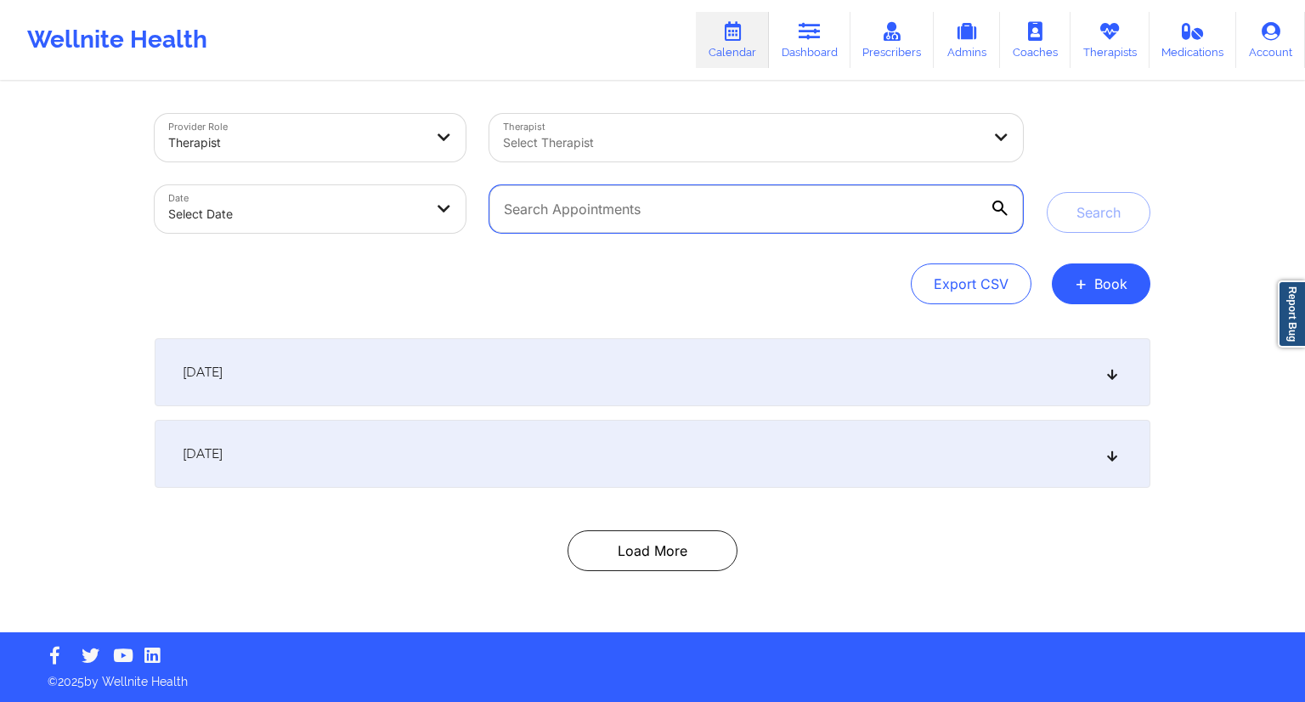
drag, startPoint x: 624, startPoint y: 220, endPoint x: 634, endPoint y: 226, distance: 11.1
click at [624, 220] on input "text" at bounding box center [755, 209] width 533 height 48
paste input "[EMAIL_ADDRESS][DOMAIN_NAME]"
type input "[EMAIL_ADDRESS][DOMAIN_NAME]"
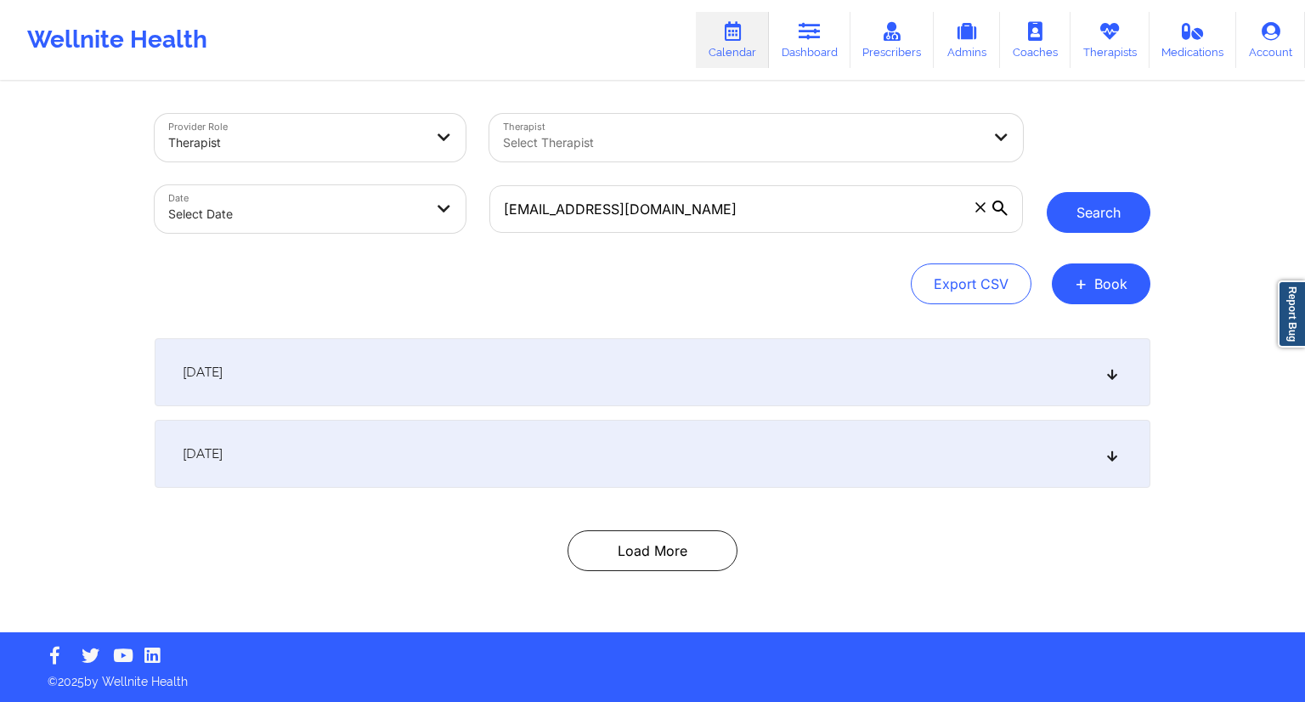
click at [1125, 205] on button "Search" at bounding box center [1098, 212] width 104 height 41
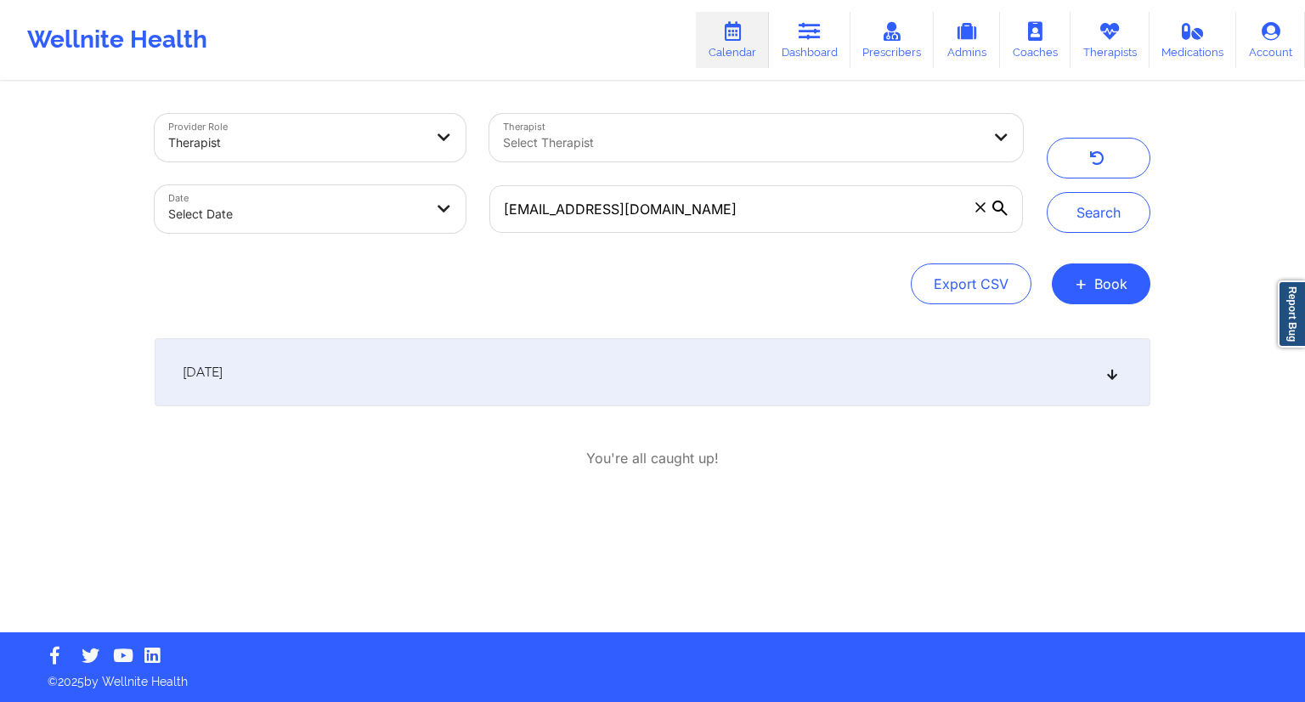
click at [443, 375] on div "[DATE]" at bounding box center [652, 372] width 995 height 68
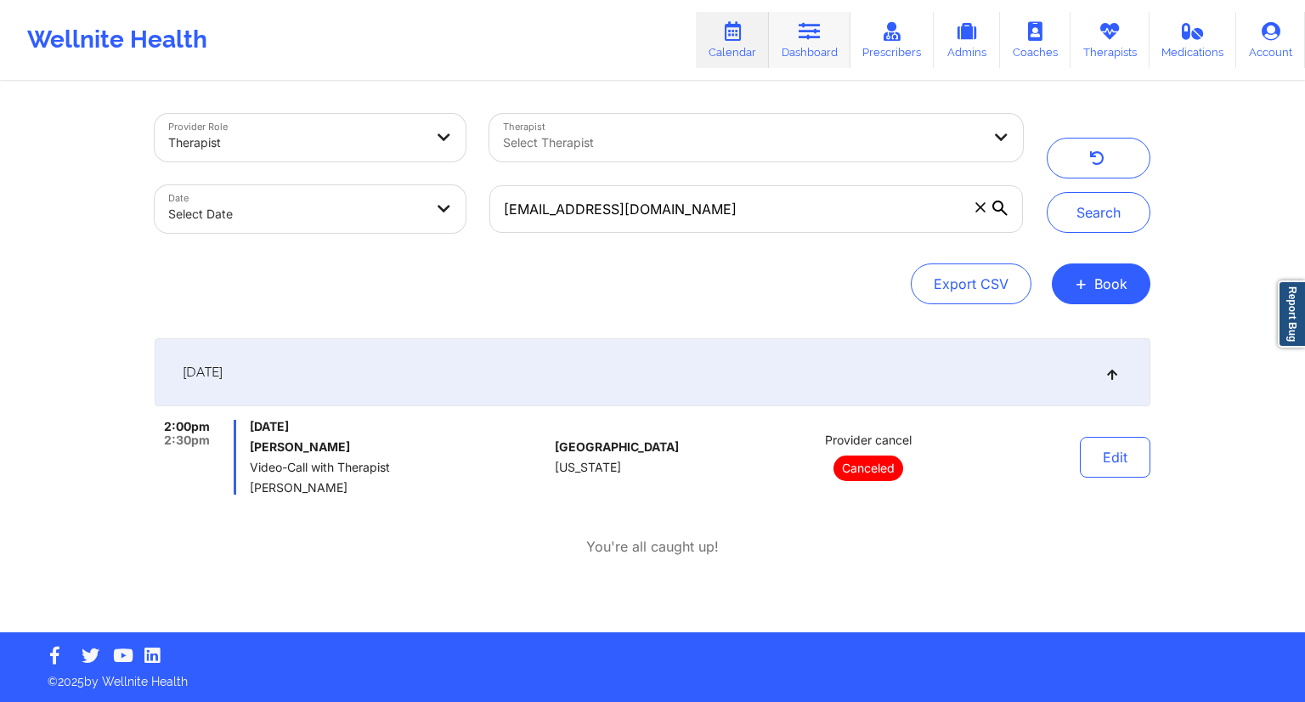
click at [794, 54] on link "Dashboard" at bounding box center [810, 40] width 82 height 56
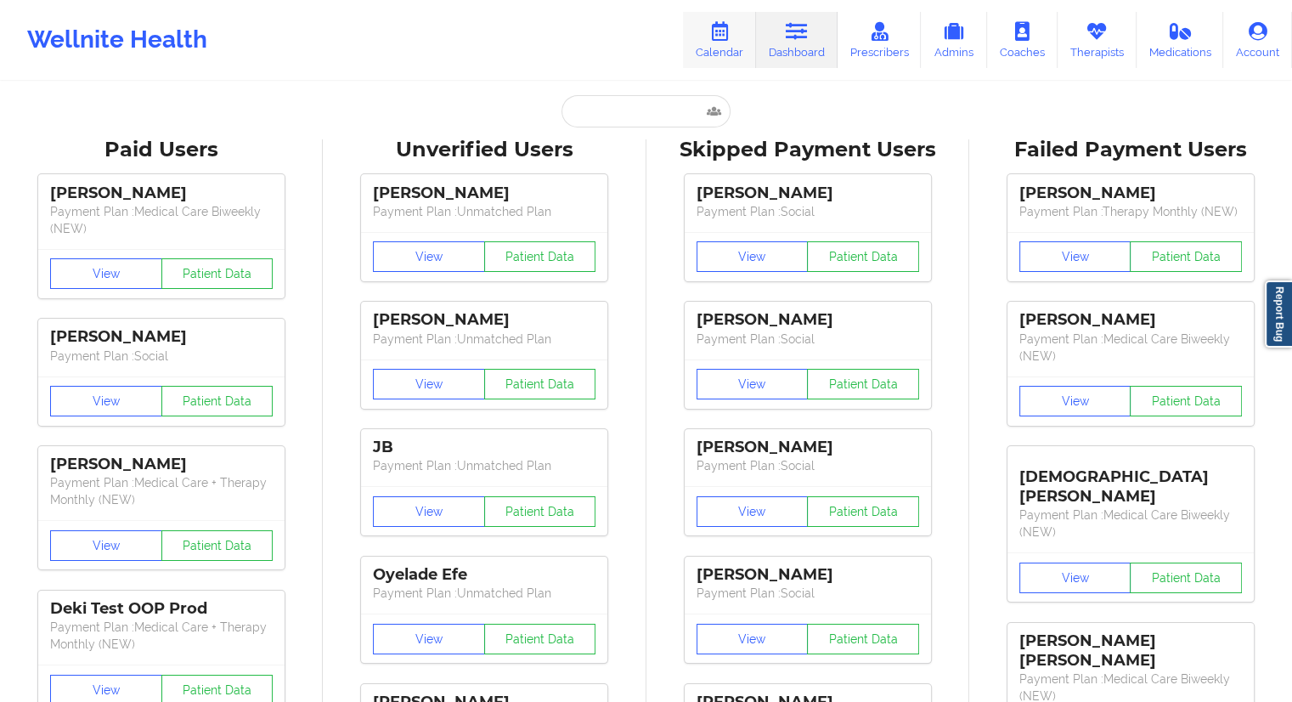
click at [708, 51] on link "Calendar" at bounding box center [719, 40] width 73 height 56
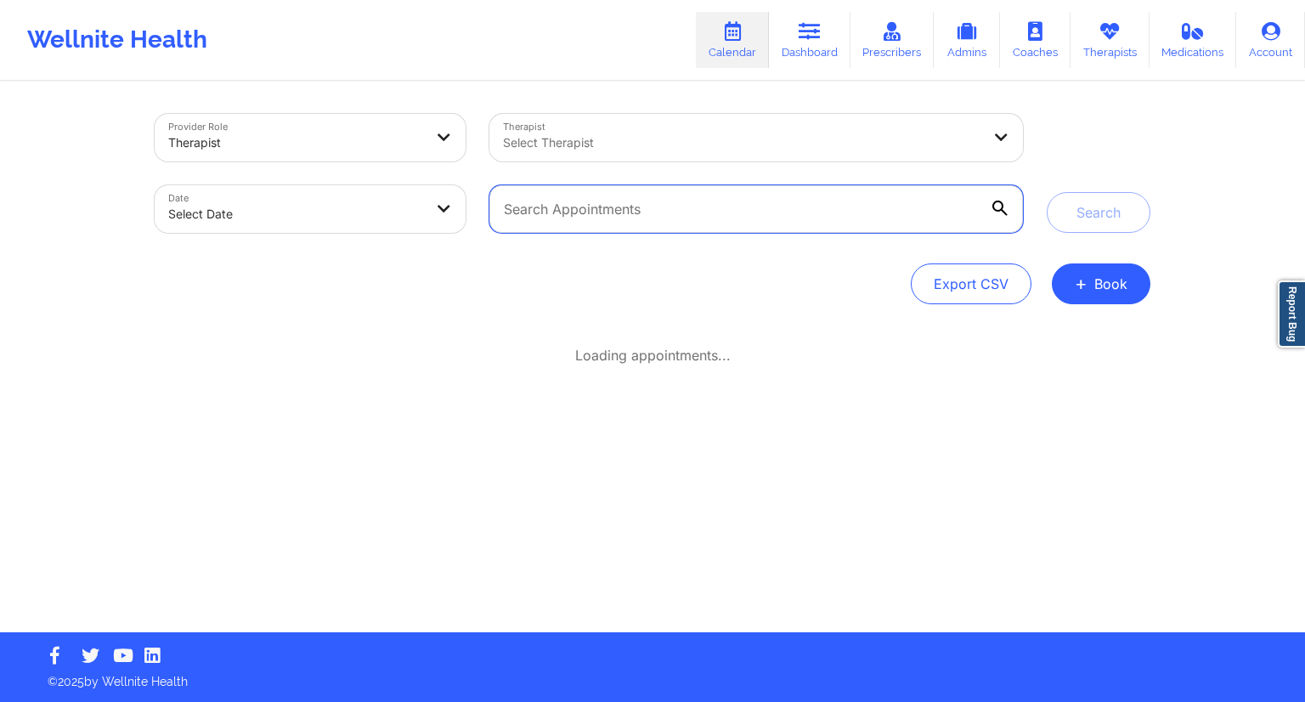
drag, startPoint x: 593, startPoint y: 199, endPoint x: 593, endPoint y: 208, distance: 9.3
click at [593, 199] on input "text" at bounding box center [755, 209] width 533 height 48
paste input "[EMAIL_ADDRESS][DOMAIN_NAME]"
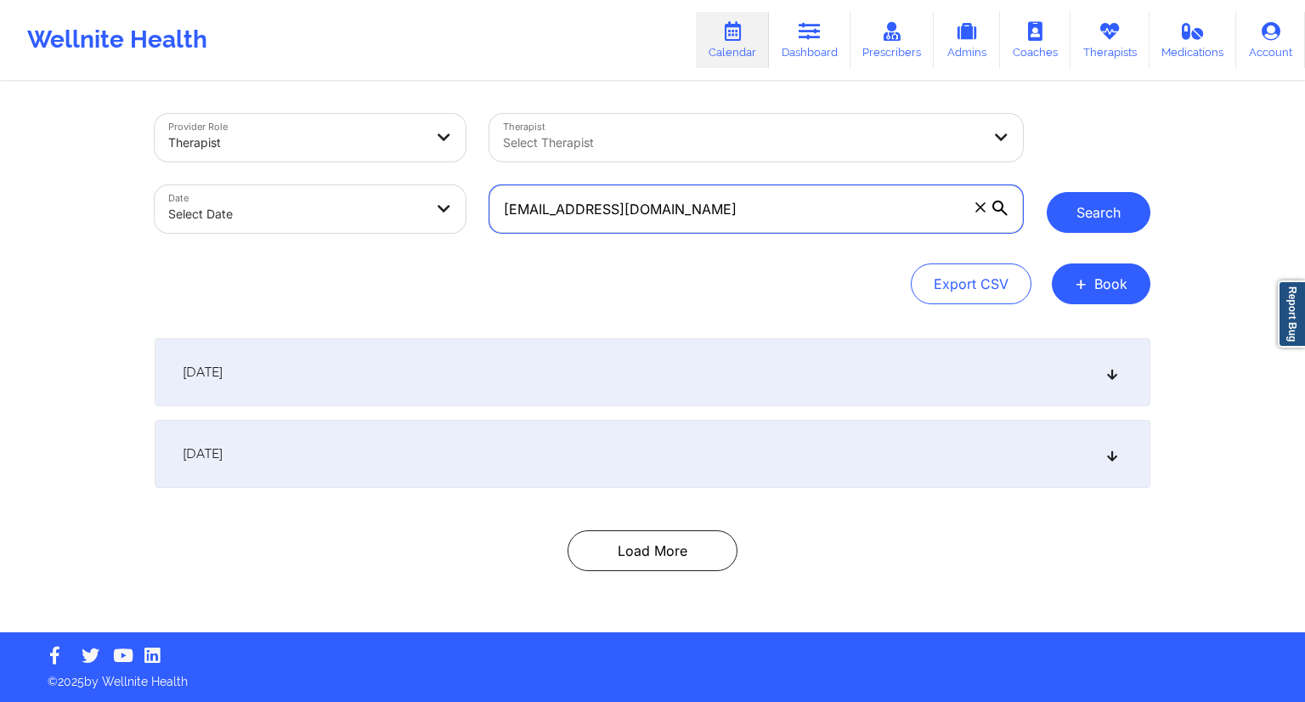
type input "[EMAIL_ADDRESS][DOMAIN_NAME]"
click at [1092, 199] on button "Search" at bounding box center [1098, 212] width 104 height 41
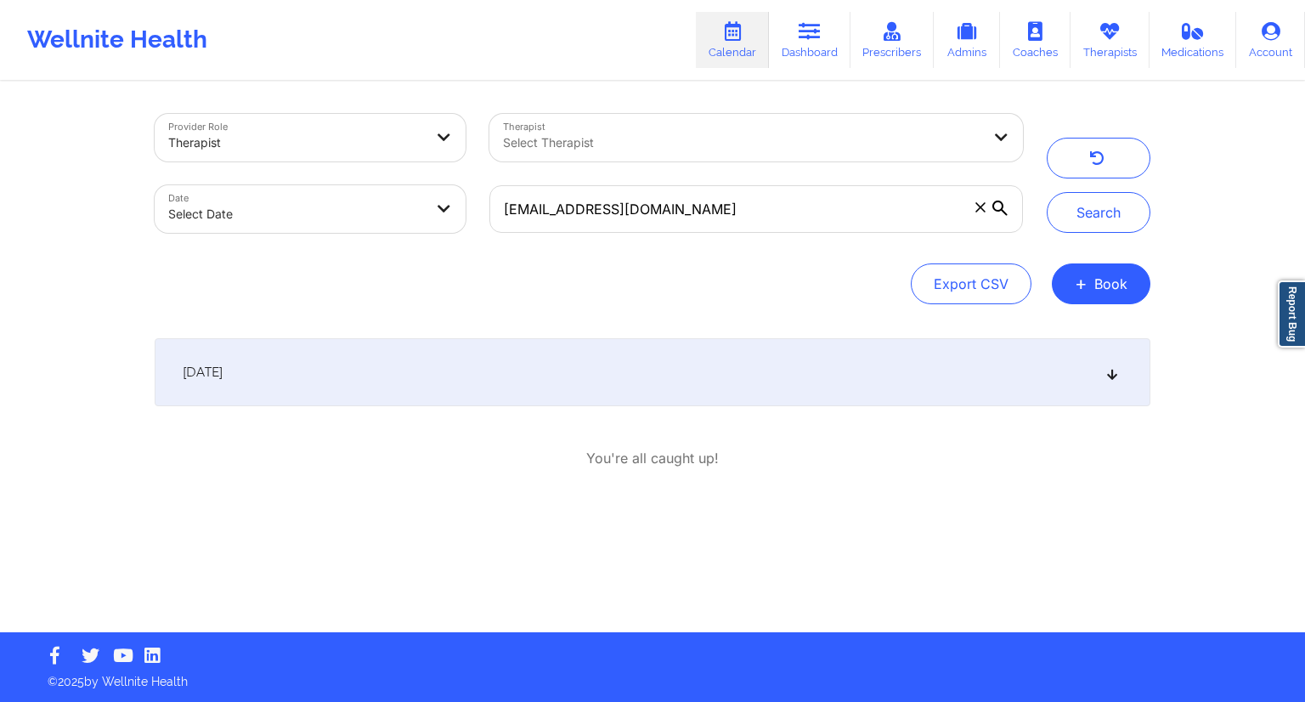
click at [593, 330] on div "Provider Role Therapist Therapist Select Therapist Date Select Date [EMAIL_ADDR…" at bounding box center [652, 357] width 1019 height 549
click at [584, 401] on div "[DATE]" at bounding box center [652, 372] width 995 height 68
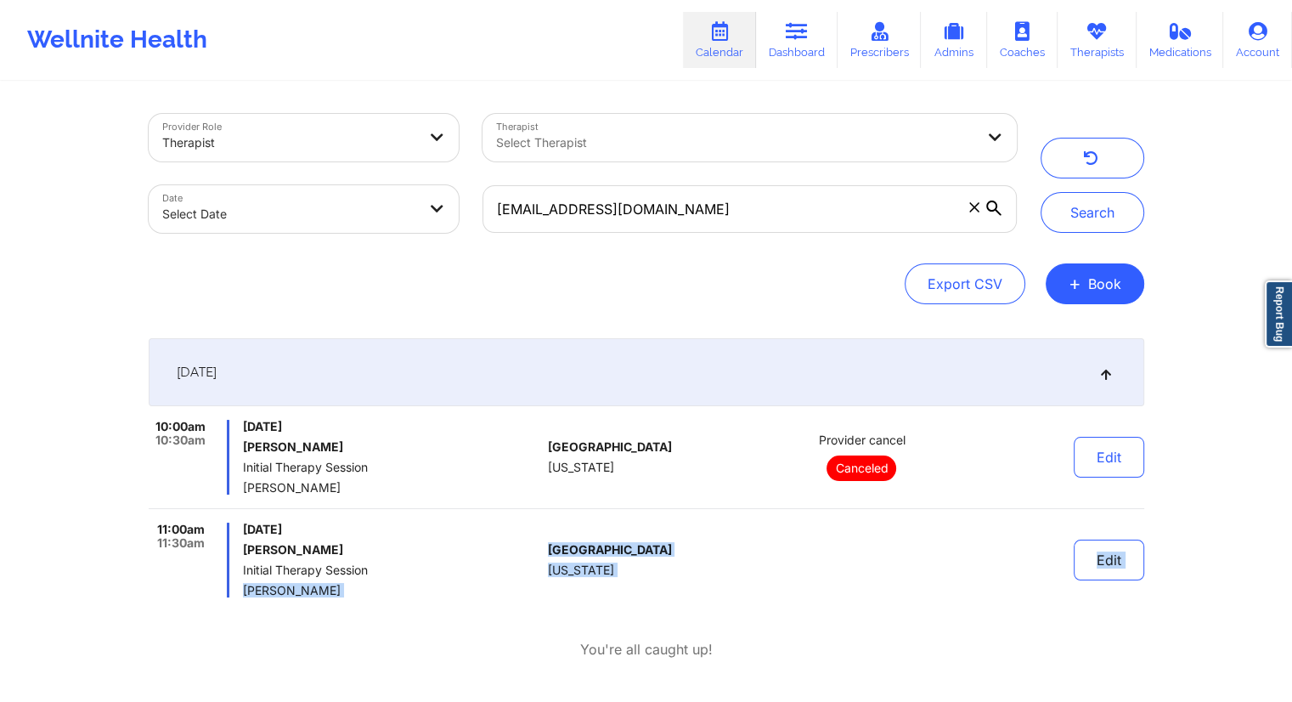
drag, startPoint x: 350, startPoint y: 598, endPoint x: 245, endPoint y: 589, distance: 104.8
click at [245, 589] on div "[DATE] 10:00am 10:30am [DATE] [PERSON_NAME] Initial Therapy Session [PERSON_NAM…" at bounding box center [646, 498] width 995 height 321
click at [280, 614] on div "[DATE] 10:00am 10:30am [DATE] [PERSON_NAME] Initial Therapy Session [PERSON_NAM…" at bounding box center [646, 498] width 995 height 321
drag, startPoint x: 343, startPoint y: 584, endPoint x: 248, endPoint y: 595, distance: 95.7
click at [248, 595] on span "[PERSON_NAME]" at bounding box center [392, 591] width 298 height 14
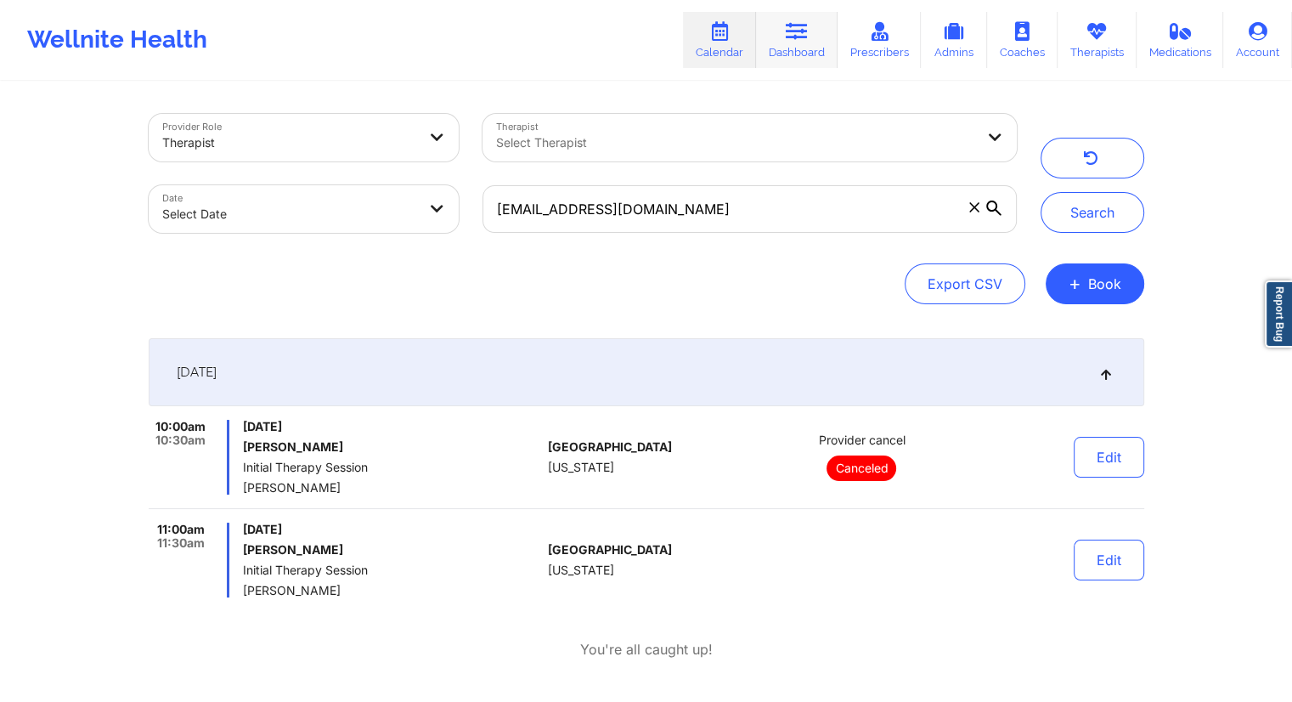
click at [779, 48] on link "Dashboard" at bounding box center [797, 40] width 82 height 56
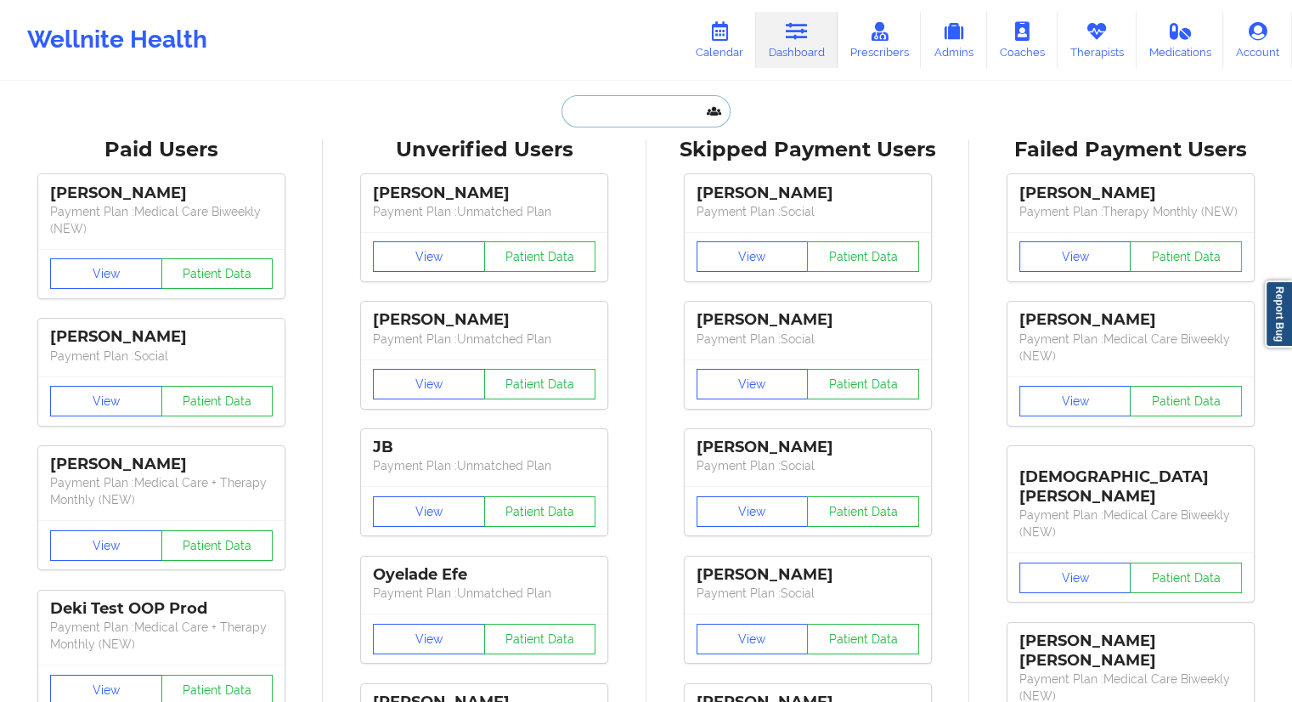
click at [561, 122] on input "text" at bounding box center [645, 111] width 168 height 32
paste input "[PERSON_NAME]"
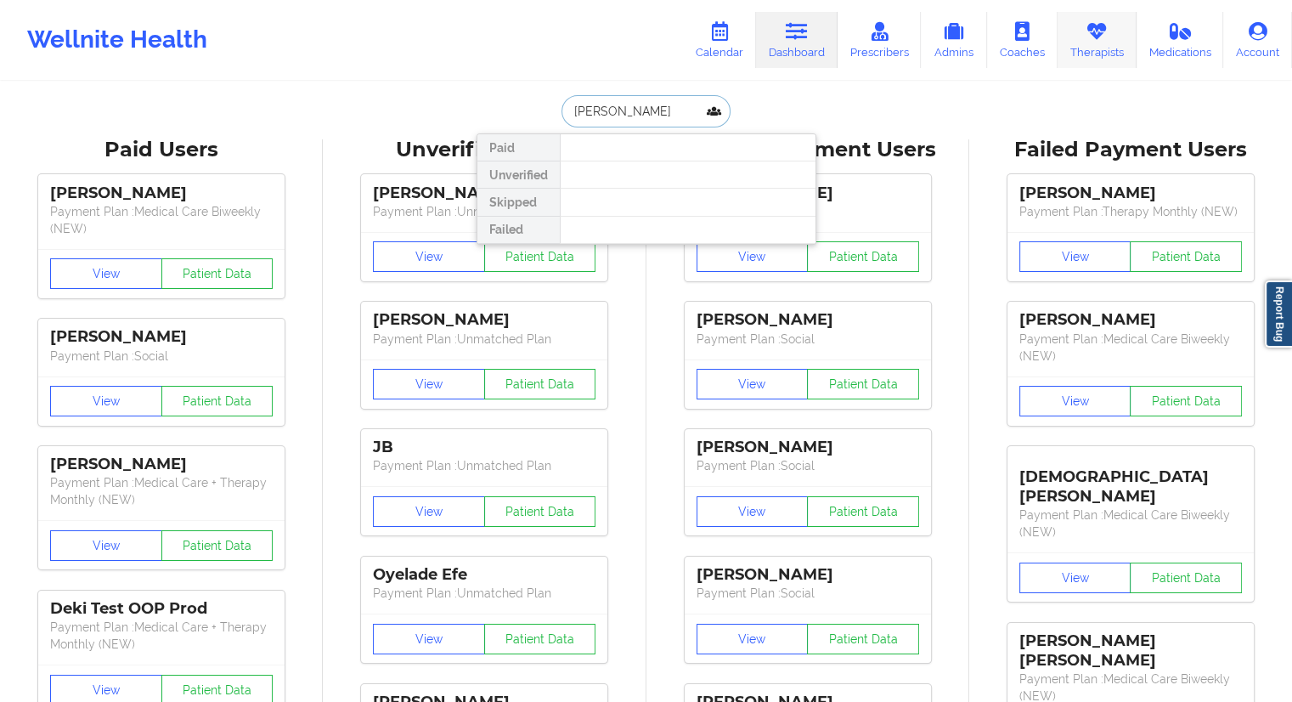
type input "[PERSON_NAME]"
drag, startPoint x: 1087, startPoint y: 46, endPoint x: 1003, endPoint y: 72, distance: 88.1
click at [1087, 47] on link "Therapists" at bounding box center [1096, 40] width 79 height 56
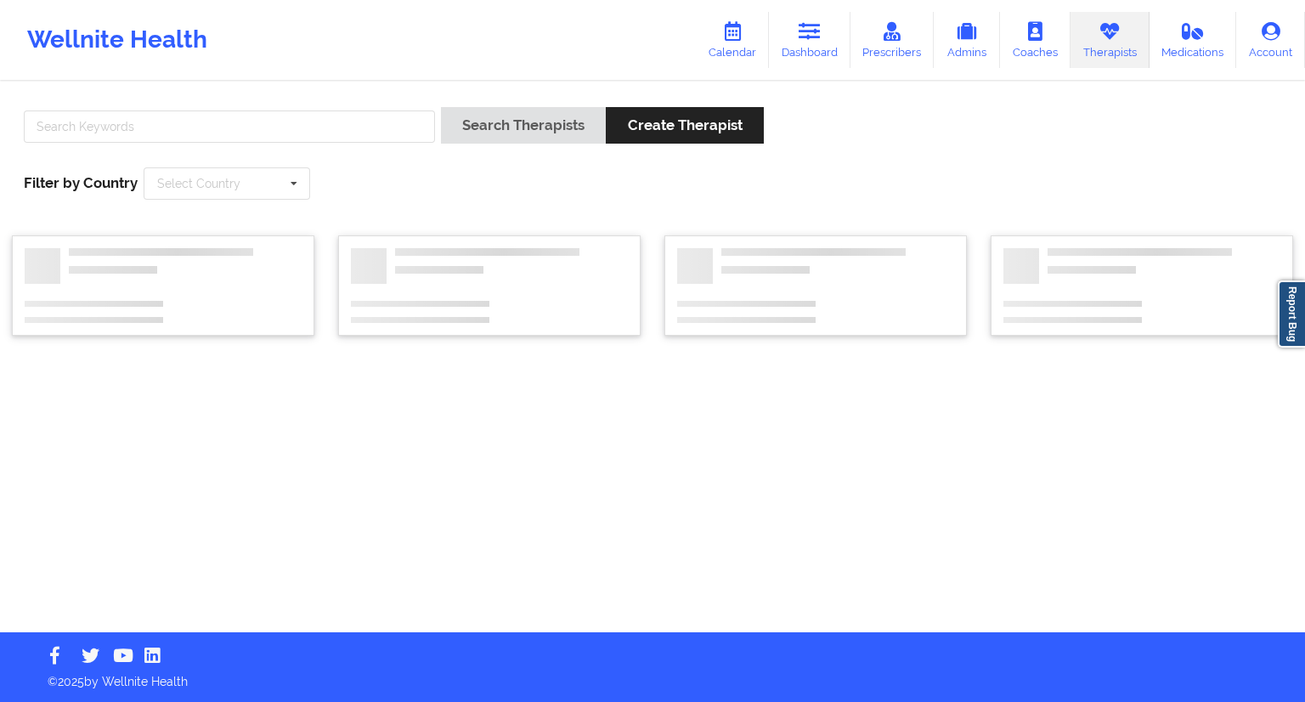
click at [289, 144] on div at bounding box center [229, 131] width 423 height 48
click at [273, 130] on input "text" at bounding box center [229, 126] width 411 height 32
paste input "[PERSON_NAME]"
type input "[PERSON_NAME]"
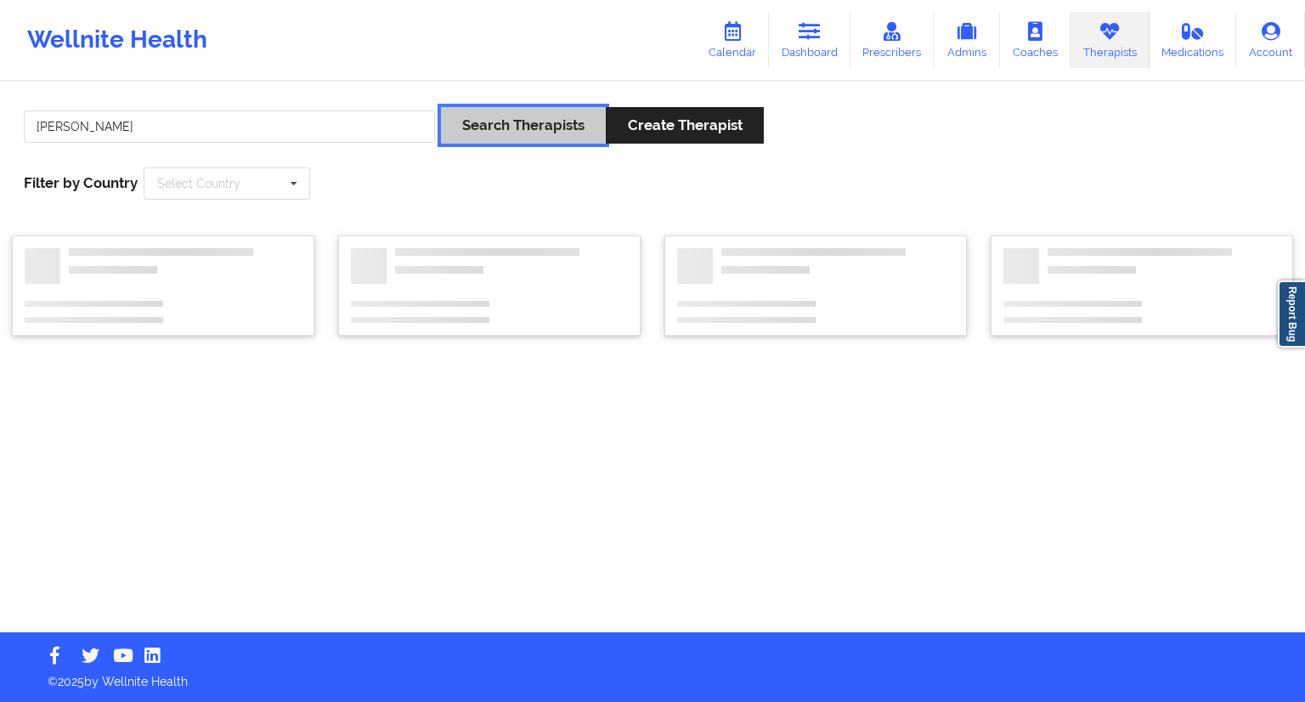
click at [503, 121] on button "Search Therapists" at bounding box center [523, 125] width 165 height 37
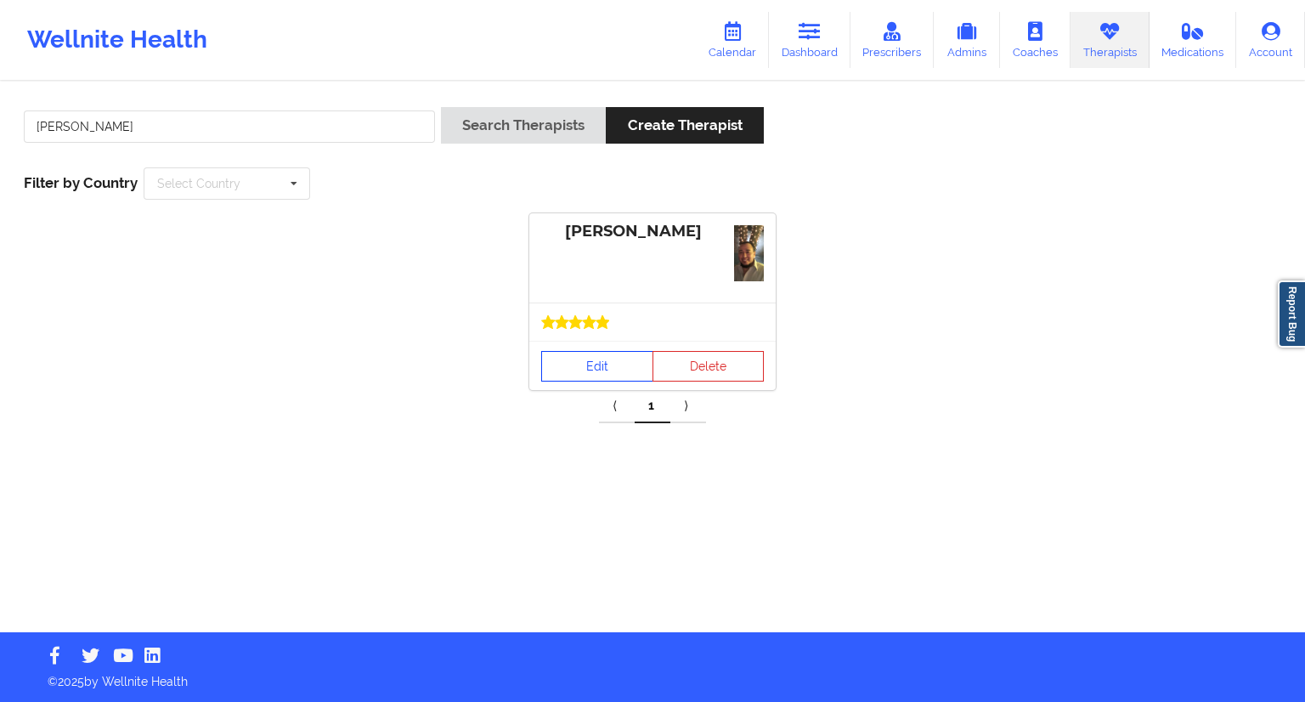
click at [580, 361] on link "Edit" at bounding box center [597, 366] width 112 height 31
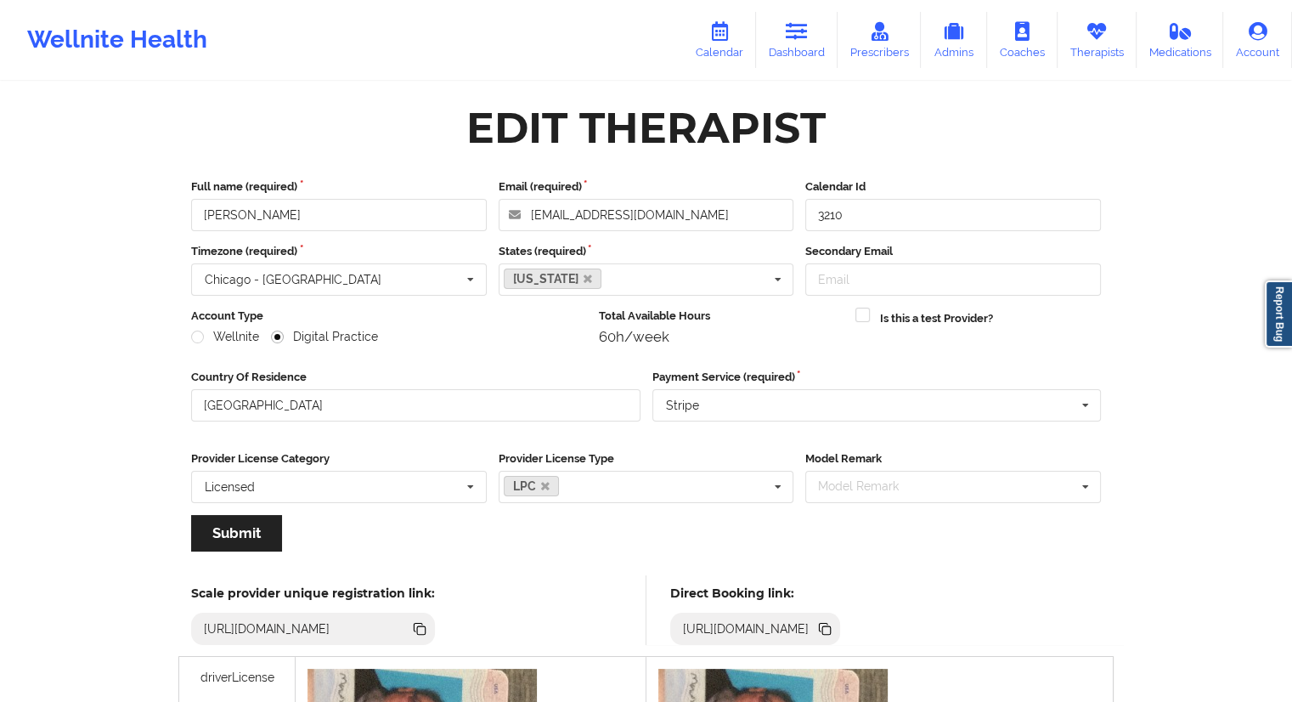
click at [834, 627] on icon at bounding box center [824, 628] width 19 height 19
drag, startPoint x: 804, startPoint y: 32, endPoint x: 787, endPoint y: 33, distance: 17.9
click at [804, 32] on icon at bounding box center [797, 31] width 22 height 19
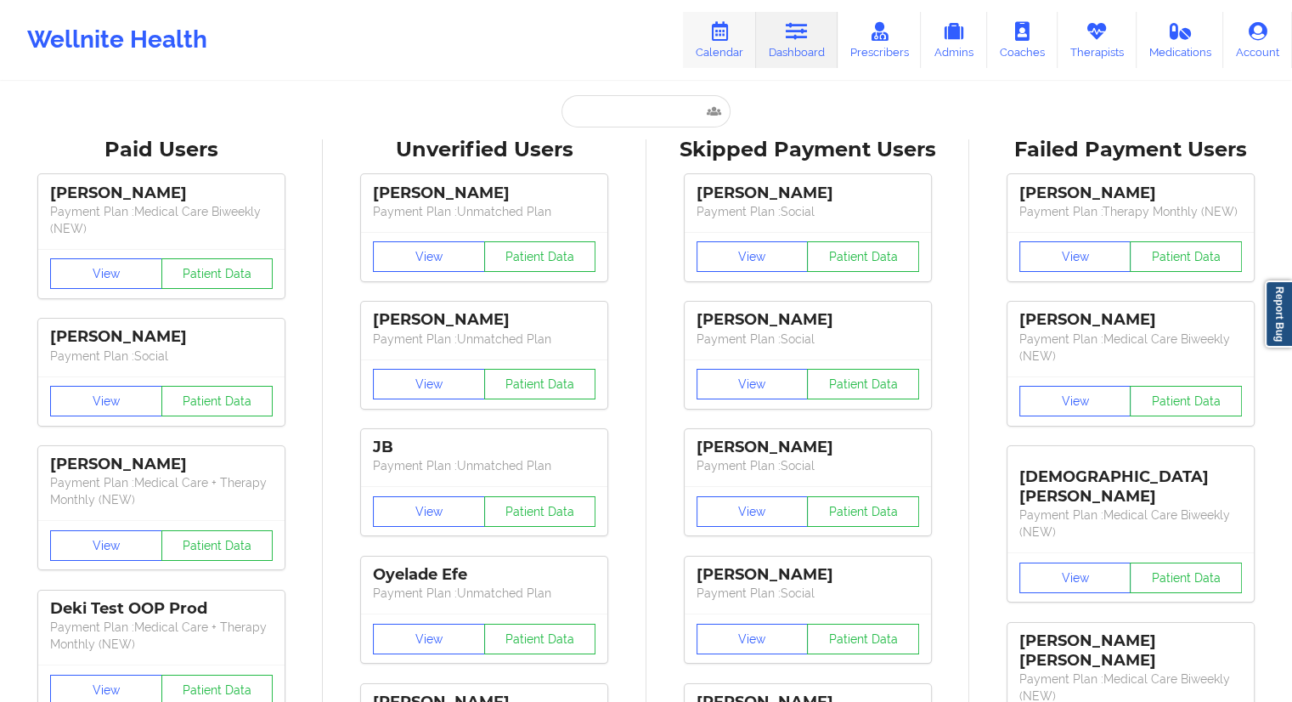
click at [730, 38] on icon at bounding box center [719, 31] width 22 height 19
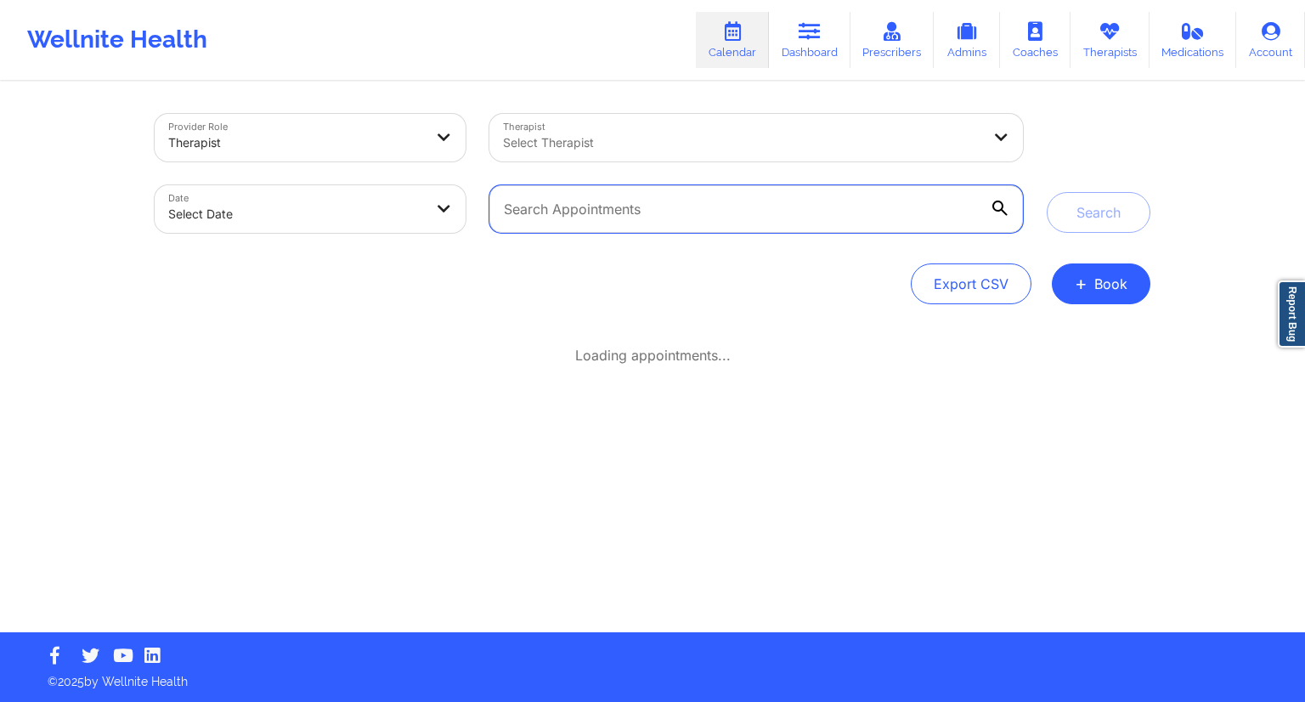
click at [640, 203] on input "text" at bounding box center [755, 209] width 533 height 48
paste input "[EMAIL_ADDRESS][DOMAIN_NAME]"
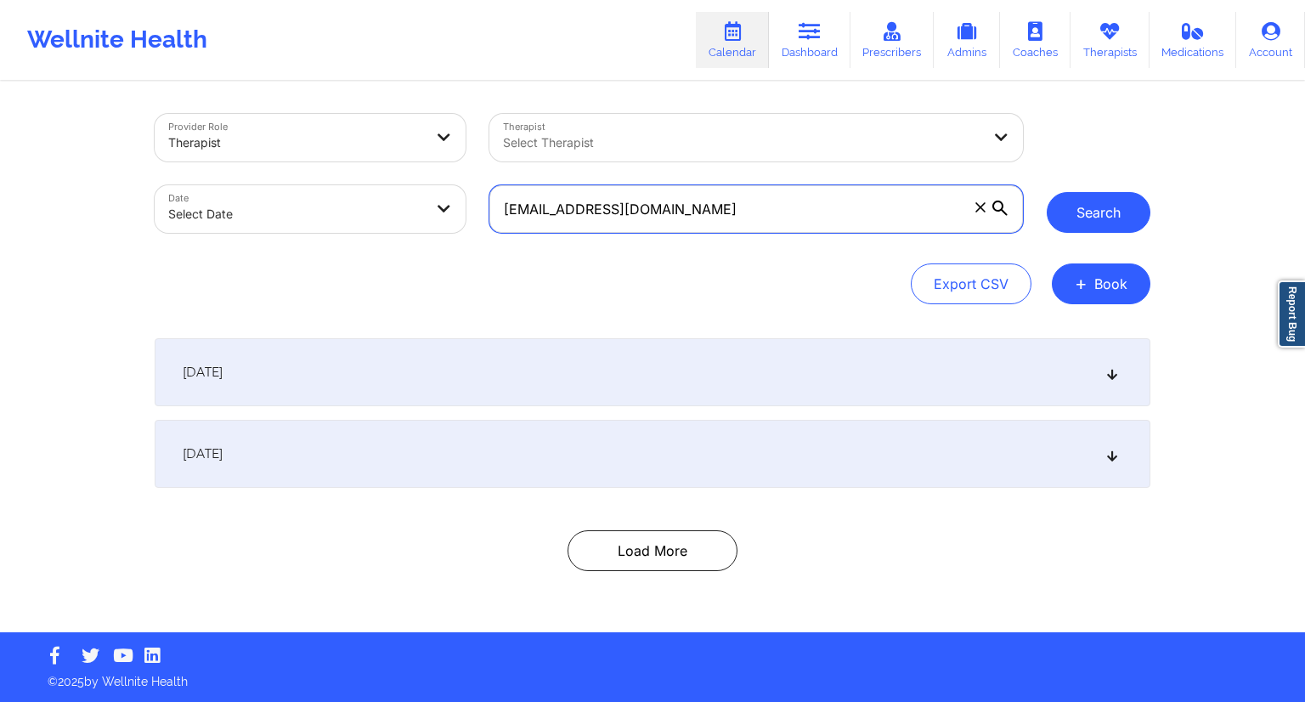
type input "[EMAIL_ADDRESS][DOMAIN_NAME]"
click at [1086, 219] on button "Search" at bounding box center [1098, 212] width 104 height 41
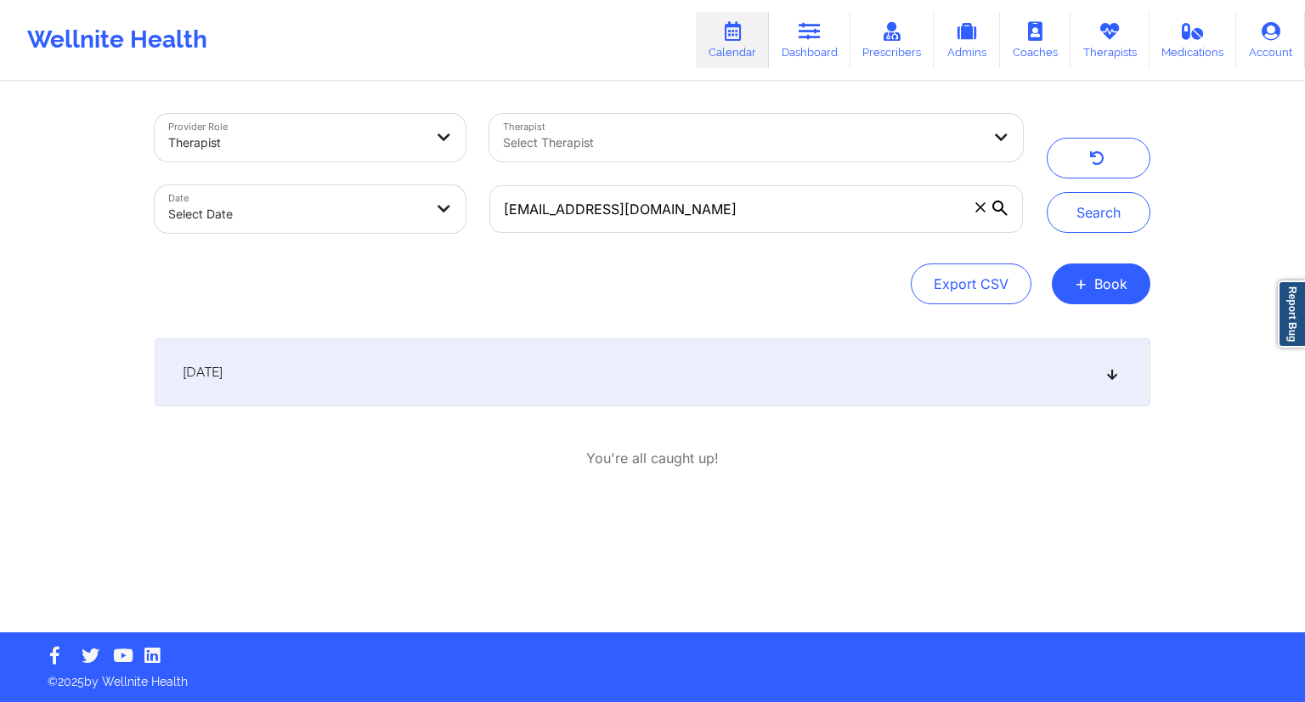
click at [493, 371] on div "[DATE]" at bounding box center [652, 372] width 995 height 68
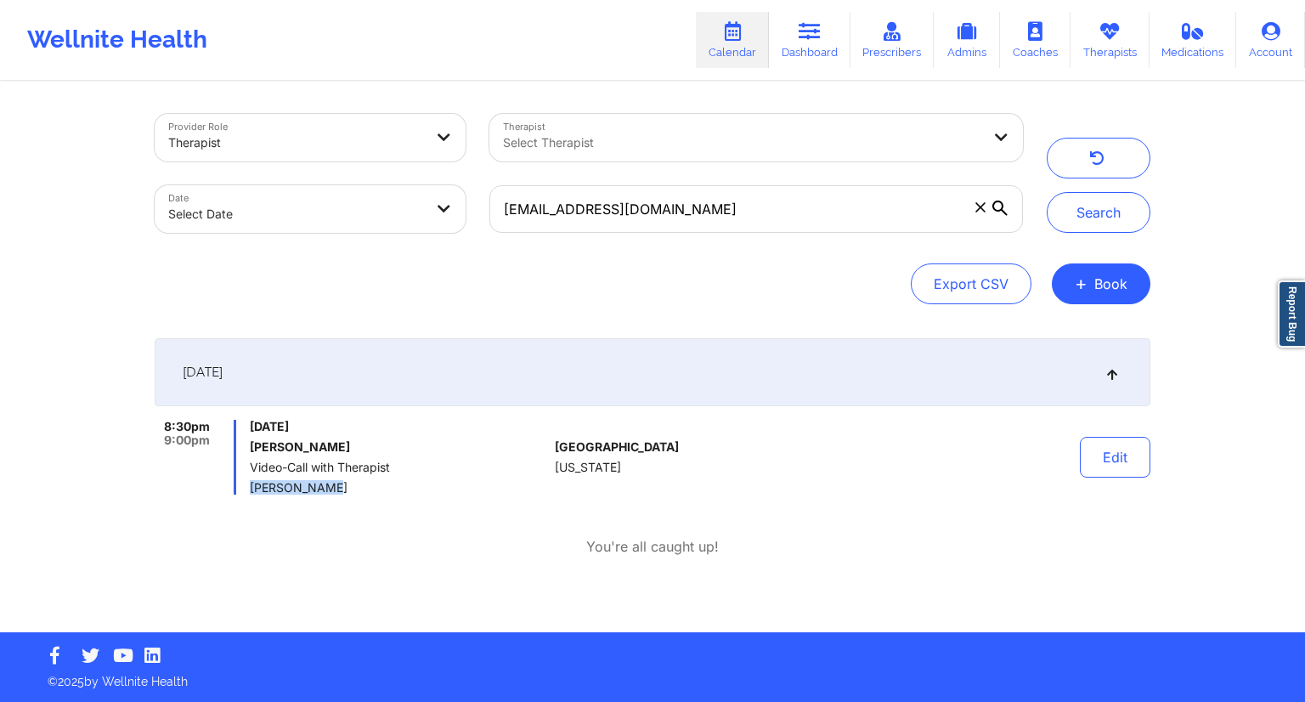
drag, startPoint x: 343, startPoint y: 484, endPoint x: 242, endPoint y: 483, distance: 101.1
click at [242, 483] on div "8:30pm 9:00pm [DATE] [PERSON_NAME] Video-Call with Therapist [PERSON_NAME]" at bounding box center [351, 457] width 393 height 75
click at [601, 589] on div "Provider Role Therapist Therapist Select Therapist Date Select Date [EMAIL_ADDR…" at bounding box center [652, 357] width 1019 height 549
click at [788, 45] on link "Dashboard" at bounding box center [810, 40] width 82 height 56
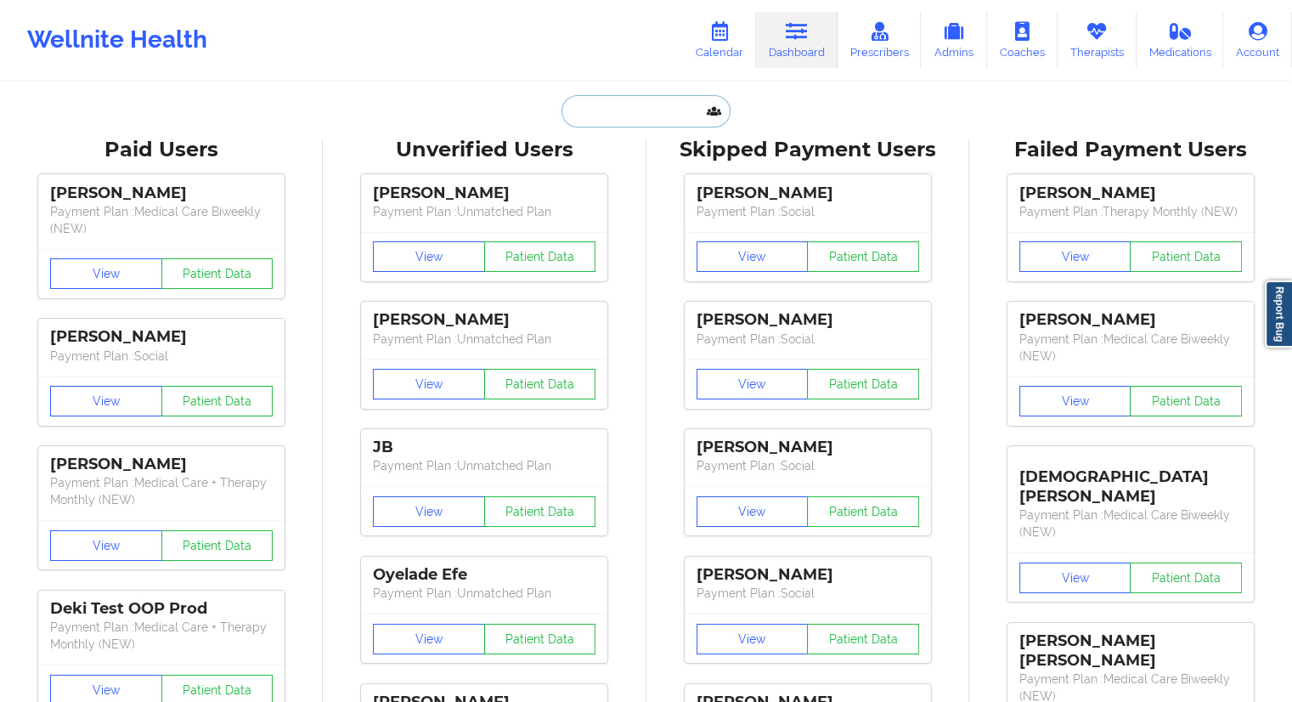
click at [646, 120] on input "text" at bounding box center [645, 111] width 168 height 32
paste input "[EMAIL_ADDRESS][DOMAIN_NAME]"
type input "[EMAIL_ADDRESS][DOMAIN_NAME]"
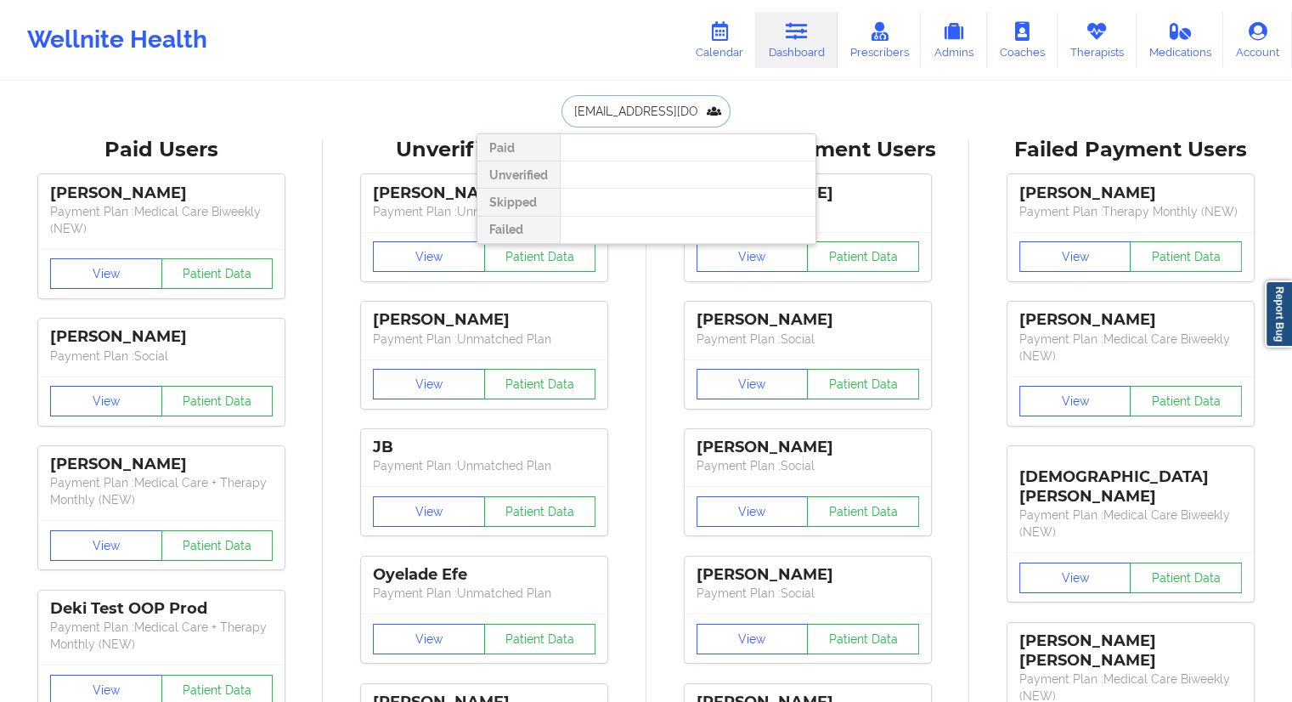
scroll to position [0, 42]
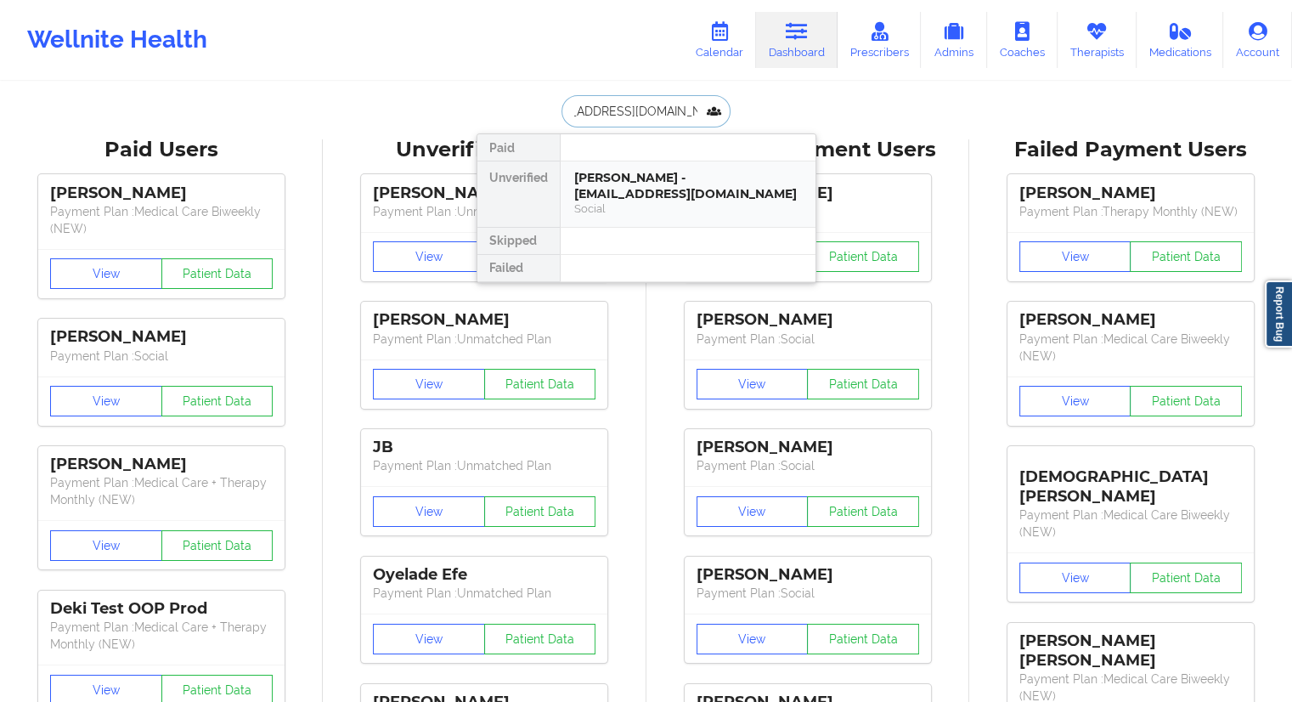
click at [637, 174] on div "[PERSON_NAME] - [EMAIL_ADDRESS][DOMAIN_NAME]" at bounding box center [688, 185] width 228 height 31
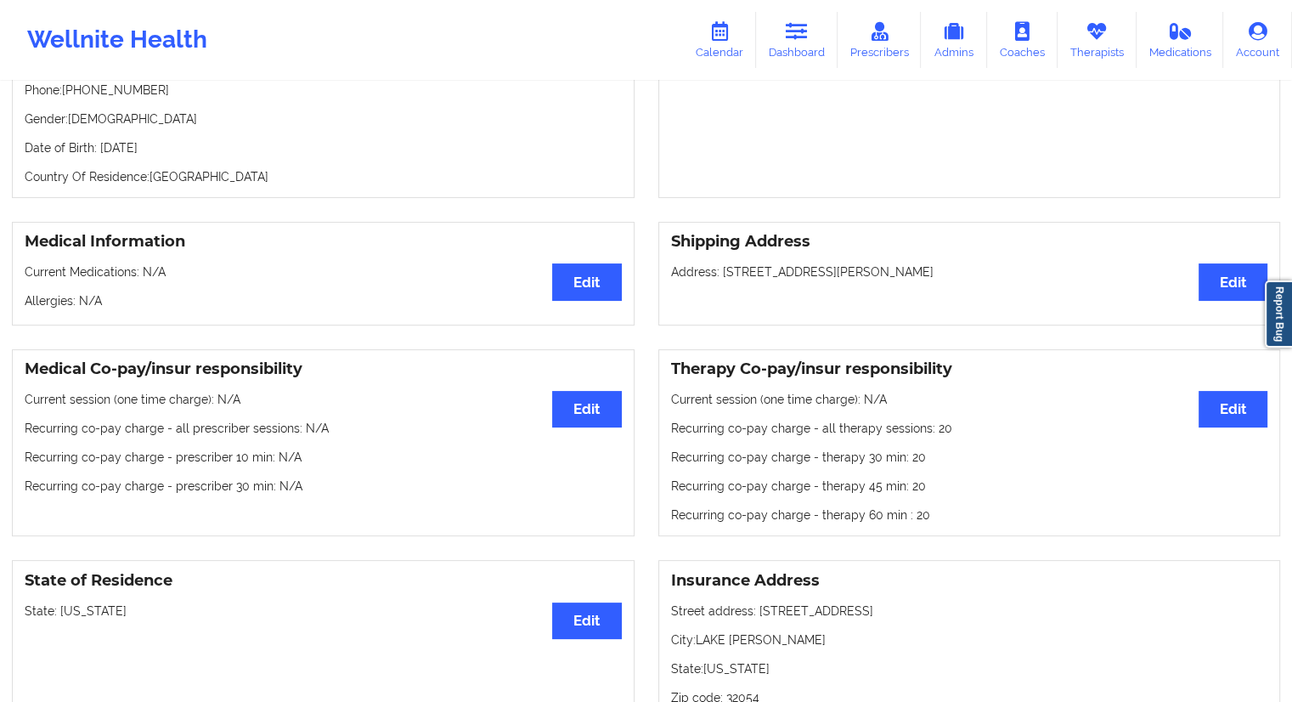
scroll to position [85, 0]
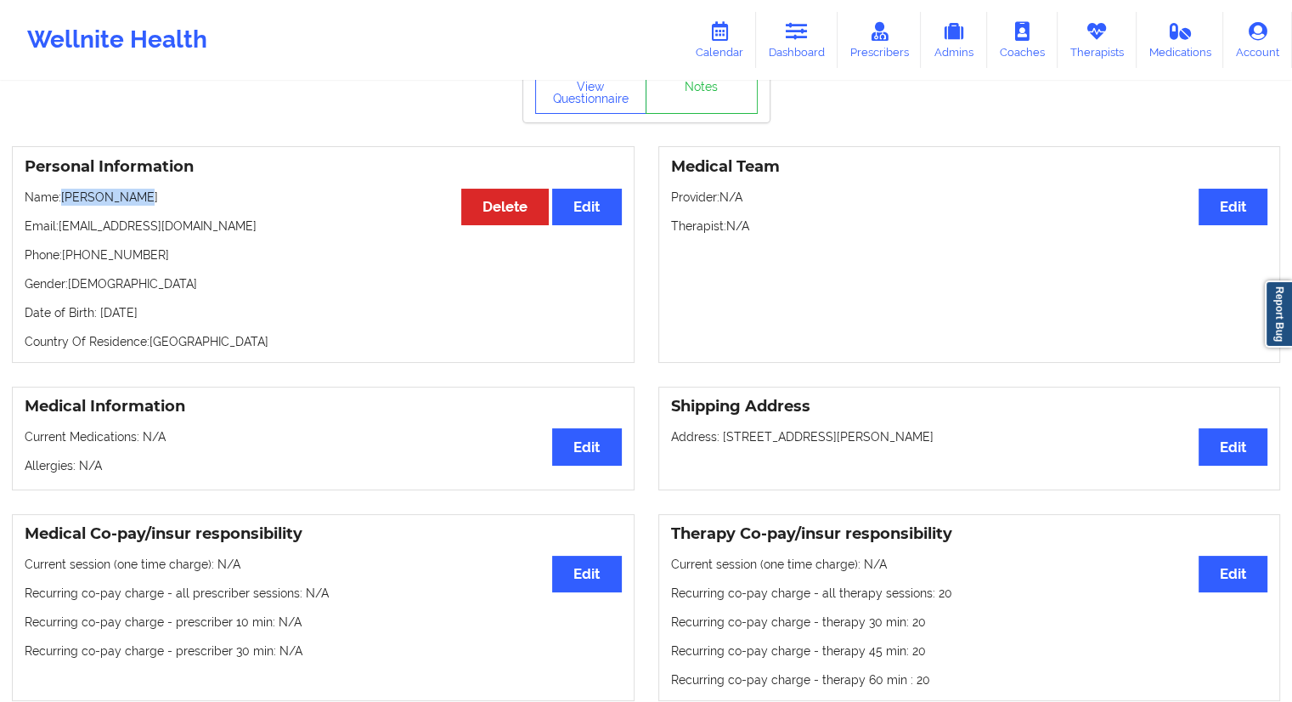
drag, startPoint x: 152, startPoint y: 206, endPoint x: 61, endPoint y: 198, distance: 91.2
click at [61, 198] on p "Name: [PERSON_NAME]" at bounding box center [323, 197] width 597 height 17
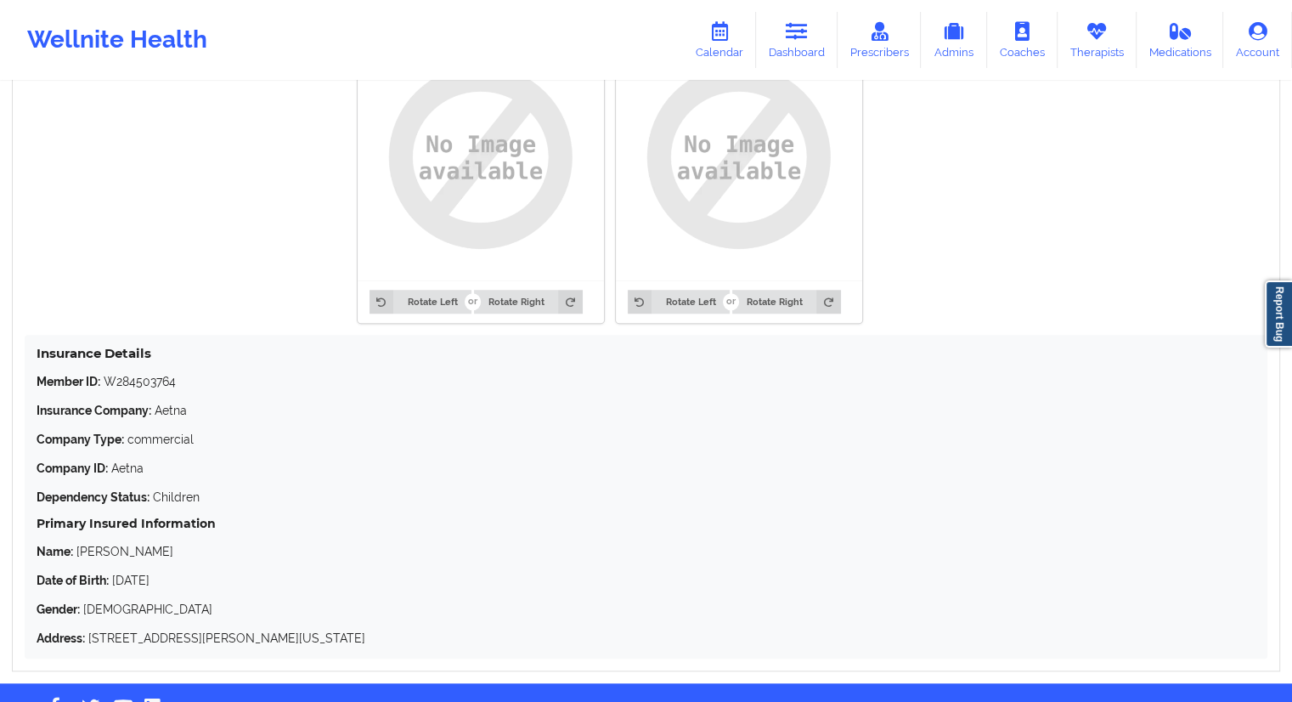
scroll to position [1410, 0]
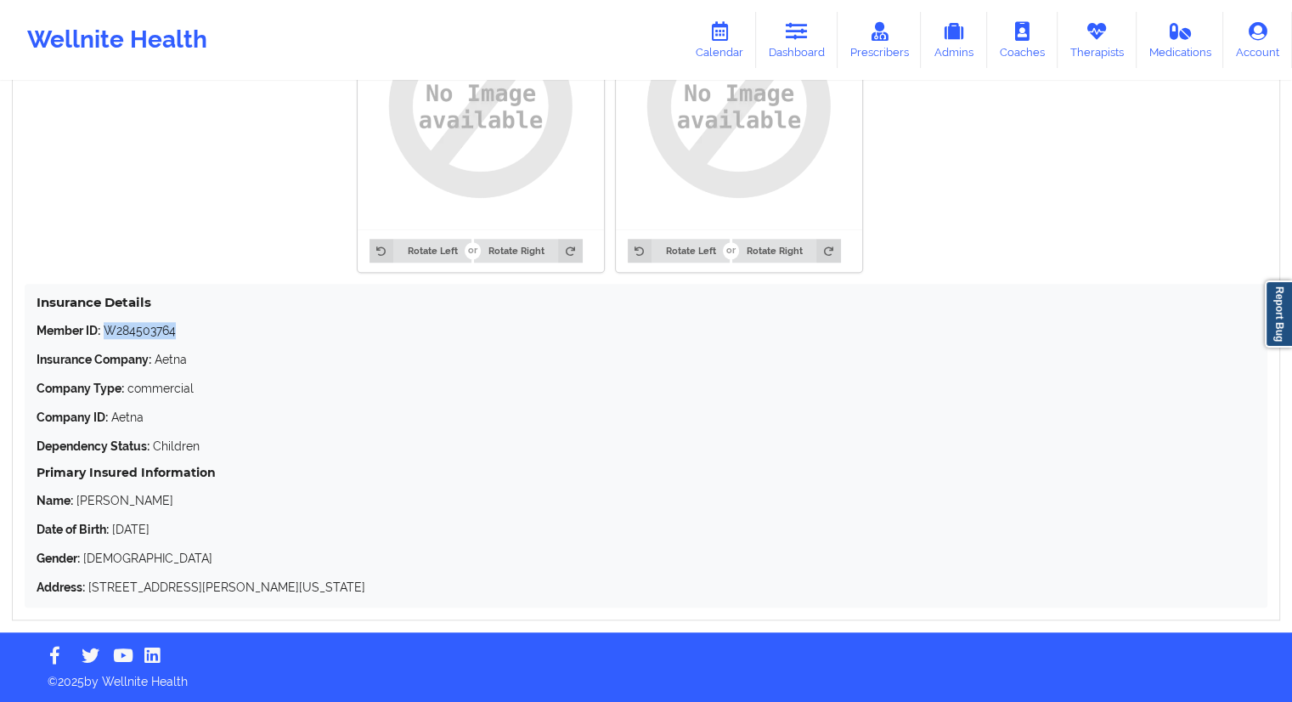
drag, startPoint x: 160, startPoint y: 330, endPoint x: 109, endPoint y: 321, distance: 51.8
click at [109, 322] on p "Member ID: W284503764" at bounding box center [646, 330] width 1219 height 17
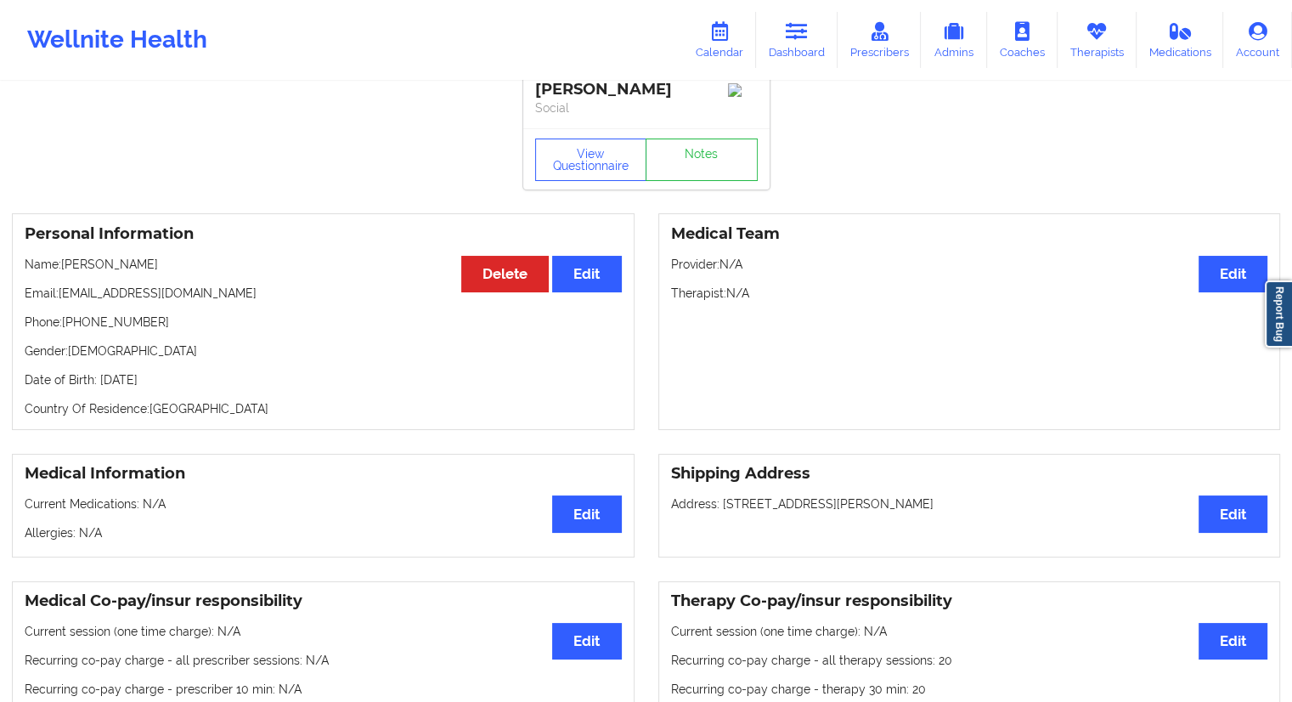
scroll to position [0, 0]
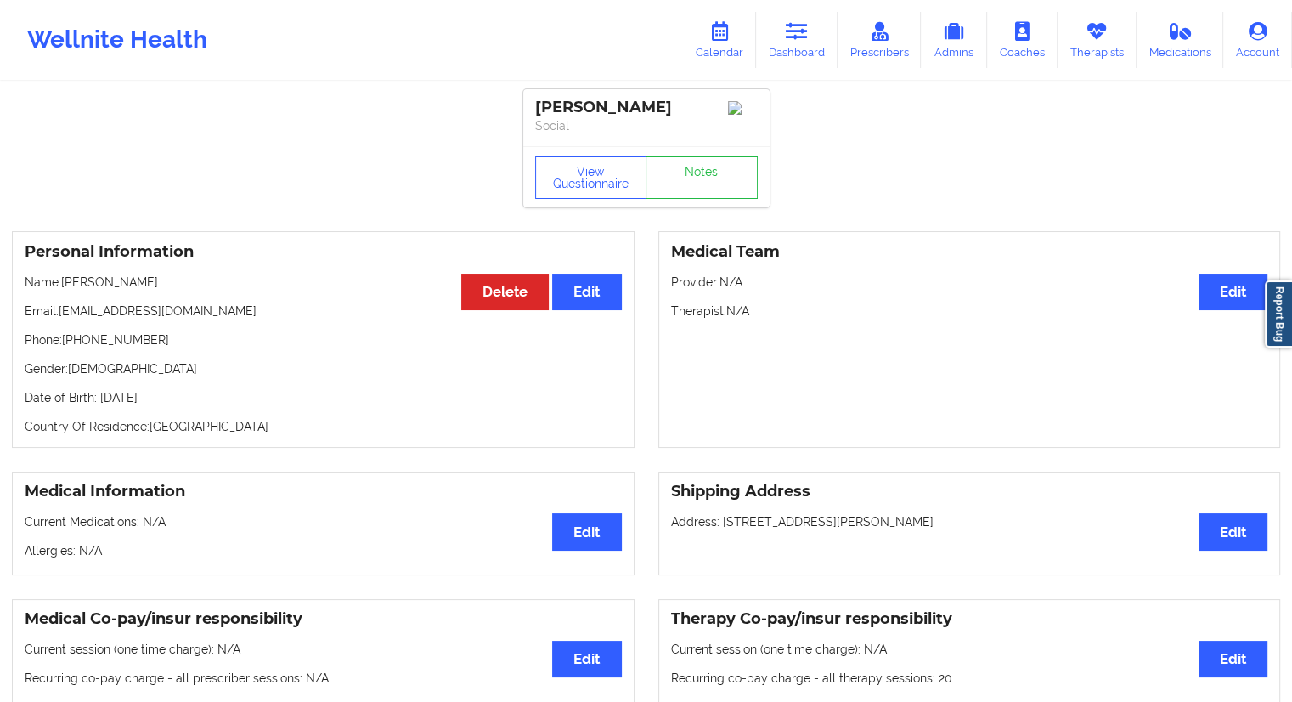
drag, startPoint x: 208, startPoint y: 395, endPoint x: 169, endPoint y: 398, distance: 39.2
click at [169, 398] on p "Date of Birth: [DEMOGRAPHIC_DATA]" at bounding box center [323, 397] width 597 height 17
drag, startPoint x: 170, startPoint y: 351, endPoint x: 68, endPoint y: 346, distance: 102.1
click at [68, 346] on p "Phone: [PHONE_NUMBER]" at bounding box center [323, 339] width 597 height 17
click at [90, 355] on div "Personal Information Edit Delete Name: [PERSON_NAME] Email: [EMAIL_ADDRESS][DOM…" at bounding box center [323, 339] width 623 height 217
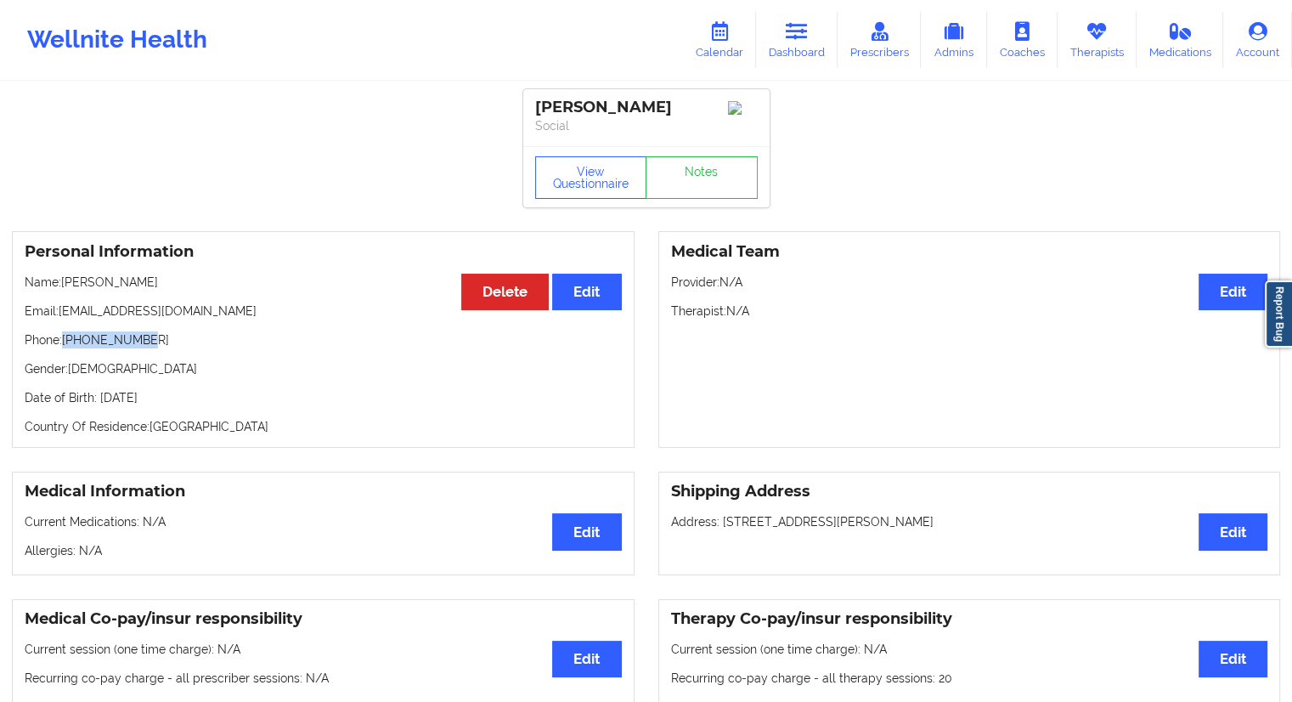
drag, startPoint x: 178, startPoint y: 333, endPoint x: 65, endPoint y: 338, distance: 112.2
click at [65, 338] on div "Personal Information Edit Delete Name: [PERSON_NAME] Email: [EMAIL_ADDRESS][DOM…" at bounding box center [323, 339] width 623 height 217
drag, startPoint x: 234, startPoint y: 317, endPoint x: 63, endPoint y: 307, distance: 171.8
click at [63, 307] on p "Email: [EMAIL_ADDRESS][DOMAIN_NAME]" at bounding box center [323, 310] width 597 height 17
click at [726, 54] on link "Calendar" at bounding box center [719, 40] width 73 height 56
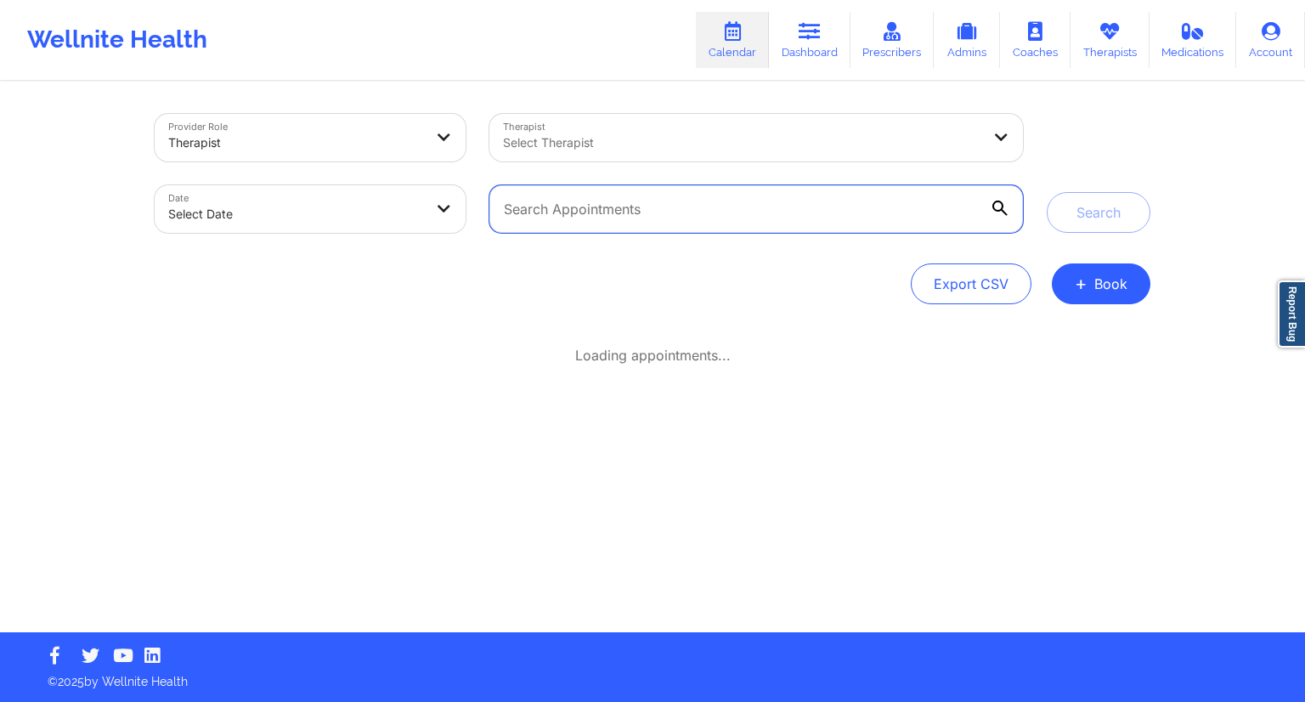
click at [602, 205] on input "text" at bounding box center [755, 209] width 533 height 48
paste input "[EMAIL_ADDRESS][DOMAIN_NAME]"
type input "[EMAIL_ADDRESS][DOMAIN_NAME]"
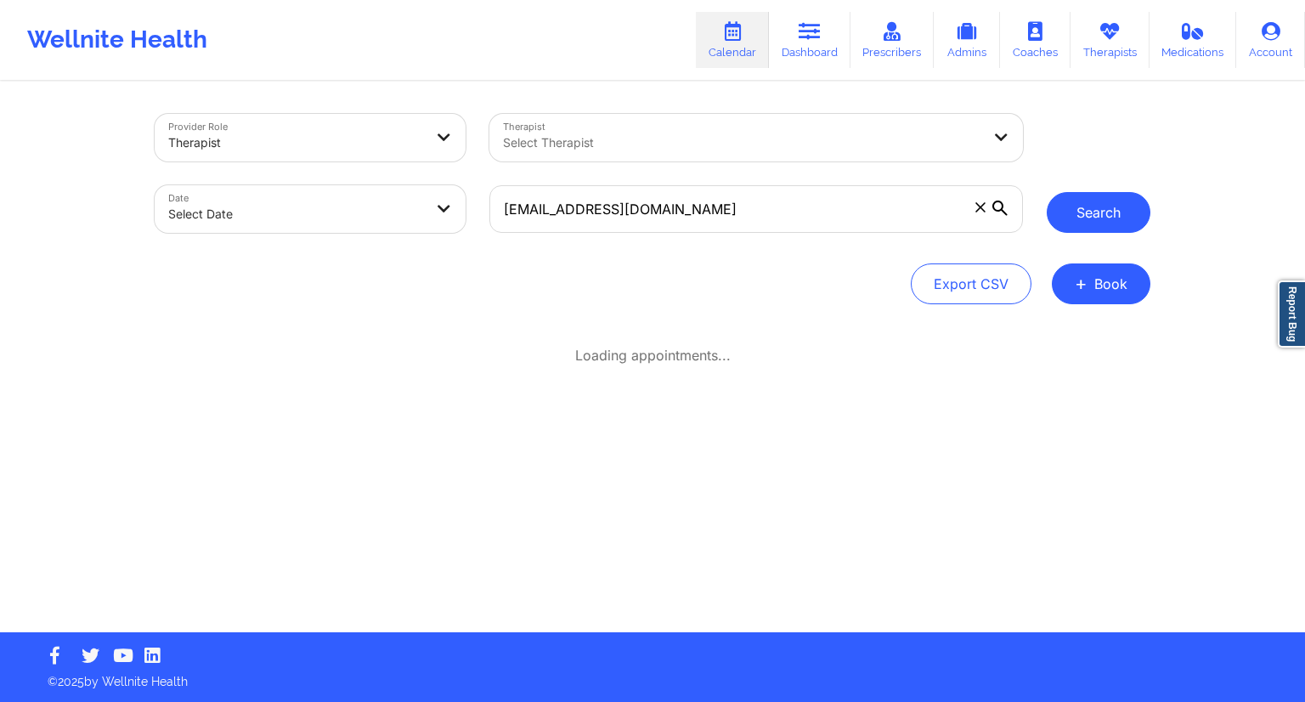
click at [1072, 211] on button "Search" at bounding box center [1098, 212] width 104 height 41
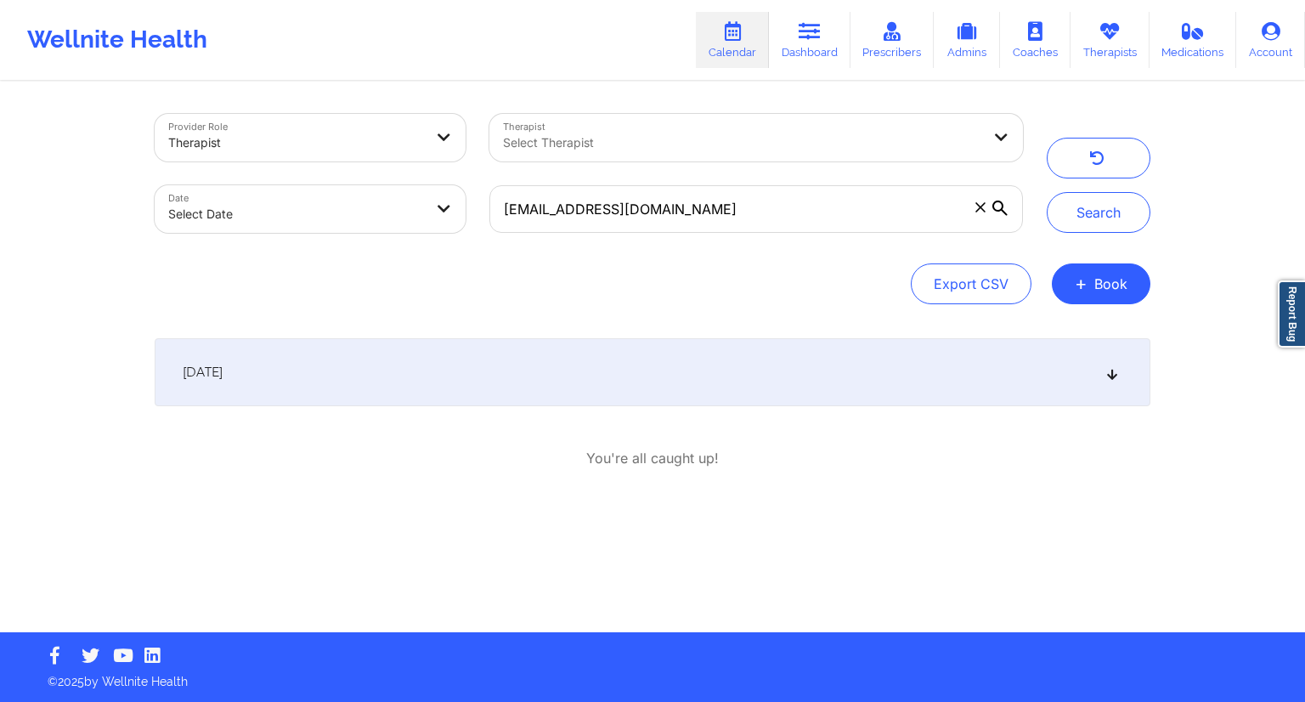
click at [301, 404] on div "[DATE]" at bounding box center [652, 372] width 995 height 68
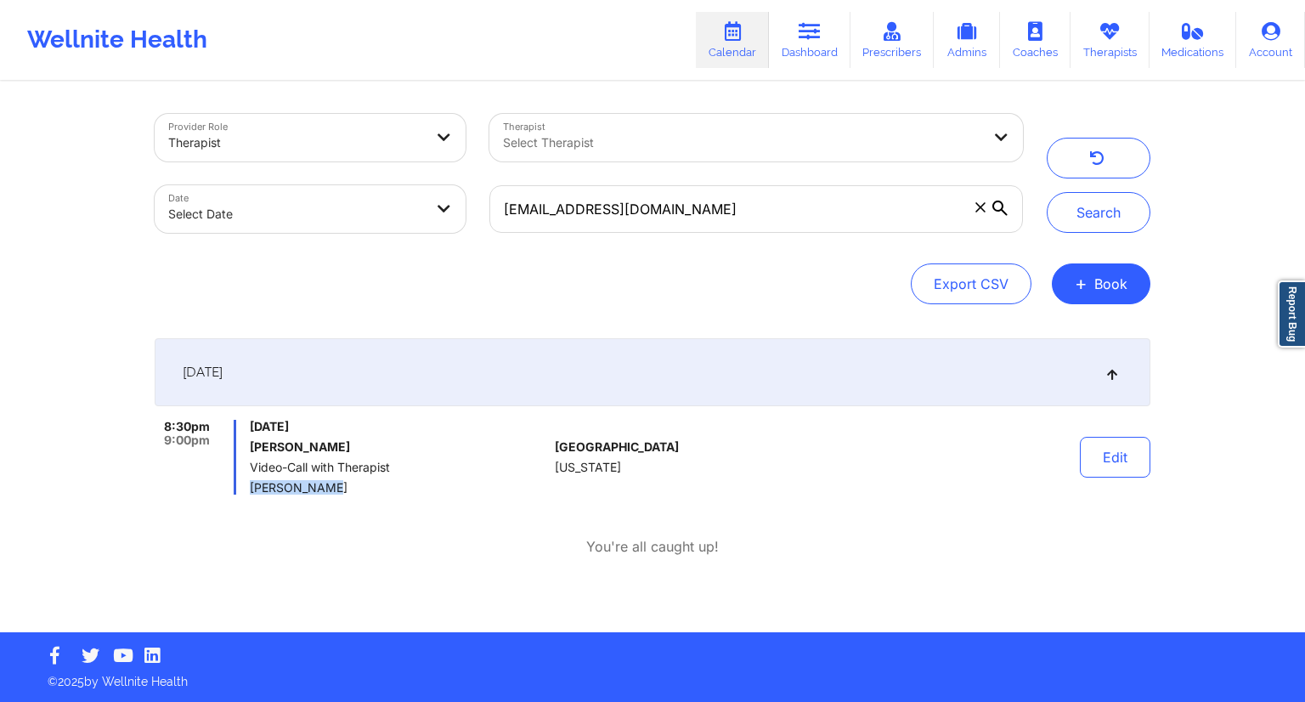
drag, startPoint x: 311, startPoint y: 491, endPoint x: 251, endPoint y: 493, distance: 59.5
click at [251, 493] on span "[PERSON_NAME]" at bounding box center [399, 488] width 298 height 14
click at [417, 528] on div "[DATE] 8:30pm 9:00pm [DATE] [PERSON_NAME] Video-Call with Therapist [PERSON_NAM…" at bounding box center [652, 447] width 995 height 218
drag, startPoint x: 326, startPoint y: 493, endPoint x: 248, endPoint y: 480, distance: 79.2
click at [248, 480] on div "8:30pm 9:00pm [DATE] [PERSON_NAME] Video-Call with Therapist [PERSON_NAME]" at bounding box center [351, 457] width 393 height 75
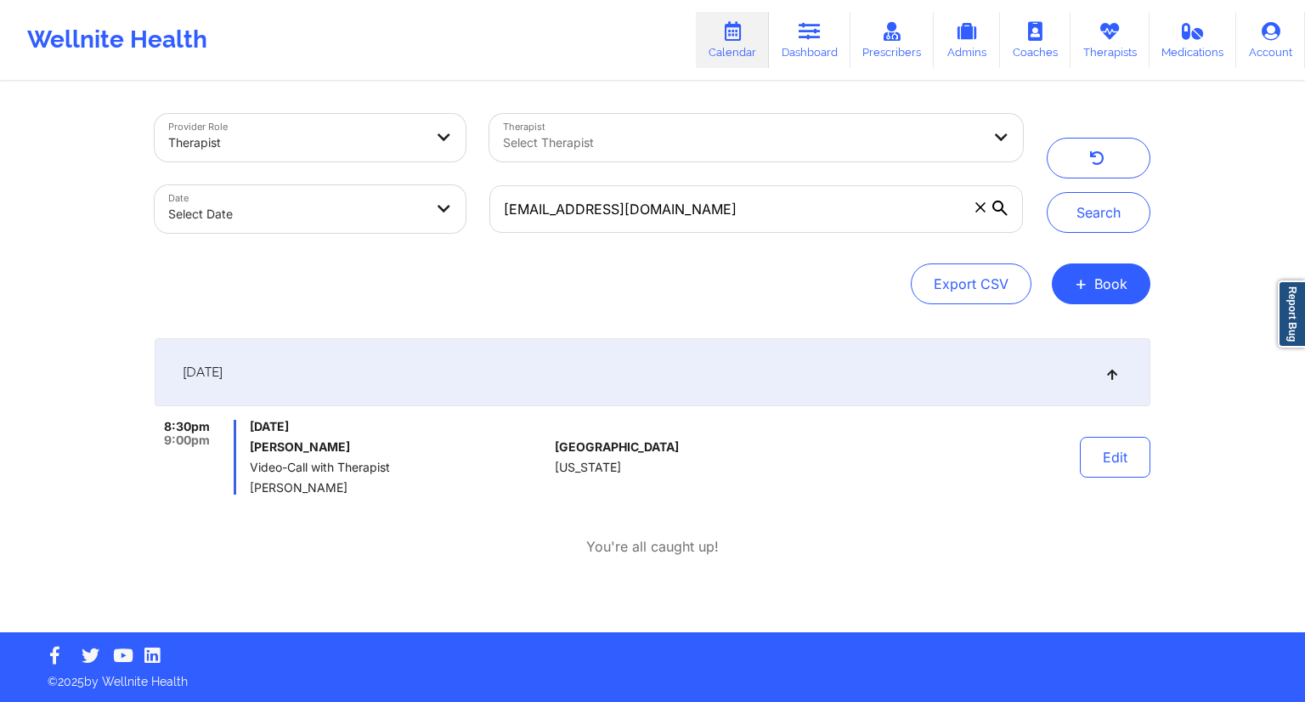
click at [470, 257] on div "Provider Role Therapist Therapist Select Therapist Date Select Date [EMAIL_ADDR…" at bounding box center [652, 209] width 995 height 190
drag, startPoint x: 753, startPoint y: 220, endPoint x: 493, endPoint y: 211, distance: 260.9
click at [493, 211] on input "[EMAIL_ADDRESS][DOMAIN_NAME]" at bounding box center [755, 209] width 533 height 48
click at [795, 34] on link "Dashboard" at bounding box center [810, 40] width 82 height 56
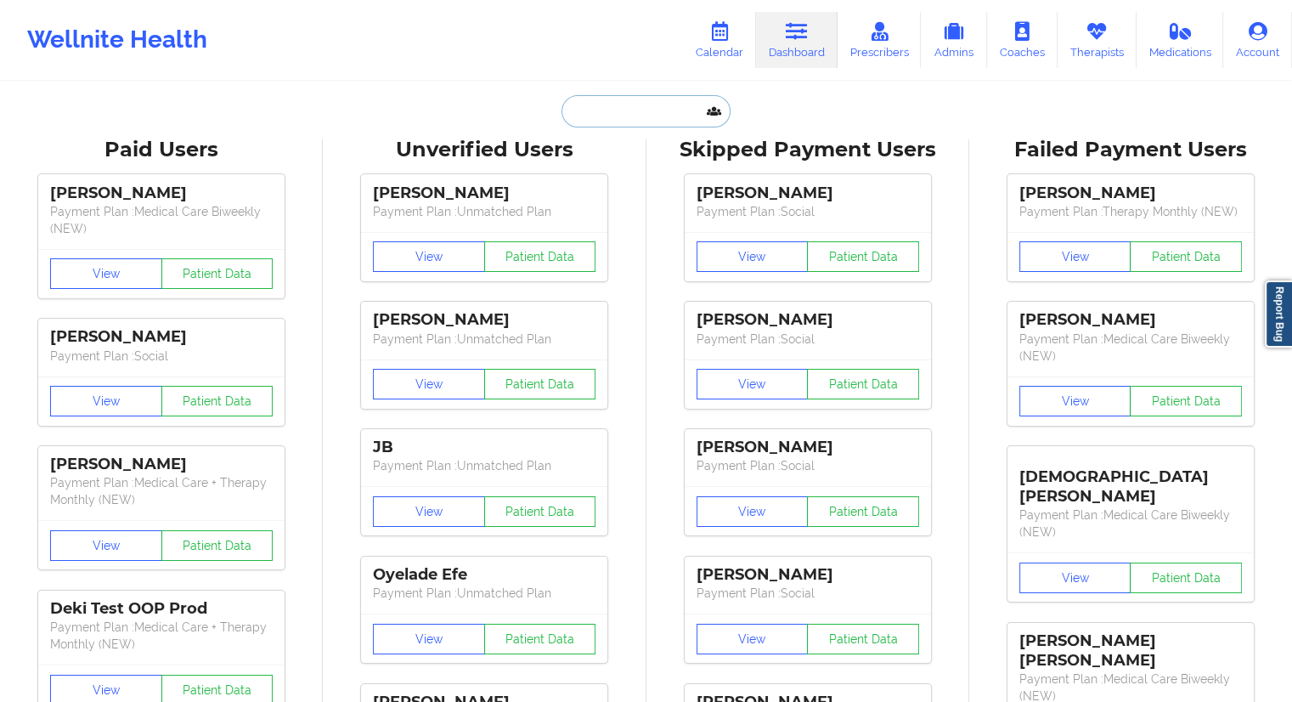
click at [673, 101] on input "text" at bounding box center [645, 111] width 168 height 32
paste input "[EMAIL_ADDRESS][DOMAIN_NAME]"
type input "[EMAIL_ADDRESS][DOMAIN_NAME]"
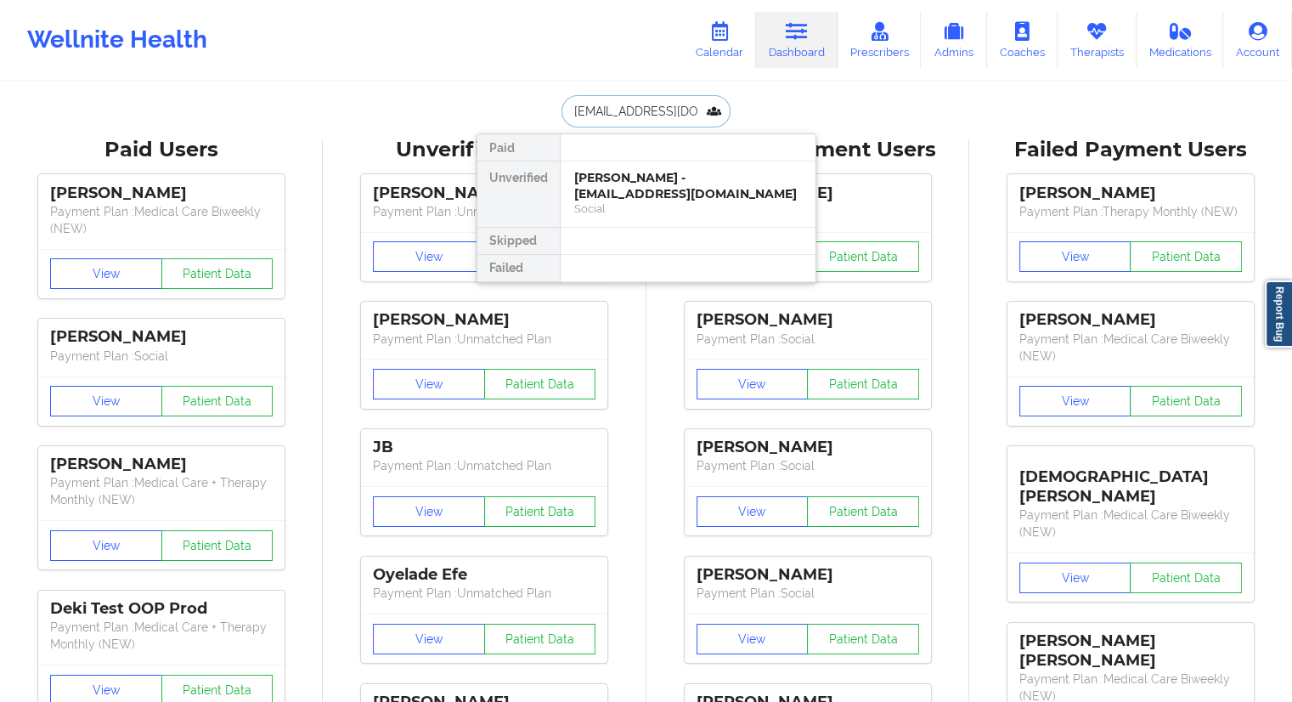
scroll to position [0, 42]
click at [629, 178] on div "[PERSON_NAME] - [EMAIL_ADDRESS][DOMAIN_NAME]" at bounding box center [688, 185] width 228 height 31
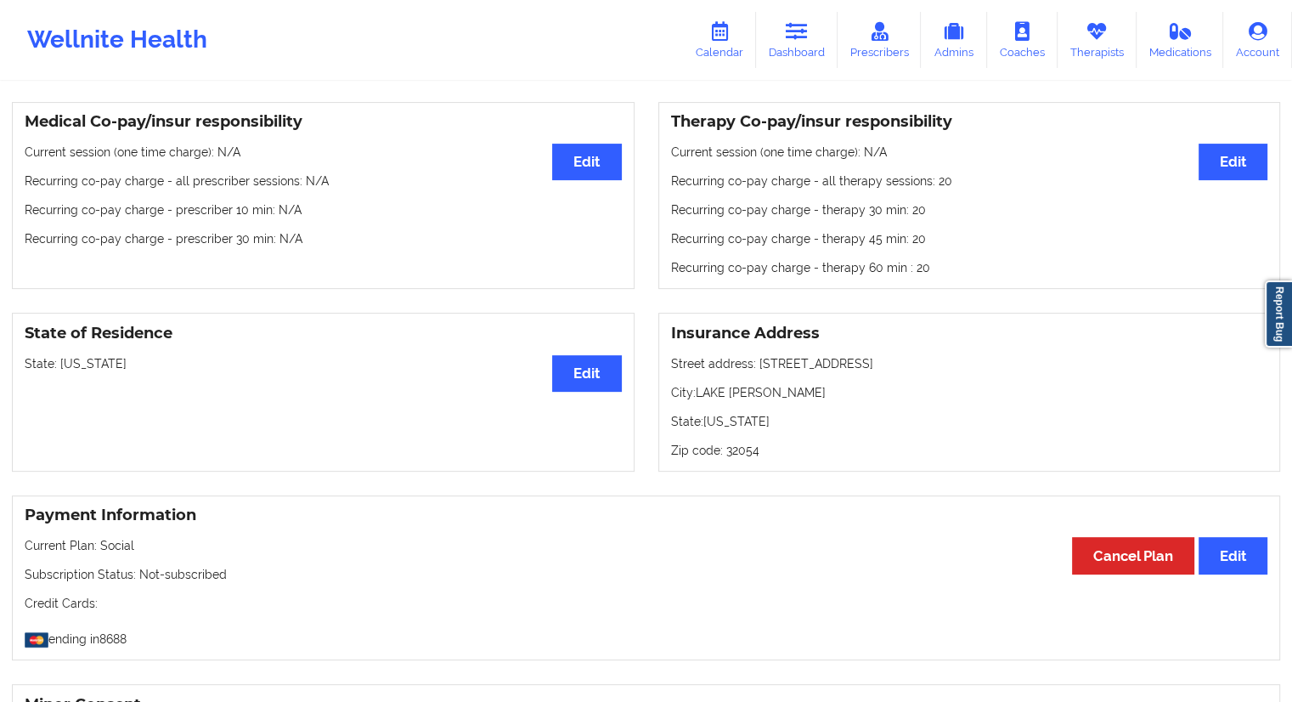
scroll to position [425, 0]
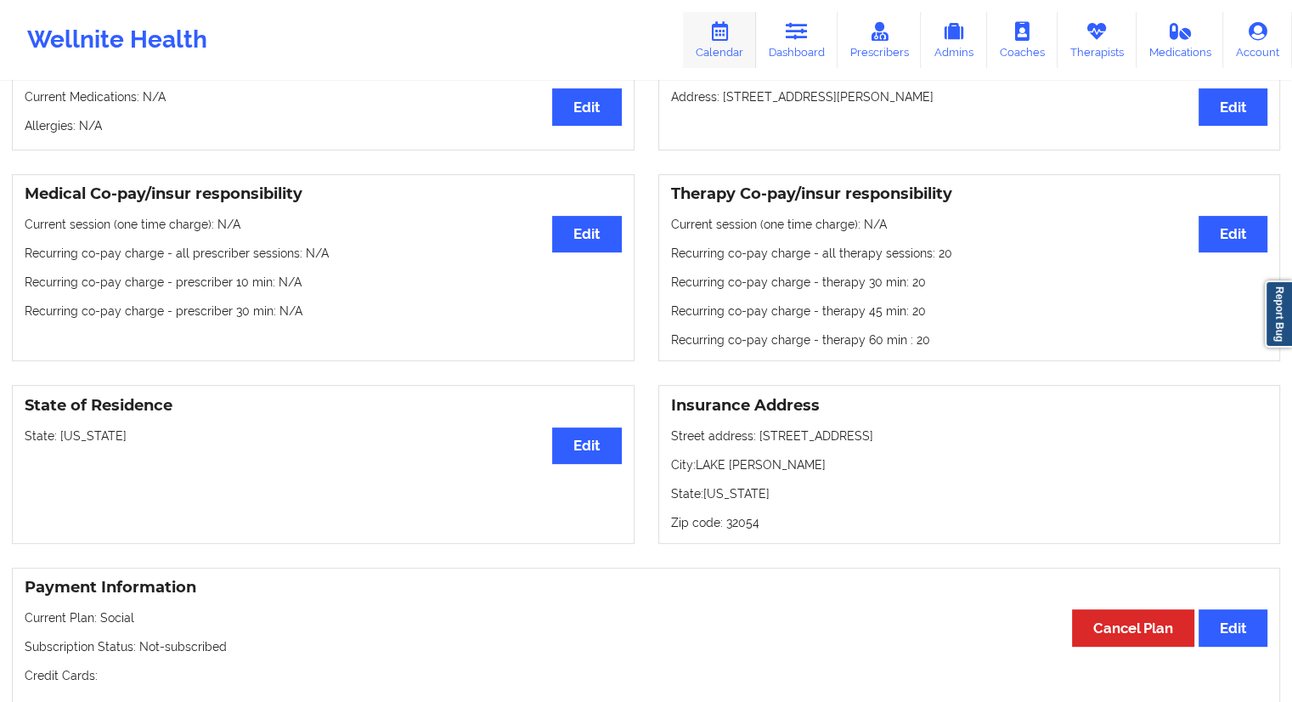
click at [722, 37] on icon at bounding box center [719, 31] width 22 height 19
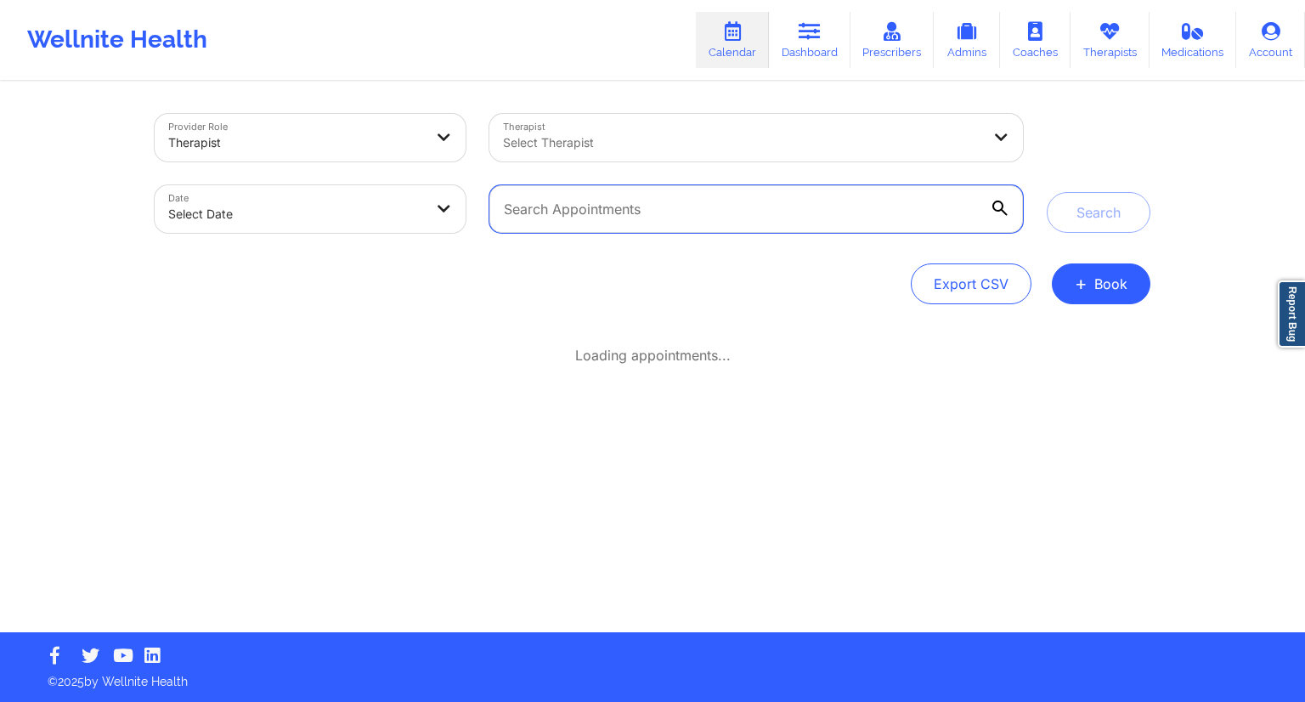
click at [574, 205] on input "text" at bounding box center [755, 209] width 533 height 48
paste input "[EMAIL_ADDRESS][DOMAIN_NAME]"
type input "[EMAIL_ADDRESS][DOMAIN_NAME]"
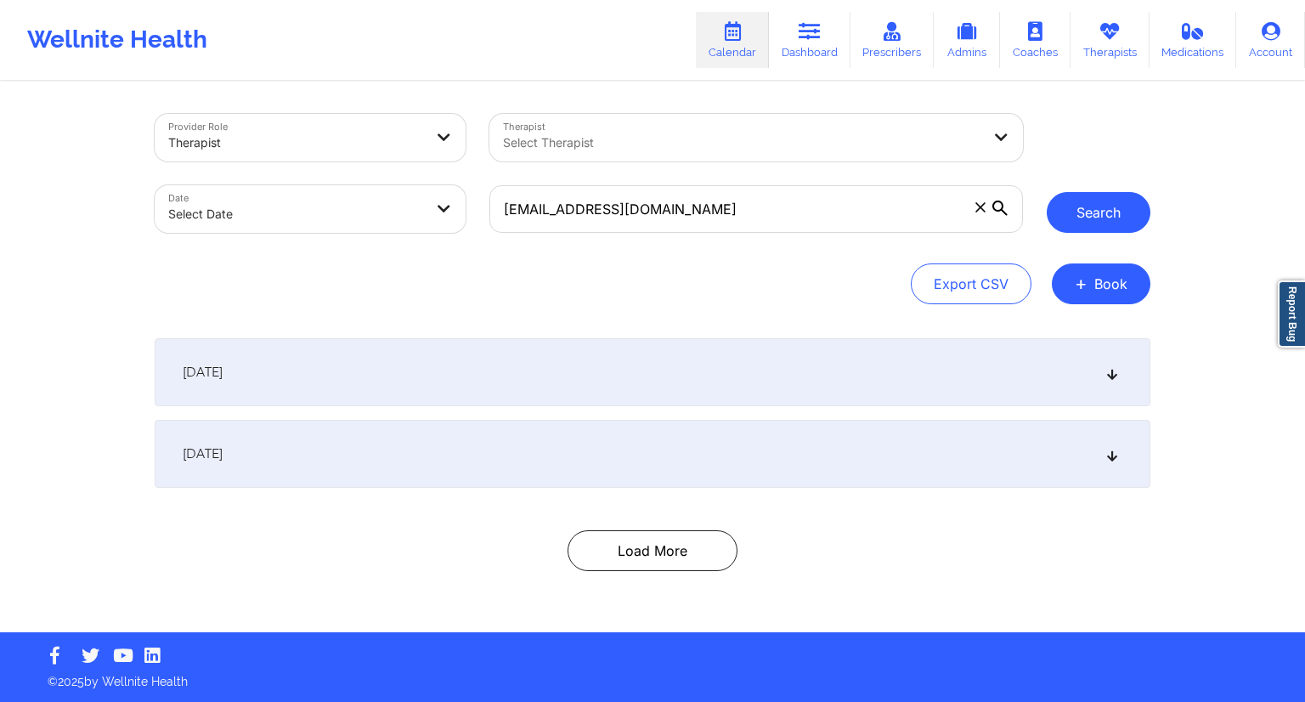
click at [1117, 232] on button "Search" at bounding box center [1098, 212] width 104 height 41
click at [465, 420] on div "[DATE]" at bounding box center [652, 454] width 995 height 68
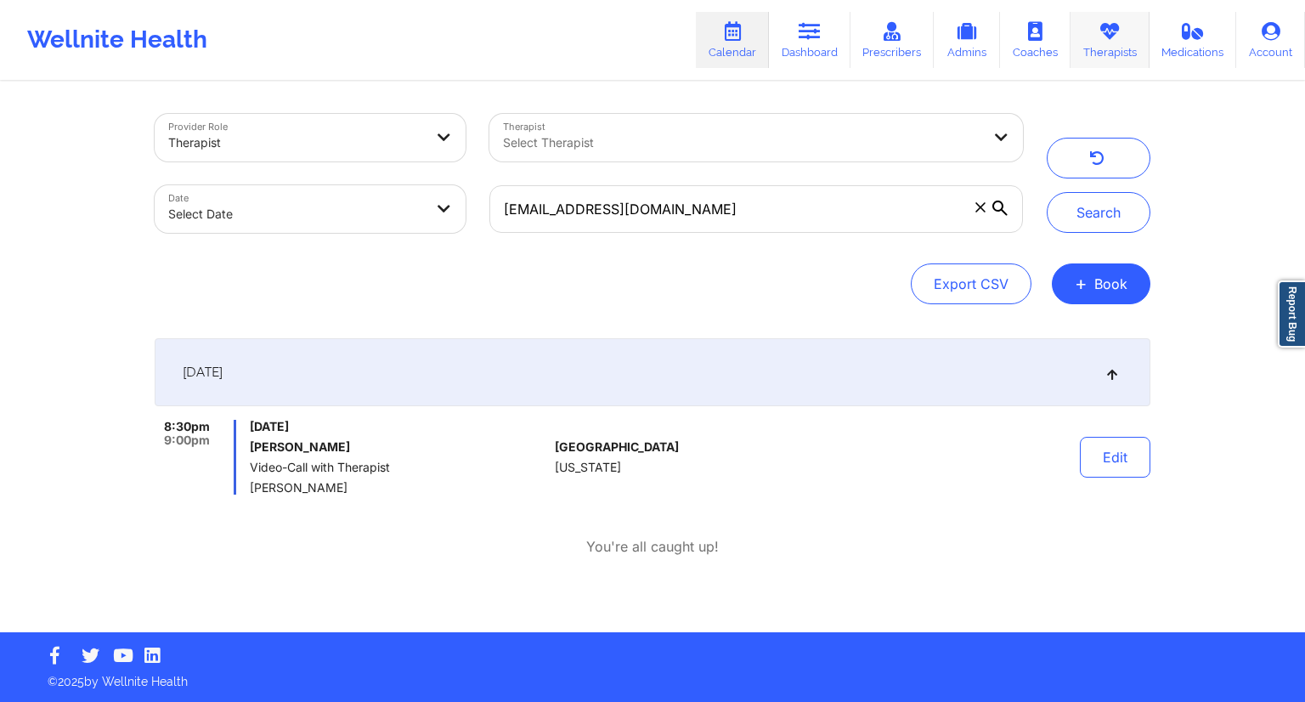
click at [1114, 55] on link "Therapists" at bounding box center [1109, 40] width 79 height 56
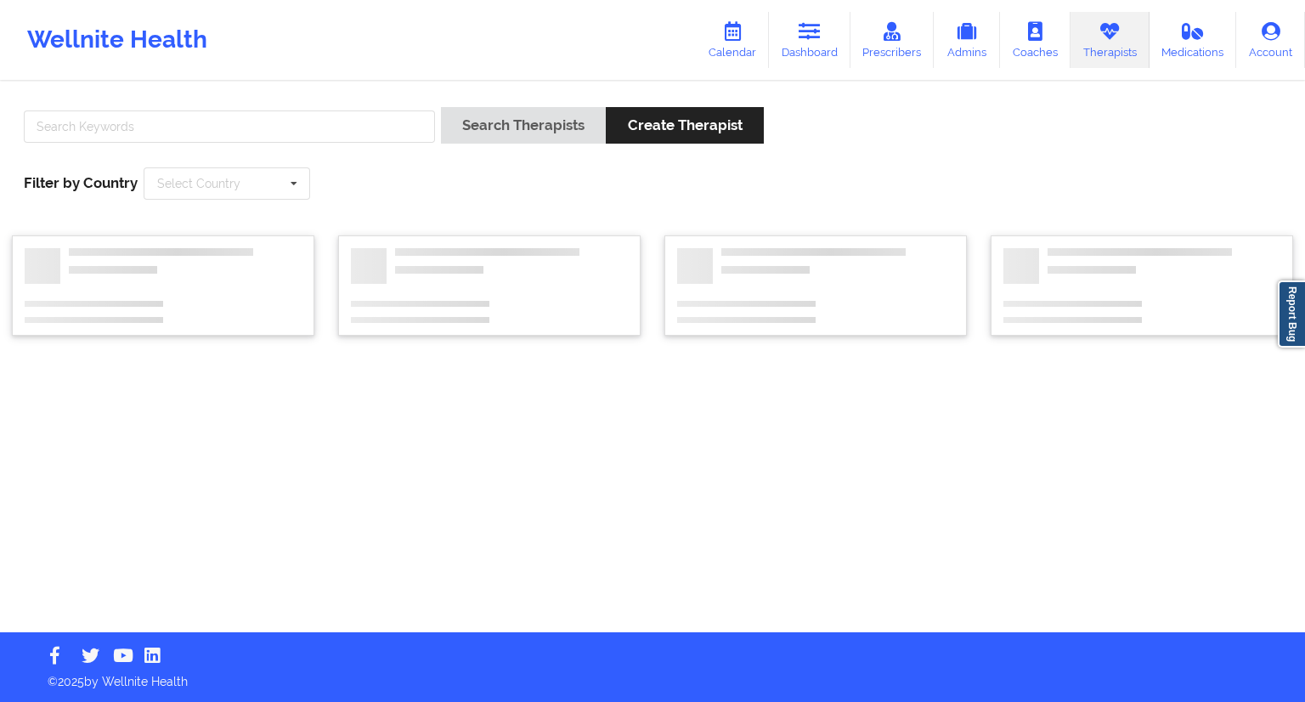
click at [269, 103] on div "Search Therapists Create Therapist Filter by Country Select Country [GEOGRAPHIC…" at bounding box center [652, 153] width 1281 height 116
click at [272, 113] on input "text" at bounding box center [229, 126] width 411 height 32
paste input "[PERSON_NAME]"
type input "[PERSON_NAME]"
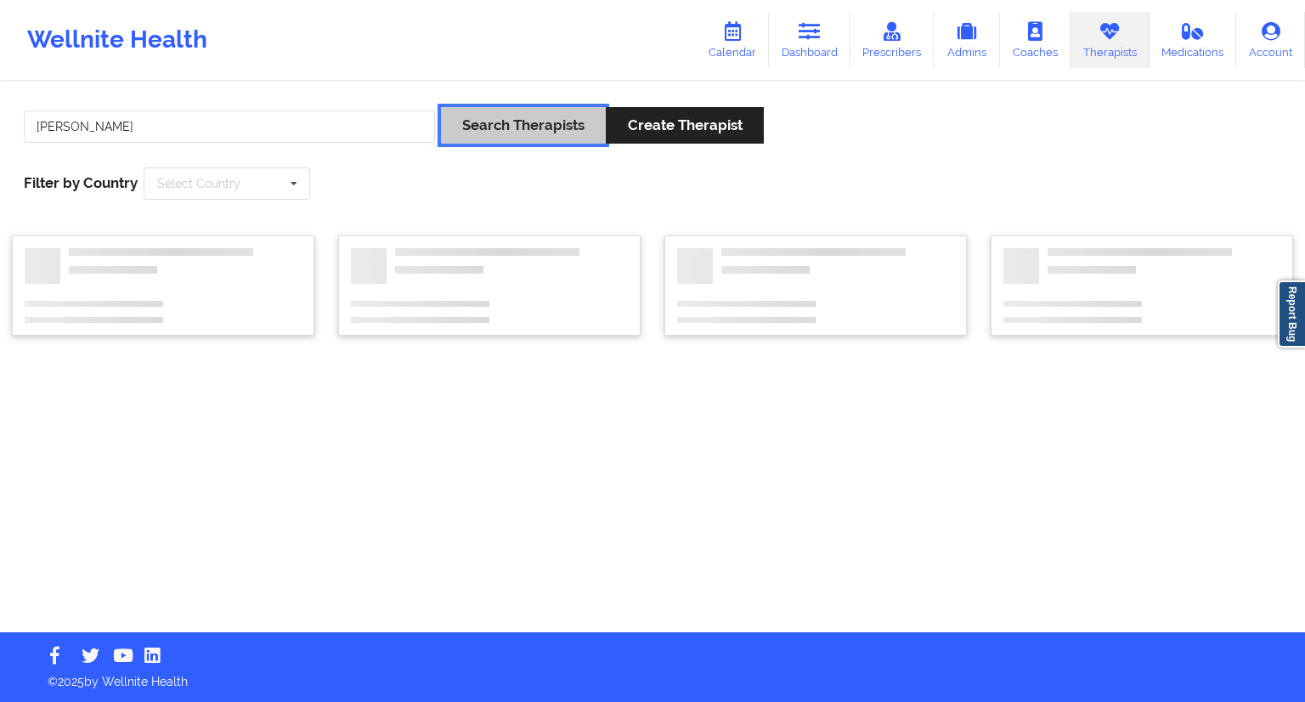
click at [460, 121] on button "Search Therapists" at bounding box center [523, 125] width 165 height 37
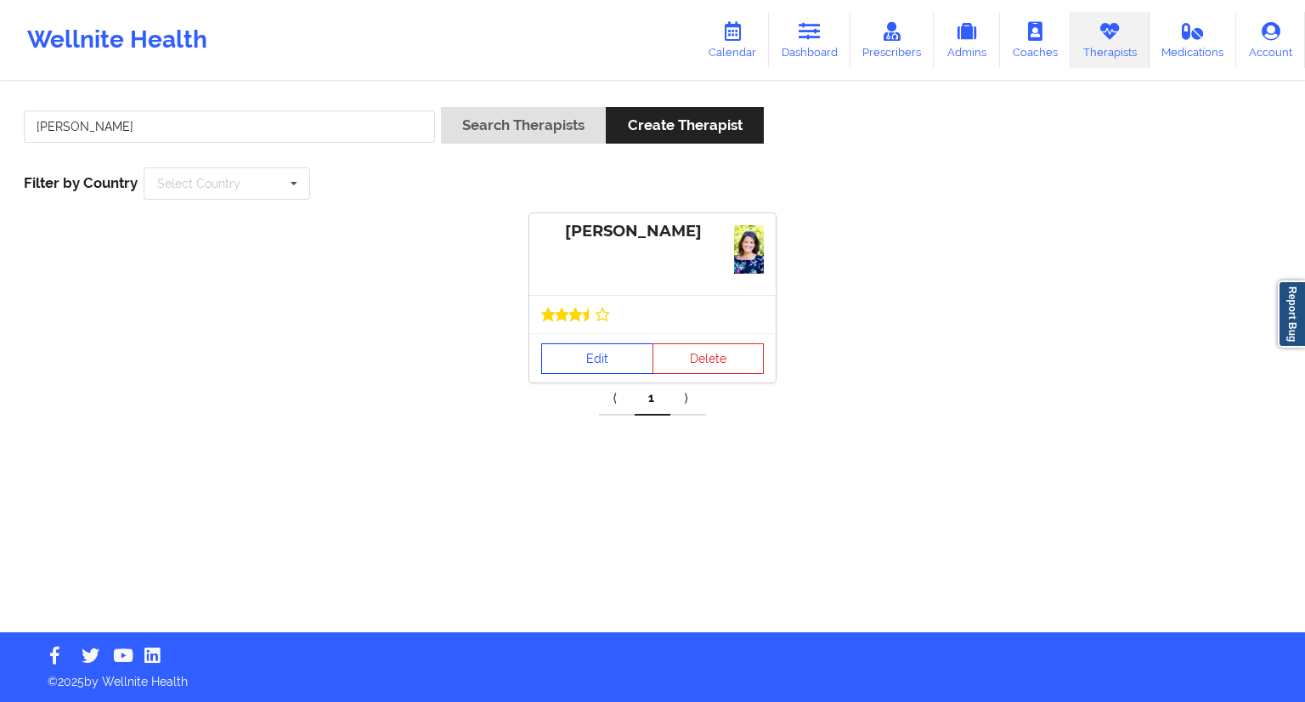
click at [597, 358] on link "Edit" at bounding box center [597, 358] width 112 height 31
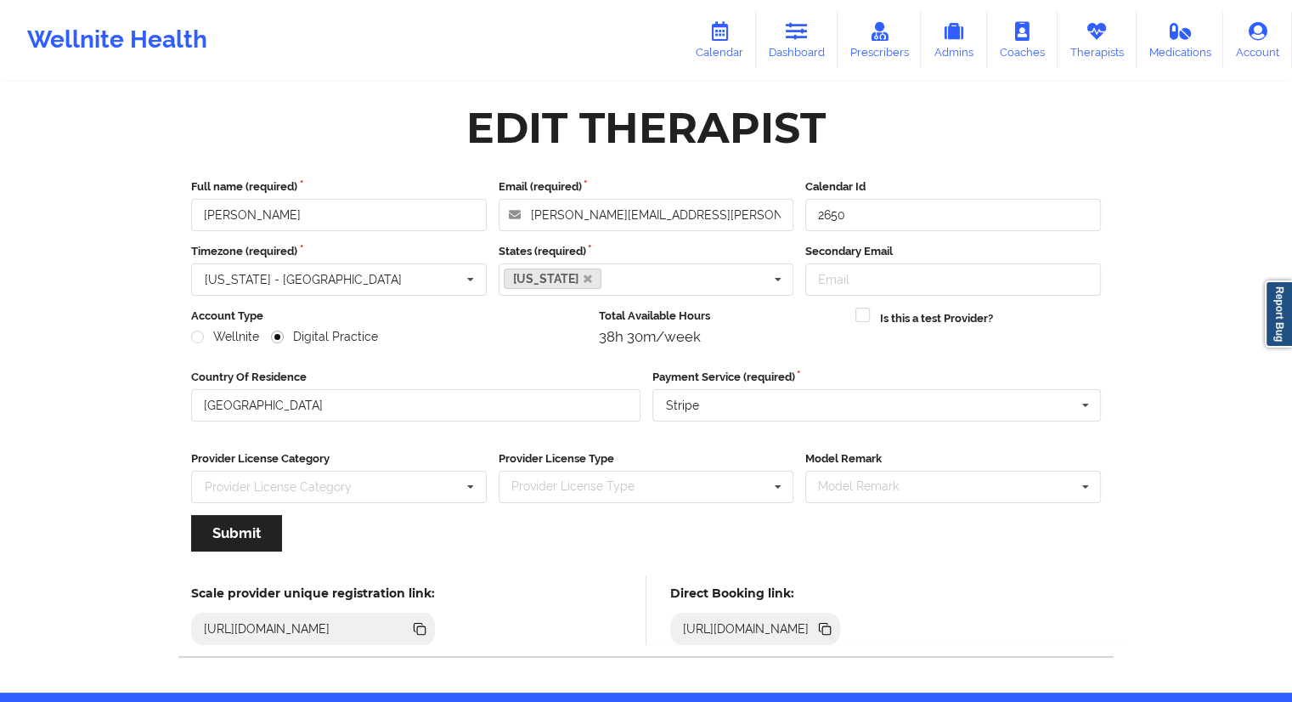
click at [831, 630] on icon at bounding box center [826, 630] width 8 height 8
click at [733, 45] on link "Calendar" at bounding box center [719, 40] width 73 height 56
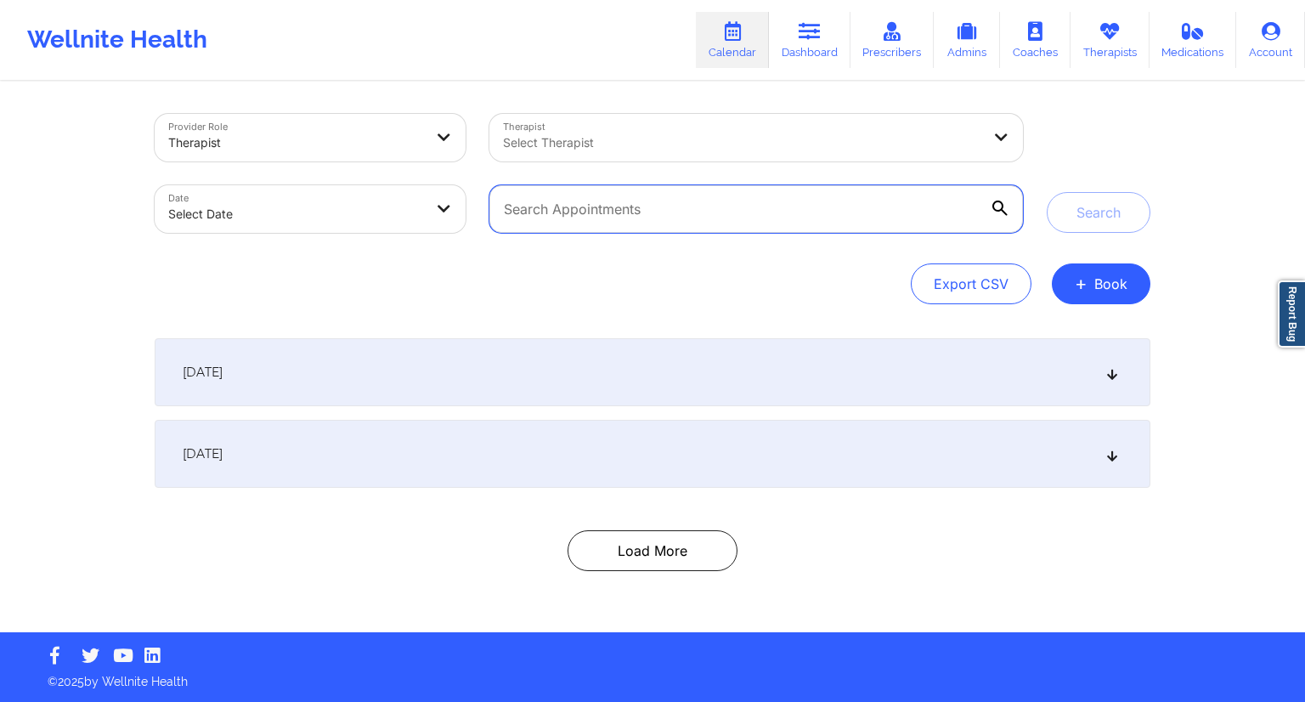
click at [673, 208] on input "text" at bounding box center [755, 209] width 533 height 48
click at [758, 57] on link "Calendar" at bounding box center [732, 40] width 73 height 56
click at [785, 55] on link "Dashboard" at bounding box center [810, 40] width 82 height 56
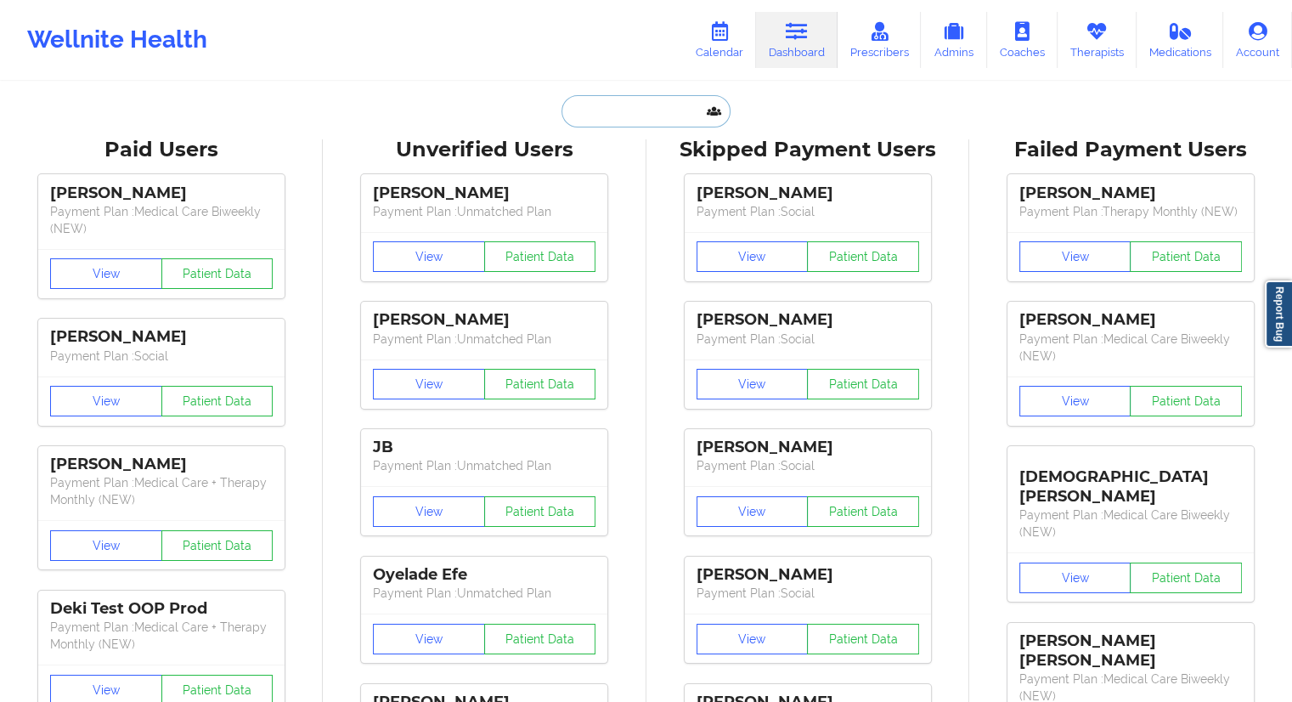
click at [578, 126] on input "text" at bounding box center [645, 111] width 168 height 32
paste input "[EMAIL_ADDRESS][DOMAIN_NAME]"
type input "[EMAIL_ADDRESS][DOMAIN_NAME]"
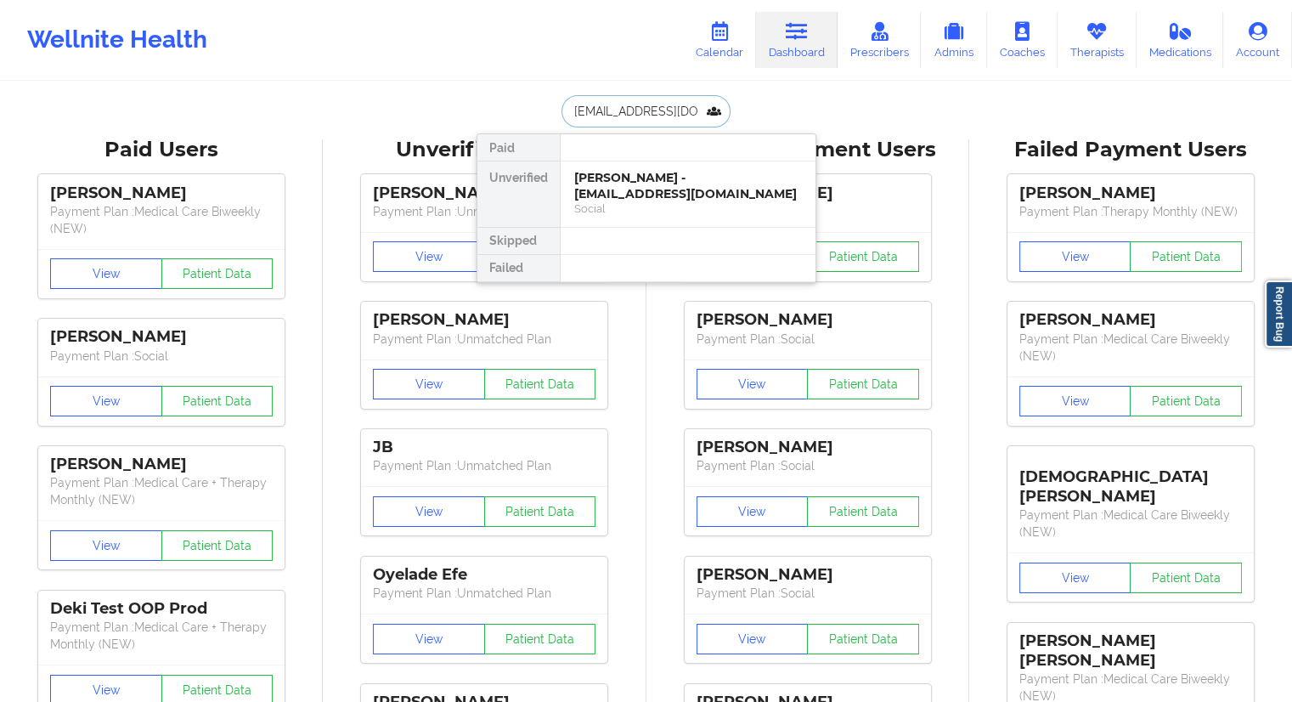
scroll to position [0, 42]
click at [632, 189] on div "[PERSON_NAME] - [EMAIL_ADDRESS][DOMAIN_NAME]" at bounding box center [688, 185] width 228 height 31
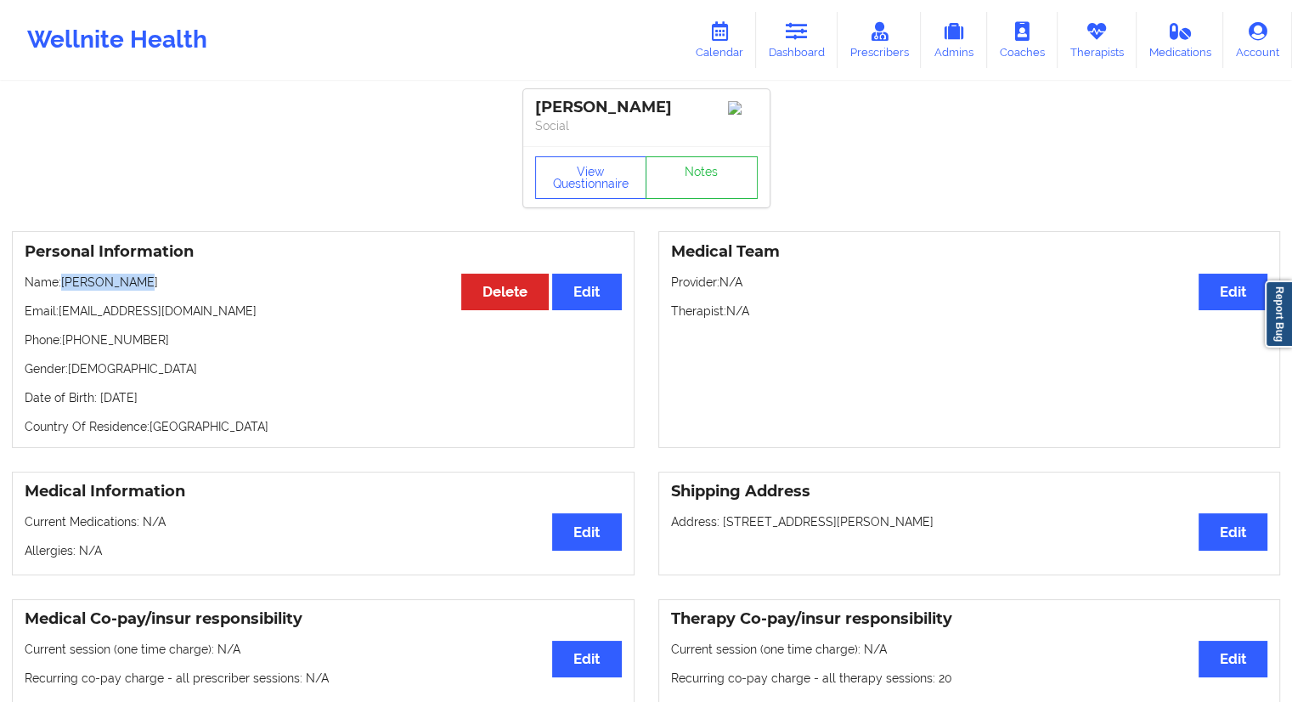
drag, startPoint x: 86, startPoint y: 280, endPoint x: 61, endPoint y: 280, distance: 24.6
click at [61, 280] on p "Name: [PERSON_NAME]" at bounding box center [323, 282] width 597 height 17
click at [783, 52] on link "Dashboard" at bounding box center [797, 40] width 82 height 56
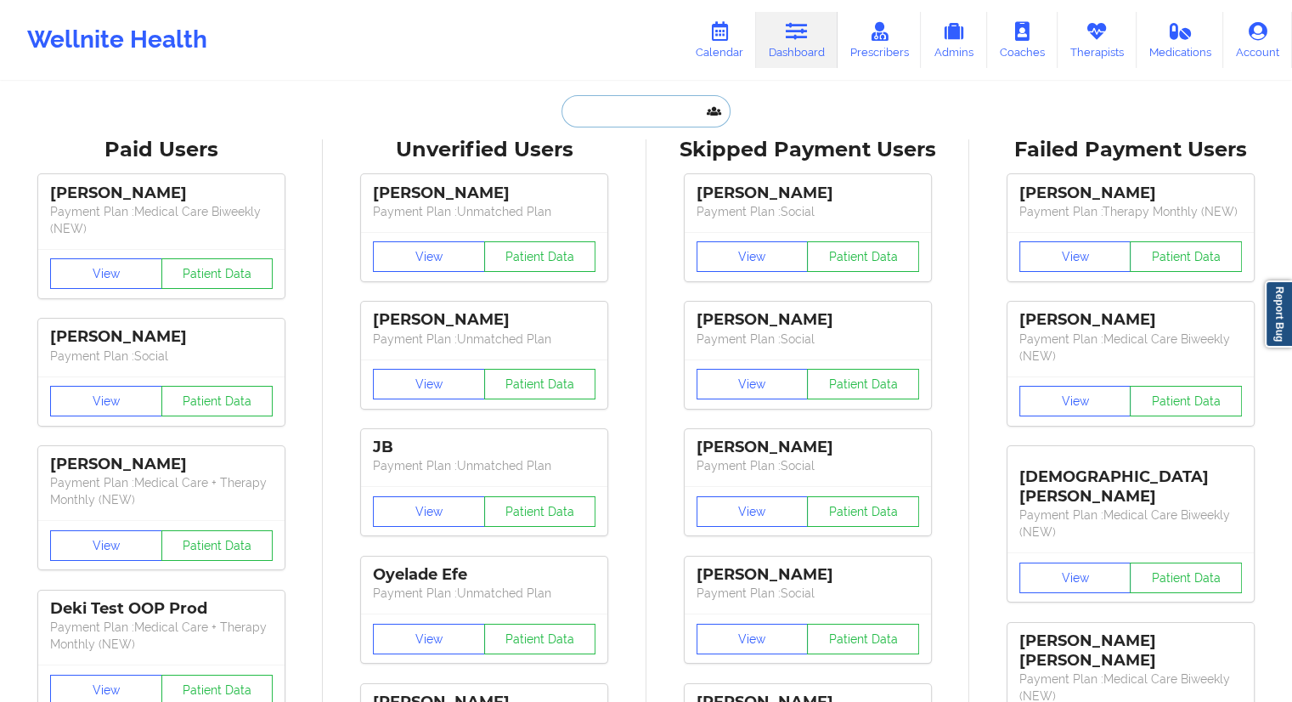
click at [635, 103] on input "text" at bounding box center [645, 111] width 168 height 32
paste input "[EMAIL_ADDRESS][DOMAIN_NAME]"
type input "[EMAIL_ADDRESS][DOMAIN_NAME]"
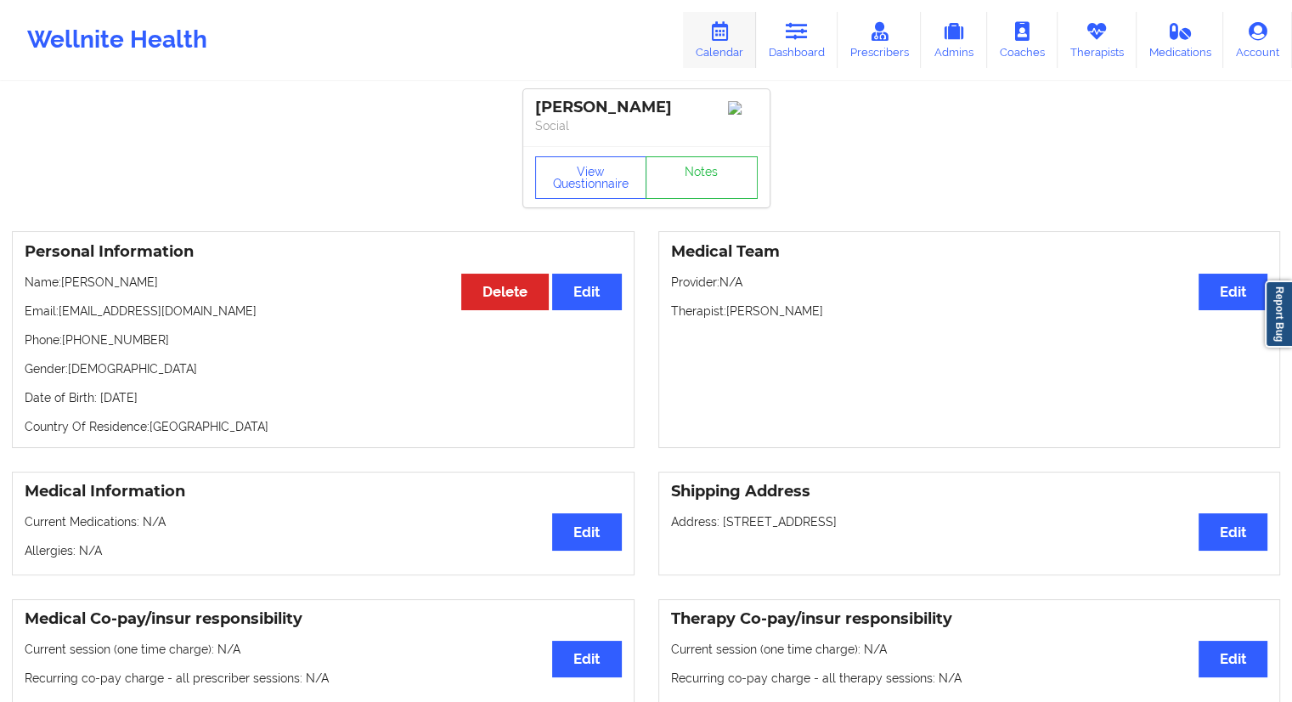
click at [722, 52] on link "Calendar" at bounding box center [719, 40] width 73 height 56
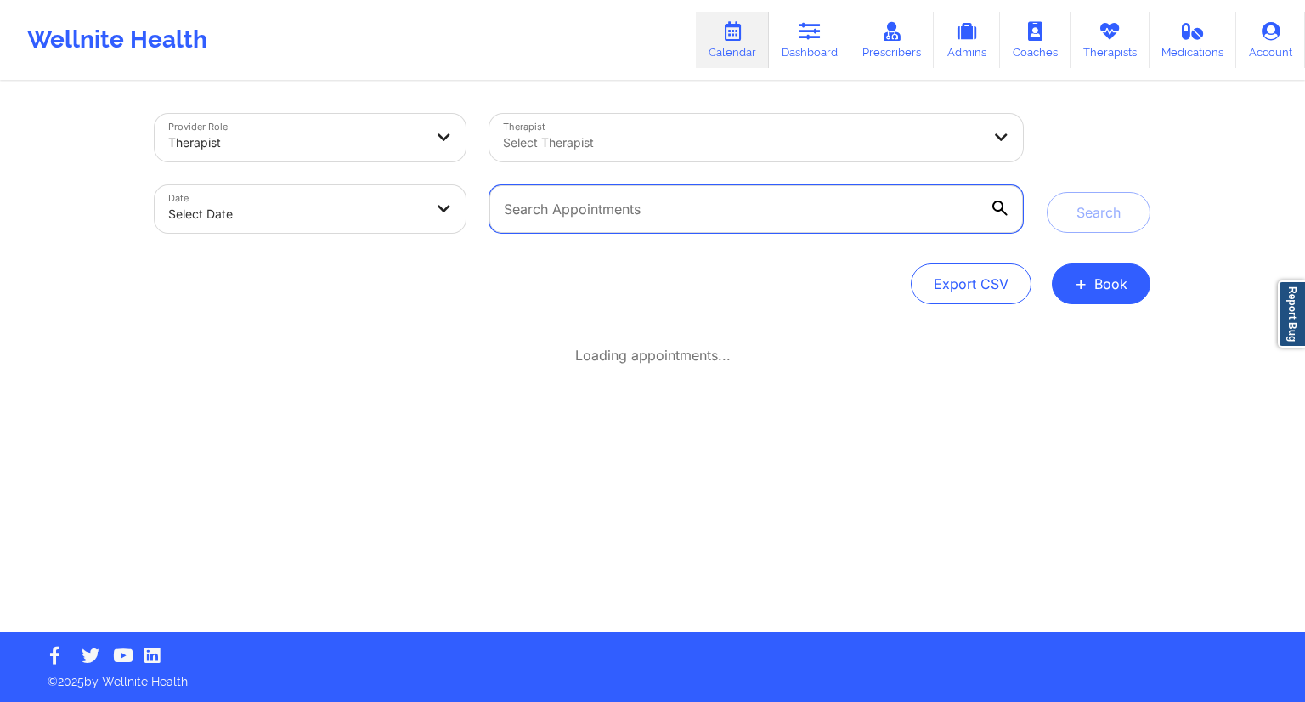
click at [589, 197] on input "text" at bounding box center [755, 209] width 533 height 48
paste input "[EMAIL_ADDRESS][DOMAIN_NAME]"
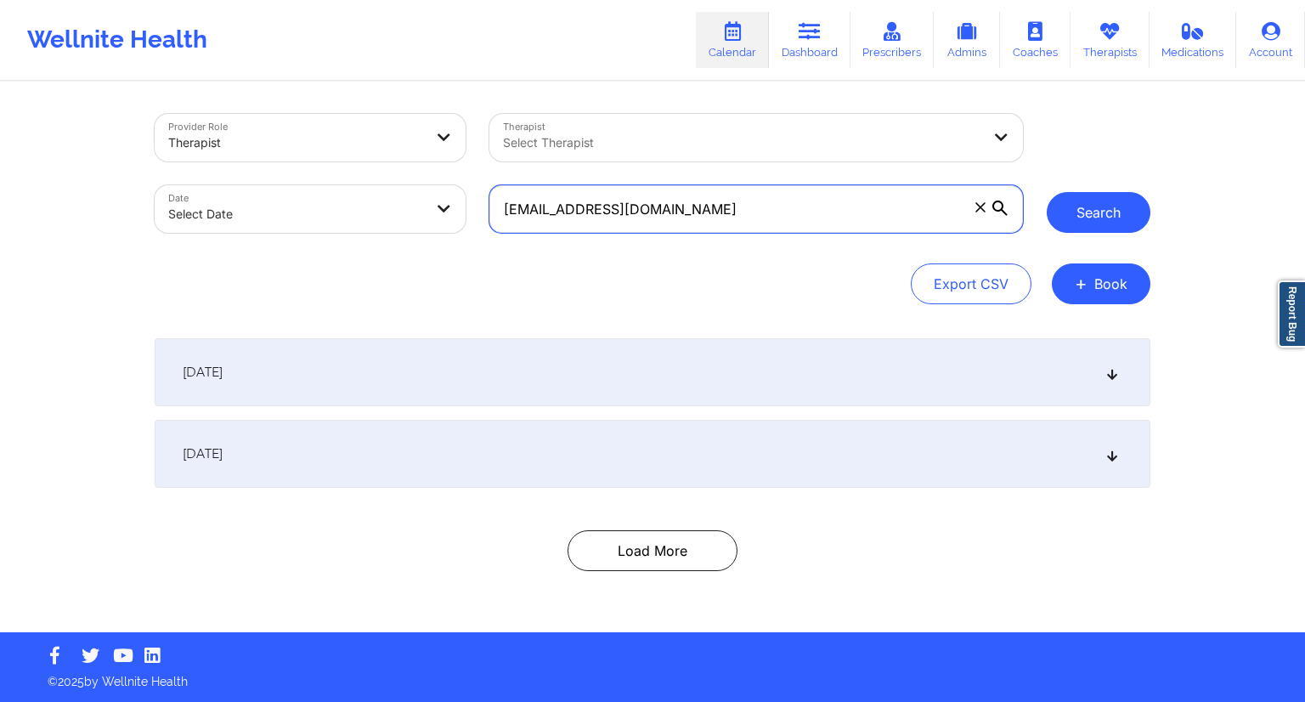
type input "[EMAIL_ADDRESS][DOMAIN_NAME]"
click at [1083, 228] on button "Search" at bounding box center [1098, 212] width 104 height 41
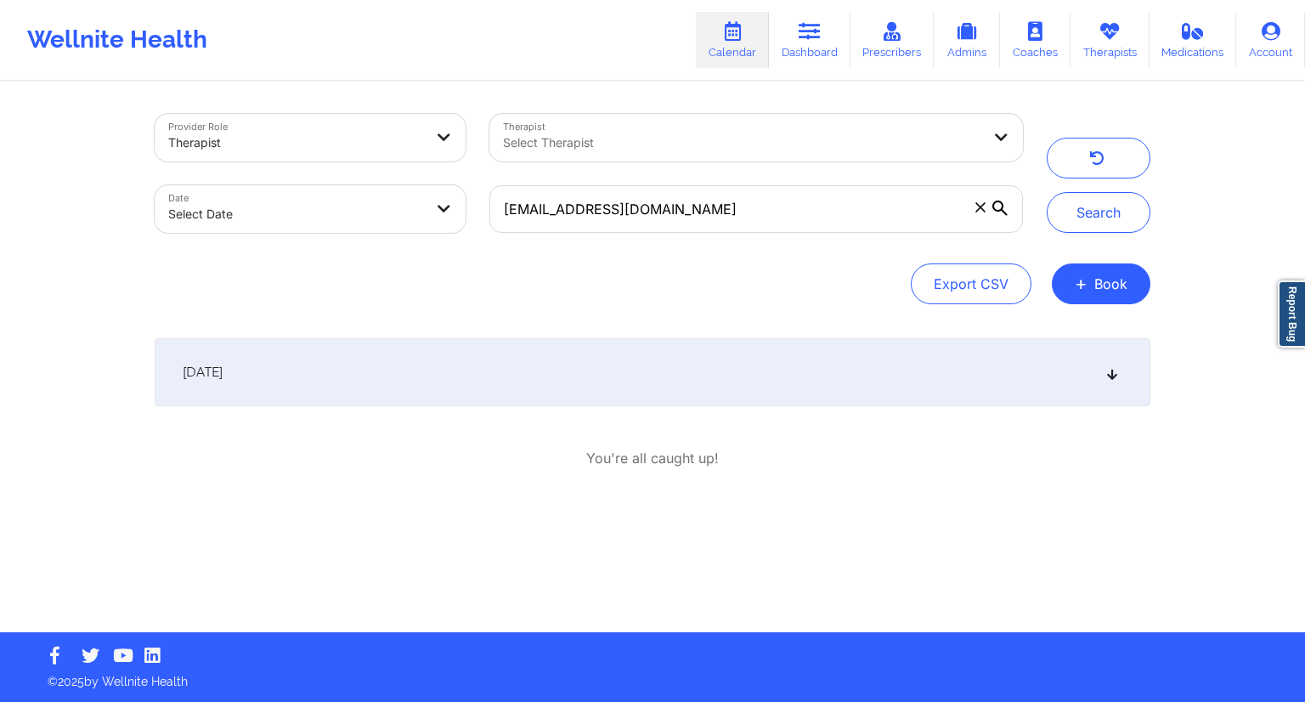
click at [528, 381] on div "[DATE]" at bounding box center [652, 372] width 995 height 68
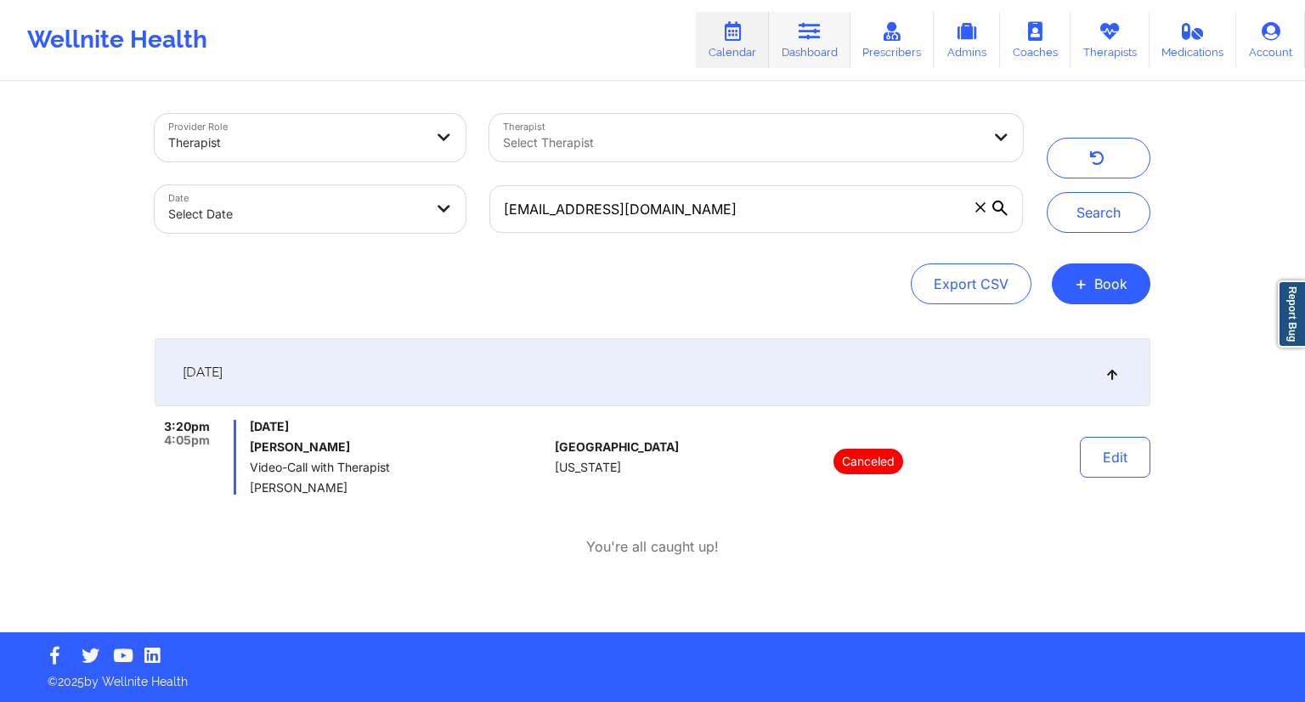
drag, startPoint x: 789, startPoint y: 42, endPoint x: 784, endPoint y: 52, distance: 11.4
click at [790, 42] on link "Dashboard" at bounding box center [810, 40] width 82 height 56
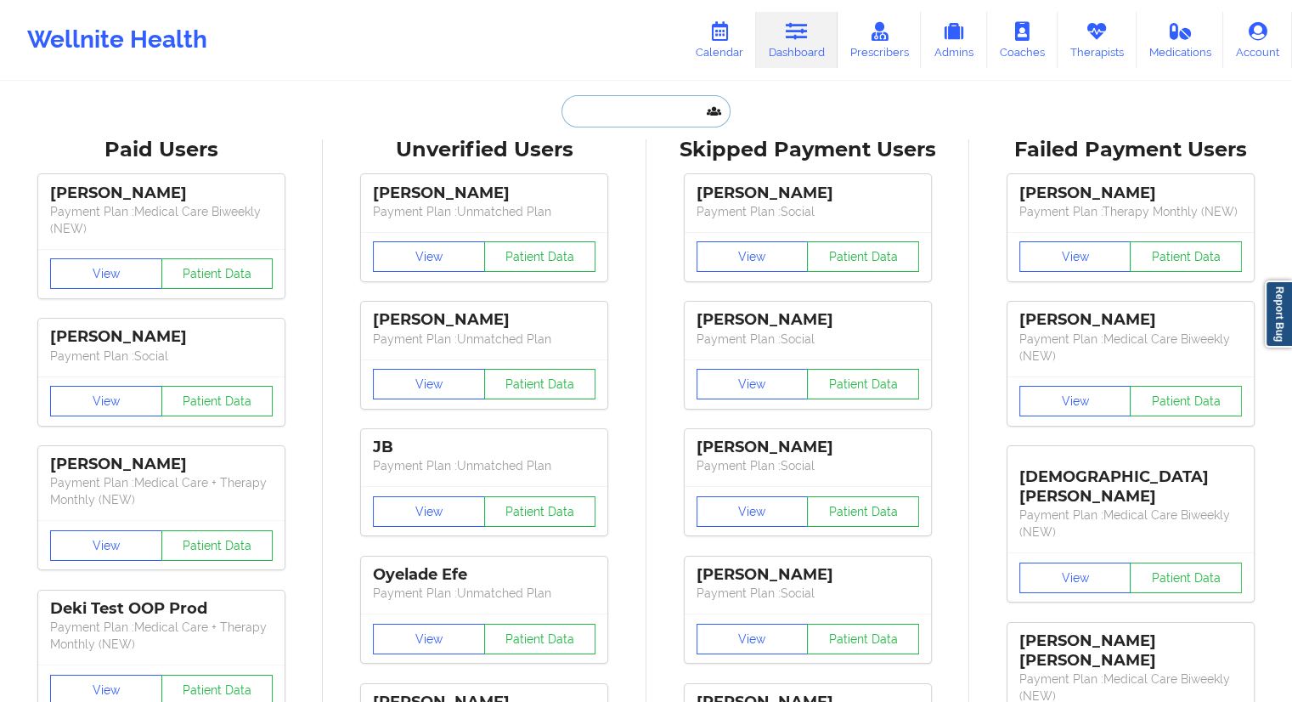
click at [595, 116] on input "text" at bounding box center [645, 111] width 168 height 32
paste input "[EMAIL_ADDRESS][DOMAIN_NAME]"
type input "[EMAIL_ADDRESS][DOMAIN_NAME]"
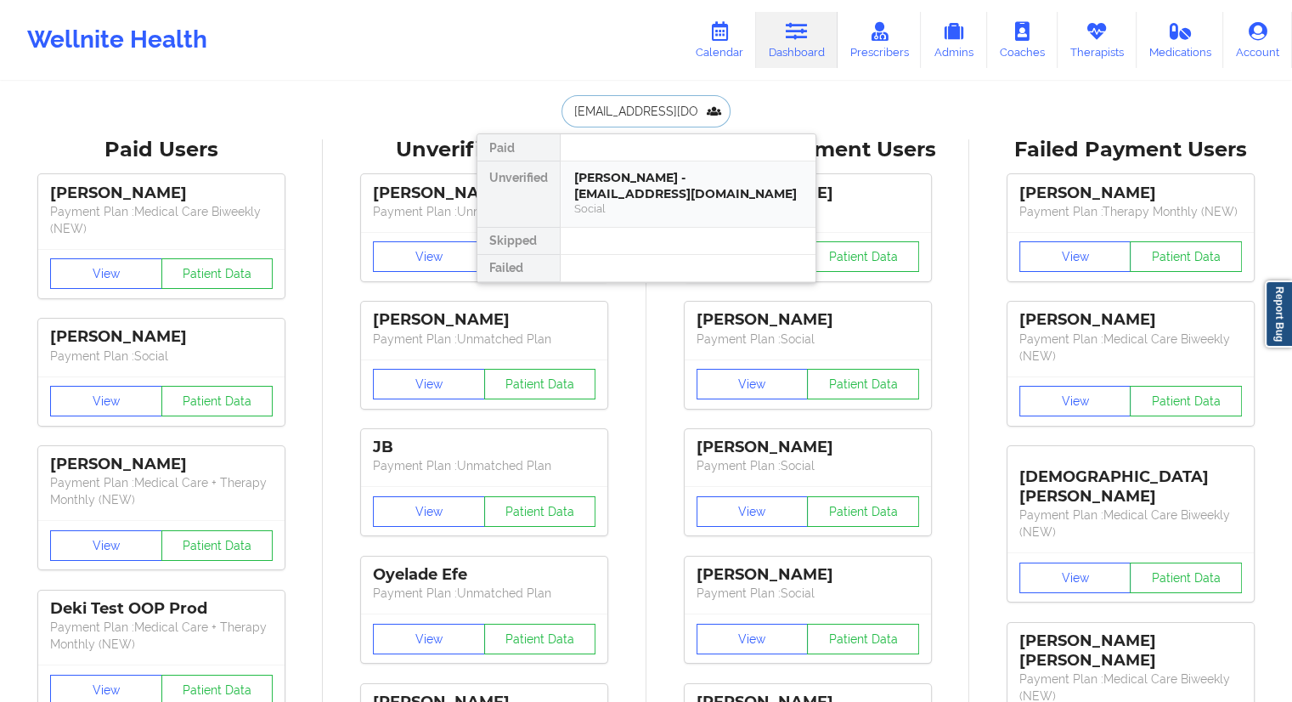
click at [637, 189] on div "[PERSON_NAME] - [EMAIL_ADDRESS][DOMAIN_NAME]" at bounding box center [688, 185] width 228 height 31
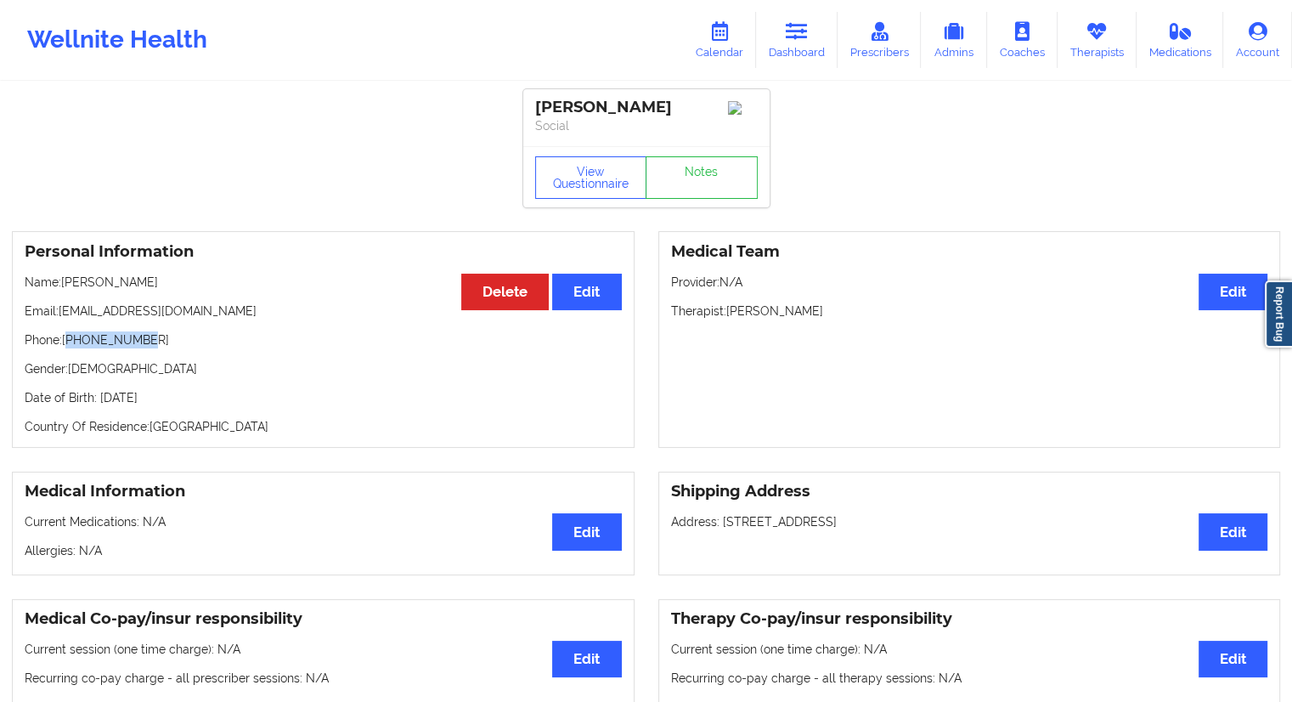
drag, startPoint x: 99, startPoint y: 330, endPoint x: 68, endPoint y: 334, distance: 30.8
click at [68, 334] on div "Personal Information Edit Delete Name: [PERSON_NAME] Email: [EMAIL_ADDRESS][DOM…" at bounding box center [323, 339] width 623 height 217
click at [90, 347] on p "Phone: [PHONE_NUMBER]" at bounding box center [323, 339] width 597 height 17
drag, startPoint x: 167, startPoint y: 341, endPoint x: 65, endPoint y: 341, distance: 102.8
click at [65, 341] on p "Phone: [PHONE_NUMBER]" at bounding box center [323, 339] width 597 height 17
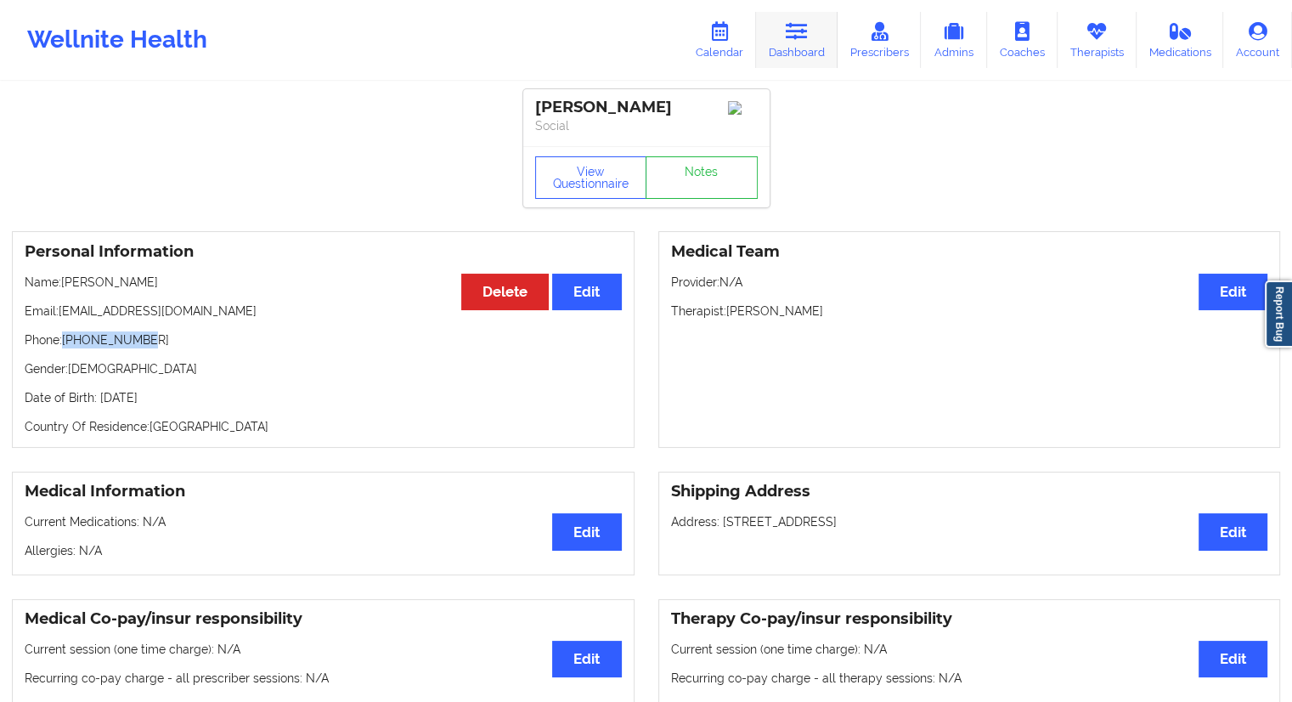
click at [796, 44] on link "Dashboard" at bounding box center [797, 40] width 82 height 56
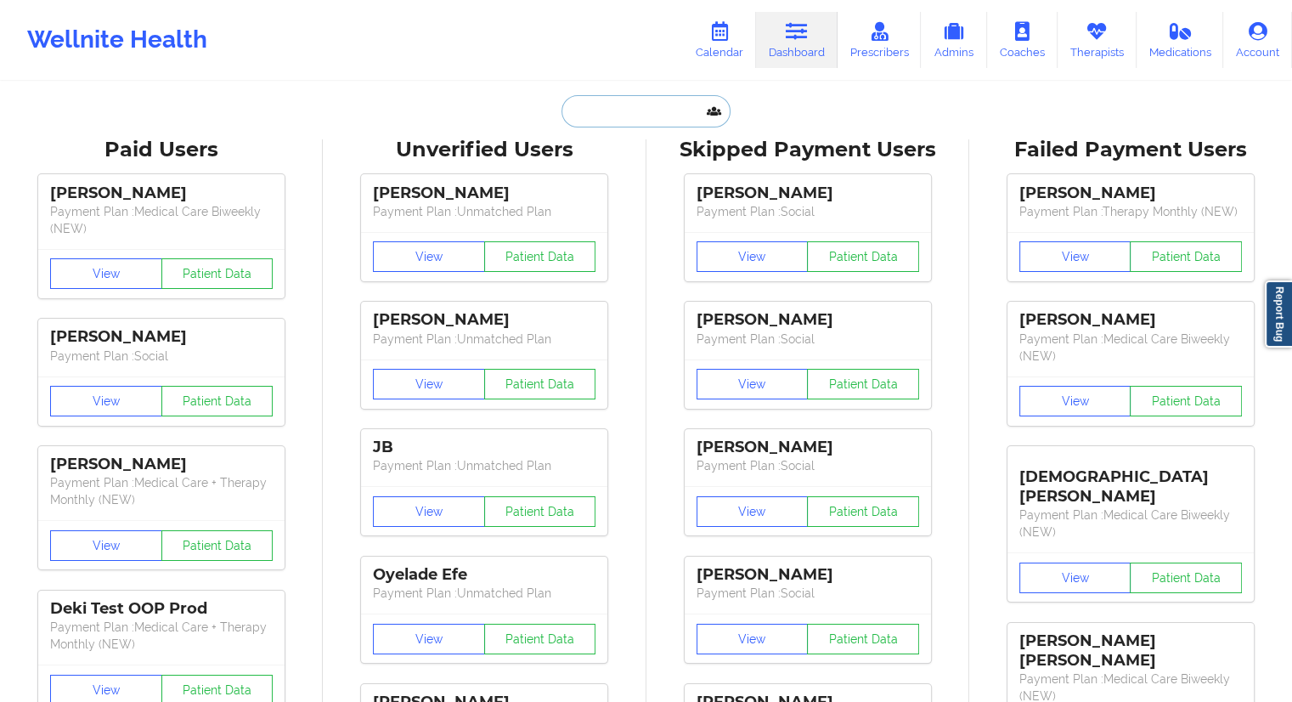
click at [626, 110] on input "text" at bounding box center [645, 111] width 168 height 32
paste input "[PHONE_NUMBER]"
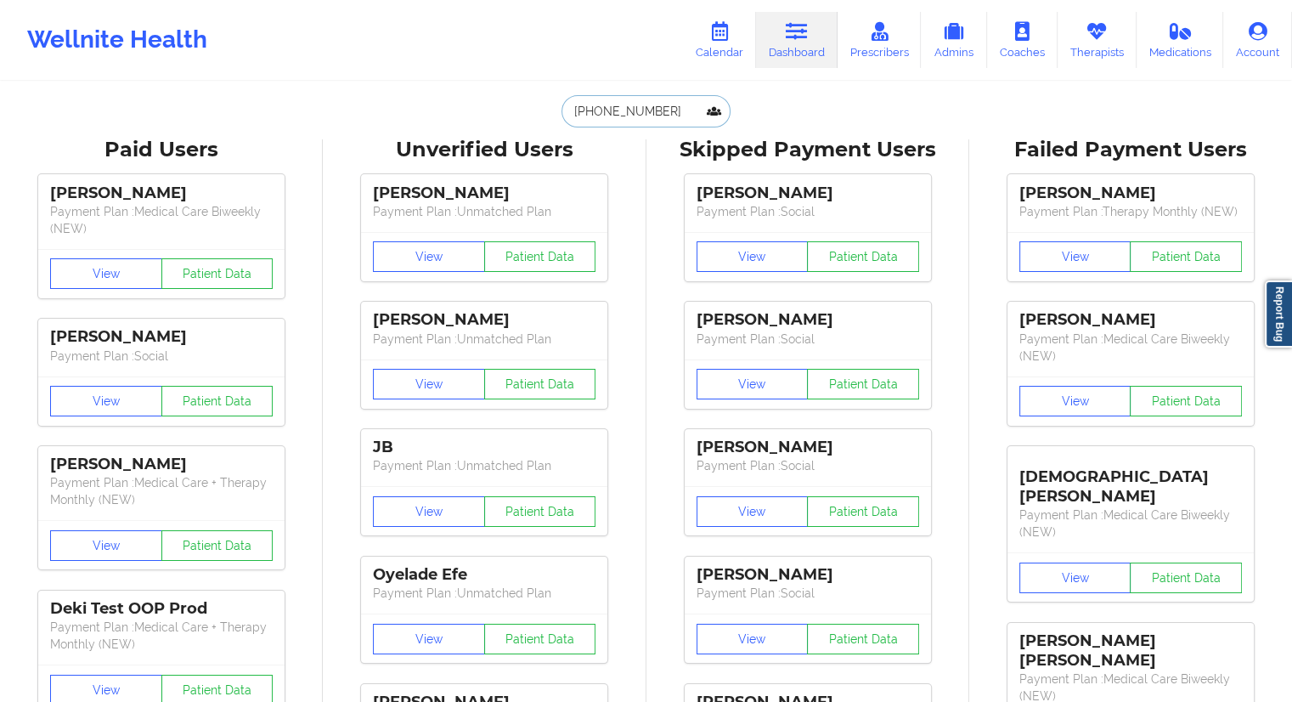
click at [684, 120] on input "[PHONE_NUMBER]" at bounding box center [645, 111] width 168 height 32
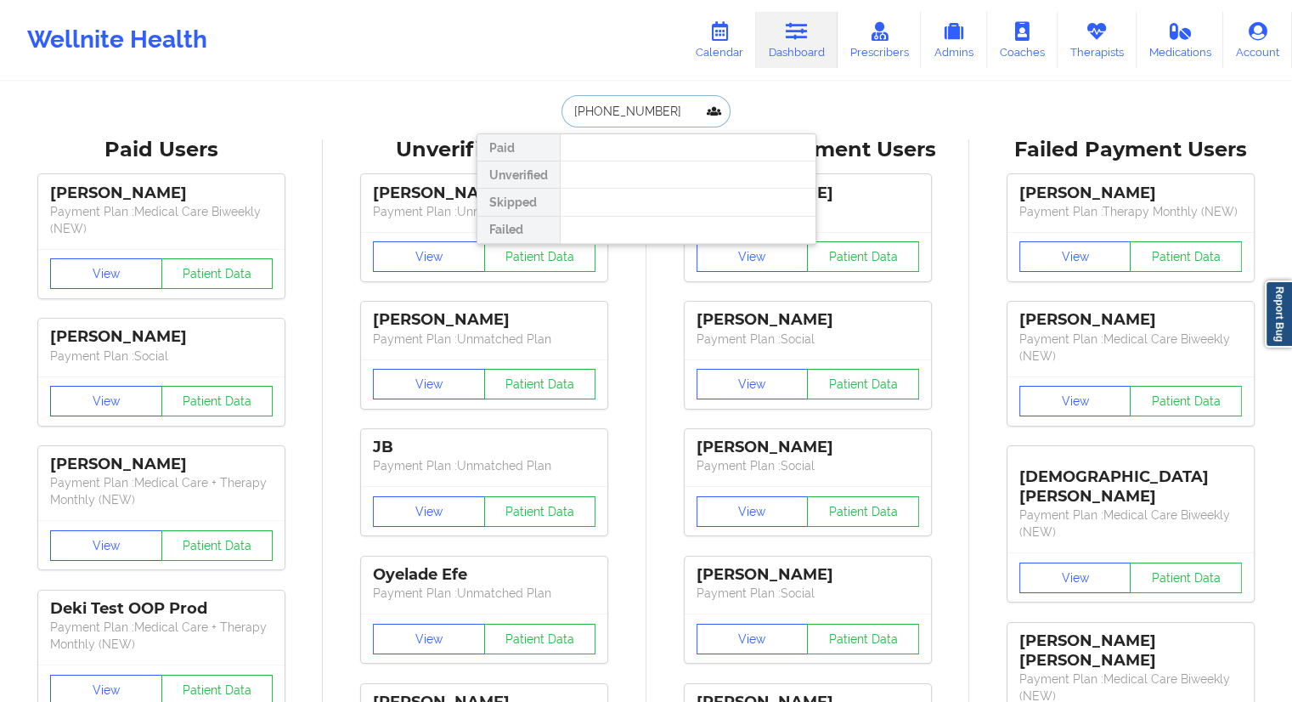
paste input "[PERSON_NAME]"
click at [622, 103] on input "[PERSON_NAME]" at bounding box center [645, 111] width 168 height 32
click at [633, 112] on input "[PERSON_NAME]" at bounding box center [645, 111] width 168 height 32
type input "[PERSON_NAME]"
drag, startPoint x: 666, startPoint y: 110, endPoint x: 532, endPoint y: 119, distance: 134.5
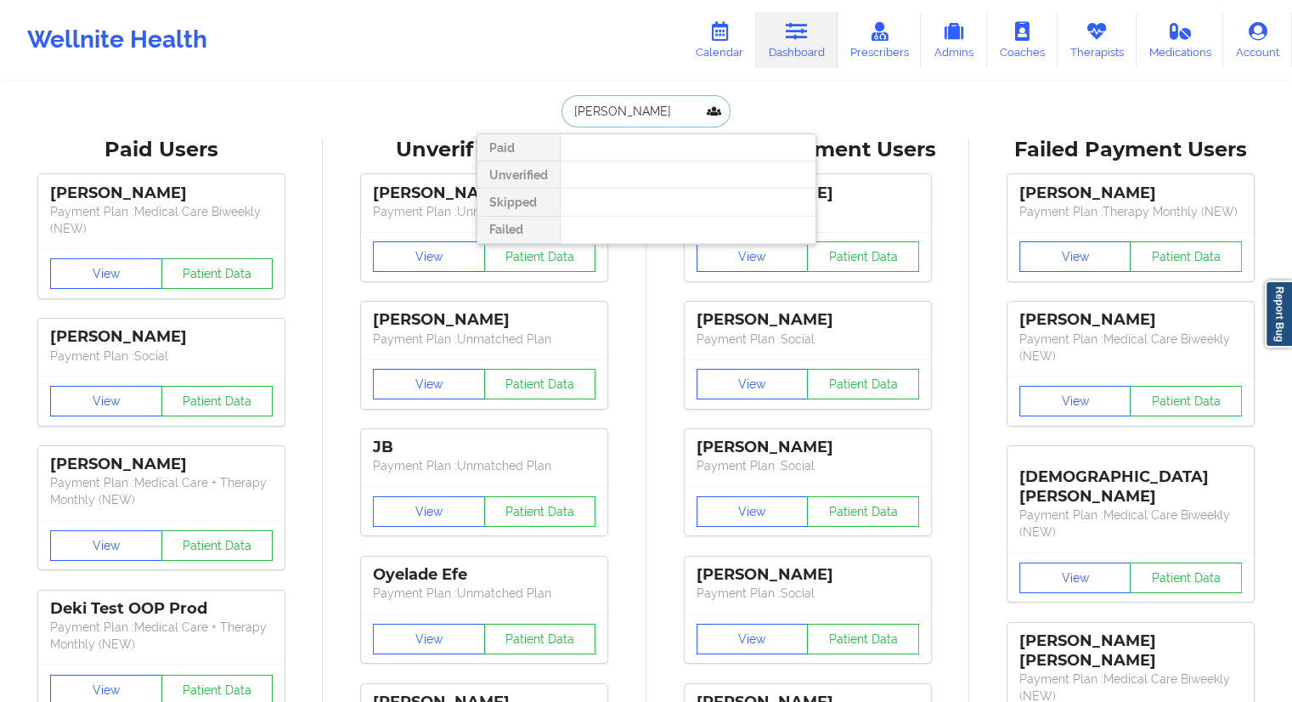
click at [533, 119] on div "[PERSON_NAME] Paid Unverified Skipped Failed" at bounding box center [647, 111] width 340 height 32
click at [1121, 42] on link "Therapists" at bounding box center [1096, 40] width 79 height 56
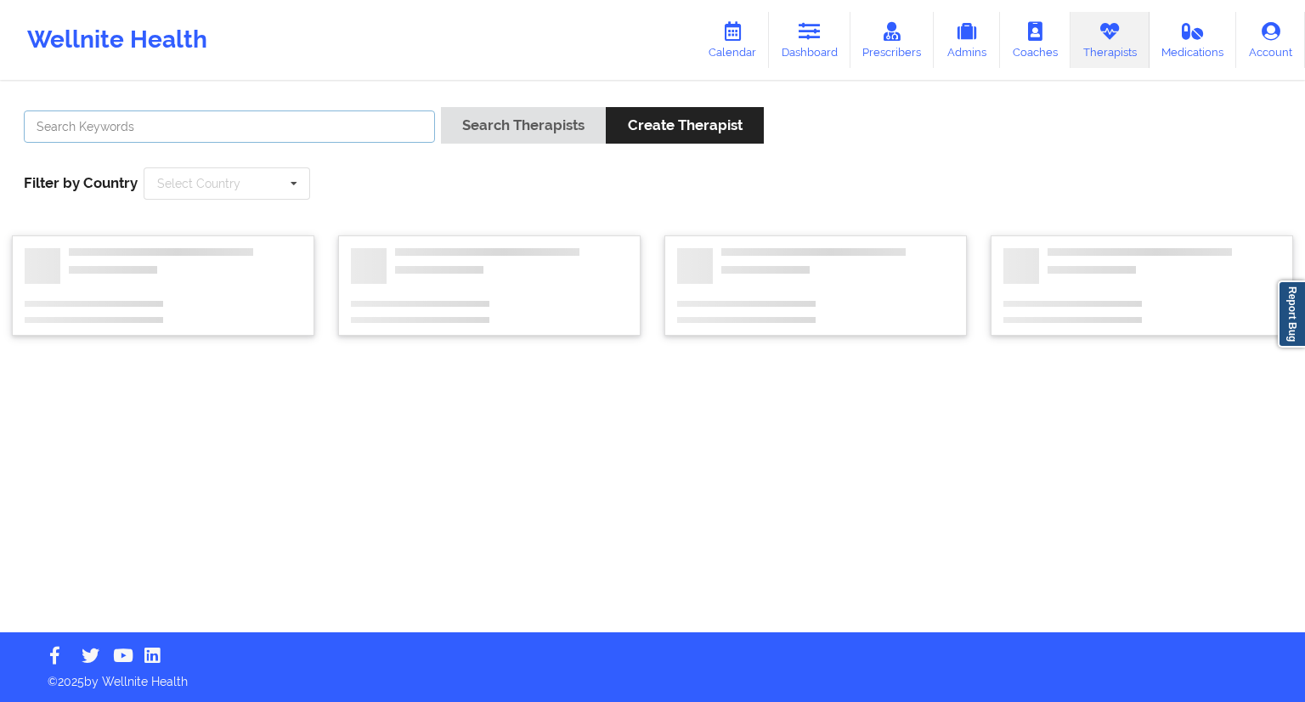
click at [328, 117] on input "text" at bounding box center [229, 126] width 411 height 32
paste input "[PHONE_NUMBER]"
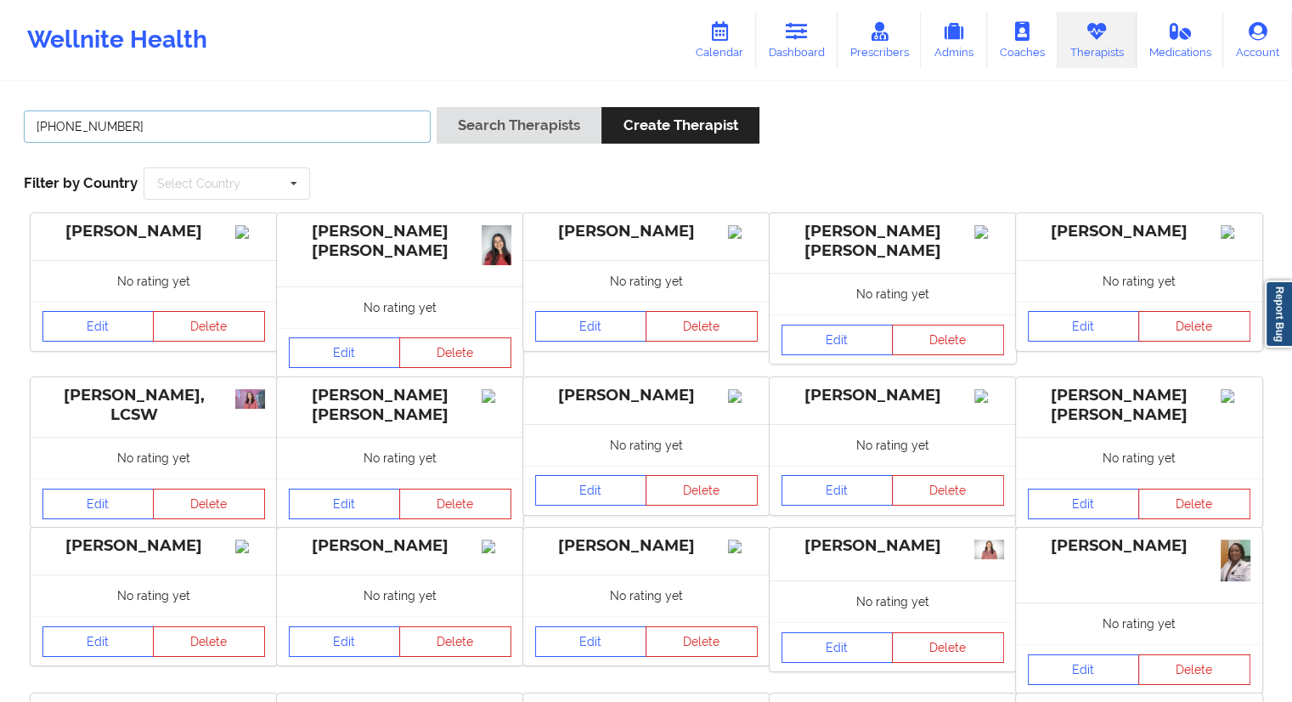
click at [200, 131] on input "[PHONE_NUMBER]" at bounding box center [227, 126] width 407 height 32
paste input "C [PERSON_NAME][US_STATE]"
click at [485, 122] on button "Search Therapists" at bounding box center [519, 125] width 165 height 37
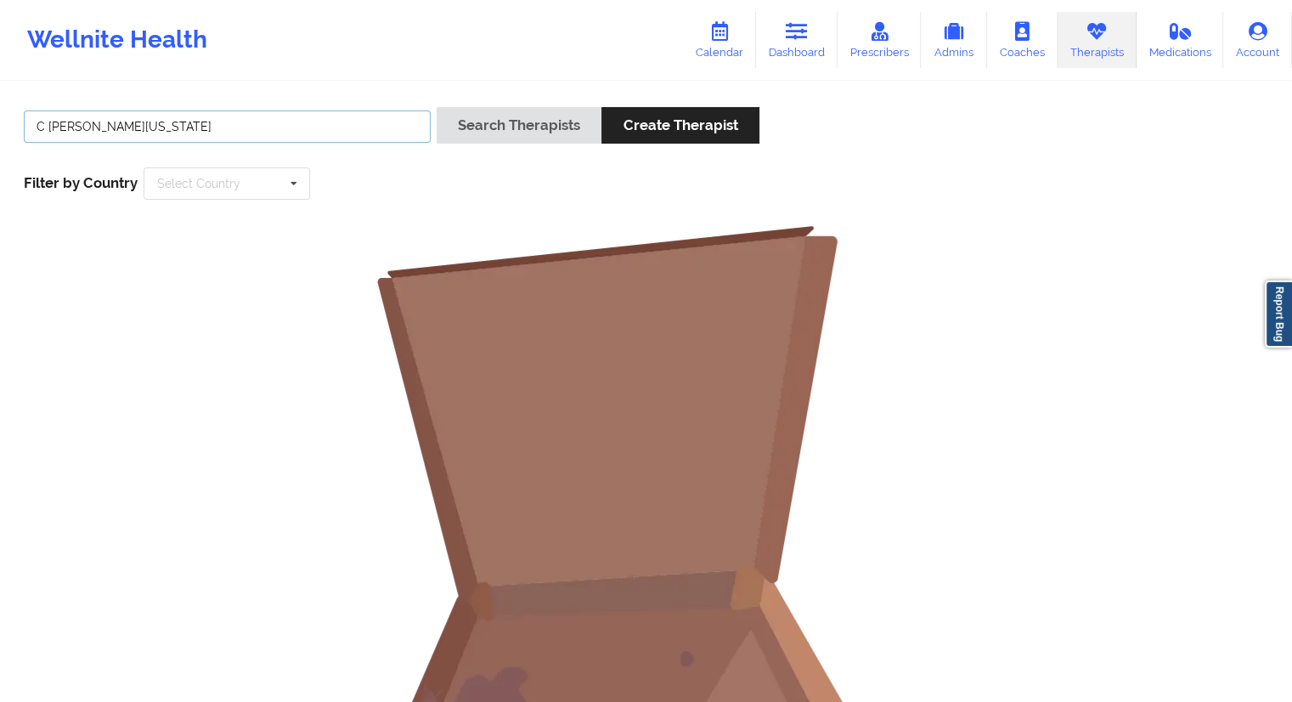
click at [79, 123] on input "C [PERSON_NAME][US_STATE]" at bounding box center [227, 126] width 407 height 32
click at [90, 124] on input "C [PERSON_NAME][US_STATE]" at bounding box center [227, 126] width 407 height 32
click at [467, 138] on button "Search Therapists" at bounding box center [519, 125] width 165 height 37
click at [124, 127] on input "[US_STATE][PERSON_NAME]" at bounding box center [227, 126] width 407 height 32
click at [168, 129] on input "WASHINGTONHYDE" at bounding box center [227, 126] width 407 height 32
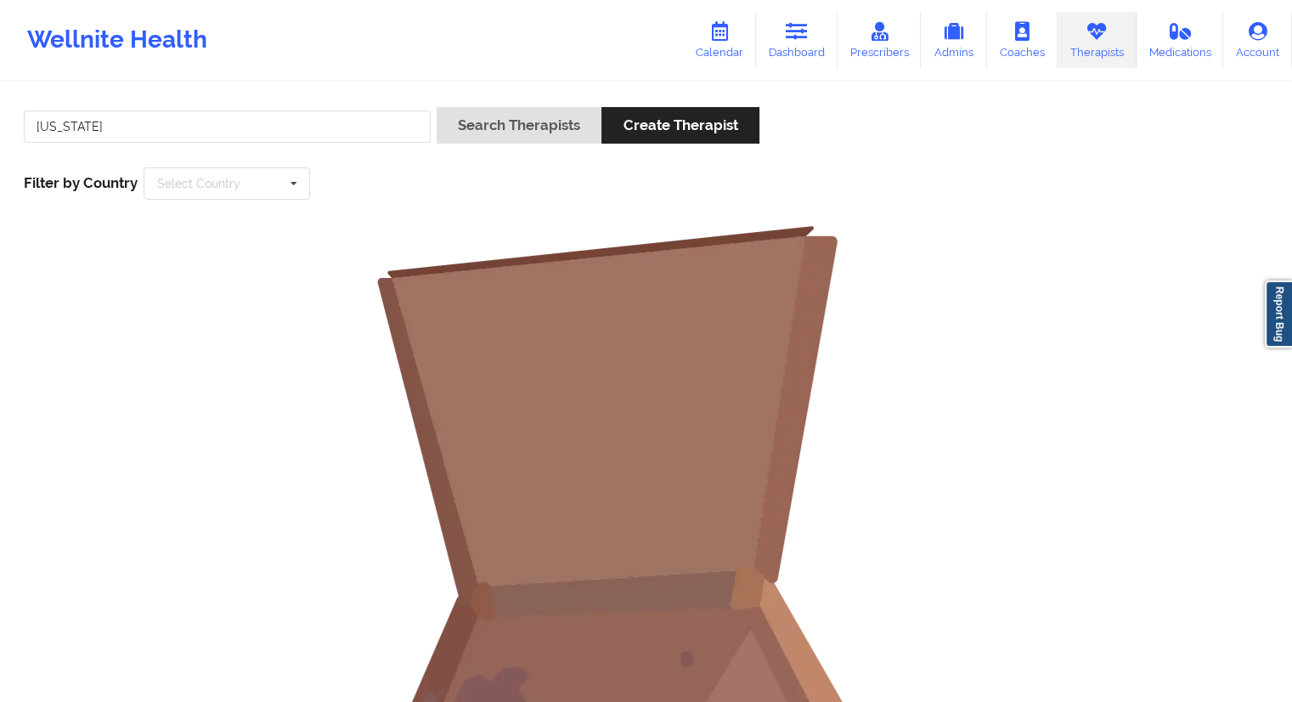
click at [432, 138] on div "[US_STATE]" at bounding box center [227, 131] width 419 height 48
click at [448, 133] on button "Search Therapists" at bounding box center [519, 125] width 165 height 37
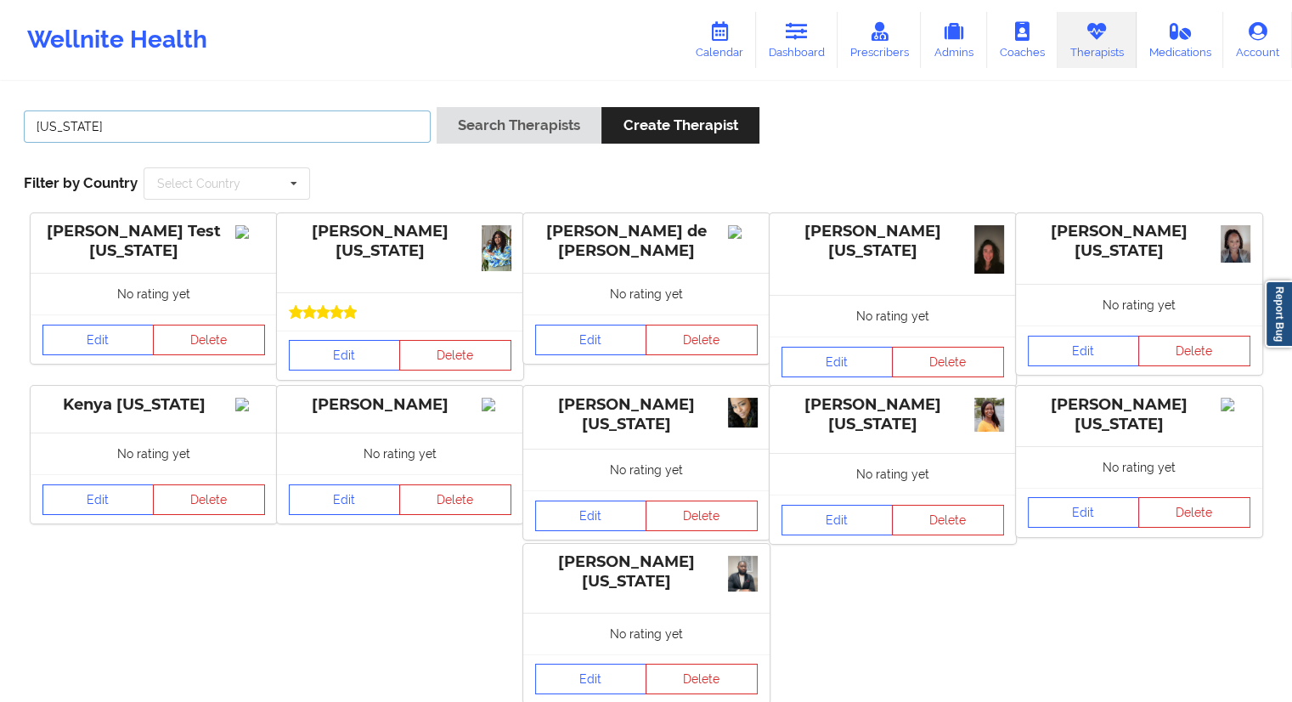
click at [126, 133] on input "[US_STATE]" at bounding box center [227, 126] width 407 height 32
paste input "C [PERSON_NAME][US_STATE]"
click at [499, 115] on button "Search Therapists" at bounding box center [519, 125] width 165 height 37
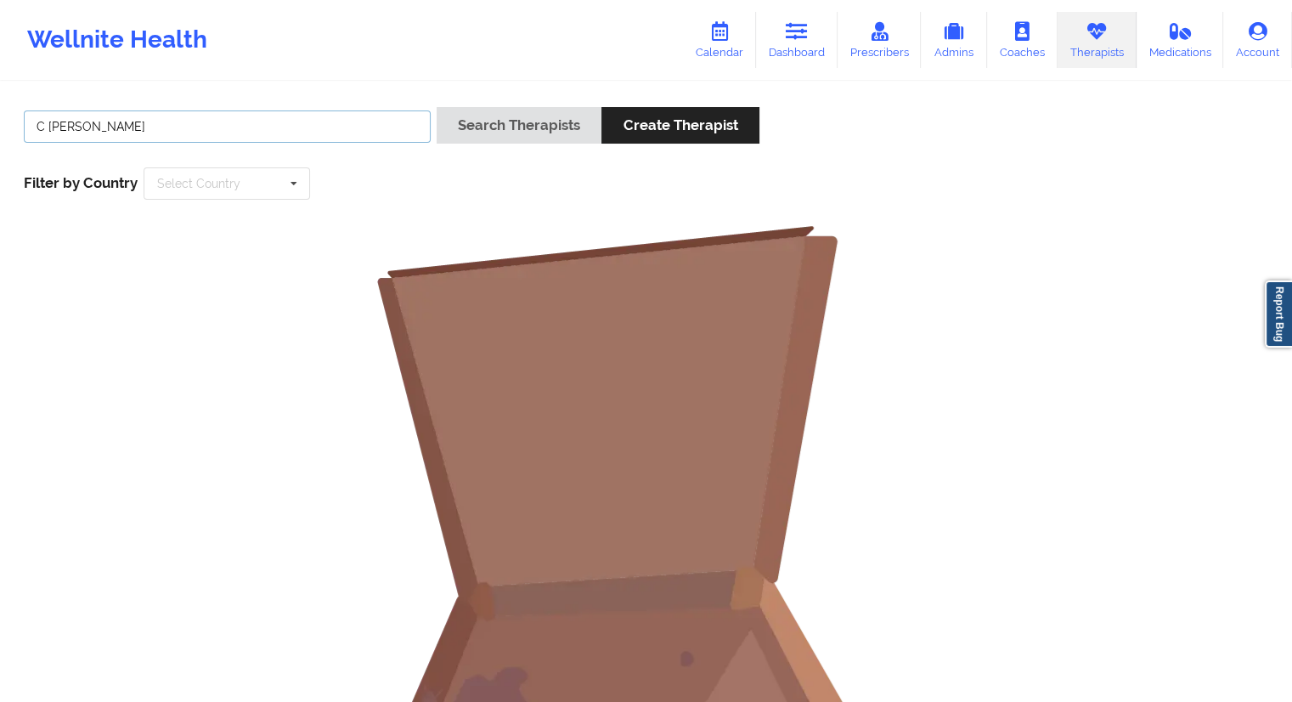
click at [56, 124] on input "C [PERSON_NAME]" at bounding box center [227, 126] width 407 height 32
click at [49, 123] on input "C [PERSON_NAME]" at bounding box center [227, 126] width 407 height 32
type input "[PERSON_NAME]"
drag, startPoint x: 467, startPoint y: 144, endPoint x: 478, endPoint y: 134, distance: 15.0
click at [468, 144] on div "Search Therapists Create Therapist" at bounding box center [598, 131] width 323 height 48
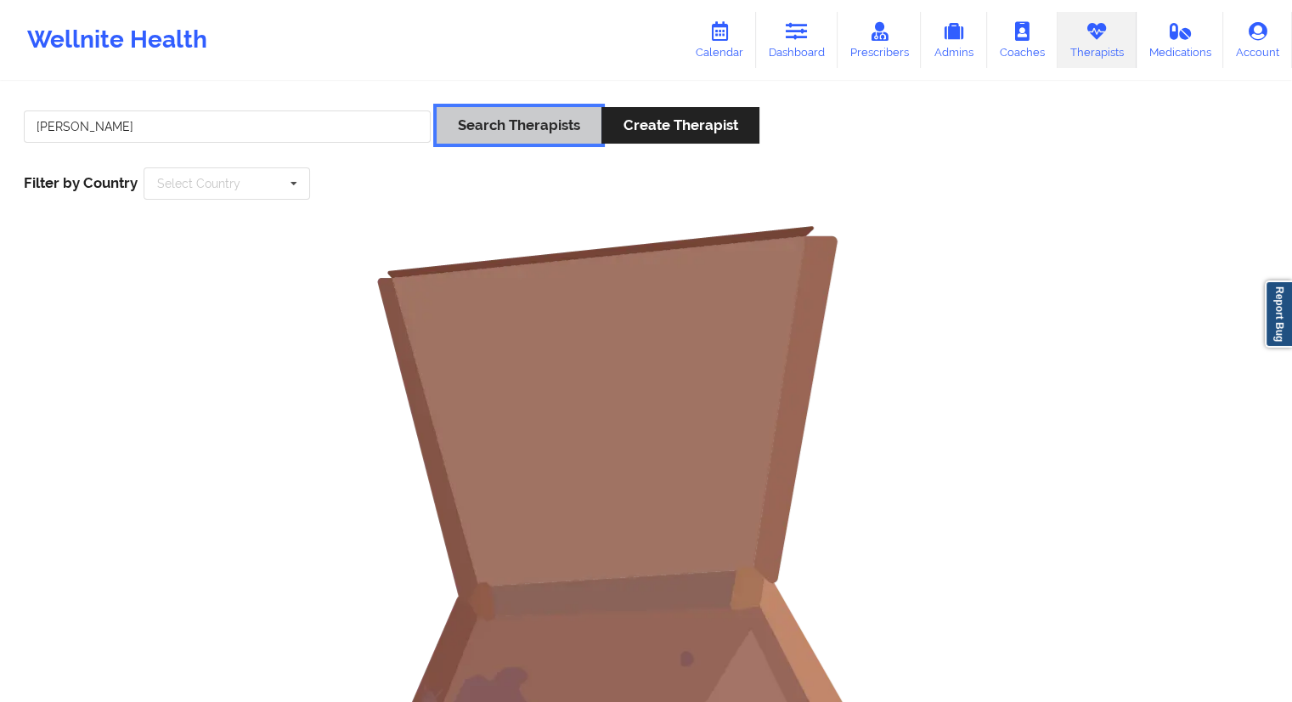
click at [481, 133] on button "Search Therapists" at bounding box center [519, 125] width 165 height 37
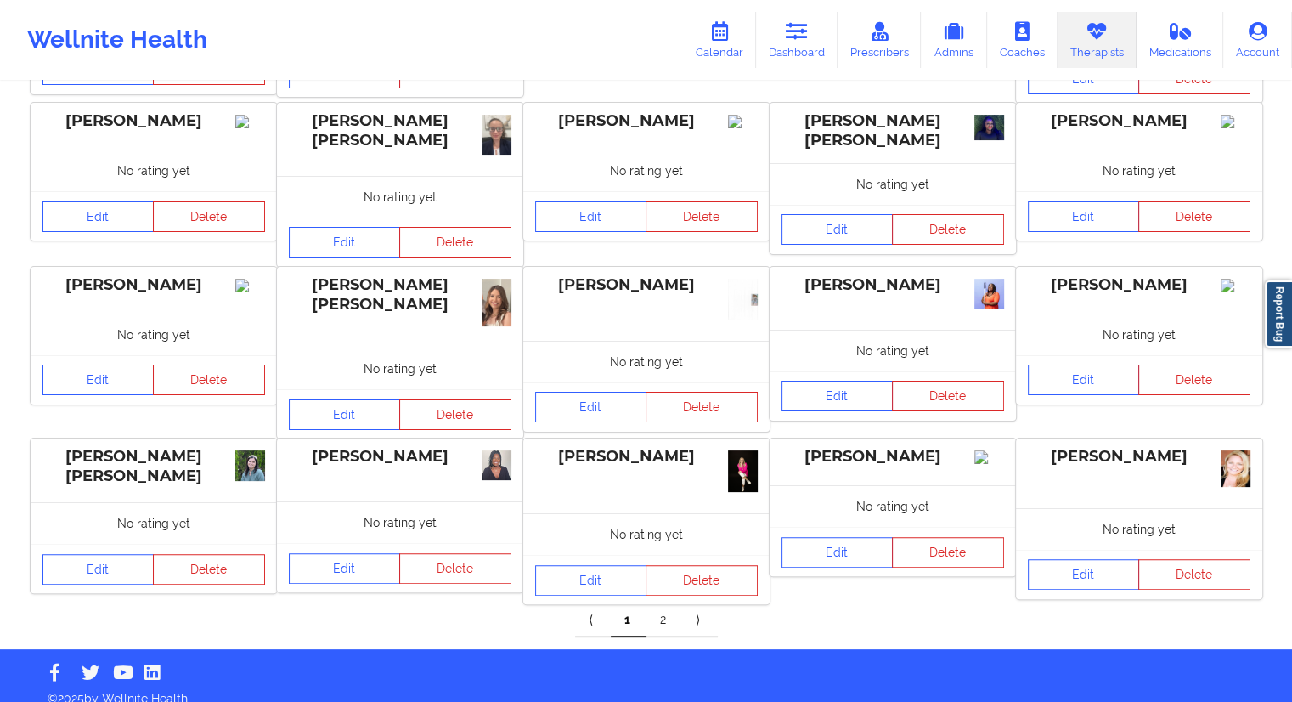
scroll to position [299, 0]
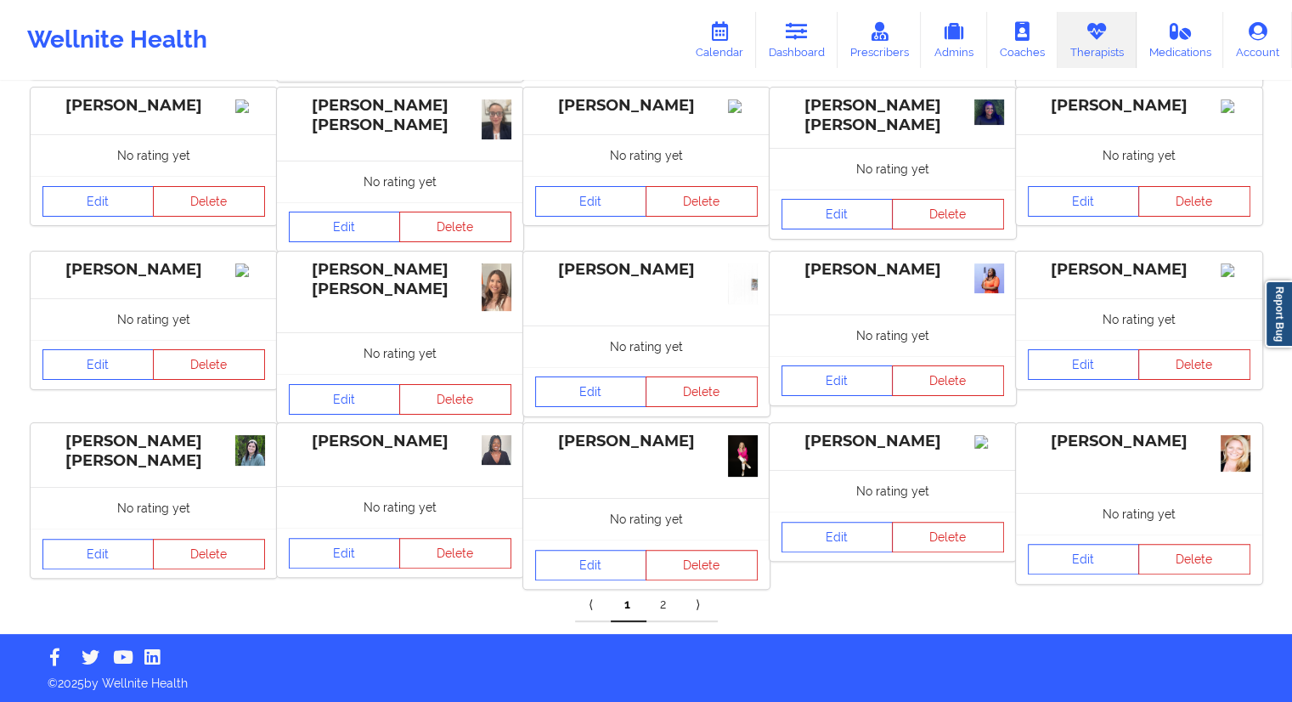
click at [667, 602] on link "2" at bounding box center [664, 605] width 36 height 34
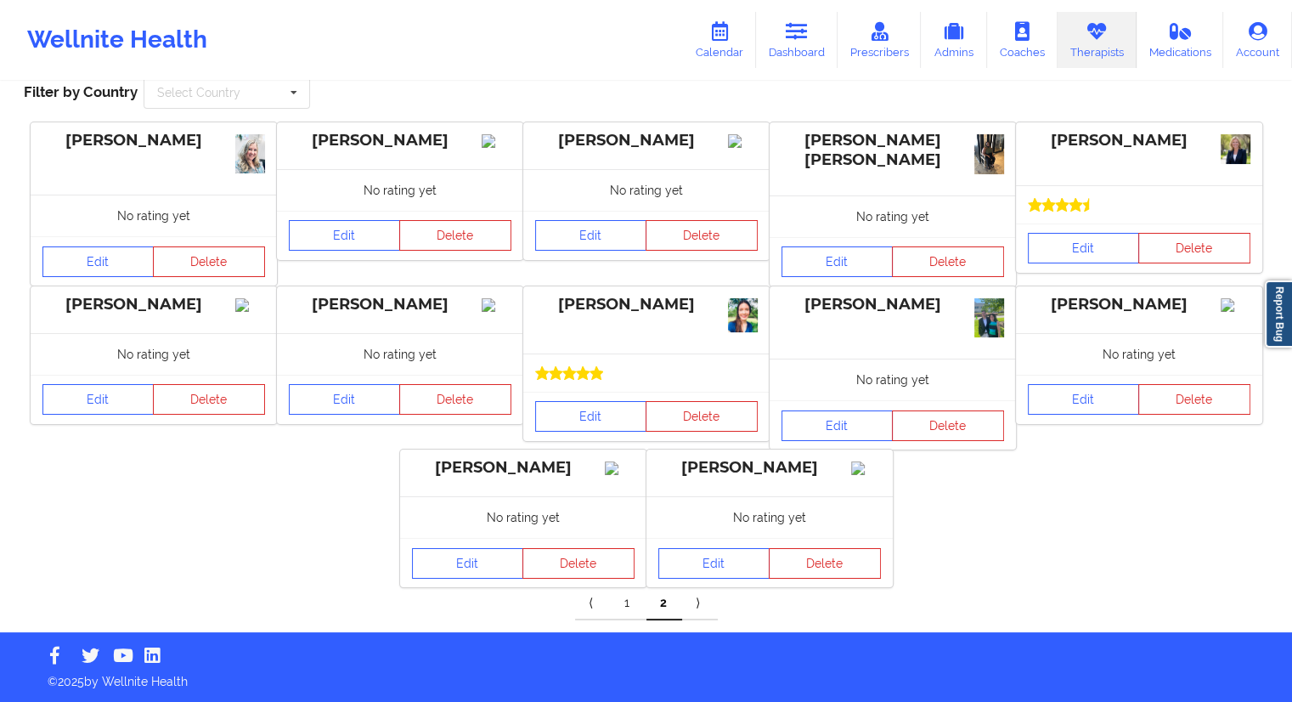
scroll to position [105, 0]
click at [734, 44] on link "Calendar" at bounding box center [719, 40] width 73 height 56
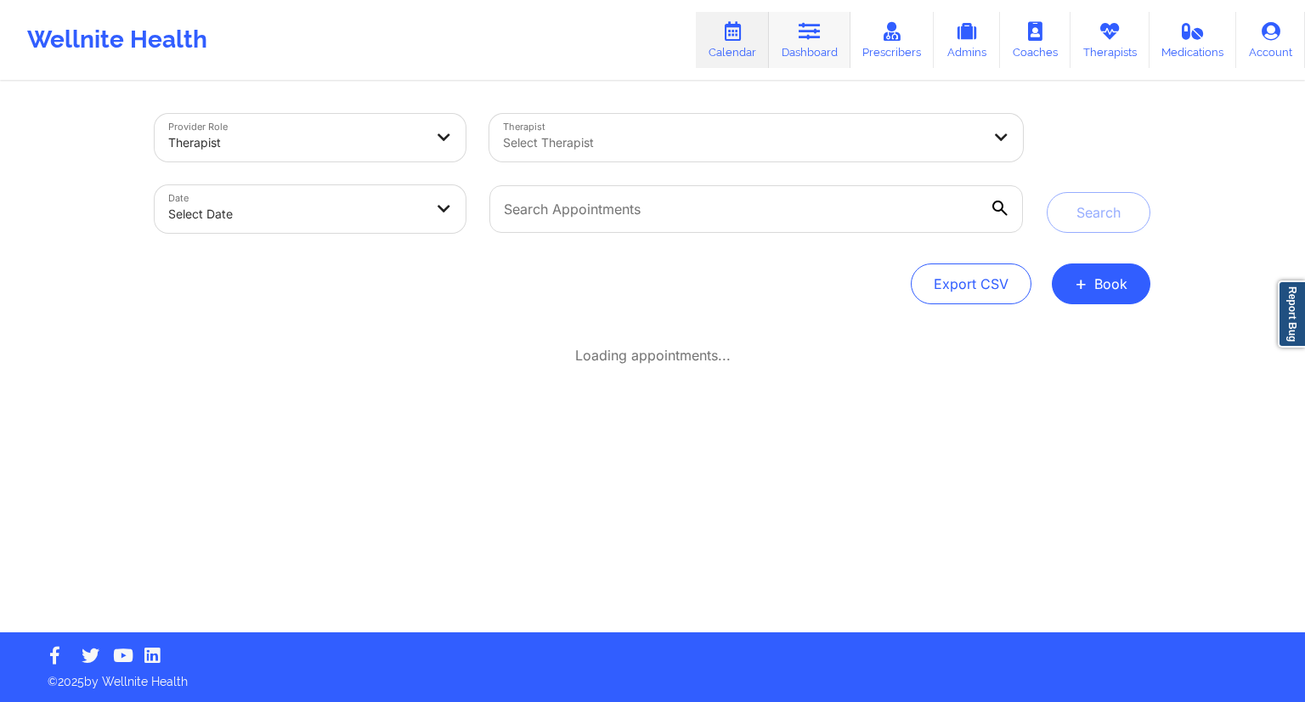
click at [787, 45] on link "Dashboard" at bounding box center [810, 40] width 82 height 56
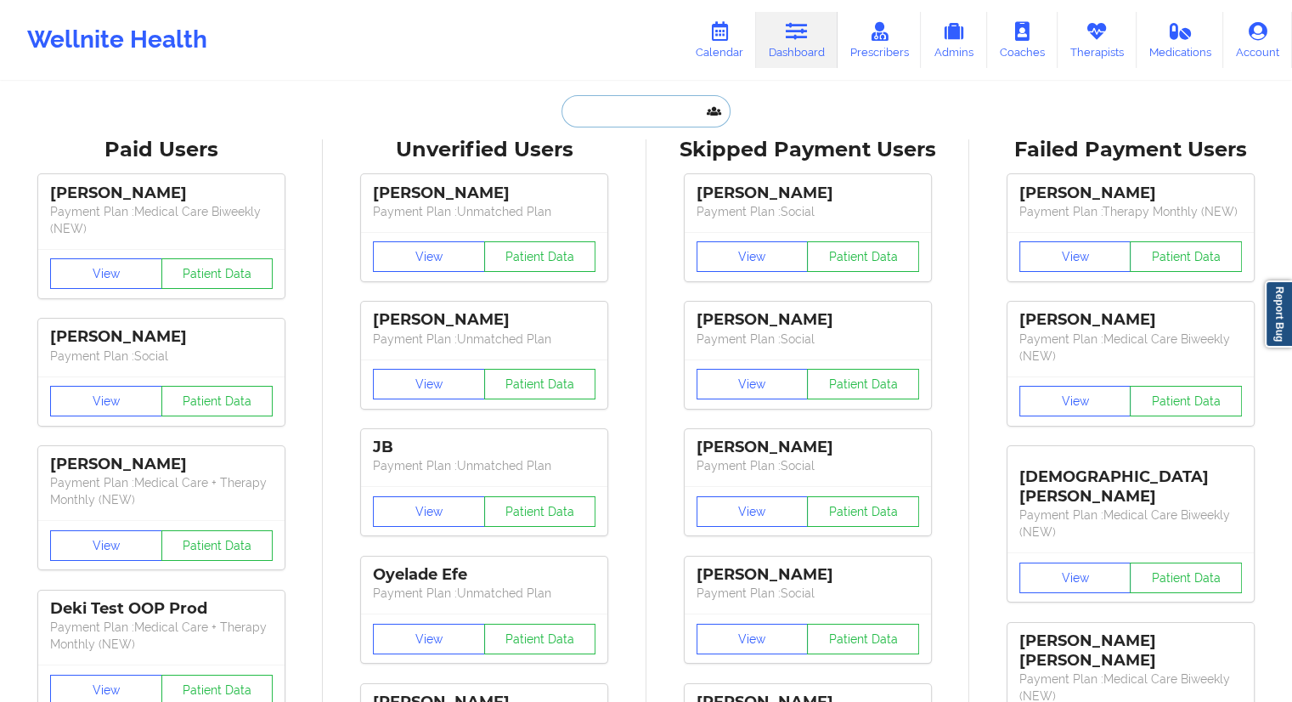
click at [651, 116] on input "text" at bounding box center [645, 111] width 168 height 32
paste input "[PERSON_NAME]"
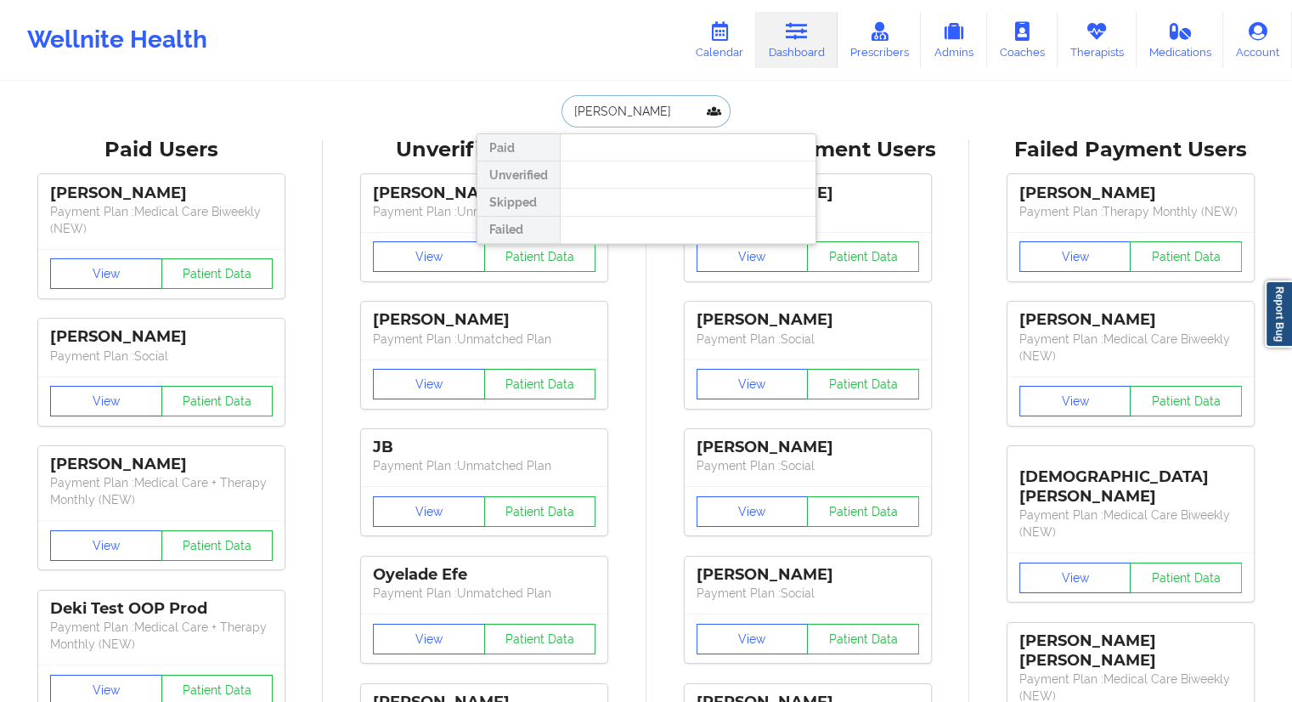
drag, startPoint x: 637, startPoint y: 108, endPoint x: 530, endPoint y: 105, distance: 107.1
click at [530, 105] on div "[PERSON_NAME] Paid Unverified Skipped Failed" at bounding box center [647, 111] width 340 height 32
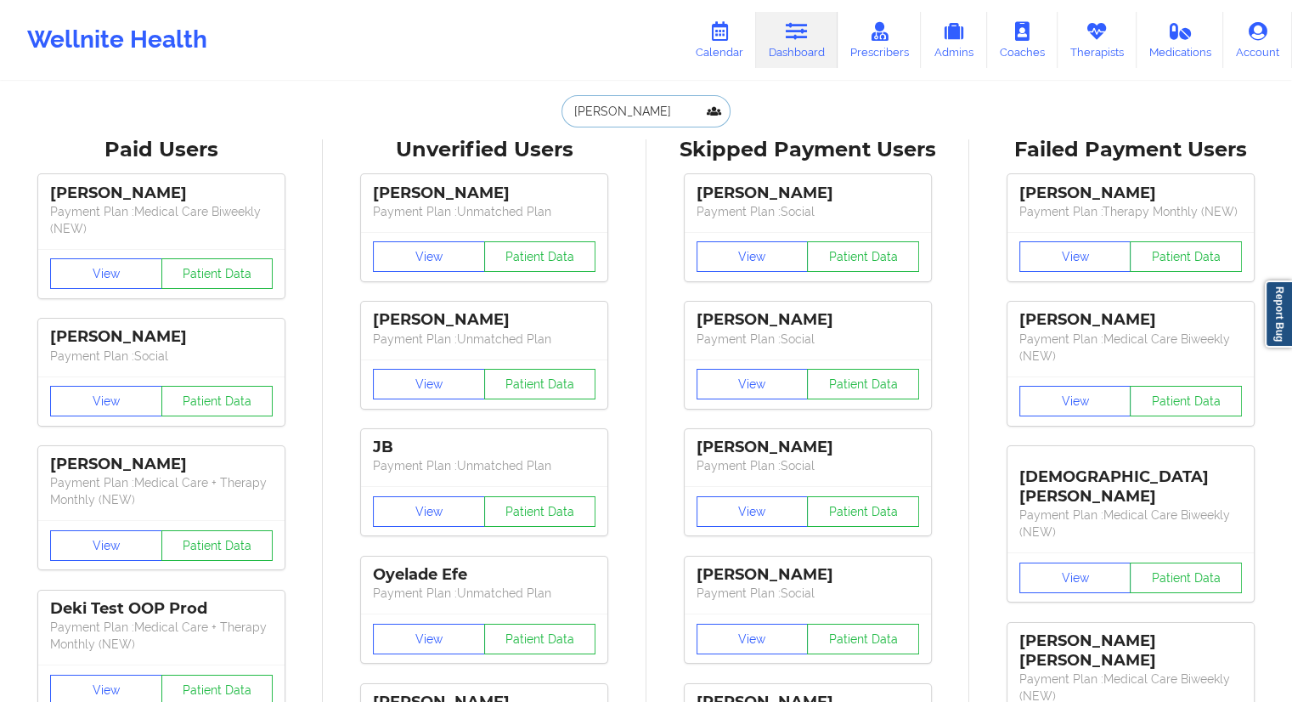
paste input "[PERSON_NAME]"
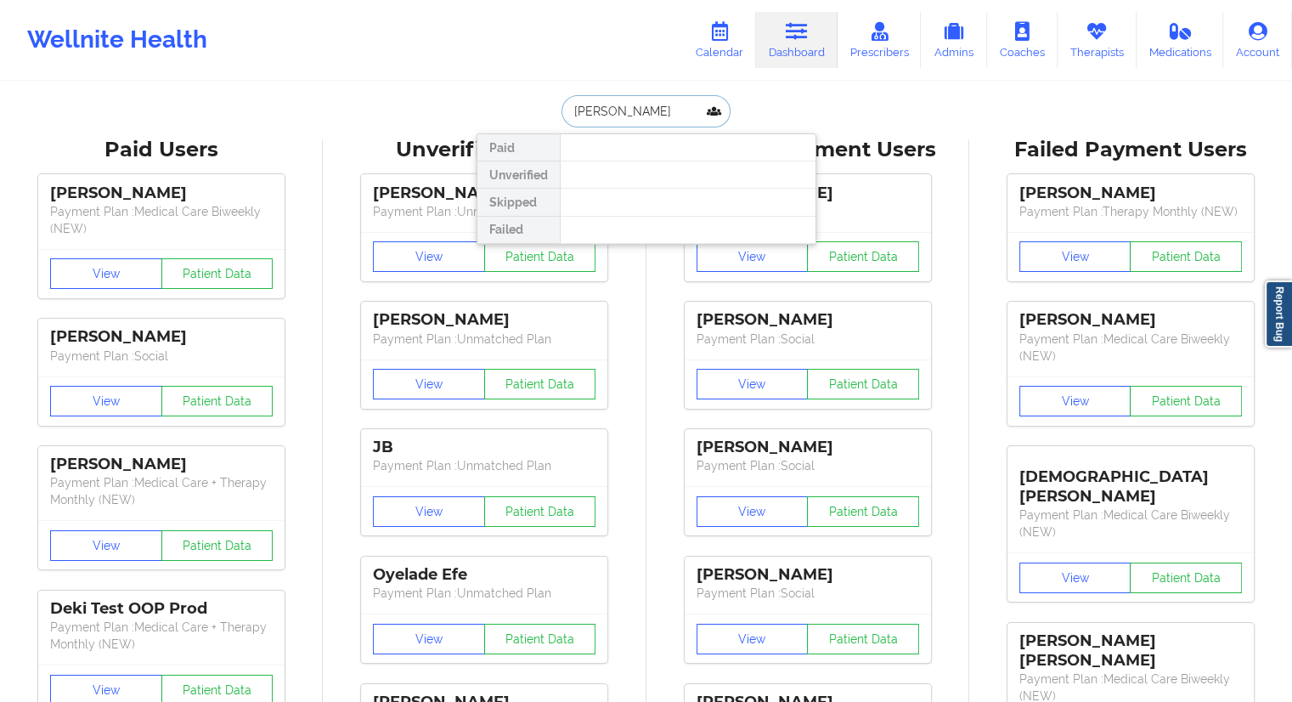
click at [618, 117] on input "[PERSON_NAME]" at bounding box center [645, 111] width 168 height 32
click at [595, 112] on input "[PERSON_NAME]" at bounding box center [645, 111] width 168 height 32
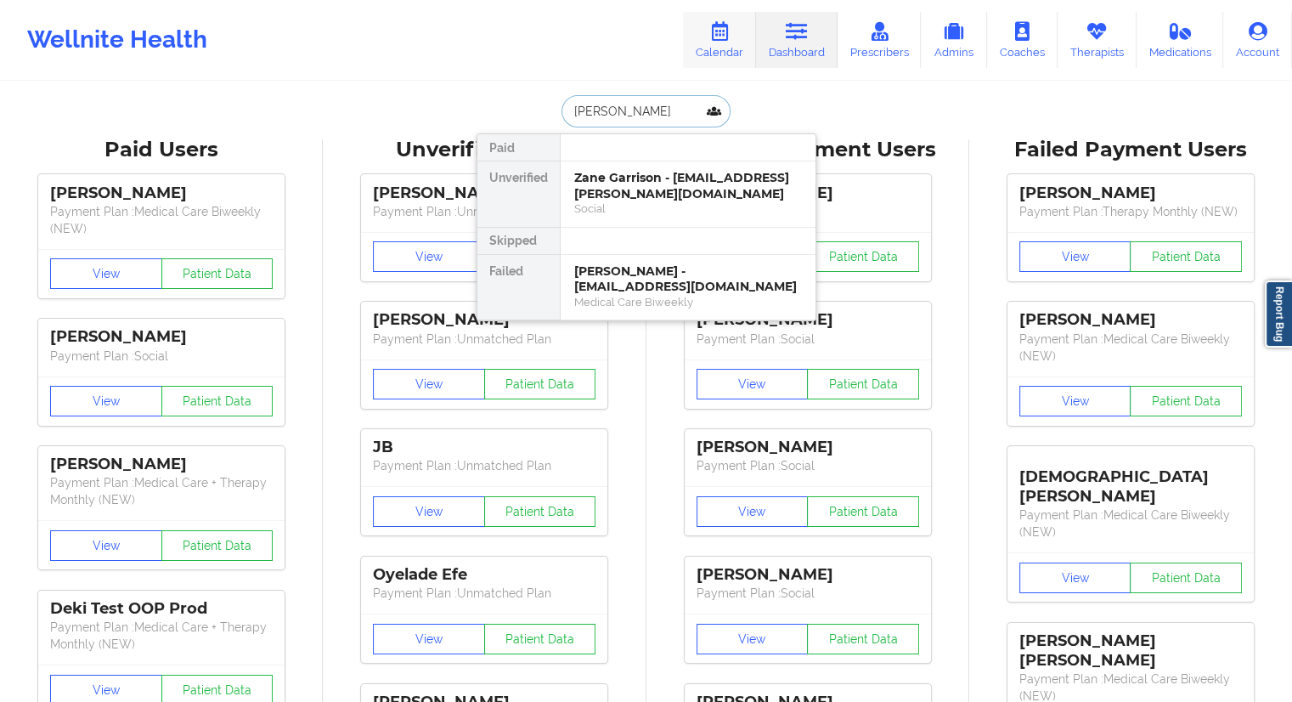
type input "[PERSON_NAME]"
click at [729, 48] on link "Calendar" at bounding box center [719, 40] width 73 height 56
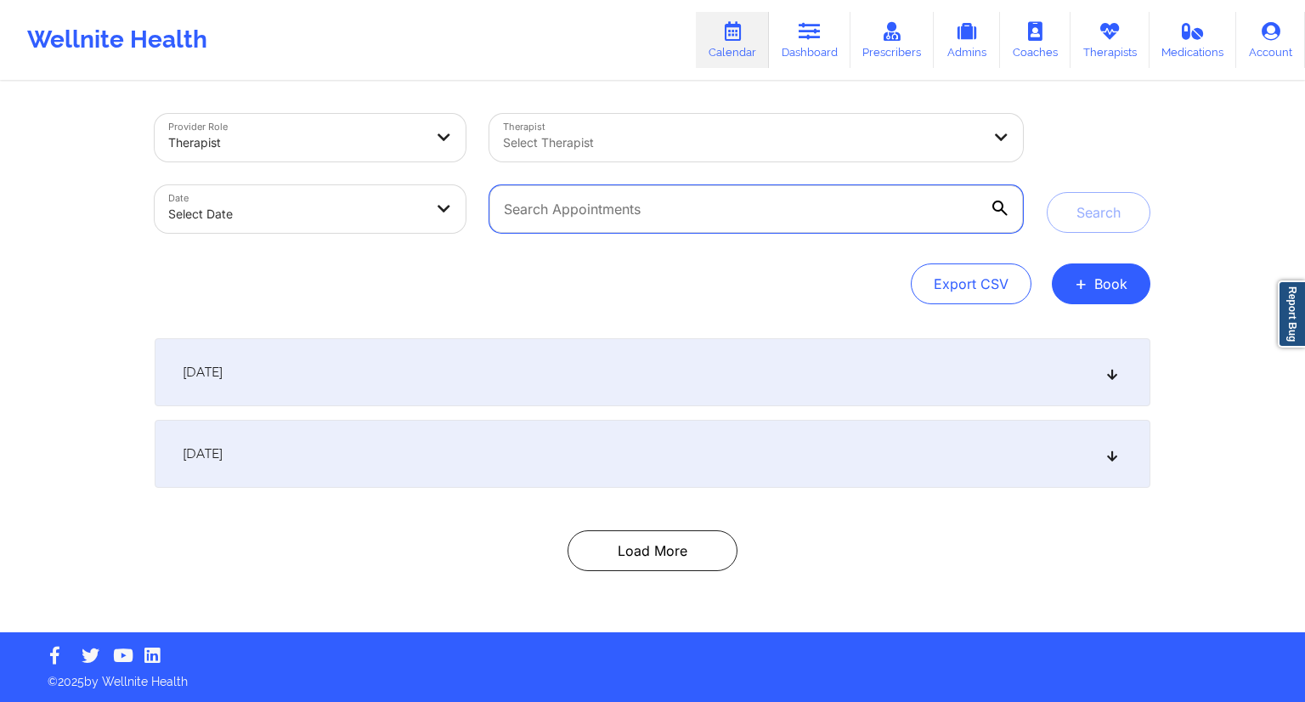
click at [625, 225] on input "text" at bounding box center [755, 209] width 533 height 48
paste input "[PERSON_NAME]"
click at [510, 209] on input "[PERSON_NAME]" at bounding box center [755, 209] width 533 height 48
click at [622, 209] on input "[PERSON_NAME]" at bounding box center [755, 209] width 533 height 48
click at [1007, 204] on div at bounding box center [1000, 208] width 17 height 17
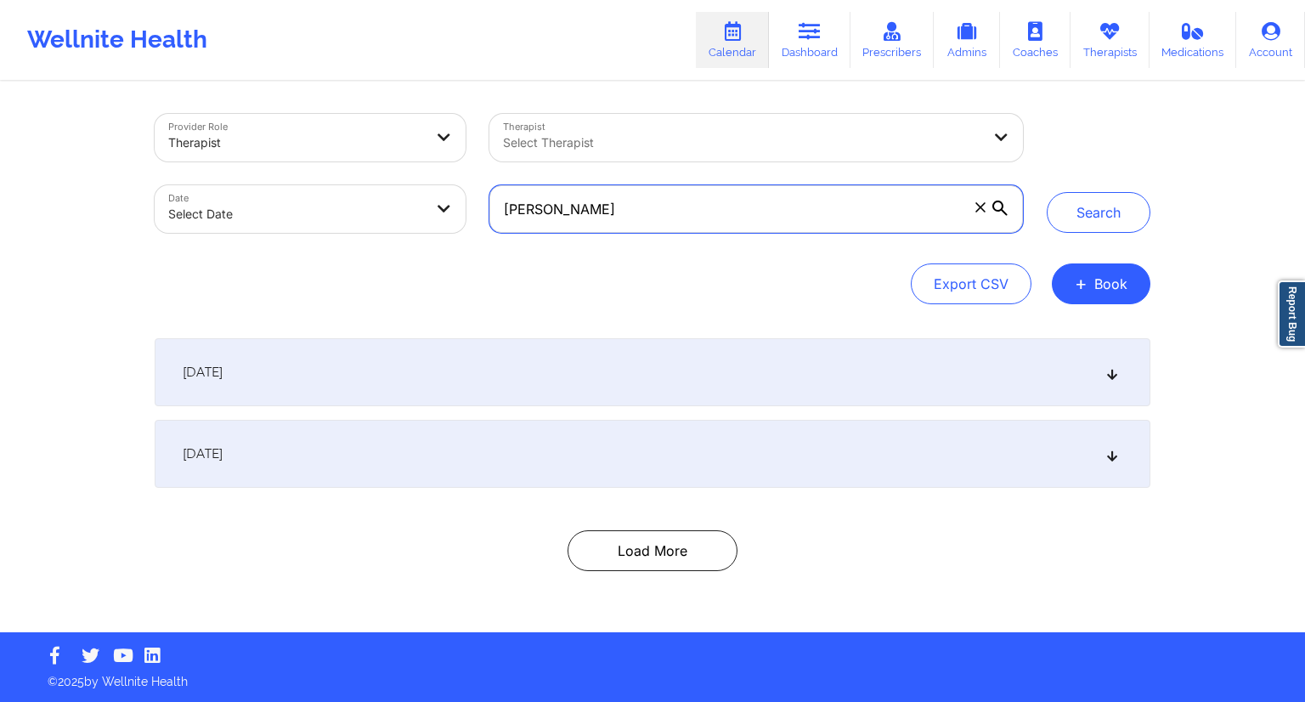
click at [1007, 204] on input "[PERSON_NAME]" at bounding box center [755, 209] width 533 height 48
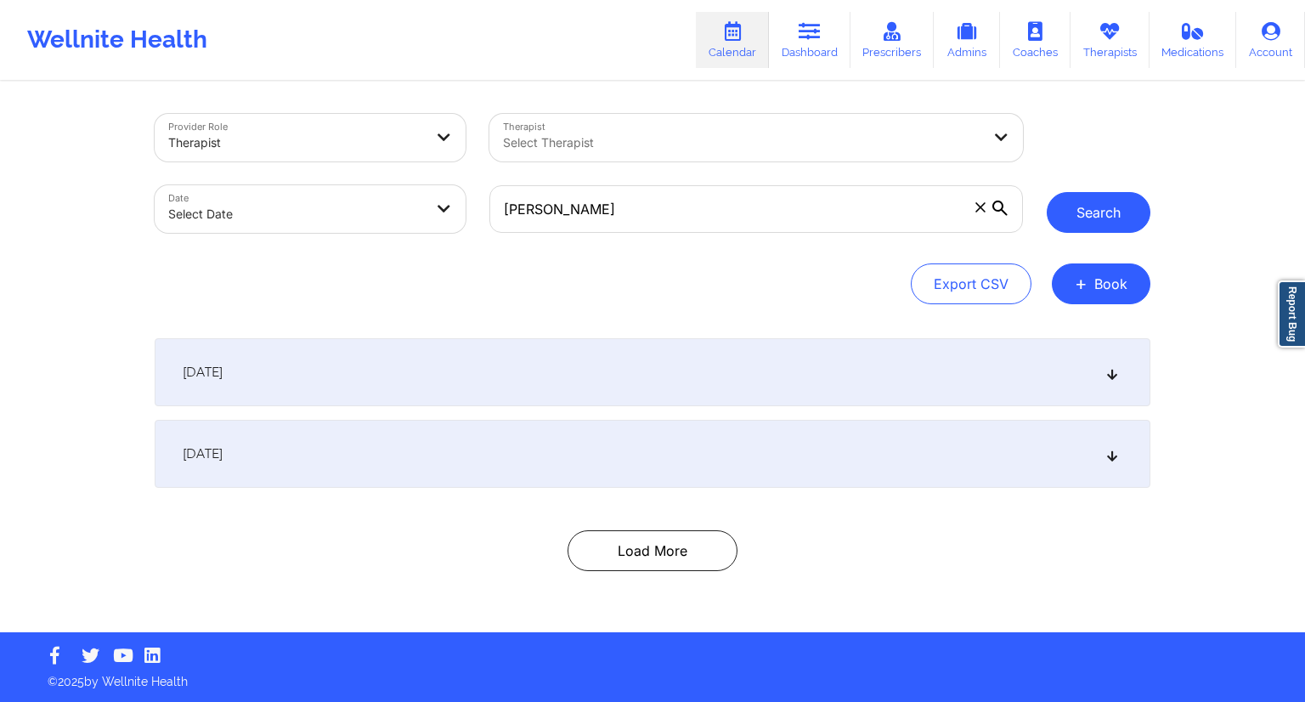
click at [1080, 217] on button "Search" at bounding box center [1098, 212] width 104 height 41
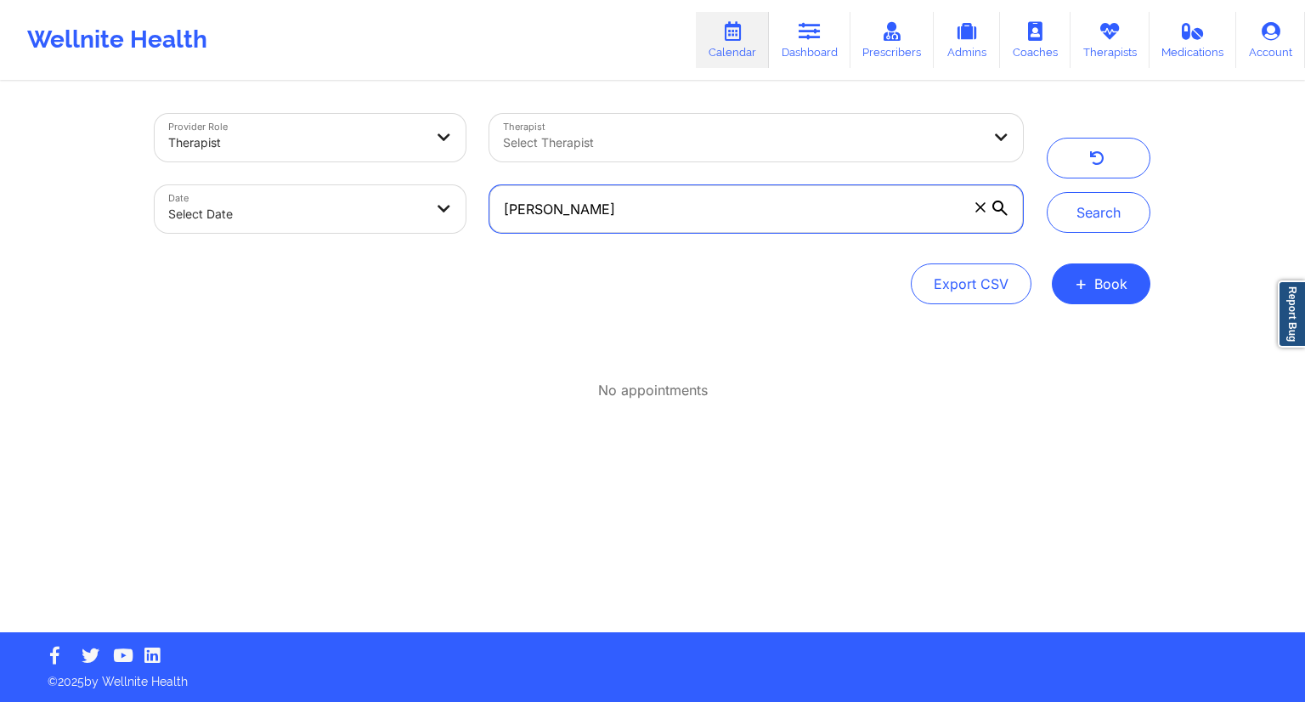
click at [712, 221] on input "[PERSON_NAME]" at bounding box center [755, 209] width 533 height 48
paste input "[EMAIL_ADDRESS][DOMAIN_NAME]"
type input "[EMAIL_ADDRESS][DOMAIN_NAME]"
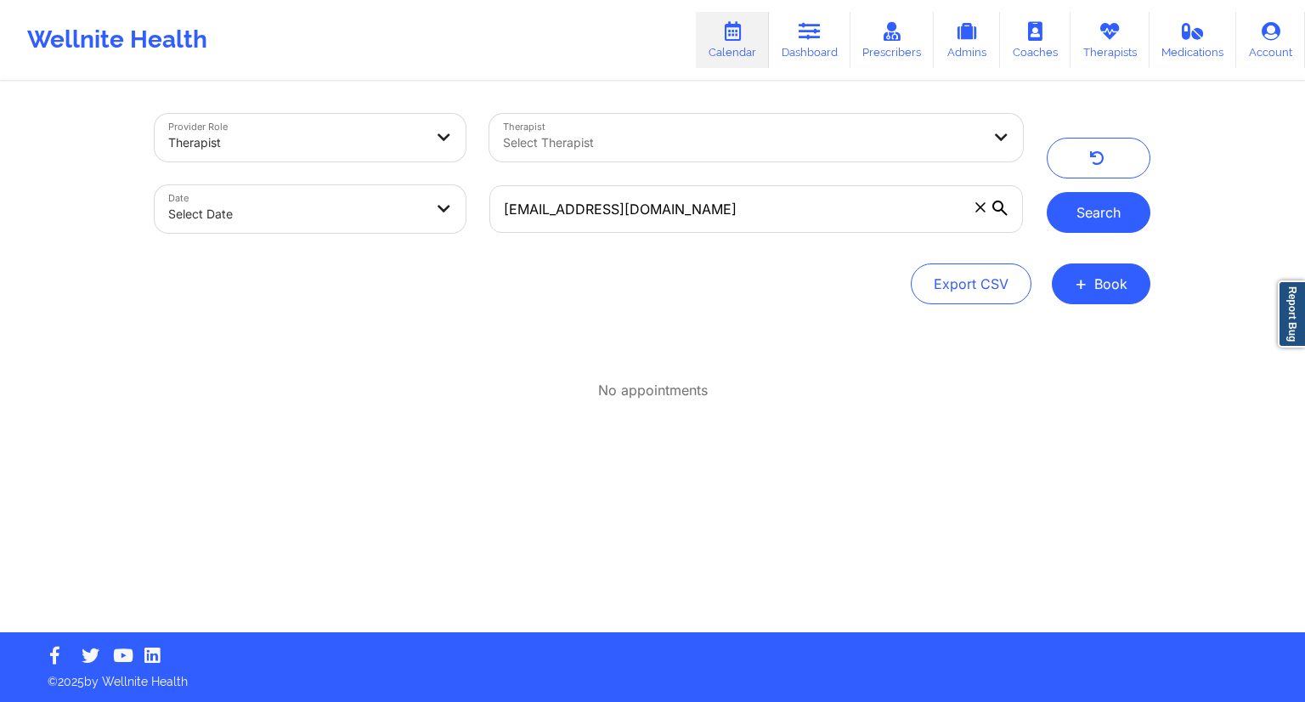
click at [1094, 214] on button "Search" at bounding box center [1098, 212] width 104 height 41
click at [742, 31] on icon at bounding box center [732, 31] width 22 height 19
click at [798, 48] on link "Dashboard" at bounding box center [810, 40] width 82 height 56
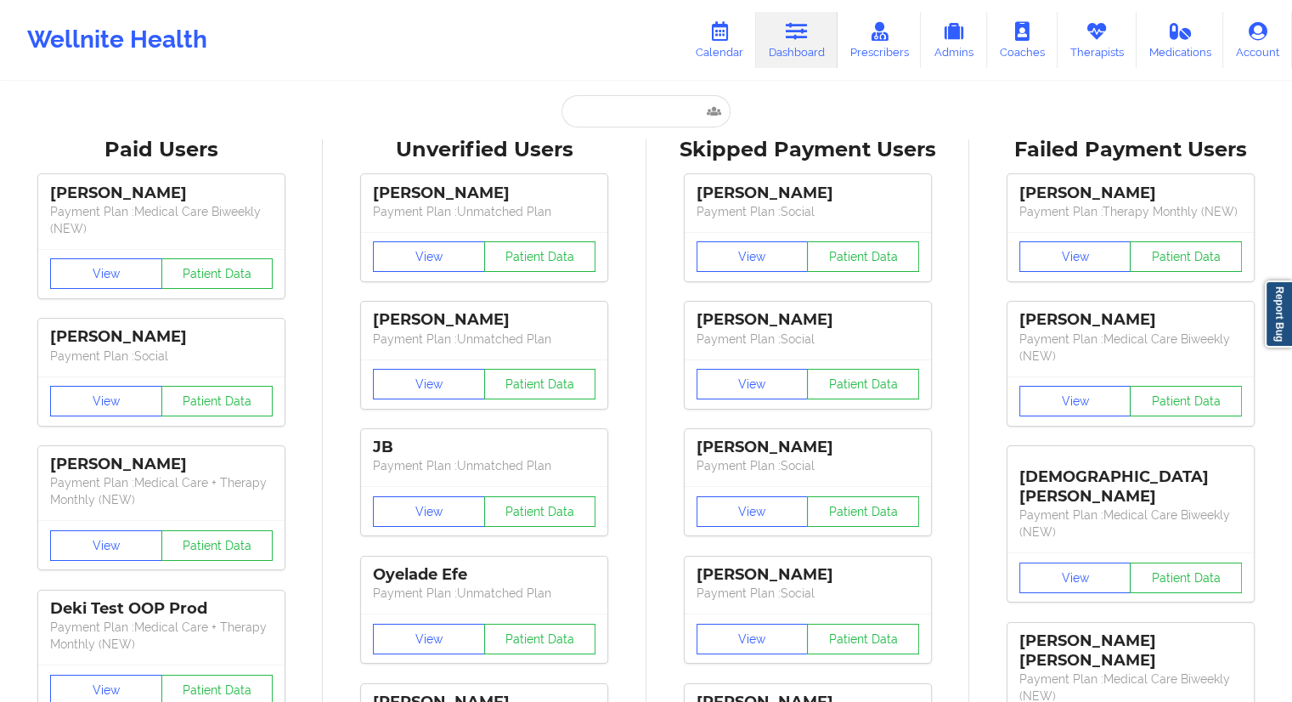
paste input "[EMAIL_ADDRESS][DOMAIN_NAME]"
type input "[EMAIL_ADDRESS][DOMAIN_NAME]"
click at [593, 120] on input "[EMAIL_ADDRESS][DOMAIN_NAME]" at bounding box center [645, 111] width 168 height 32
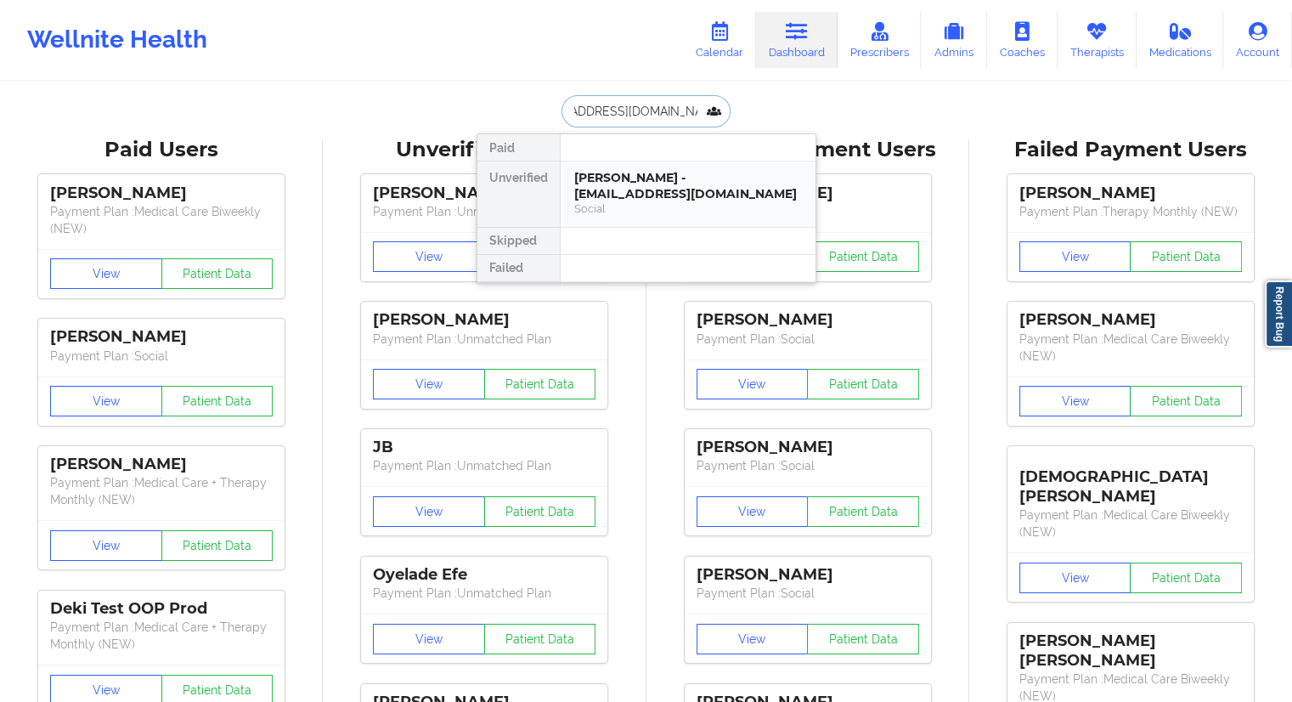
click at [619, 193] on div "[PERSON_NAME] - [EMAIL_ADDRESS][DOMAIN_NAME]" at bounding box center [688, 185] width 228 height 31
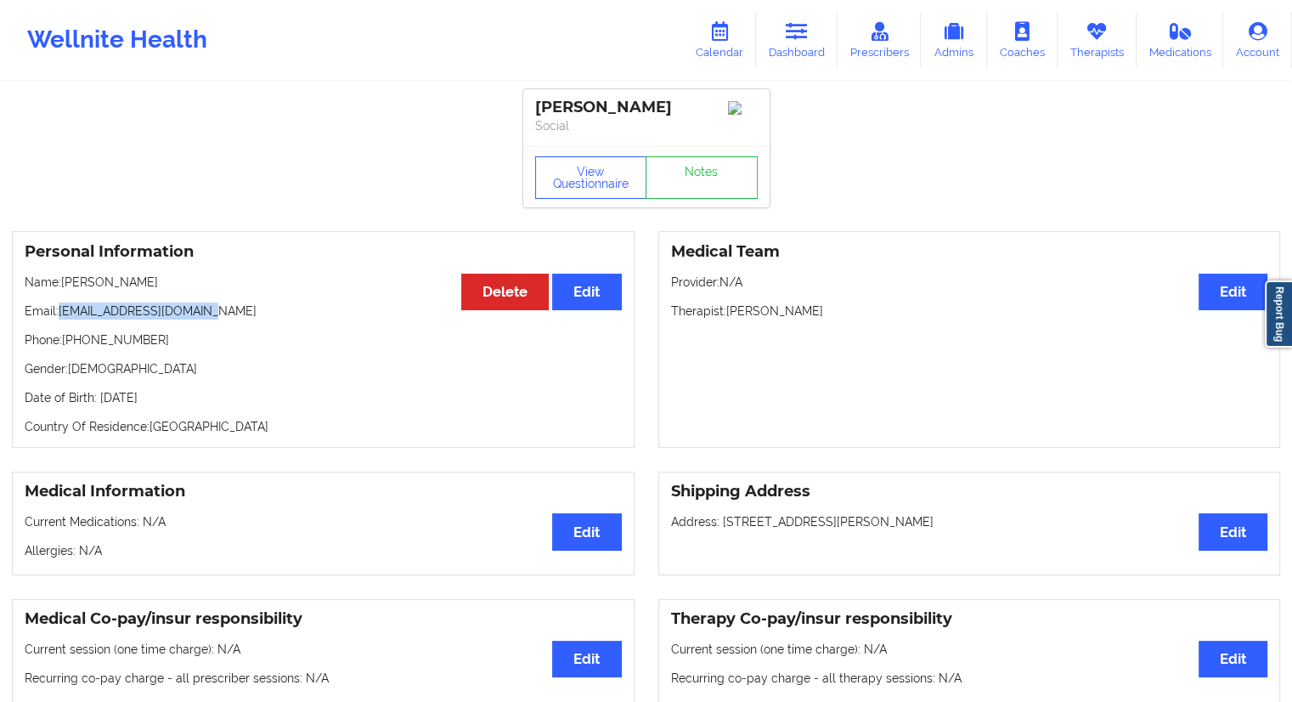
drag, startPoint x: 227, startPoint y: 306, endPoint x: 62, endPoint y: 305, distance: 164.8
click at [62, 305] on div "Personal Information Edit Delete Name: [PERSON_NAME] Email: [EMAIL_ADDRESS][DOM…" at bounding box center [323, 339] width 623 height 217
click at [730, 38] on icon at bounding box center [719, 31] width 22 height 19
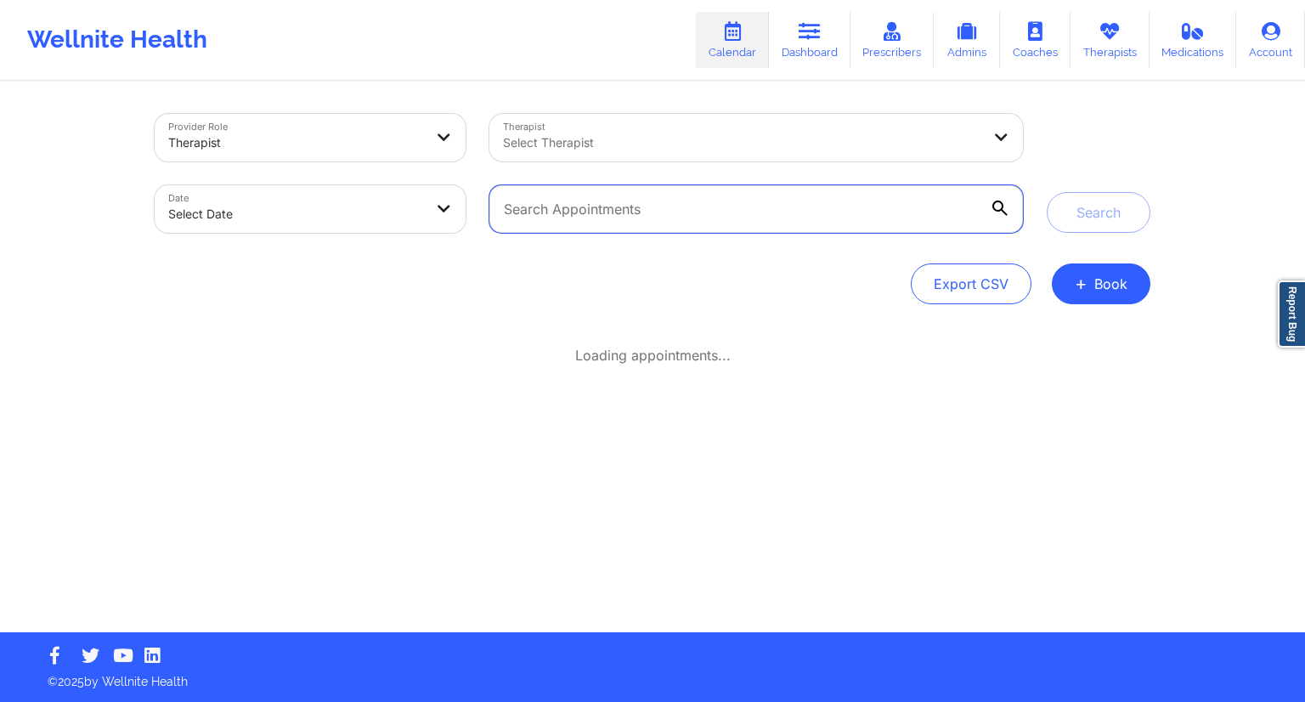
click at [732, 189] on input "text" at bounding box center [755, 209] width 533 height 48
paste input "[EMAIL_ADDRESS][DOMAIN_NAME]"
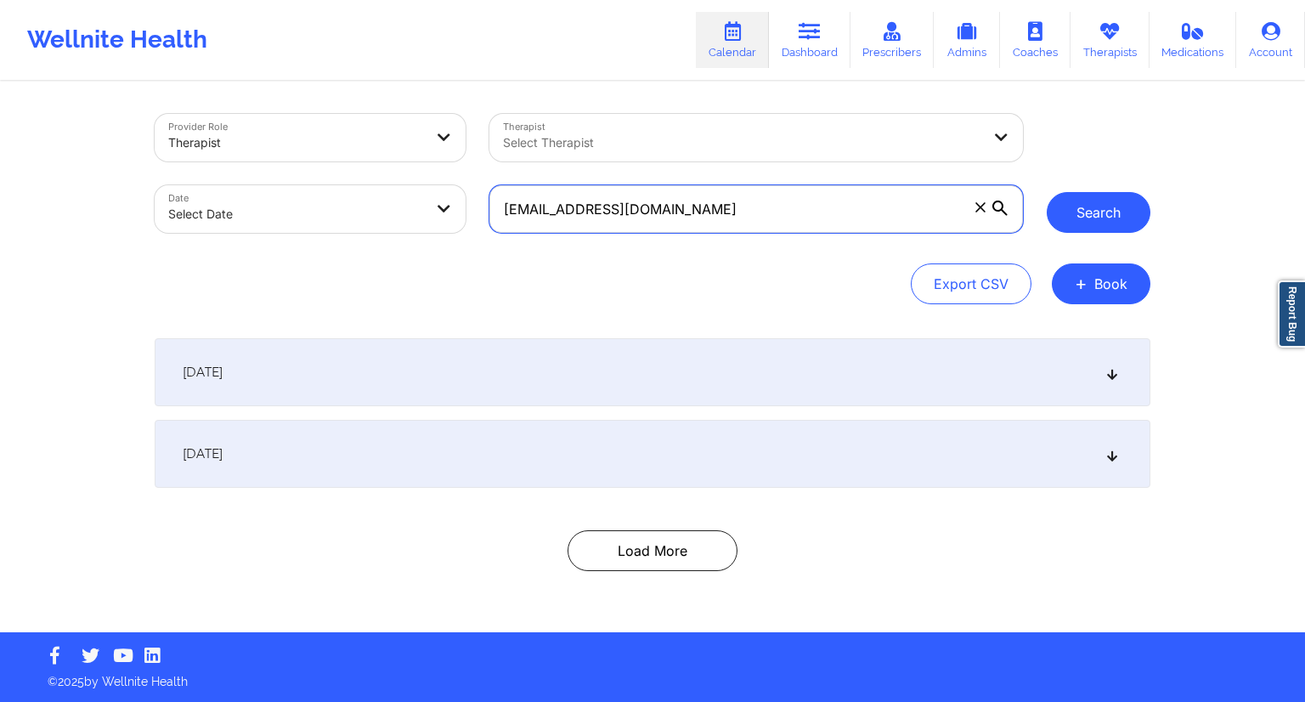
type input "[EMAIL_ADDRESS][DOMAIN_NAME]"
click at [1097, 195] on button "Search" at bounding box center [1098, 212] width 104 height 41
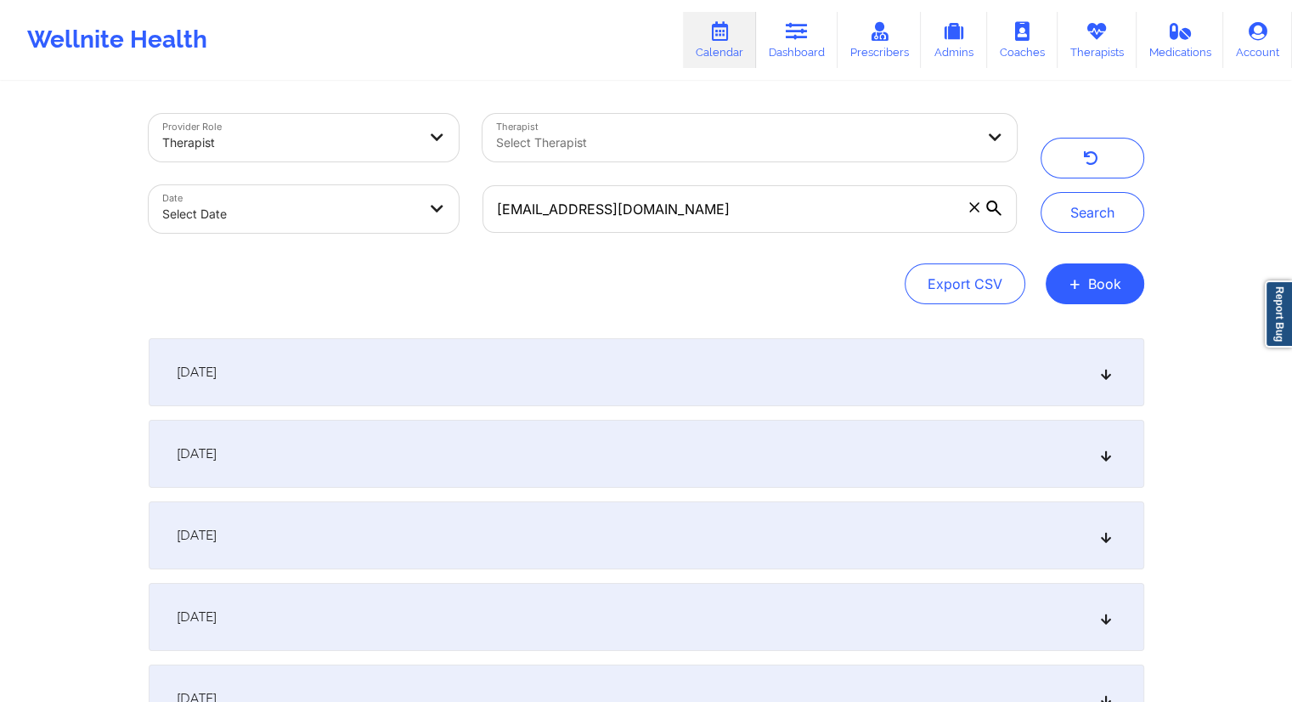
scroll to position [170, 0]
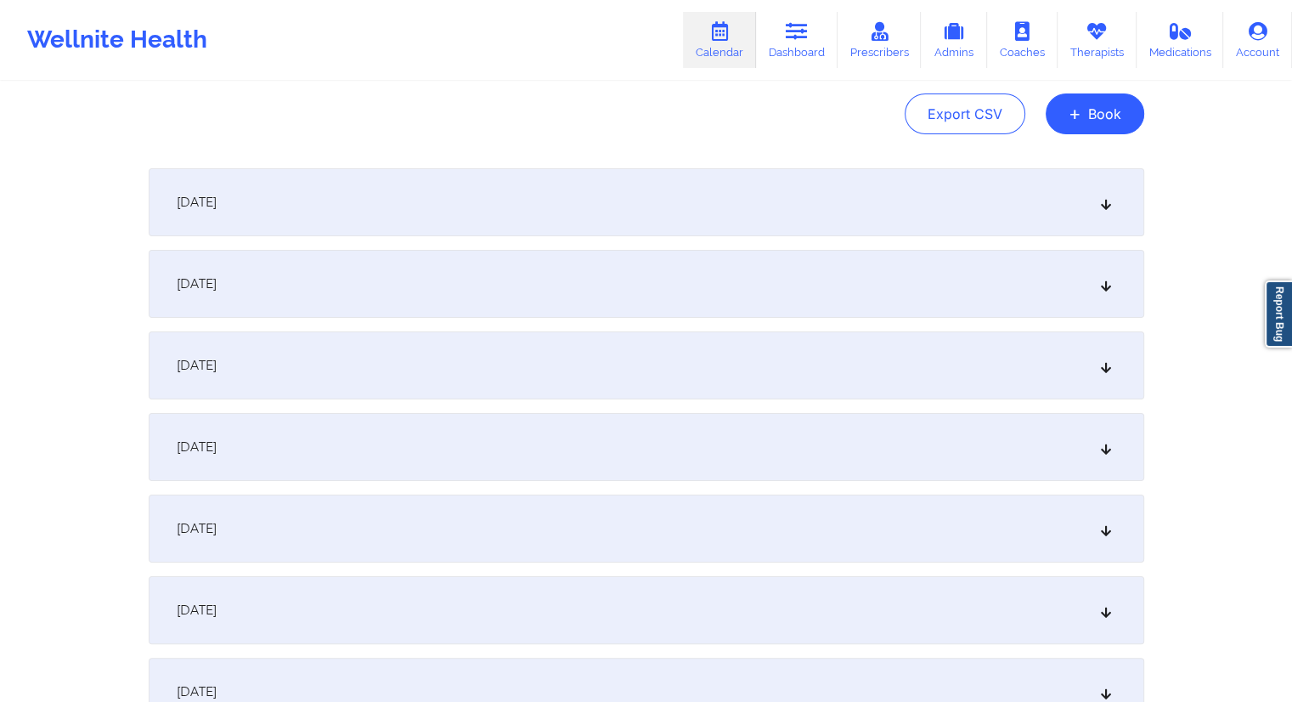
click at [537, 223] on div "[DATE]" at bounding box center [646, 202] width 995 height 68
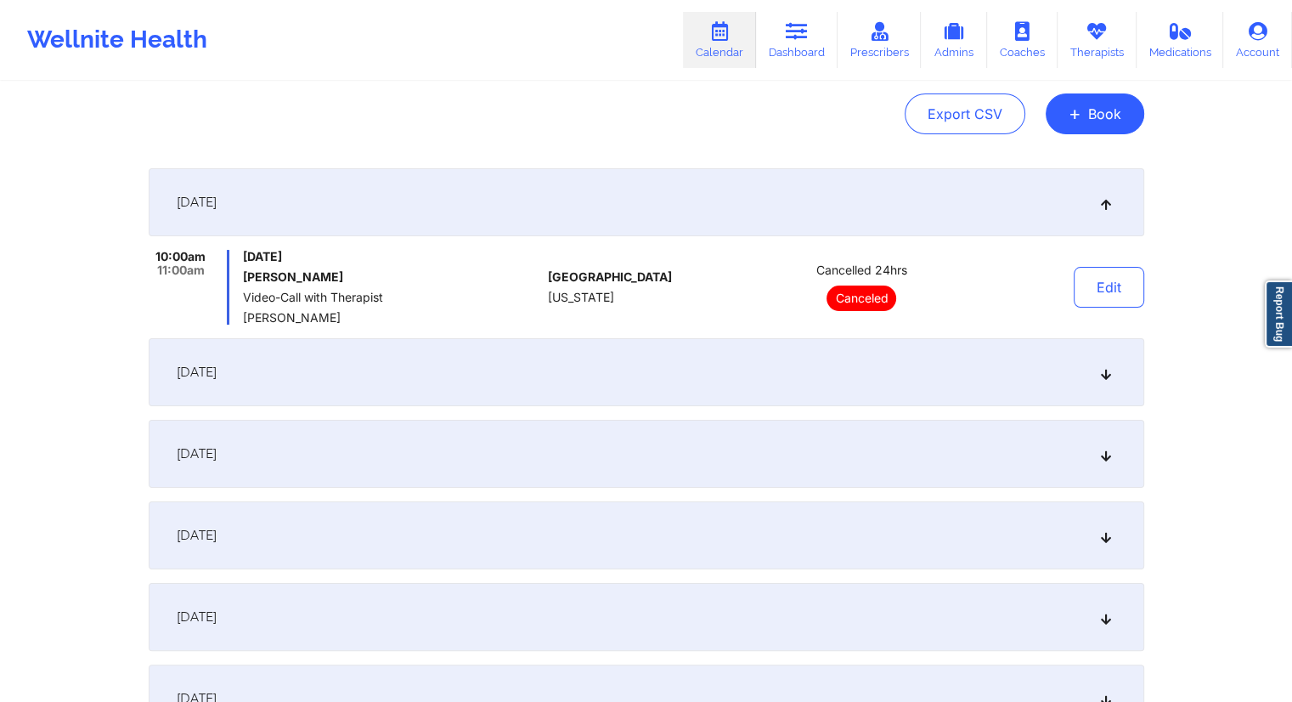
click at [422, 367] on div "[DATE]" at bounding box center [646, 372] width 995 height 68
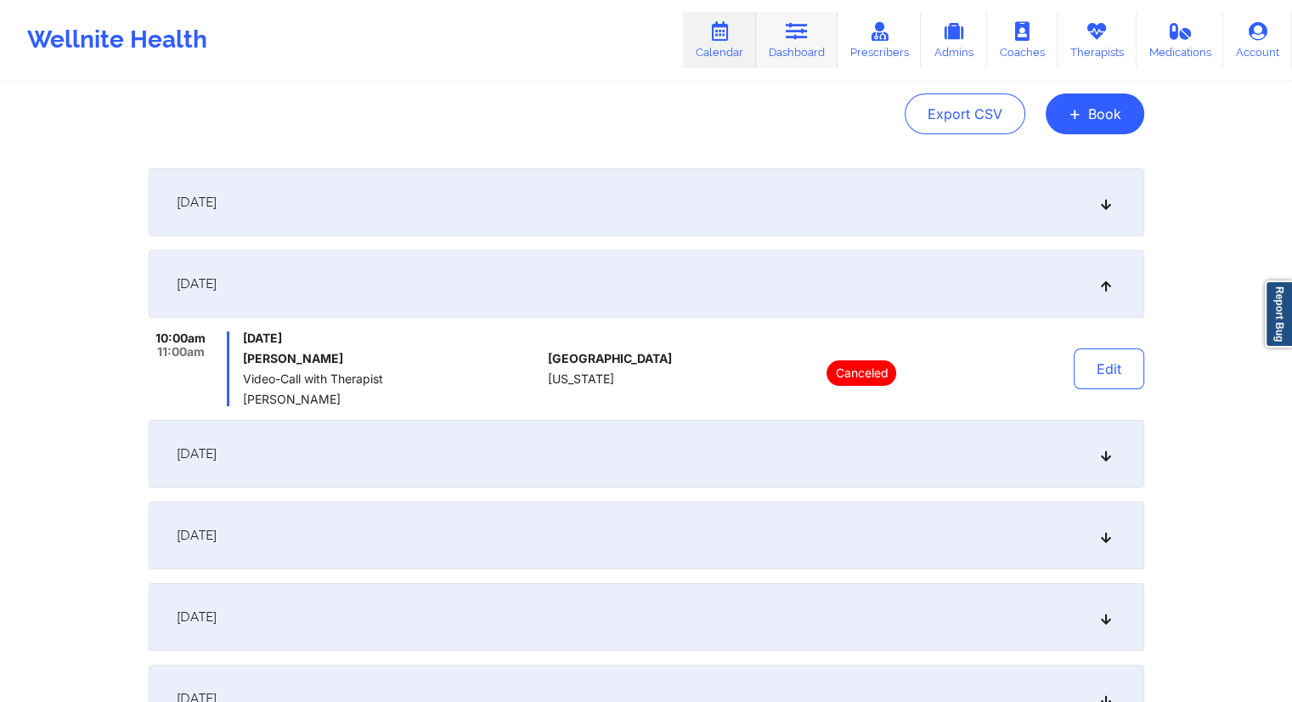
click at [788, 42] on link "Dashboard" at bounding box center [797, 40] width 82 height 56
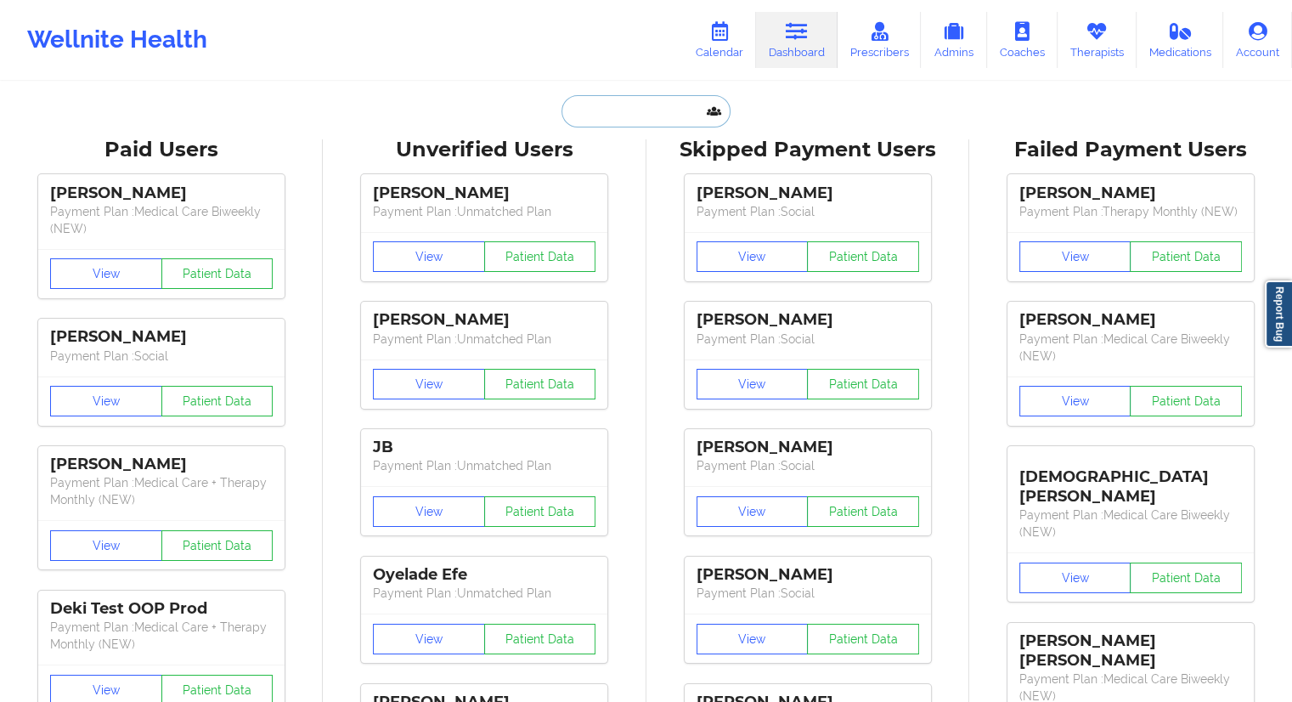
click at [596, 117] on input "text" at bounding box center [645, 111] width 168 height 32
paste input "[PERSON_NAME][EMAIL_ADDRESS][PERSON_NAME][PERSON_NAME][DOMAIN_NAME]"
type input "[PERSON_NAME][EMAIL_ADDRESS][PERSON_NAME][PERSON_NAME][DOMAIN_NAME]"
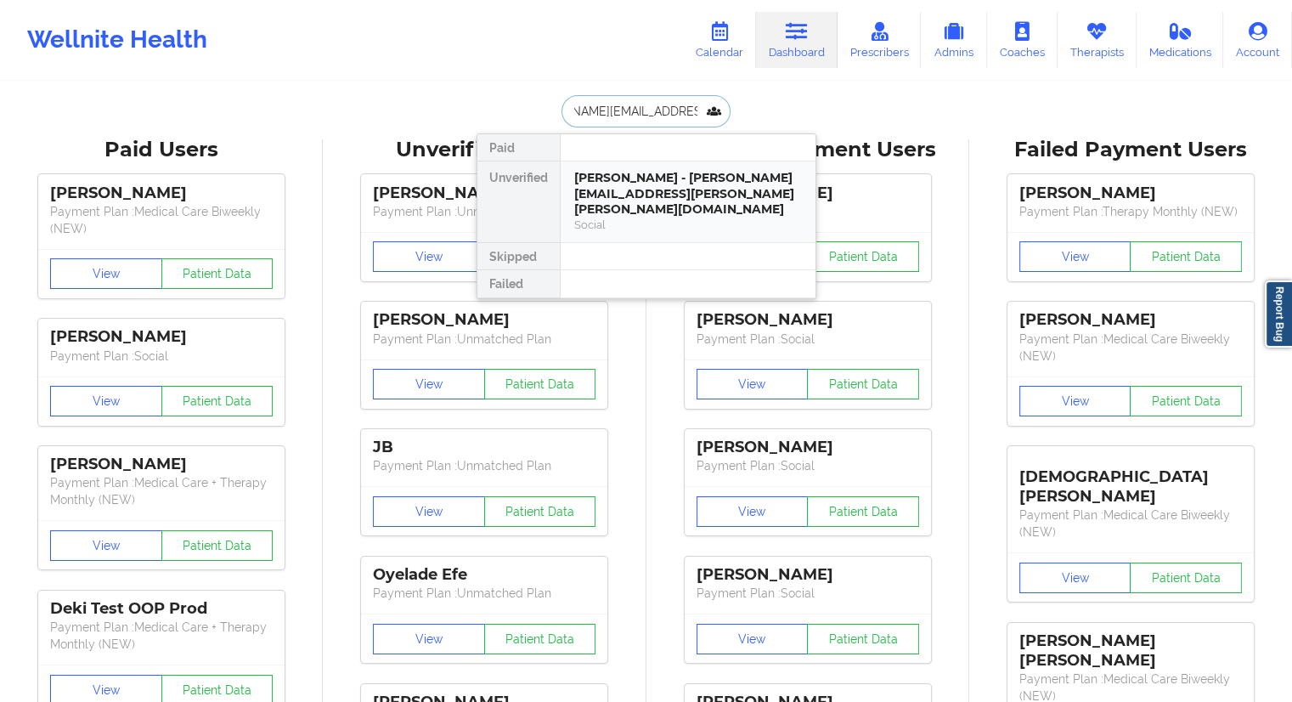
click at [631, 165] on div "[PERSON_NAME] - [PERSON_NAME][EMAIL_ADDRESS][PERSON_NAME][PERSON_NAME][DOMAIN_N…" at bounding box center [688, 201] width 255 height 81
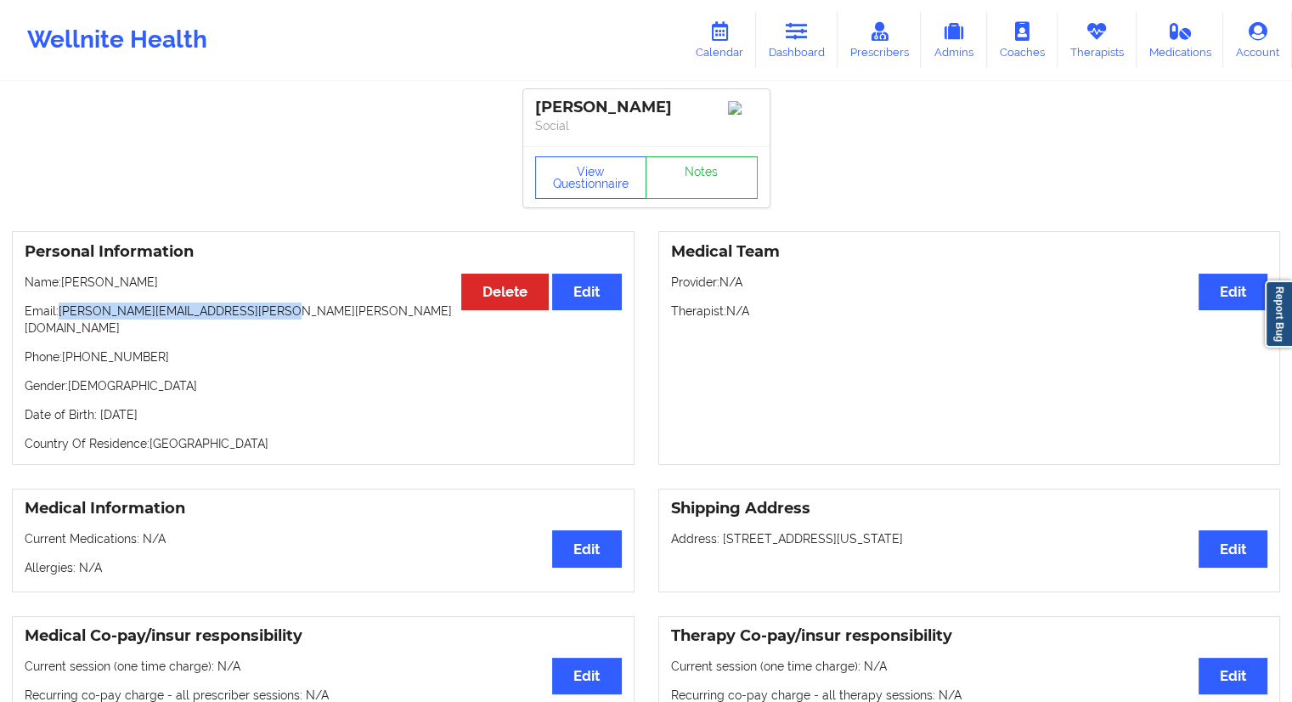
drag, startPoint x: 285, startPoint y: 320, endPoint x: 65, endPoint y: 306, distance: 220.5
click at [65, 306] on div "Personal Information Edit Delete Name: [PERSON_NAME] Email: [PERSON_NAME][EMAIL…" at bounding box center [323, 348] width 623 height 234
click at [724, 43] on link "Calendar" at bounding box center [719, 40] width 73 height 56
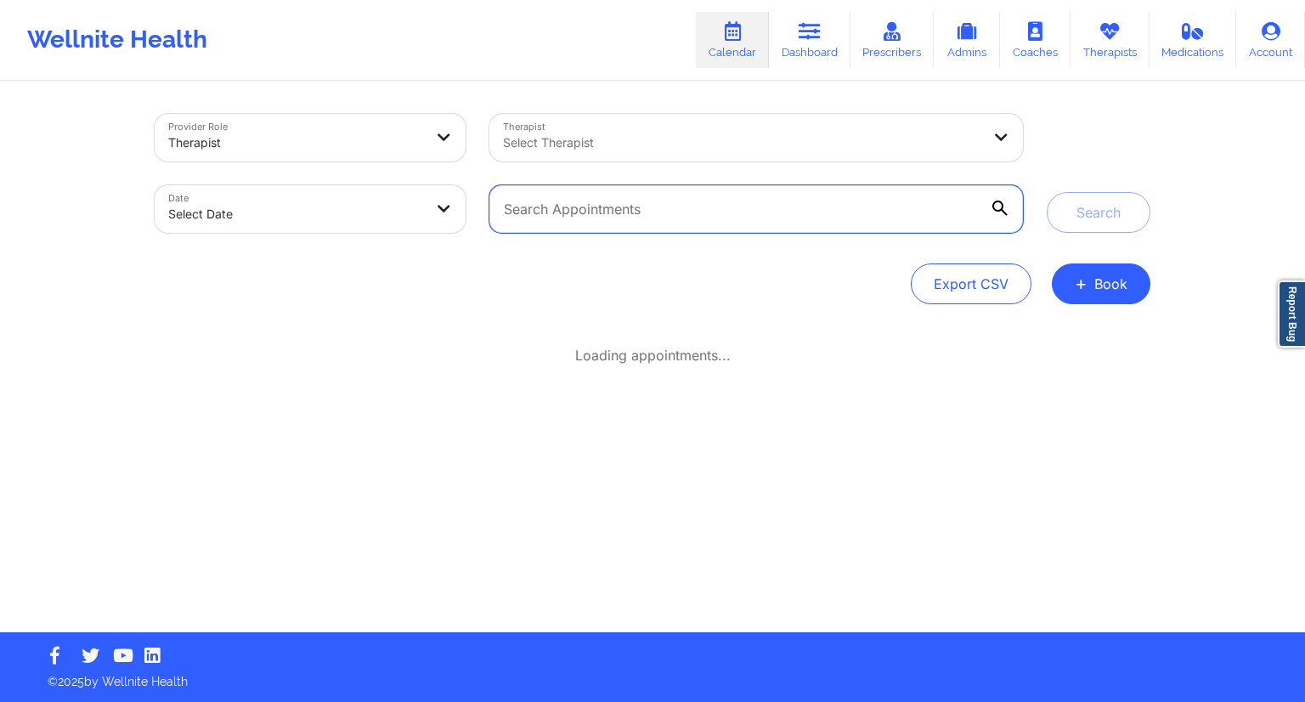
click at [634, 205] on input "text" at bounding box center [755, 209] width 533 height 48
paste input "[PERSON_NAME][EMAIL_ADDRESS][PERSON_NAME][PERSON_NAME][DOMAIN_NAME]"
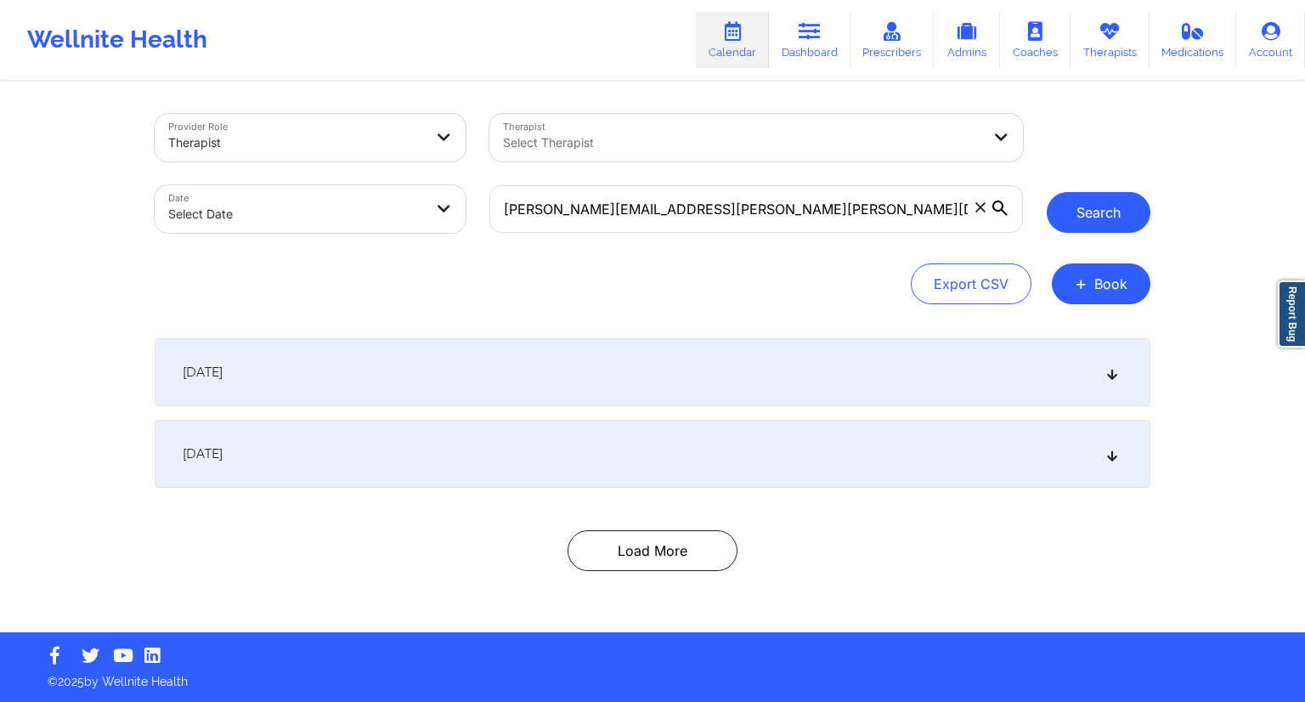
click at [1063, 225] on button "Search" at bounding box center [1098, 212] width 104 height 41
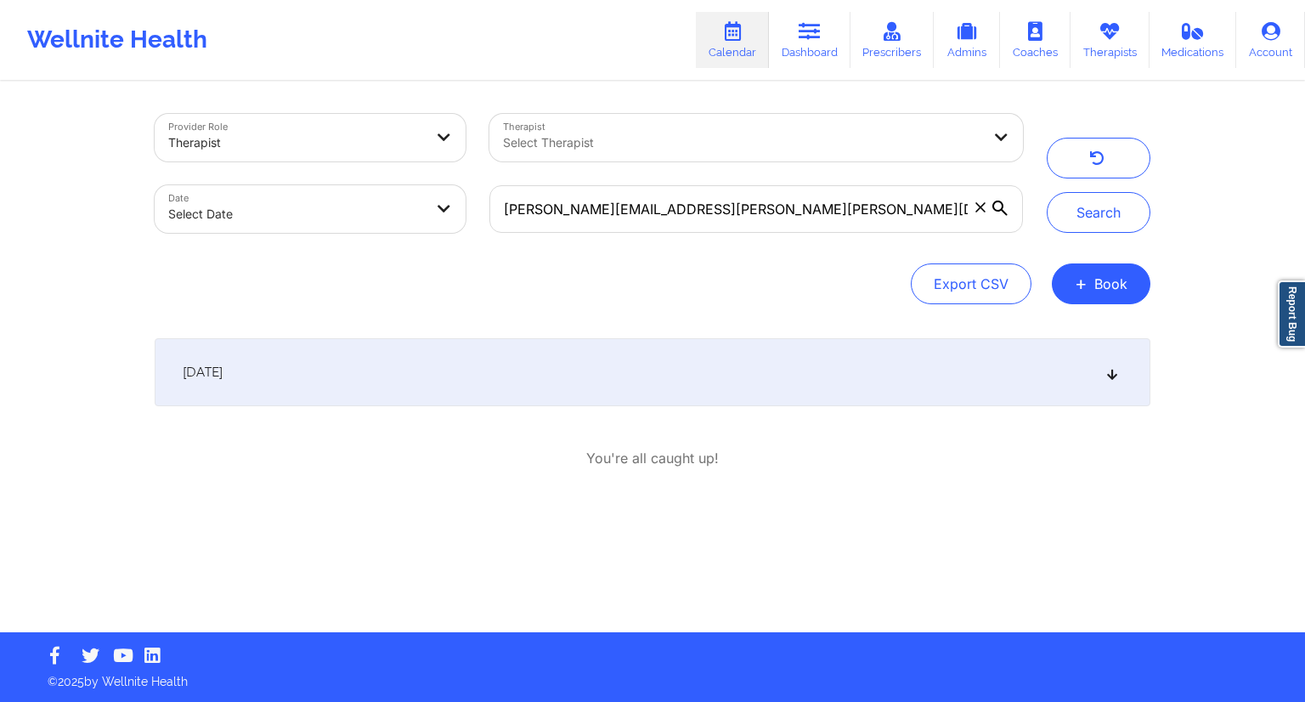
click at [1052, 381] on div "[DATE]" at bounding box center [652, 372] width 995 height 68
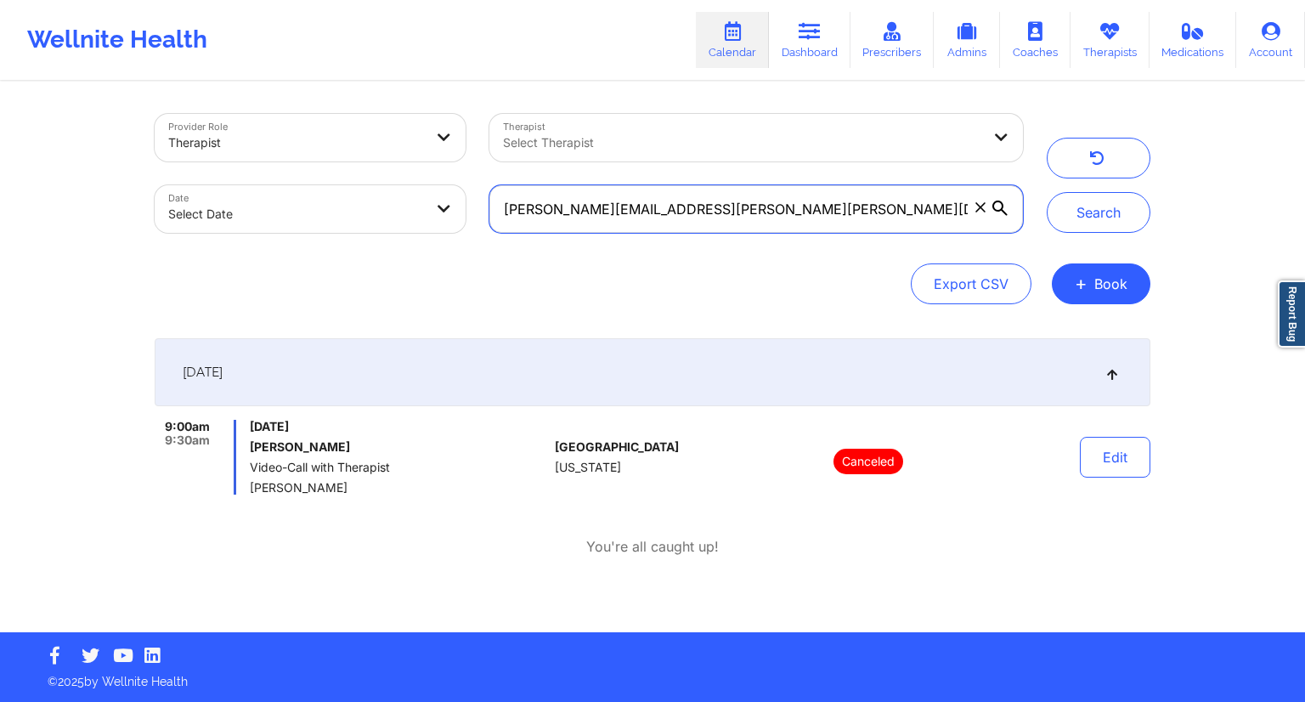
click at [744, 215] on input "[PERSON_NAME][EMAIL_ADDRESS][PERSON_NAME][PERSON_NAME][DOMAIN_NAME]" at bounding box center [755, 209] width 533 height 48
paste input "chavezfritola"
type input "[EMAIL_ADDRESS][DOMAIN_NAME]"
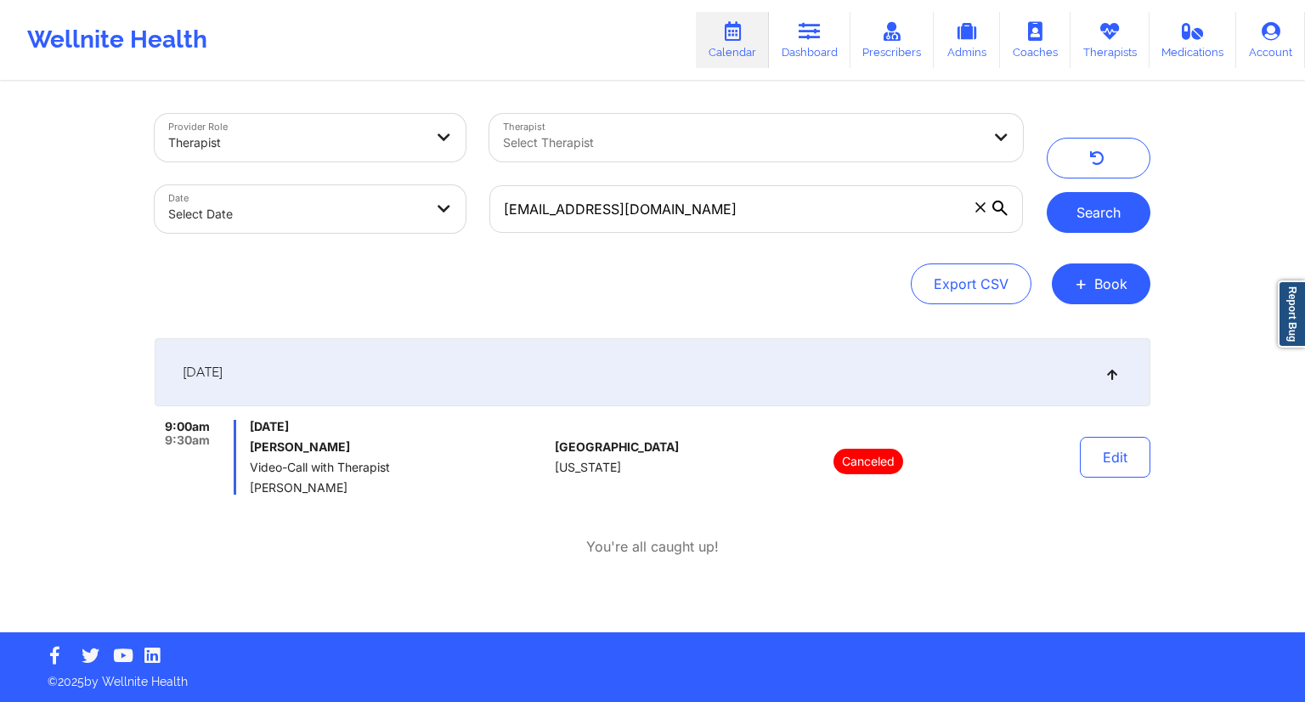
click at [1132, 212] on button "Search" at bounding box center [1098, 212] width 104 height 41
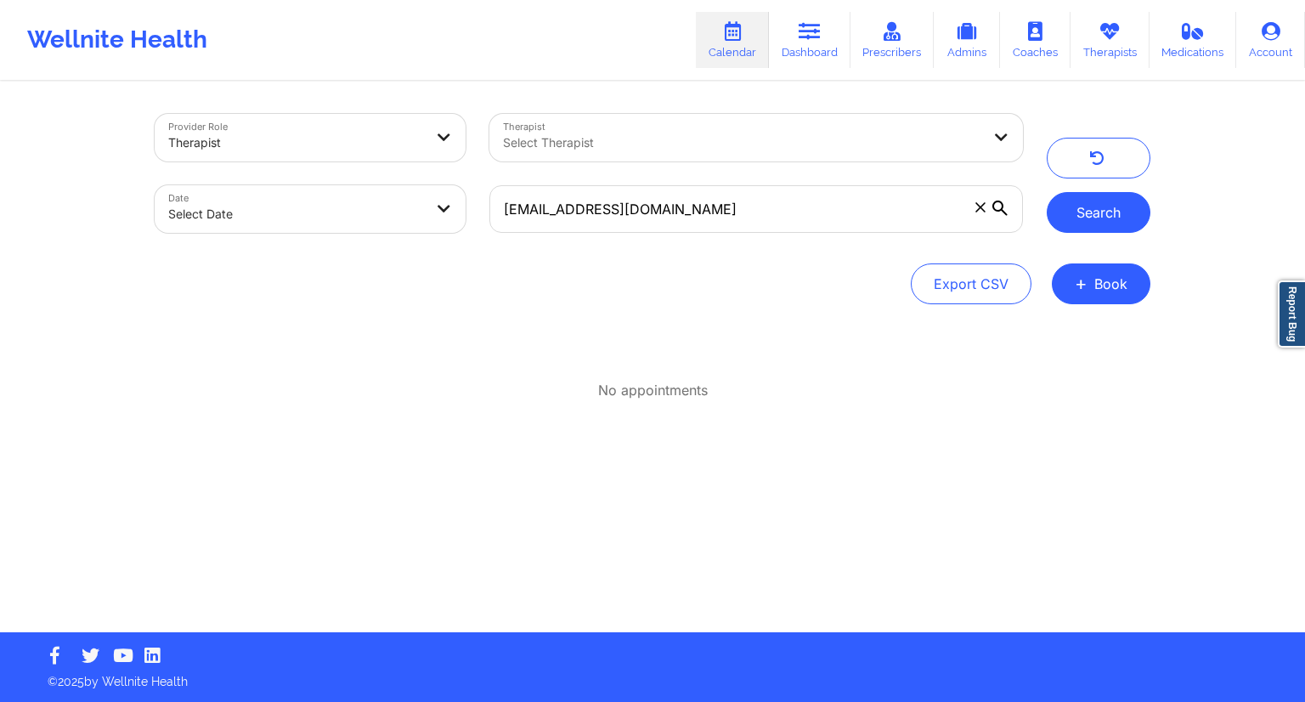
click at [1103, 198] on button "Search" at bounding box center [1098, 212] width 104 height 41
click at [789, 59] on link "Dashboard" at bounding box center [810, 40] width 82 height 56
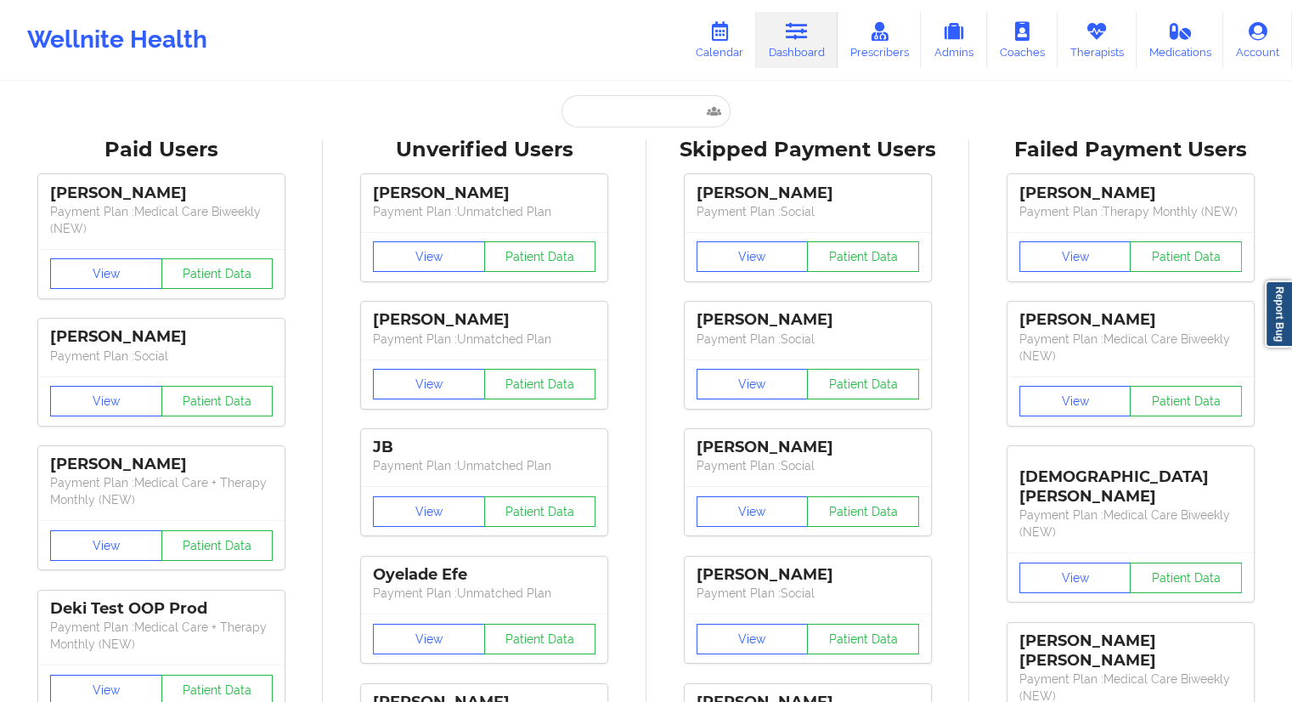
click at [616, 117] on input "text" at bounding box center [645, 111] width 168 height 32
paste input "[EMAIL_ADDRESS][DOMAIN_NAME]"
type input "[EMAIL_ADDRESS][DOMAIN_NAME]"
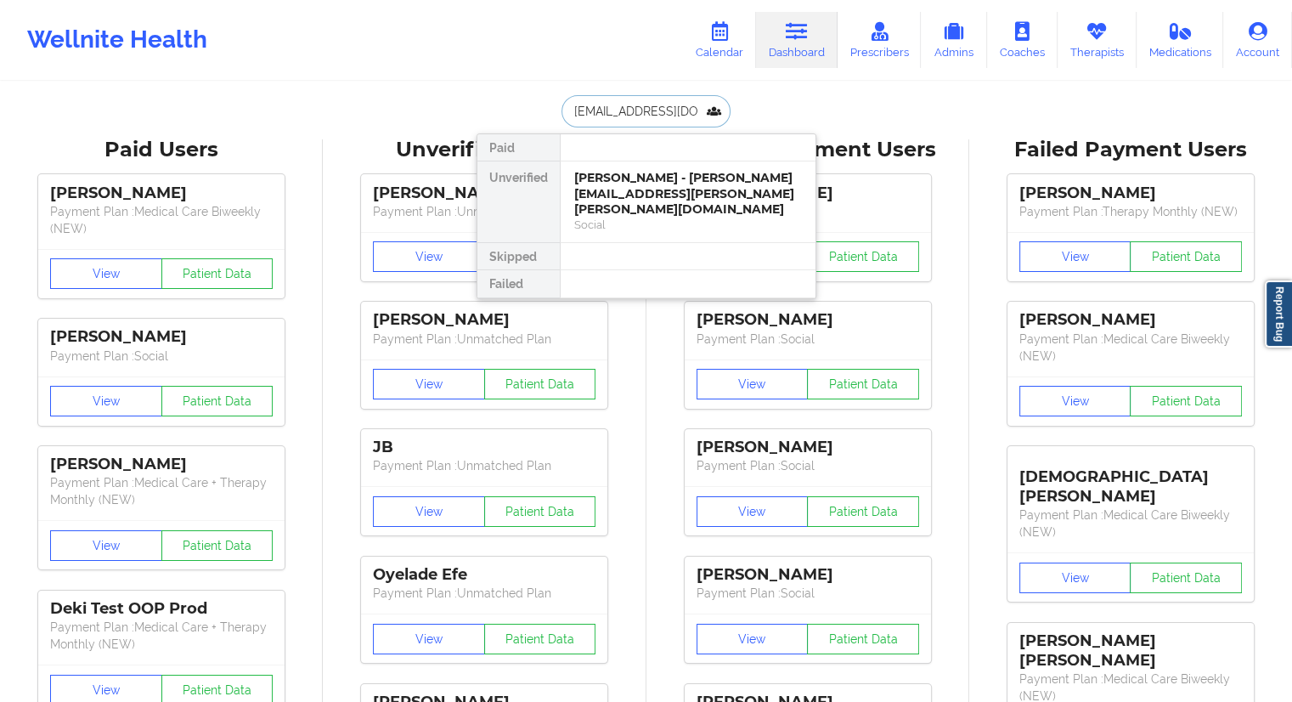
scroll to position [0, 8]
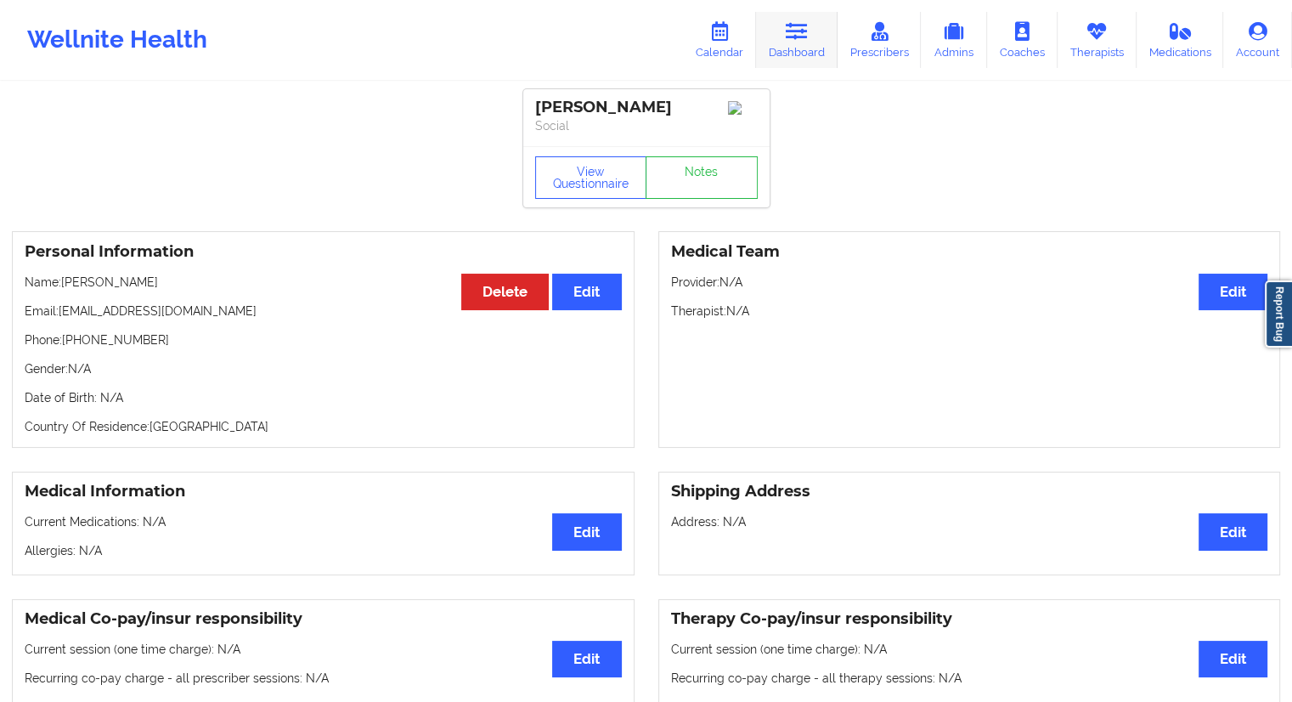
click at [821, 49] on link "Dashboard" at bounding box center [797, 40] width 82 height 56
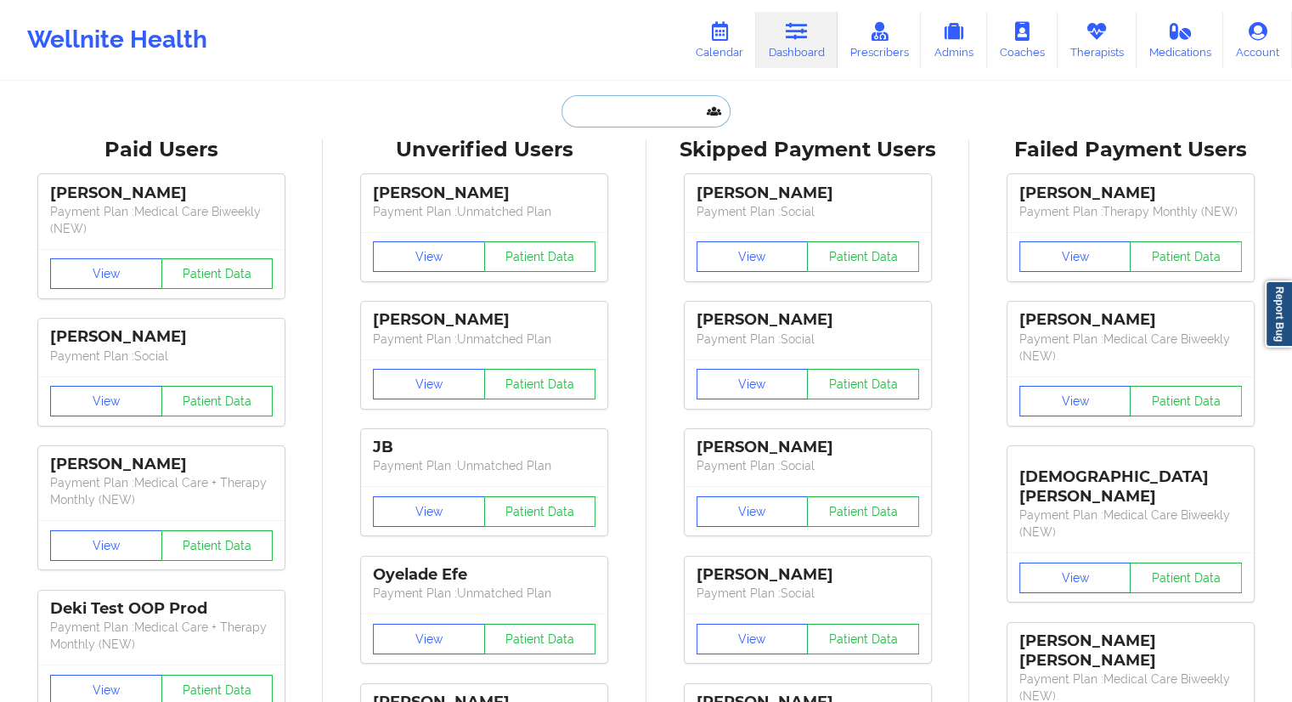
click at [578, 114] on input "text" at bounding box center [645, 111] width 168 height 32
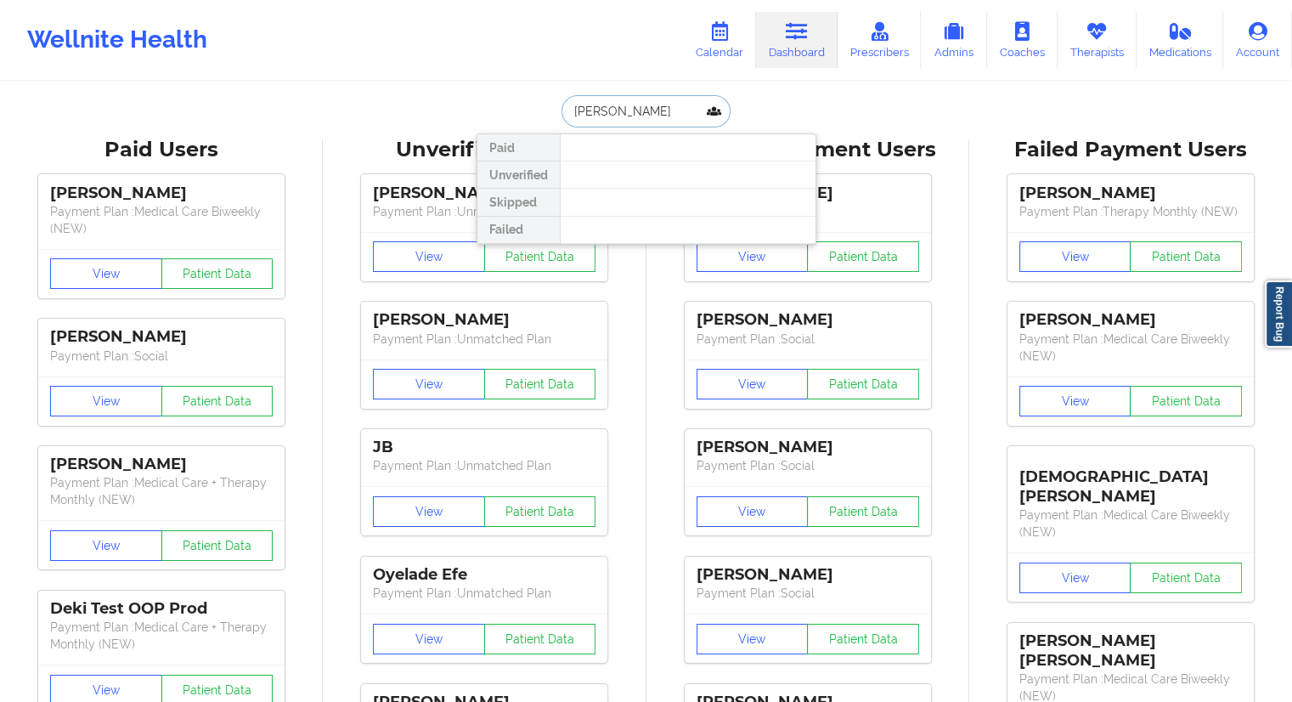
drag, startPoint x: 668, startPoint y: 121, endPoint x: 527, endPoint y: 118, distance: 141.0
click at [527, 118] on div "[PERSON_NAME] Paid Unverified Skipped Failed" at bounding box center [647, 111] width 340 height 32
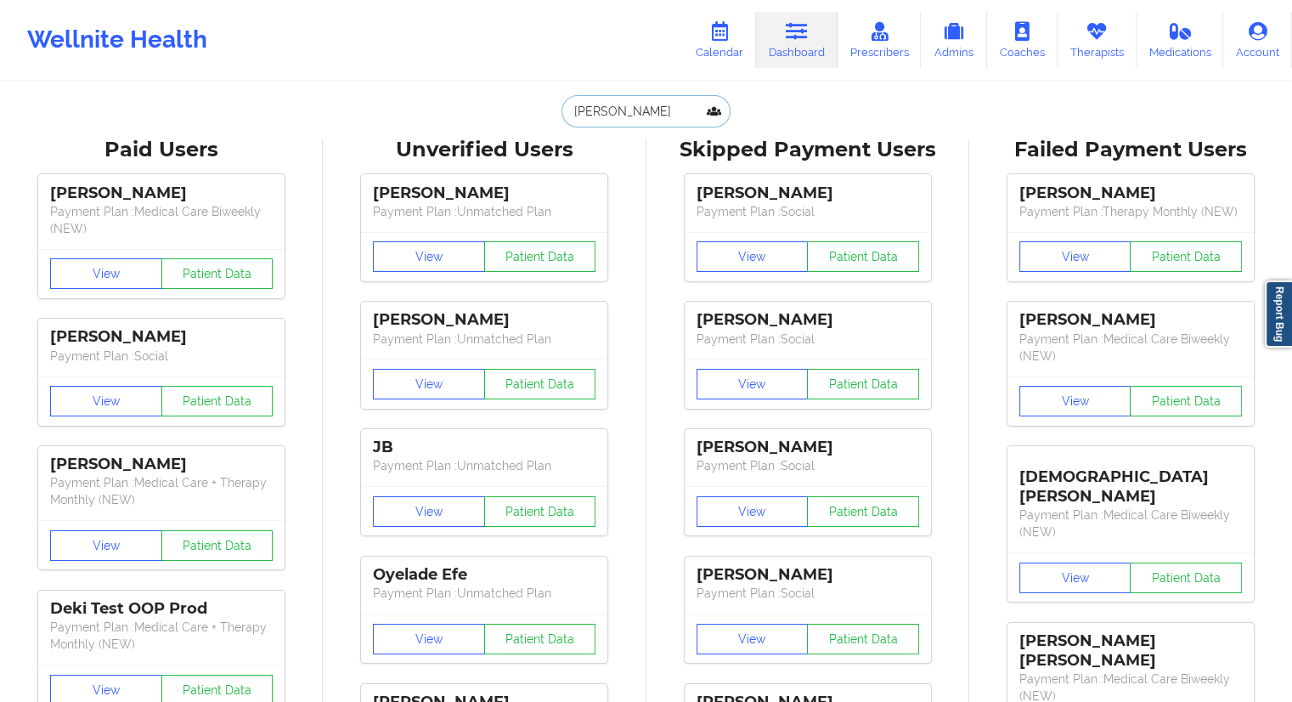
paste input "text"
click at [608, 110] on input "[PERSON_NAME]" at bounding box center [645, 111] width 168 height 32
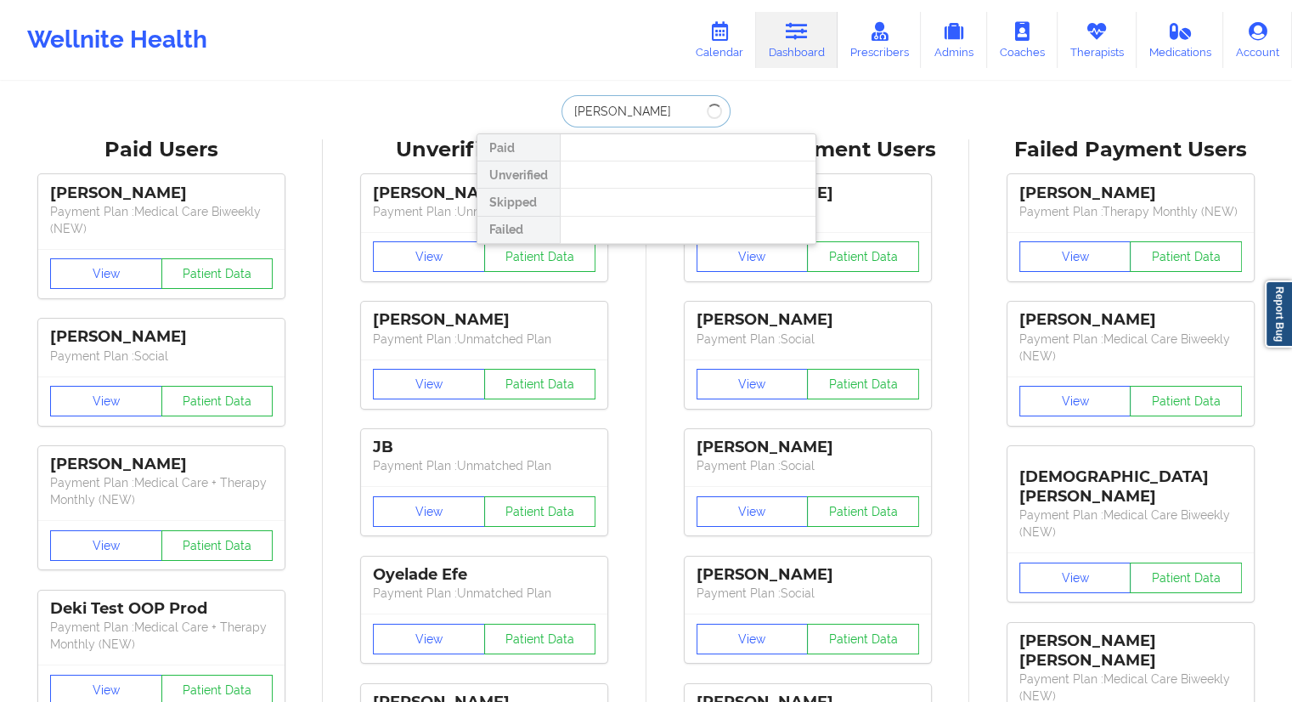
click at [631, 110] on input "[PERSON_NAME]" at bounding box center [645, 111] width 168 height 32
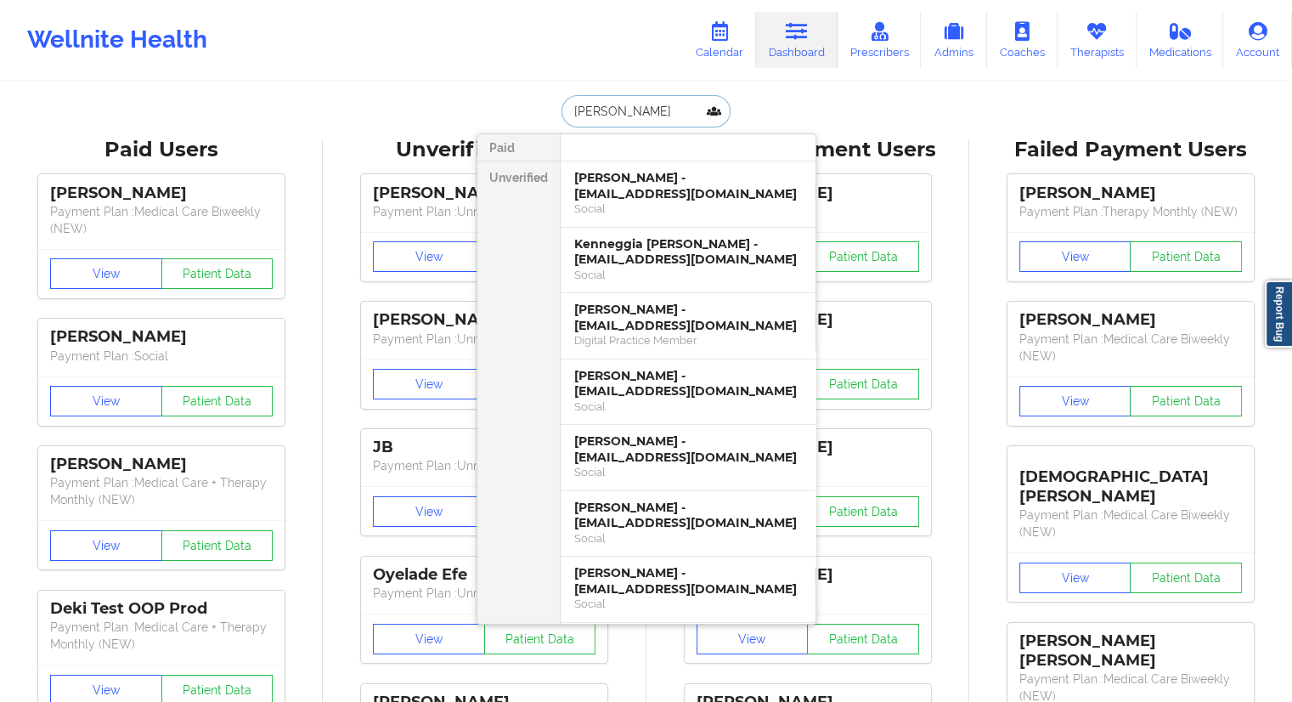
type input "[PERSON_NAME]"
click at [531, 73] on div "Wellnite Health Calendar Dashboard Prescribers Admins Coaches Therapists Medica…" at bounding box center [646, 40] width 1292 height 68
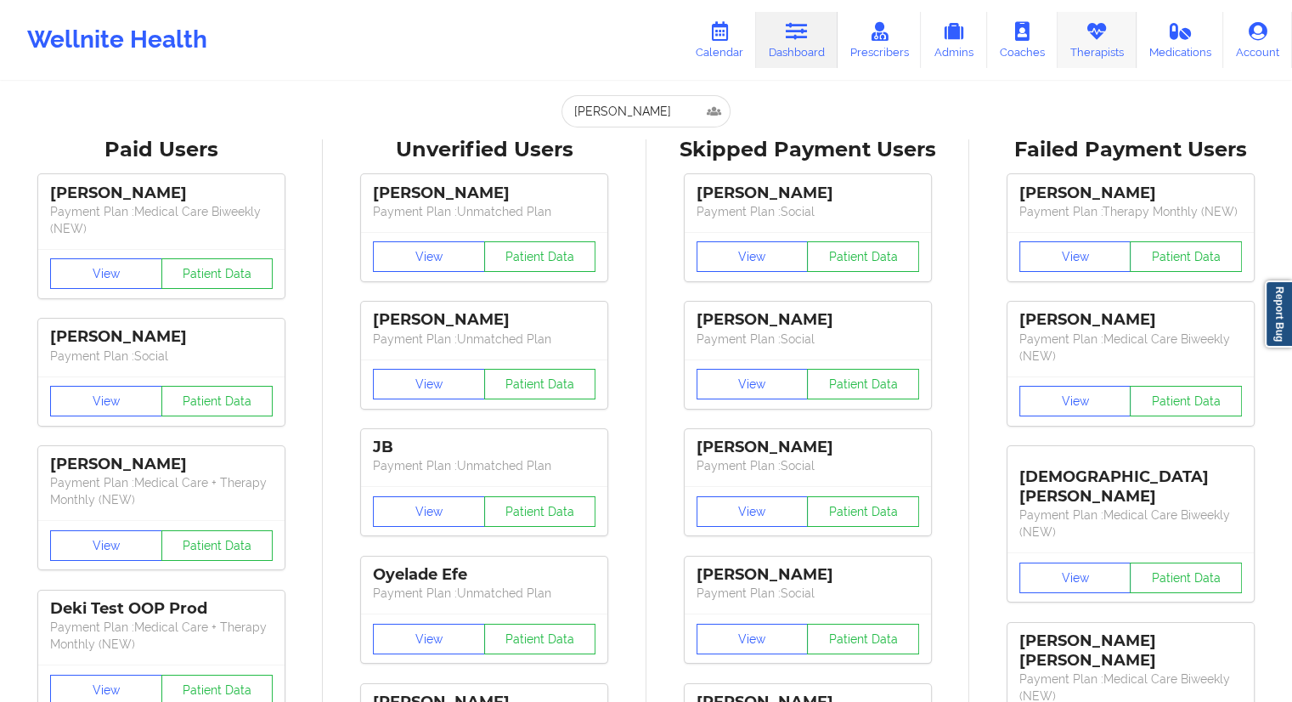
click at [1087, 48] on link "Therapists" at bounding box center [1096, 40] width 79 height 56
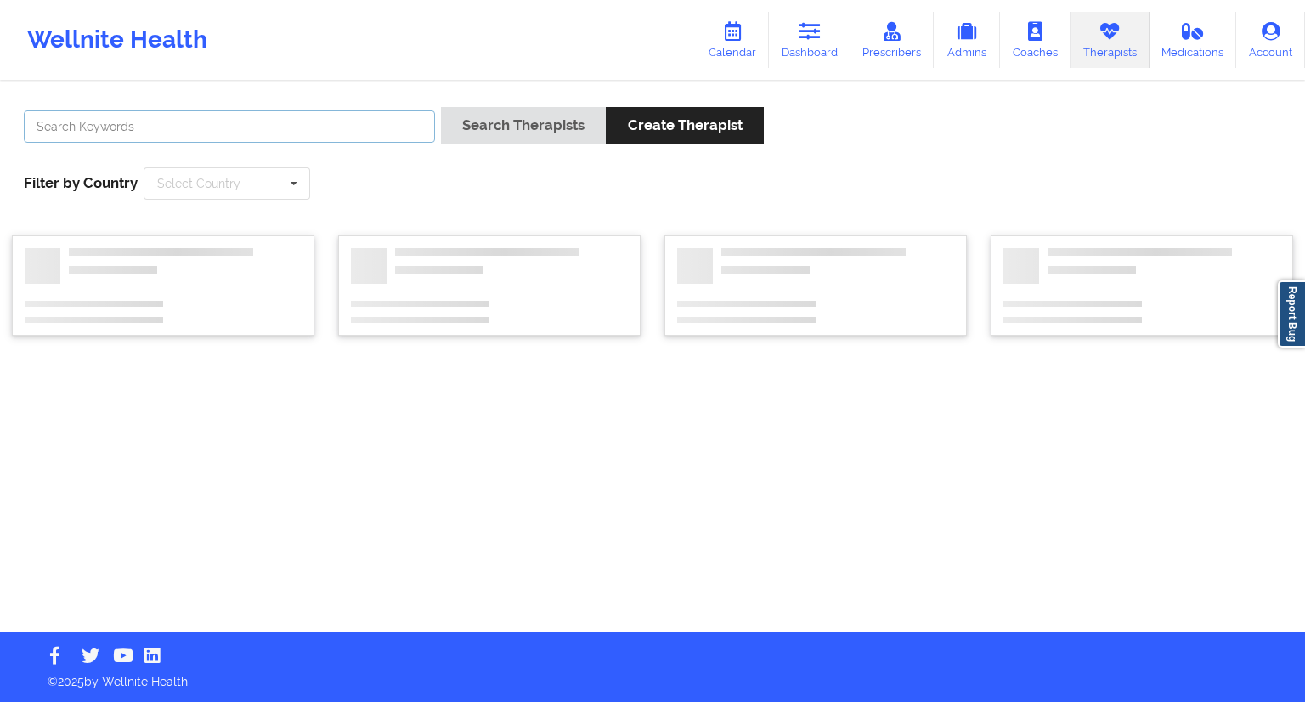
click at [282, 121] on input "text" at bounding box center [229, 126] width 411 height 32
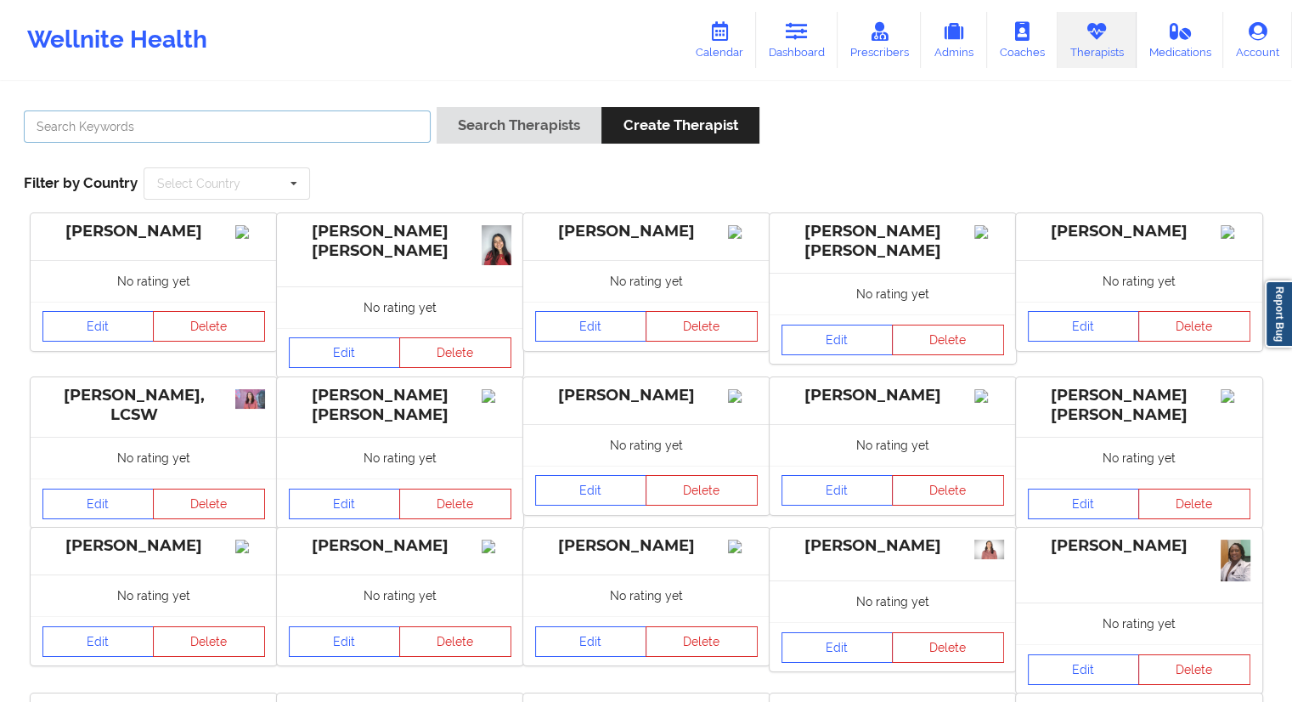
type input "b"
type input "[PERSON_NAME]"
click at [499, 118] on button "Search Therapists" at bounding box center [519, 125] width 165 height 37
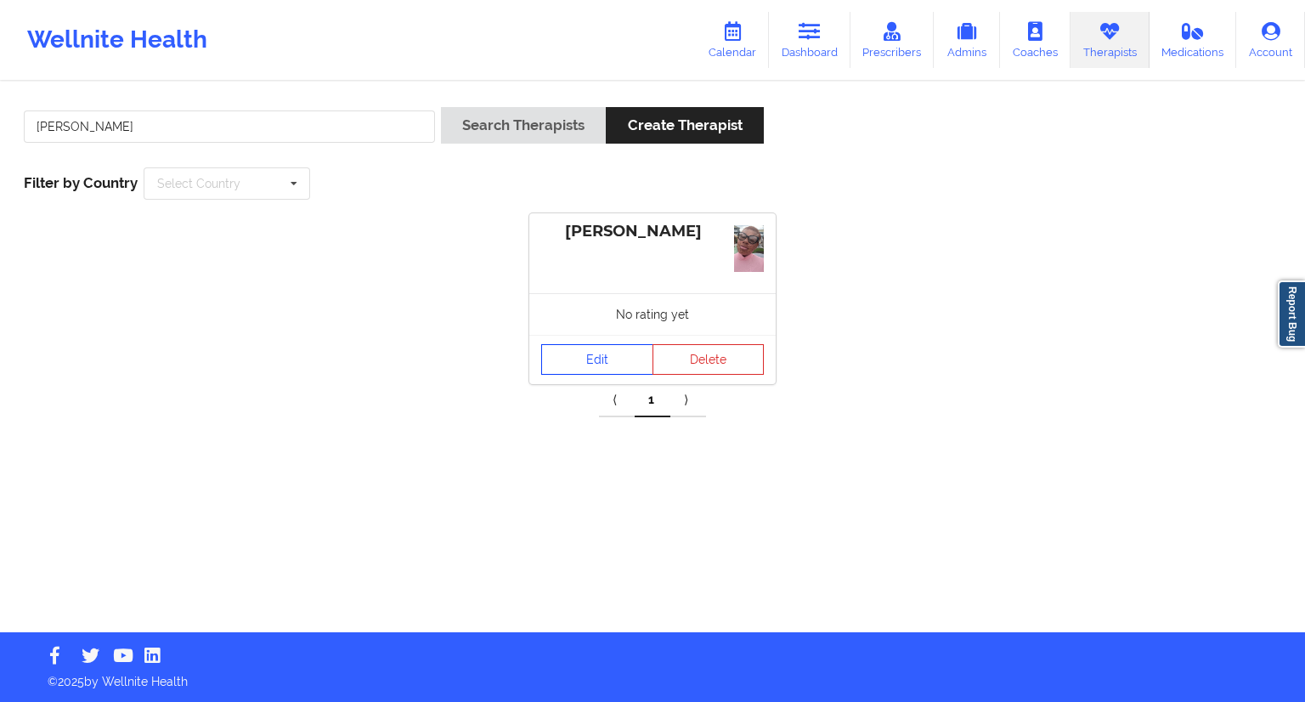
click at [578, 364] on link "Edit" at bounding box center [597, 359] width 112 height 31
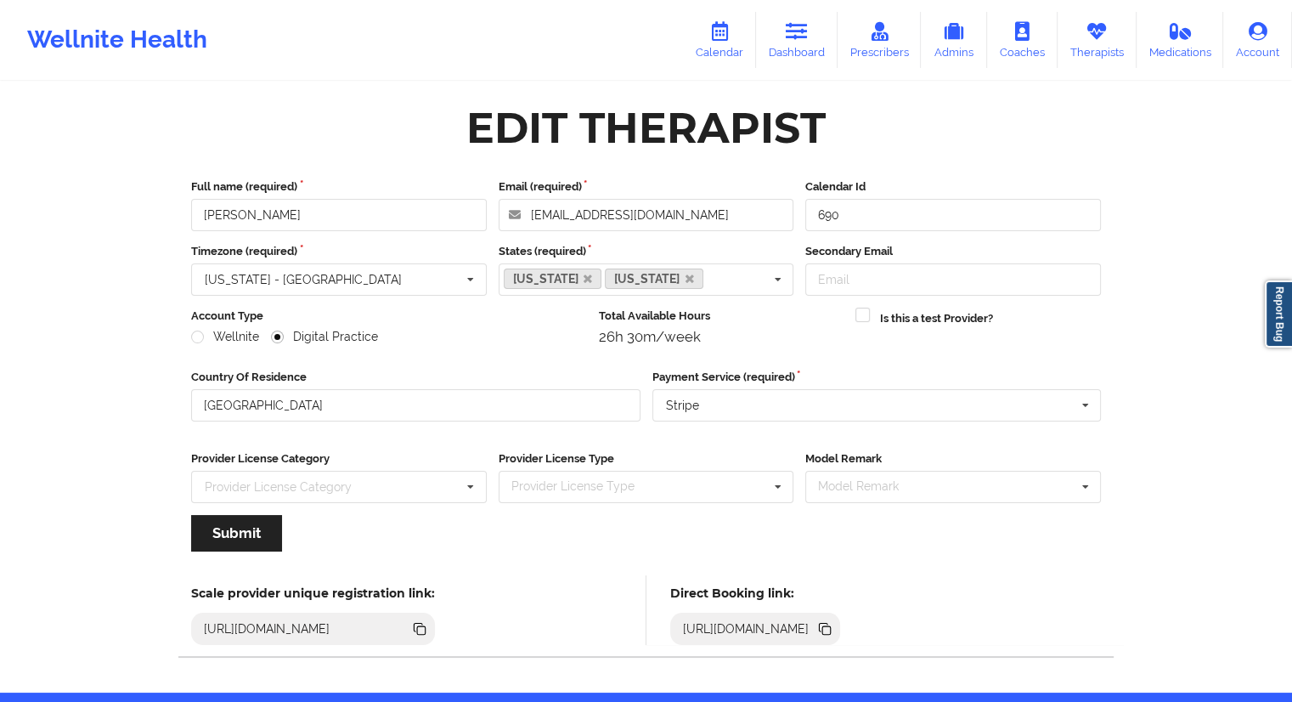
click at [834, 620] on icon at bounding box center [824, 628] width 19 height 19
drag, startPoint x: 328, startPoint y: 216, endPoint x: 195, endPoint y: 215, distance: 132.5
click at [195, 215] on input "[PERSON_NAME]" at bounding box center [339, 215] width 296 height 32
drag, startPoint x: 832, startPoint y: 38, endPoint x: 813, endPoint y: 45, distance: 20.7
click at [832, 38] on link "Dashboard" at bounding box center [797, 40] width 82 height 56
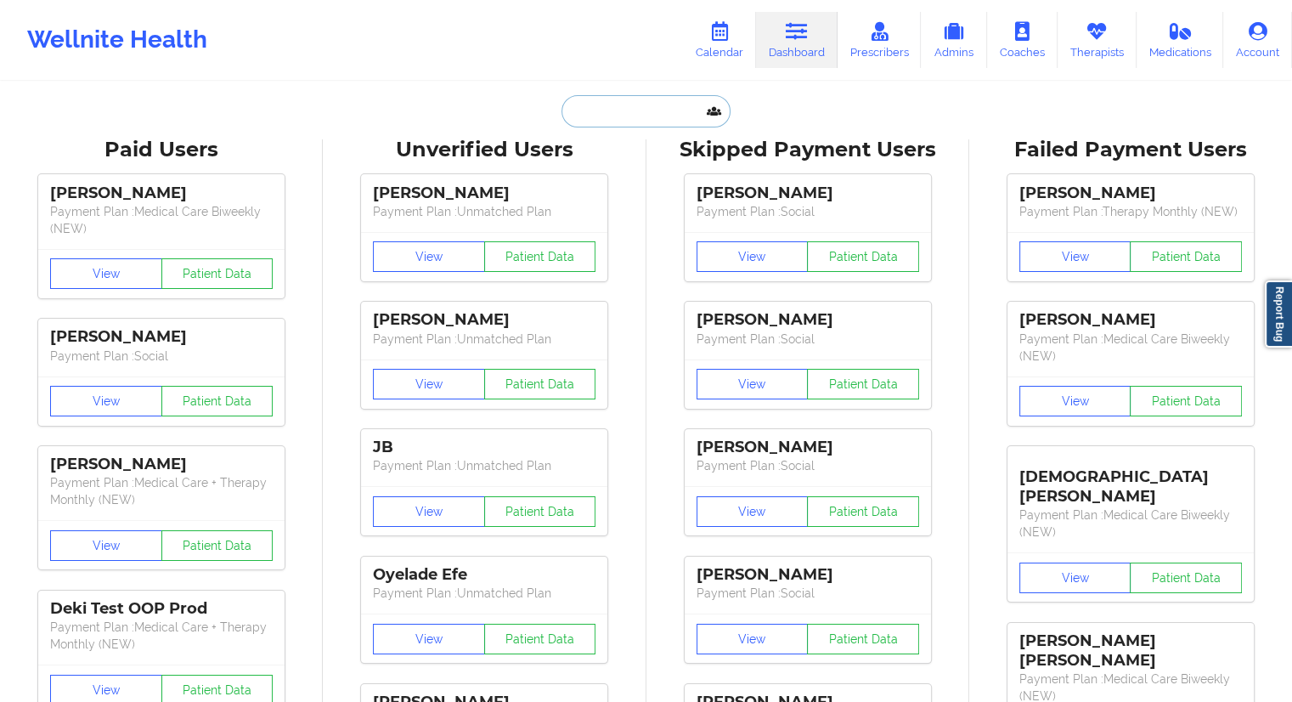
click at [567, 121] on input "text" at bounding box center [645, 111] width 168 height 32
paste input "[PERSON_NAME]"
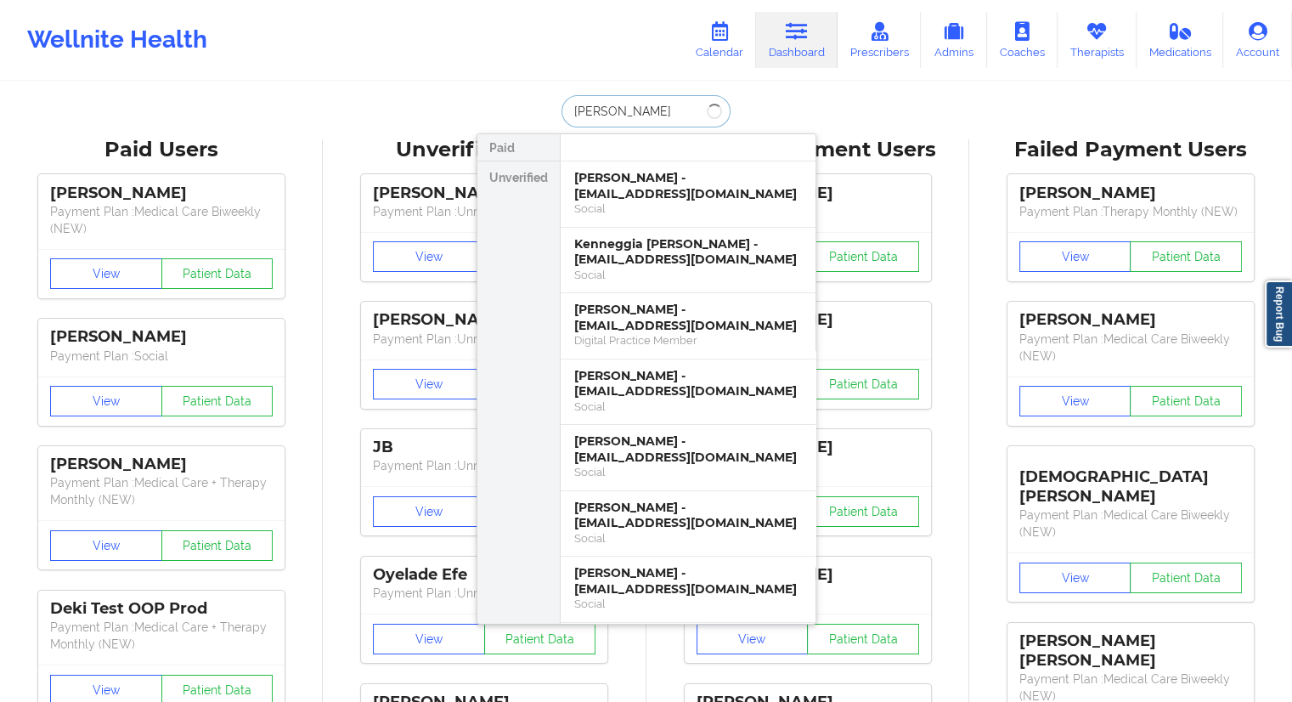
drag, startPoint x: 630, startPoint y: 127, endPoint x: 541, endPoint y: 127, distance: 89.2
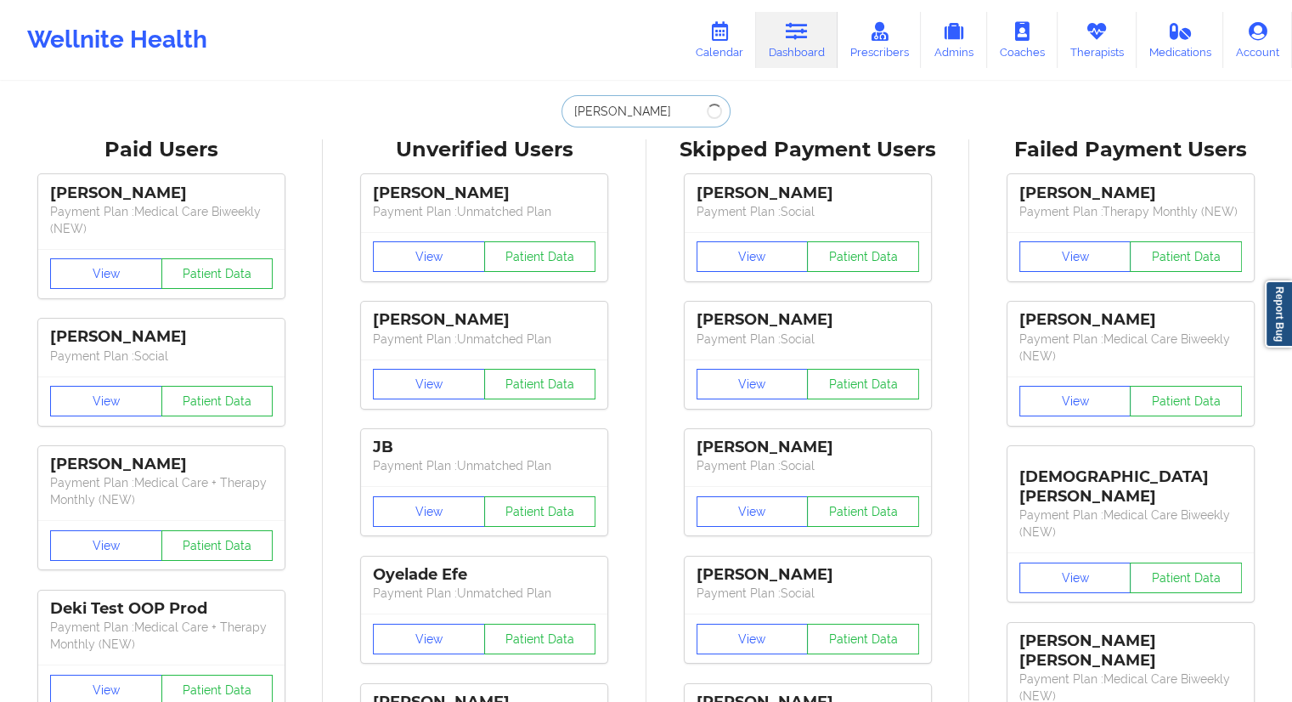
type input "[PERSON_NAME]"
click at [730, 45] on link "Calendar" at bounding box center [719, 40] width 73 height 56
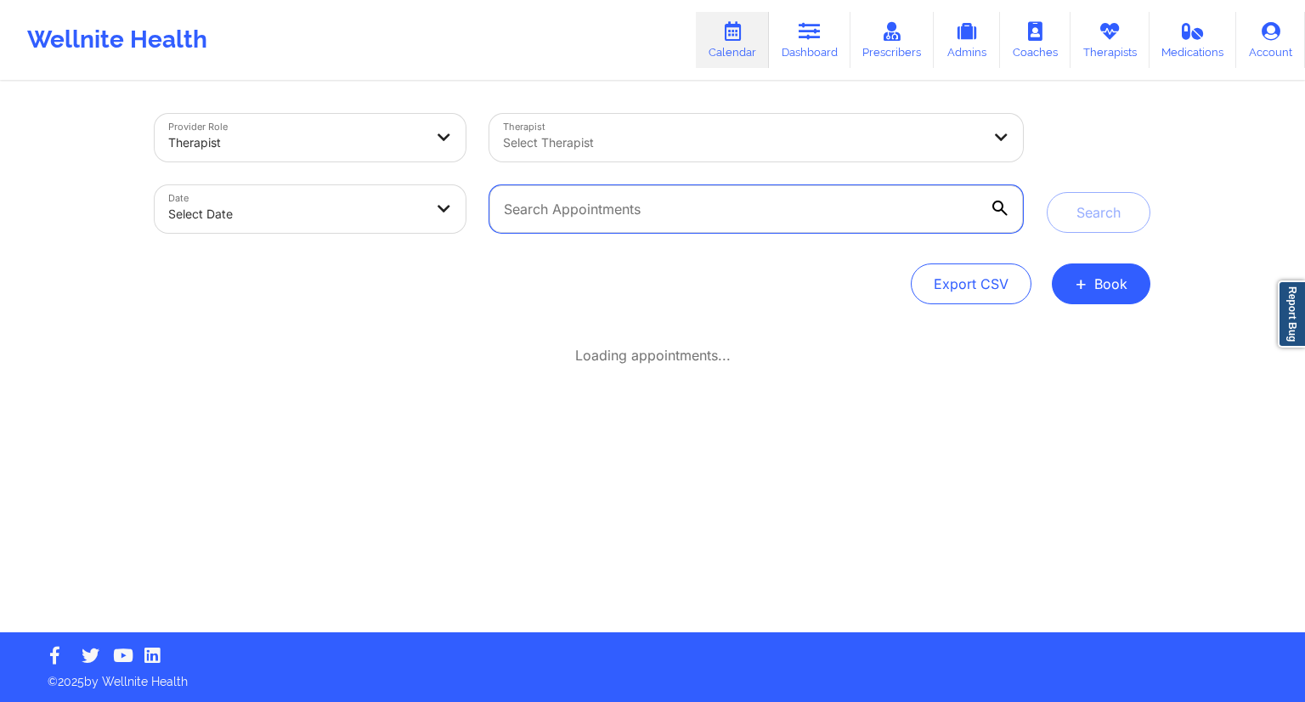
click at [584, 201] on input "text" at bounding box center [755, 209] width 533 height 48
paste input "[EMAIL_ADDRESS][DOMAIN_NAME]"
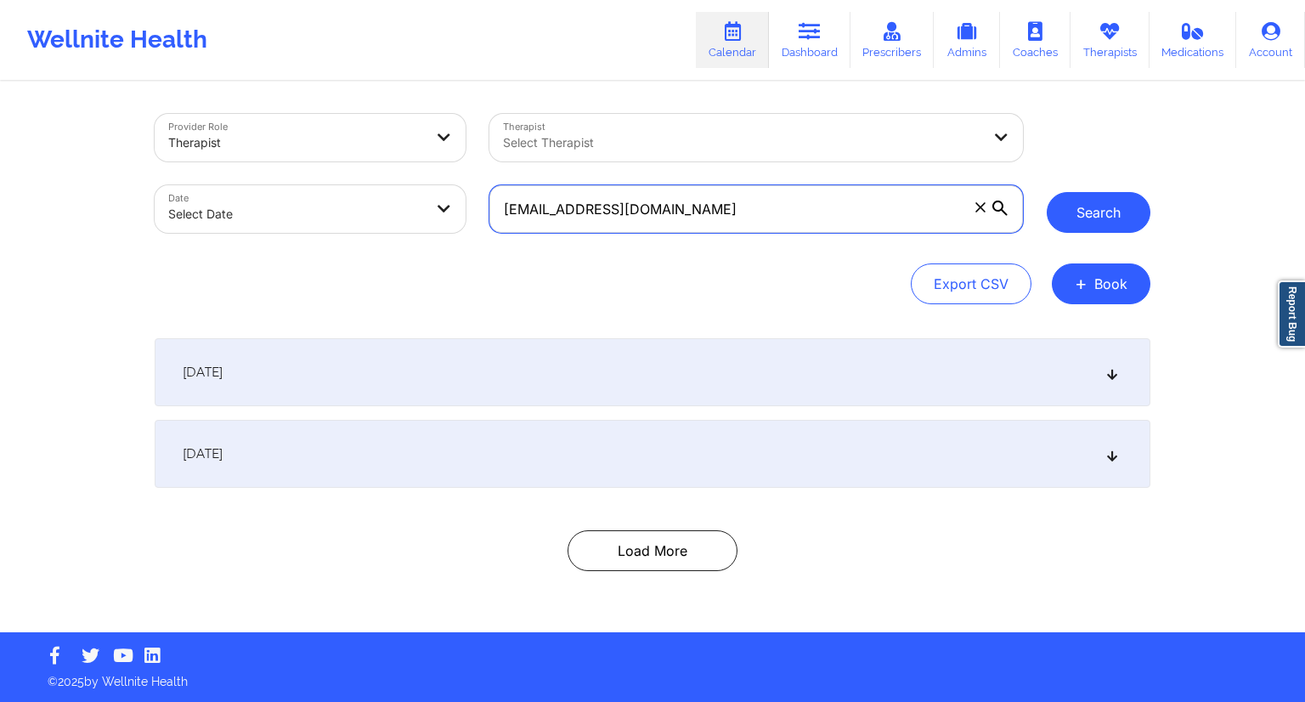
type input "[EMAIL_ADDRESS][DOMAIN_NAME]"
click at [1086, 223] on button "Search" at bounding box center [1098, 212] width 104 height 41
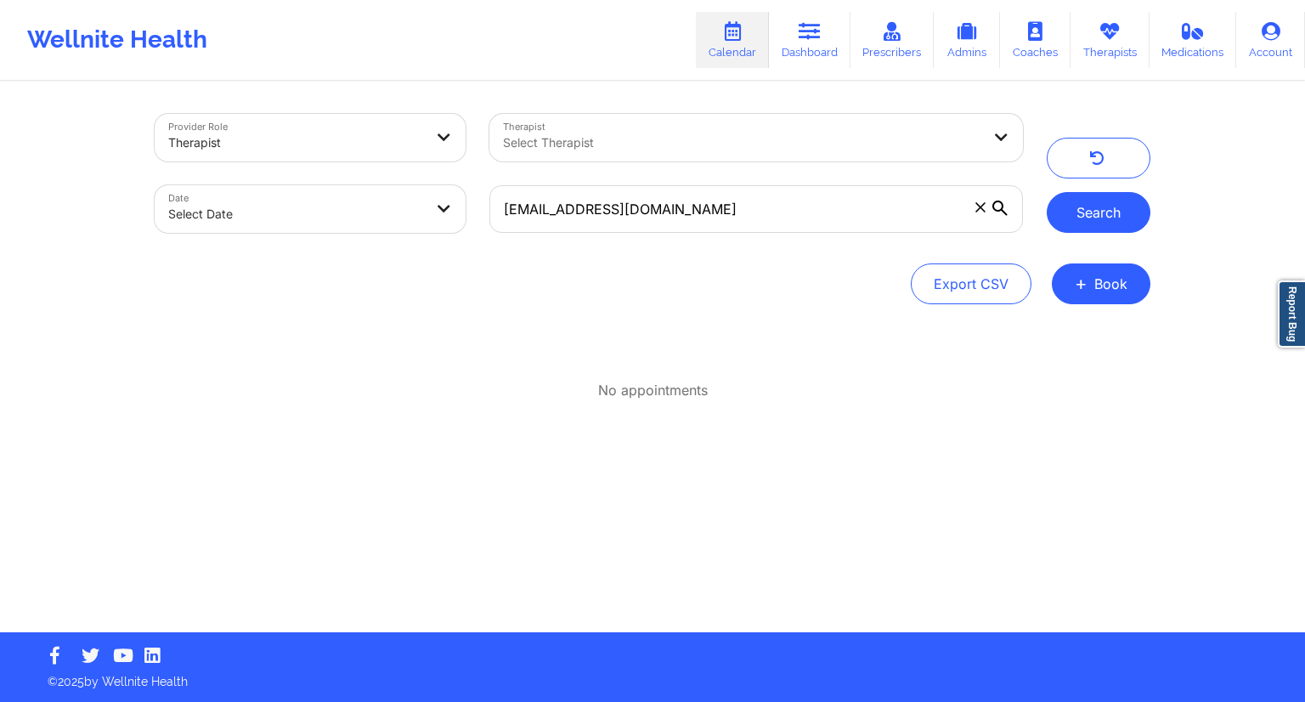
click at [1059, 213] on button "Search" at bounding box center [1098, 212] width 104 height 41
click at [792, 39] on link "Dashboard" at bounding box center [810, 40] width 82 height 56
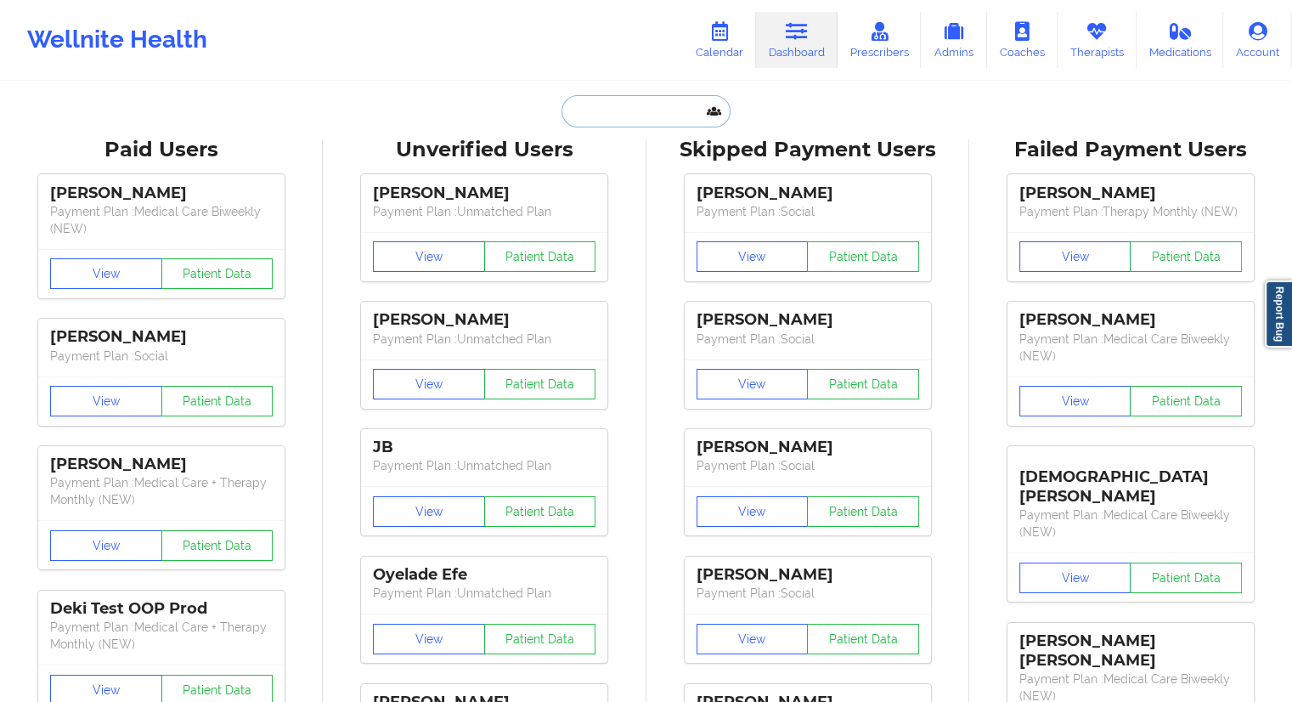
drag, startPoint x: 584, startPoint y: 116, endPoint x: 588, endPoint y: 106, distance: 10.7
click at [588, 106] on input "text" at bounding box center [645, 111] width 168 height 32
paste input "[EMAIL_ADDRESS][DOMAIN_NAME]"
type input "[EMAIL_ADDRESS][DOMAIN_NAME]"
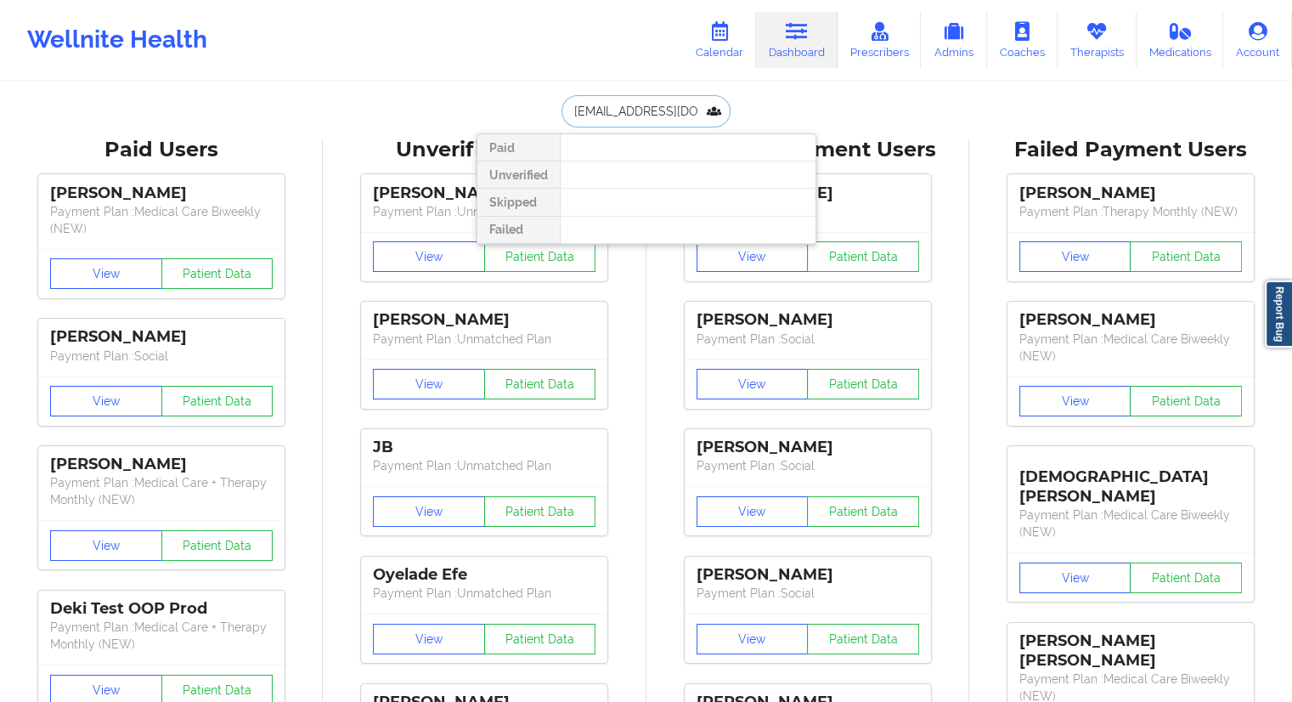
scroll to position [0, 33]
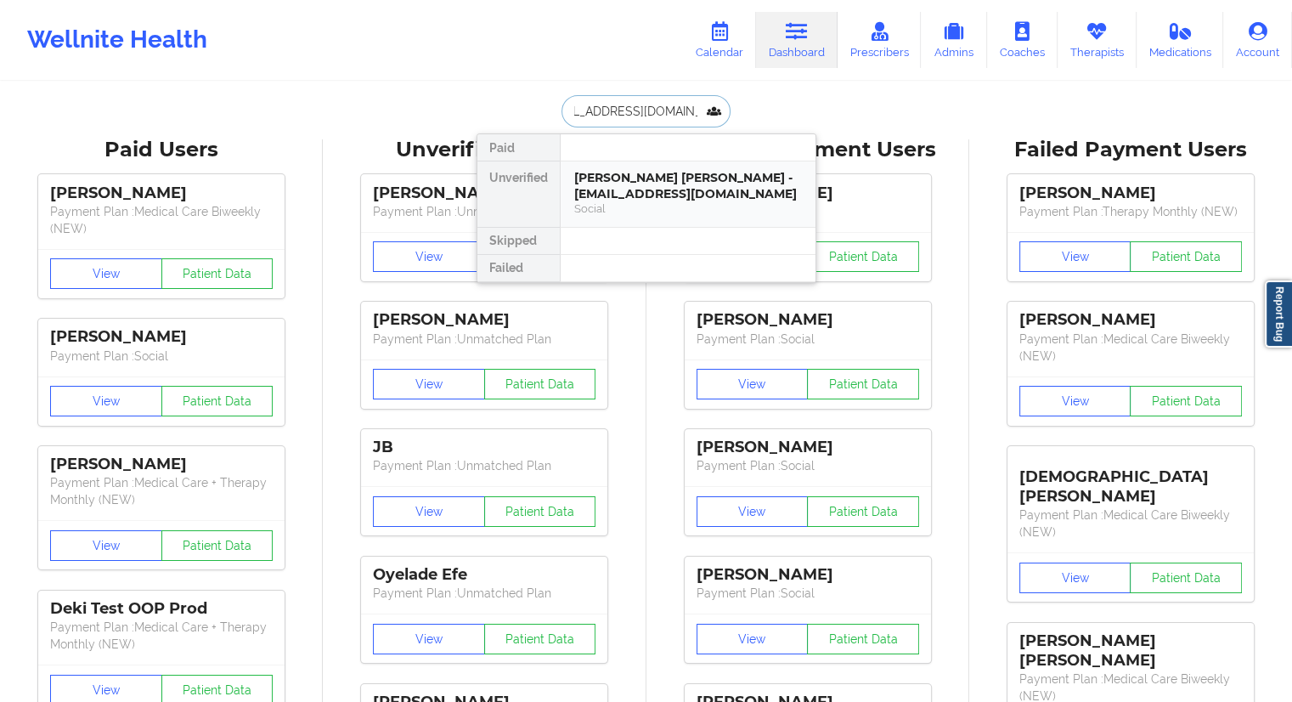
click at [594, 184] on div "[PERSON_NAME] [PERSON_NAME] - [EMAIL_ADDRESS][DOMAIN_NAME]" at bounding box center [688, 185] width 228 height 31
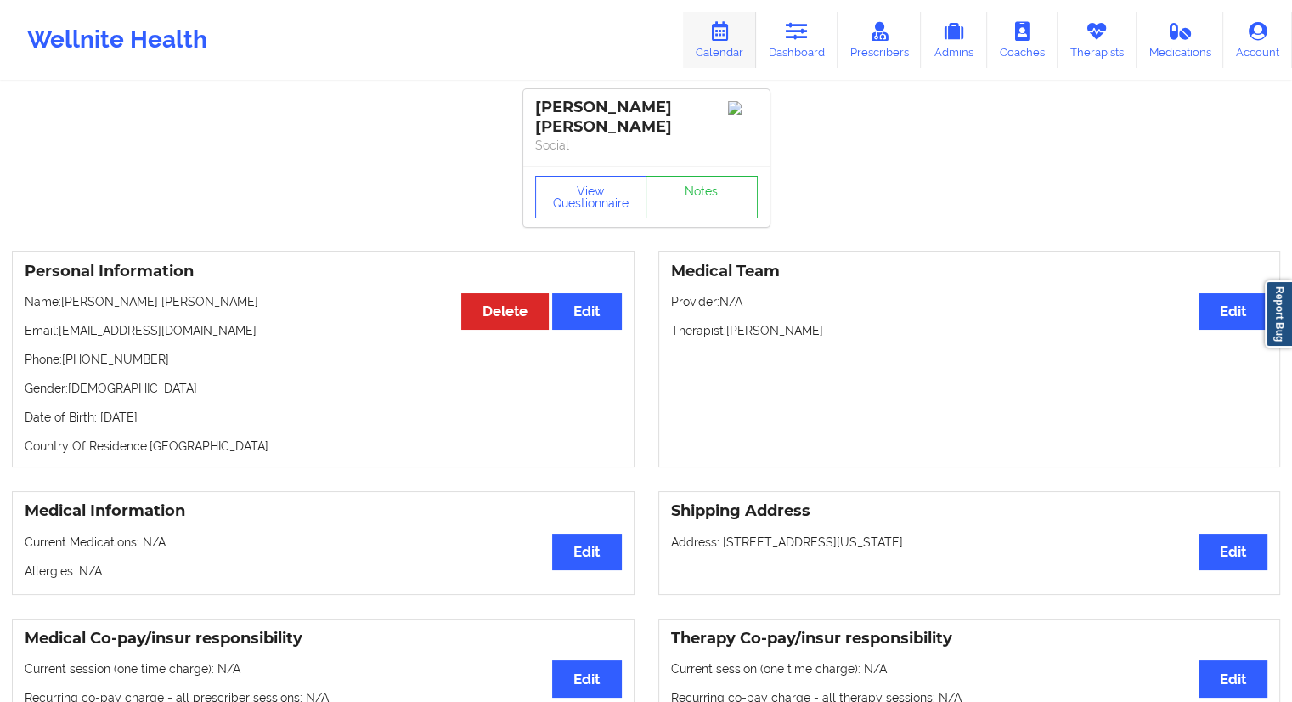
click at [720, 48] on link "Calendar" at bounding box center [719, 40] width 73 height 56
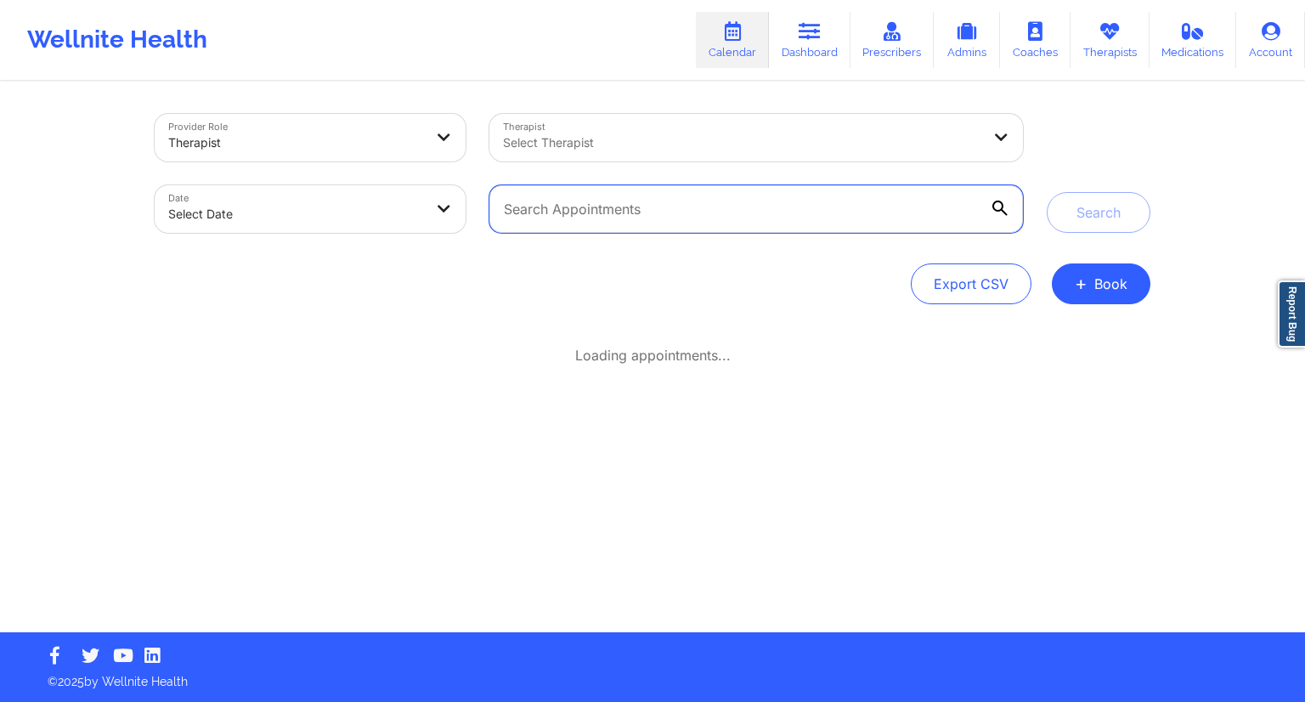
click at [629, 197] on input "text" at bounding box center [755, 209] width 533 height 48
paste input "[EMAIL_ADDRESS][DOMAIN_NAME]"
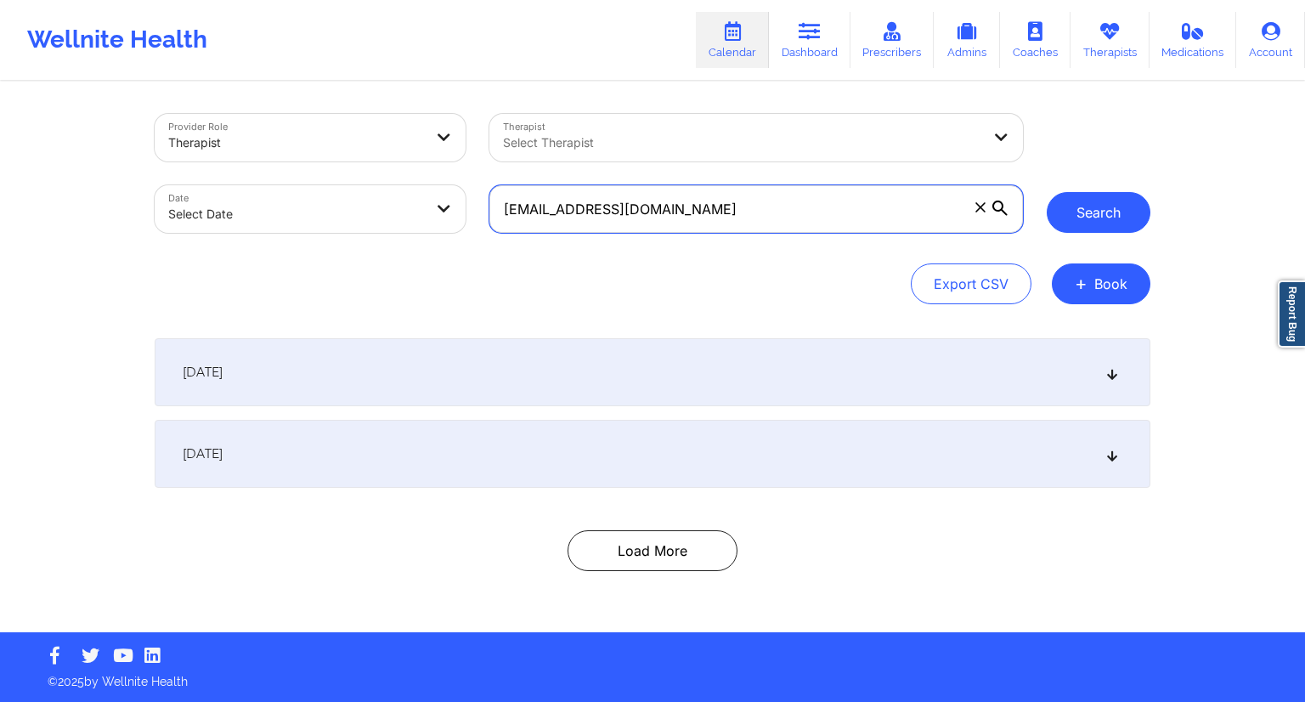
type input "[EMAIL_ADDRESS][DOMAIN_NAME]"
click at [1080, 218] on button "Search" at bounding box center [1098, 212] width 104 height 41
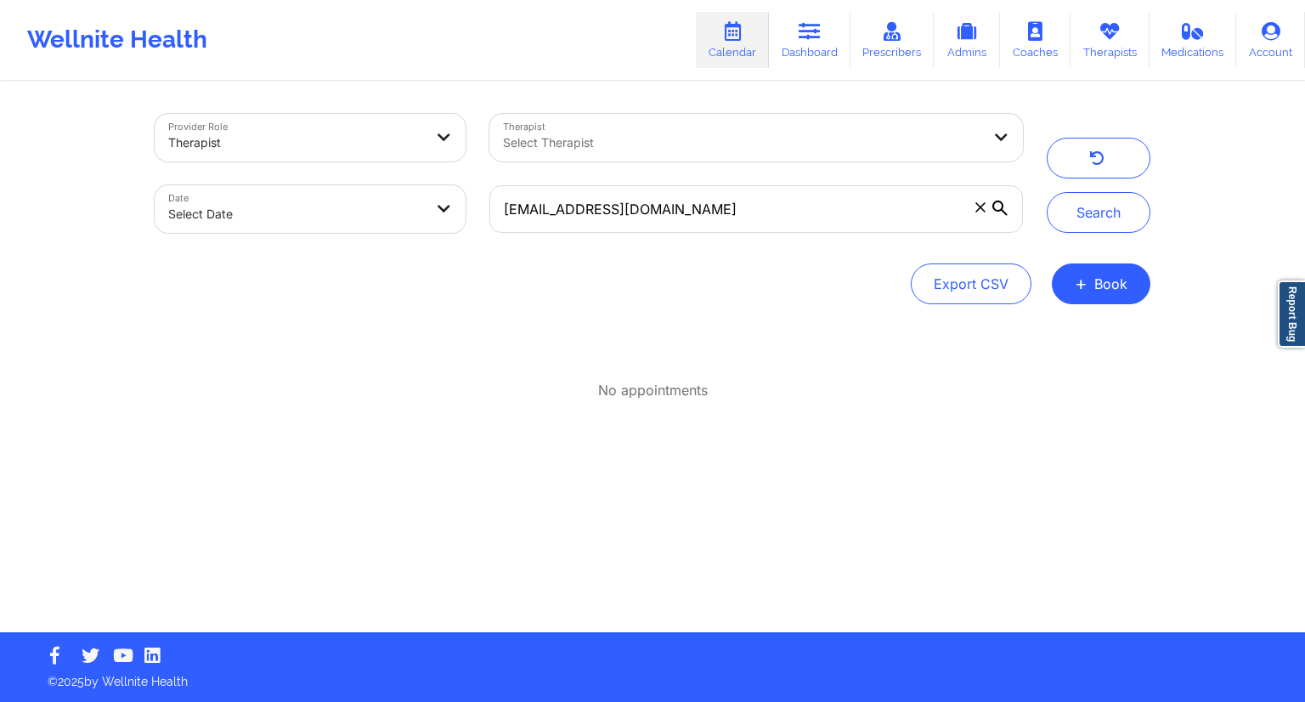
click at [747, 48] on link "Calendar" at bounding box center [732, 40] width 73 height 56
click at [786, 41] on link "Dashboard" at bounding box center [810, 40] width 82 height 56
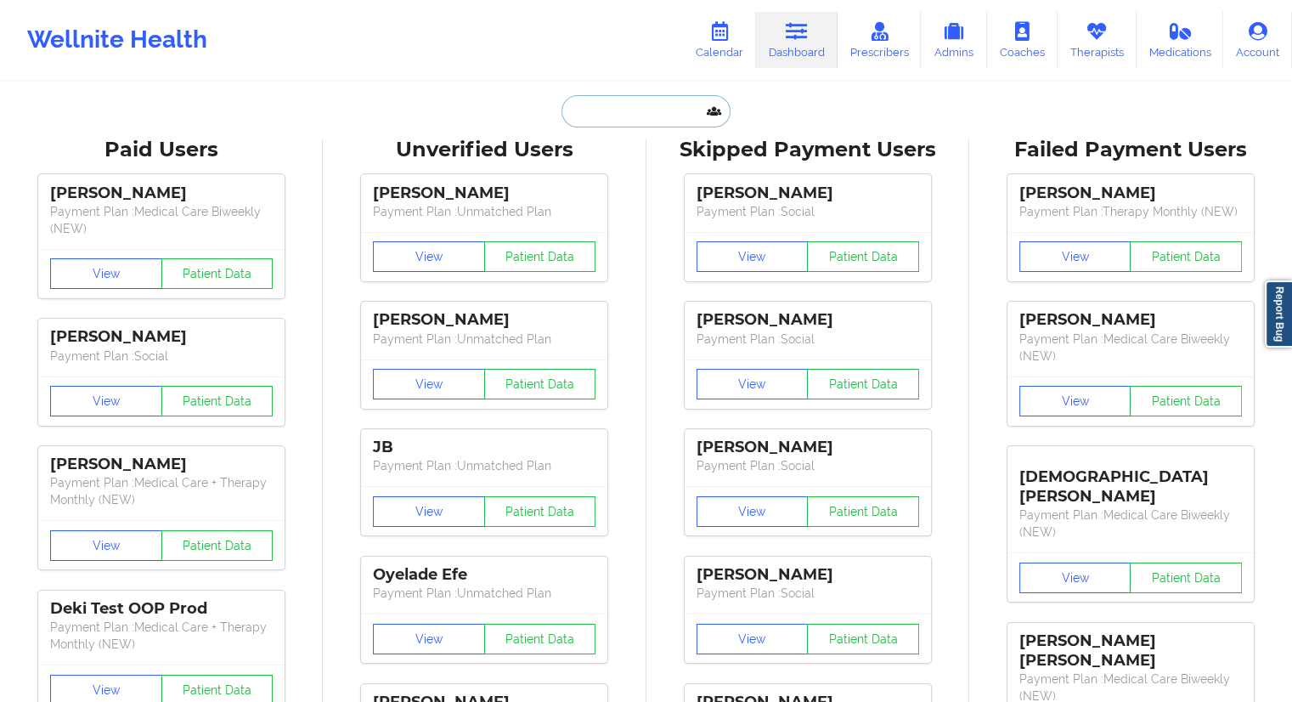
click at [586, 113] on input "text" at bounding box center [645, 111] width 168 height 32
paste input "[EMAIL_ADDRESS][DOMAIN_NAME]"
type input "[EMAIL_ADDRESS][DOMAIN_NAME]"
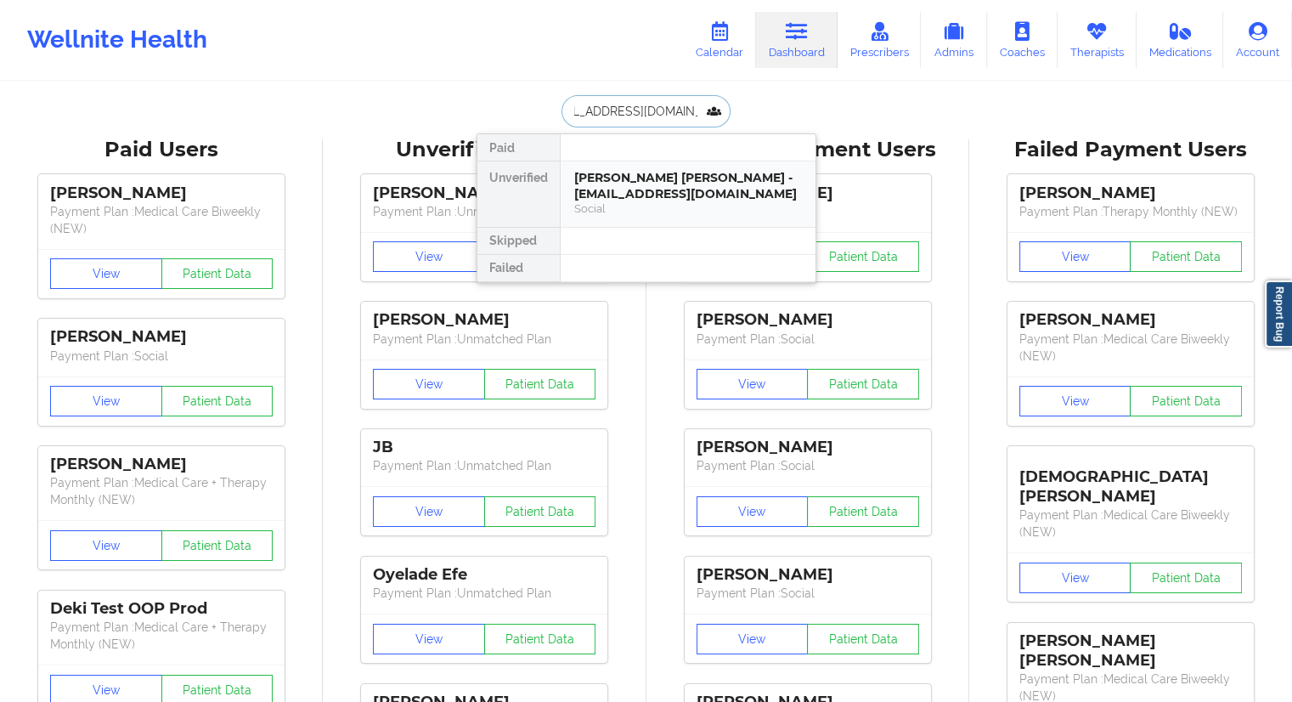
click at [595, 162] on div "[PERSON_NAME] [PERSON_NAME] - [EMAIL_ADDRESS][DOMAIN_NAME] Social" at bounding box center [688, 193] width 255 height 65
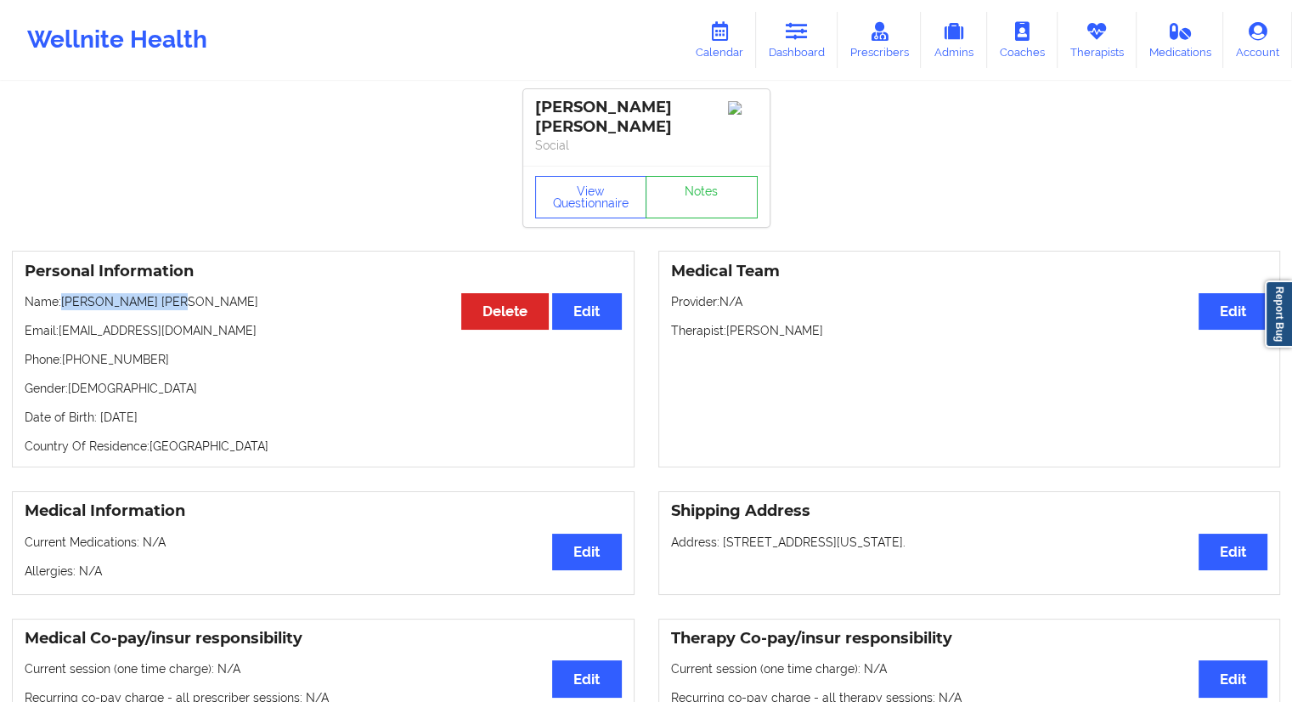
drag, startPoint x: 190, startPoint y: 290, endPoint x: 61, endPoint y: 276, distance: 129.8
click at [61, 276] on div "Personal Information Edit Delete Name: [PERSON_NAME] [PERSON_NAME] Email: [EMAI…" at bounding box center [323, 359] width 623 height 217
click at [785, 35] on link "Dashboard" at bounding box center [797, 40] width 82 height 56
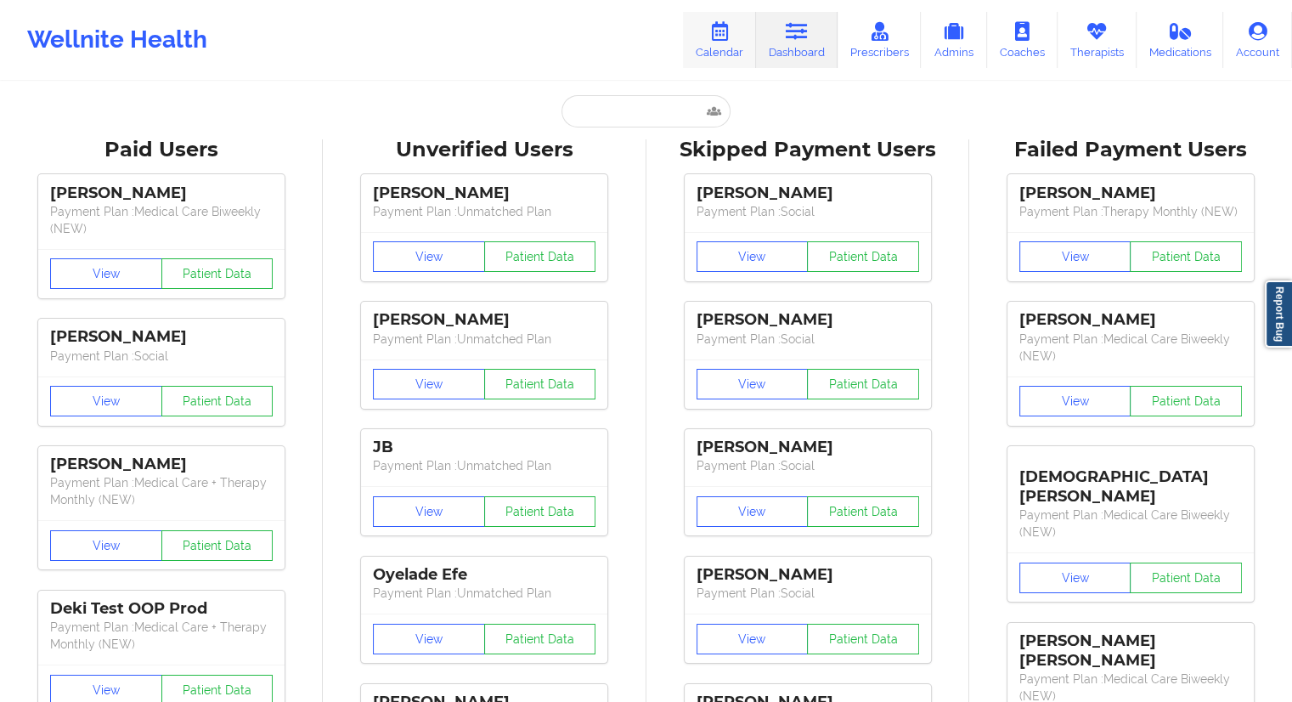
click at [714, 49] on link "Calendar" at bounding box center [719, 40] width 73 height 56
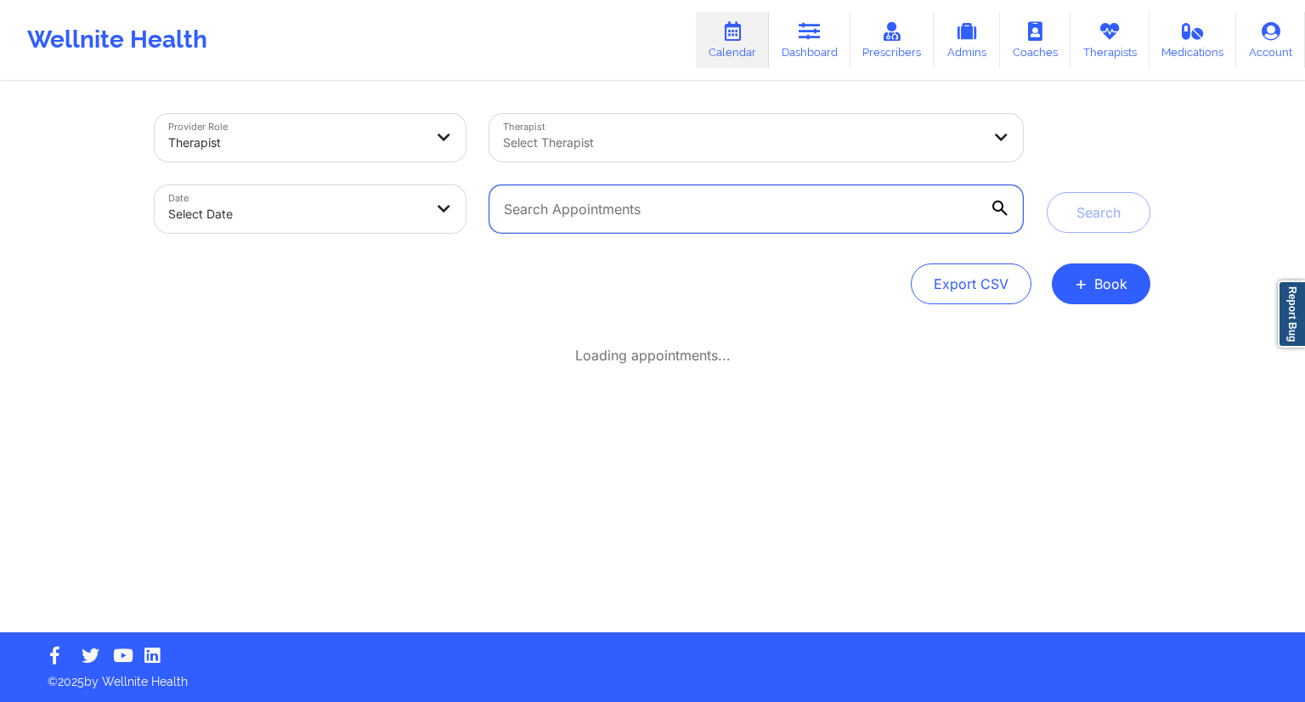
click at [632, 191] on input "text" at bounding box center [755, 209] width 533 height 48
paste input "[PERSON_NAME] [PERSON_NAME]"
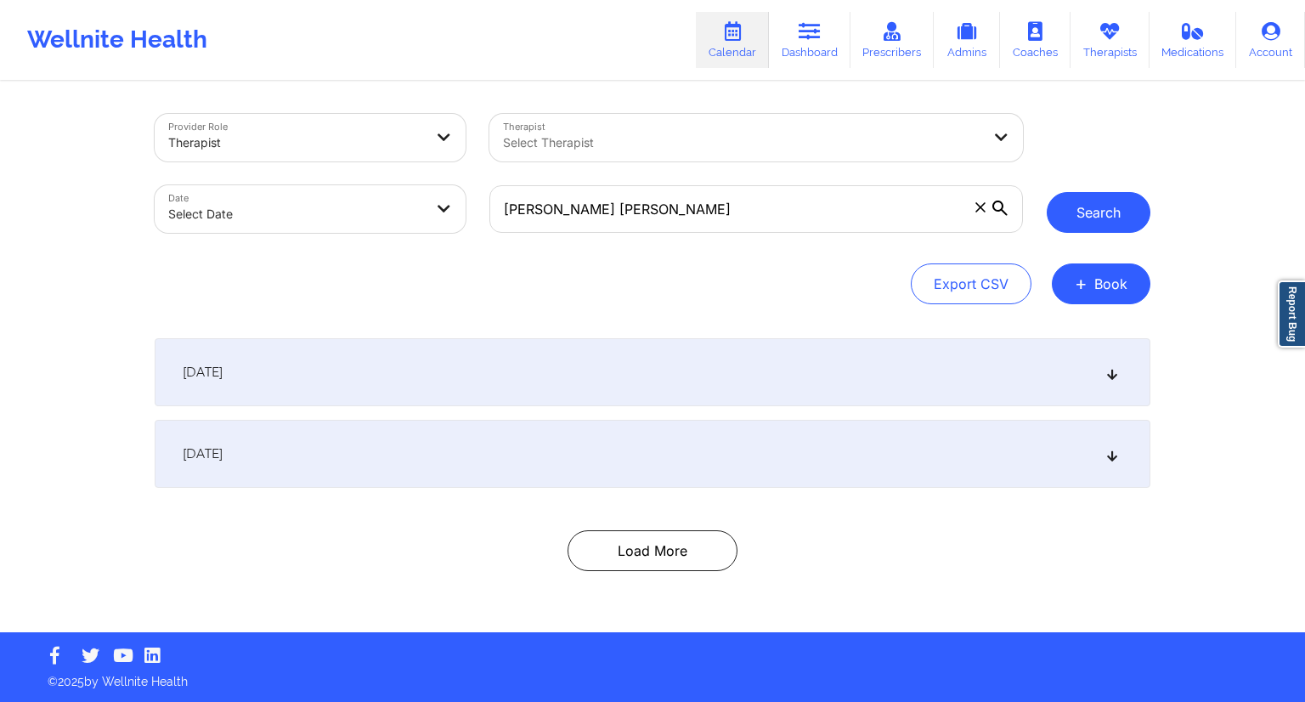
click at [1080, 211] on button "Search" at bounding box center [1098, 212] width 104 height 41
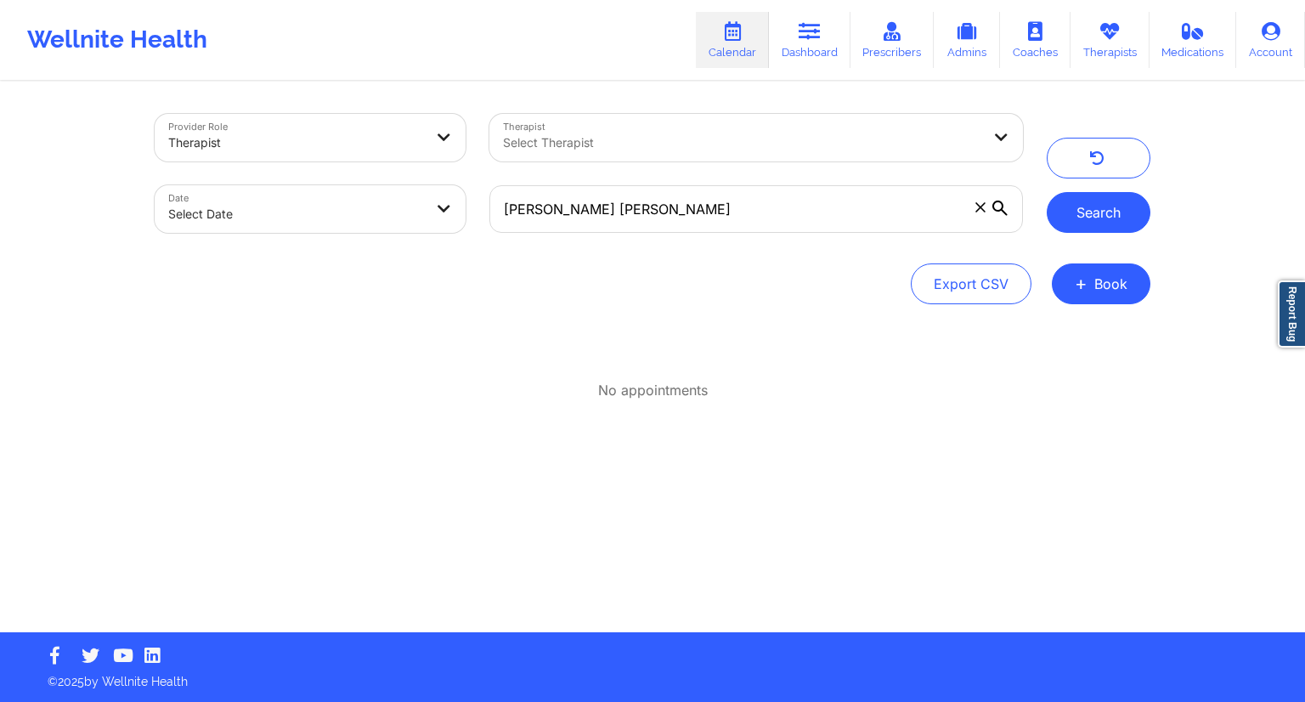
click at [1074, 224] on button "Search" at bounding box center [1098, 212] width 104 height 41
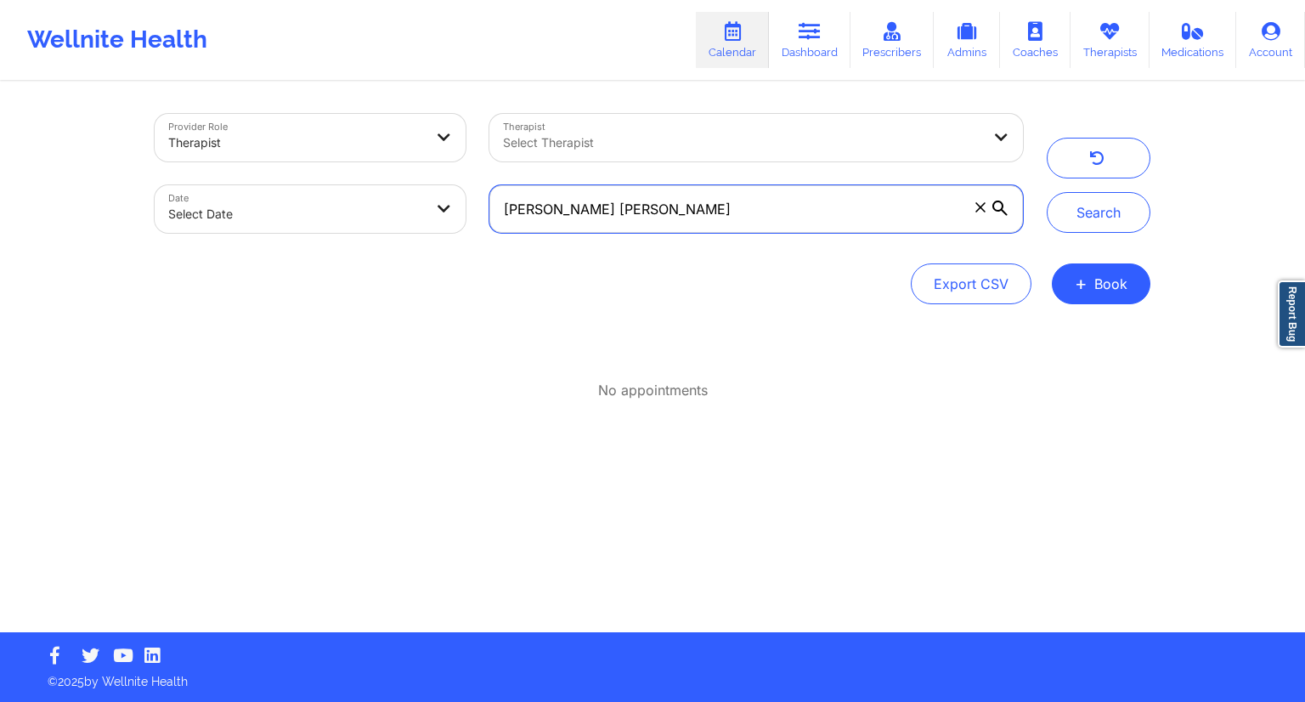
click at [640, 207] on input "[PERSON_NAME] [PERSON_NAME]" at bounding box center [755, 209] width 533 height 48
paste input "[EMAIL_ADDRESS][DOMAIN_NAME]"
type input "[EMAIL_ADDRESS][DOMAIN_NAME]"
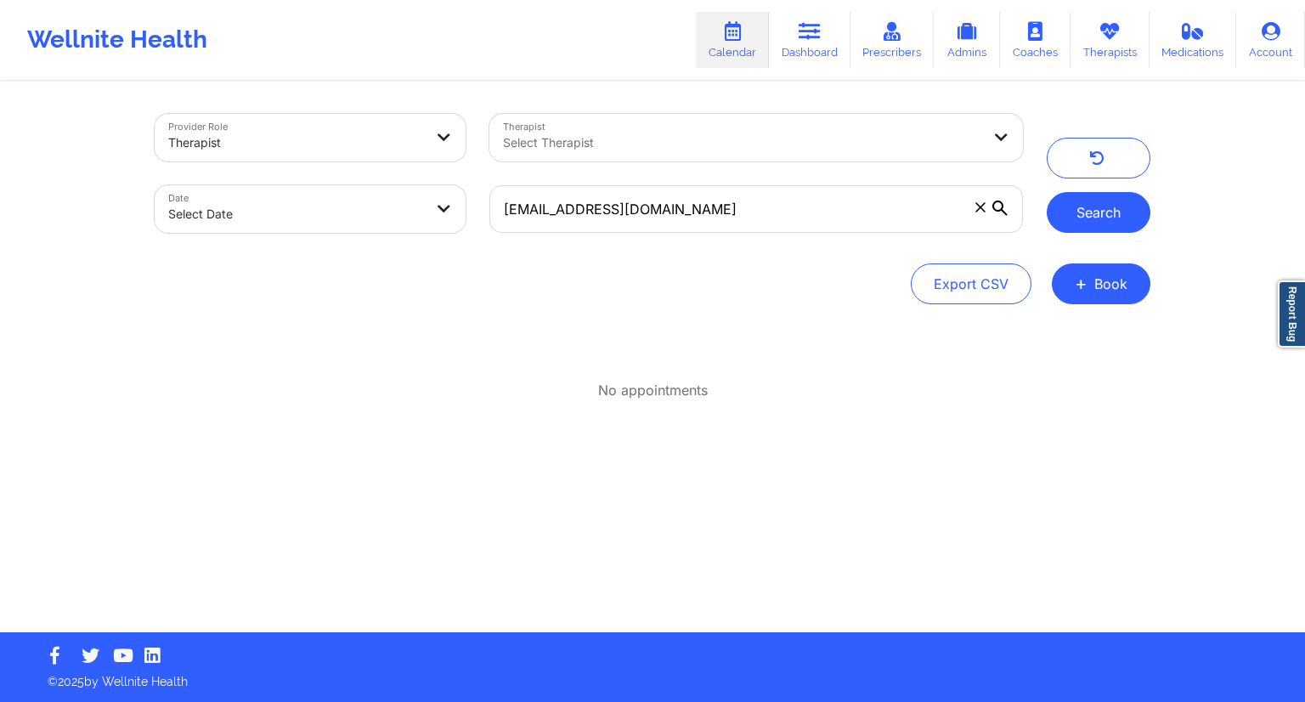
click at [1097, 211] on button "Search" at bounding box center [1098, 212] width 104 height 41
drag, startPoint x: 816, startPoint y: 44, endPoint x: 788, endPoint y: 45, distance: 28.0
click at [816, 44] on link "Dashboard" at bounding box center [810, 40] width 82 height 56
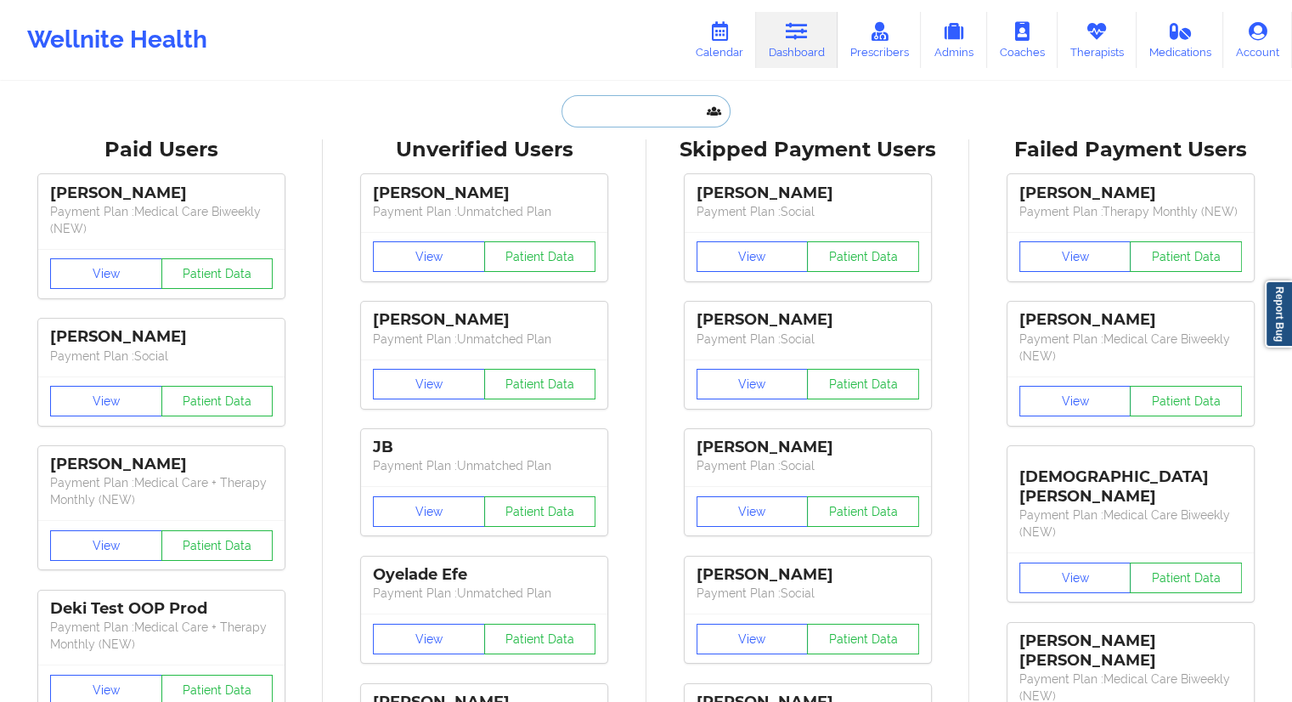
click at [616, 125] on input "text" at bounding box center [645, 111] width 168 height 32
paste input "[EMAIL_ADDRESS][DOMAIN_NAME]"
type input "[EMAIL_ADDRESS][DOMAIN_NAME]"
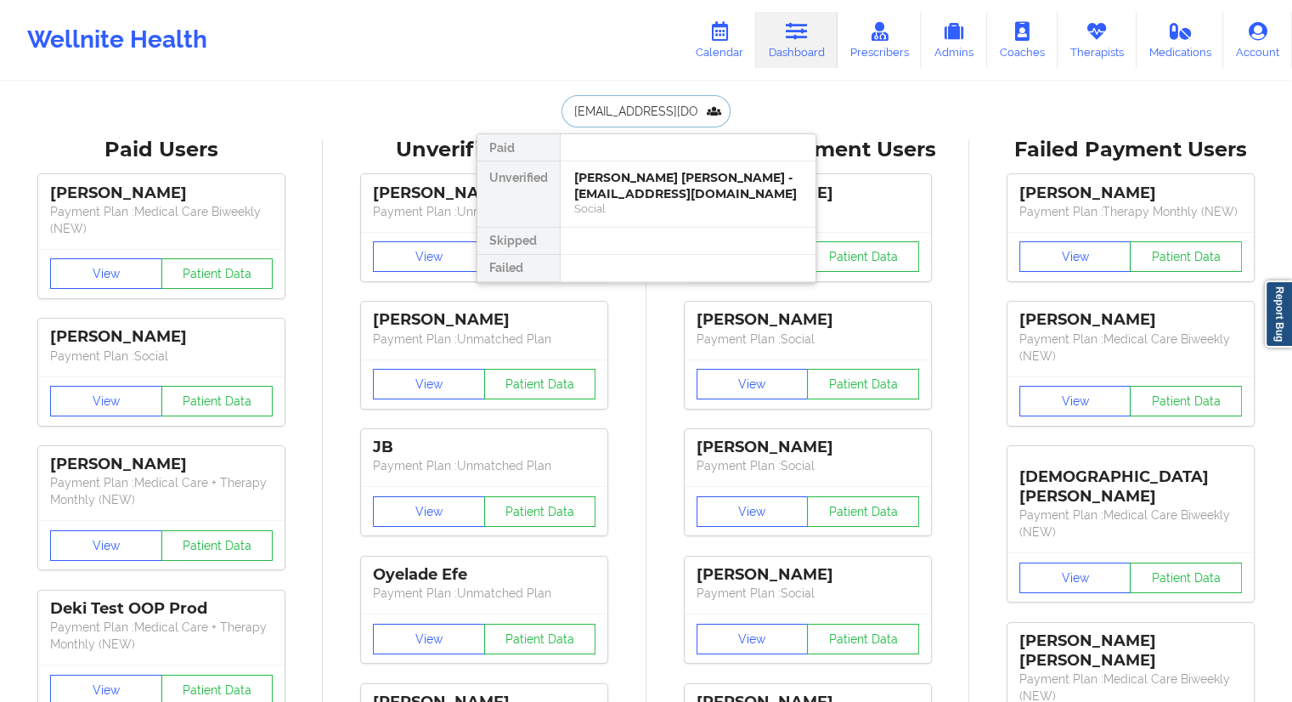
scroll to position [0, 107]
click at [608, 201] on div "Social" at bounding box center [688, 208] width 228 height 14
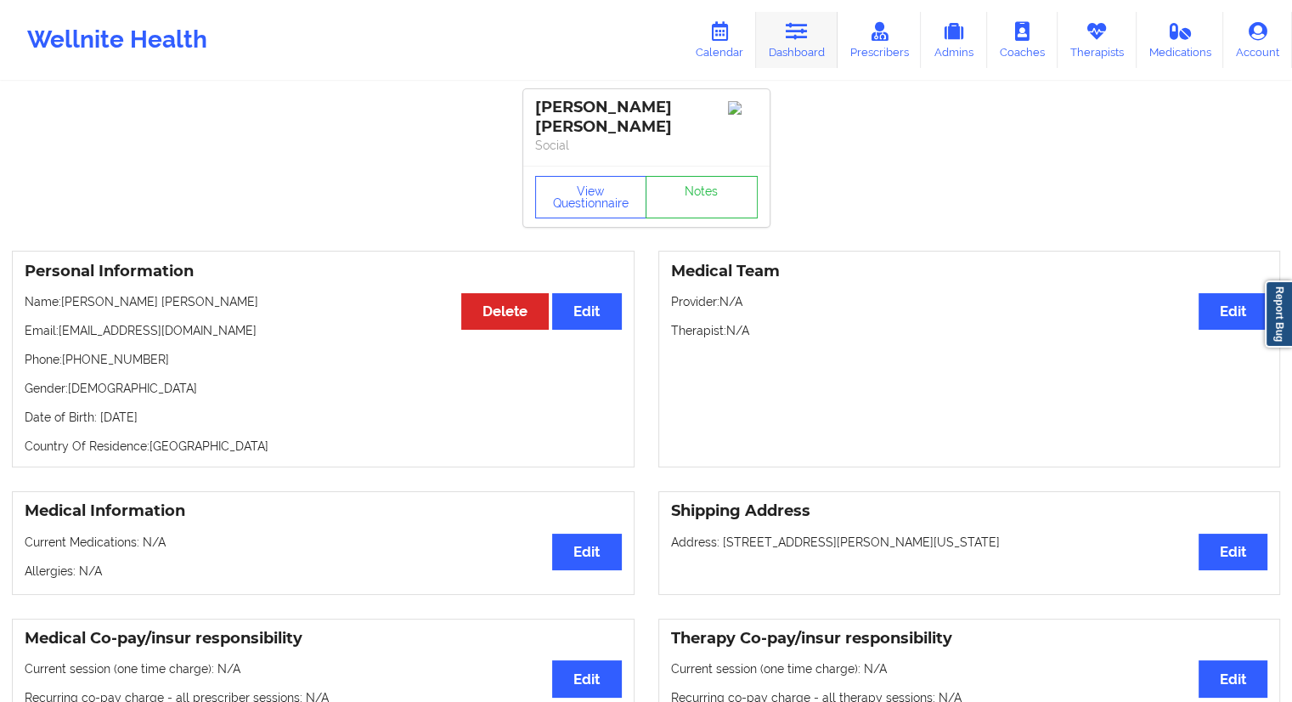
click at [781, 47] on link "Dashboard" at bounding box center [797, 40] width 82 height 56
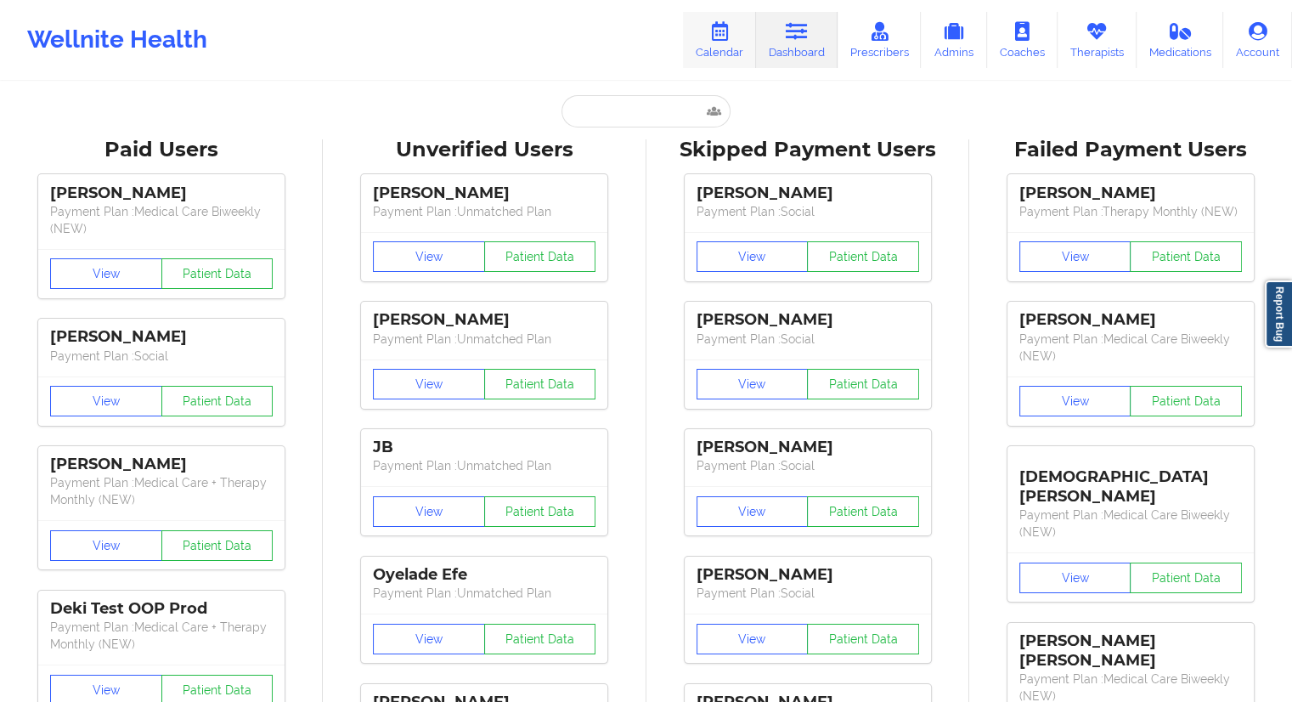
click at [730, 43] on link "Calendar" at bounding box center [719, 40] width 73 height 56
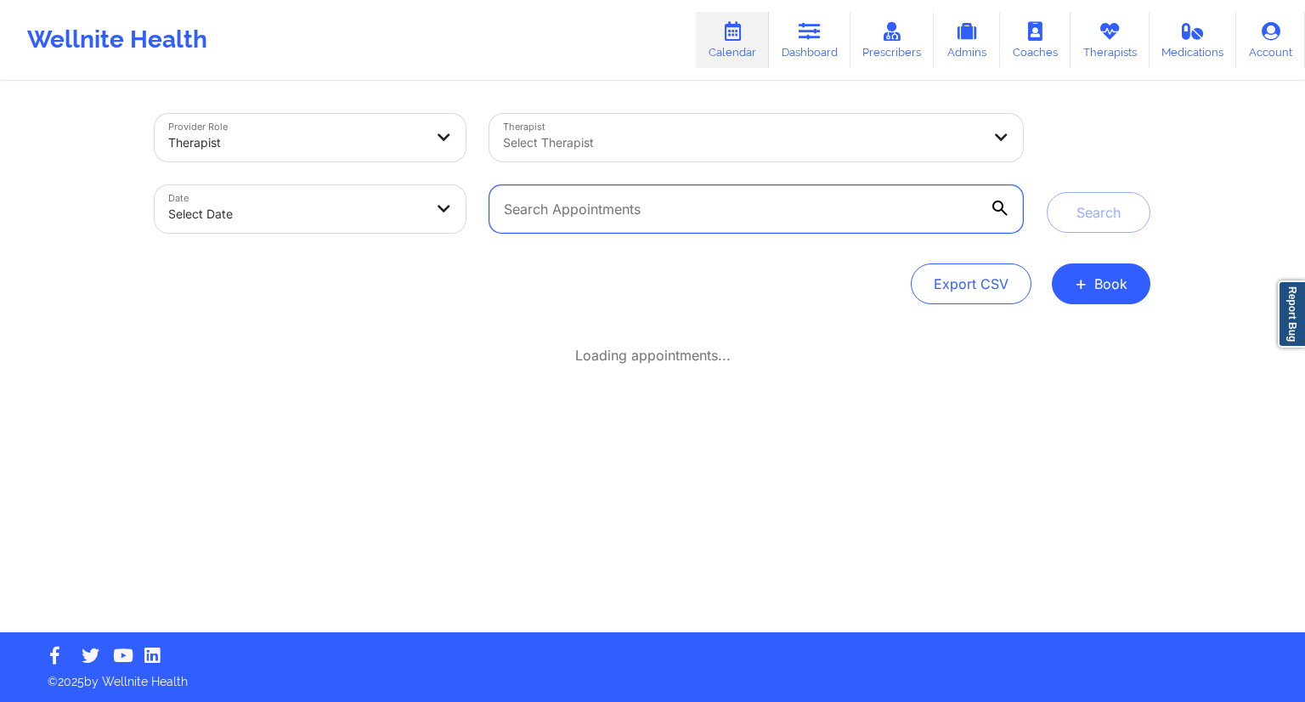
click at [570, 222] on input "text" at bounding box center [755, 209] width 533 height 48
paste input "[EMAIL_ADDRESS][DOMAIN_NAME]"
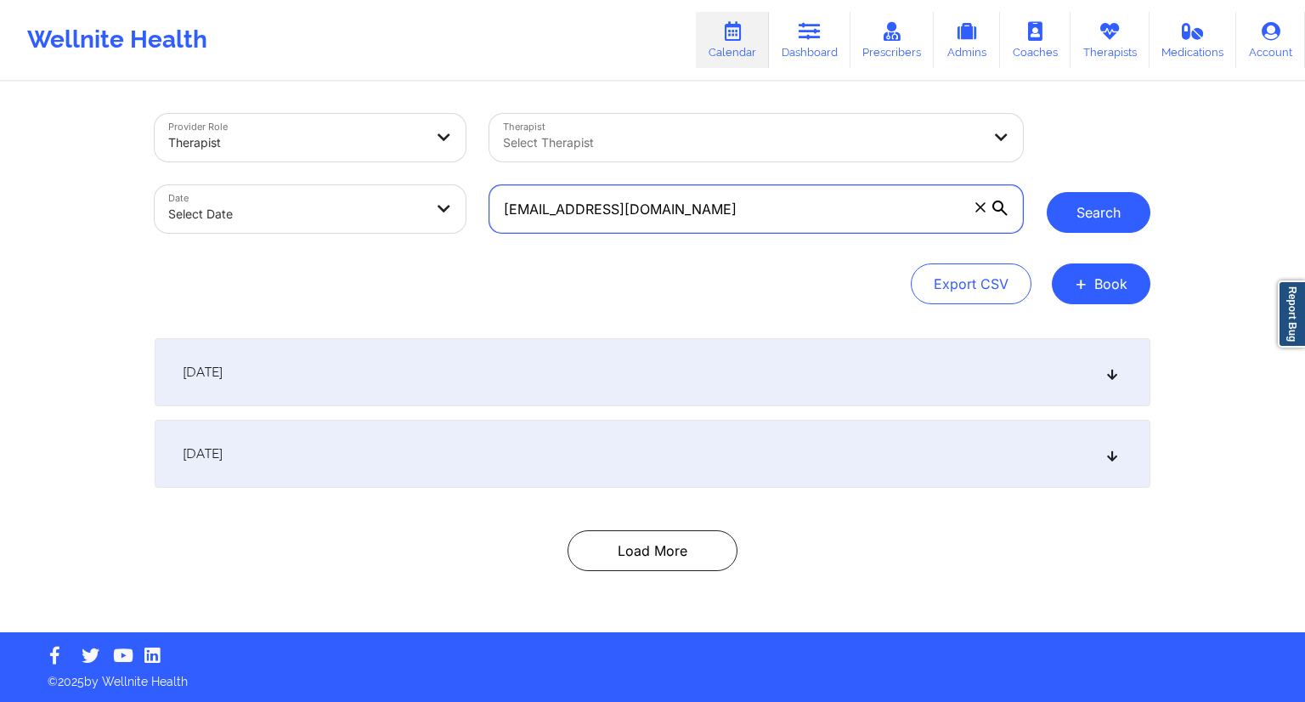
type input "[EMAIL_ADDRESS][DOMAIN_NAME]"
click at [1069, 215] on button "Search" at bounding box center [1098, 212] width 104 height 41
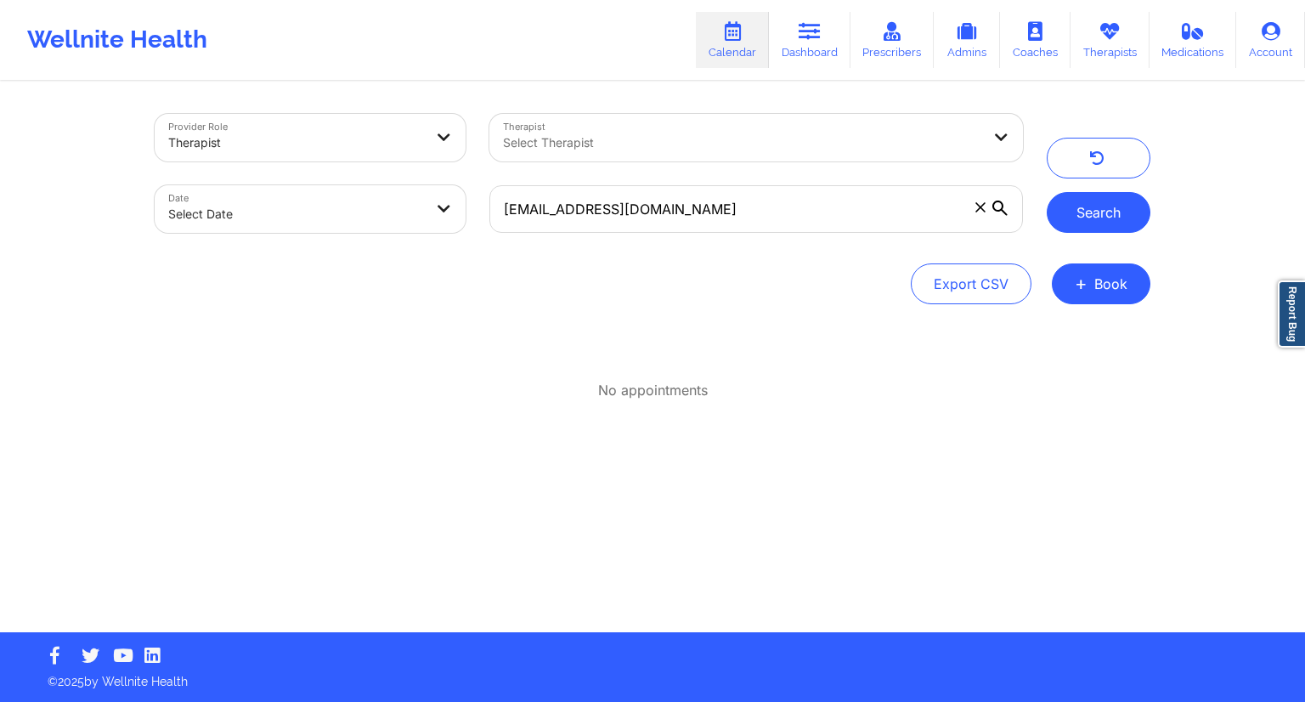
click at [1072, 207] on button "Search" at bounding box center [1098, 212] width 104 height 41
click at [730, 41] on link "Calendar" at bounding box center [732, 40] width 73 height 56
click at [795, 49] on link "Dashboard" at bounding box center [810, 40] width 82 height 56
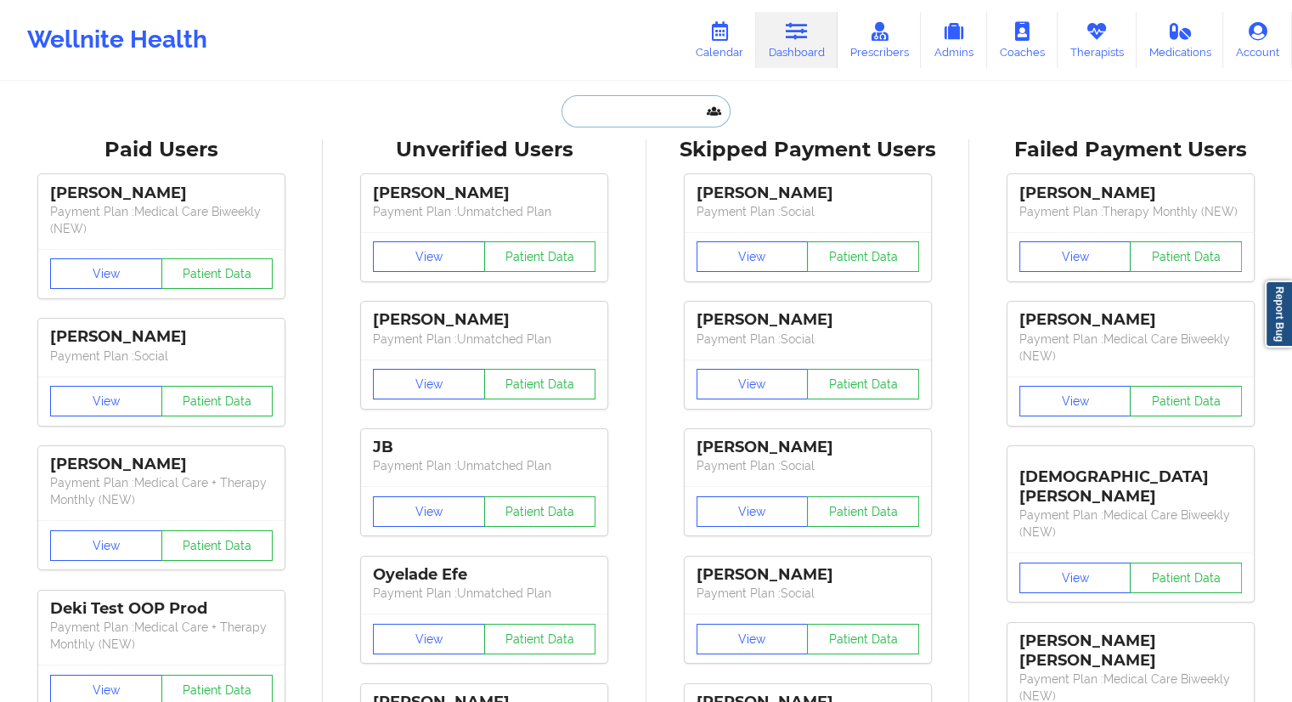
click at [581, 116] on input "text" at bounding box center [645, 111] width 168 height 32
paste input "[EMAIL_ADDRESS][DOMAIN_NAME]"
type input "[EMAIL_ADDRESS][DOMAIN_NAME]"
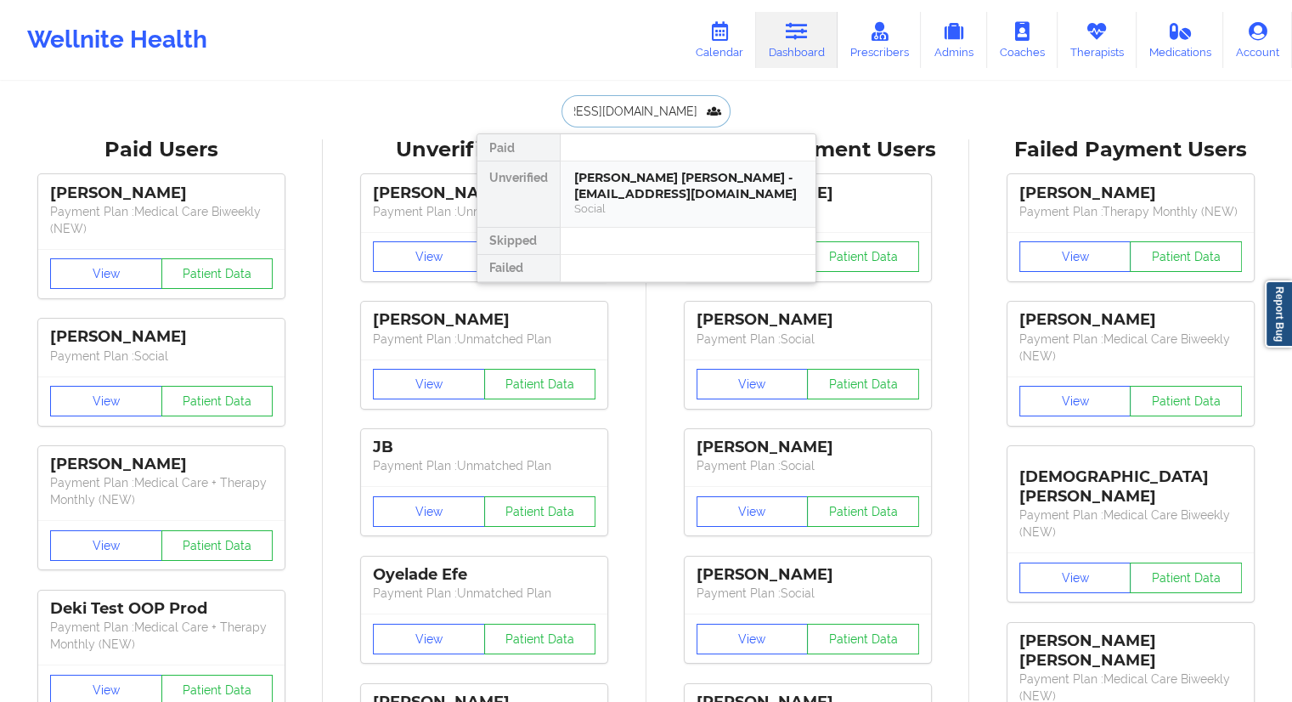
click at [597, 181] on div "[PERSON_NAME] [PERSON_NAME] - [EMAIL_ADDRESS][DOMAIN_NAME]" at bounding box center [688, 185] width 228 height 31
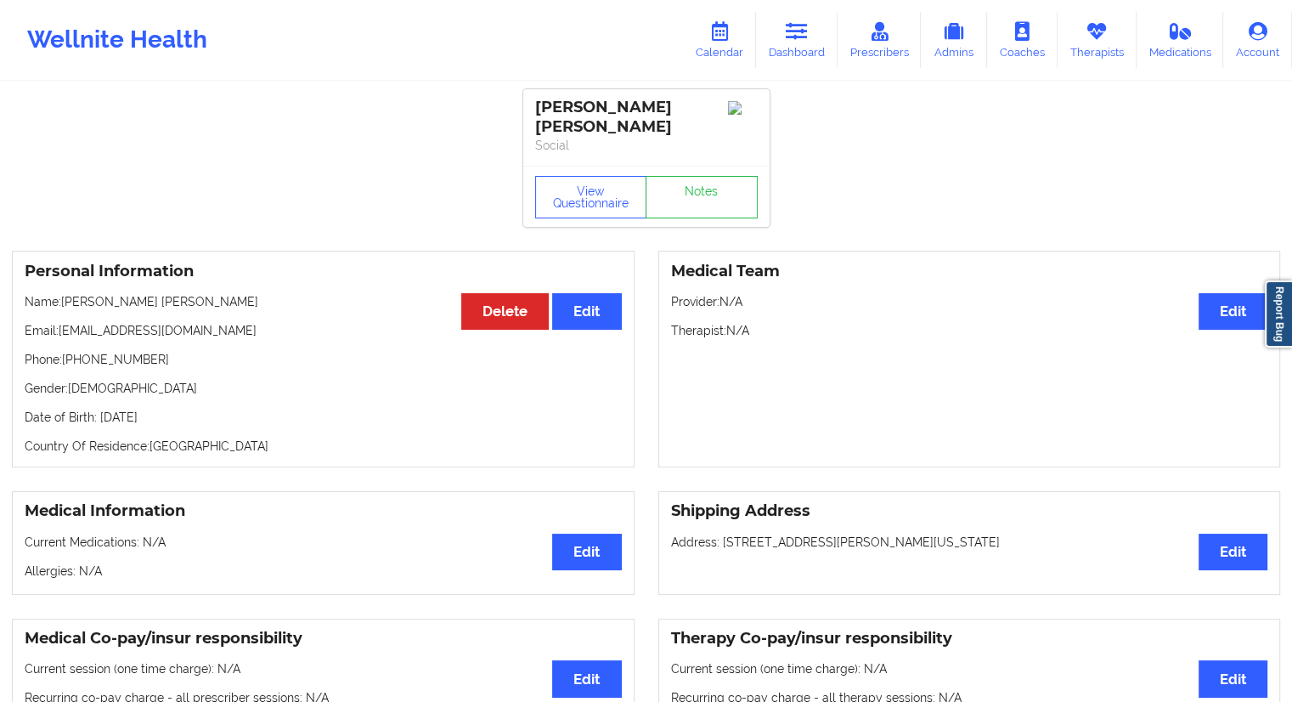
click at [200, 293] on p "Name: [PERSON_NAME] [PERSON_NAME]" at bounding box center [323, 301] width 597 height 17
drag, startPoint x: 192, startPoint y: 284, endPoint x: 65, endPoint y: 284, distance: 126.6
click at [65, 293] on p "Name: [PERSON_NAME] [PERSON_NAME]" at bounding box center [323, 301] width 597 height 17
click at [766, 44] on link "Dashboard" at bounding box center [797, 40] width 82 height 56
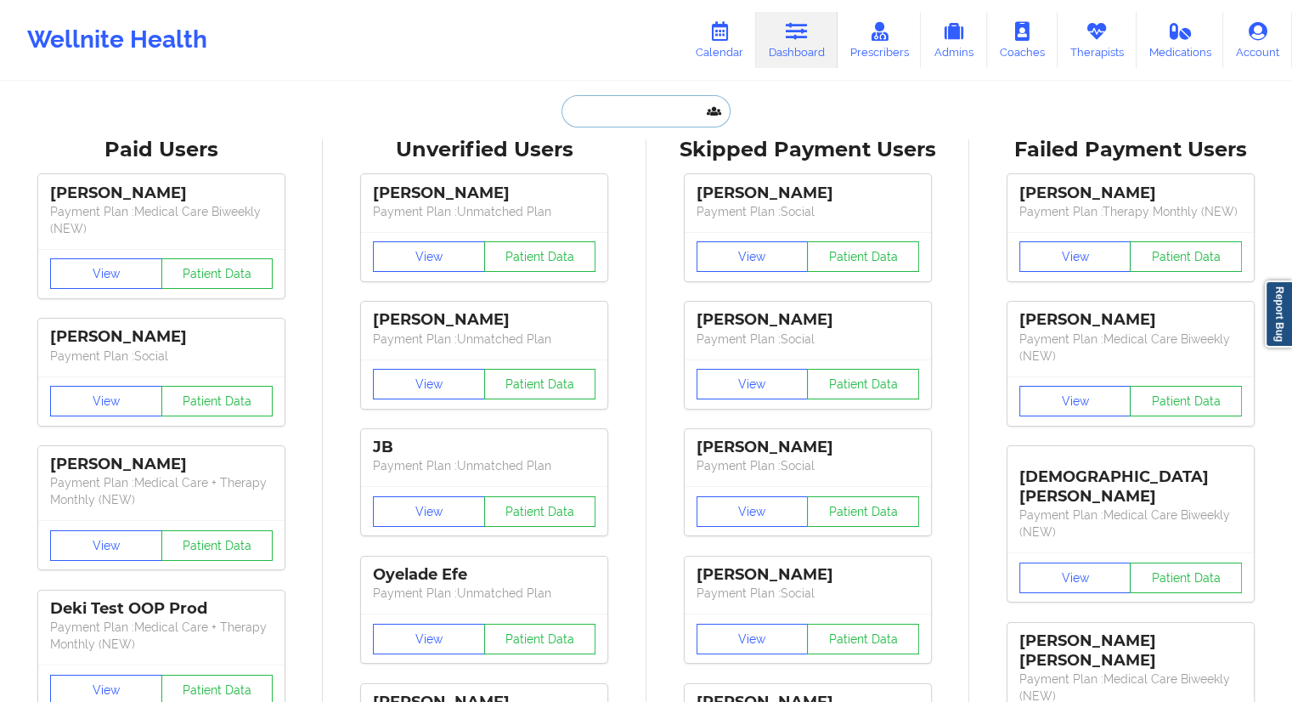
click at [634, 122] on input "text" at bounding box center [645, 111] width 168 height 32
paste input "[PERSON_NAME] [PERSON_NAME]"
type input "[PERSON_NAME] [PERSON_NAME]"
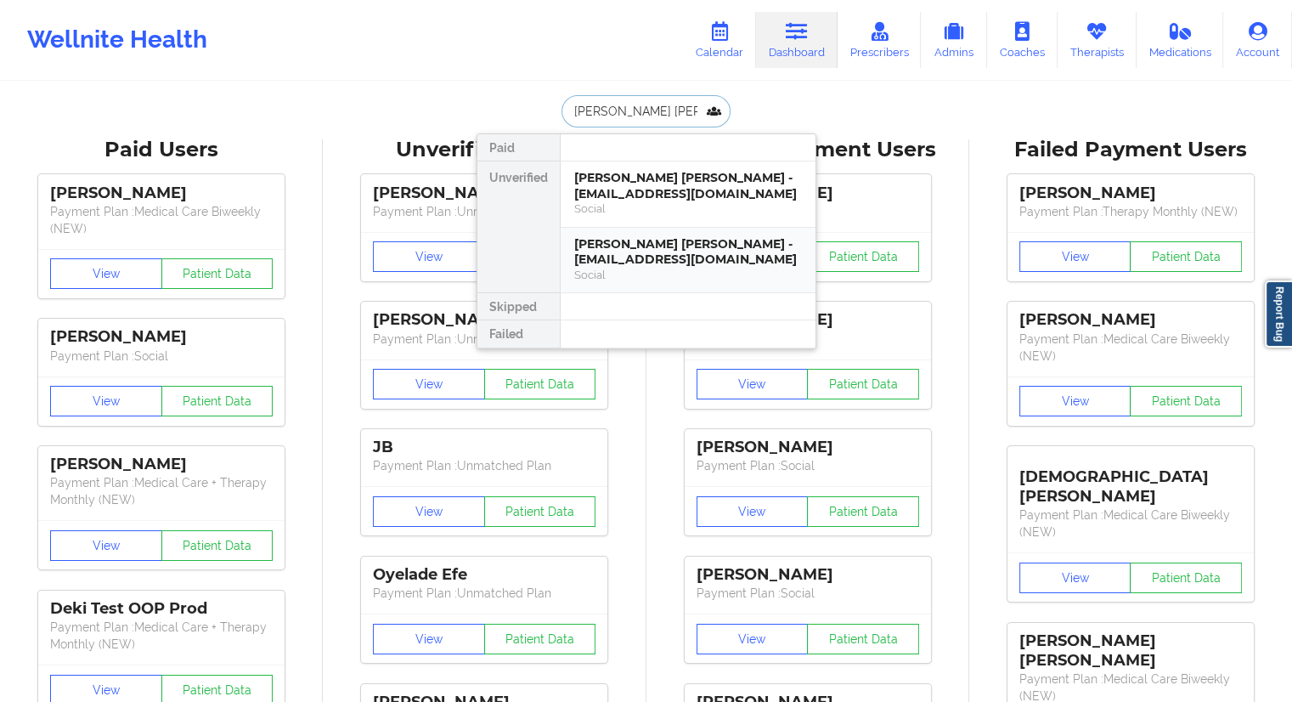
click at [632, 258] on div "[PERSON_NAME] [PERSON_NAME] - [EMAIL_ADDRESS][DOMAIN_NAME]" at bounding box center [688, 251] width 228 height 31
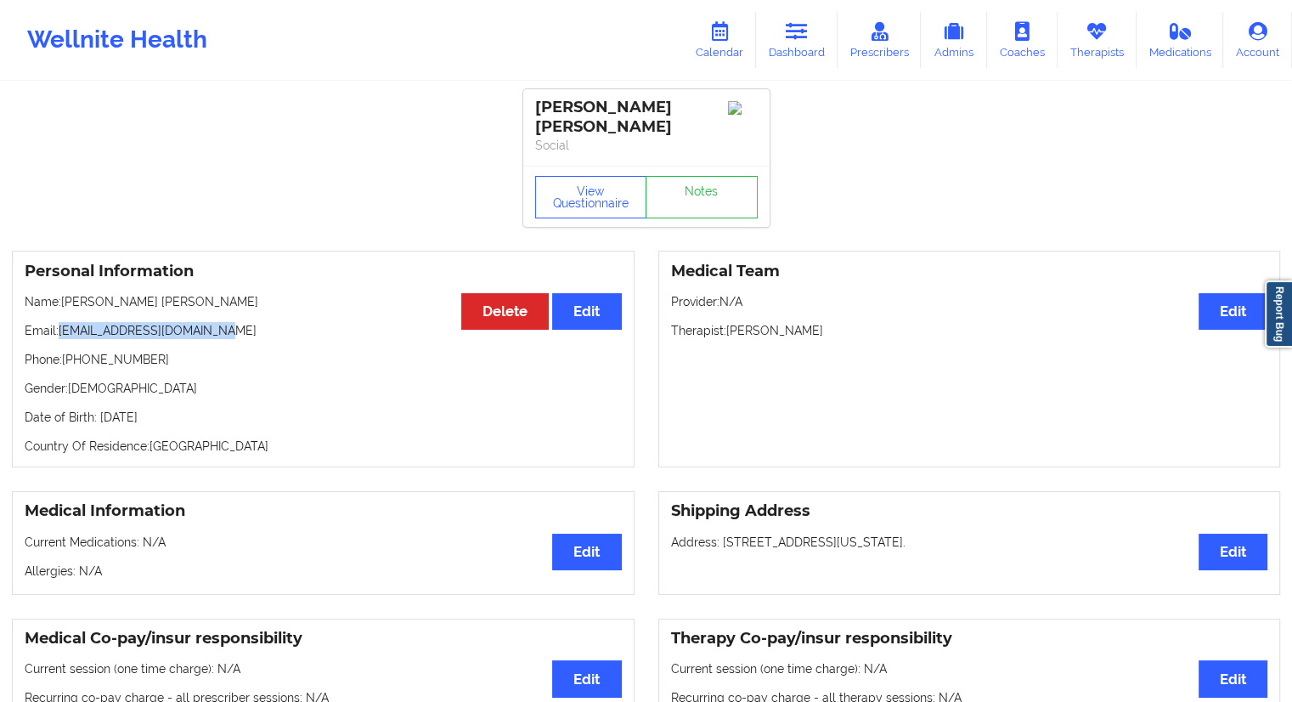
drag, startPoint x: 251, startPoint y: 315, endPoint x: 59, endPoint y: 311, distance: 191.2
click at [59, 322] on p "Email: [EMAIL_ADDRESS][DOMAIN_NAME]" at bounding box center [323, 330] width 597 height 17
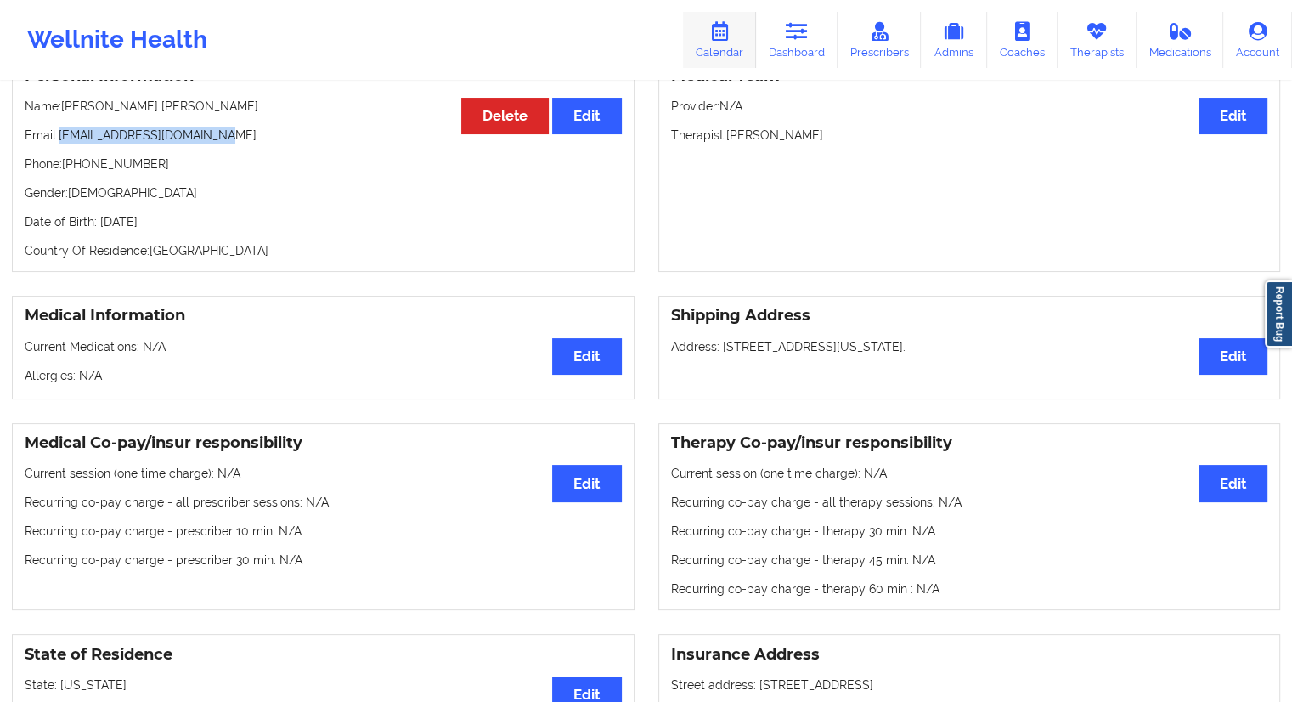
scroll to position [78, 0]
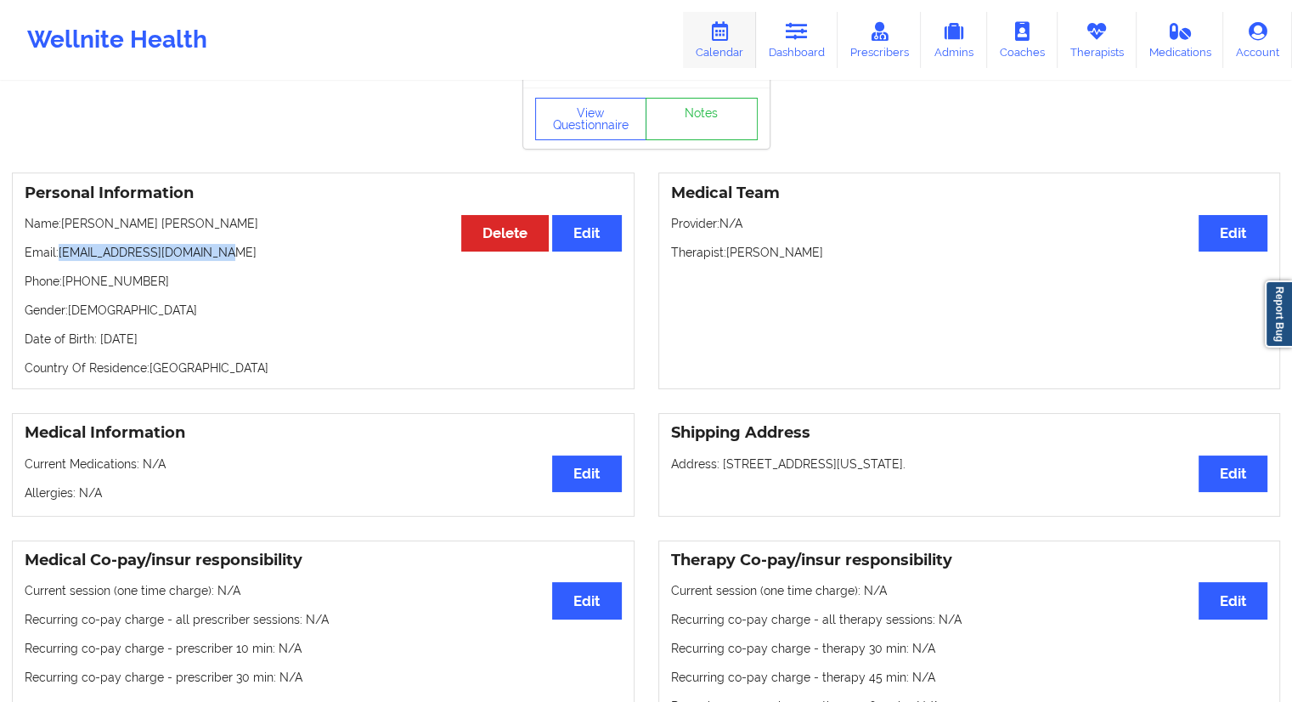
click at [730, 30] on icon at bounding box center [719, 31] width 22 height 19
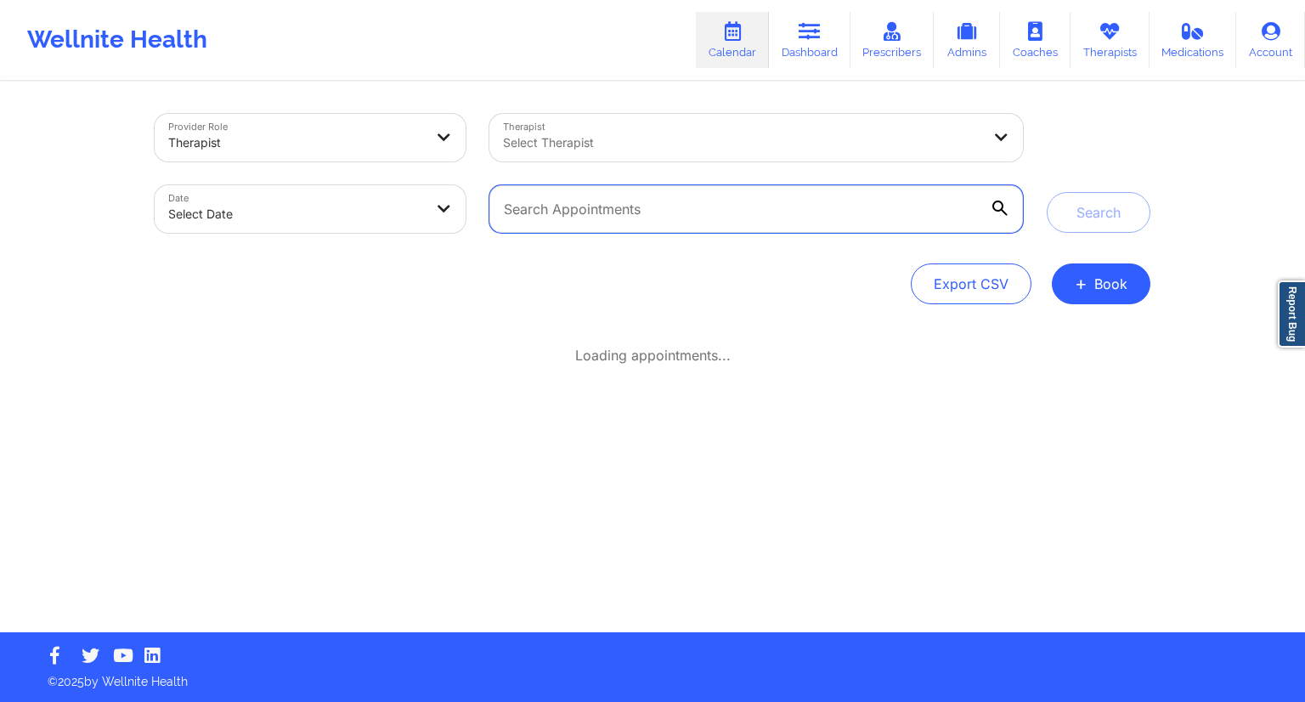
click at [632, 198] on input "text" at bounding box center [755, 209] width 533 height 48
paste input "[EMAIL_ADDRESS][DOMAIN_NAME]"
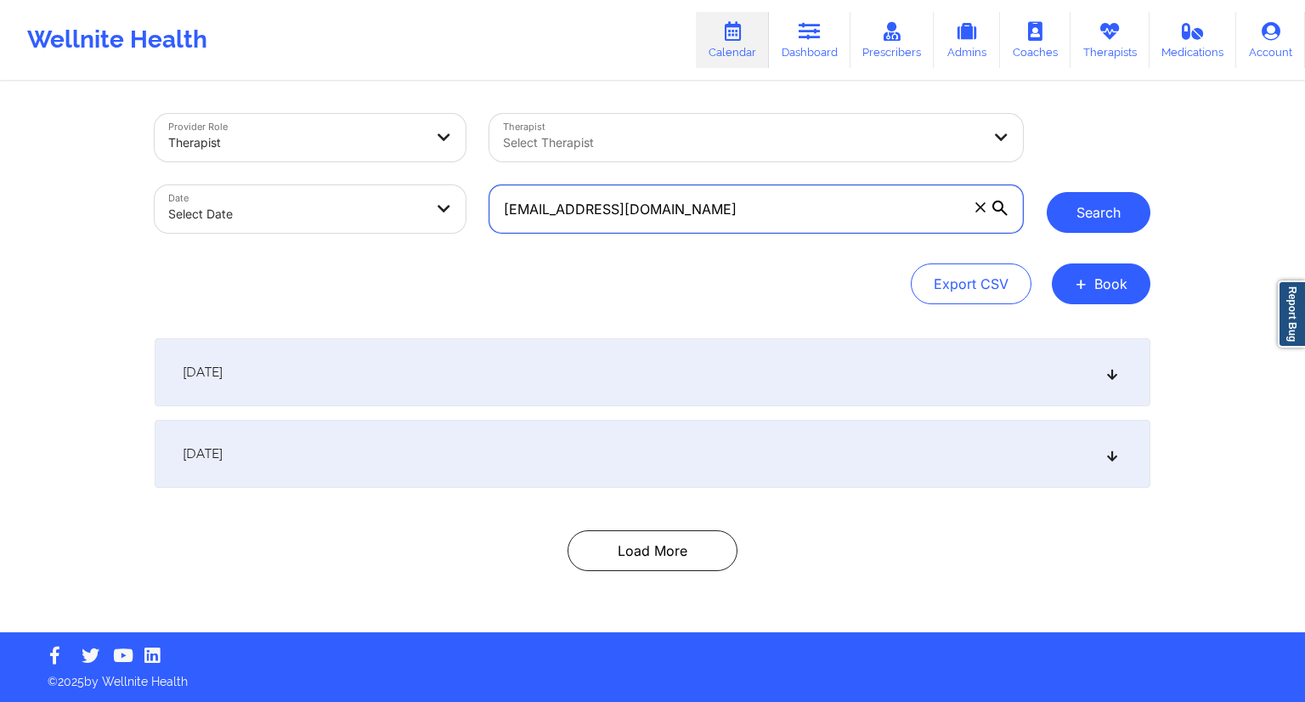
type input "[EMAIL_ADDRESS][DOMAIN_NAME]"
click at [1110, 218] on button "Search" at bounding box center [1098, 212] width 104 height 41
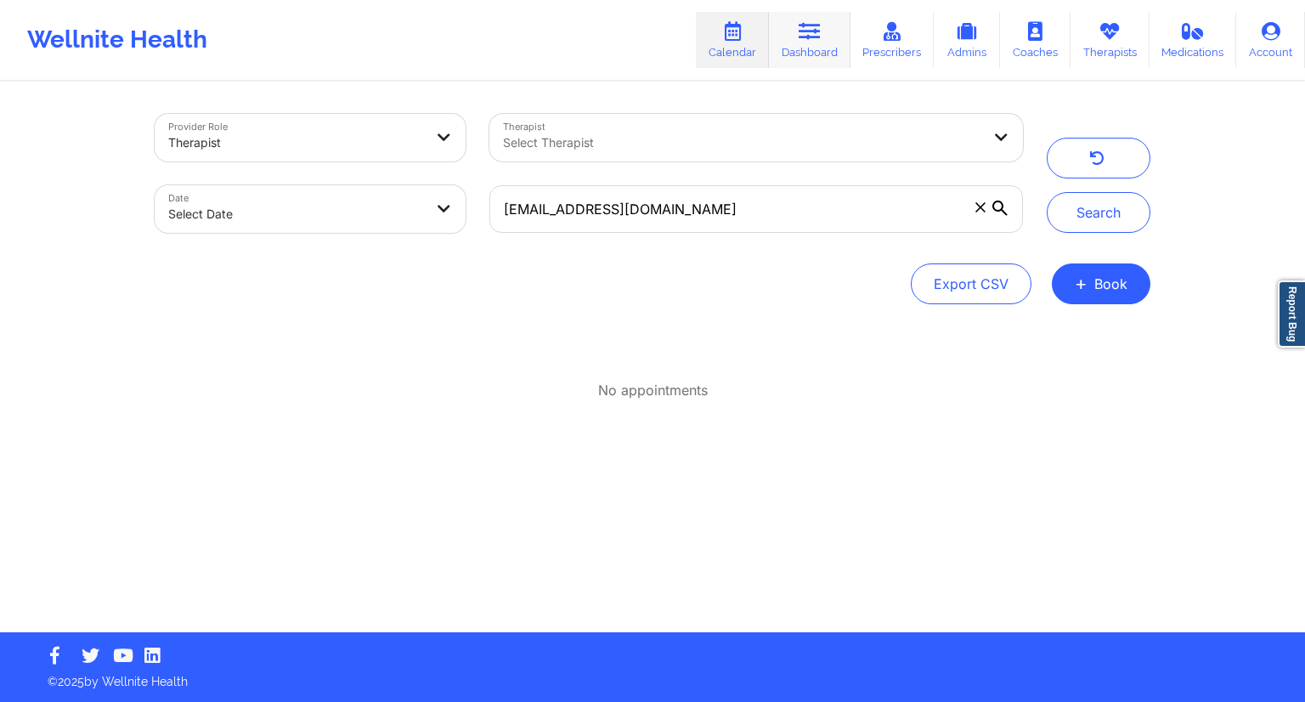
click at [797, 25] on link "Dashboard" at bounding box center [810, 40] width 82 height 56
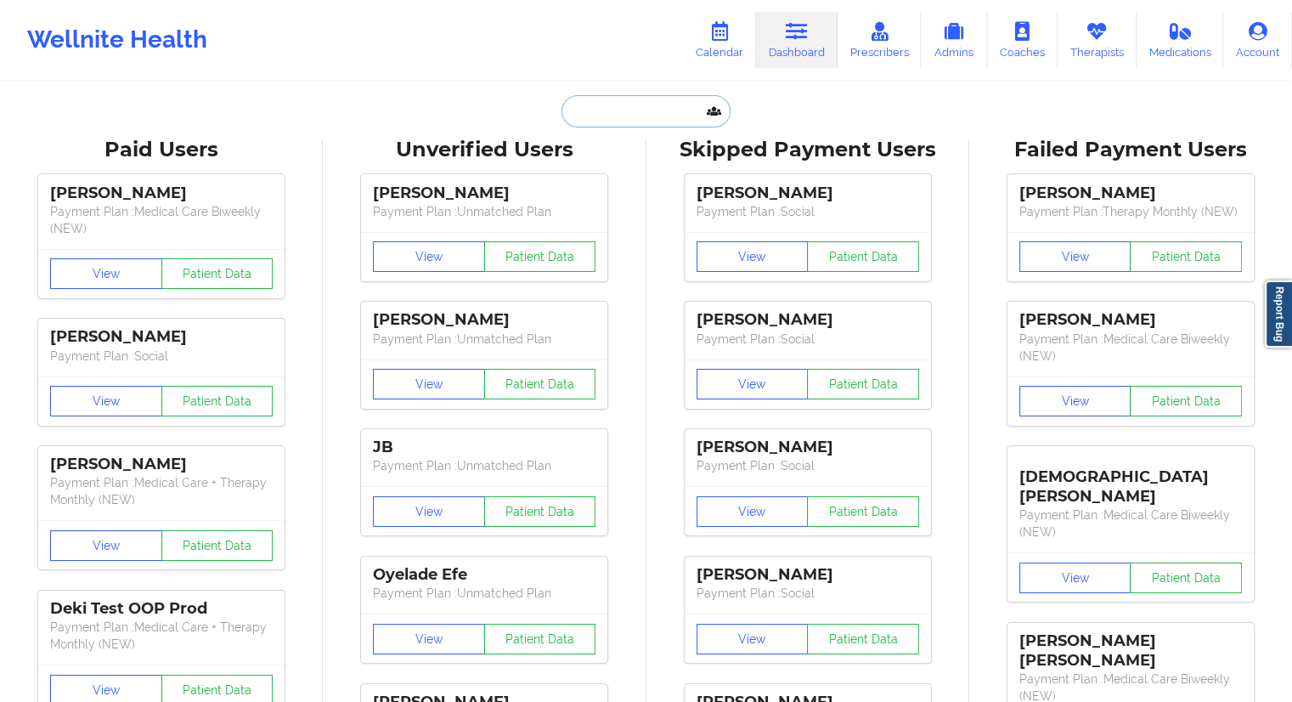
drag, startPoint x: 593, startPoint y: 120, endPoint x: 578, endPoint y: 116, distance: 15.7
click at [594, 118] on input "text" at bounding box center [645, 111] width 168 height 32
click at [607, 103] on input "text" at bounding box center [645, 111] width 168 height 32
paste input "[PHONE_NUMBER]"
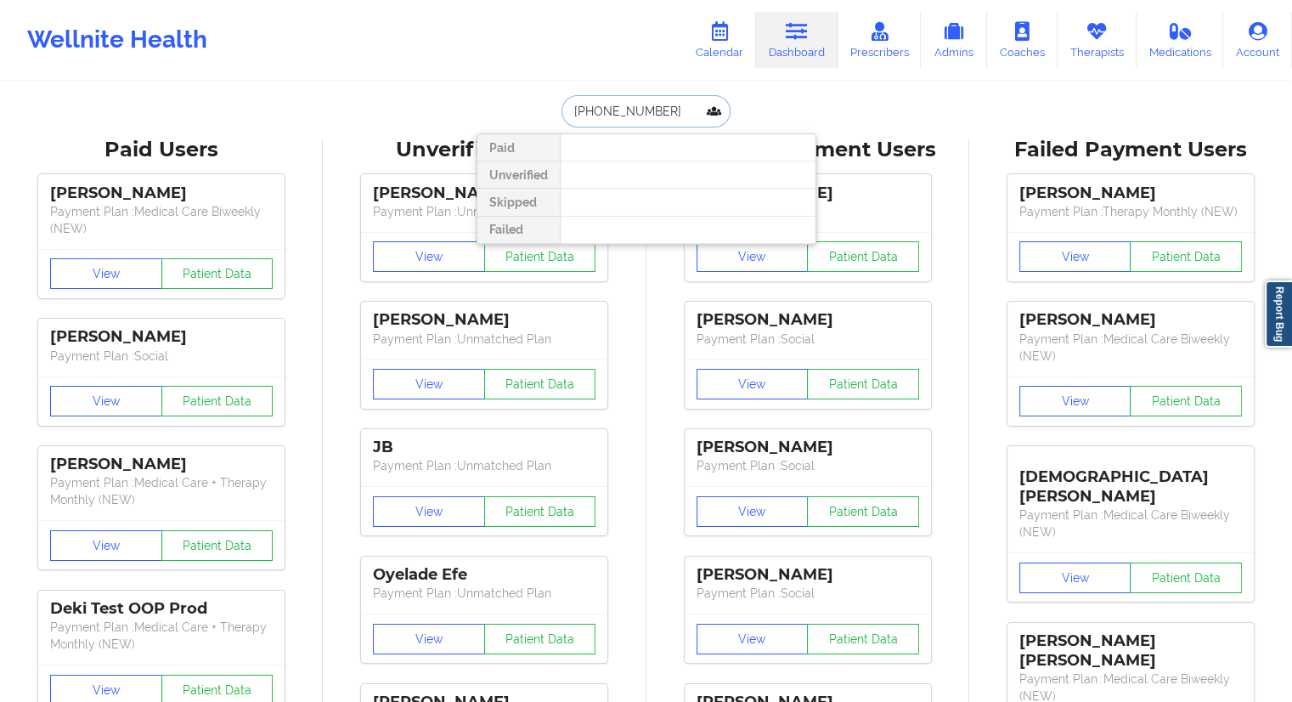
click at [651, 110] on input "[PHONE_NUMBER]" at bounding box center [645, 111] width 168 height 32
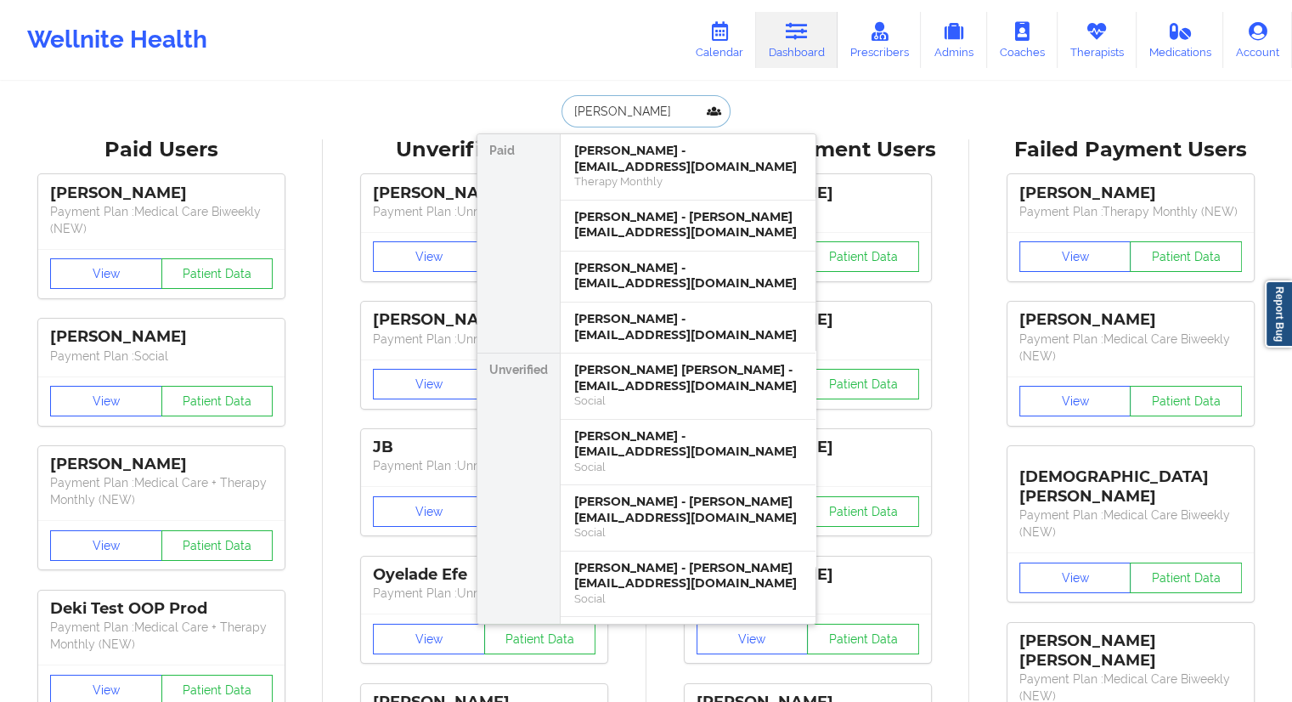
paste input "[EMAIL_ADDRESS][DOMAIN_NAME]"
type input "[EMAIL_ADDRESS][DOMAIN_NAME]"
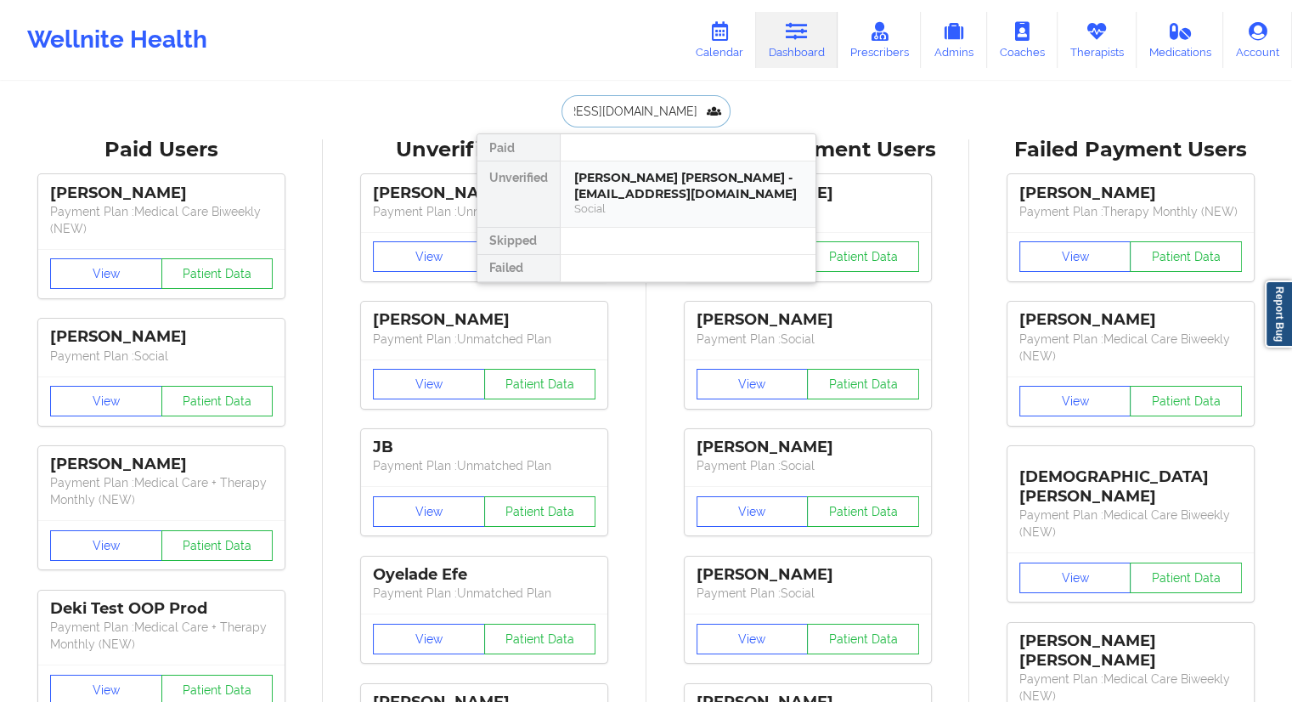
click at [640, 183] on div "[PERSON_NAME] [PERSON_NAME] - [EMAIL_ADDRESS][DOMAIN_NAME]" at bounding box center [688, 185] width 228 height 31
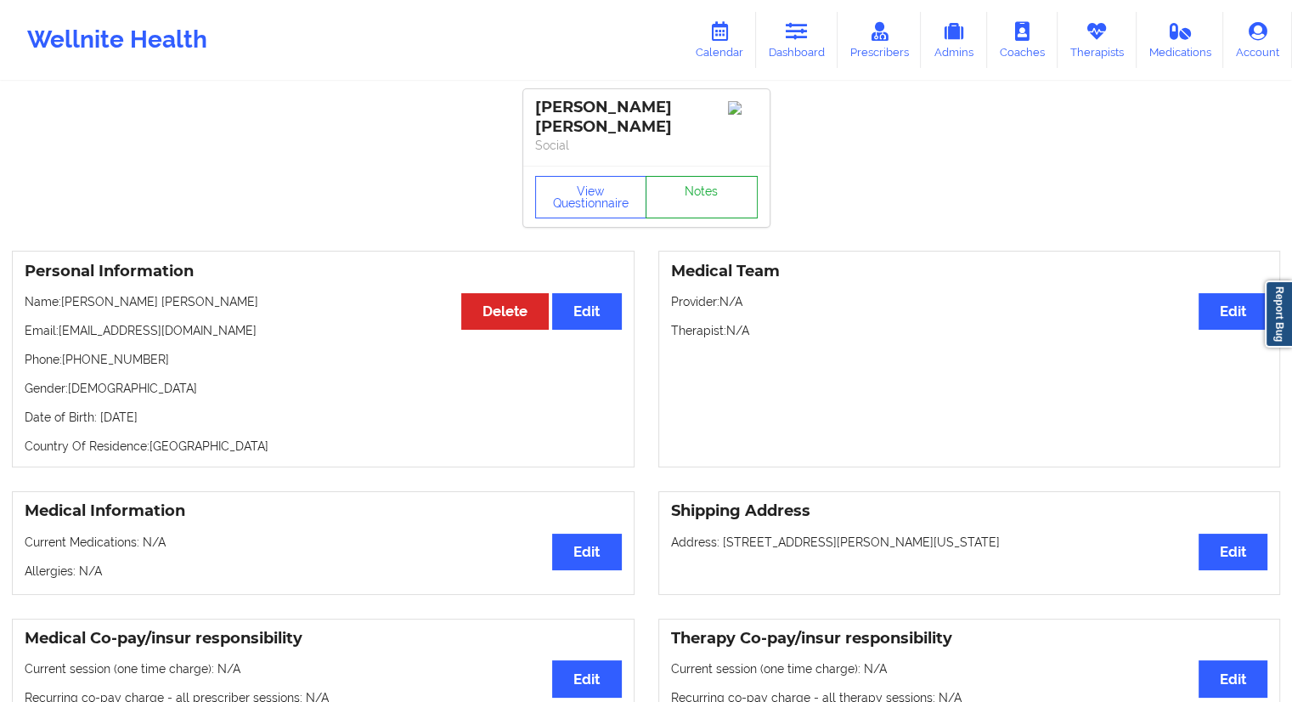
click at [687, 181] on link "Notes" at bounding box center [702, 197] width 112 height 42
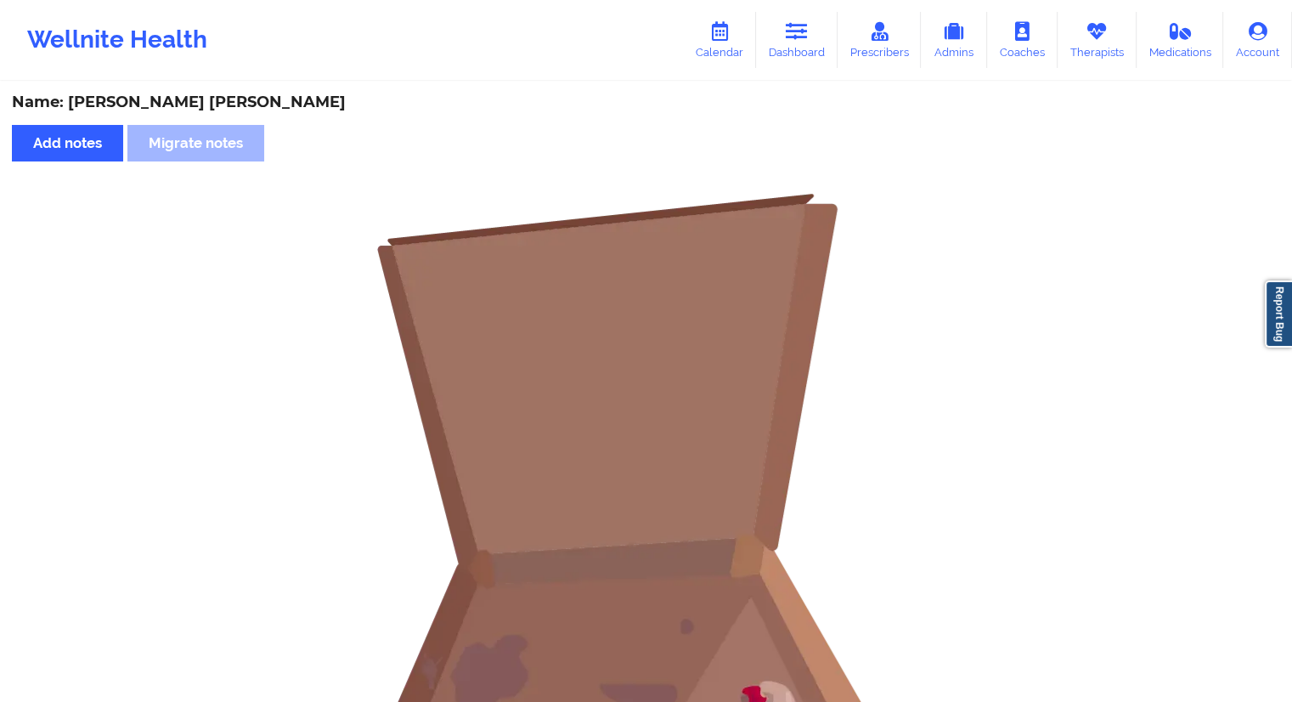
click at [841, 4] on div "Wellnite Health Calendar Dashboard Prescribers Admins Coaches Therapists Medica…" at bounding box center [646, 40] width 1292 height 80
click at [815, 27] on link "Dashboard" at bounding box center [797, 40] width 82 height 56
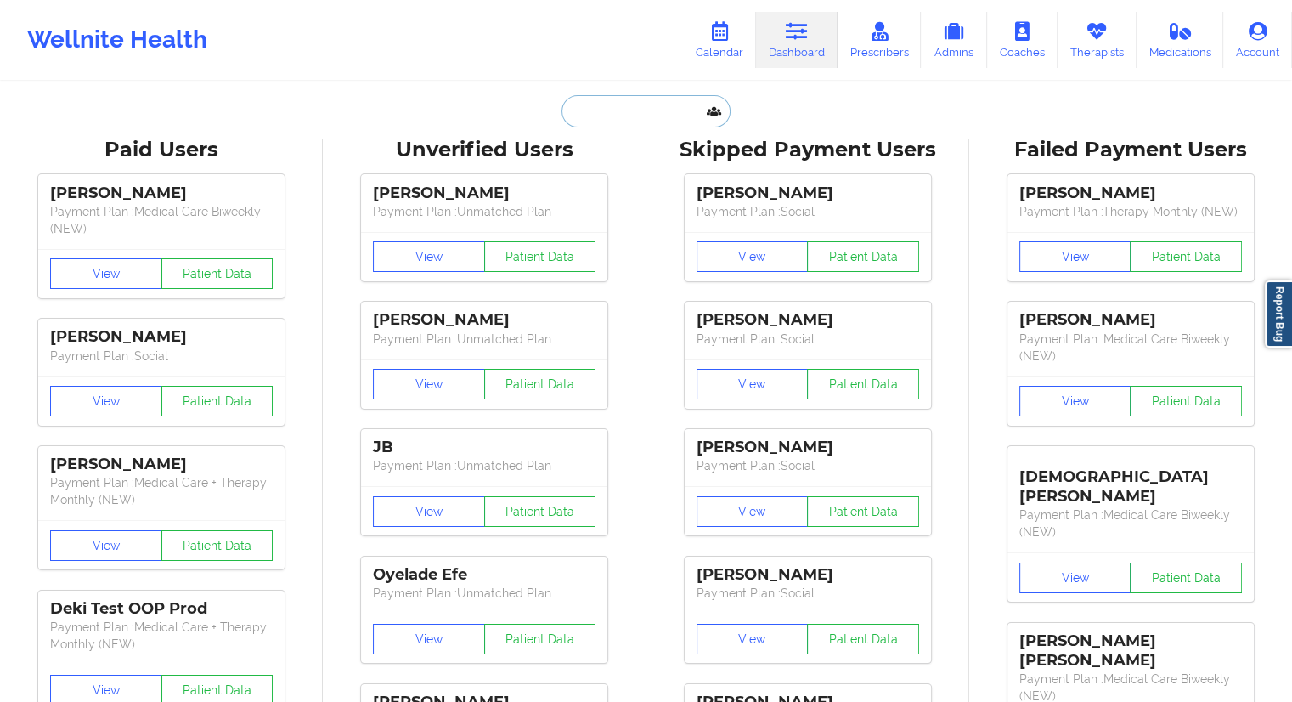
click at [601, 117] on input "text" at bounding box center [645, 111] width 168 height 32
paste
type input "[PERSON_NAME] [PERSON_NAME]"
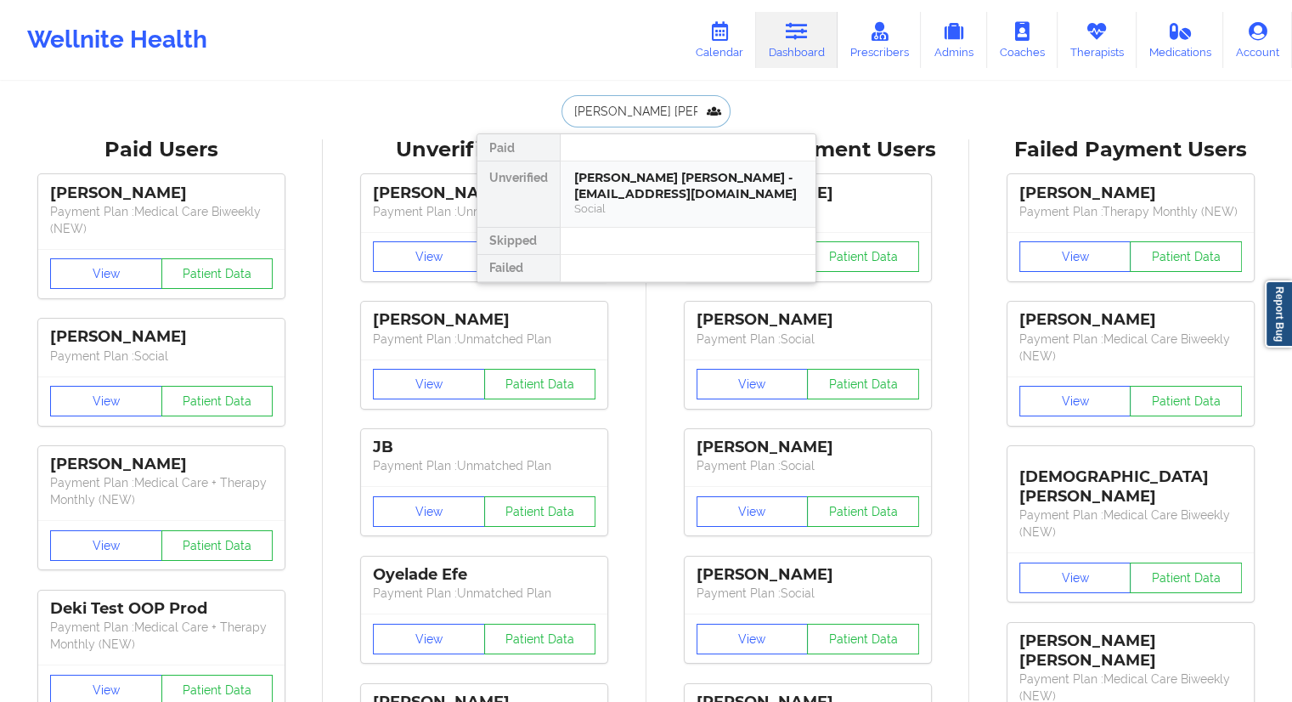
click at [628, 181] on div "[PERSON_NAME] [PERSON_NAME] - [EMAIL_ADDRESS][DOMAIN_NAME]" at bounding box center [688, 185] width 228 height 31
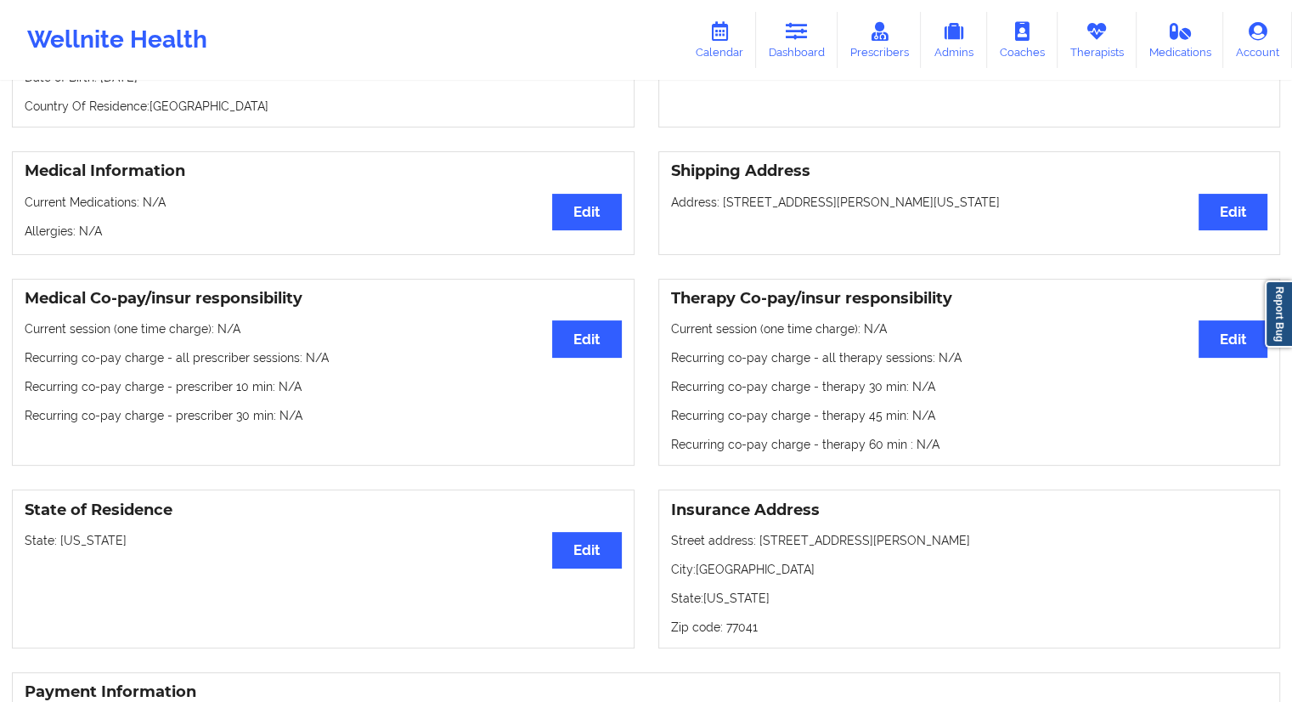
scroll to position [85, 0]
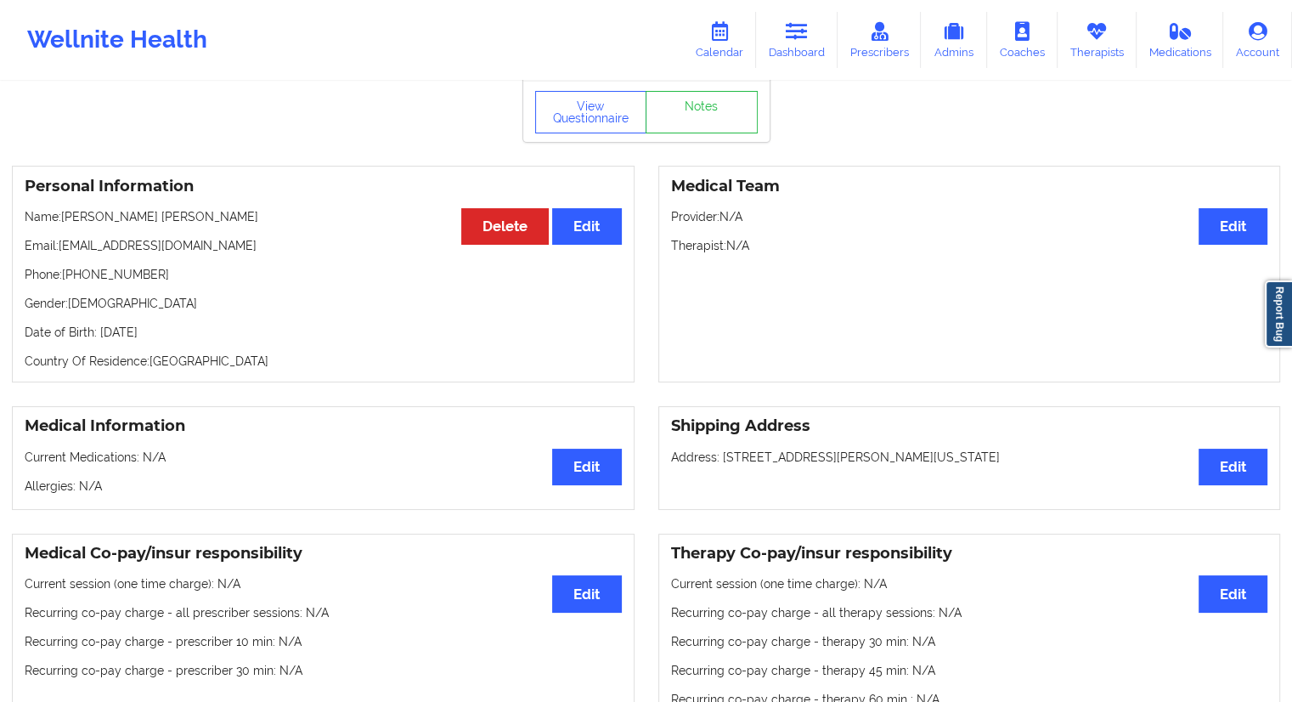
drag, startPoint x: 306, startPoint y: 226, endPoint x: 62, endPoint y: 224, distance: 243.8
click at [62, 237] on p "Email: [EMAIL_ADDRESS][DOMAIN_NAME]" at bounding box center [323, 245] width 597 height 17
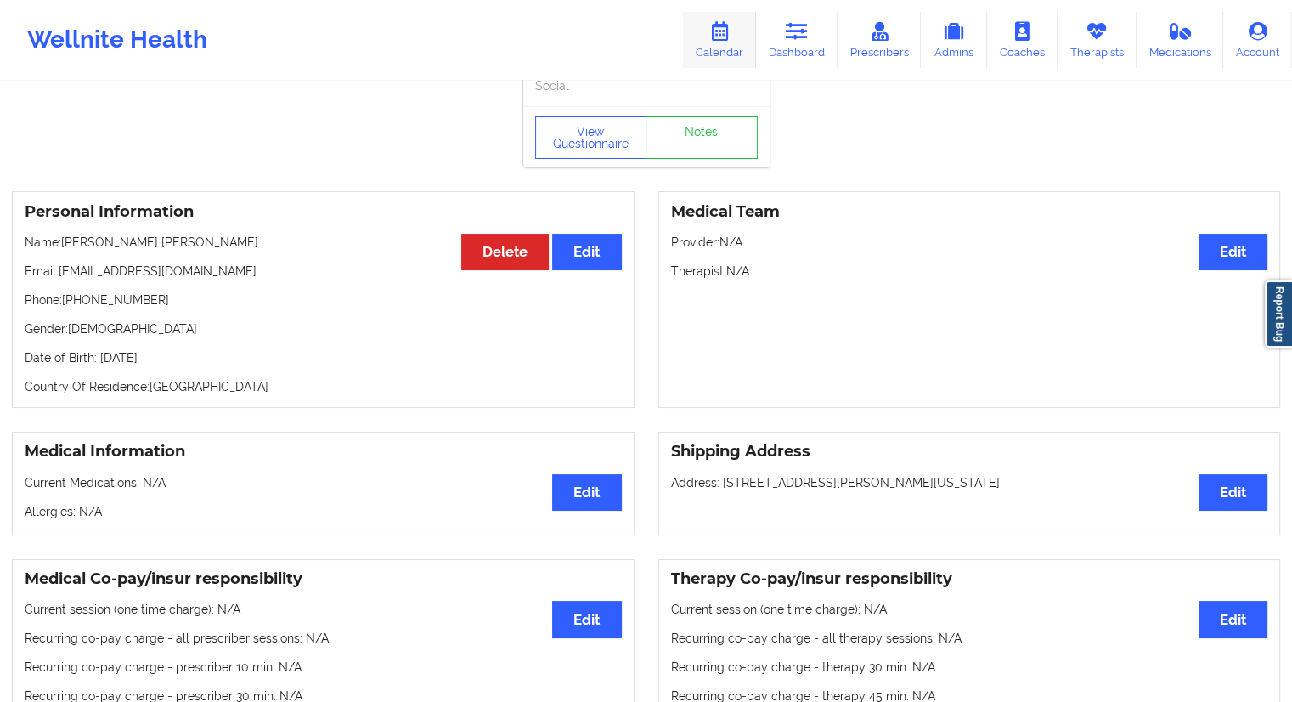
scroll to position [0, 0]
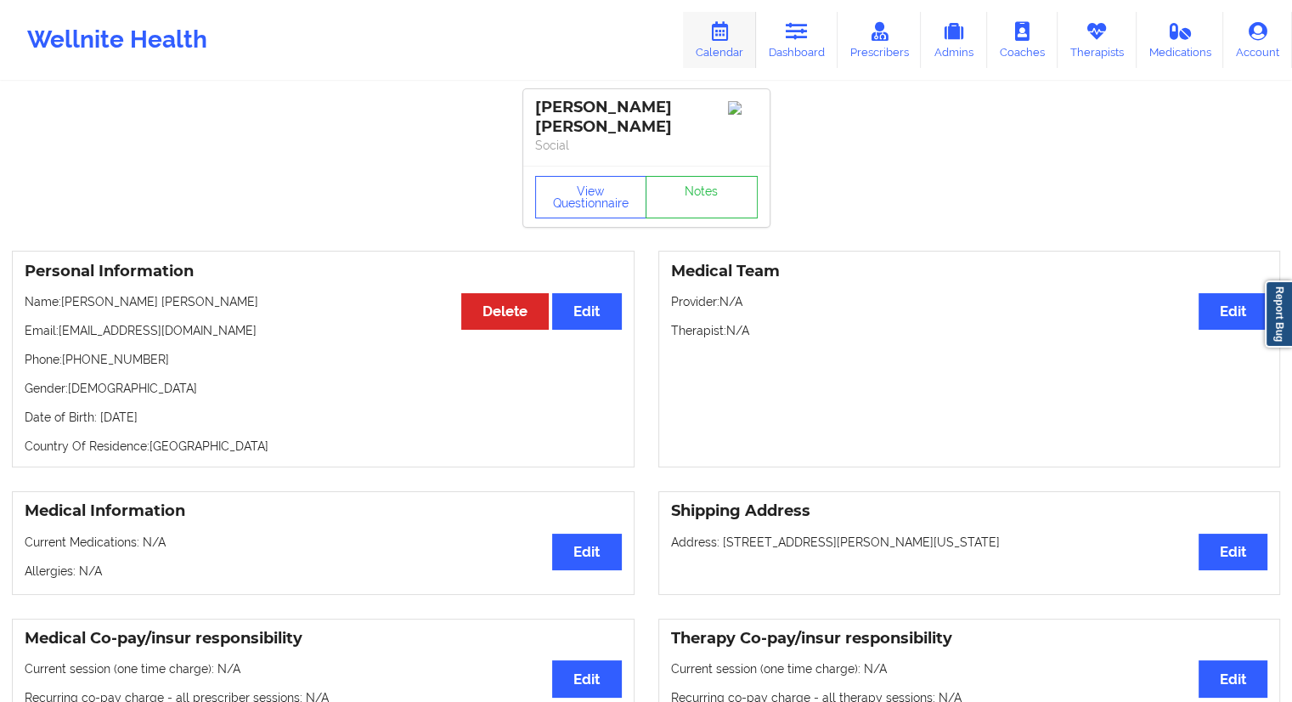
click at [779, 42] on link "Dashboard" at bounding box center [797, 40] width 82 height 56
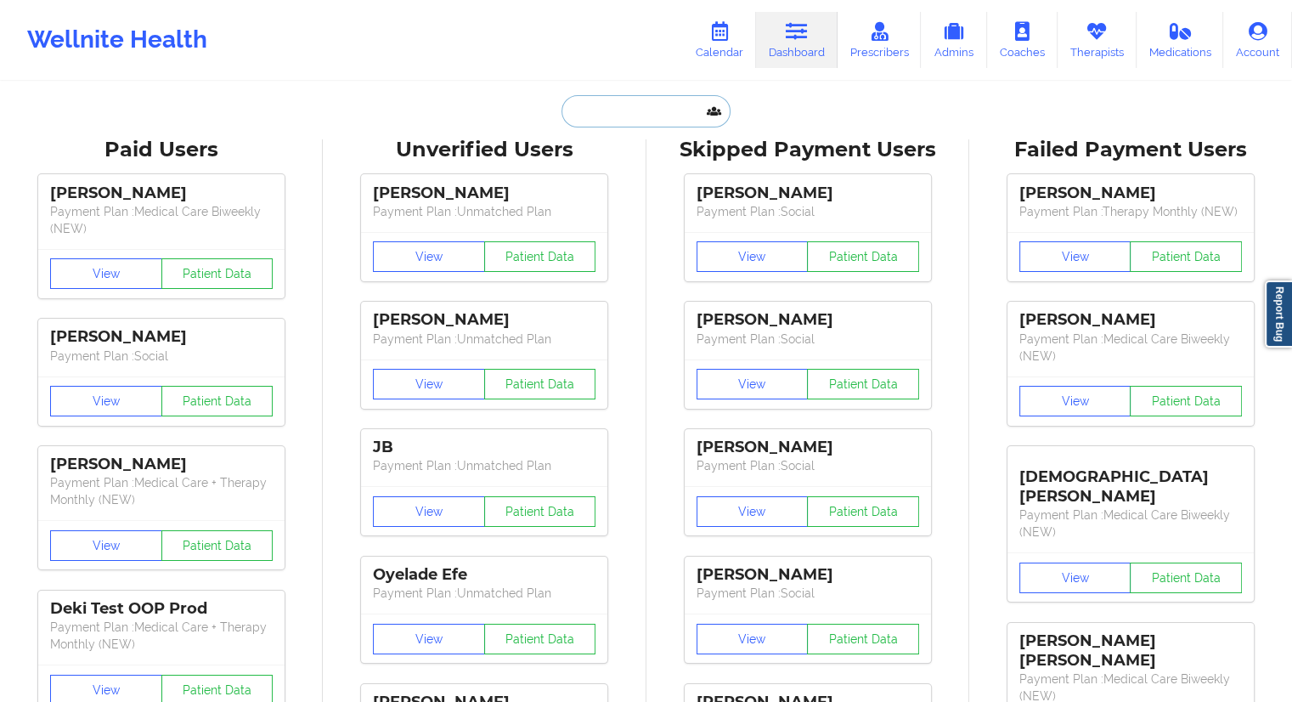
click at [678, 116] on input "text" at bounding box center [645, 111] width 168 height 32
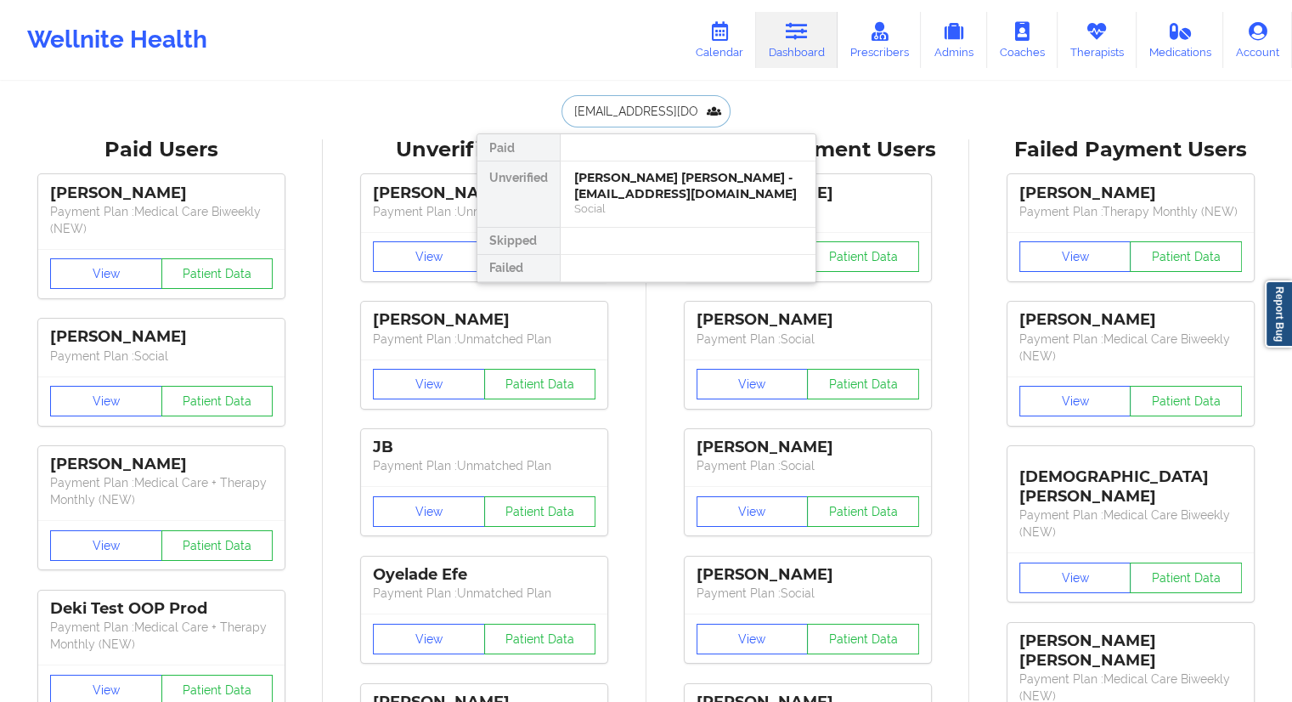
scroll to position [0, 107]
click at [643, 110] on input "[EMAIL_ADDRESS][DOMAIN_NAME]" at bounding box center [645, 111] width 168 height 32
type input "[PERSON_NAME]"
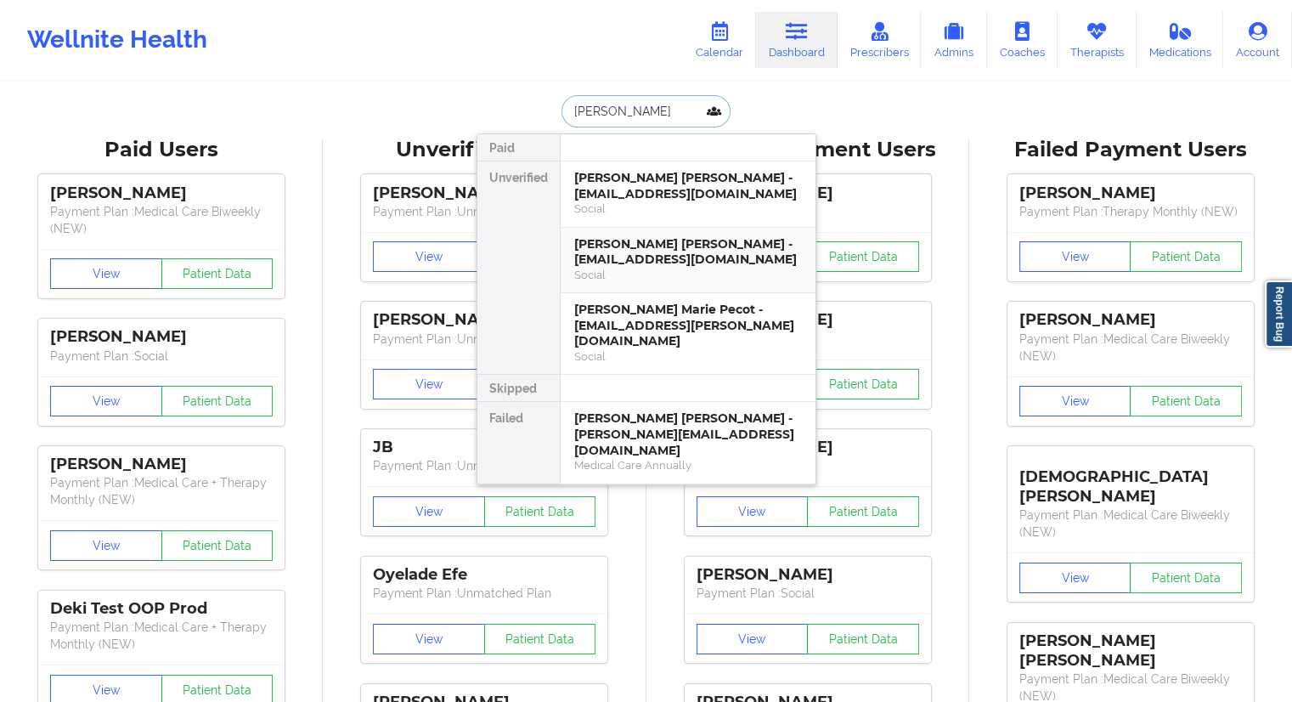
click at [628, 257] on div "[PERSON_NAME] [PERSON_NAME] - [EMAIL_ADDRESS][DOMAIN_NAME]" at bounding box center [688, 251] width 228 height 31
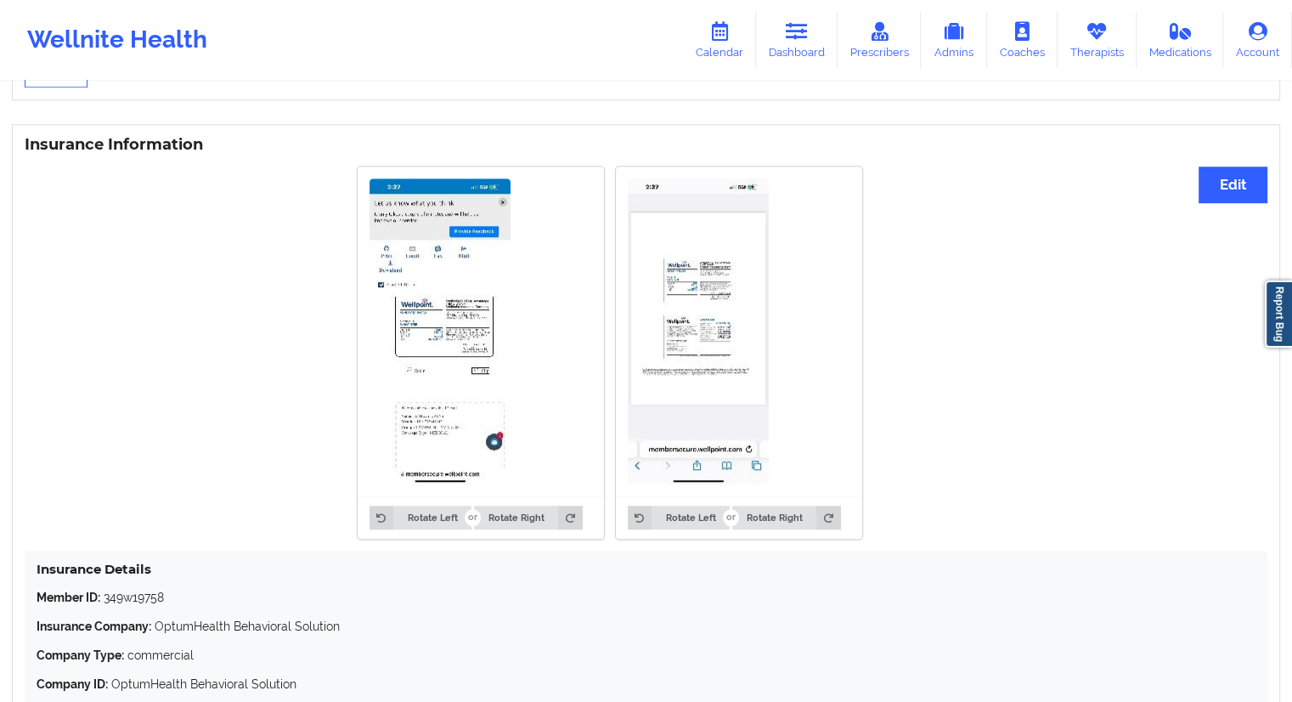
scroll to position [1352, 0]
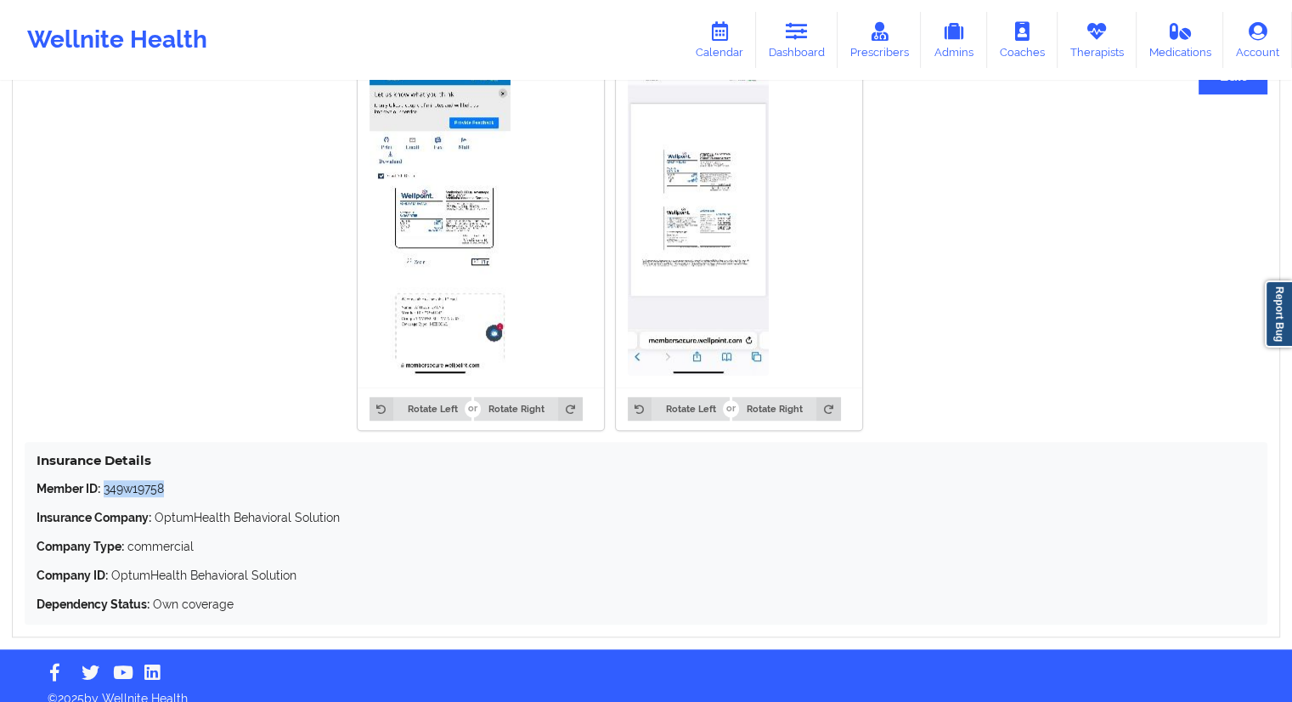
drag, startPoint x: 182, startPoint y: 471, endPoint x: 103, endPoint y: 471, distance: 79.0
click at [103, 480] on p "Member ID: 349w19758" at bounding box center [646, 488] width 1219 height 17
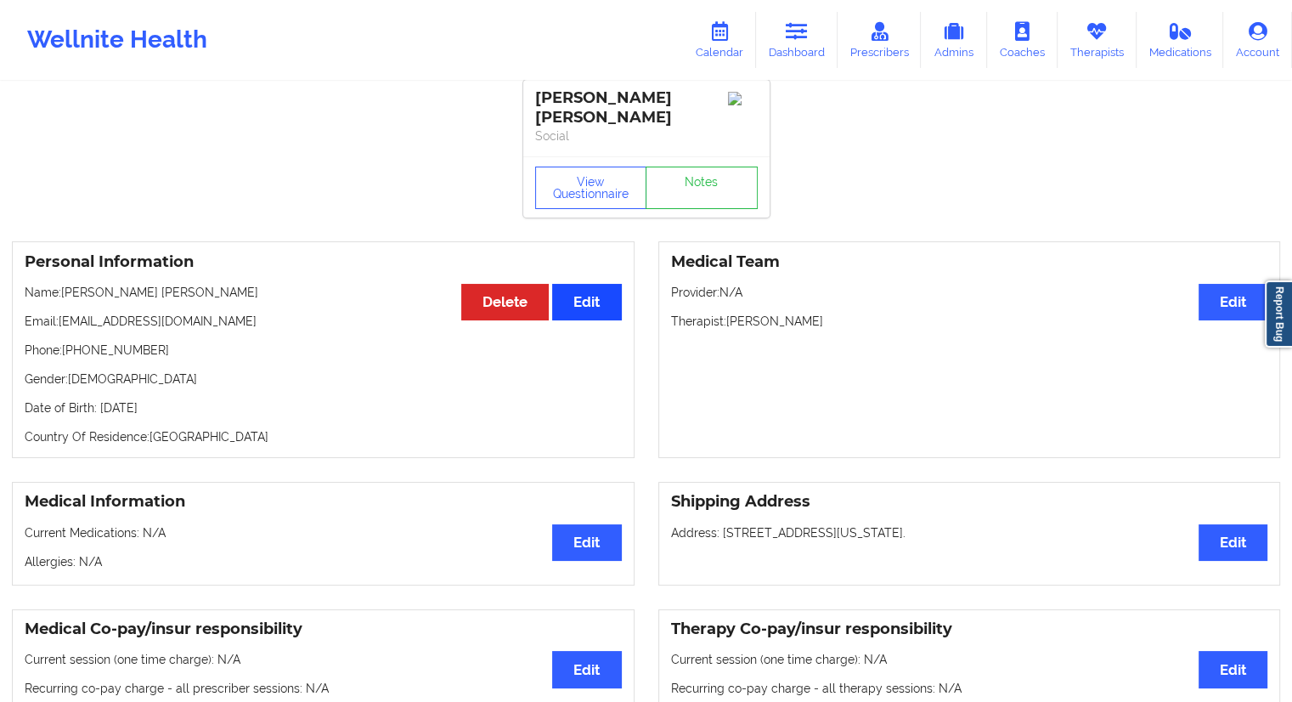
scroll to position [0, 0]
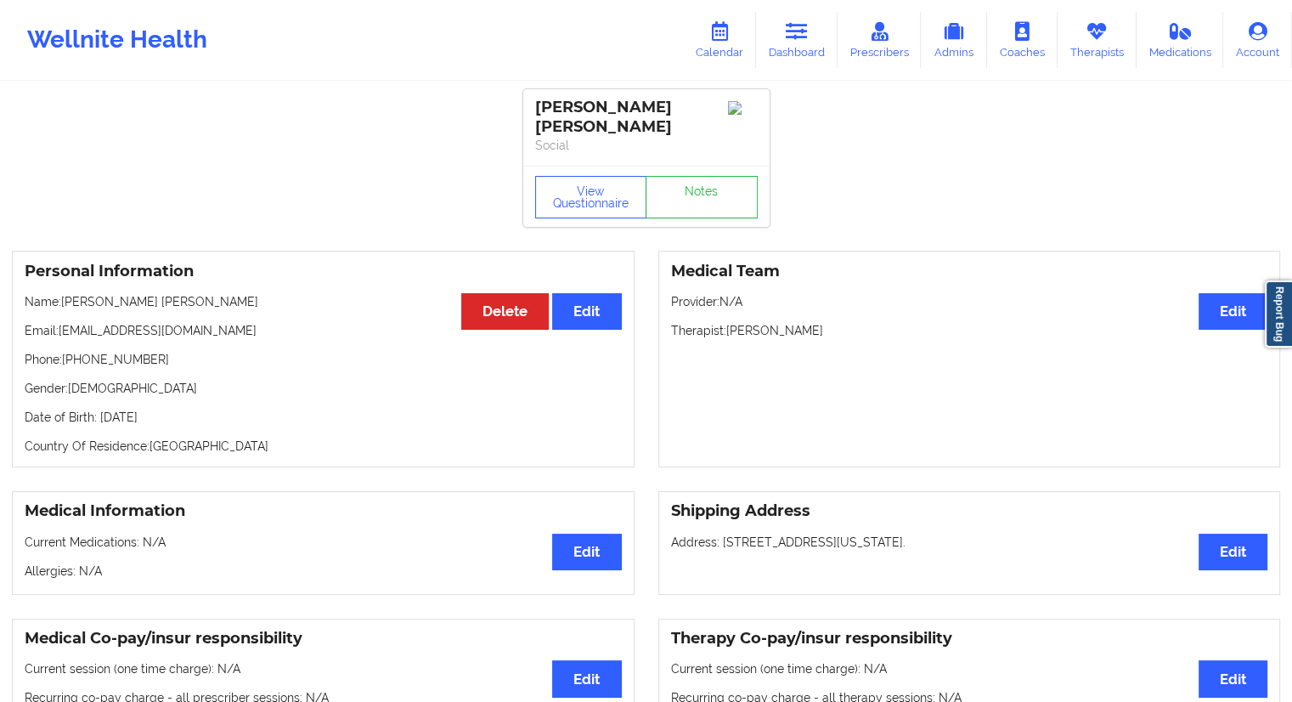
drag, startPoint x: 802, startPoint y: 61, endPoint x: 789, endPoint y: 72, distance: 16.9
click at [802, 61] on link "Dashboard" at bounding box center [797, 40] width 82 height 56
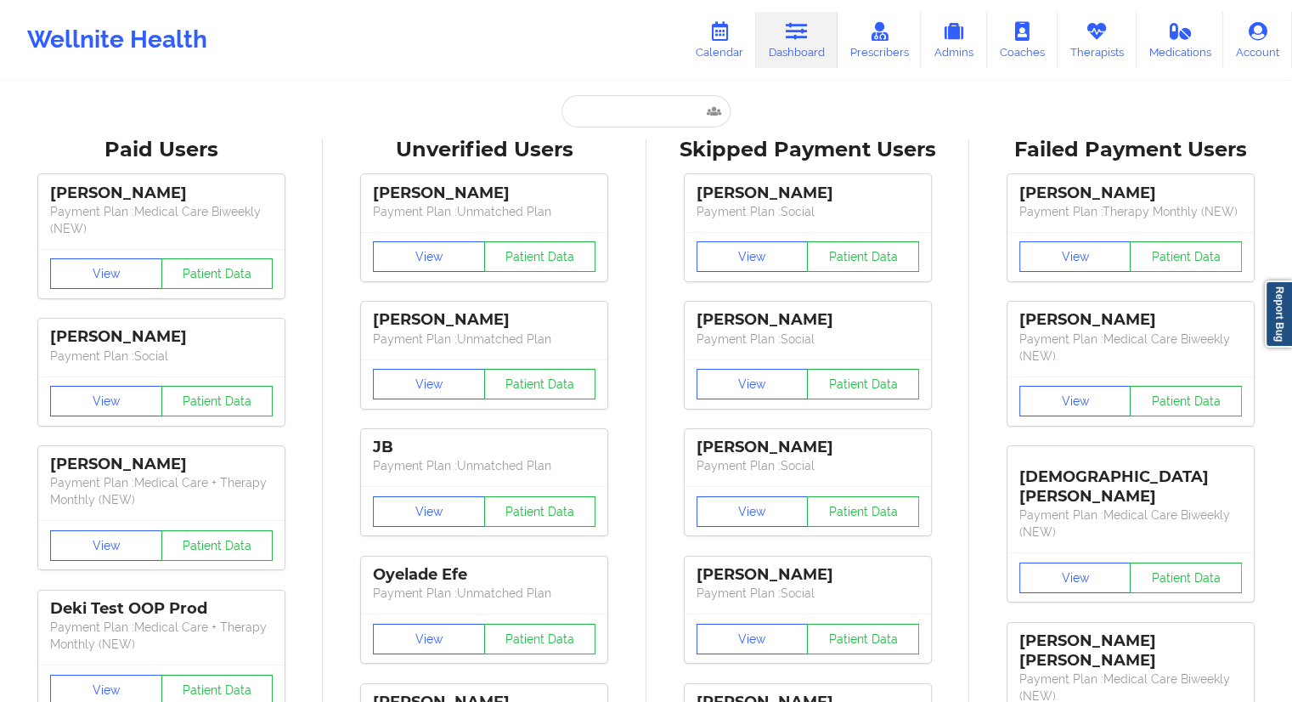
click at [608, 144] on div "Unverified Users" at bounding box center [484, 150] width 299 height 26
click at [630, 110] on input "text" at bounding box center [645, 111] width 168 height 32
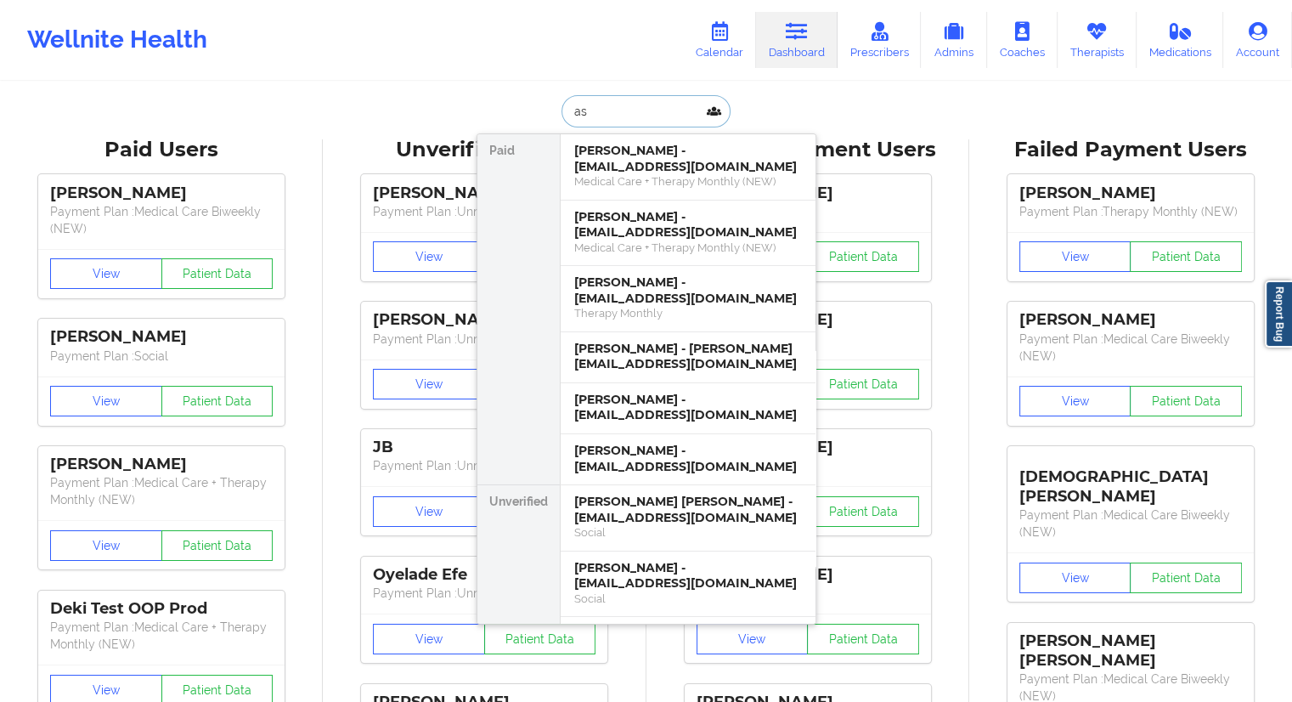
type input "a"
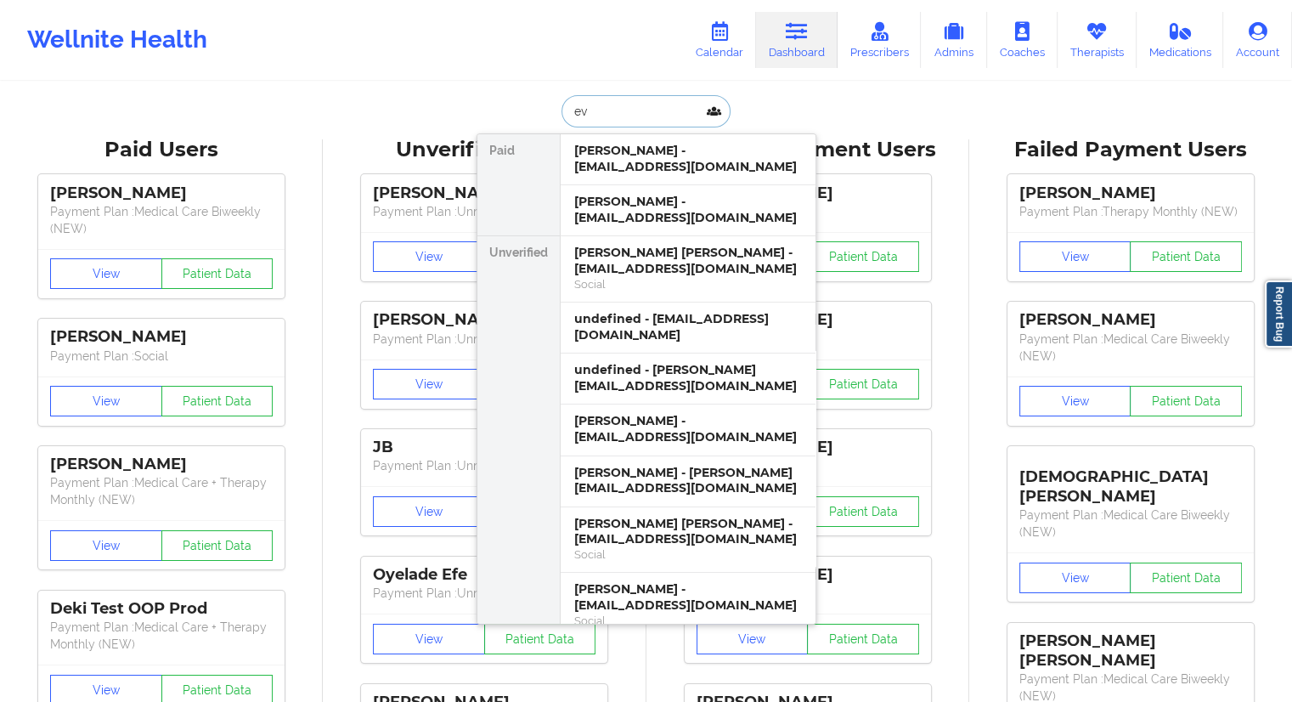
type input "e"
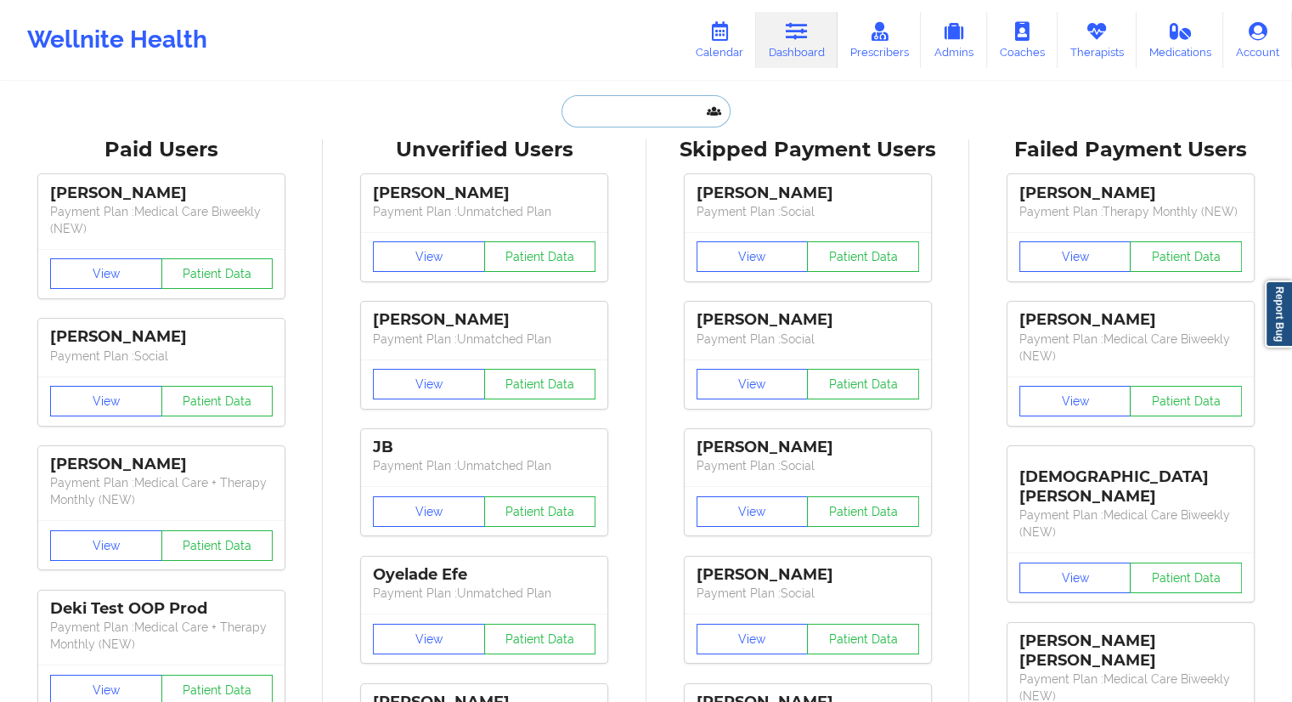
type input "WELLPOINT FULL DUAL ADVANTAGE"
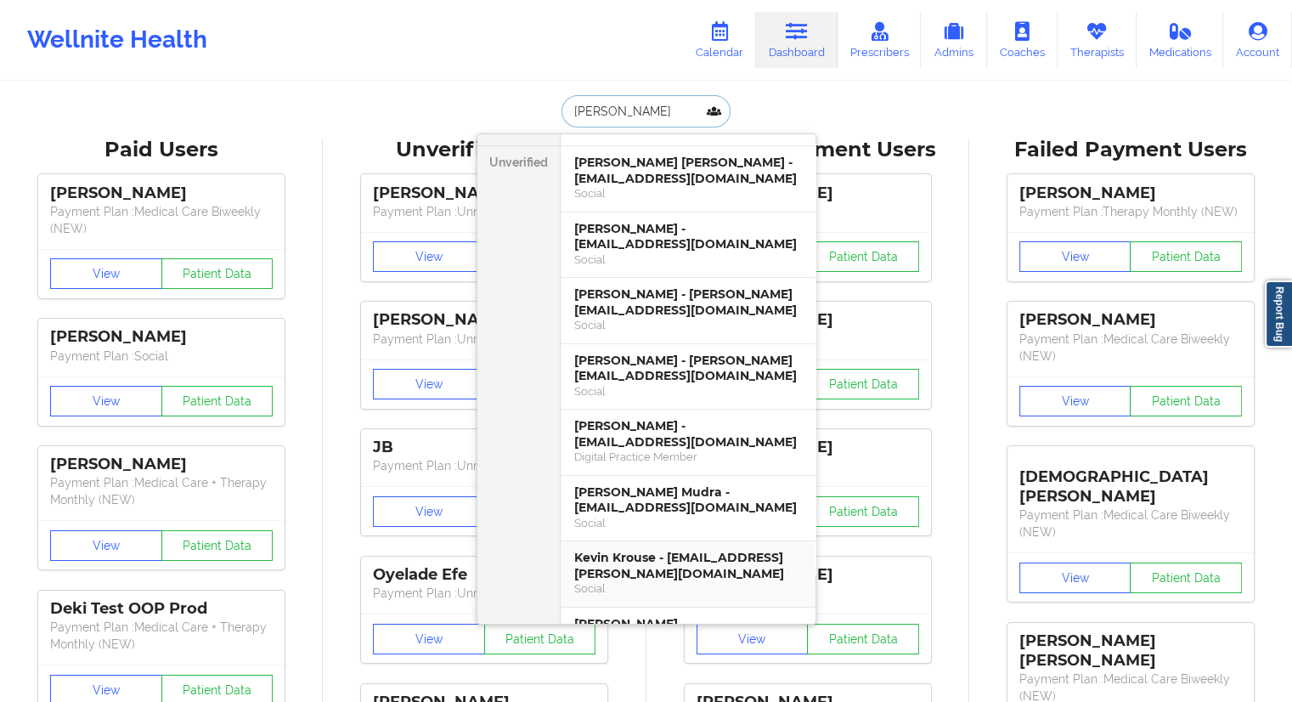
scroll to position [340, 0]
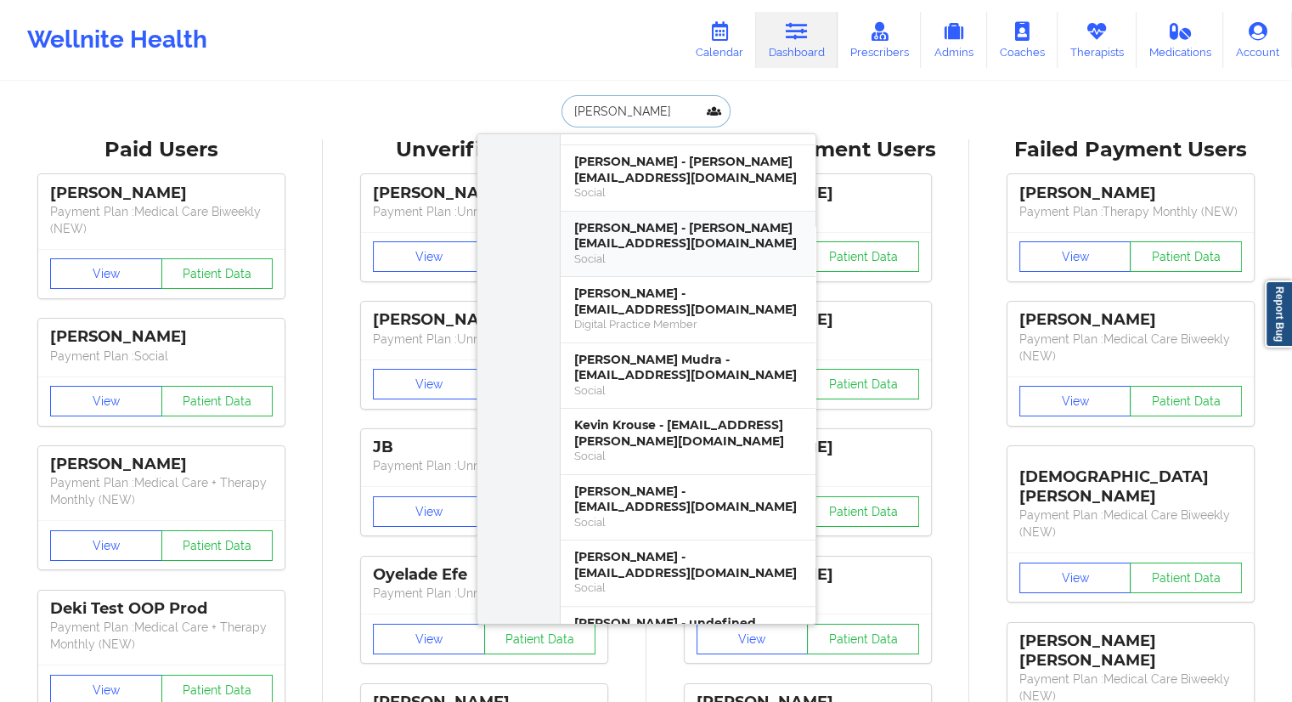
type input "[PERSON_NAME]"
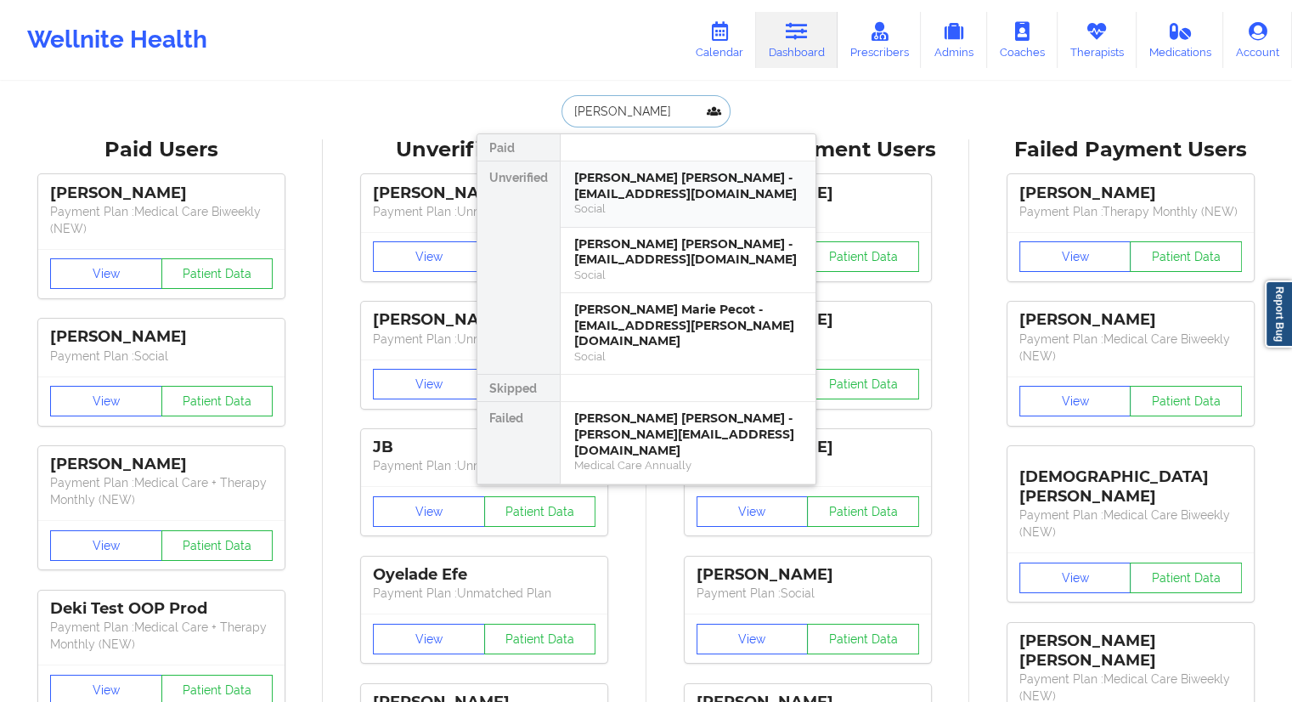
click at [609, 191] on div "[PERSON_NAME] [PERSON_NAME] - [EMAIL_ADDRESS][DOMAIN_NAME]" at bounding box center [688, 185] width 228 height 31
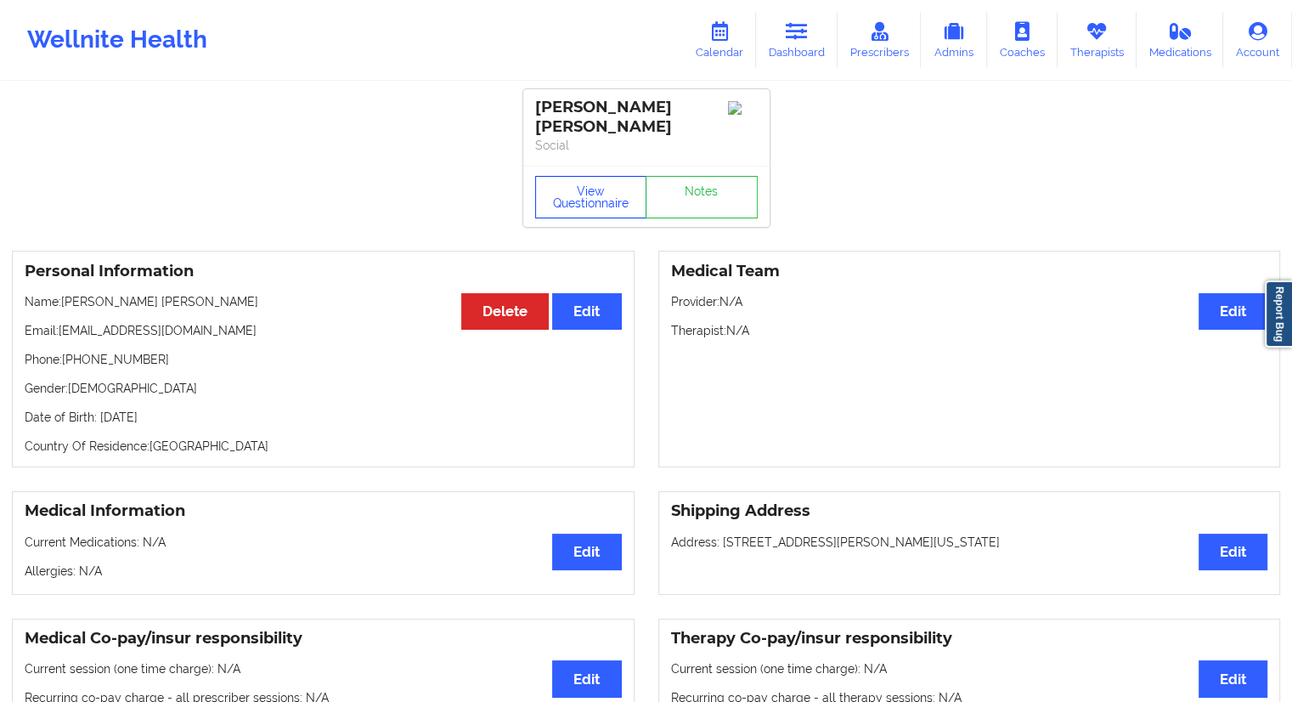
click at [572, 198] on button "View Questionnaire" at bounding box center [591, 197] width 112 height 42
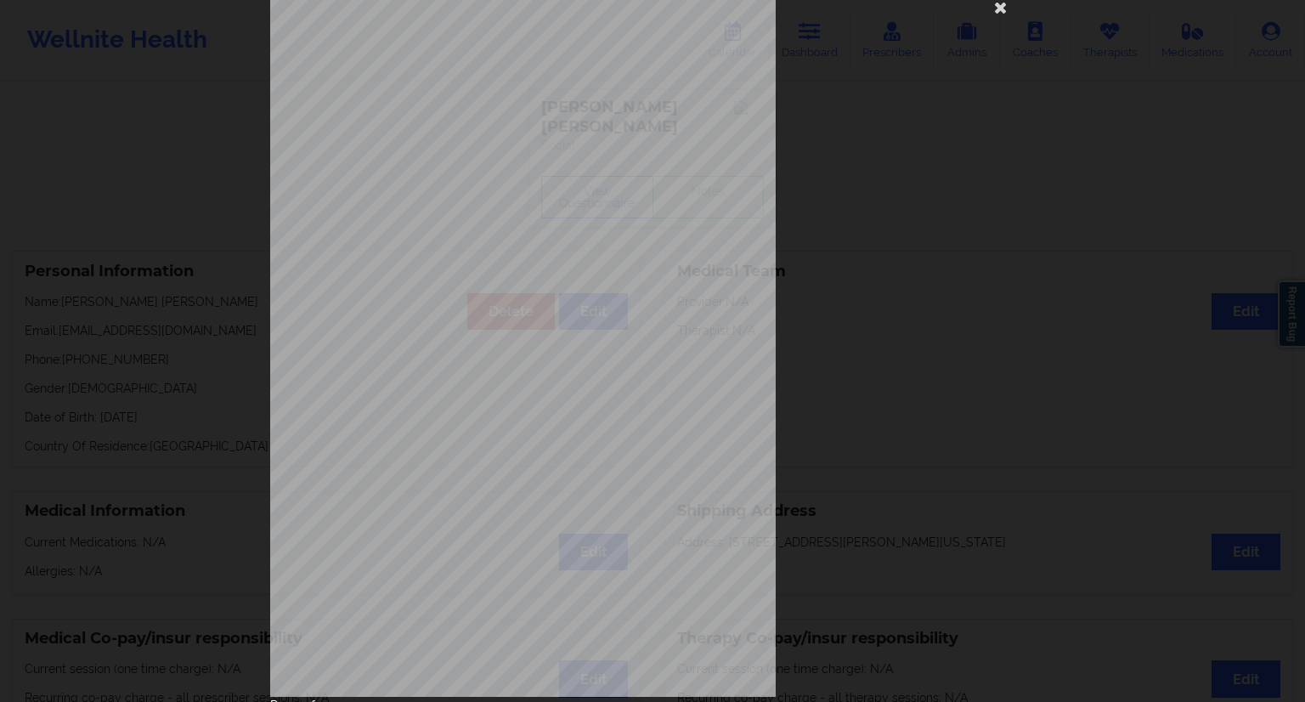
scroll to position [109, 0]
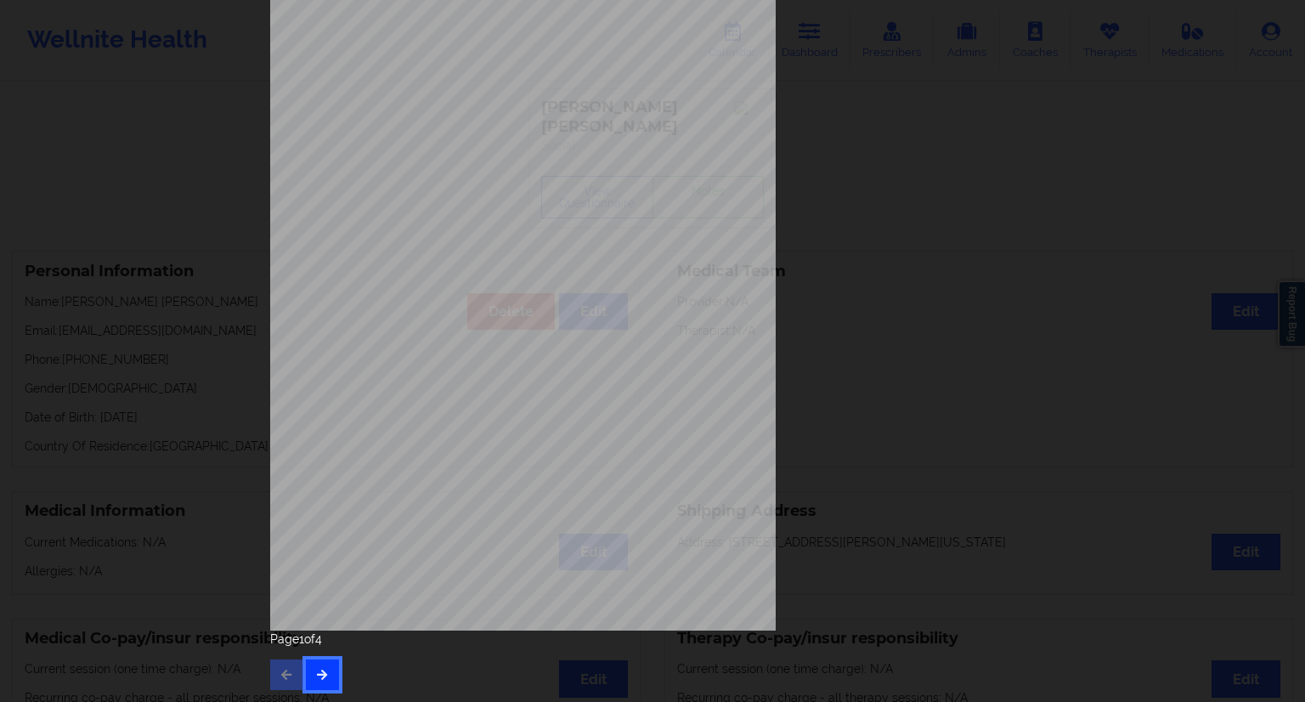
click at [328, 674] on button "button" at bounding box center [322, 674] width 33 height 31
click at [321, 677] on icon "button" at bounding box center [322, 673] width 14 height 10
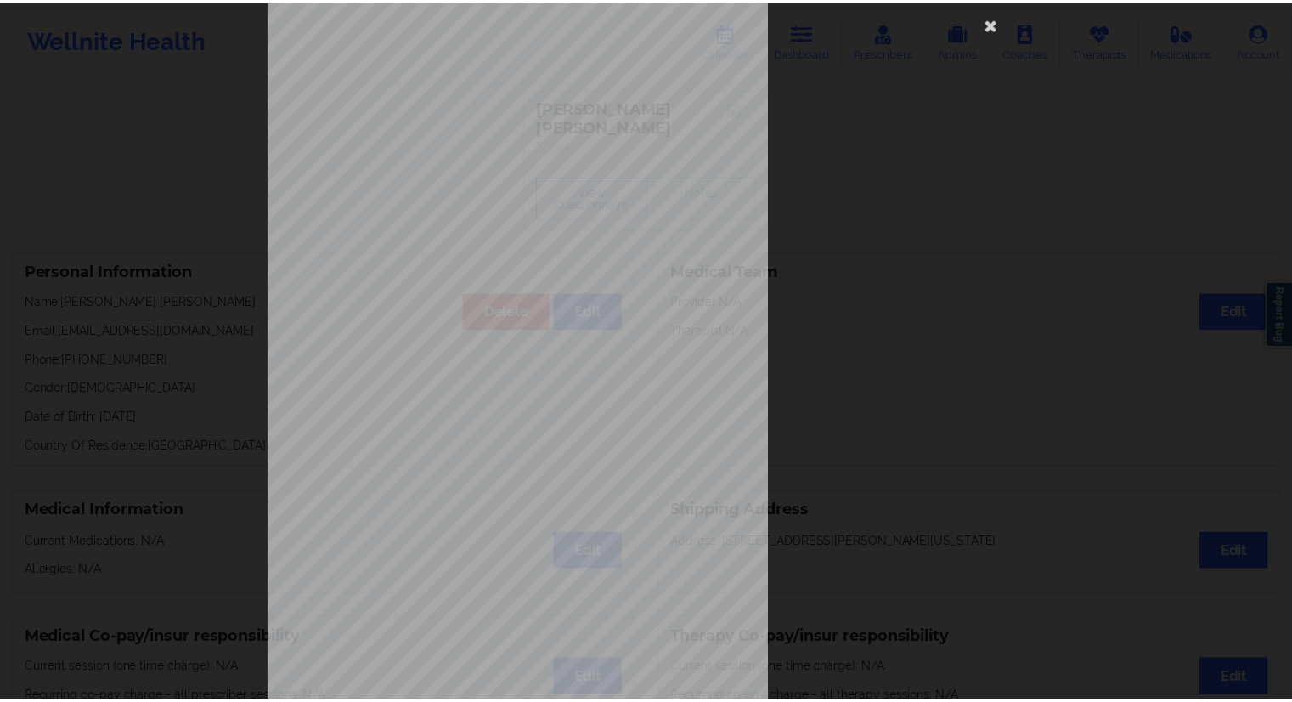
scroll to position [0, 0]
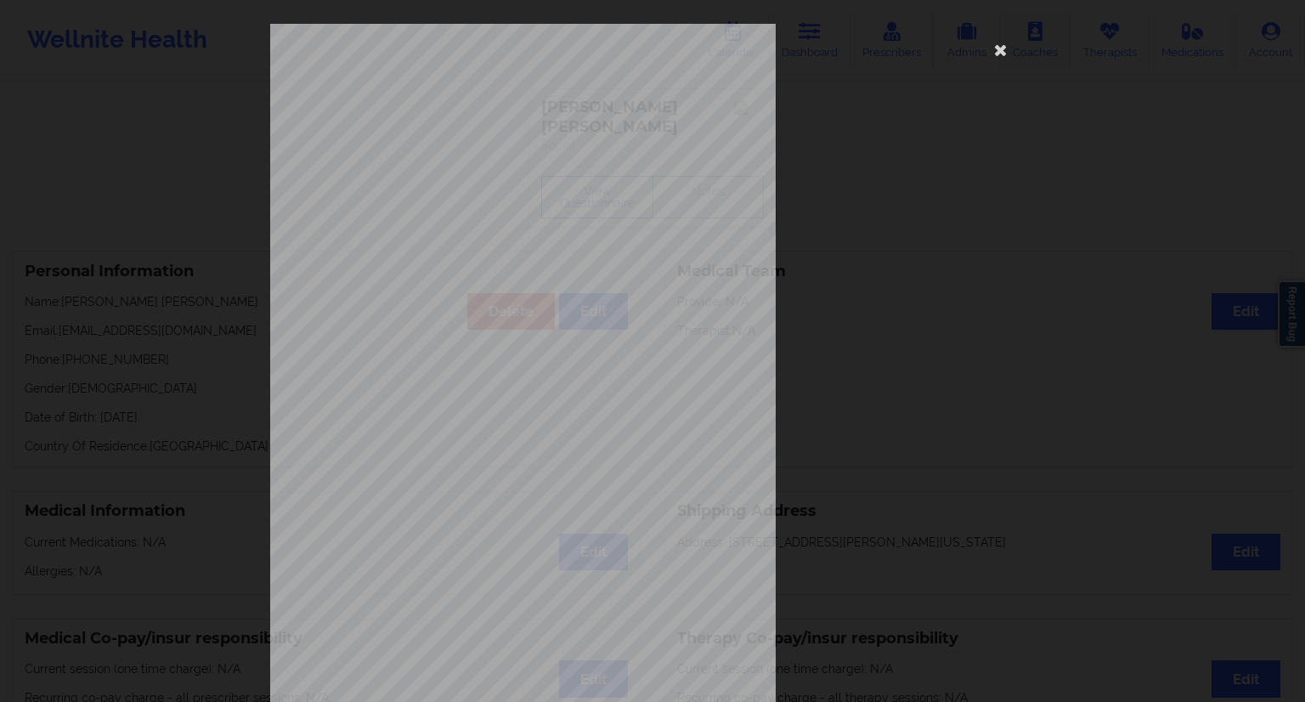
click at [997, 46] on icon at bounding box center [1000, 49] width 27 height 27
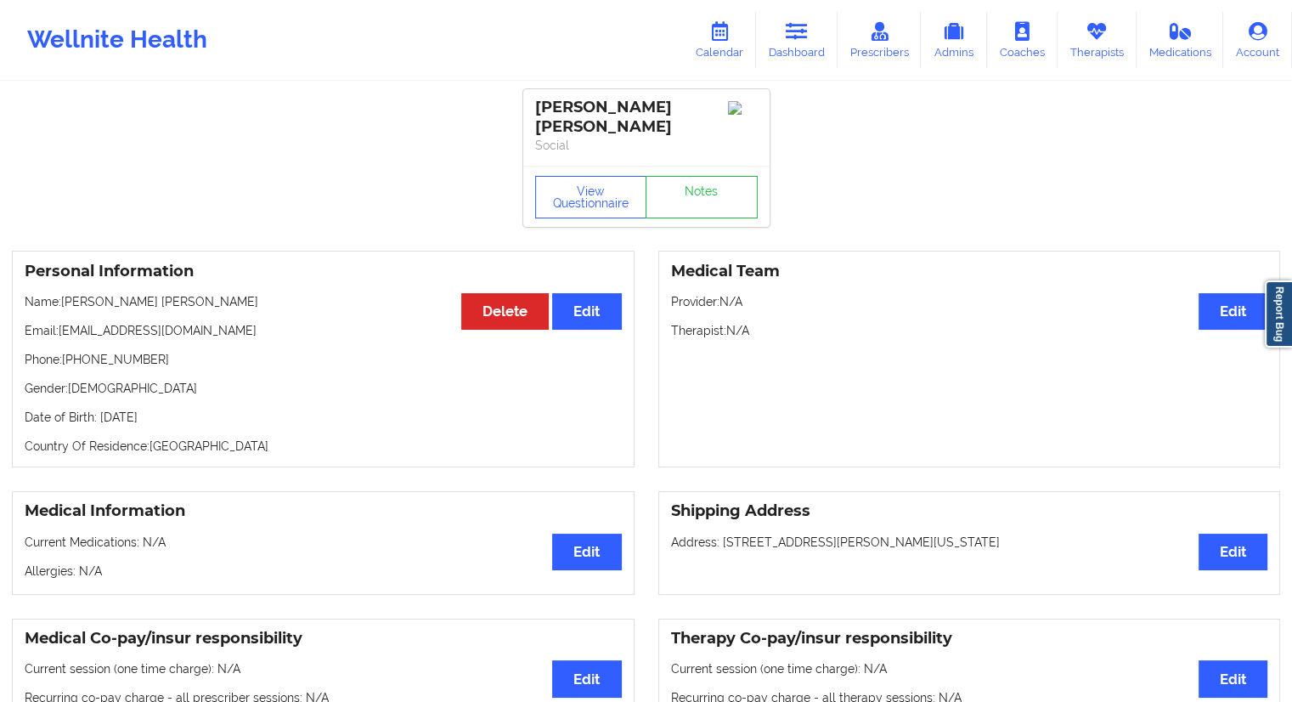
drag, startPoint x: 319, startPoint y: 313, endPoint x: 56, endPoint y: 283, distance: 265.1
click at [56, 283] on div "Personal Information Edit Delete Name: [PERSON_NAME] [PERSON_NAME] Email: [EMAI…" at bounding box center [323, 359] width 623 height 217
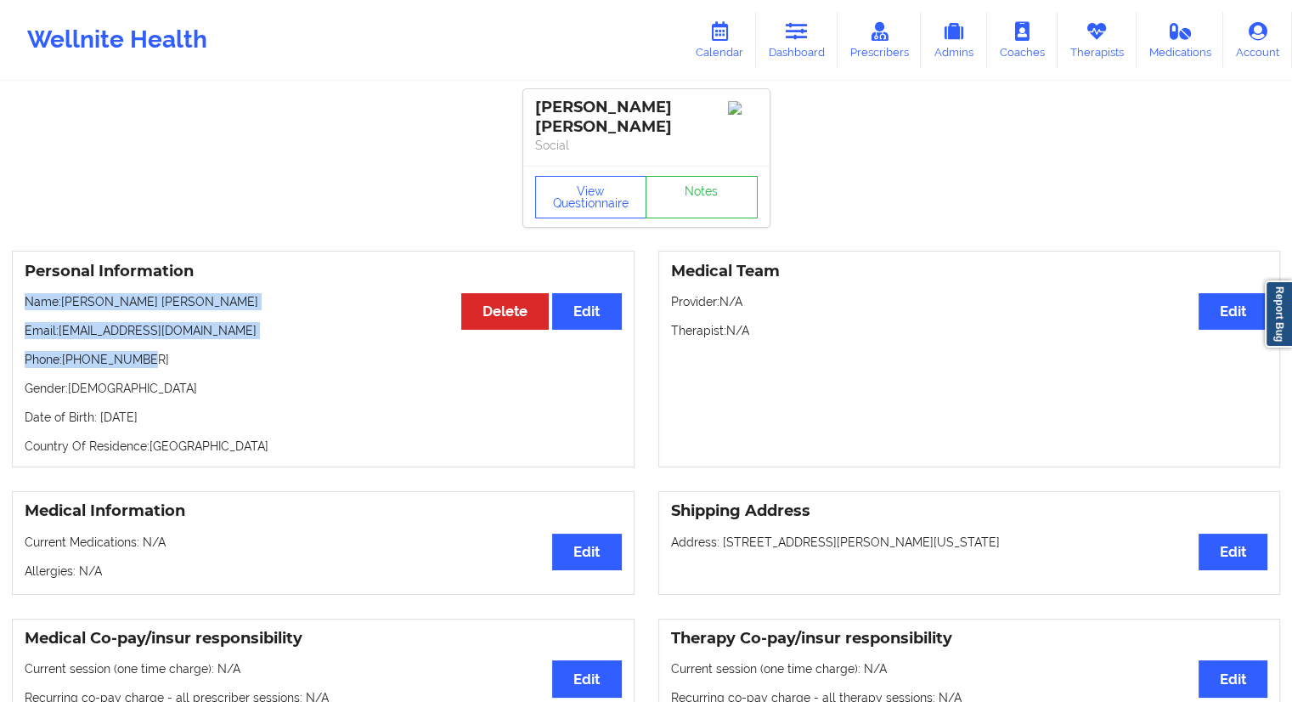
drag, startPoint x: 166, startPoint y: 342, endPoint x: 20, endPoint y: 291, distance: 154.7
click at [20, 291] on div "Personal Information Edit Delete Name: [PERSON_NAME] [PERSON_NAME] Email: [EMAI…" at bounding box center [323, 359] width 623 height 217
click at [715, 42] on link "Calendar" at bounding box center [719, 40] width 73 height 56
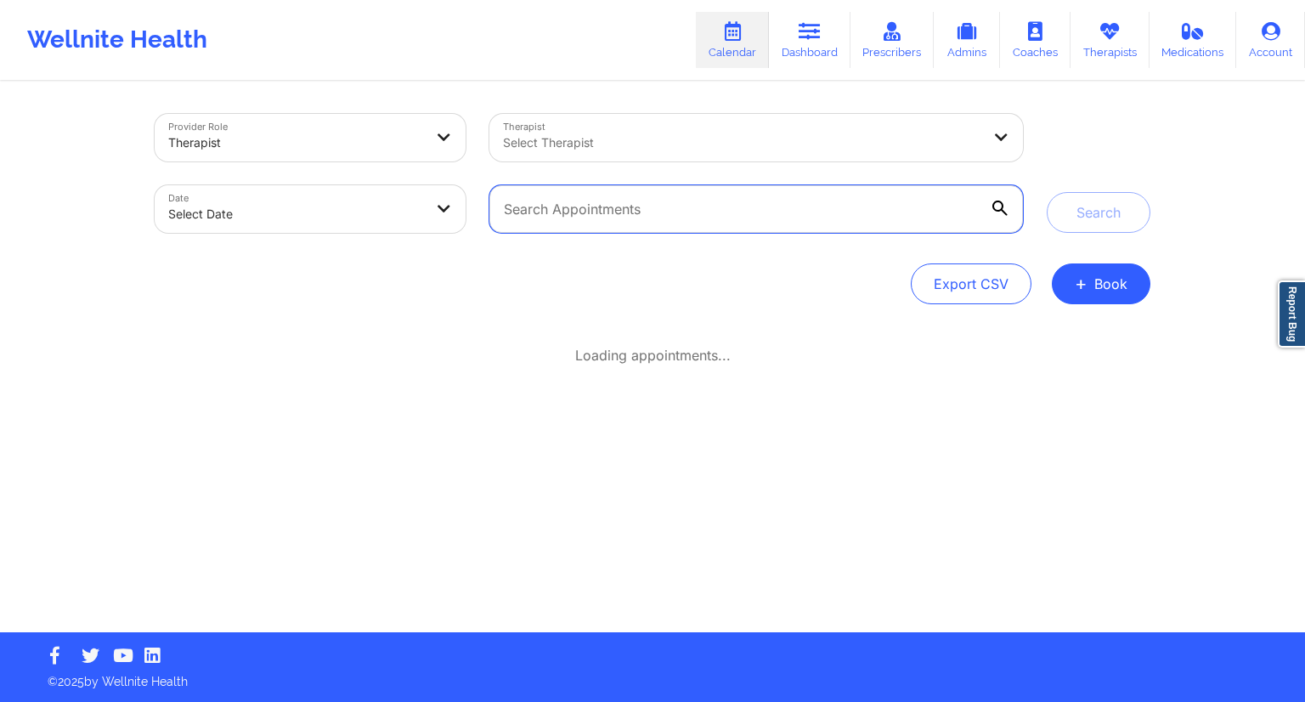
click at [738, 229] on input "text" at bounding box center [755, 209] width 533 height 48
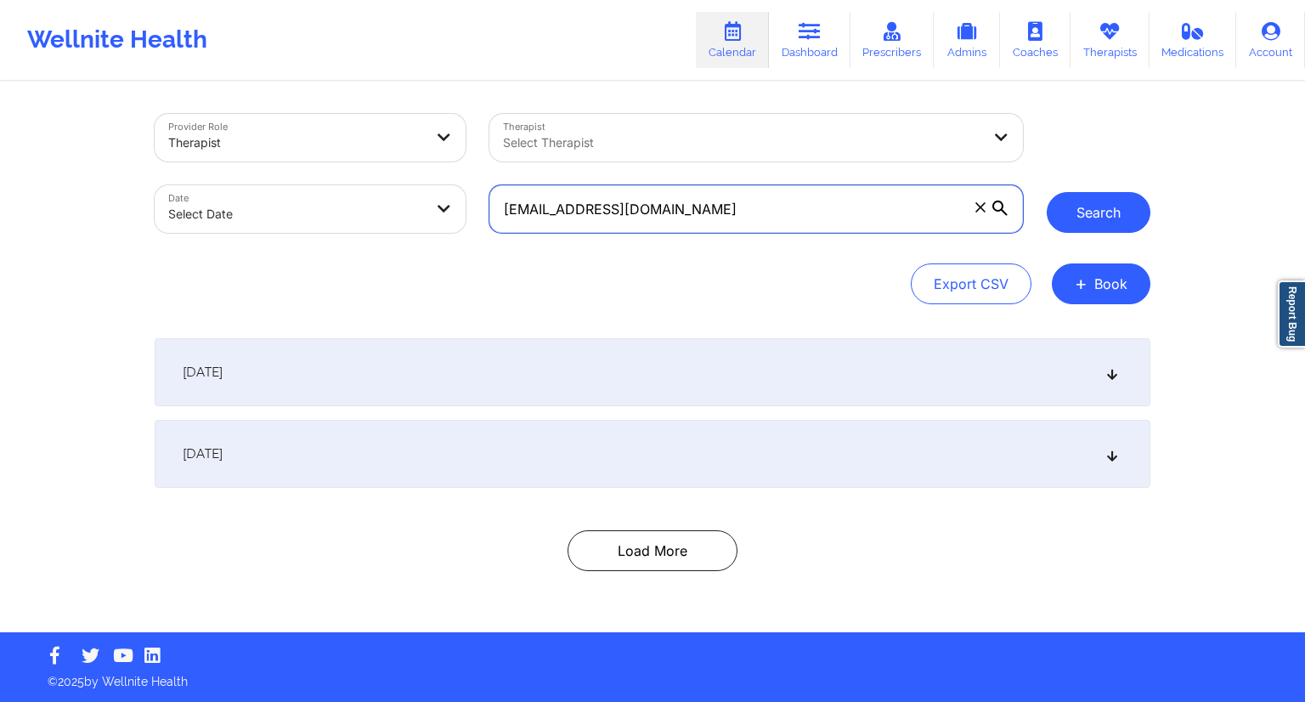
type input "[EMAIL_ADDRESS][DOMAIN_NAME]"
click at [1074, 221] on button "Search" at bounding box center [1098, 212] width 104 height 41
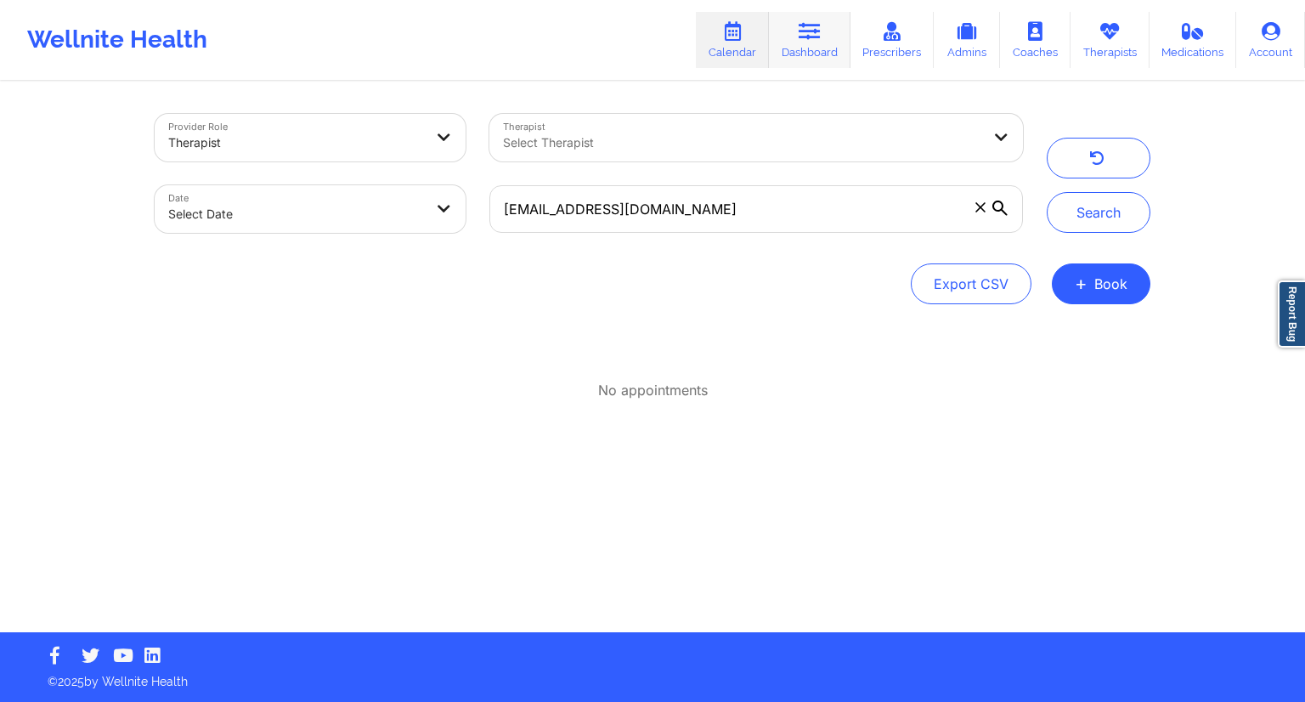
drag, startPoint x: 801, startPoint y: 45, endPoint x: 780, endPoint y: 59, distance: 25.2
click at [801, 45] on link "Dashboard" at bounding box center [810, 40] width 82 height 56
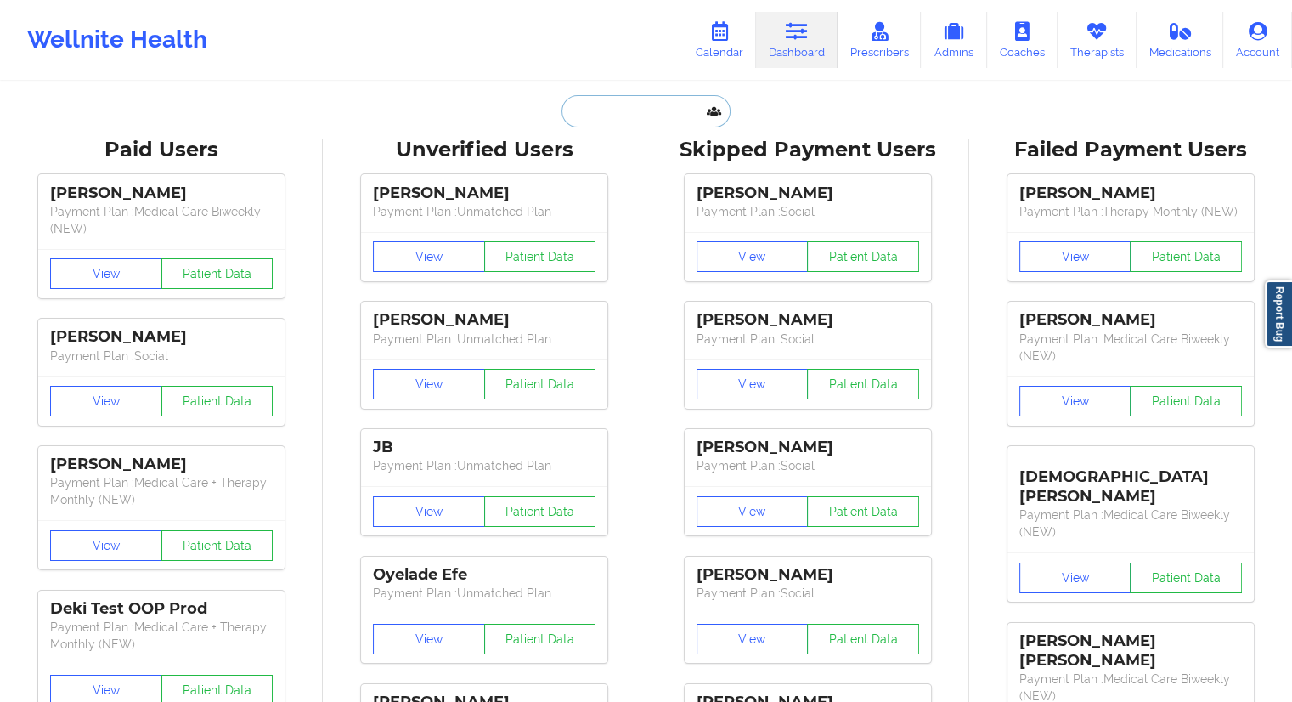
click at [588, 112] on input "text" at bounding box center [645, 111] width 168 height 32
type input "[EMAIL_ADDRESS][DOMAIN_NAME]"
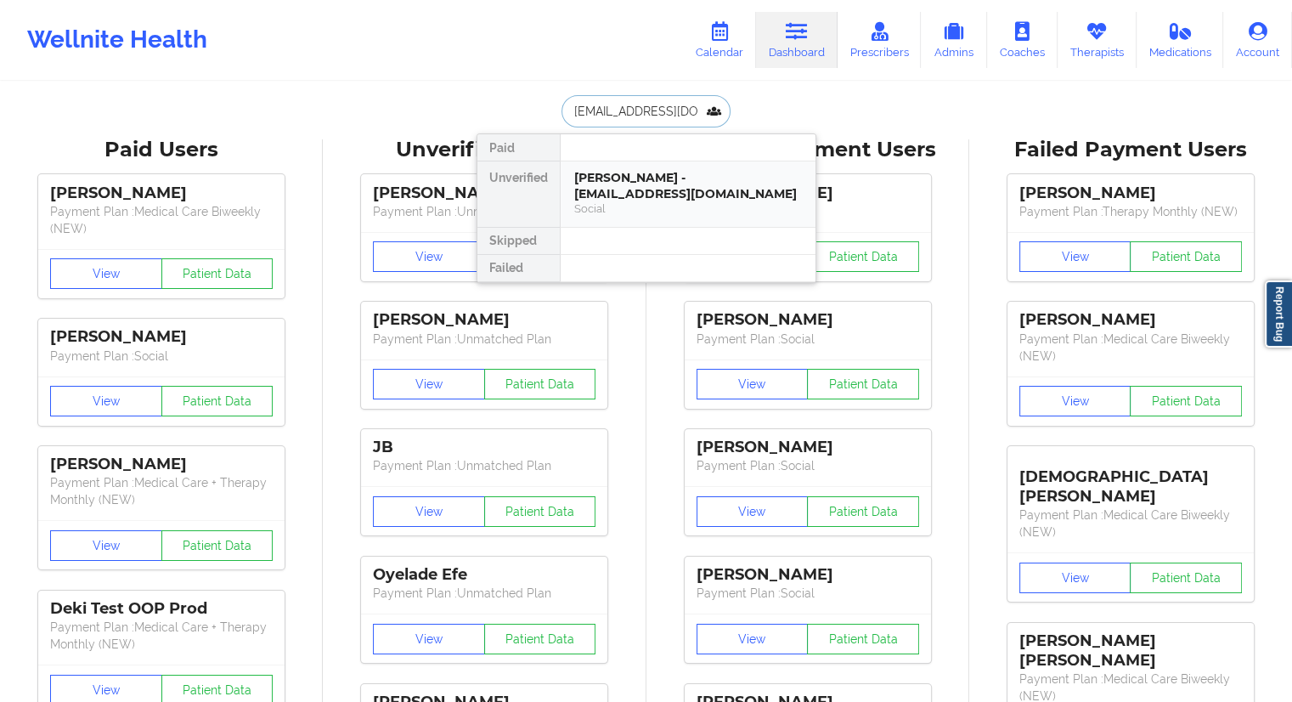
click at [629, 208] on div "Social" at bounding box center [688, 208] width 228 height 14
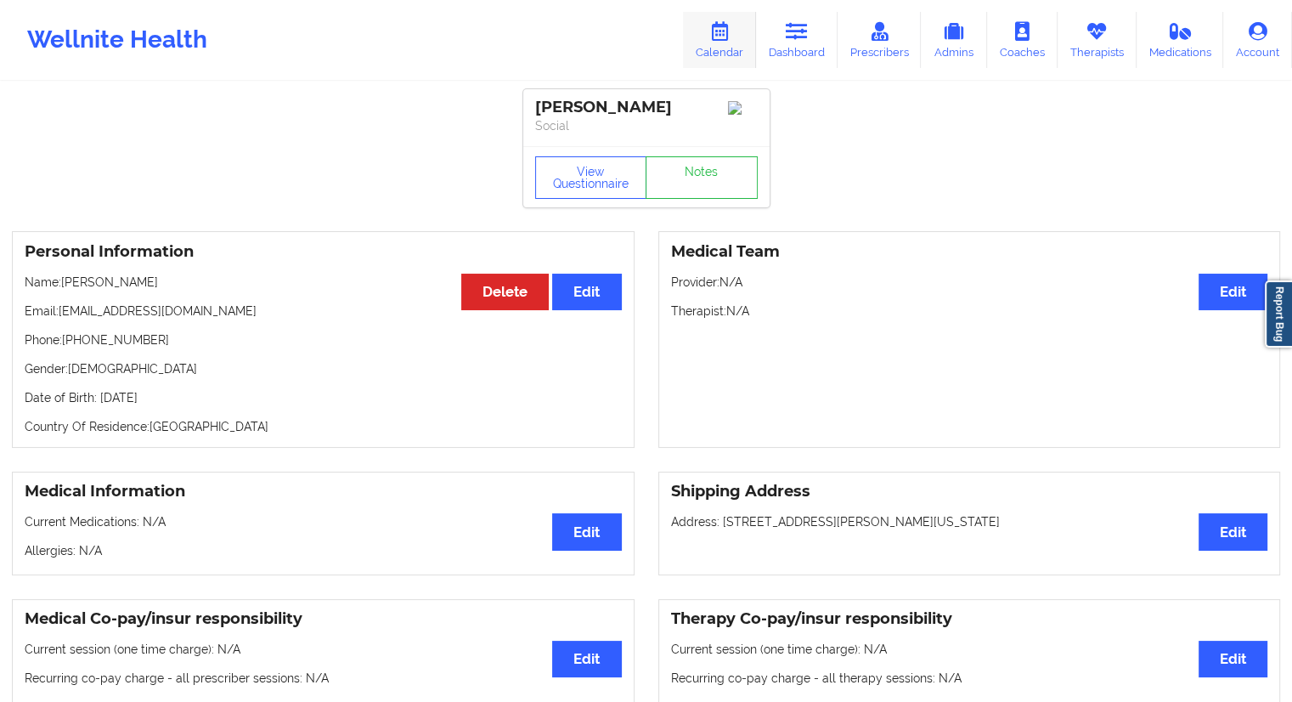
click at [705, 39] on link "Calendar" at bounding box center [719, 40] width 73 height 56
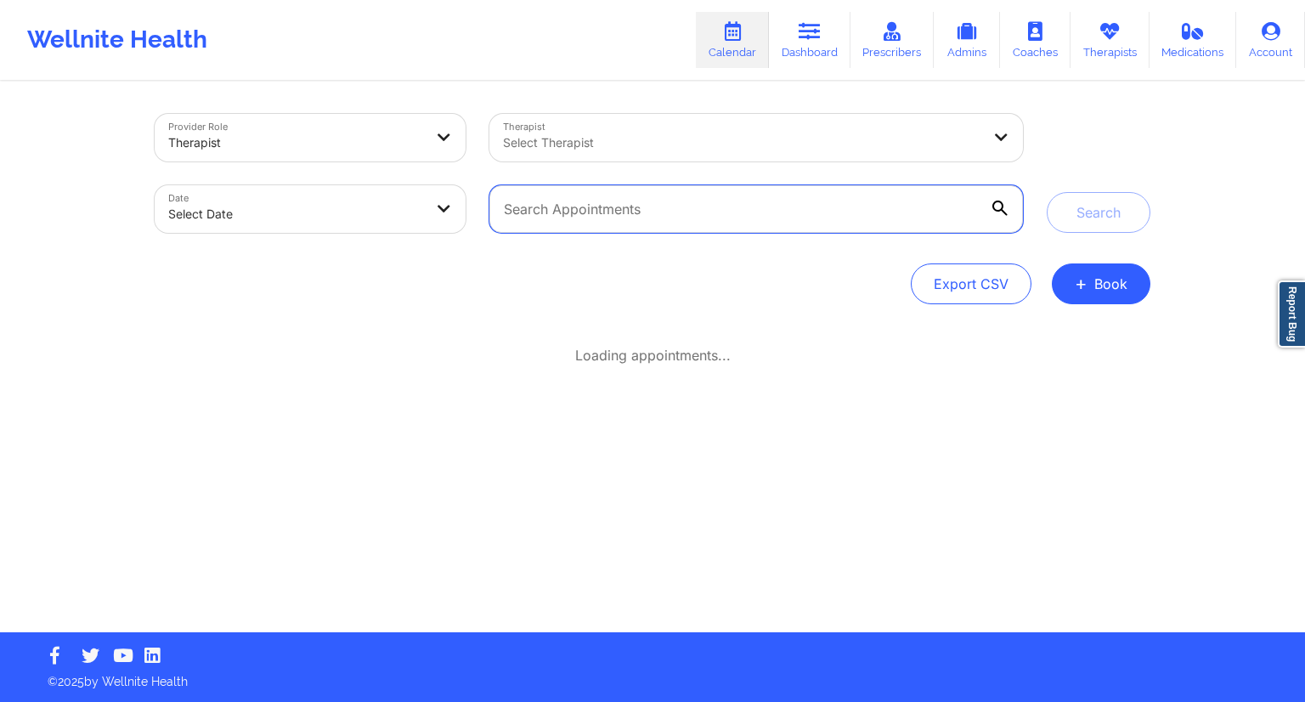
click at [623, 195] on input "text" at bounding box center [755, 209] width 533 height 48
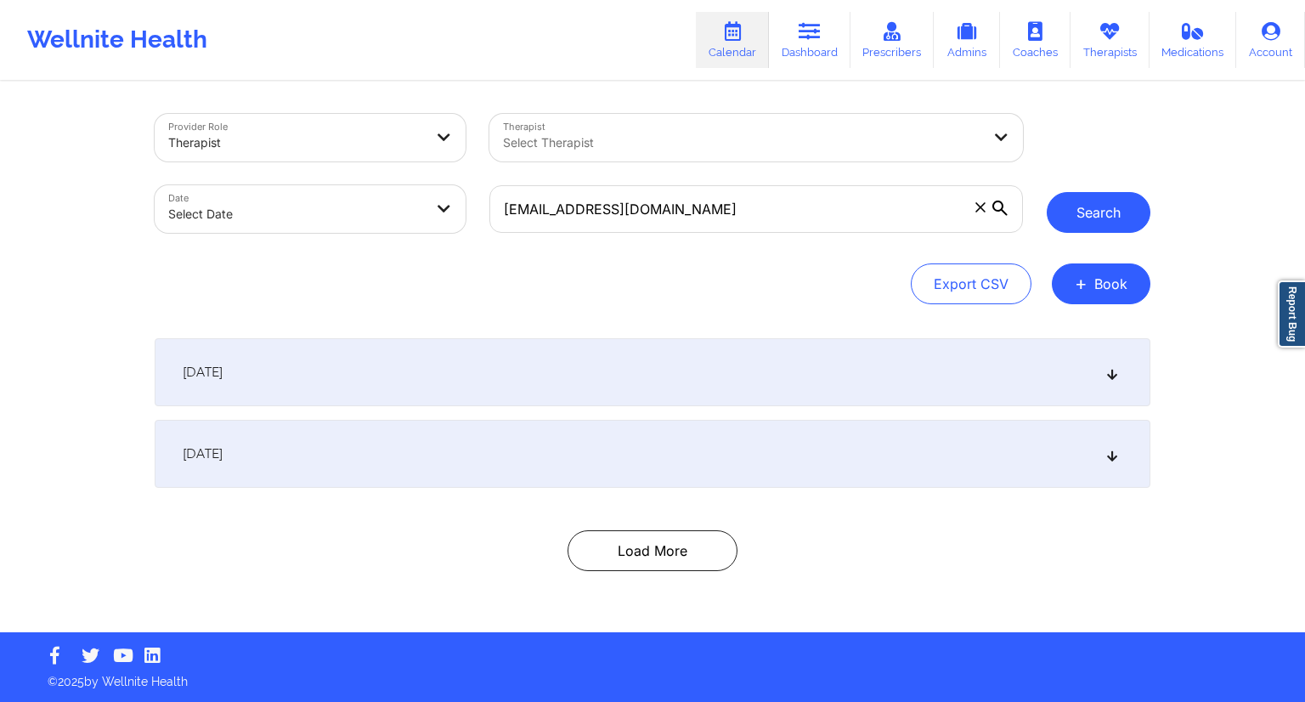
click at [1055, 223] on button "Search" at bounding box center [1098, 212] width 104 height 41
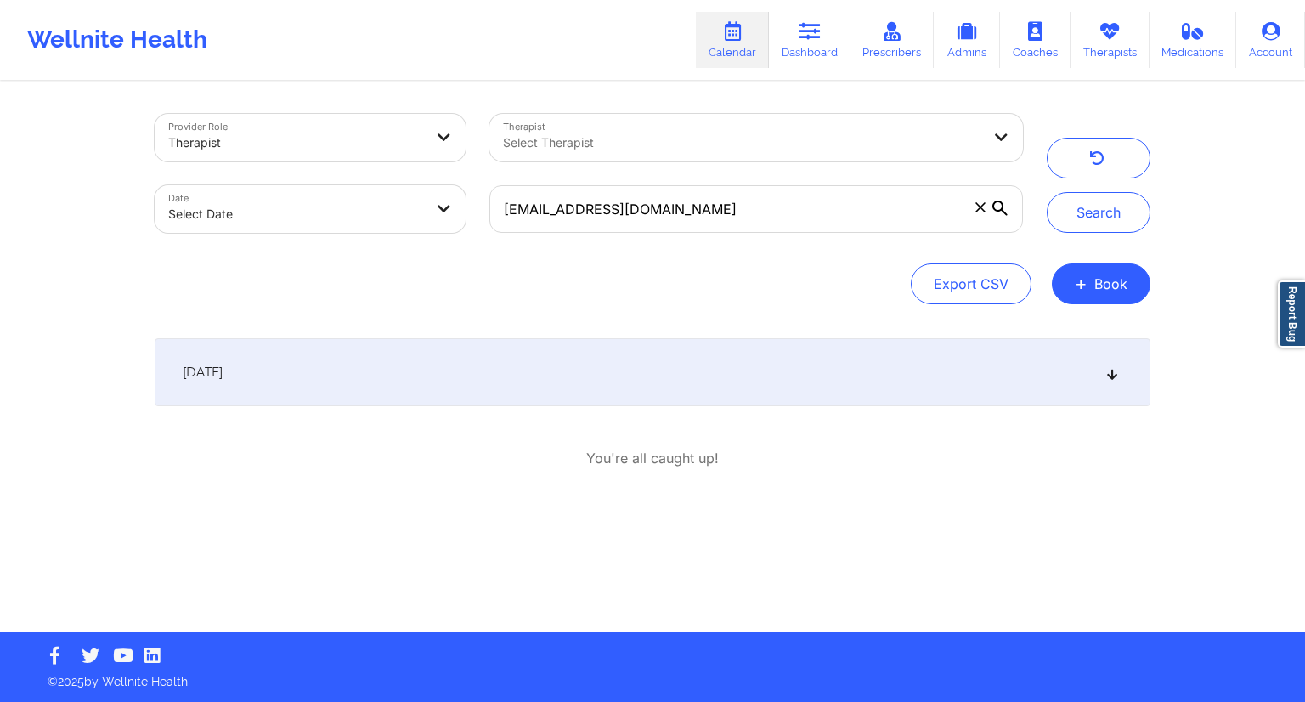
click at [515, 379] on div "[DATE]" at bounding box center [652, 372] width 995 height 68
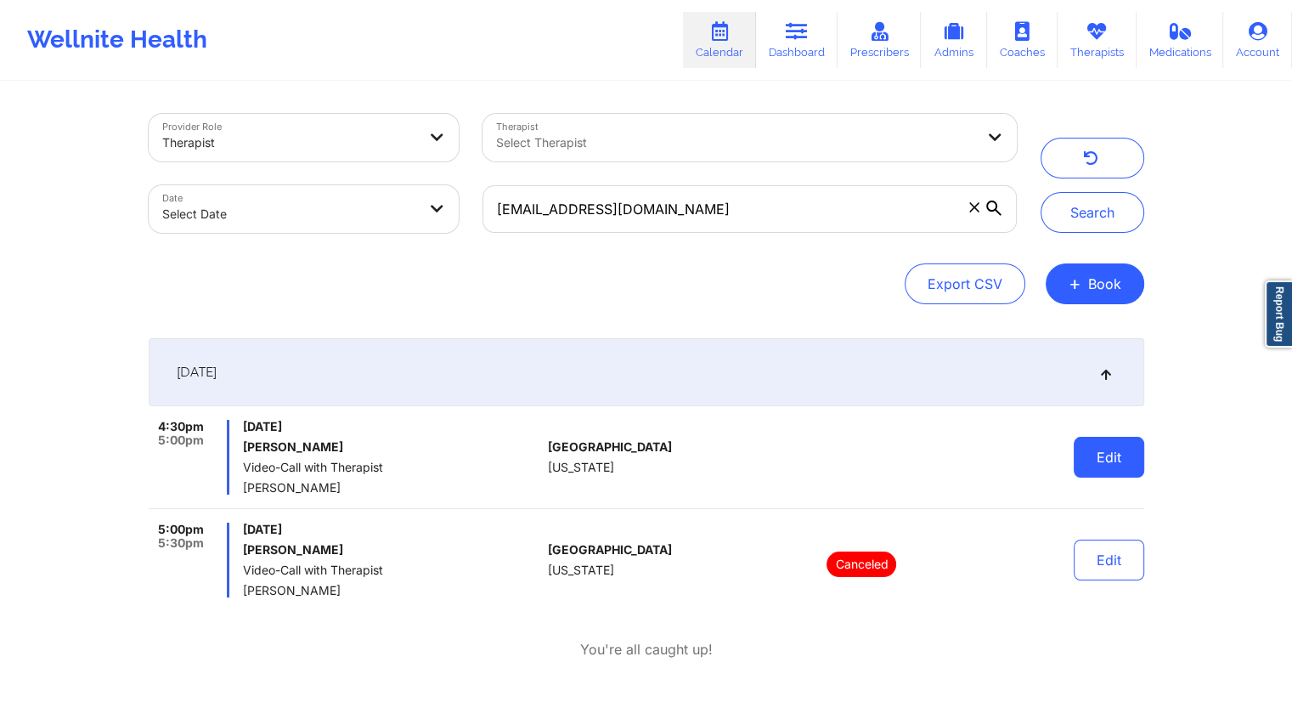
click at [1086, 473] on button "Edit" at bounding box center [1109, 457] width 70 height 41
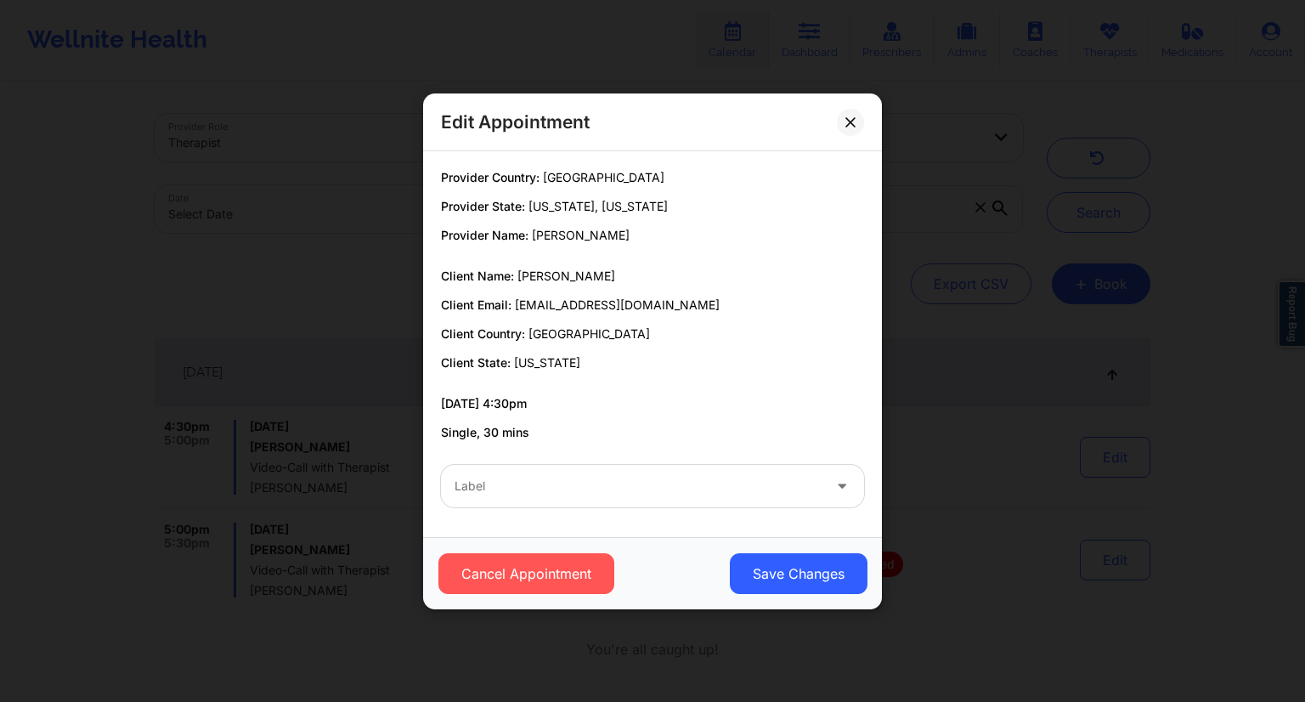
click at [536, 489] on div at bounding box center [637, 486] width 367 height 20
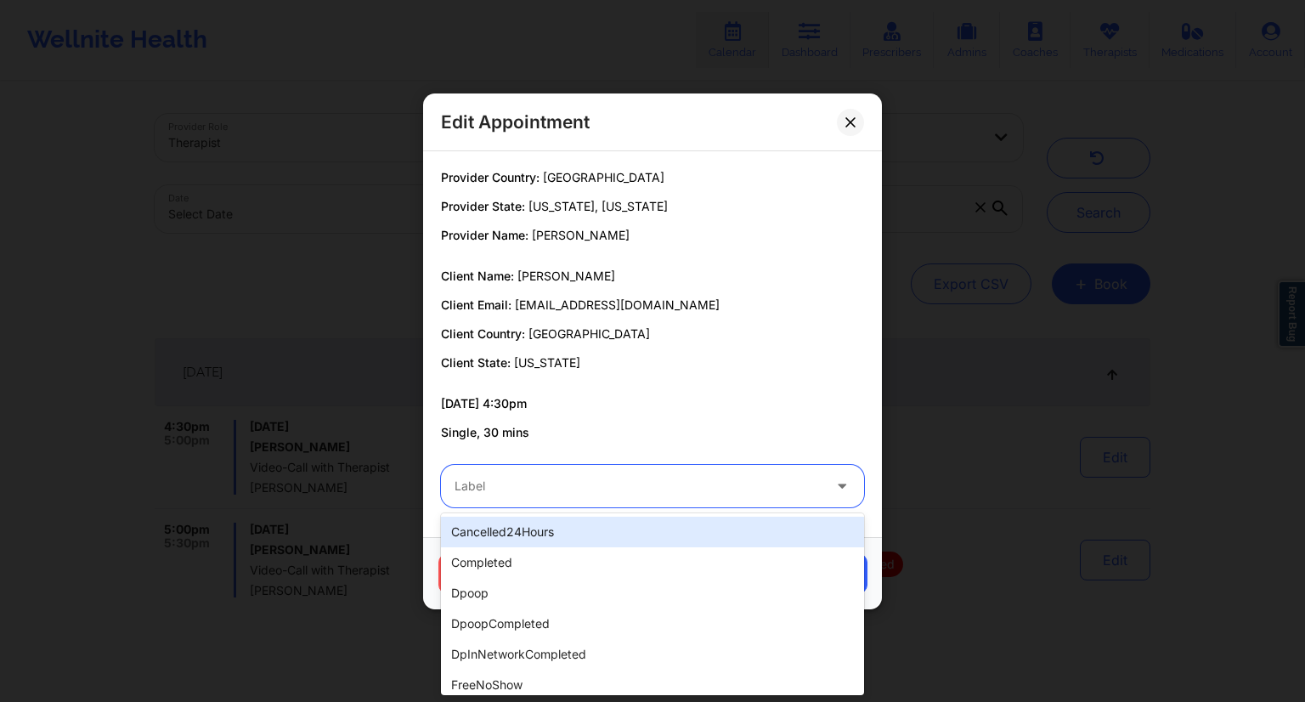
drag, startPoint x: 482, startPoint y: 536, endPoint x: 498, endPoint y: 541, distance: 16.1
click at [483, 536] on div "cancelled24Hours" at bounding box center [652, 531] width 423 height 31
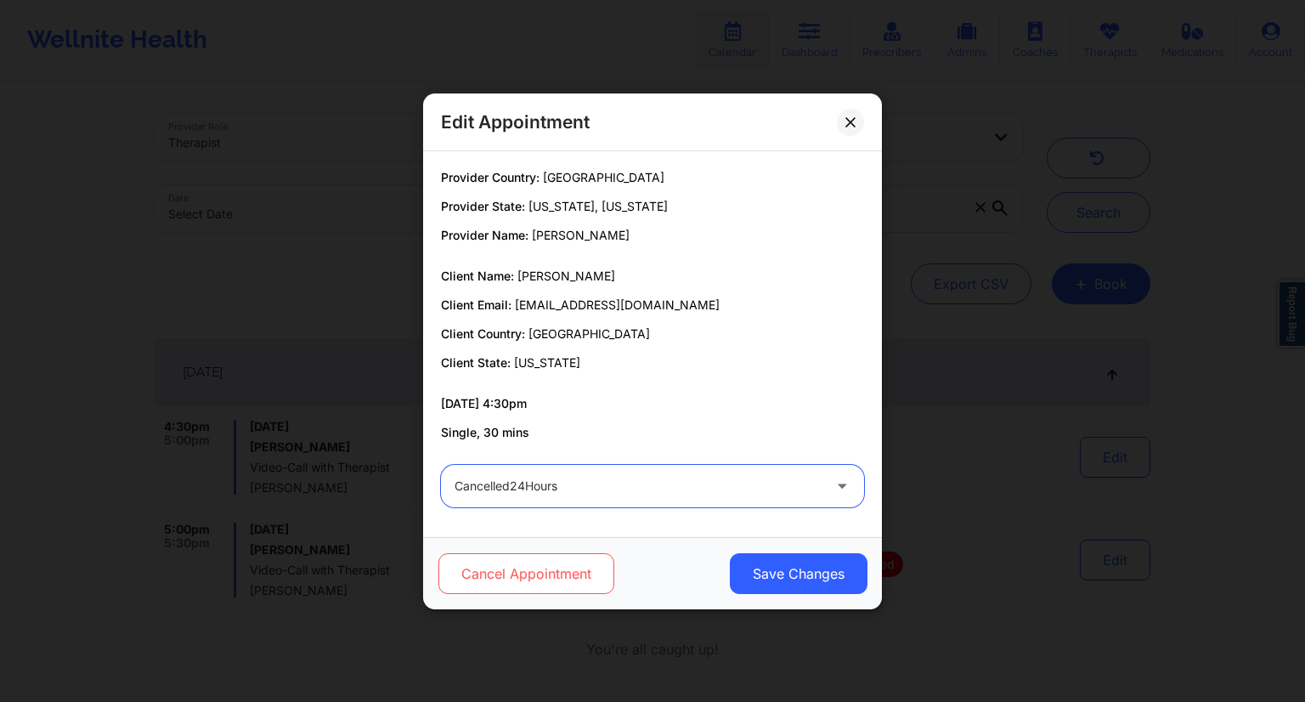
click at [515, 577] on button "Cancel Appointment" at bounding box center [526, 573] width 176 height 41
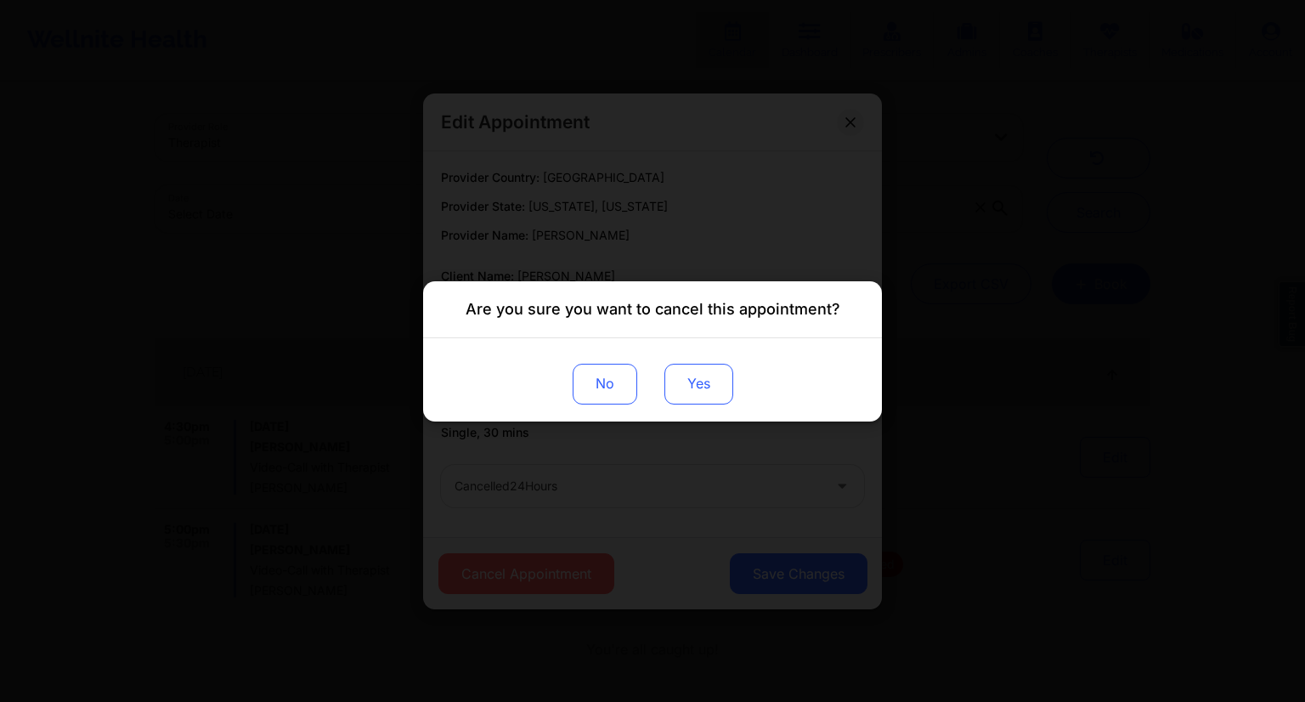
click at [697, 387] on button "Yes" at bounding box center [698, 383] width 69 height 41
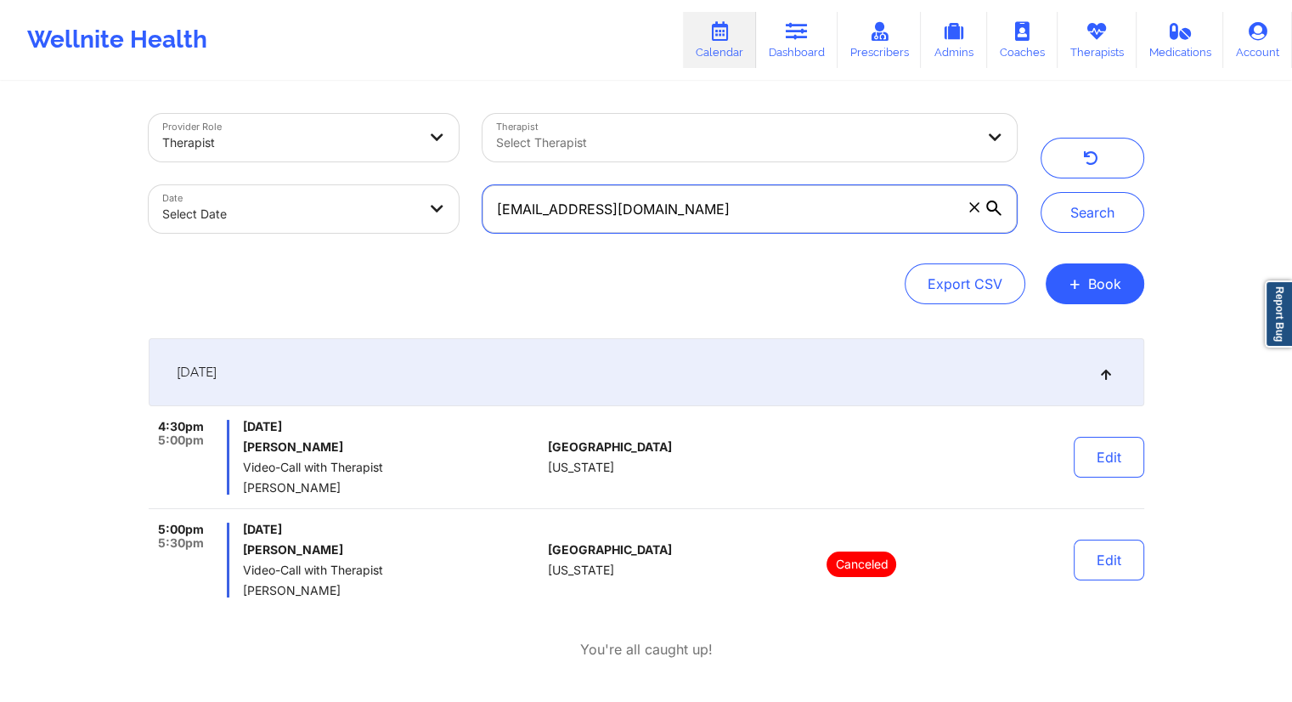
click at [689, 206] on input "[EMAIL_ADDRESS][DOMAIN_NAME]" at bounding box center [748, 209] width 533 height 48
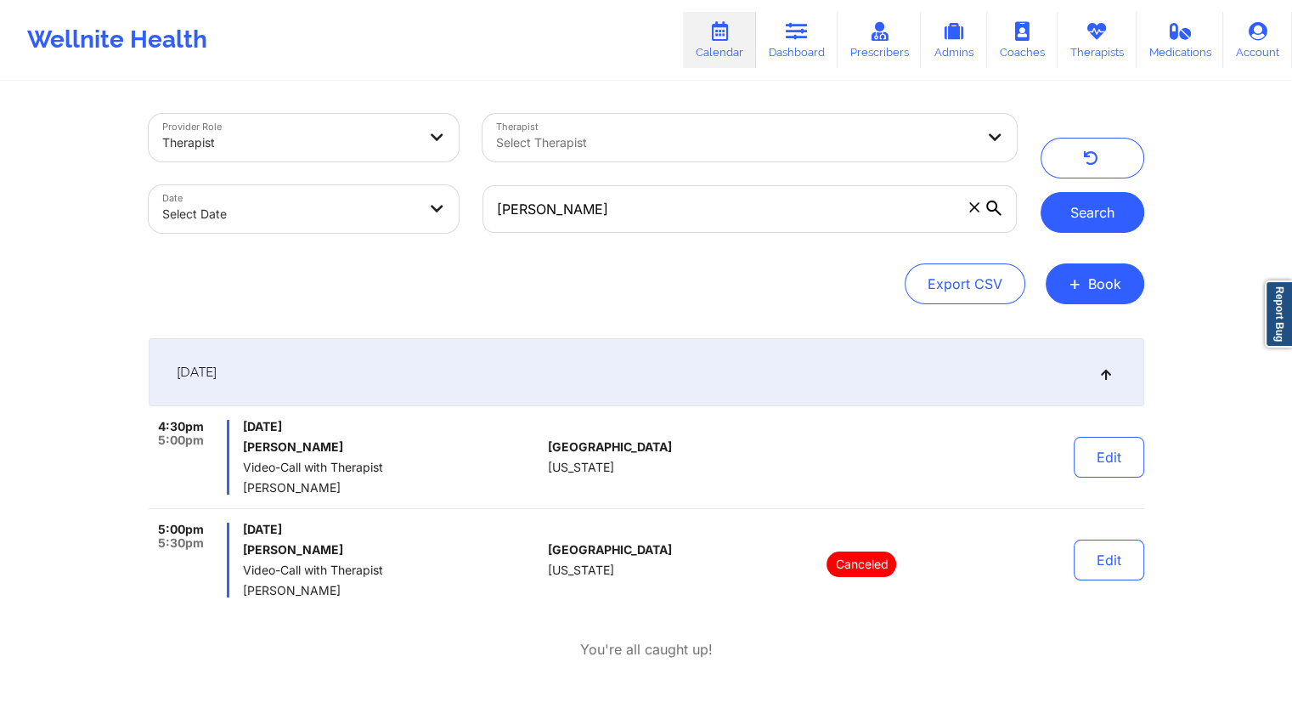
click at [1108, 208] on button "Search" at bounding box center [1093, 212] width 104 height 41
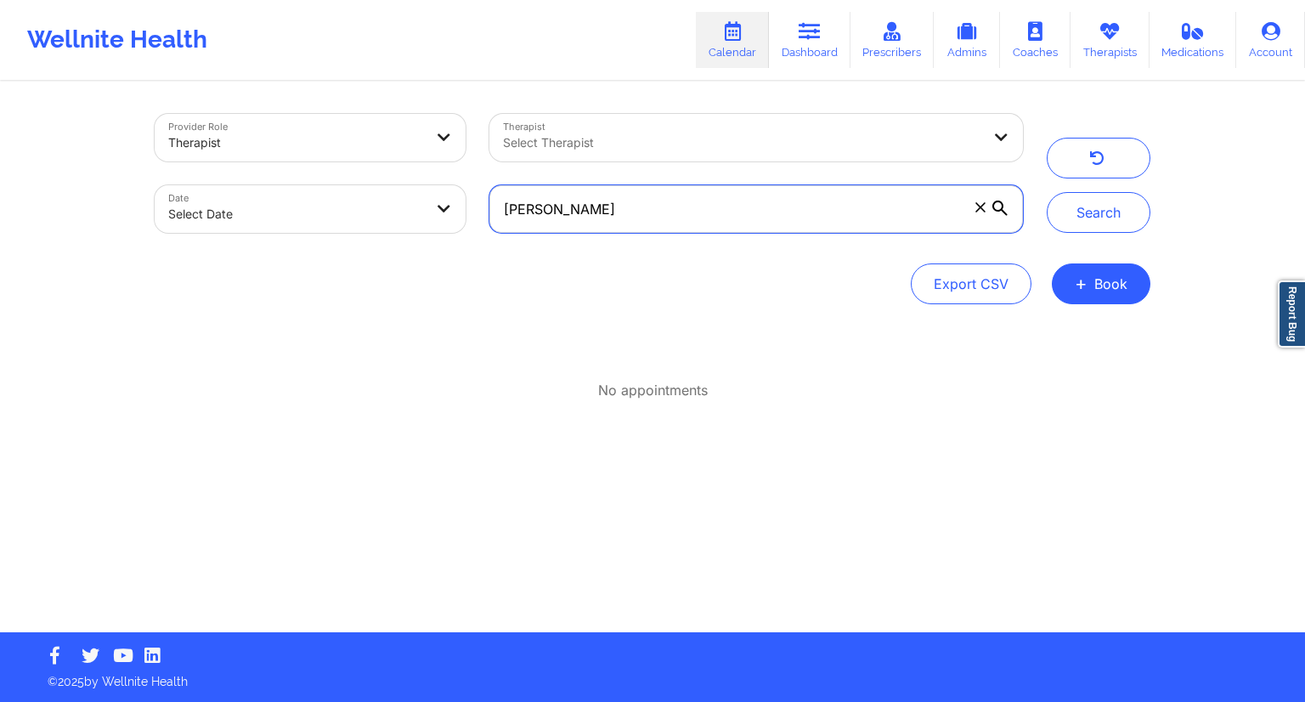
click at [597, 224] on input "[PERSON_NAME]" at bounding box center [755, 209] width 533 height 48
click at [625, 219] on input "[PERSON_NAME]" at bounding box center [755, 209] width 533 height 48
type input "[PERSON_NAME]"
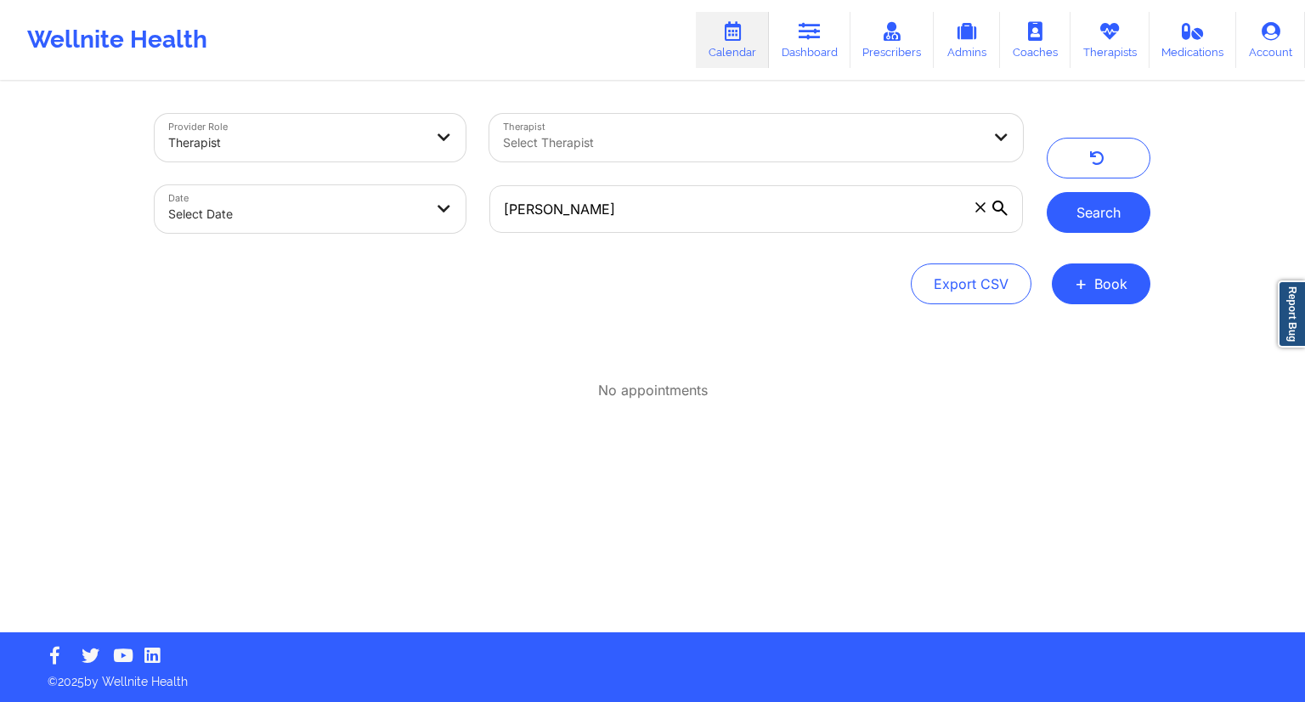
click at [1118, 223] on button "Search" at bounding box center [1098, 212] width 104 height 41
click at [793, 26] on link "Dashboard" at bounding box center [810, 40] width 82 height 56
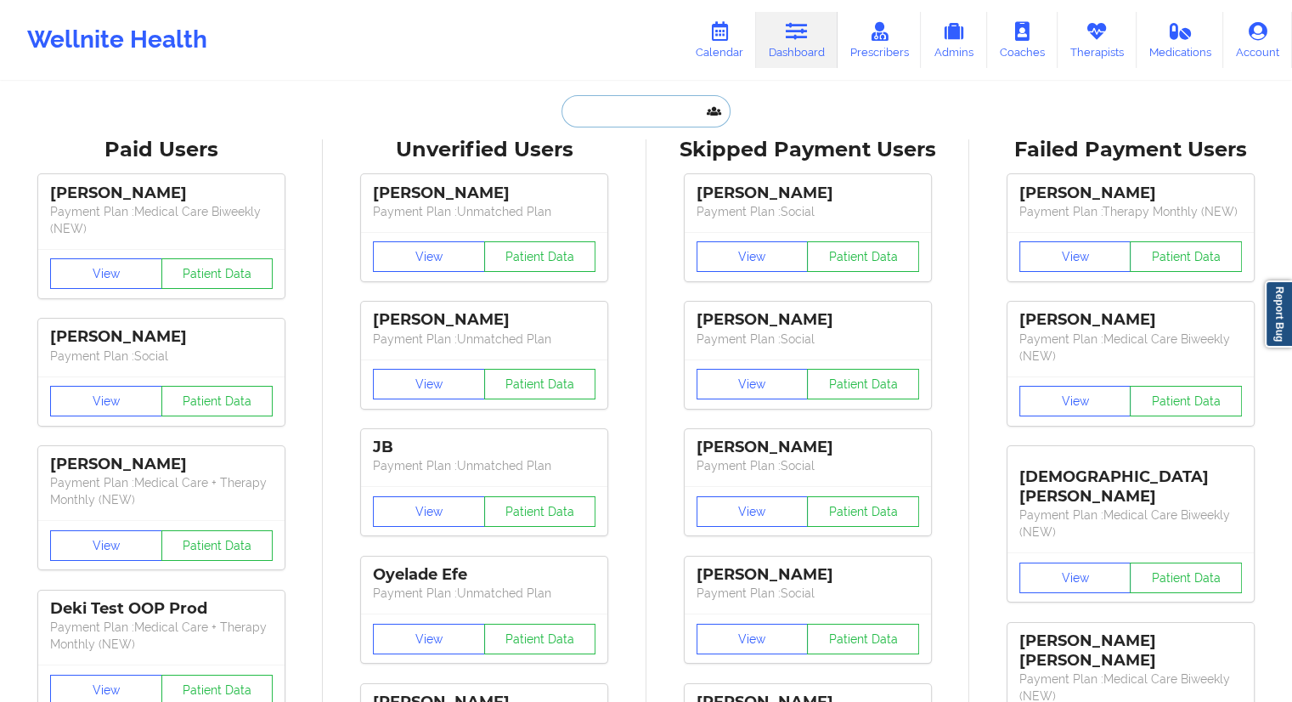
click at [605, 116] on input "text" at bounding box center [645, 111] width 168 height 32
type input "[PERSON_NAME]"
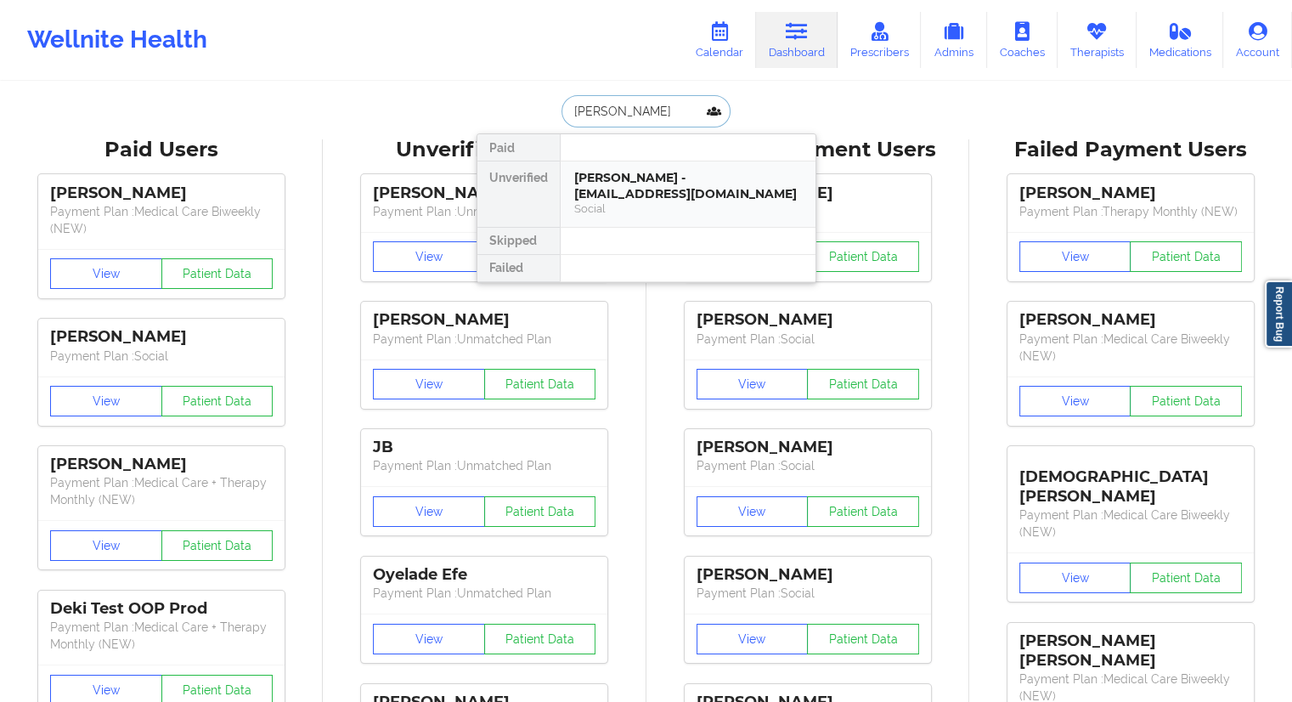
click at [614, 195] on div "[PERSON_NAME] - [EMAIL_ADDRESS][DOMAIN_NAME]" at bounding box center [688, 185] width 228 height 31
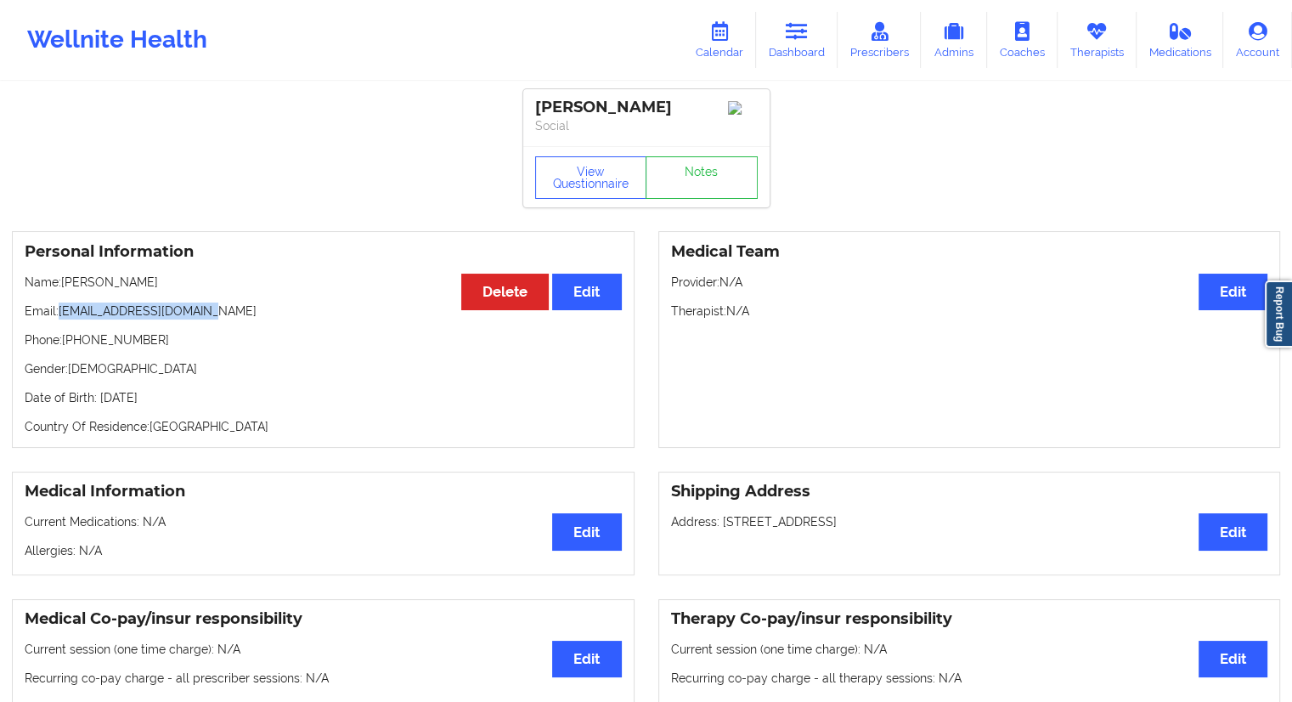
drag, startPoint x: 211, startPoint y: 306, endPoint x: 82, endPoint y: 309, distance: 129.2
click at [59, 305] on div "Personal Information Edit Delete Name: [PERSON_NAME] Email: [EMAIL_ADDRESS][DOM…" at bounding box center [323, 339] width 623 height 217
click at [719, 50] on link "Calendar" at bounding box center [719, 40] width 73 height 56
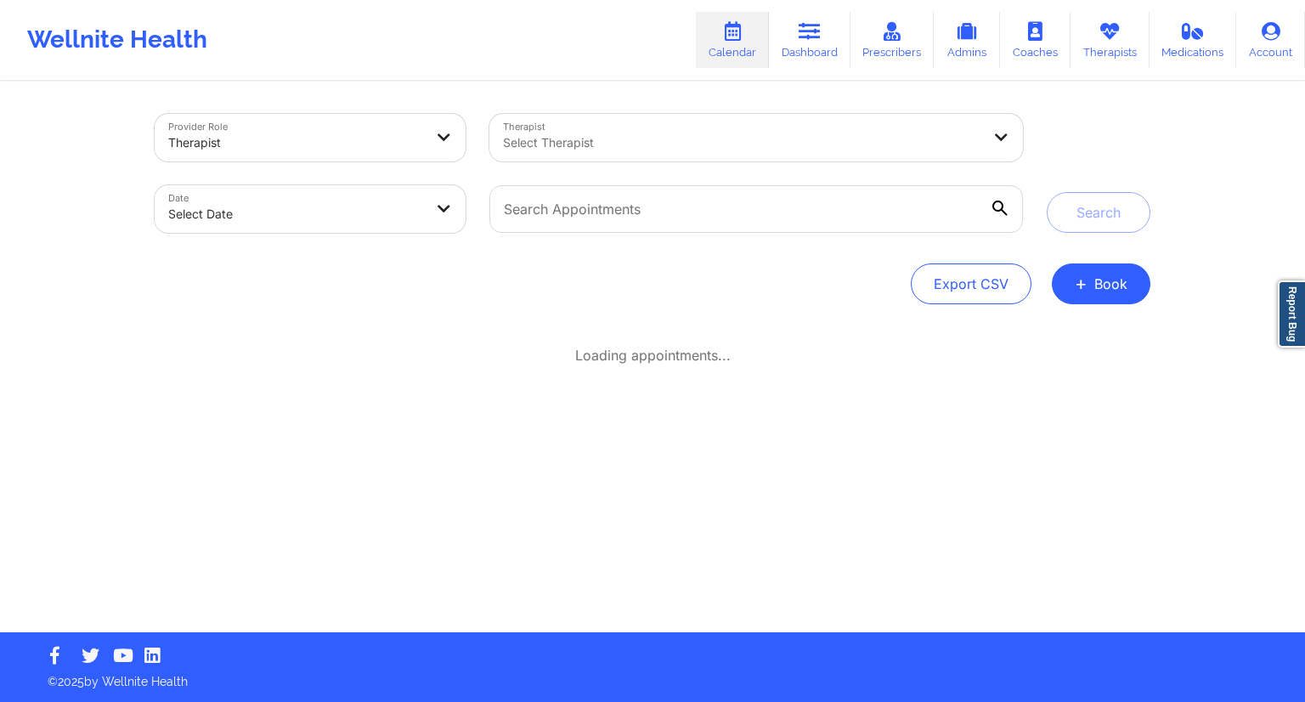
click at [625, 235] on div at bounding box center [755, 208] width 557 height 71
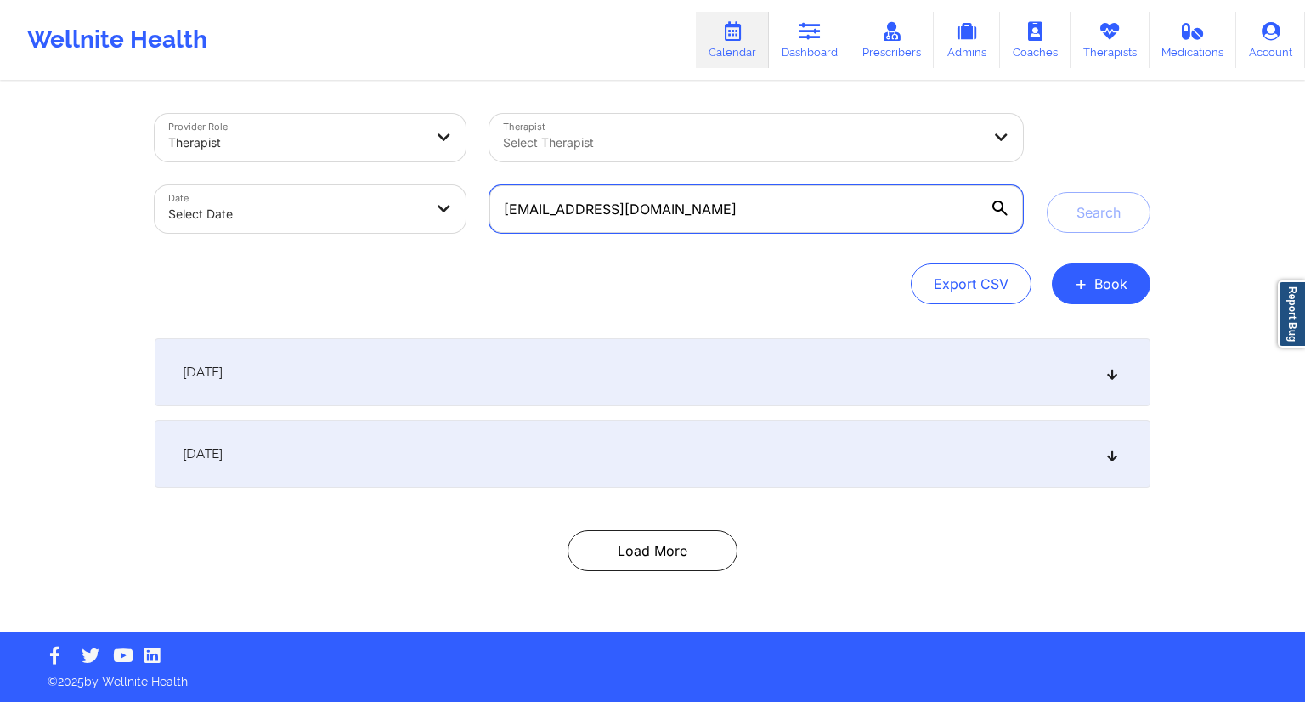
click at [636, 218] on input "[EMAIL_ADDRESS][DOMAIN_NAME]" at bounding box center [755, 209] width 533 height 48
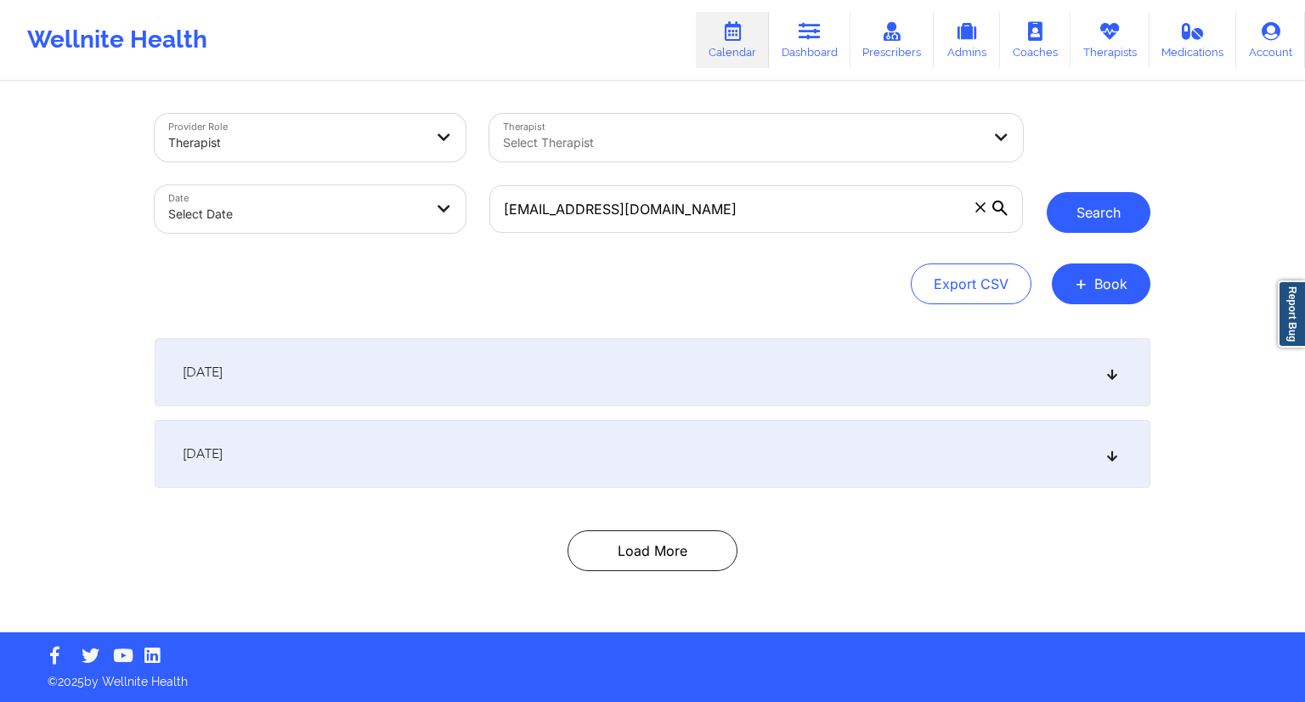
click at [1061, 206] on button "Search" at bounding box center [1098, 212] width 104 height 41
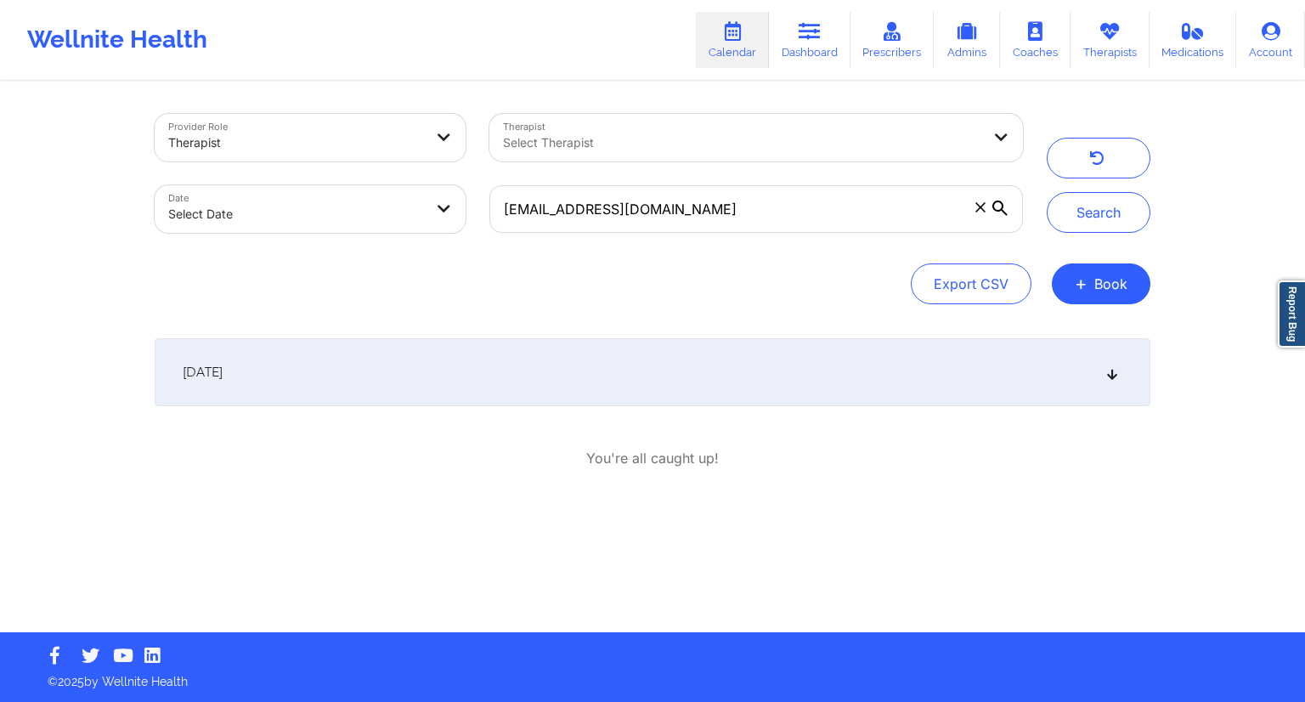
click at [493, 356] on div "[DATE]" at bounding box center [652, 372] width 995 height 68
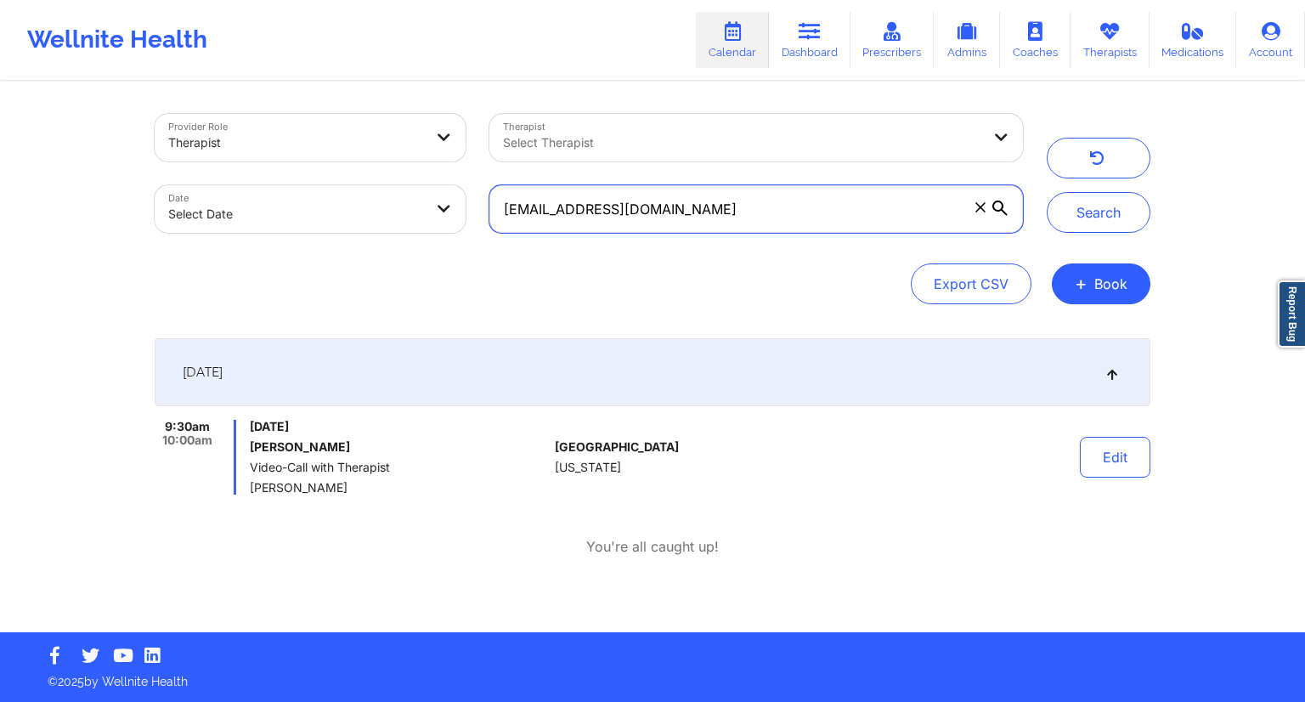
drag, startPoint x: 707, startPoint y: 200, endPoint x: 468, endPoint y: 198, distance: 238.7
click at [468, 198] on div "Provider Role Therapist Therapist Select Therapist Date Select Date [EMAIL_ADDR…" at bounding box center [589, 173] width 892 height 143
drag, startPoint x: 443, startPoint y: 426, endPoint x: 249, endPoint y: 422, distance: 194.6
click at [250, 422] on span "[DATE]" at bounding box center [399, 427] width 298 height 14
drag, startPoint x: 697, startPoint y: 198, endPoint x: 471, endPoint y: 218, distance: 226.9
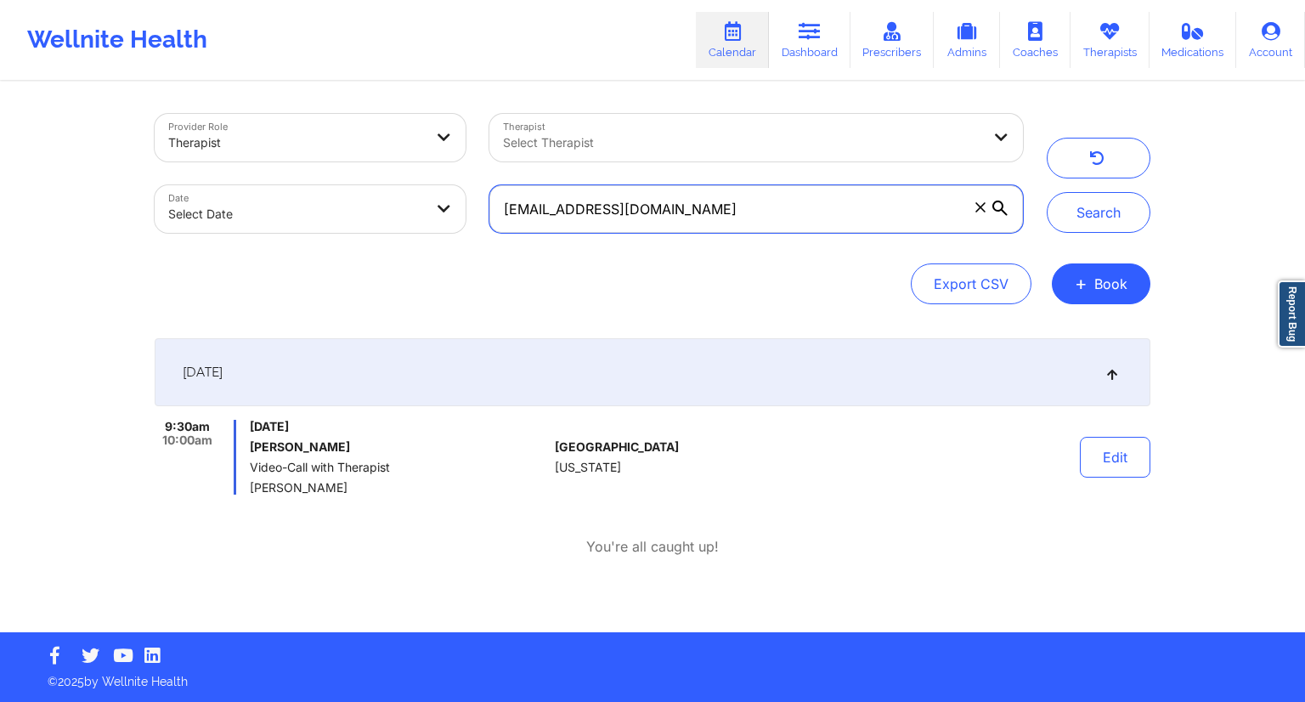
click at [471, 218] on div "Provider Role Therapist Therapist Select Therapist Date Select Date [EMAIL_ADDR…" at bounding box center [589, 173] width 892 height 143
type input "[EMAIL_ADDRESS][DOMAIN_NAME]"
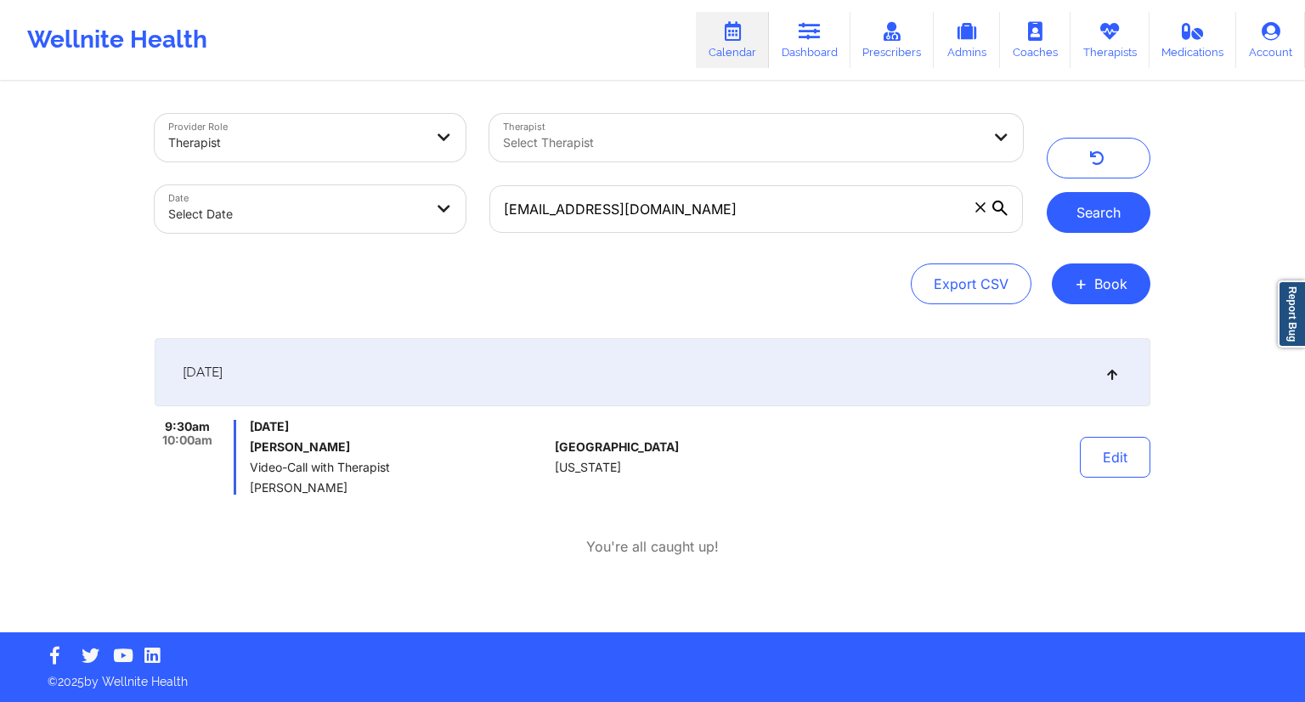
click at [1079, 209] on button "Search" at bounding box center [1098, 212] width 104 height 41
drag, startPoint x: 442, startPoint y: 431, endPoint x: 248, endPoint y: 426, distance: 193.7
click at [248, 426] on div "8:30pm 9:00pm [DATE] [PERSON_NAME] Video-Call with Therapist [PERSON_NAME]" at bounding box center [351, 457] width 393 height 75
